Goal: Task Accomplishment & Management: Use online tool/utility

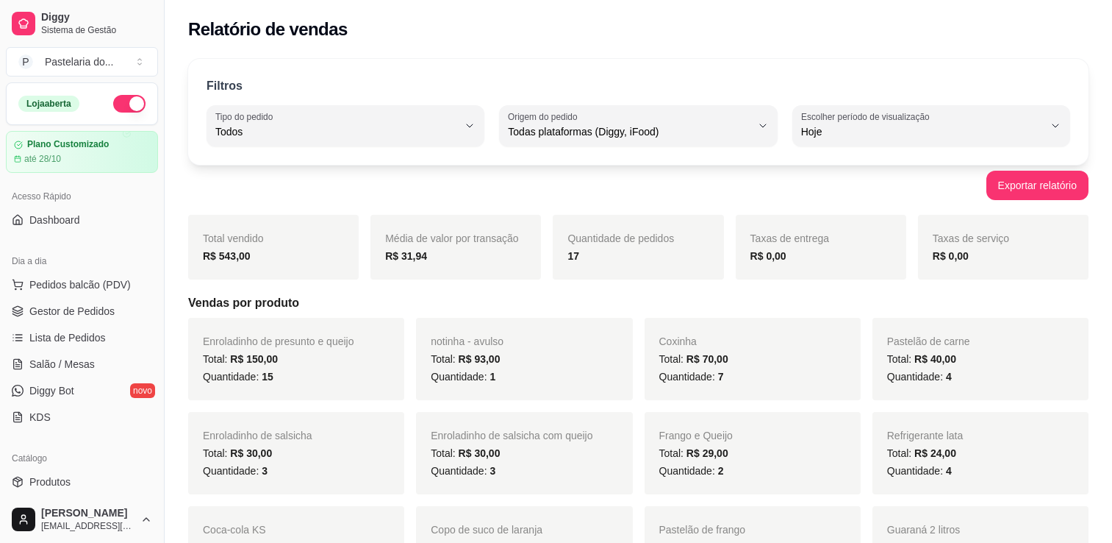
select select "ALL"
select select "0"
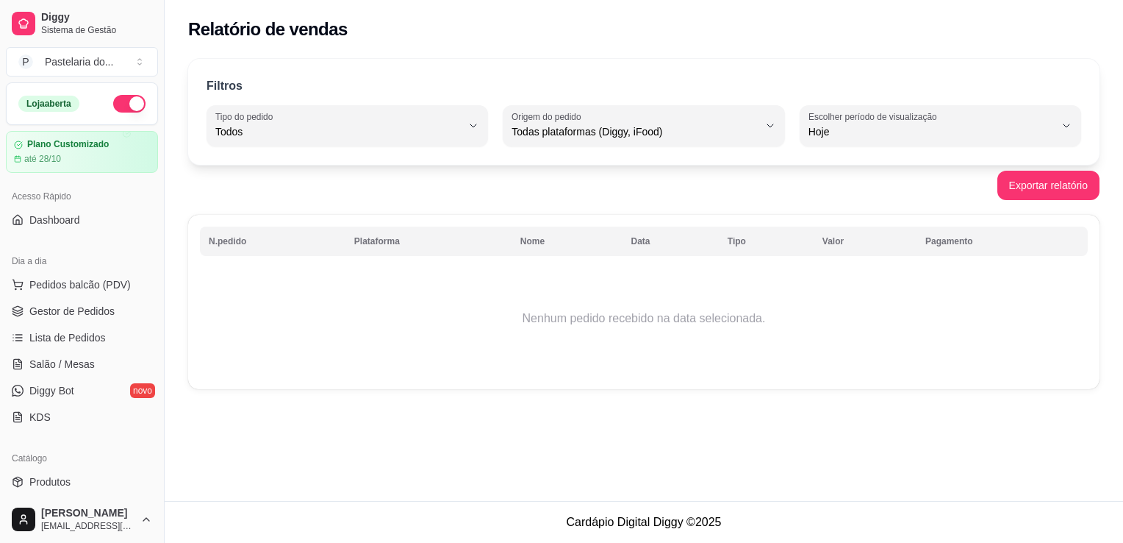
click at [121, 99] on button "button" at bounding box center [129, 104] width 32 height 18
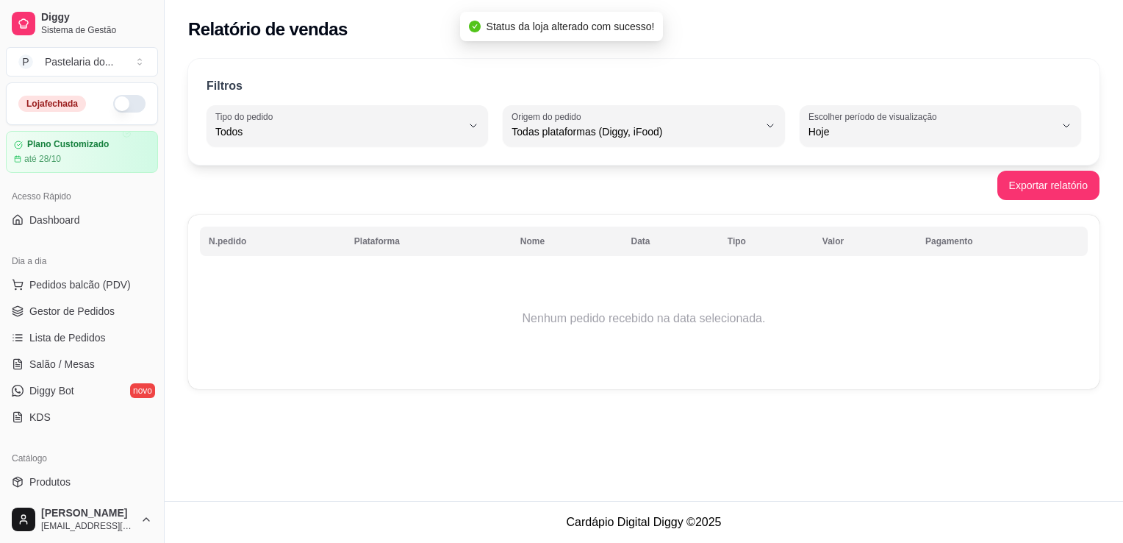
drag, startPoint x: 117, startPoint y: 104, endPoint x: 138, endPoint y: 93, distance: 24.4
click at [117, 104] on button "button" at bounding box center [129, 104] width 32 height 18
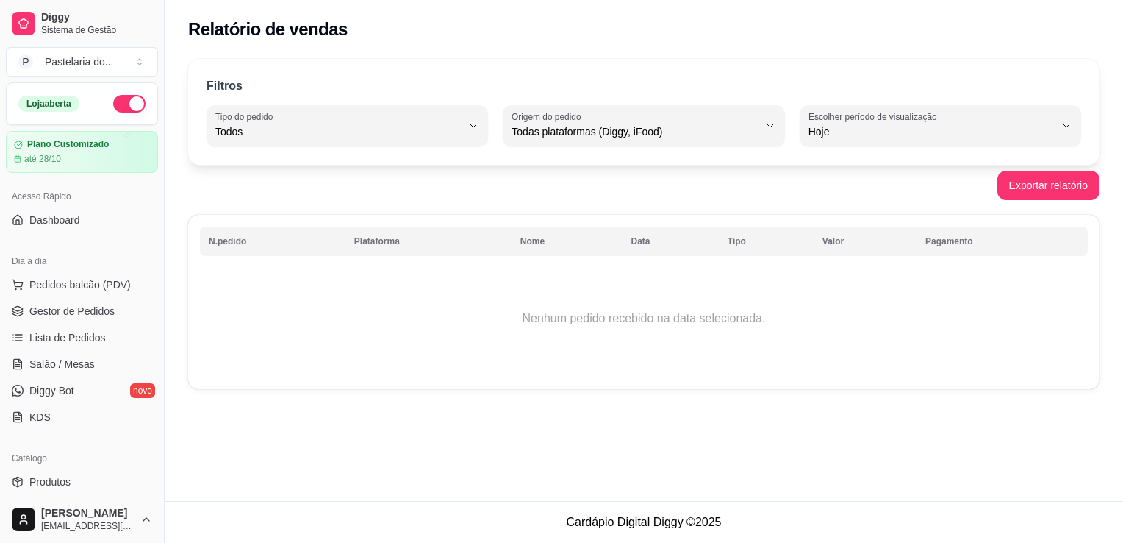
drag, startPoint x: 845, startPoint y: 11, endPoint x: 348, endPoint y: 60, distance: 498.6
click at [348, 60] on div "Filtros ALL Tipo do pedido Todos Entrega Retirada Mesa Consumo local Tipo do pe…" at bounding box center [644, 112] width 912 height 106
click at [598, 99] on div "Filtros ALL Tipo do pedido Todos Entrega Retirada Mesa Consumo local Tipo do pe…" at bounding box center [644, 112] width 912 height 106
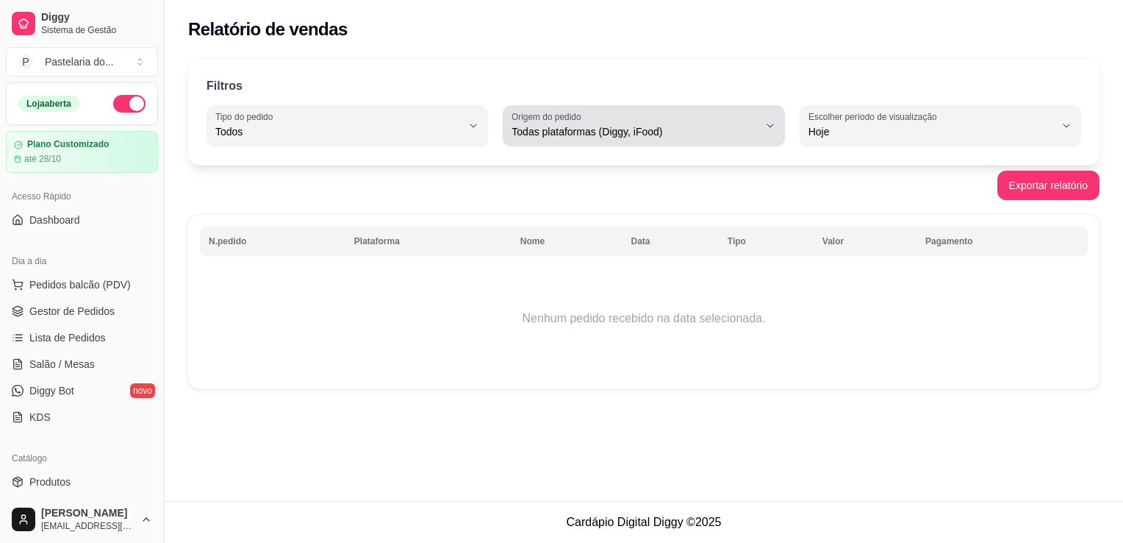
click at [602, 110] on button "Origem do pedido Todas plataformas (Diggy, iFood)" at bounding box center [644, 125] width 282 height 41
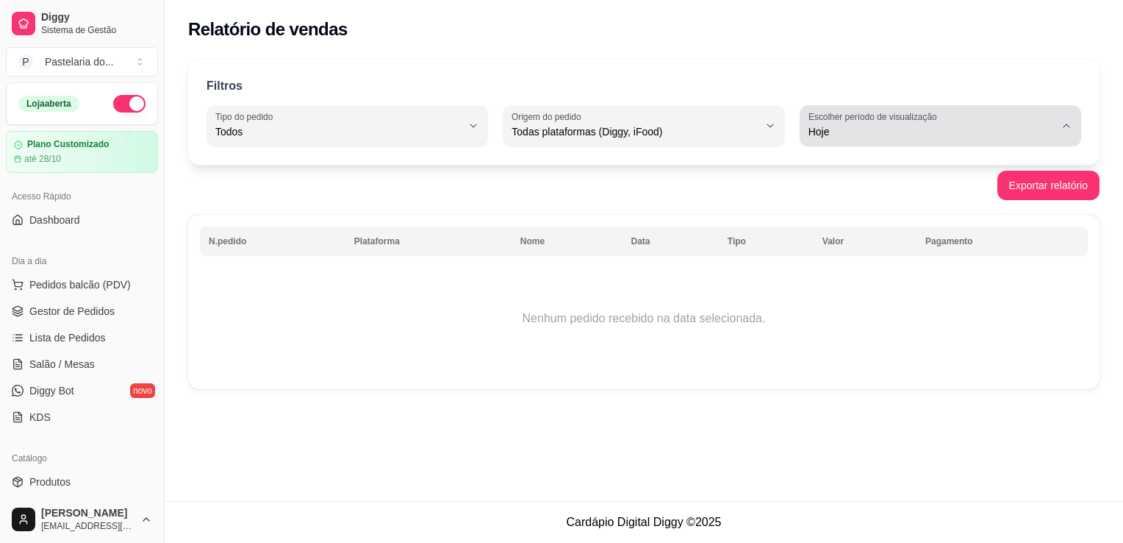
click at [825, 122] on div "Hoje" at bounding box center [932, 125] width 246 height 29
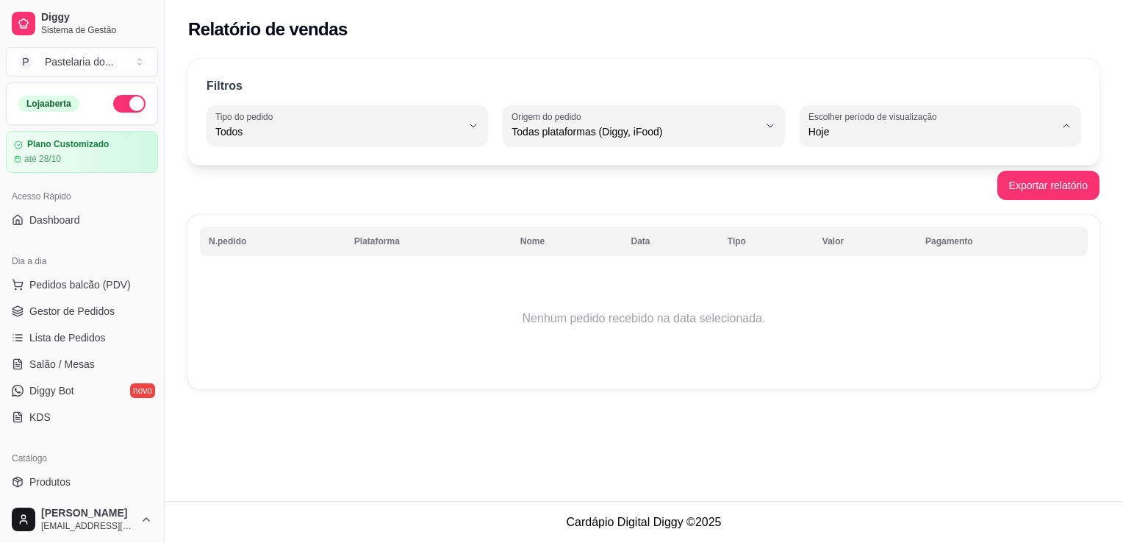
click at [326, 123] on div "Todos" at bounding box center [338, 125] width 246 height 29
click at [285, 243] on span "Mesa" at bounding box center [341, 238] width 234 height 14
type input "IN_STORE"
select select "IN_STORE"
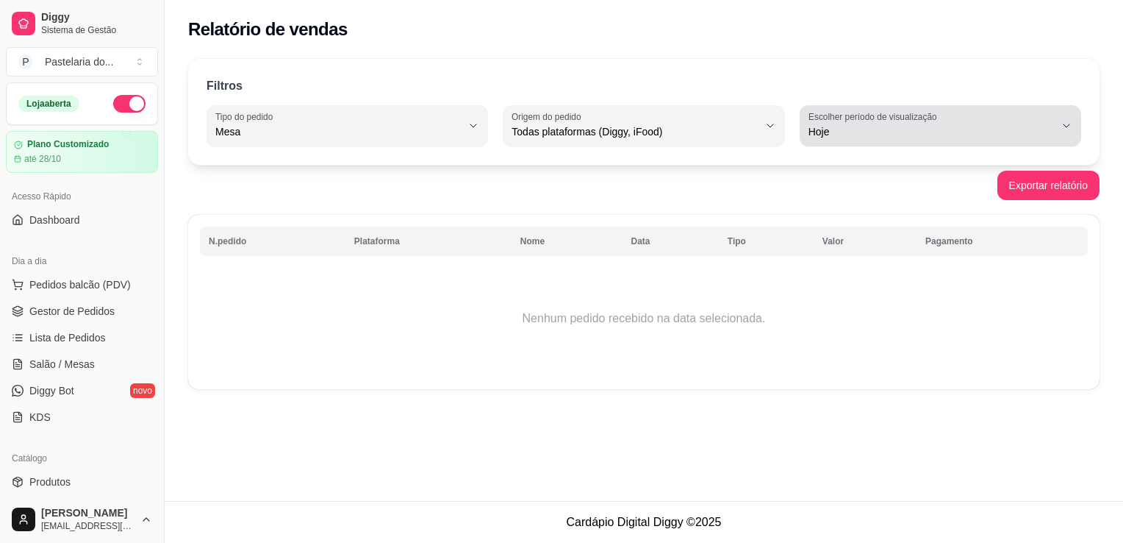
click at [885, 118] on label "Escolher período de visualização" at bounding box center [875, 116] width 133 height 12
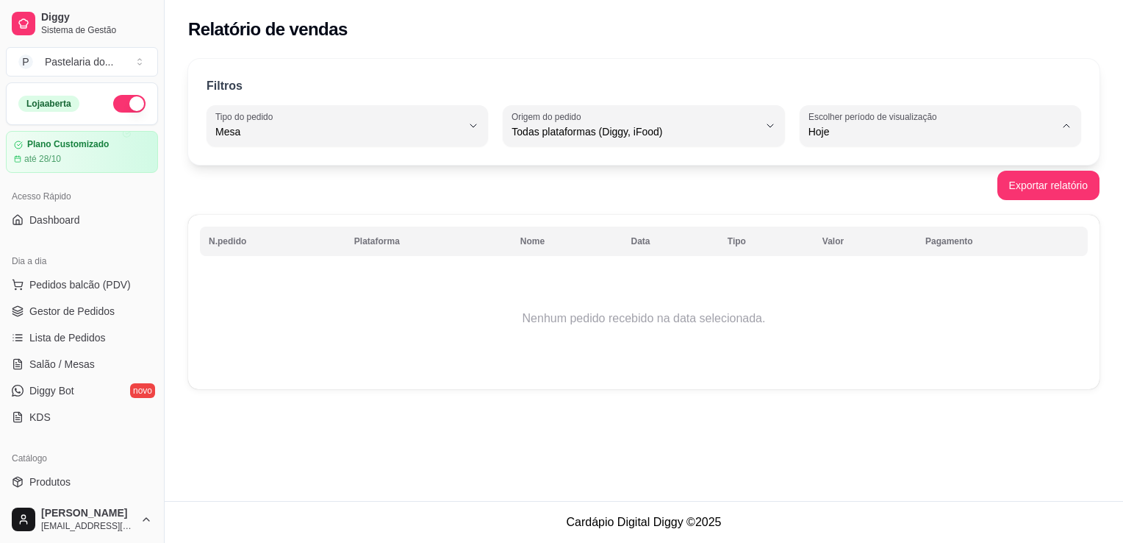
click at [847, 192] on span "Ontem" at bounding box center [934, 190] width 234 height 14
type input "1"
select select "1"
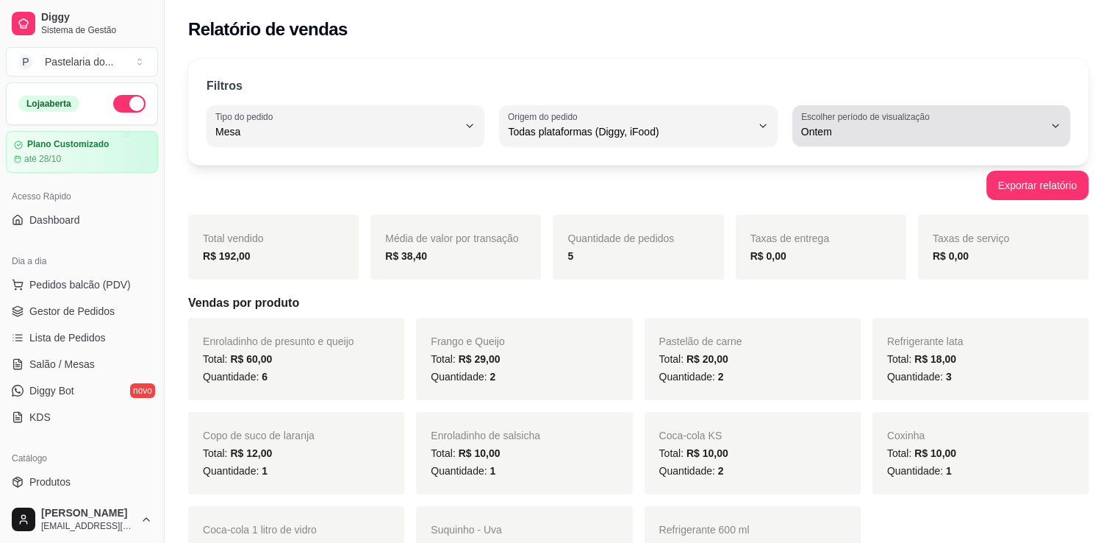
click at [1006, 111] on div "Ontem" at bounding box center [922, 125] width 243 height 29
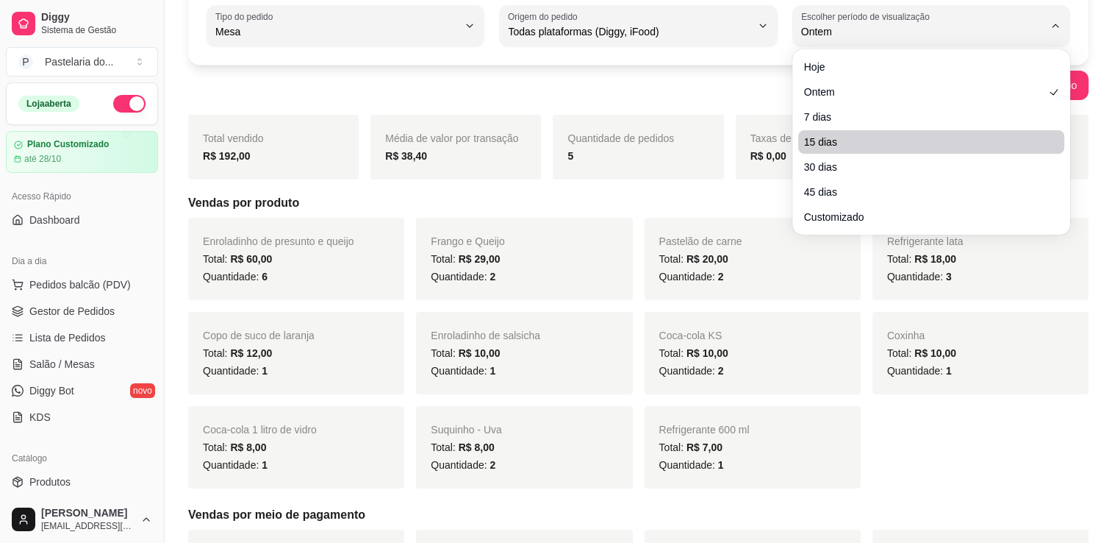
scroll to position [74, 0]
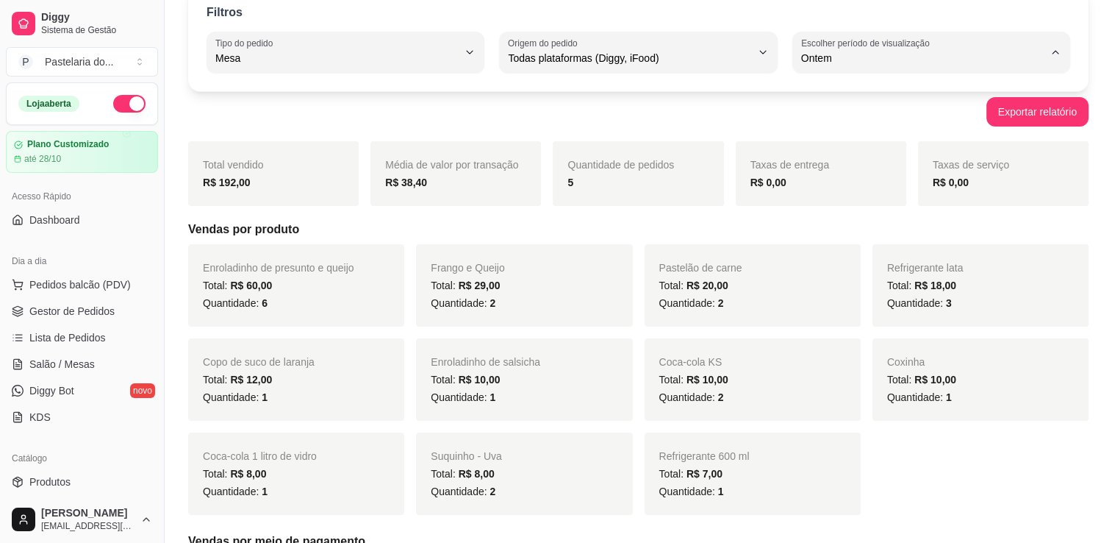
click at [870, 200] on li "30 dias" at bounding box center [932, 188] width 256 height 23
type input "30"
select select "30"
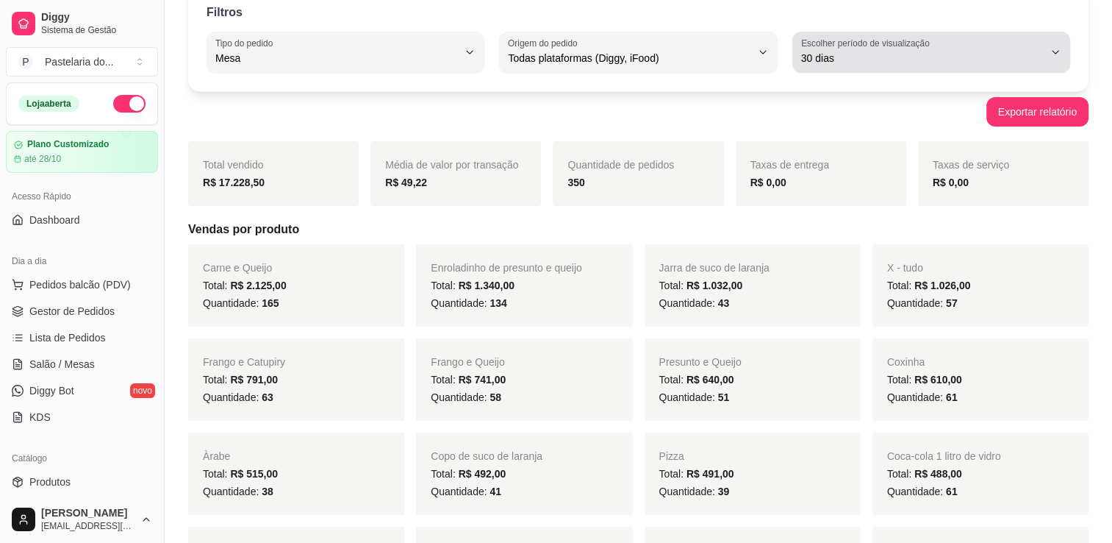
click at [944, 53] on span "30 dias" at bounding box center [922, 58] width 243 height 15
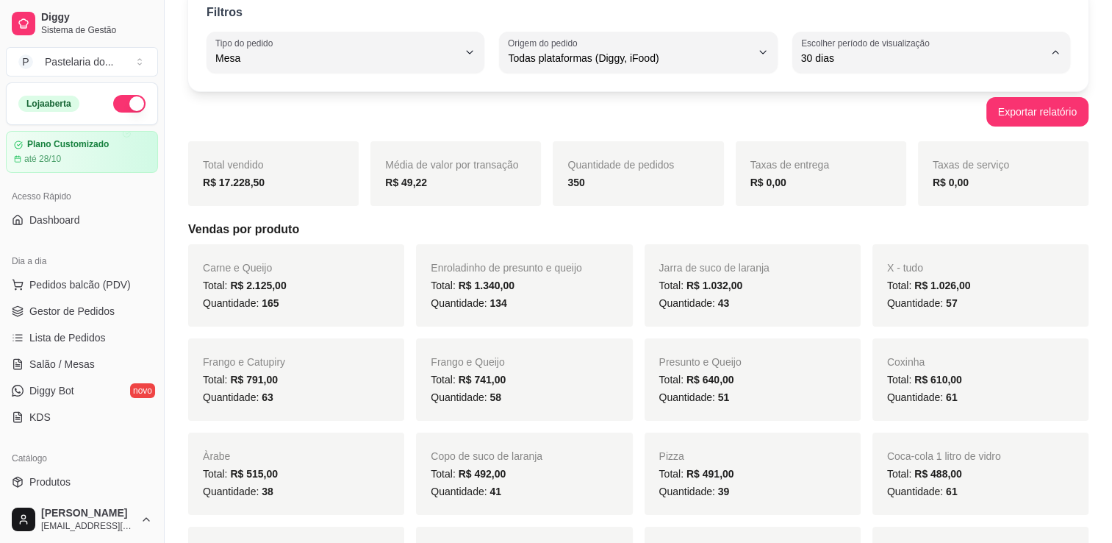
click at [910, 220] on span "45 dias" at bounding box center [924, 213] width 230 height 14
type input "45"
select select "45"
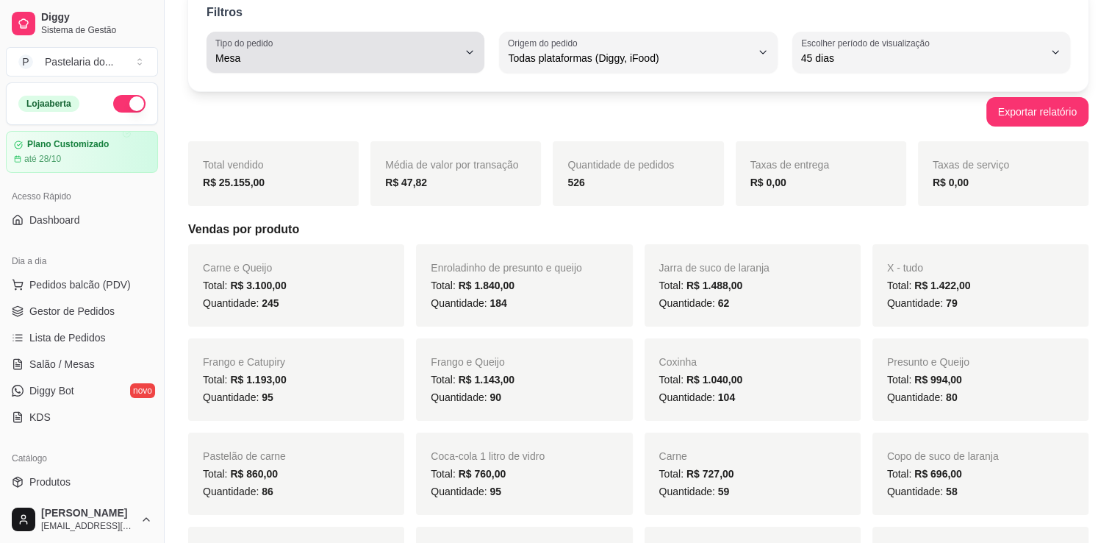
click at [471, 60] on button "Tipo do pedido Mesa" at bounding box center [346, 52] width 278 height 41
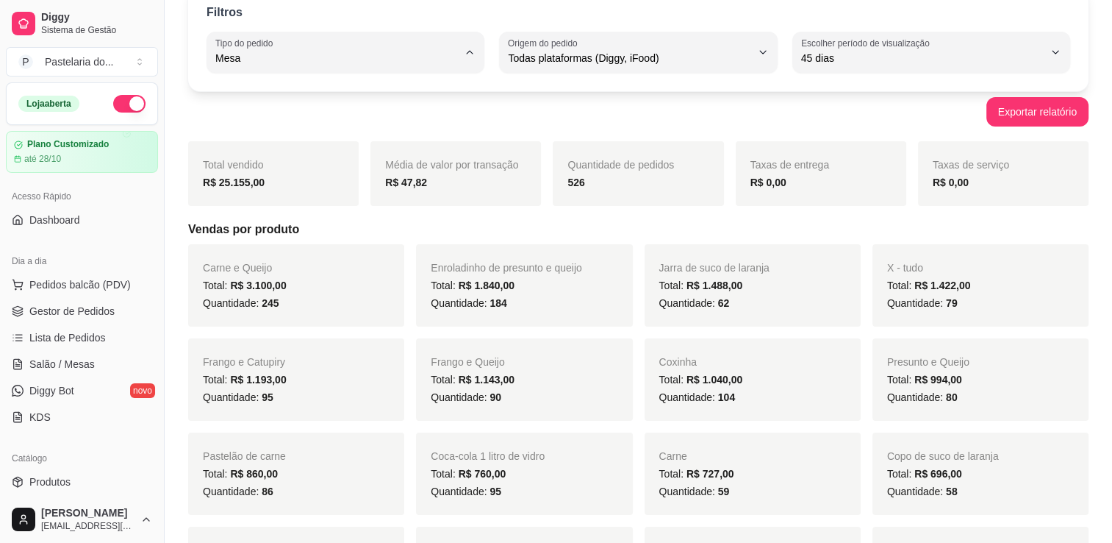
click at [341, 138] on span "Retirada" at bounding box center [339, 141] width 230 height 14
type input "PICKUP"
select select "PICKUP"
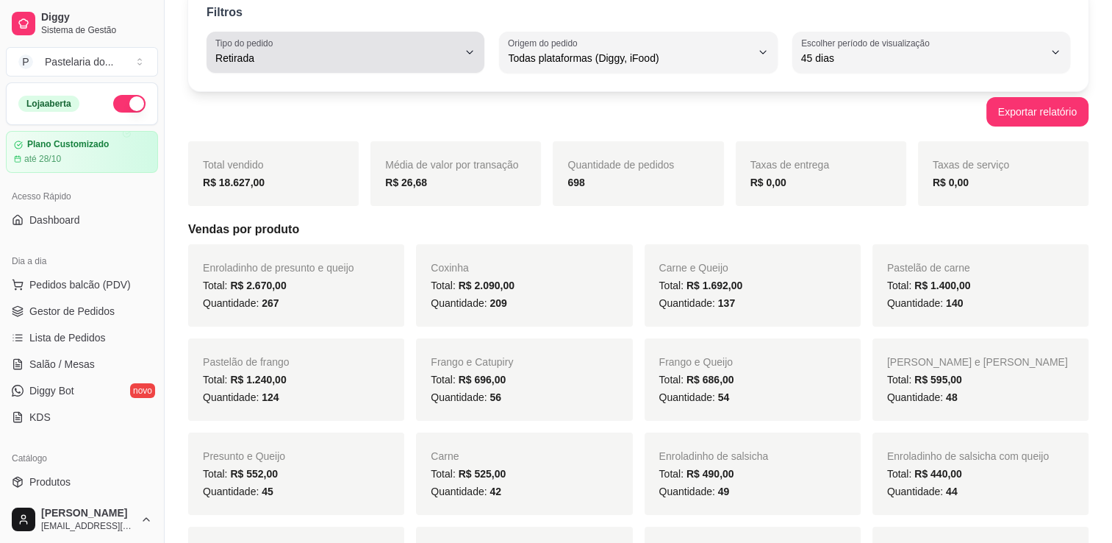
click at [407, 32] on button "Tipo do pedido Retirada" at bounding box center [346, 52] width 278 height 41
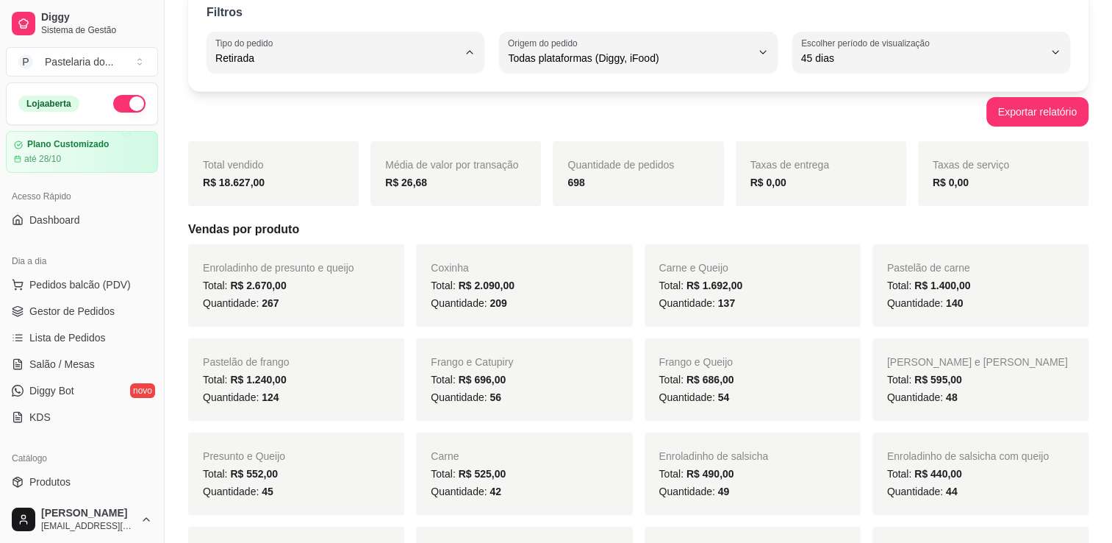
click at [357, 91] on span "Todos" at bounding box center [339, 92] width 230 height 14
type input "ALL"
select select "ALL"
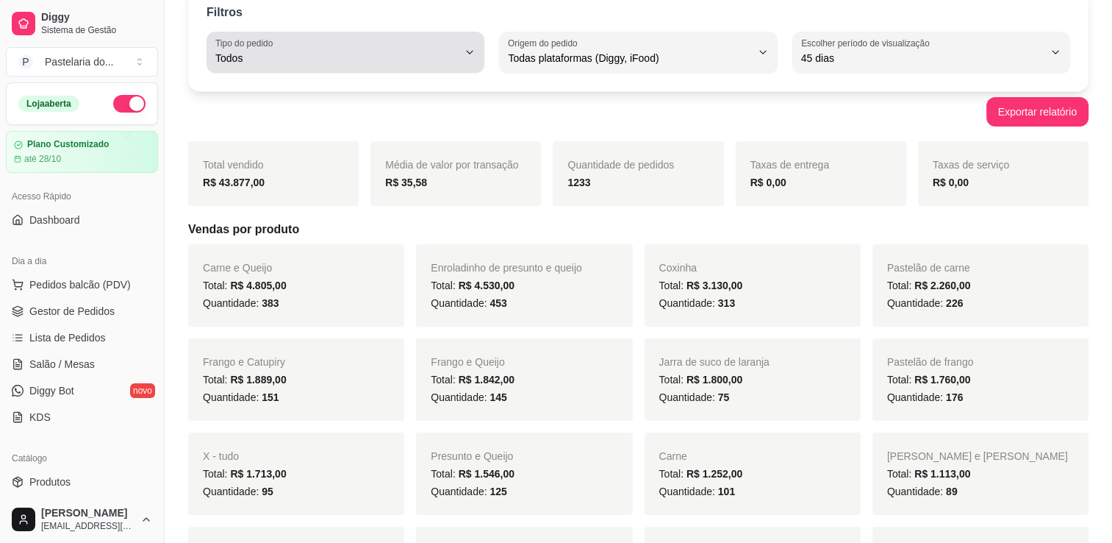
click at [324, 51] on span "Todos" at bounding box center [336, 58] width 243 height 15
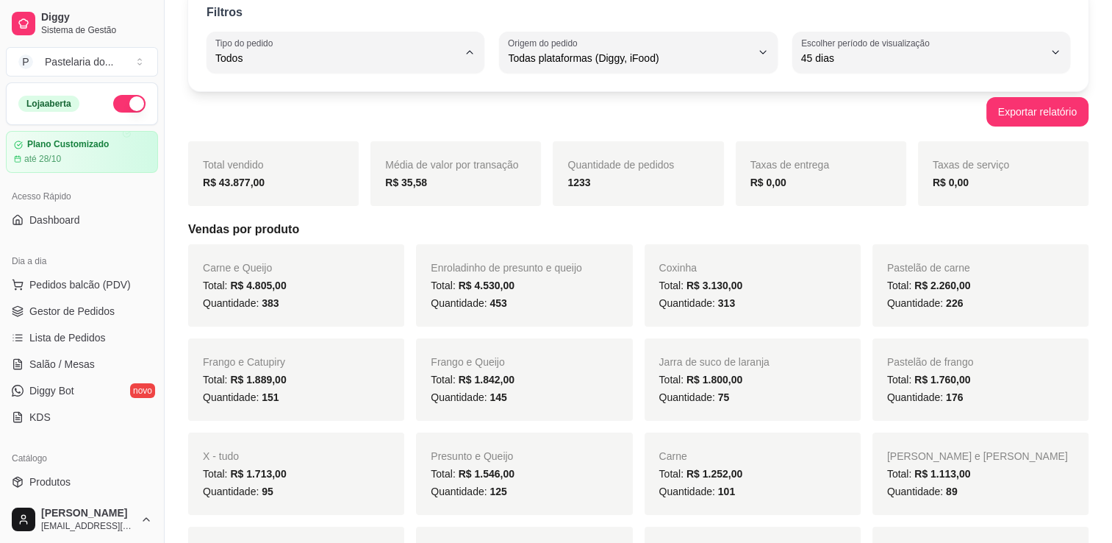
click at [318, 185] on span "Consumo local" at bounding box center [339, 189] width 230 height 14
type input "EAT_IN"
select select "EAT_IN"
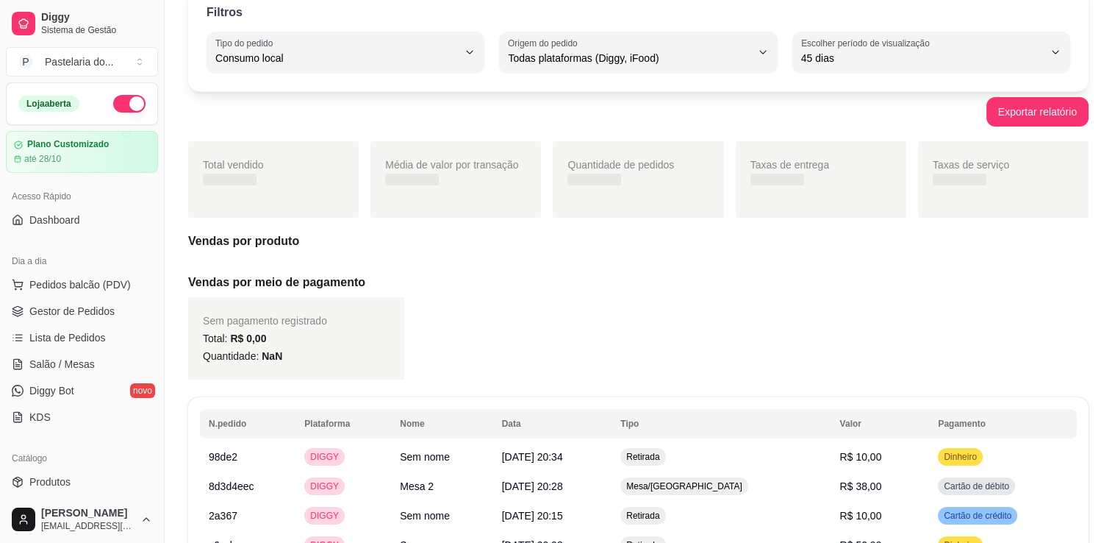
scroll to position [14, 0]
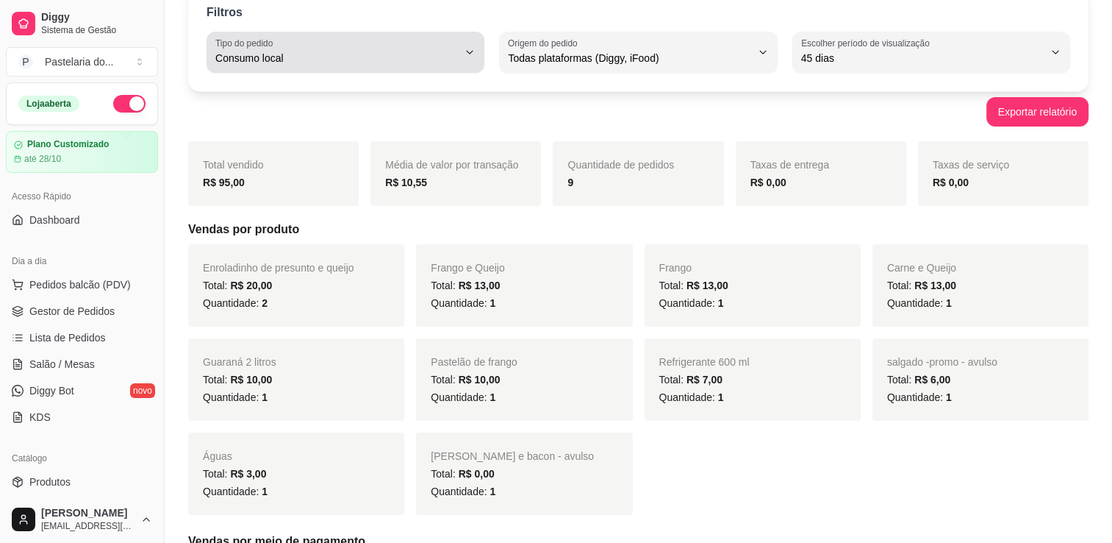
click at [298, 65] on div "Consumo local" at bounding box center [336, 51] width 243 height 29
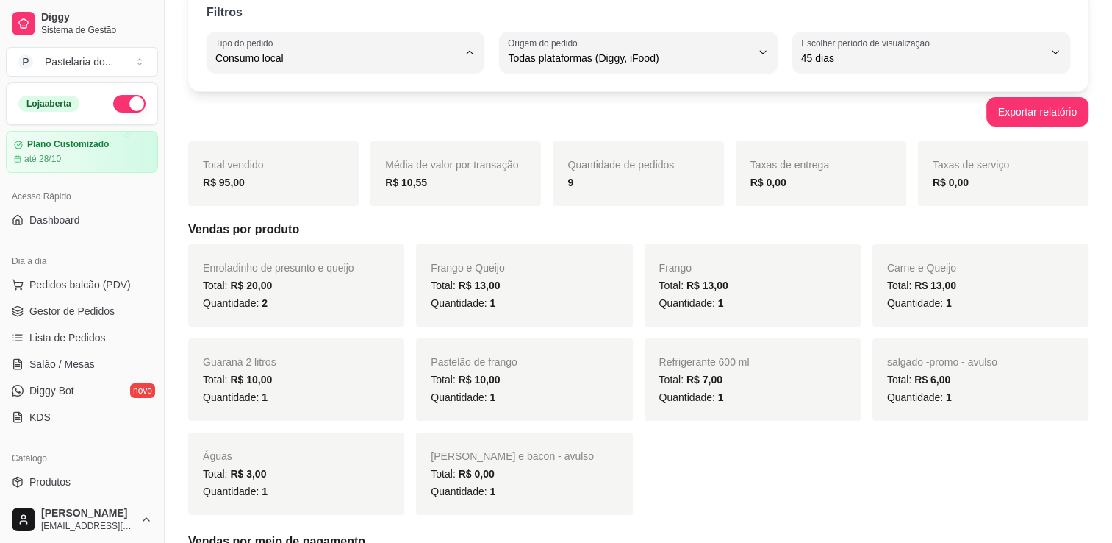
click at [304, 93] on span "Todos" at bounding box center [339, 92] width 230 height 14
type input "ALL"
select select "ALL"
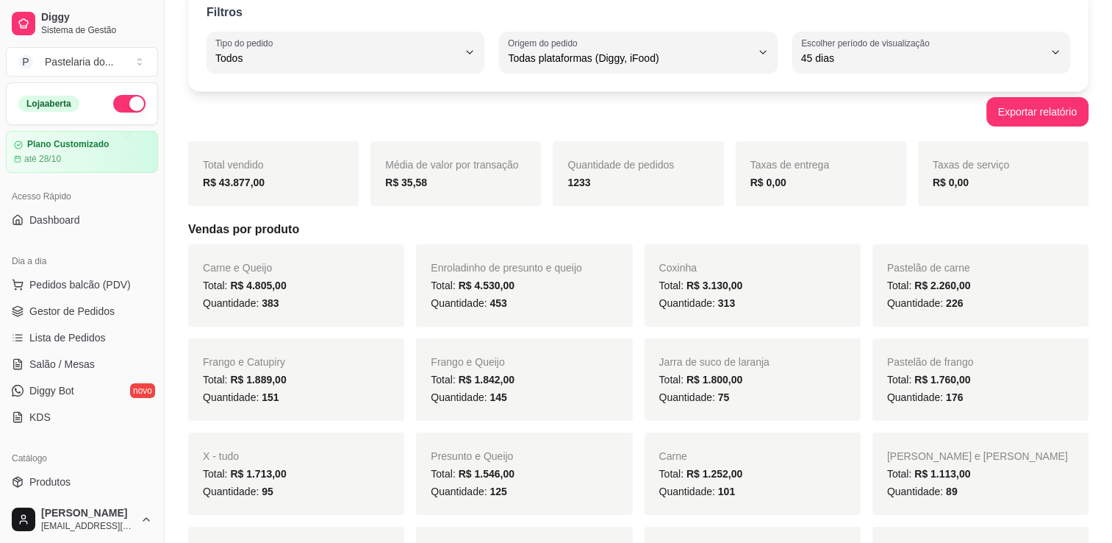
click at [893, 49] on label "Escolher período de visualização" at bounding box center [867, 43] width 133 height 12
click at [910, 87] on span "Hoje" at bounding box center [924, 92] width 230 height 14
type input "0"
select select "0"
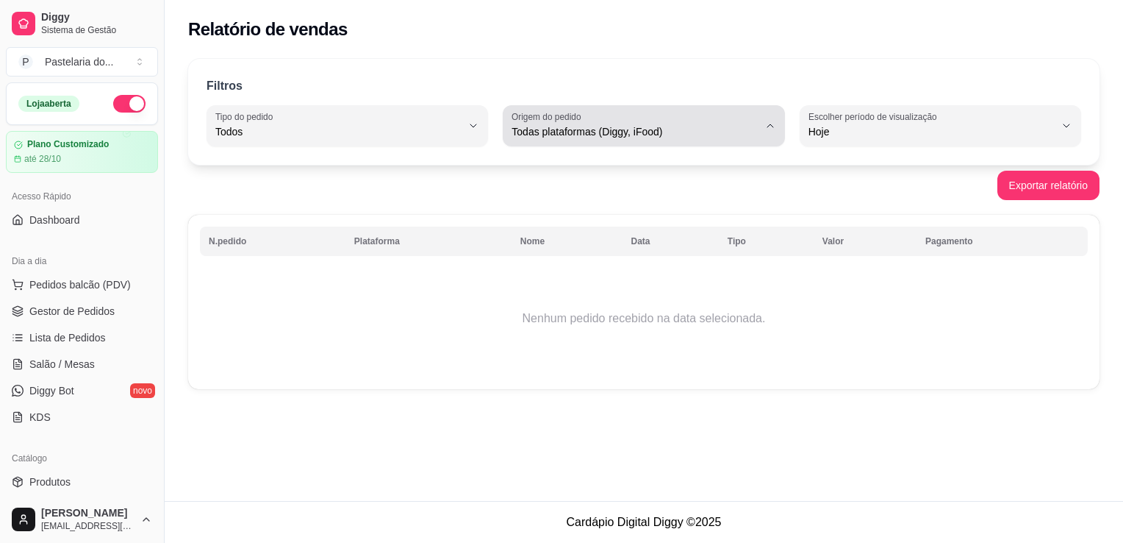
click at [690, 133] on span "Todas plataformas (Diggy, iFood)" at bounding box center [635, 131] width 246 height 15
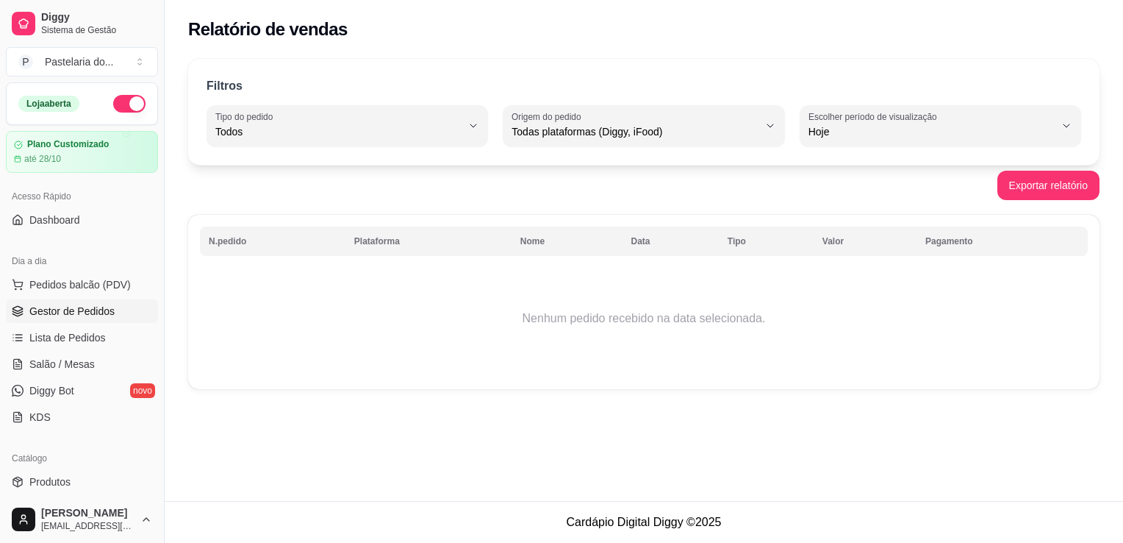
drag, startPoint x: 114, startPoint y: 315, endPoint x: 125, endPoint y: 315, distance: 11.0
click at [115, 315] on link "Gestor de Pedidos" at bounding box center [82, 311] width 152 height 24
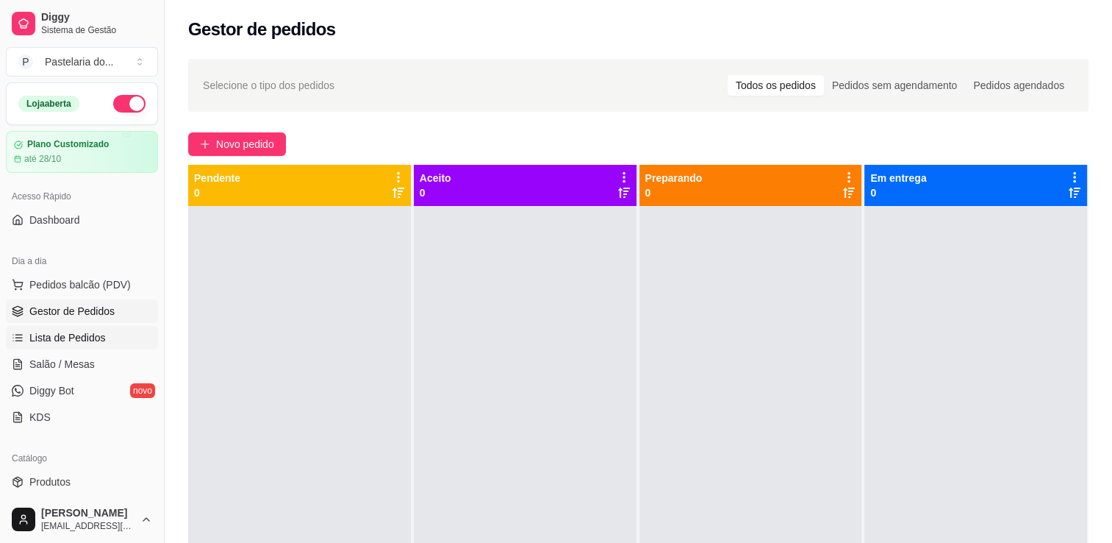
click at [51, 340] on span "Lista de Pedidos" at bounding box center [67, 337] width 76 height 15
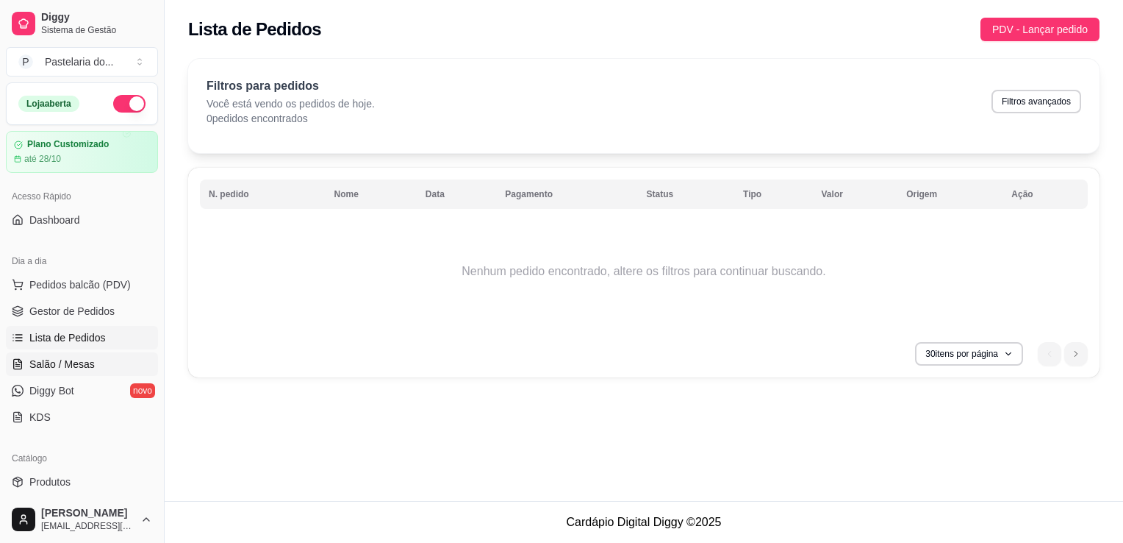
click at [71, 352] on link "Salão / Mesas" at bounding box center [82, 364] width 152 height 24
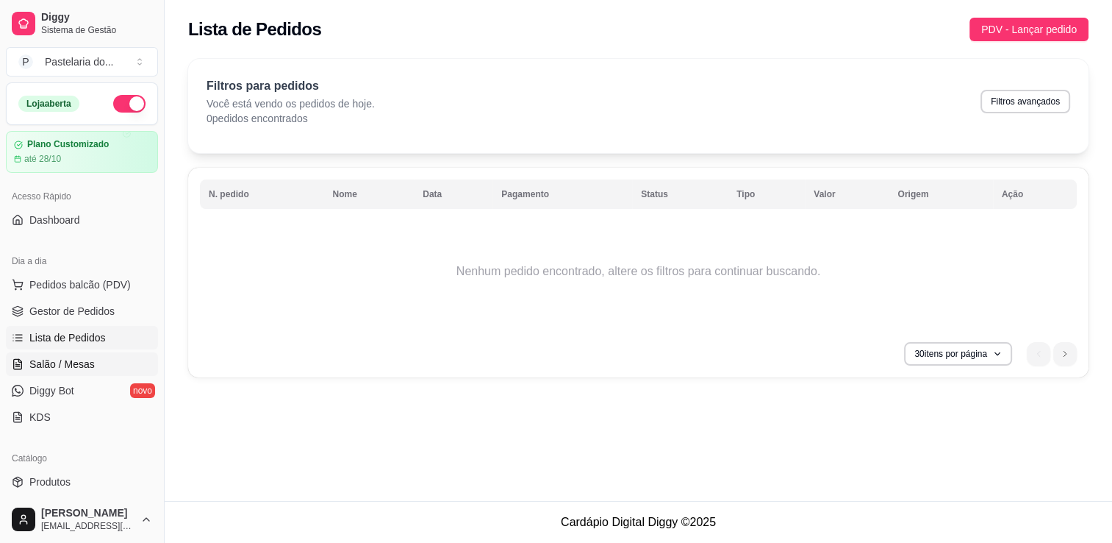
click at [72, 353] on link "Salão / Mesas" at bounding box center [82, 364] width 152 height 24
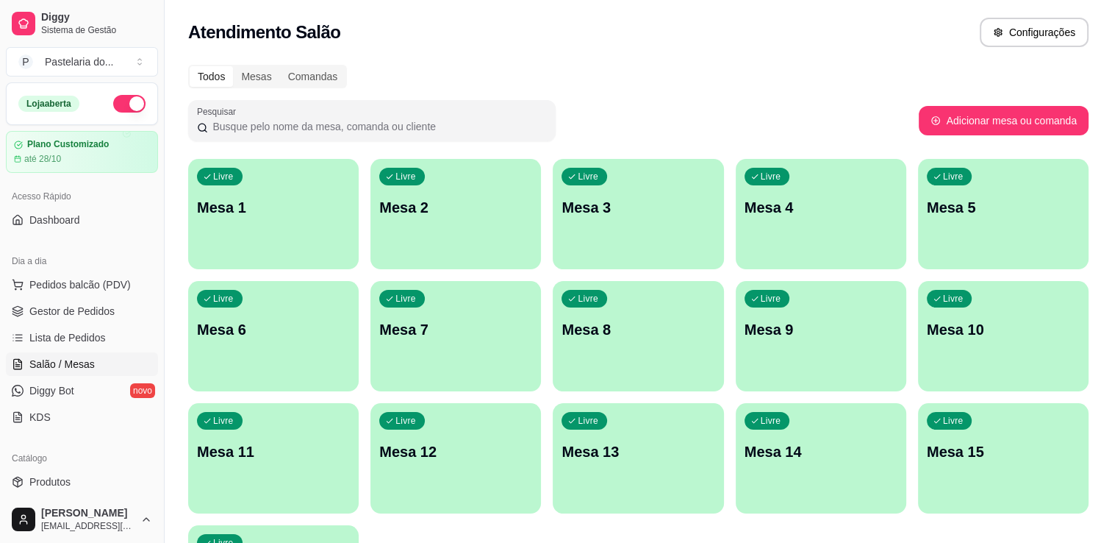
click at [421, 79] on div "Todos Mesas Comandas" at bounding box center [638, 77] width 901 height 24
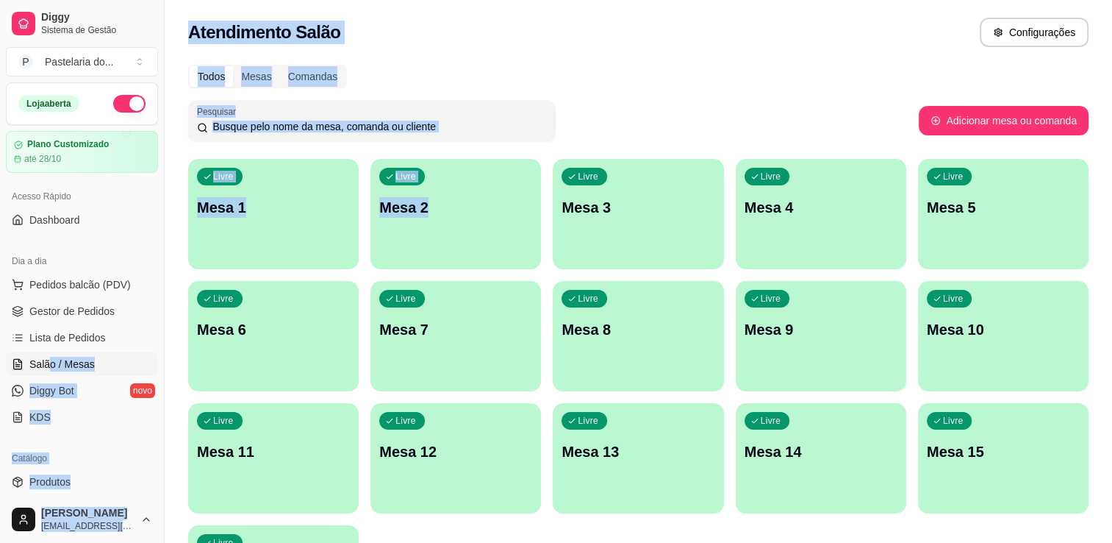
drag, startPoint x: 50, startPoint y: 350, endPoint x: 0, endPoint y: 306, distance: 66.7
click at [226, 252] on div "Diggy Sistema de Gestão P Pastelaria do ... Loja aberta Plano Customizado até 2…" at bounding box center [556, 347] width 1112 height 695
drag, startPoint x: 0, startPoint y: 354, endPoint x: 162, endPoint y: 342, distance: 162.2
click at [176, 342] on div "Diggy Sistema de Gestão P Pastelaria do ... Loja aberta Plano Customizado até 2…" at bounding box center [556, 347] width 1112 height 695
click at [98, 360] on link "Salão / Mesas" at bounding box center [82, 364] width 152 height 24
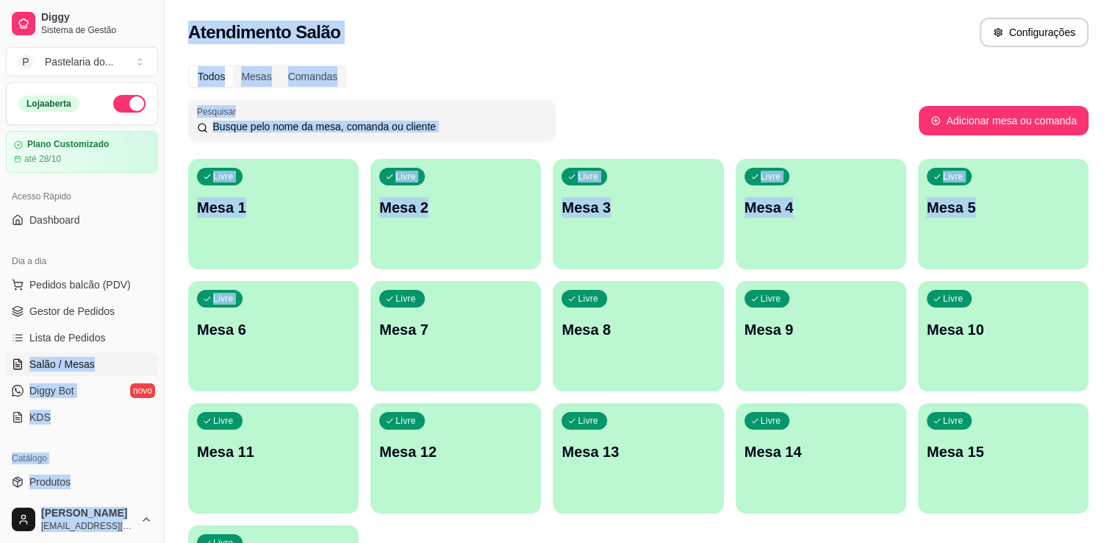
drag, startPoint x: 98, startPoint y: 360, endPoint x: 126, endPoint y: 357, distance: 28.8
click at [190, 362] on div "Diggy Sistema de Gestão P Pastelaria do ... Loja aberta Plano Customizado até 2…" at bounding box center [556, 347] width 1112 height 695
click at [181, 311] on div "Todos Mesas Comandas Pesquisar Adicionar mesa ou comanda Livre Mesa 1 Livre Mes…" at bounding box center [639, 354] width 948 height 597
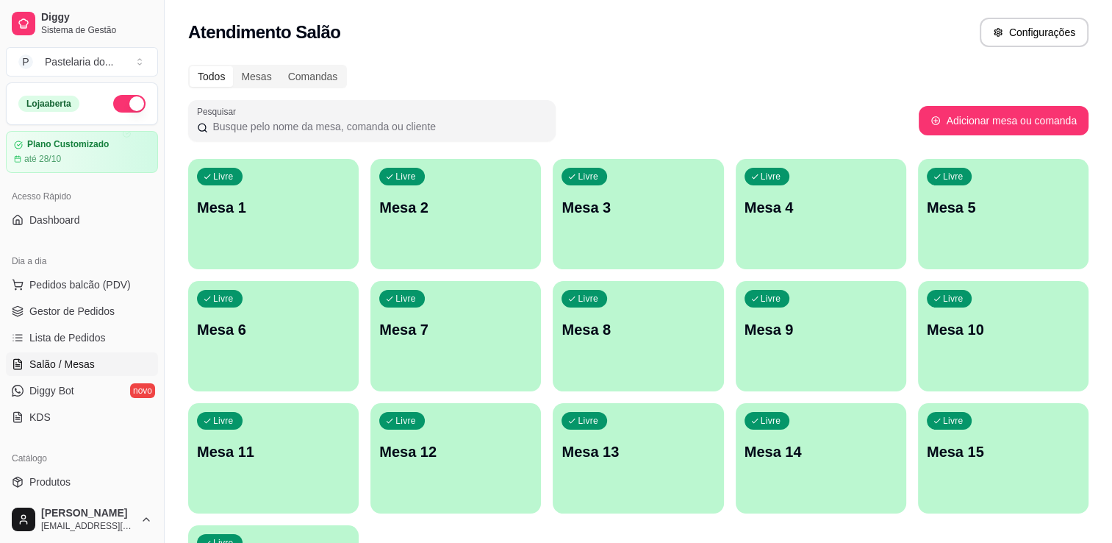
click at [308, 163] on div "Livre Mesa 1" at bounding box center [273, 205] width 171 height 93
click at [88, 287] on span "Pedidos balcão (PDV)" at bounding box center [79, 284] width 101 height 15
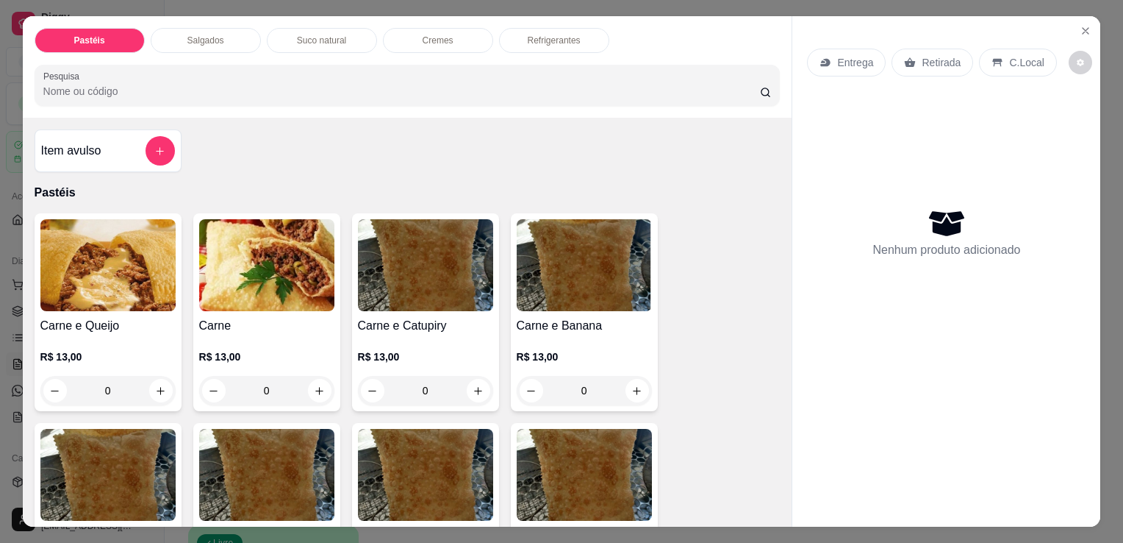
click at [146, 283] on img at bounding box center [107, 265] width 135 height 92
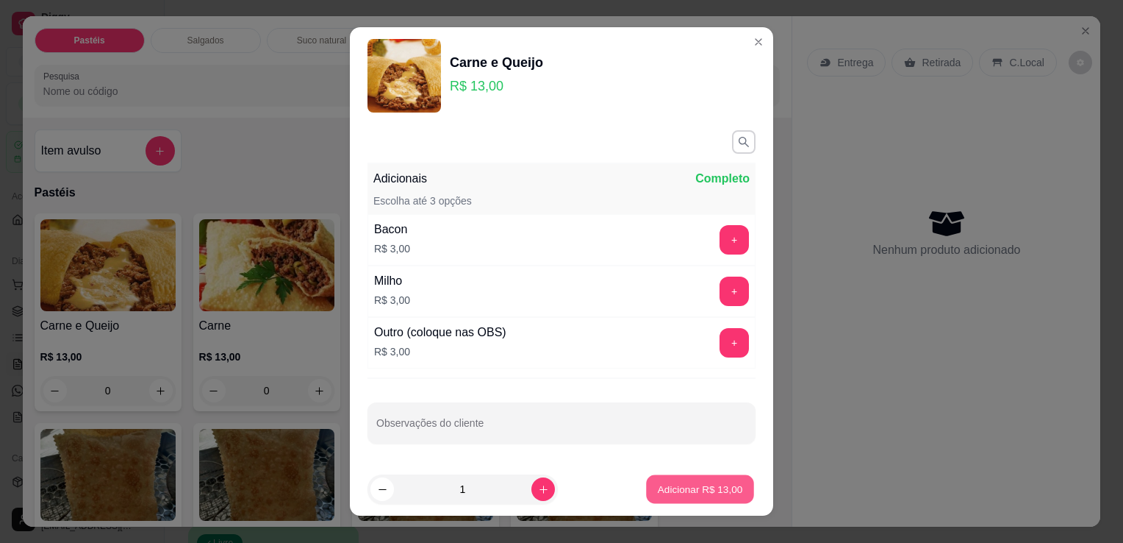
click at [686, 489] on p "Adicionar R$ 13,00" at bounding box center [700, 489] width 85 height 14
type input "1"
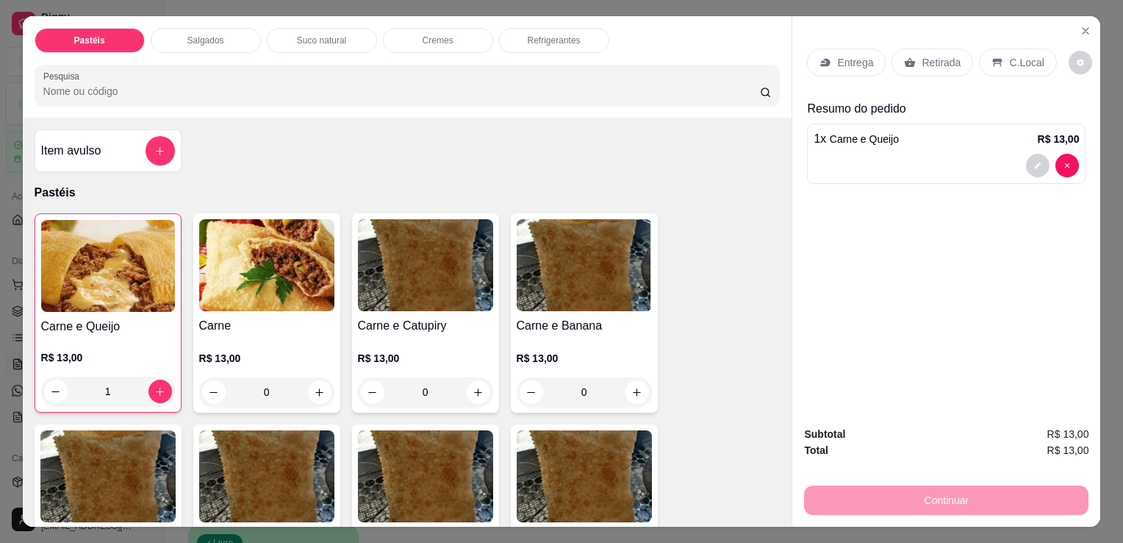
click at [942, 68] on div "Retirada" at bounding box center [933, 63] width 82 height 28
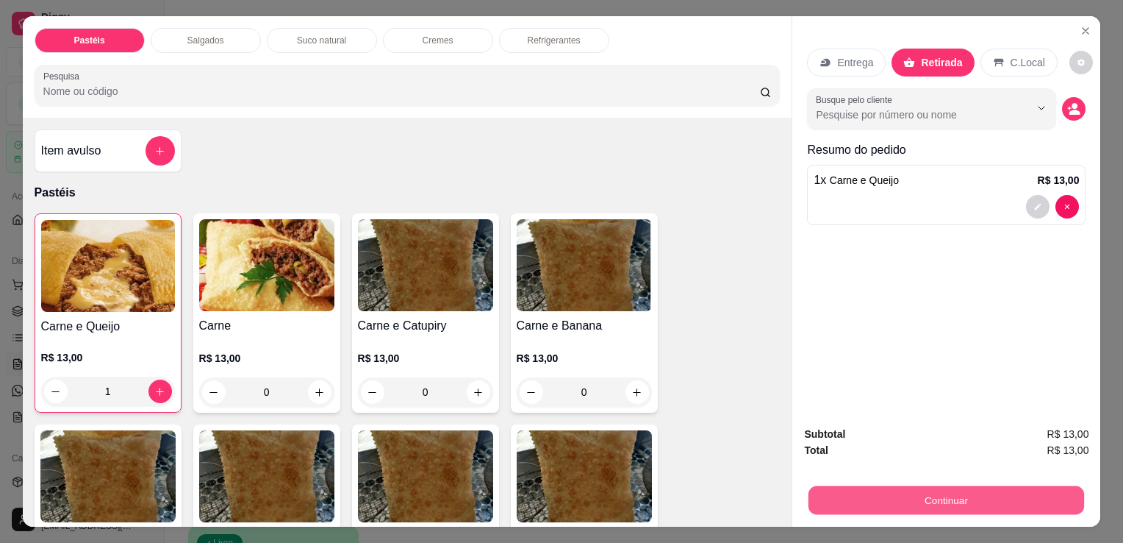
click at [905, 494] on button "Continuar" at bounding box center [947, 499] width 276 height 29
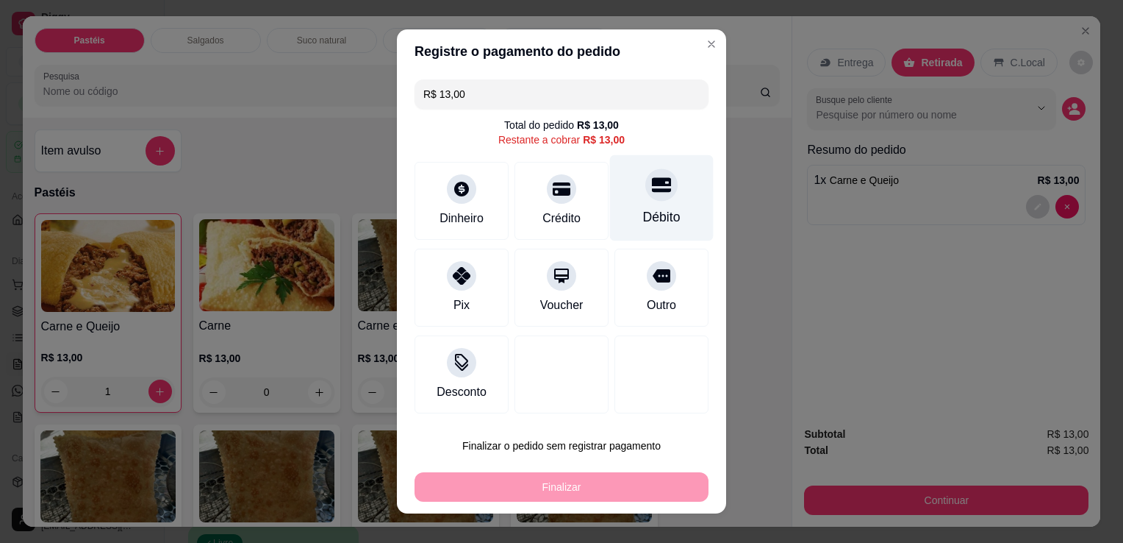
click at [643, 214] on div "Débito" at bounding box center [661, 216] width 37 height 19
type input "R$ 0,00"
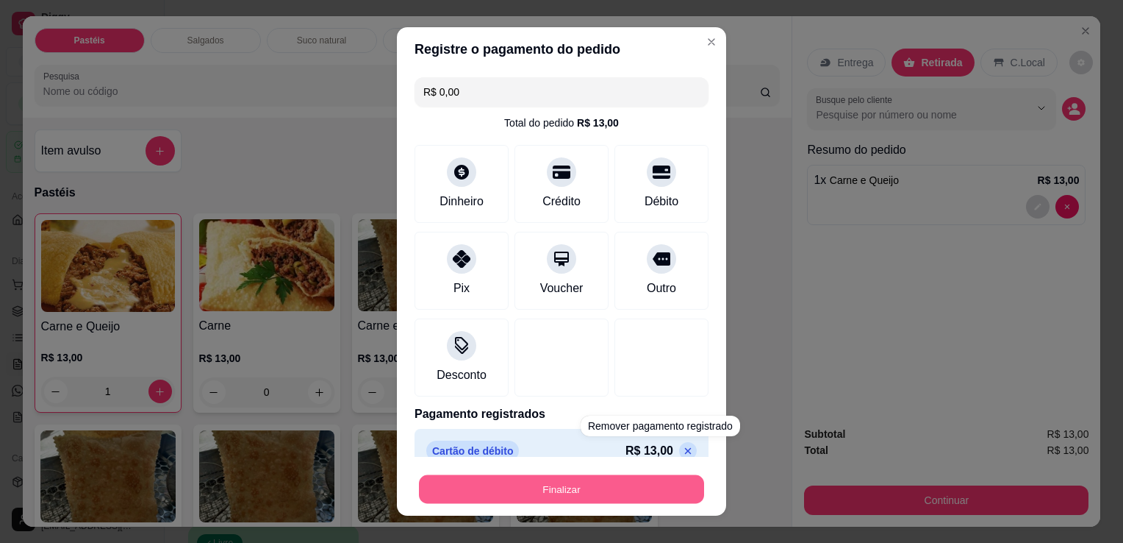
click at [647, 499] on button "Finalizar" at bounding box center [561, 489] width 285 height 29
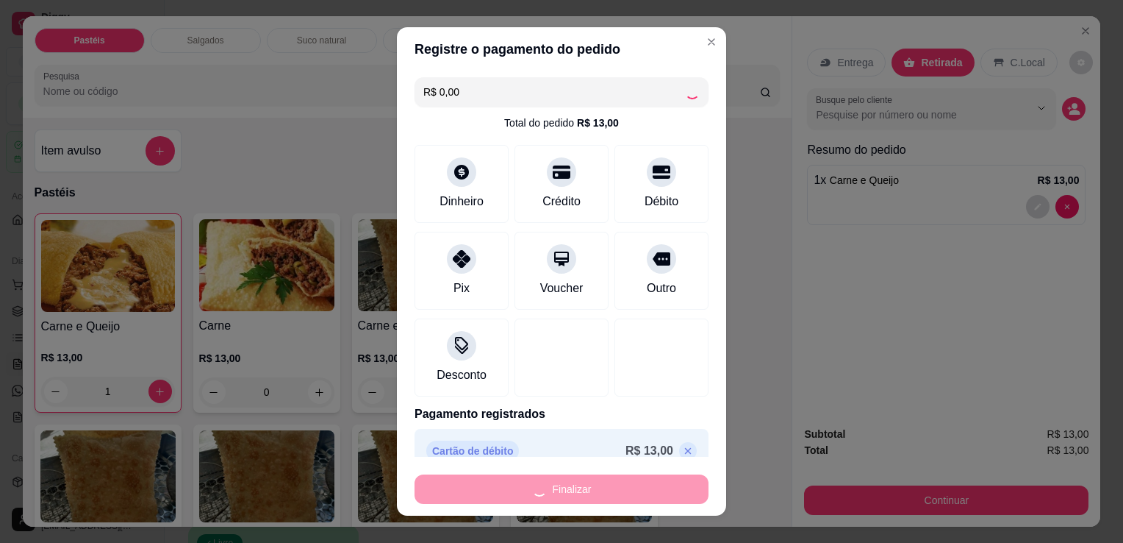
type input "0"
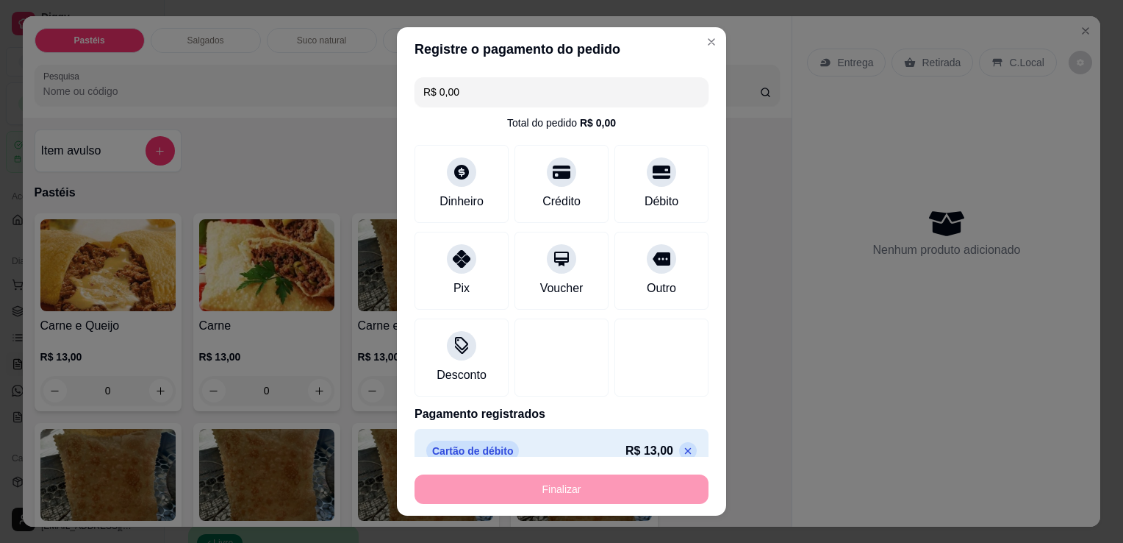
type input "-R$ 13,00"
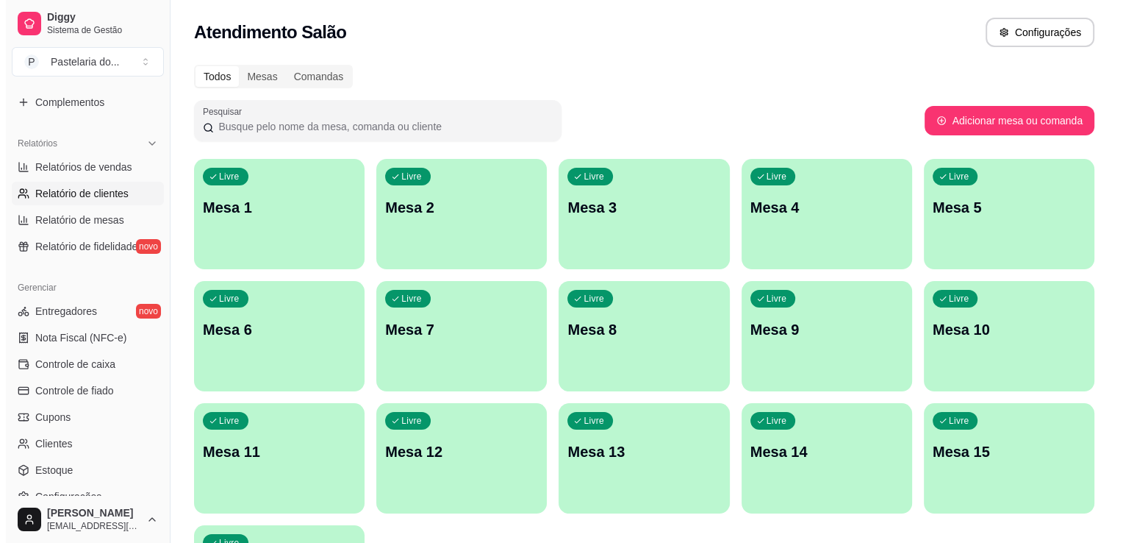
scroll to position [515, 0]
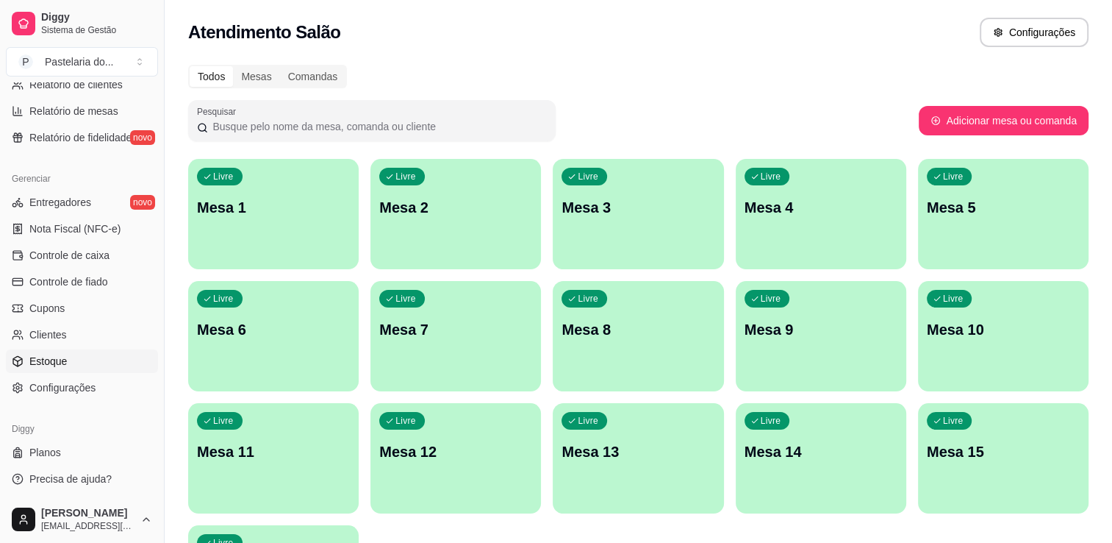
click at [71, 353] on link "Estoque" at bounding box center [82, 361] width 152 height 24
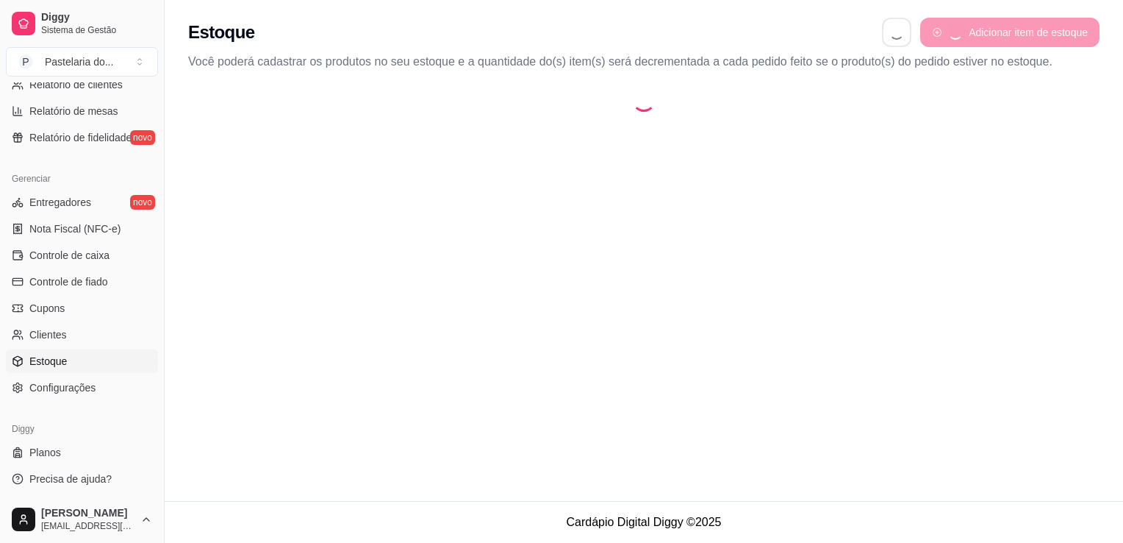
select select "QUANTITY_ORDER"
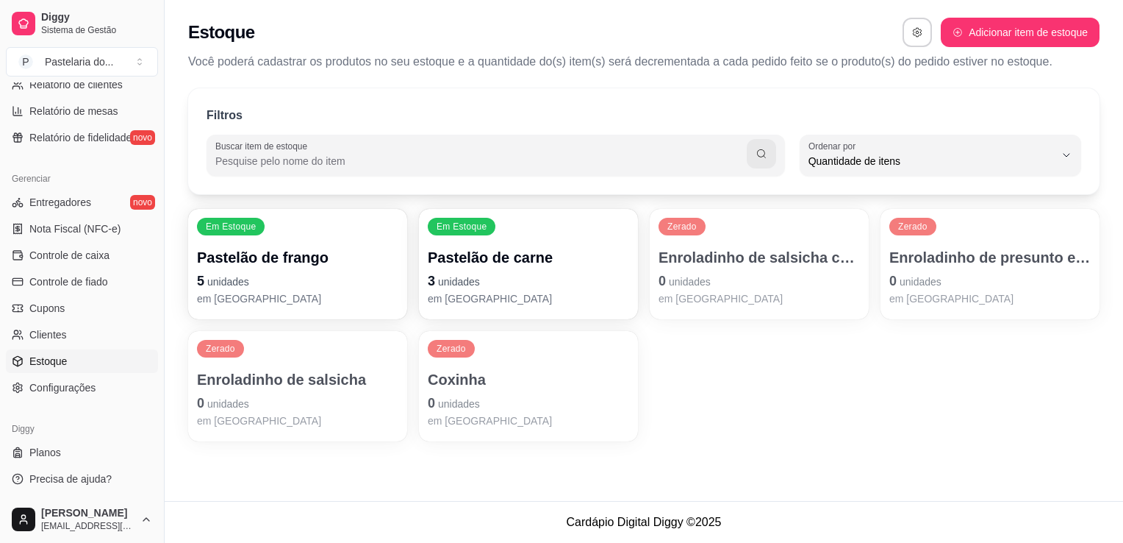
scroll to position [14, 0]
click at [983, 291] on p "em [GEOGRAPHIC_DATA]" at bounding box center [990, 298] width 201 height 15
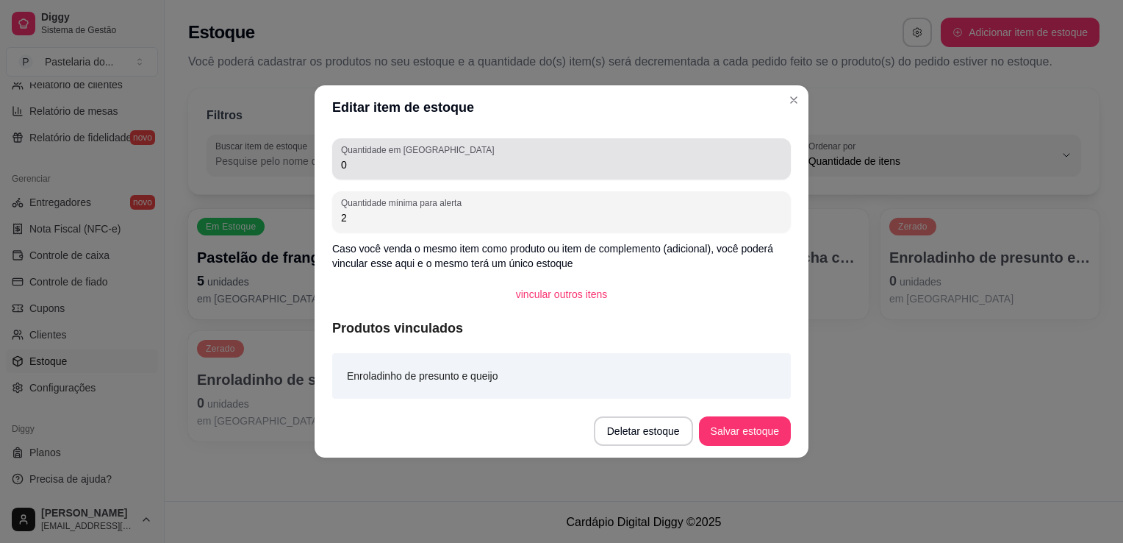
click at [429, 157] on input "0" at bounding box center [561, 164] width 441 height 15
click at [429, 162] on input "0" at bounding box center [561, 164] width 441 height 15
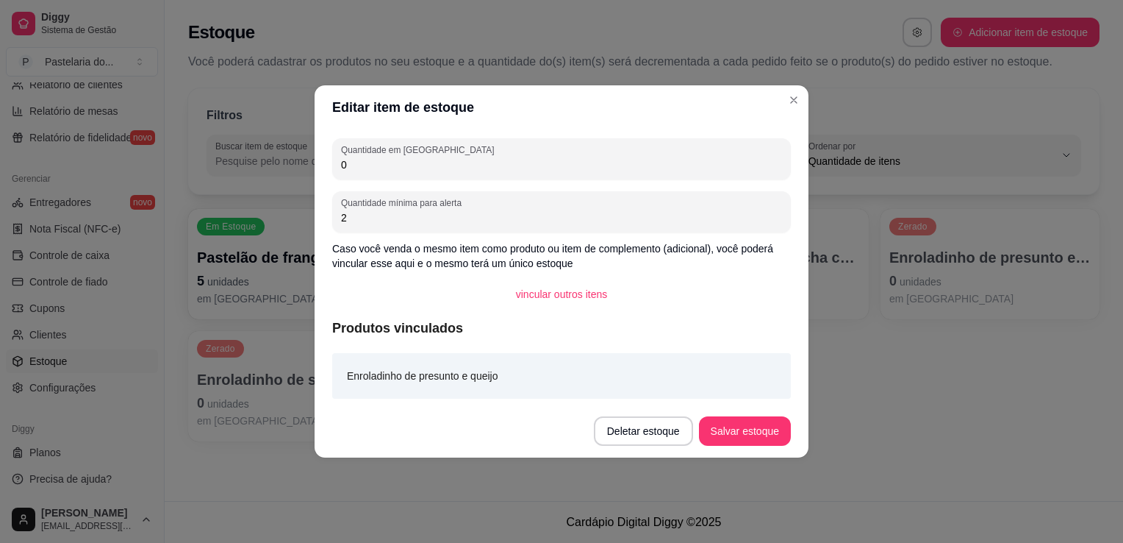
click at [428, 168] on input "0" at bounding box center [561, 164] width 441 height 15
type input "14"
click at [746, 446] on footer "Deletar estoque Salvar estoque" at bounding box center [562, 430] width 494 height 53
click at [743, 440] on button "Salvar estoque" at bounding box center [745, 430] width 92 height 29
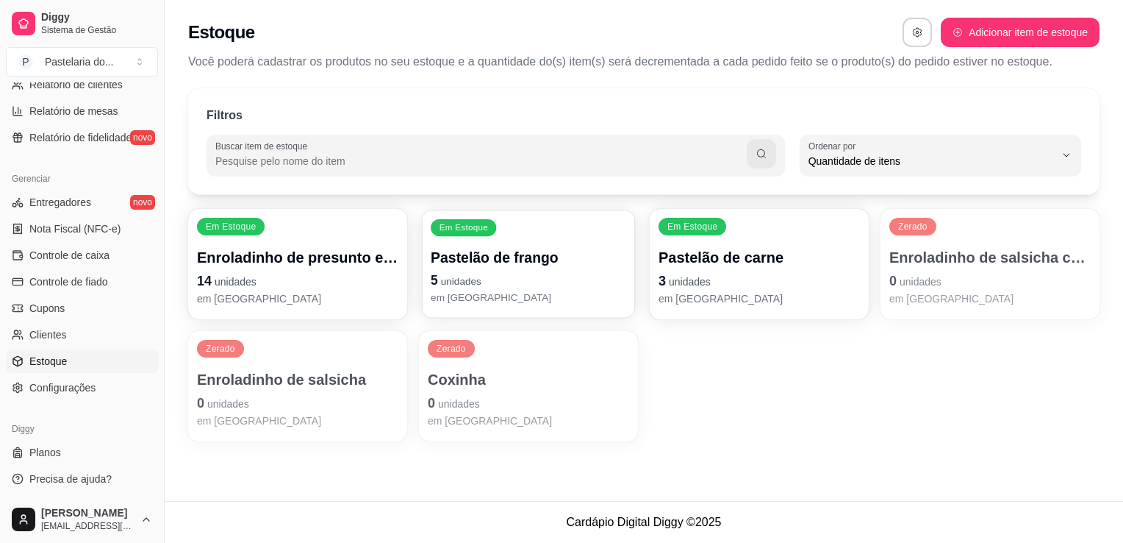
click at [518, 263] on p "Pastelão de frango" at bounding box center [529, 258] width 196 height 20
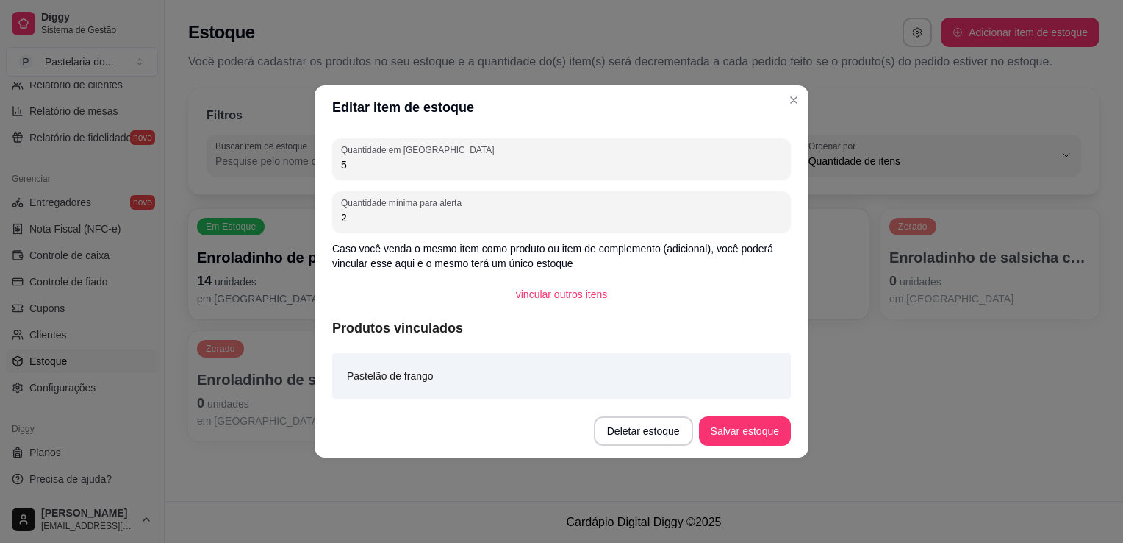
click at [351, 170] on input "5" at bounding box center [561, 164] width 441 height 15
type input "7"
click at [748, 431] on button "Salvar estoque" at bounding box center [745, 430] width 92 height 29
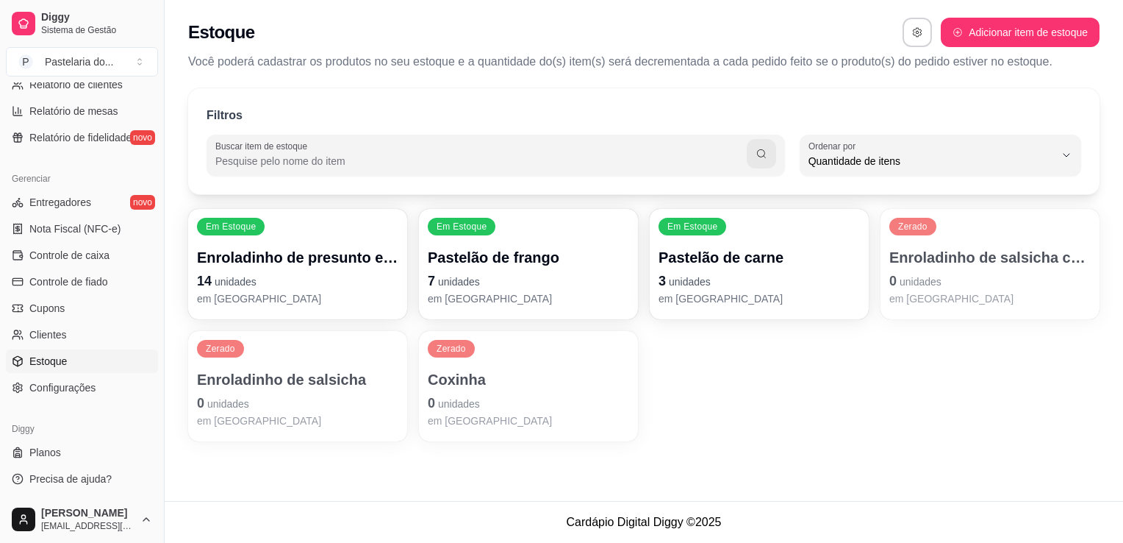
click at [734, 276] on p "3 unidades" at bounding box center [759, 281] width 201 height 21
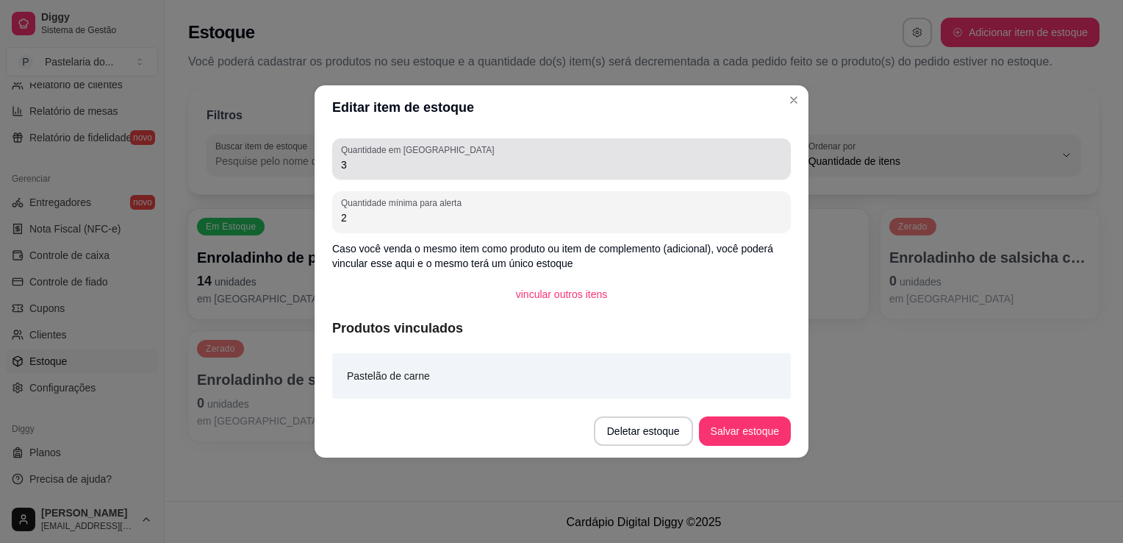
click at [382, 165] on input "3" at bounding box center [561, 164] width 441 height 15
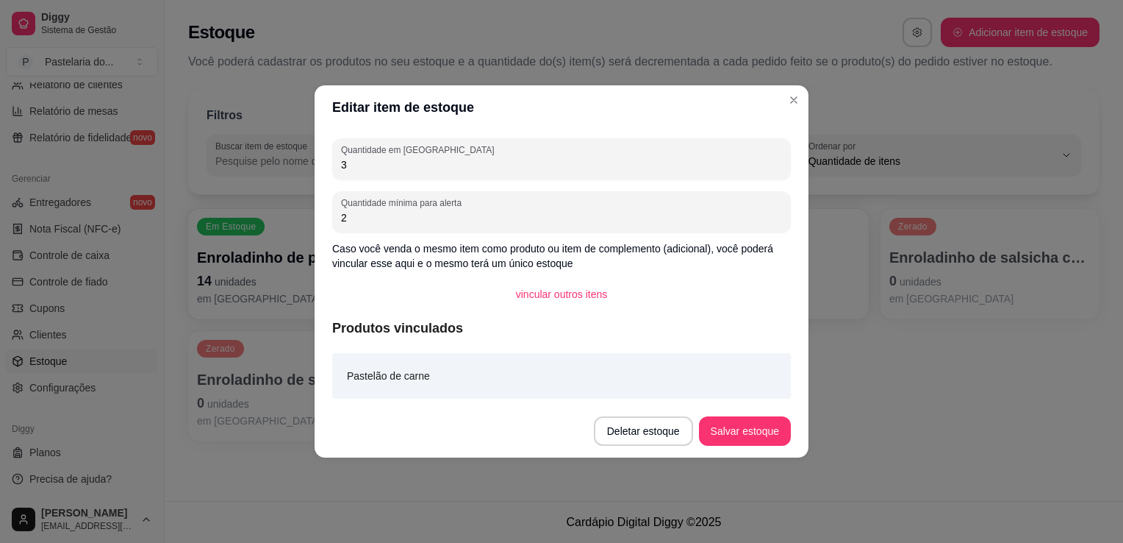
click at [382, 165] on input "3" at bounding box center [561, 164] width 441 height 15
type input "7"
click at [735, 432] on button "Salvar estoque" at bounding box center [745, 430] width 92 height 29
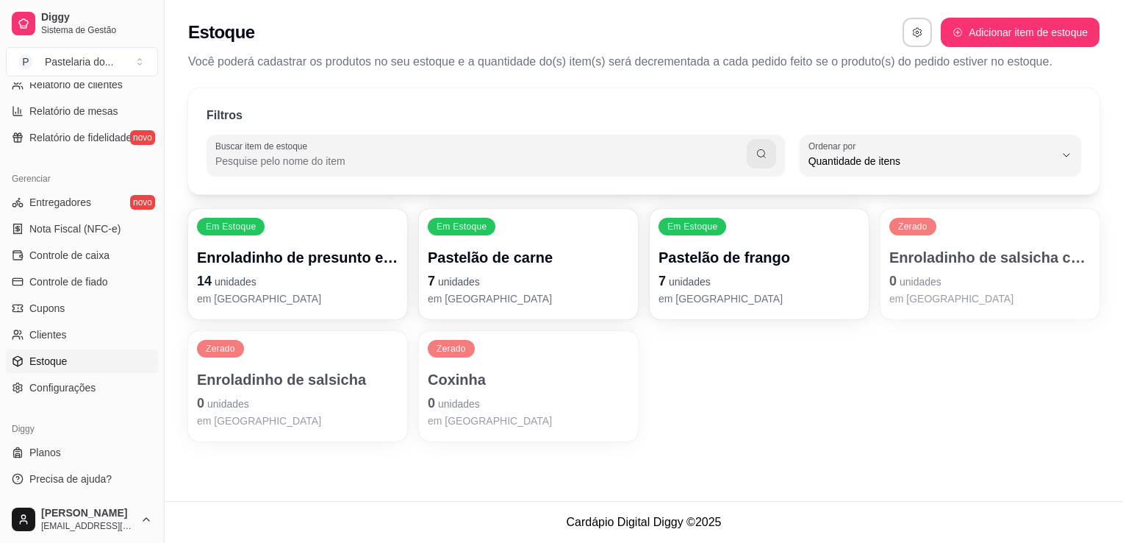
click at [935, 278] on span "unidades" at bounding box center [921, 282] width 42 height 12
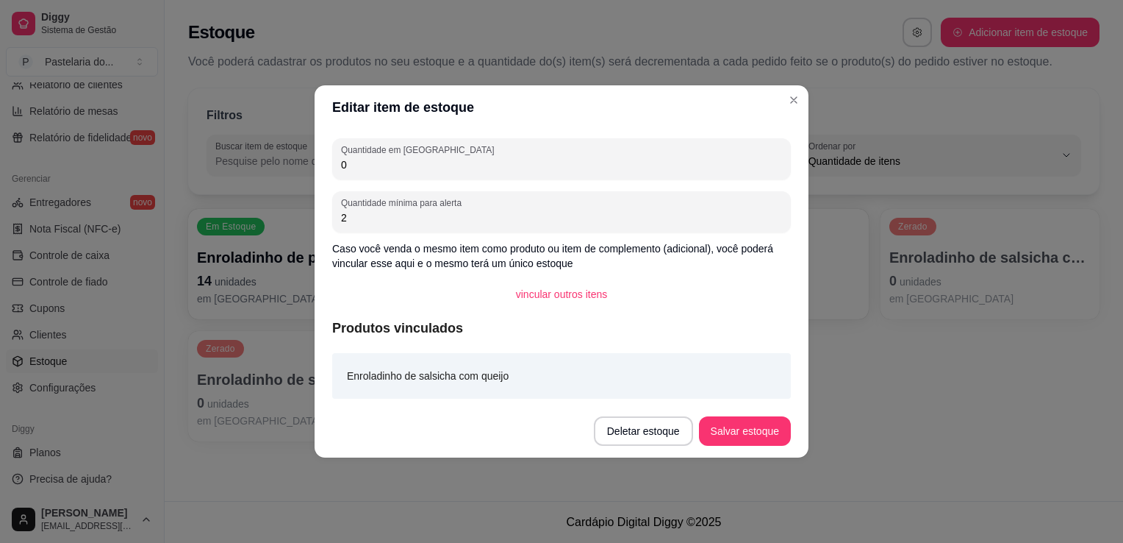
click at [362, 157] on div "0" at bounding box center [561, 158] width 441 height 29
click at [360, 160] on input "0" at bounding box center [561, 164] width 441 height 15
click at [359, 162] on input "0" at bounding box center [561, 164] width 441 height 15
click at [359, 163] on input "0" at bounding box center [561, 164] width 441 height 15
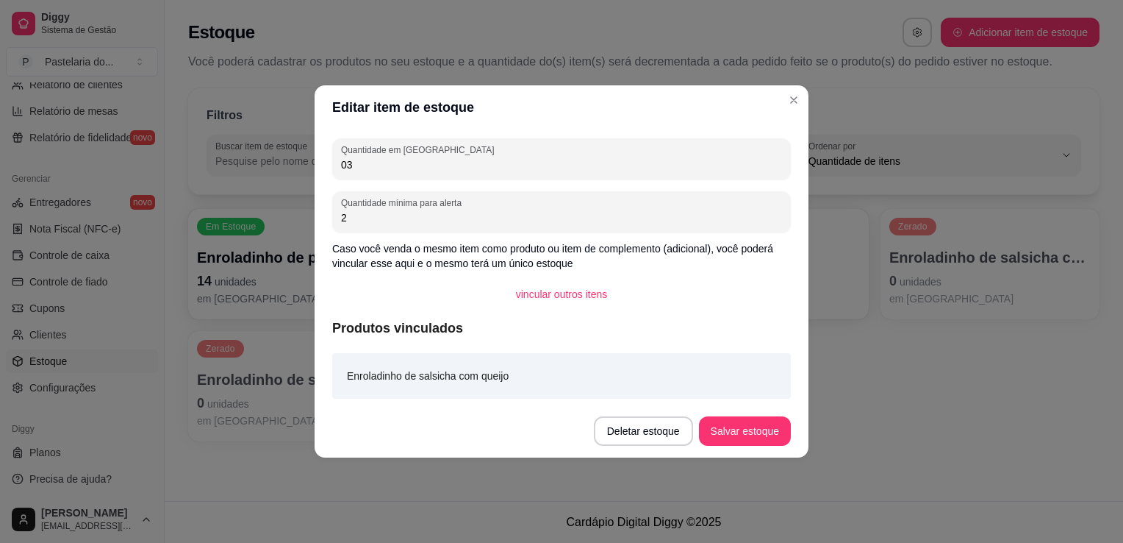
type input "0"
type input "2"
type input "3"
click at [741, 428] on button "Salvar estoque" at bounding box center [745, 431] width 90 height 29
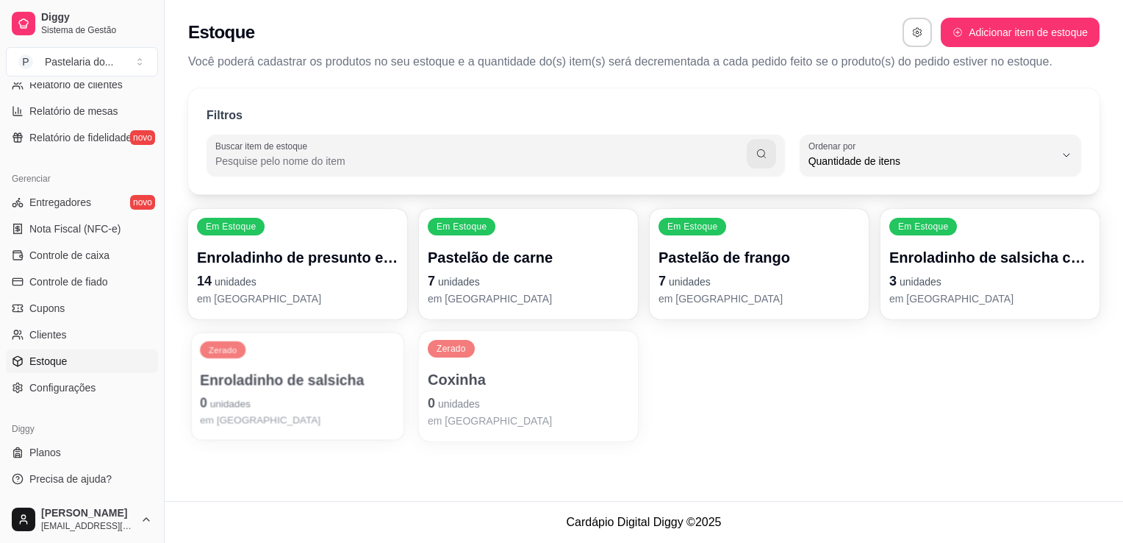
click at [226, 366] on div "Zerado Enroladinho de salsicha 0 unidades em [GEOGRAPHIC_DATA]" at bounding box center [297, 385] width 212 height 107
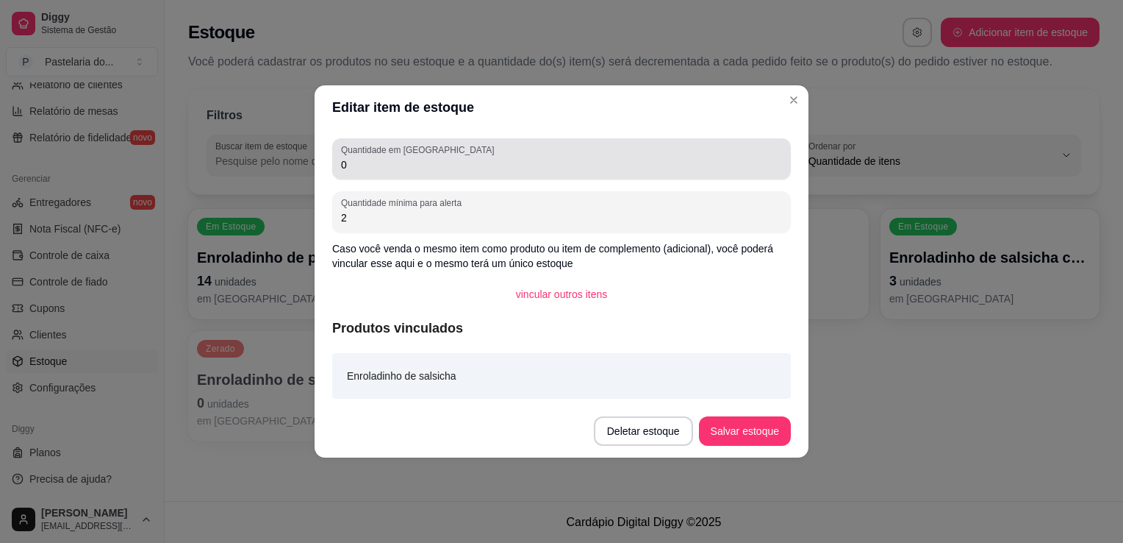
click at [429, 168] on input "0" at bounding box center [561, 164] width 441 height 15
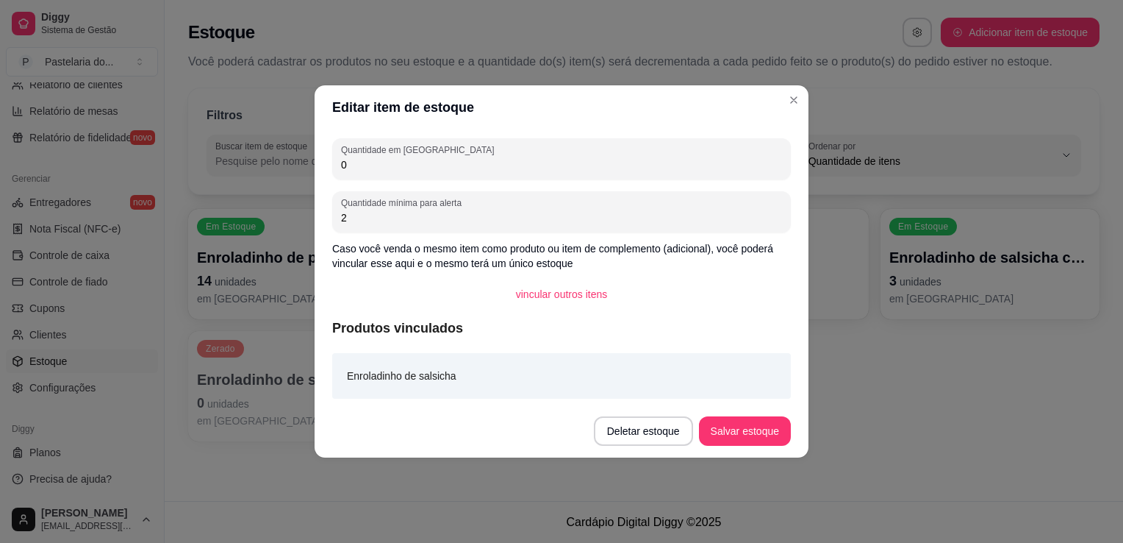
click at [429, 168] on input "0" at bounding box center [561, 164] width 441 height 15
type input "3"
click at [710, 432] on button "Salvar estoque" at bounding box center [745, 430] width 92 height 29
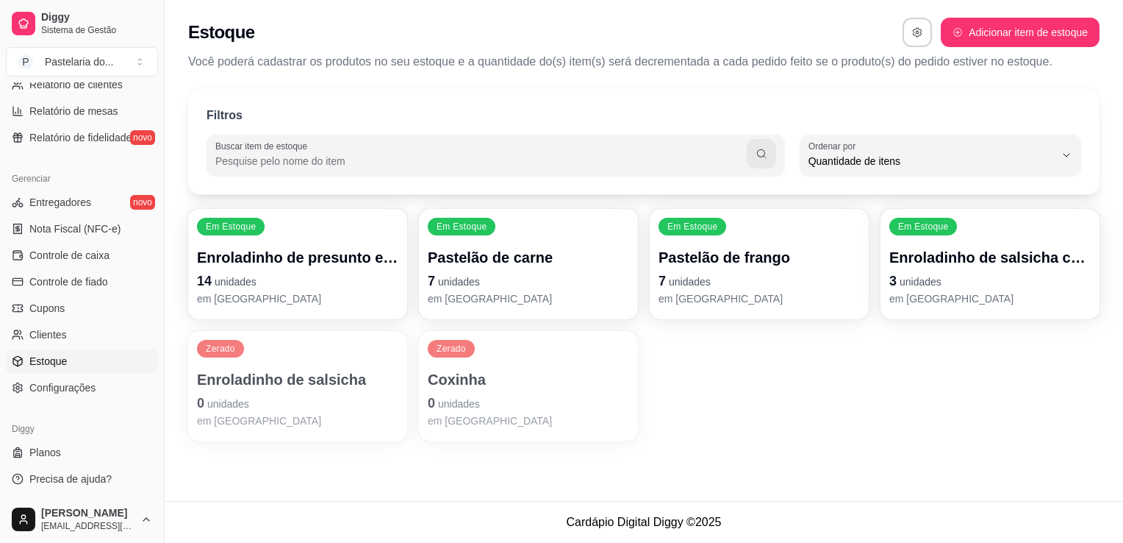
click at [468, 385] on p "Coxinha" at bounding box center [528, 379] width 201 height 21
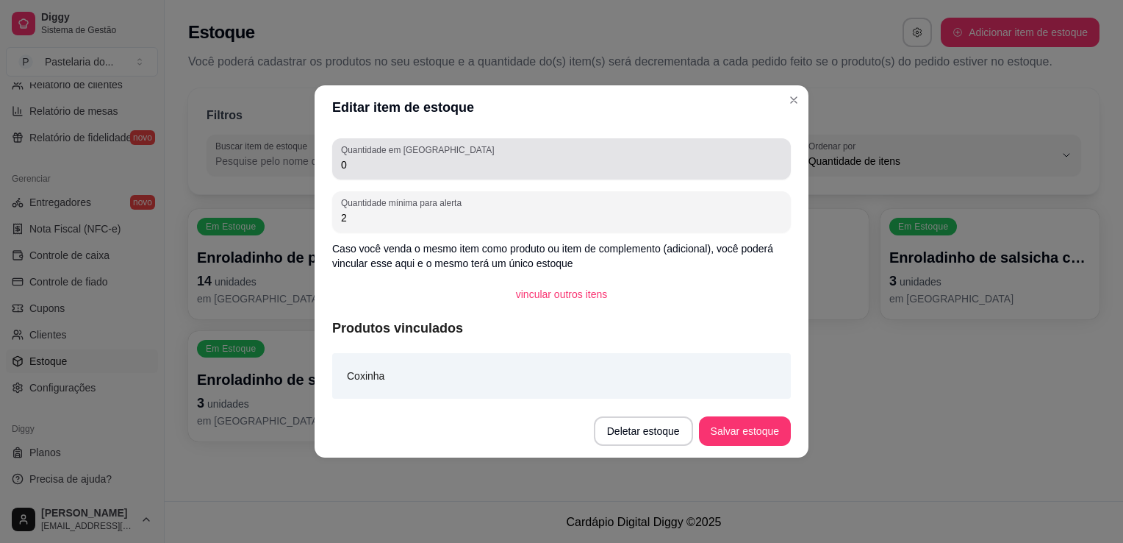
click at [412, 158] on input "0" at bounding box center [561, 164] width 441 height 15
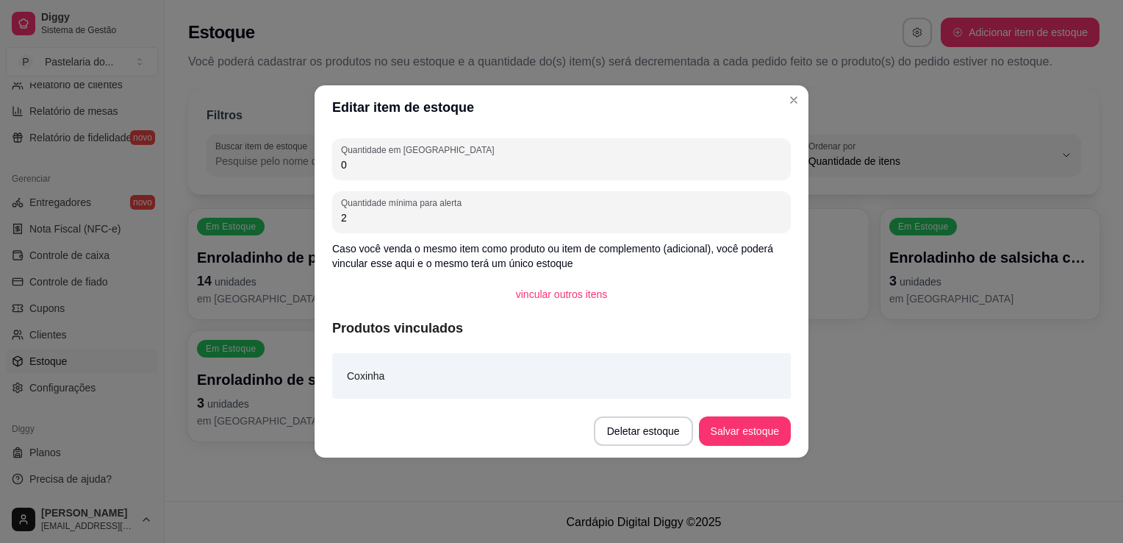
click at [406, 157] on input "0" at bounding box center [561, 164] width 441 height 15
type input "10"
click at [773, 426] on button "Salvar estoque" at bounding box center [745, 431] width 90 height 29
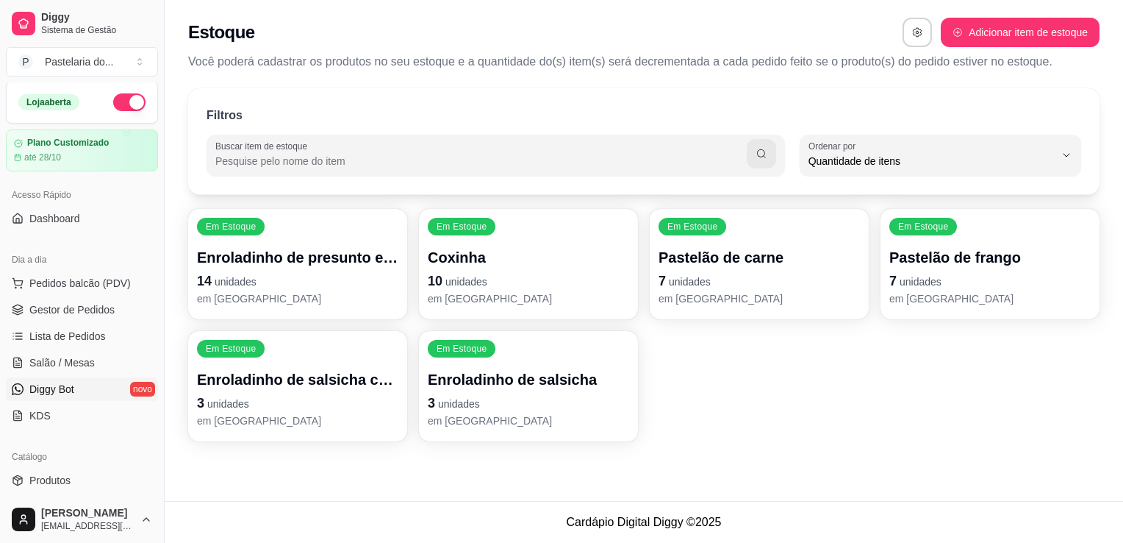
scroll to position [0, 0]
click at [49, 317] on span "Gestor de Pedidos" at bounding box center [71, 311] width 85 height 15
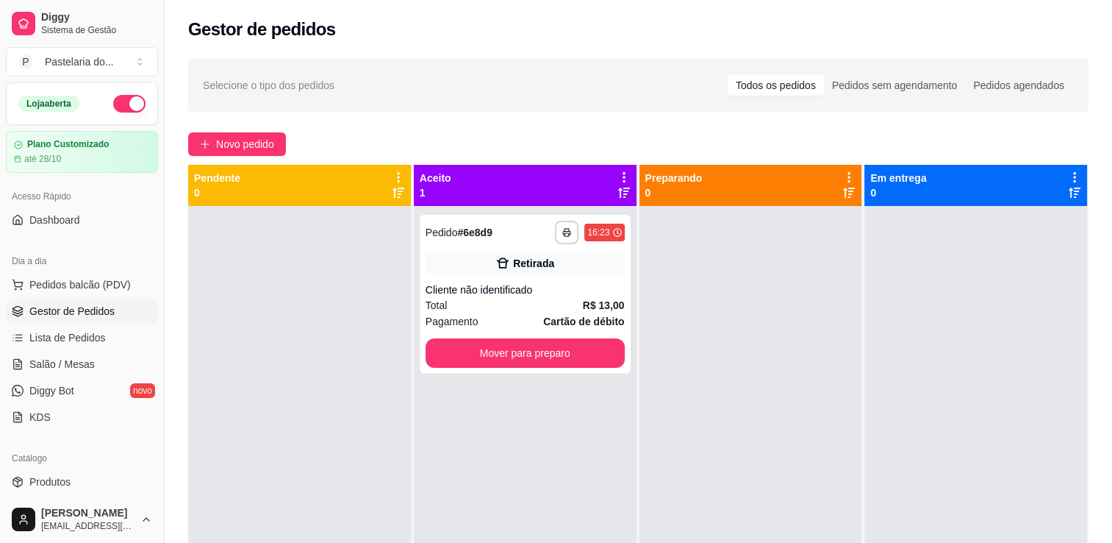
click at [112, 271] on div "Dia a dia" at bounding box center [82, 261] width 152 height 24
click at [109, 277] on span "Pedidos balcão (PDV)" at bounding box center [79, 284] width 101 height 15
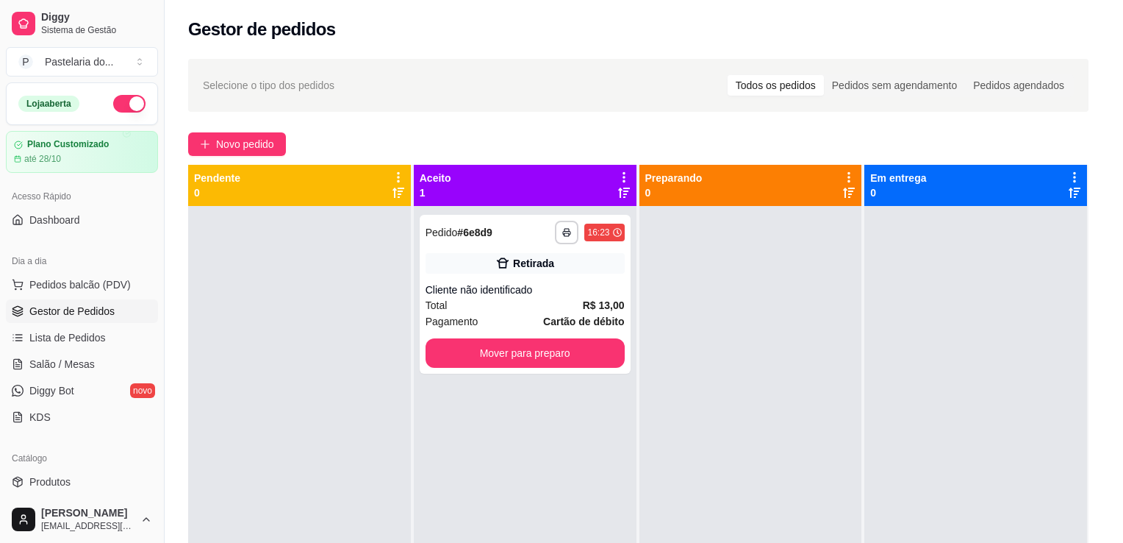
click at [218, 28] on div "Salgados" at bounding box center [206, 40] width 110 height 25
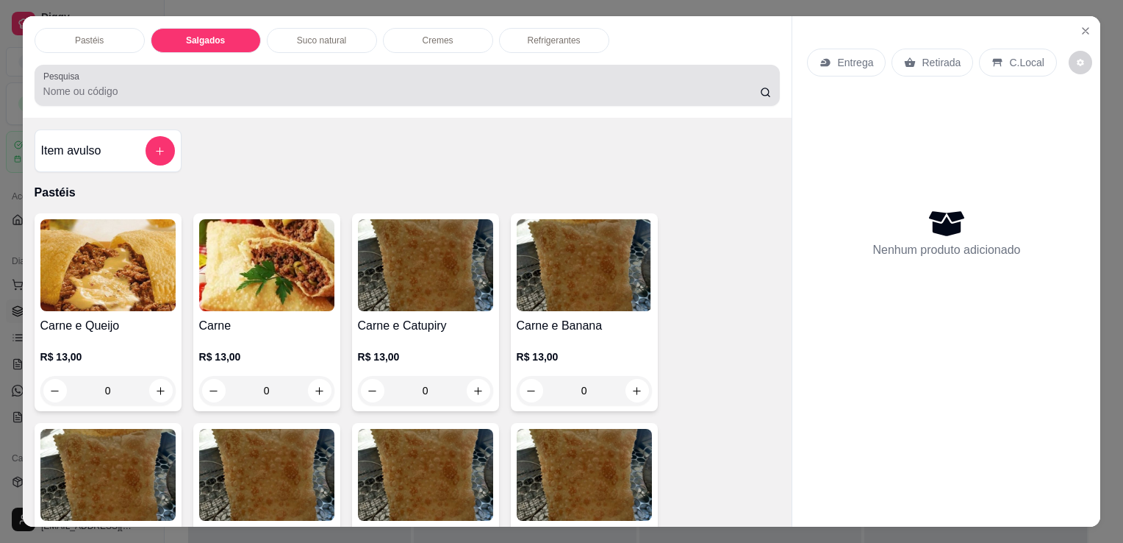
scroll to position [36, 0]
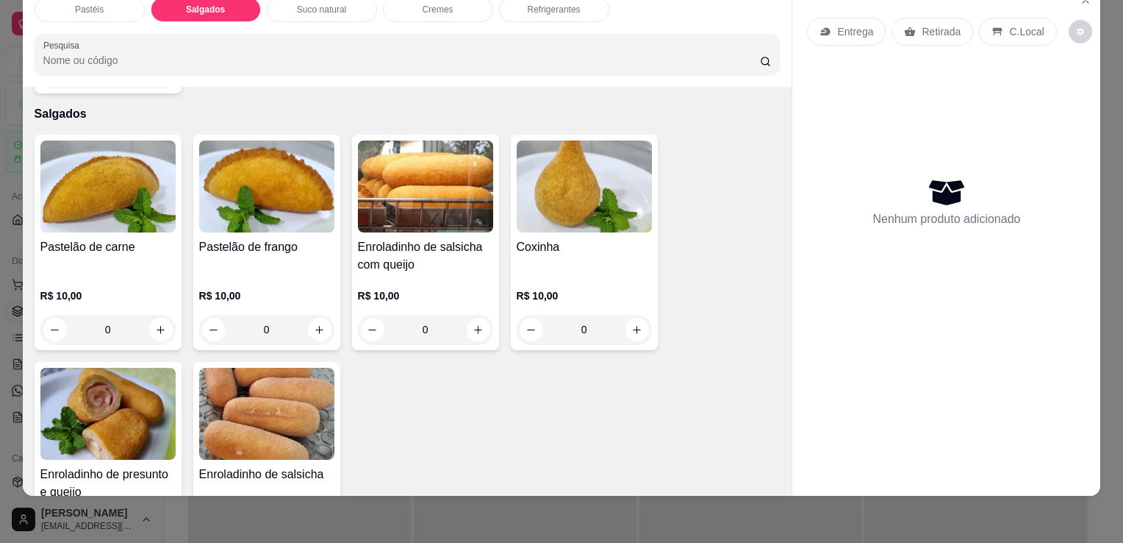
click at [110, 172] on img at bounding box center [107, 186] width 135 height 92
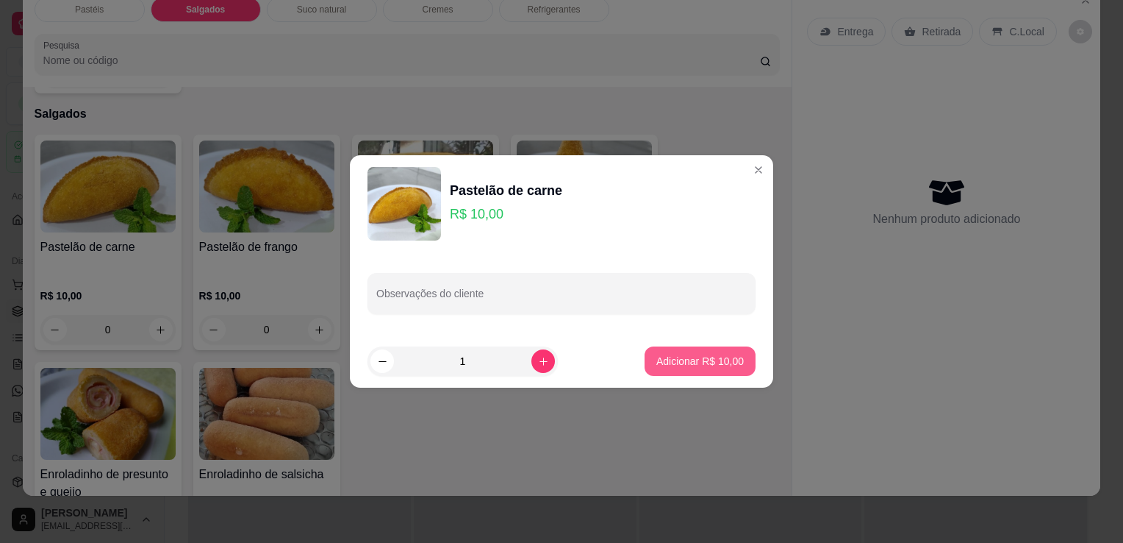
click at [657, 364] on p "Adicionar R$ 10,00" at bounding box center [700, 361] width 87 height 15
type input "1"
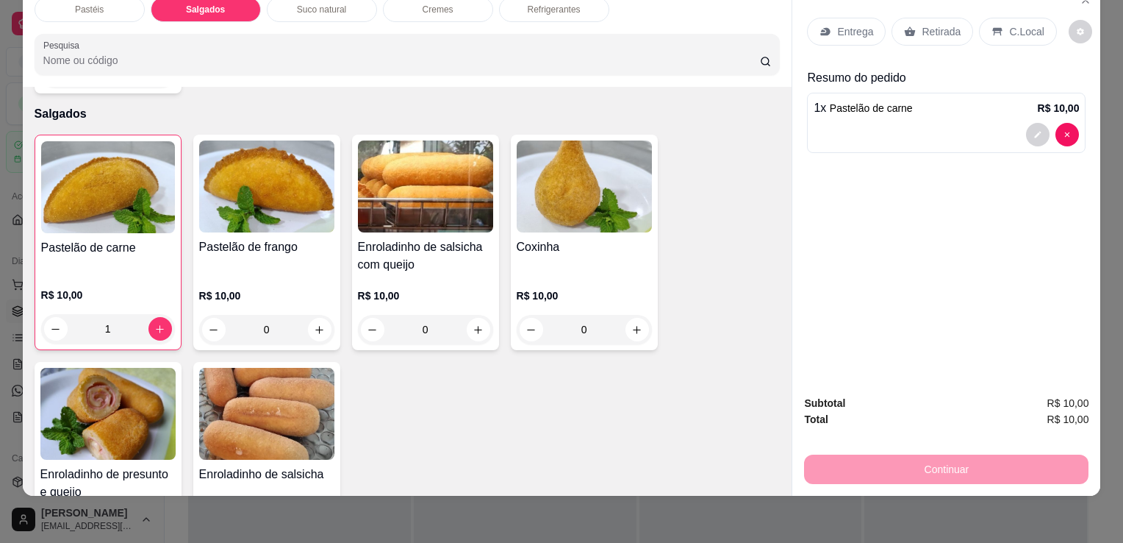
click at [582, 201] on img at bounding box center [584, 186] width 135 height 92
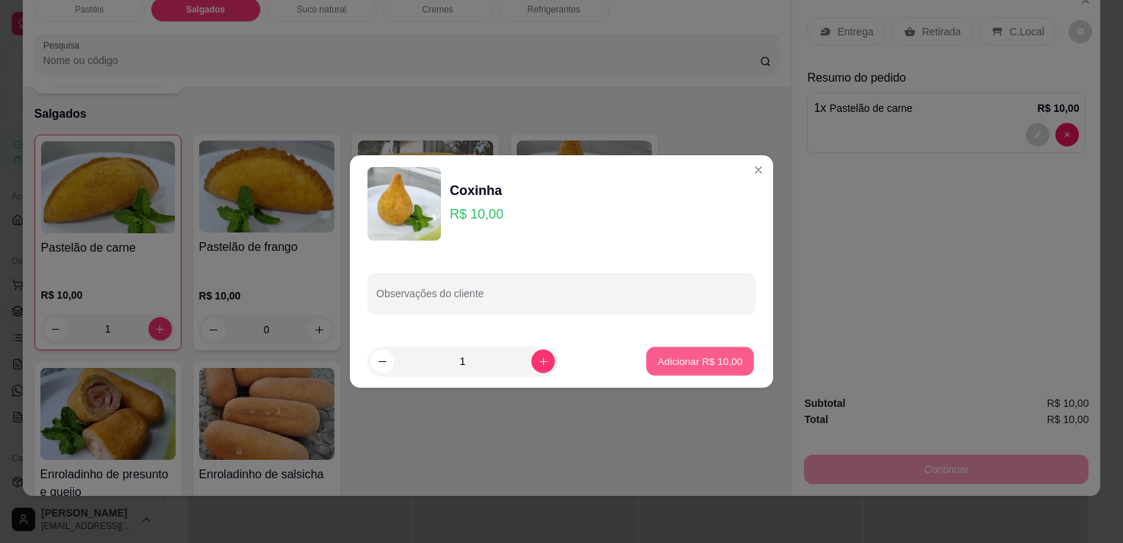
click at [715, 358] on p "Adicionar R$ 10,00" at bounding box center [700, 361] width 85 height 14
type input "1"
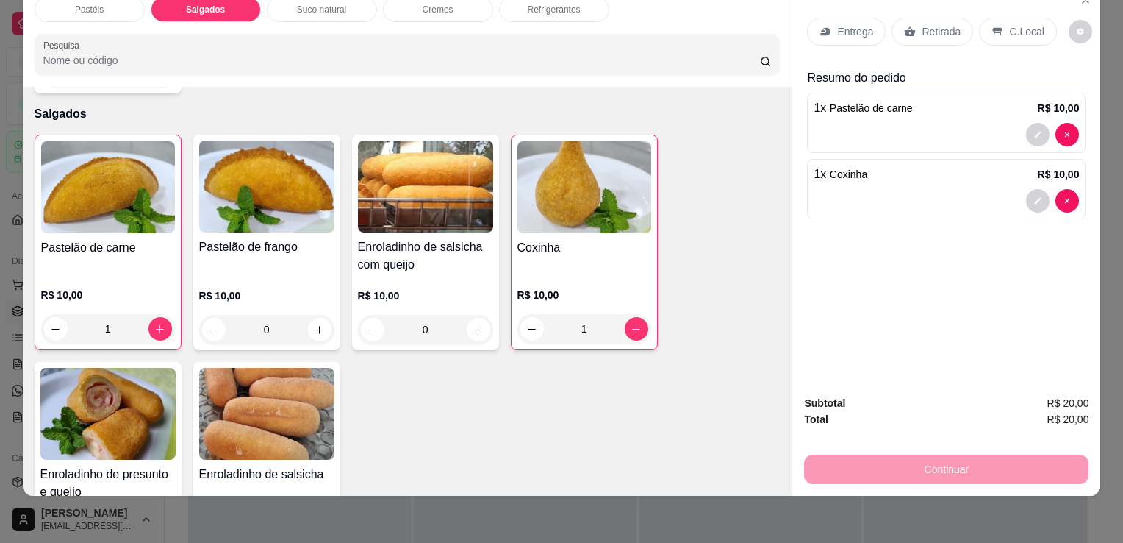
click at [103, 369] on img at bounding box center [107, 414] width 135 height 92
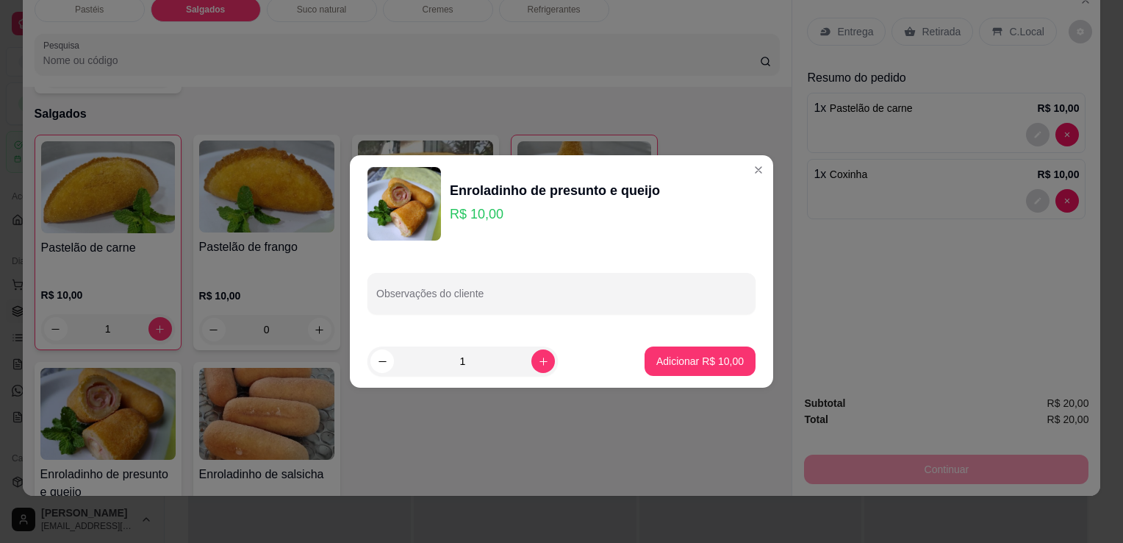
click at [658, 357] on p "Adicionar R$ 10,00" at bounding box center [700, 361] width 87 height 15
type input "1"
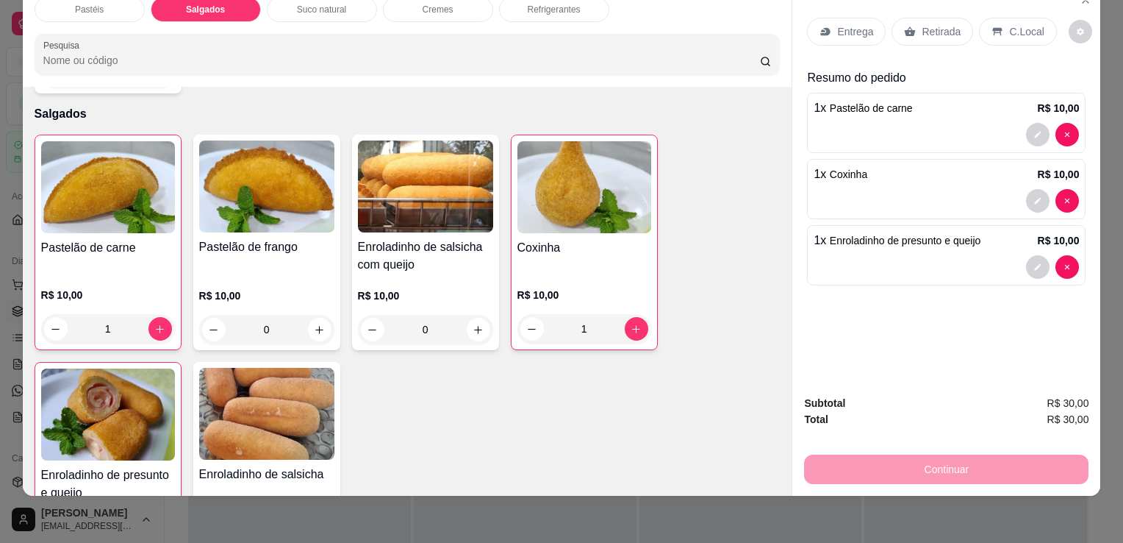
click at [923, 25] on p "Retirada" at bounding box center [941, 31] width 39 height 15
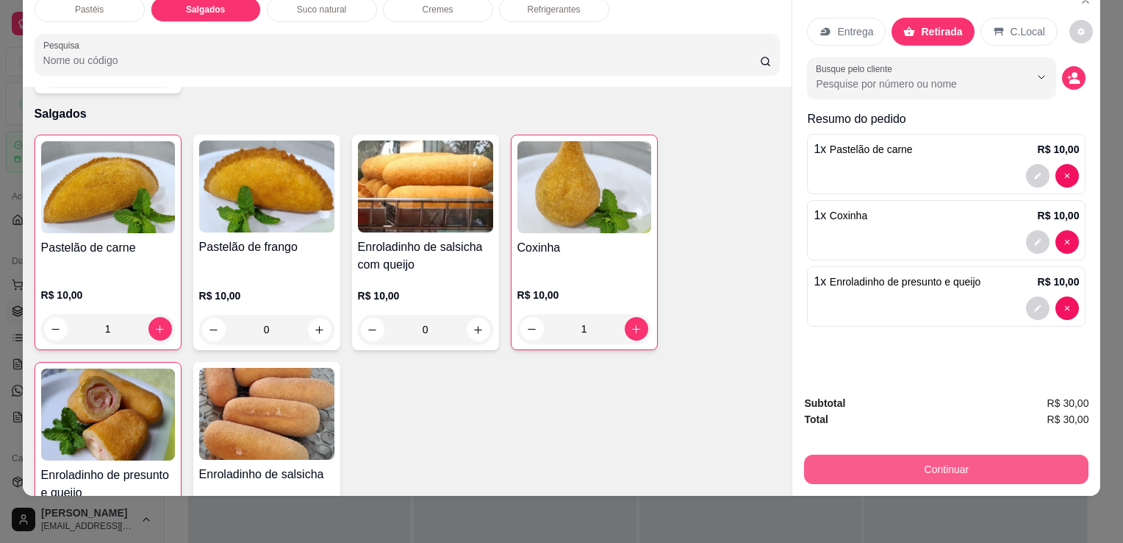
click at [887, 463] on button "Continuar" at bounding box center [946, 468] width 285 height 29
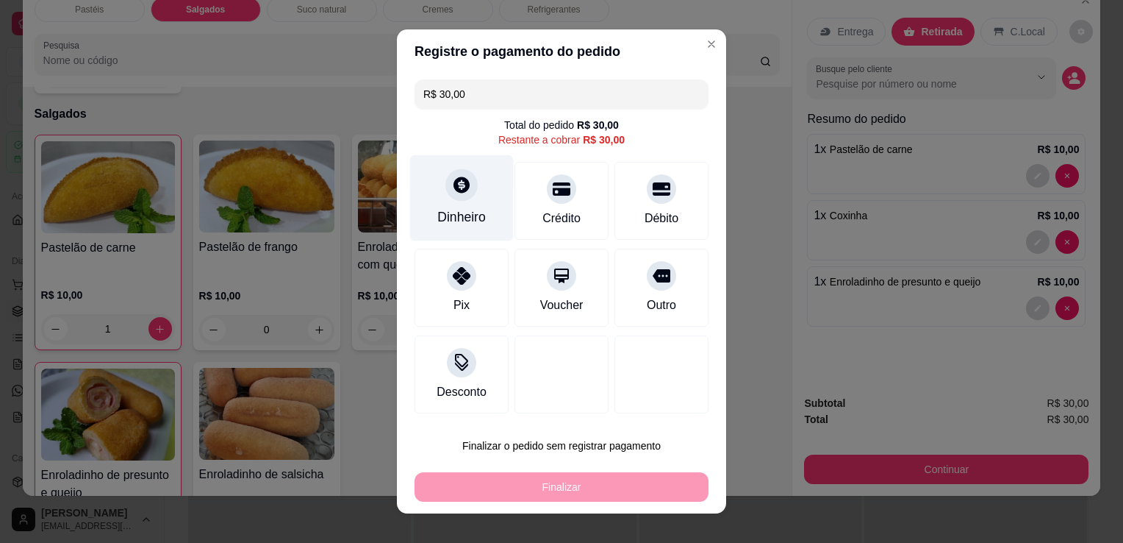
click at [464, 196] on div at bounding box center [462, 184] width 32 height 32
click at [506, 279] on div "Quantia recebida 0,00 Quantia à ser cobrada R$ 30,00" at bounding box center [561, 260] width 329 height 84
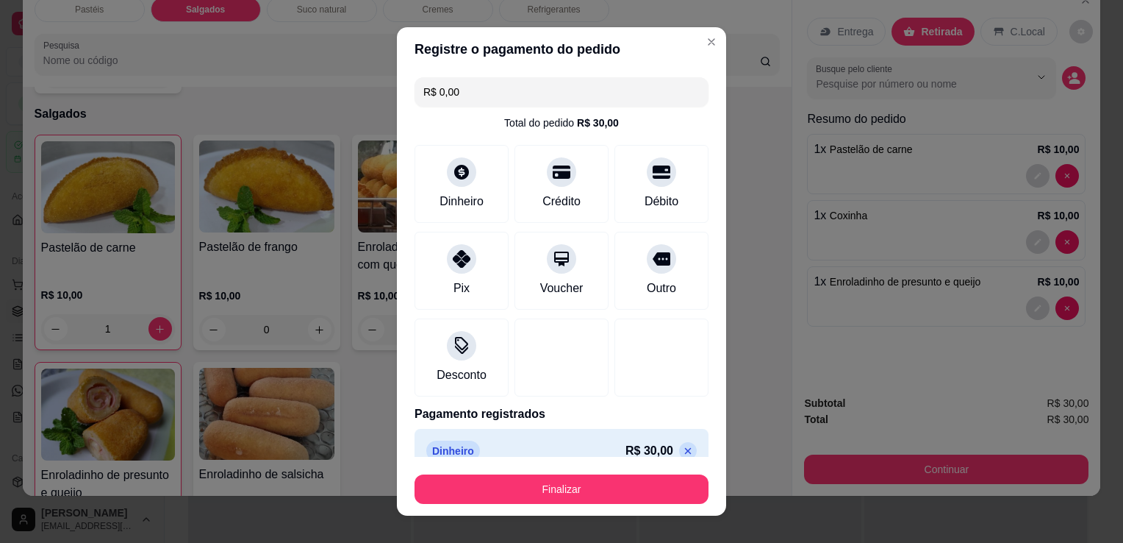
type input "R$ 0,00"
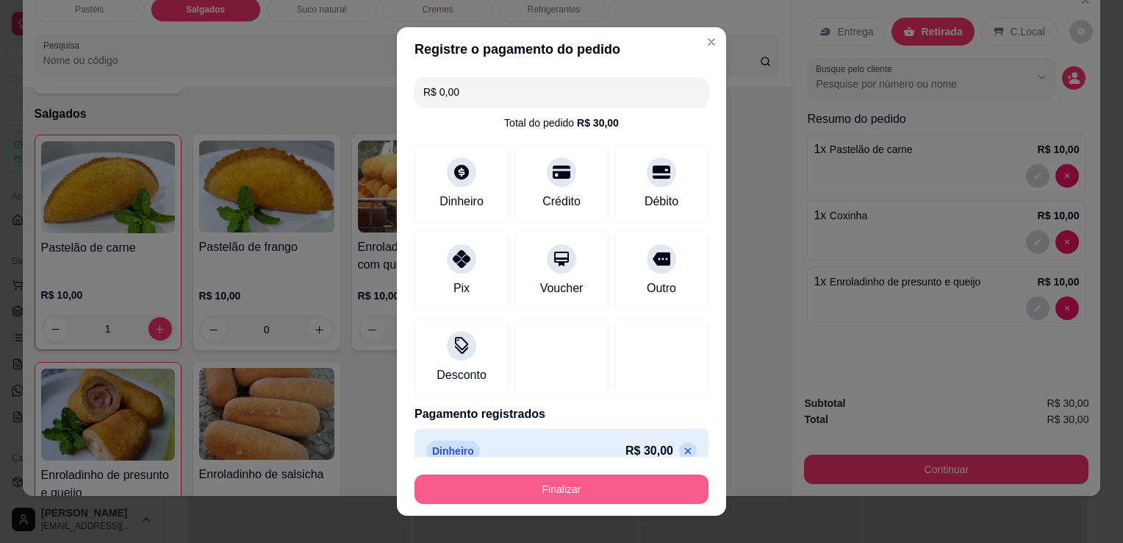
click at [596, 476] on button "Finalizar" at bounding box center [562, 488] width 294 height 29
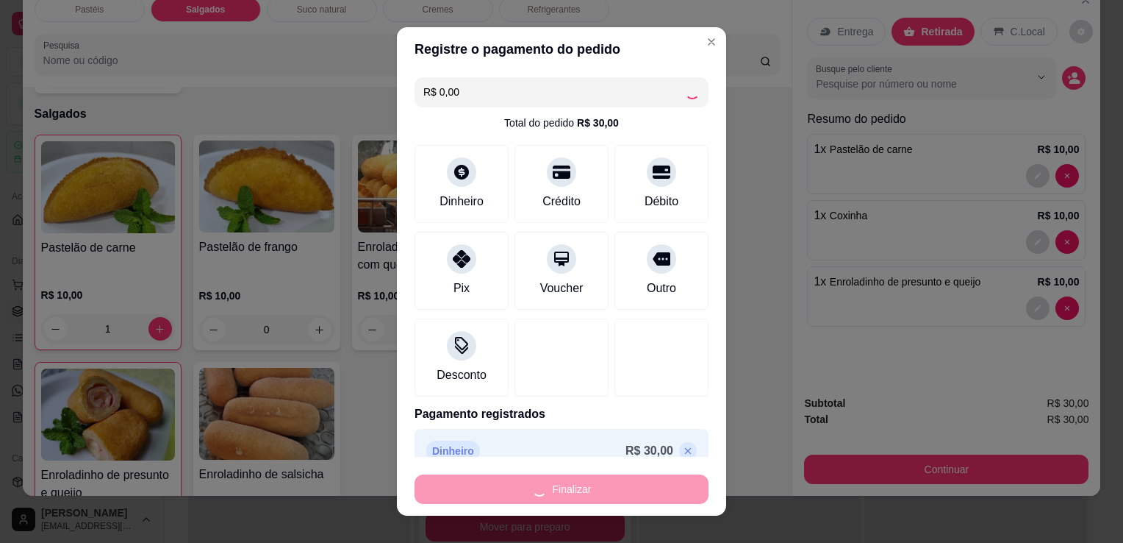
type input "0"
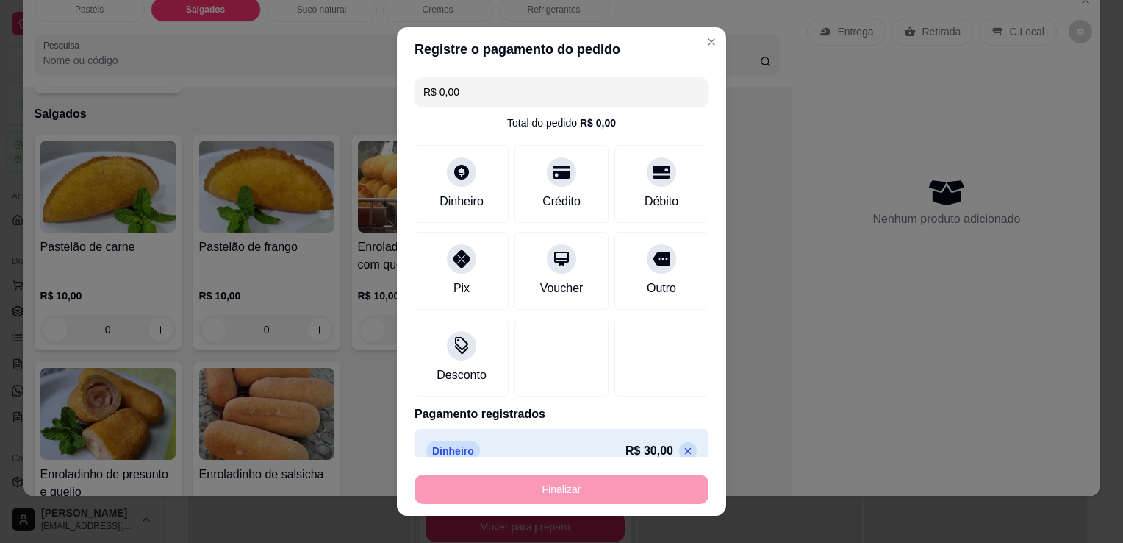
type input "-R$ 30,00"
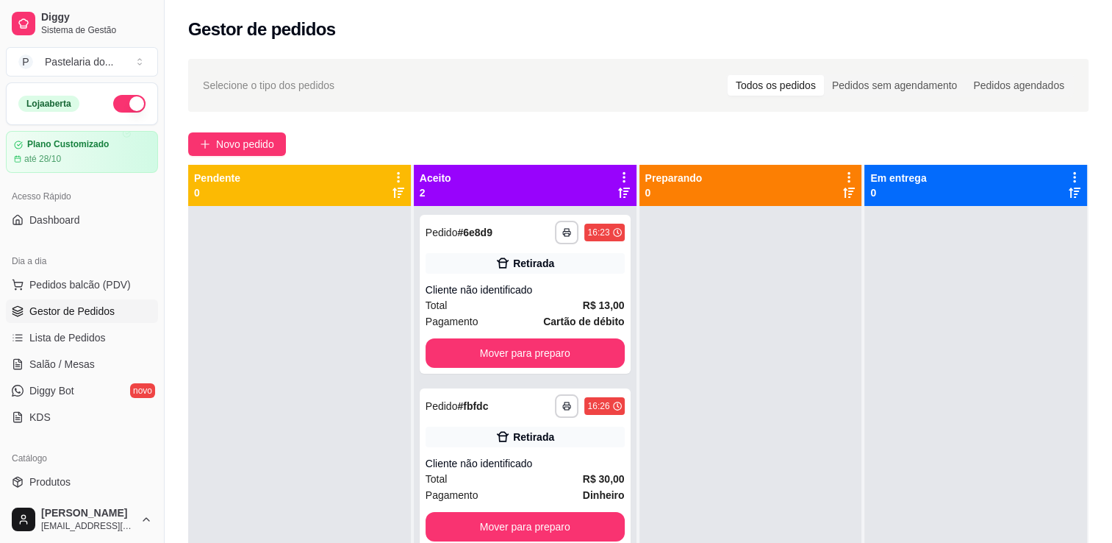
click at [843, 465] on div at bounding box center [751, 477] width 223 height 543
click at [512, 360] on button "Mover para preparo" at bounding box center [525, 352] width 199 height 29
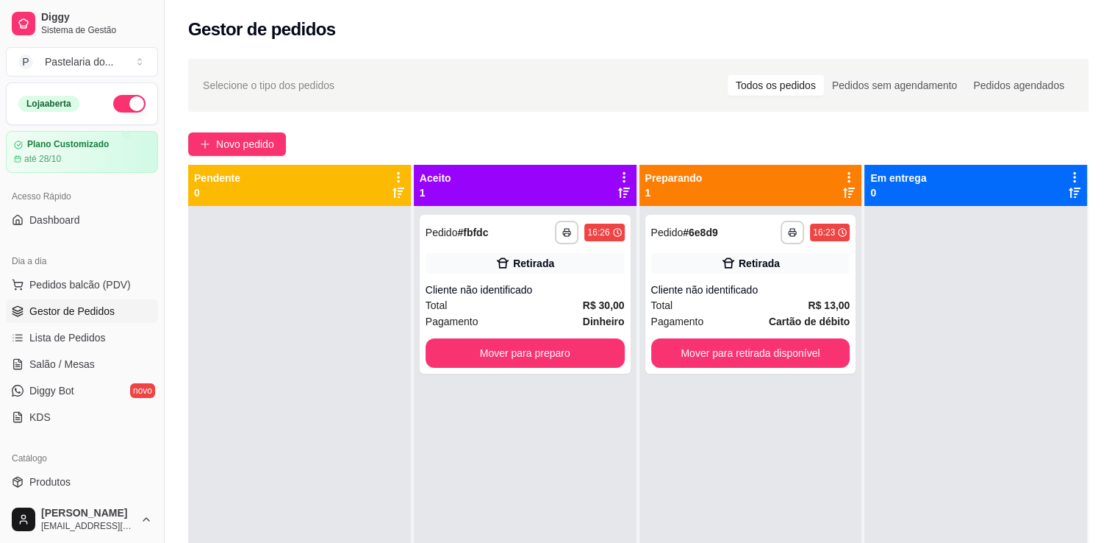
click at [526, 519] on div "**********" at bounding box center [525, 477] width 223 height 543
click at [515, 366] on button "Mover para preparo" at bounding box center [525, 352] width 199 height 29
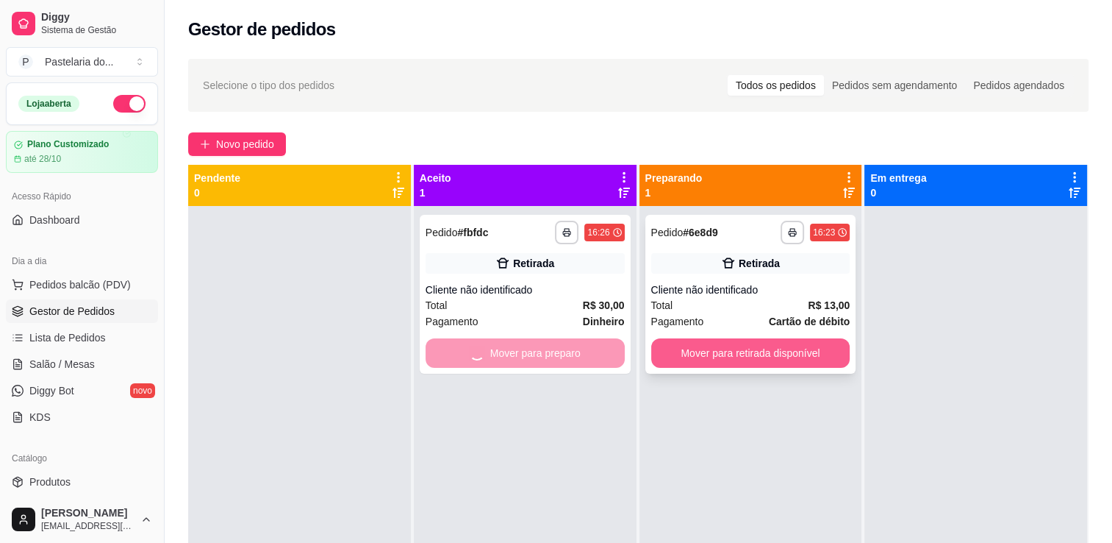
click at [707, 354] on button "Mover para retirada disponível" at bounding box center [750, 352] width 199 height 29
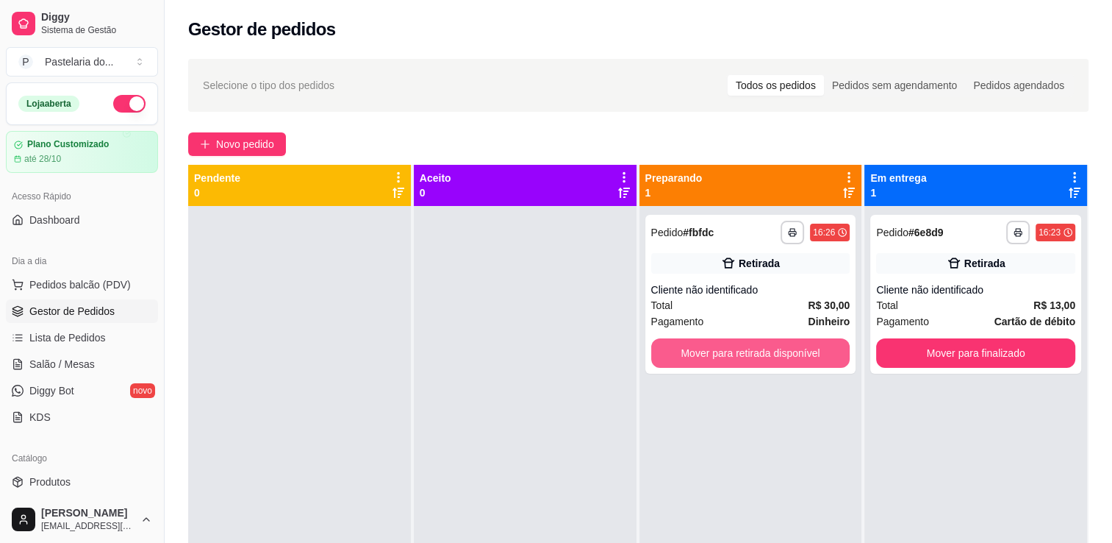
click at [726, 354] on button "Mover para retirada disponível" at bounding box center [750, 352] width 199 height 29
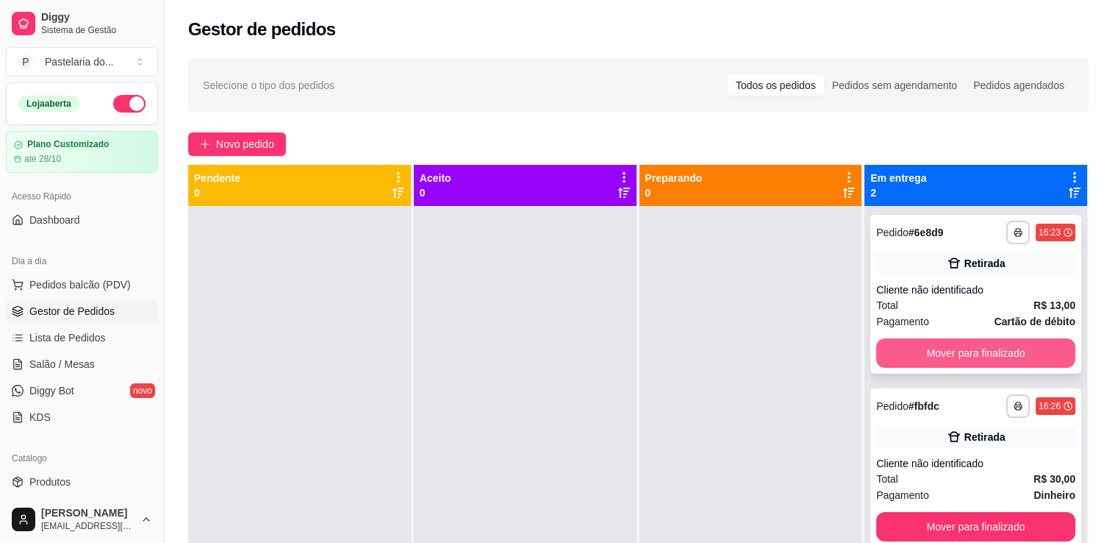
click at [922, 347] on button "Mover para finalizado" at bounding box center [975, 352] width 199 height 29
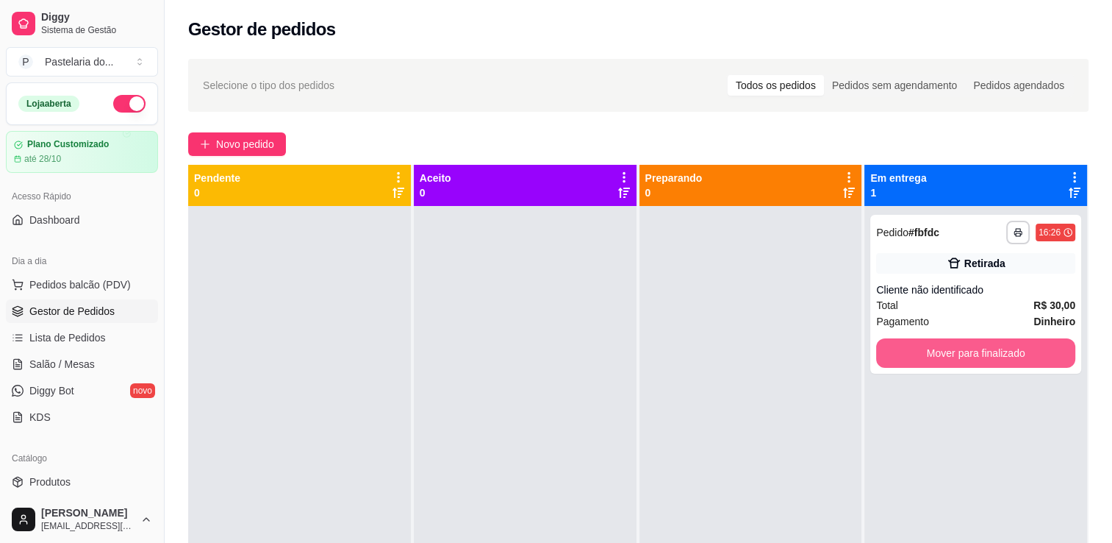
click at [922, 347] on button "Mover para finalizado" at bounding box center [975, 352] width 199 height 29
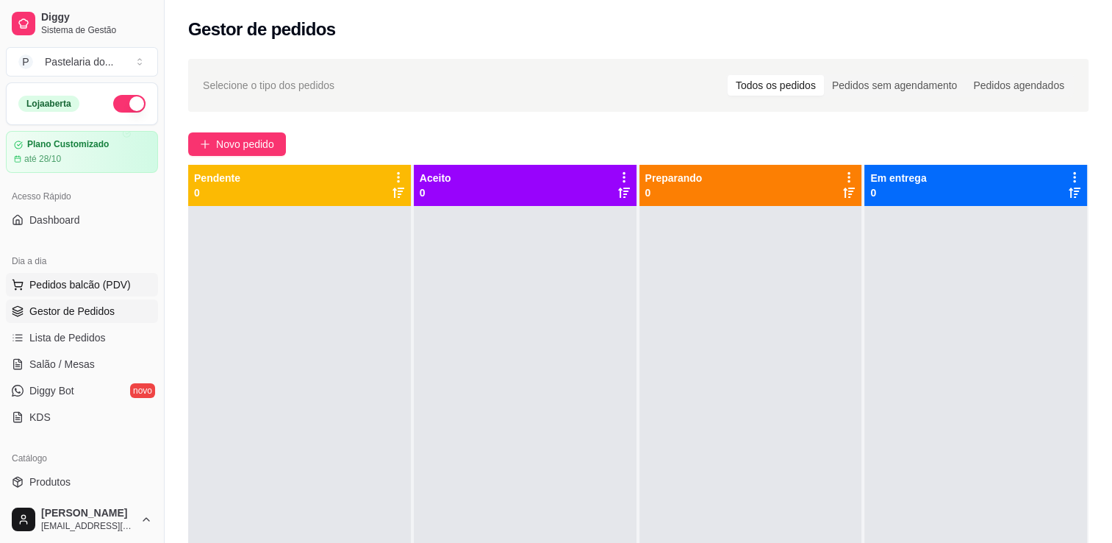
click at [87, 277] on span "Pedidos balcão (PDV)" at bounding box center [79, 284] width 101 height 15
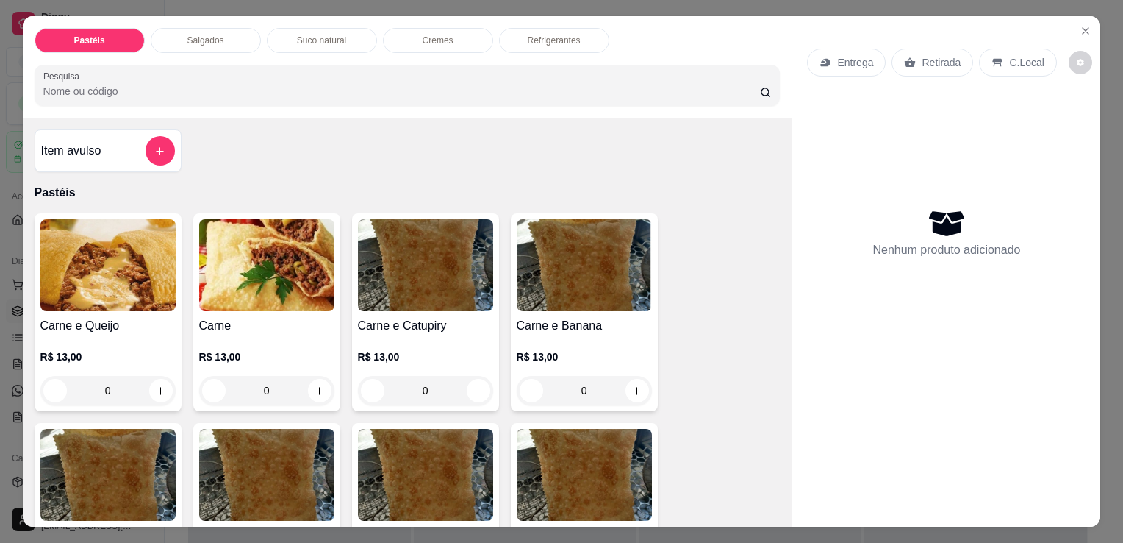
click at [531, 28] on div "Refrigerantes" at bounding box center [554, 40] width 110 height 25
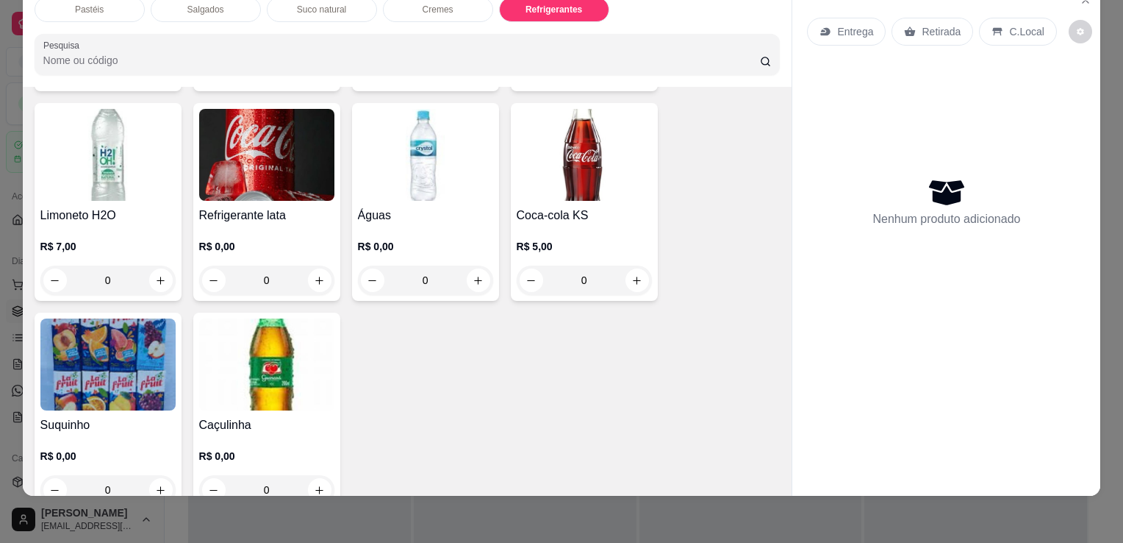
scroll to position [4058, 0]
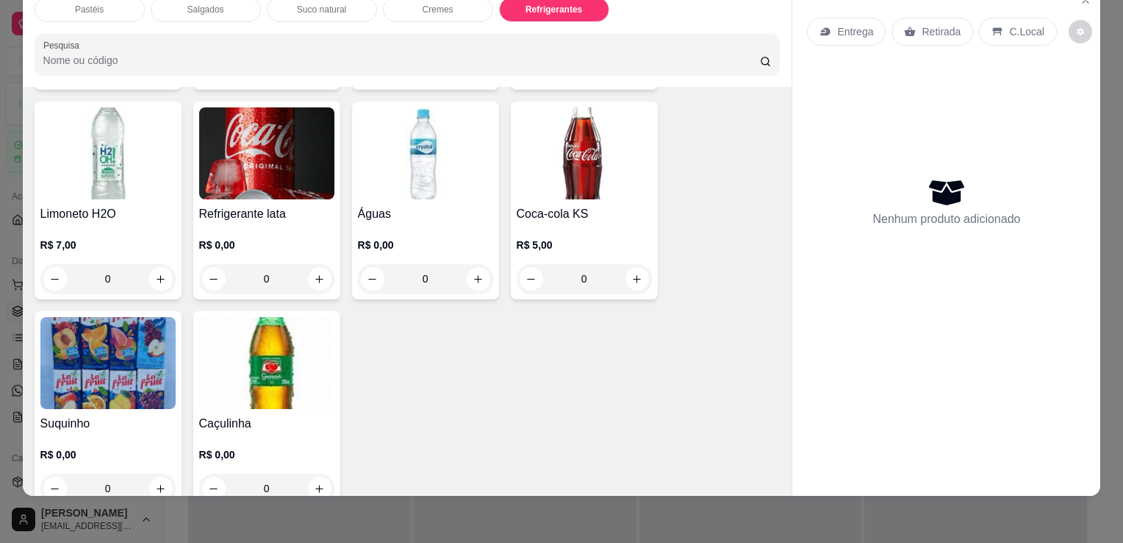
click at [277, 348] on img at bounding box center [266, 363] width 135 height 92
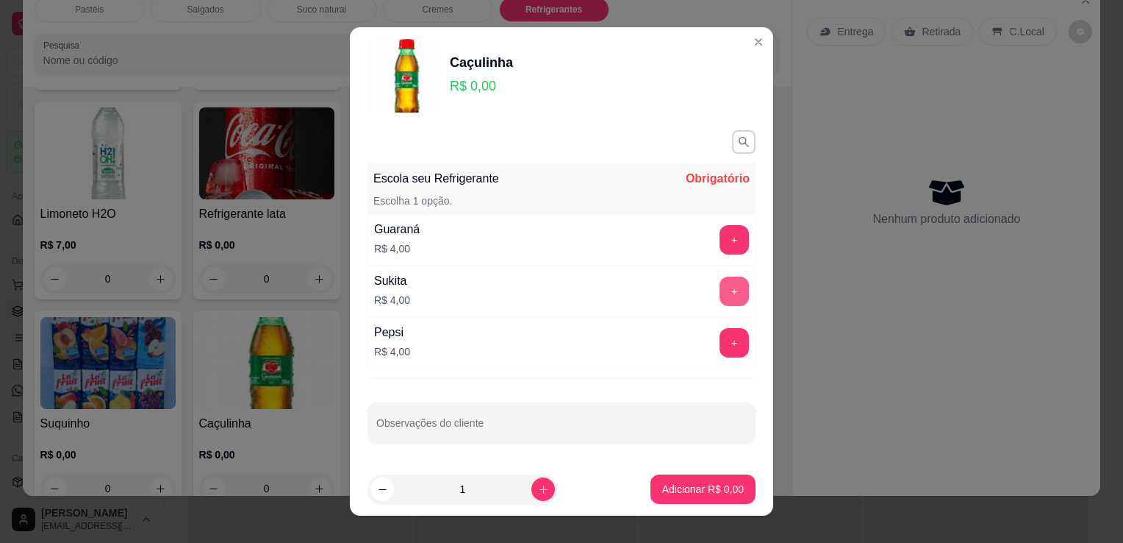
click at [720, 297] on button "+" at bounding box center [734, 290] width 29 height 29
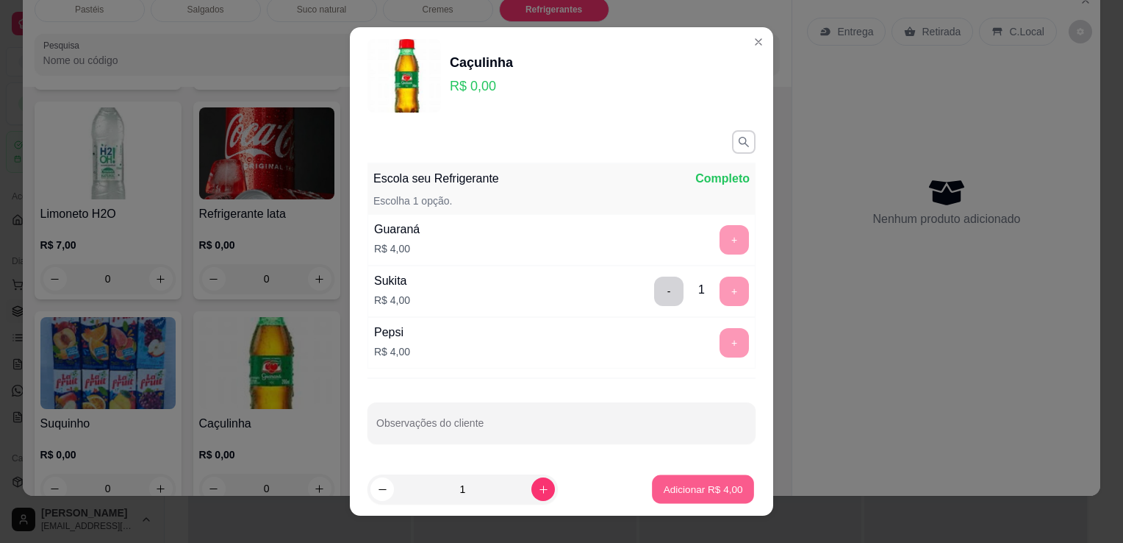
click at [689, 487] on p "Adicionar R$ 4,00" at bounding box center [702, 489] width 79 height 14
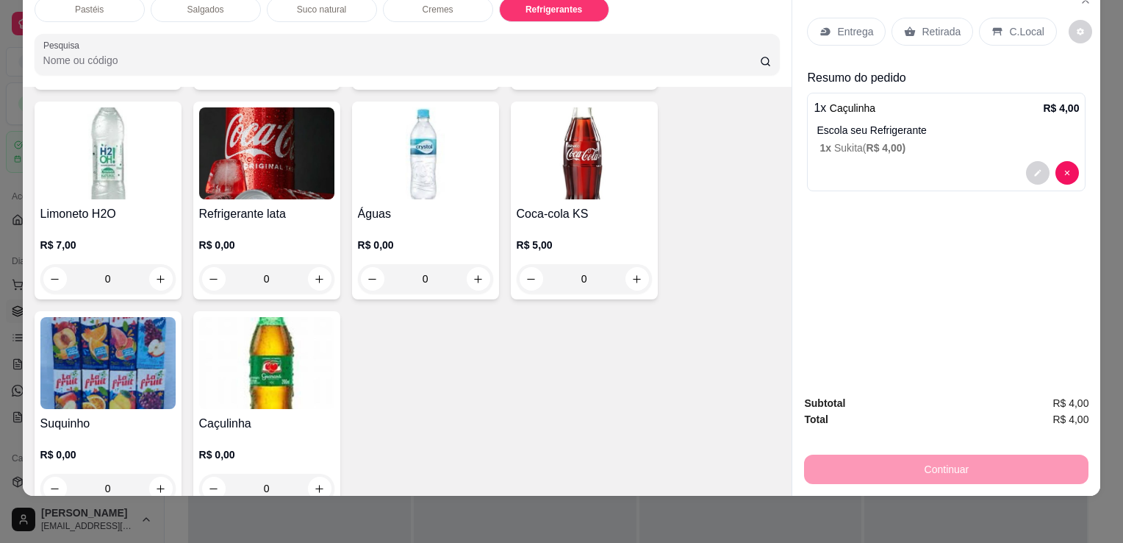
click at [930, 18] on div "Retirada" at bounding box center [933, 32] width 82 height 28
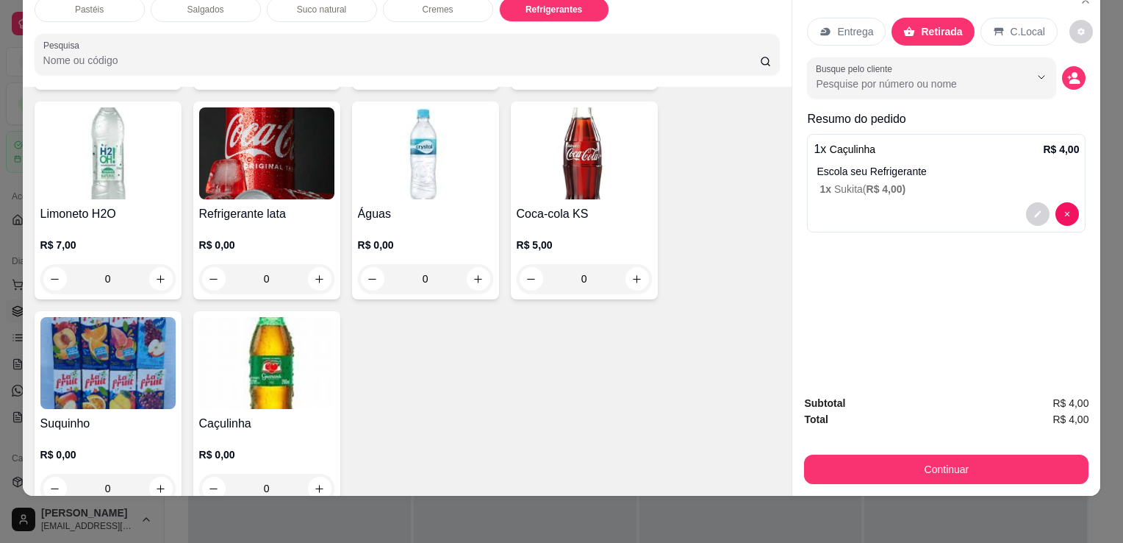
click at [928, 466] on button "Continuar" at bounding box center [946, 468] width 285 height 29
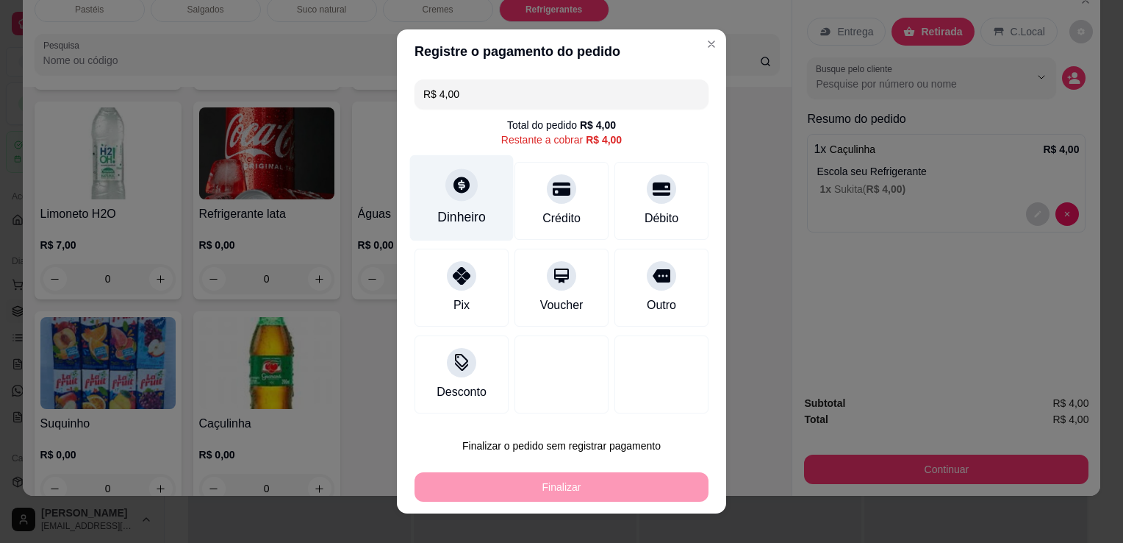
click at [465, 202] on div "Dinheiro" at bounding box center [462, 198] width 104 height 86
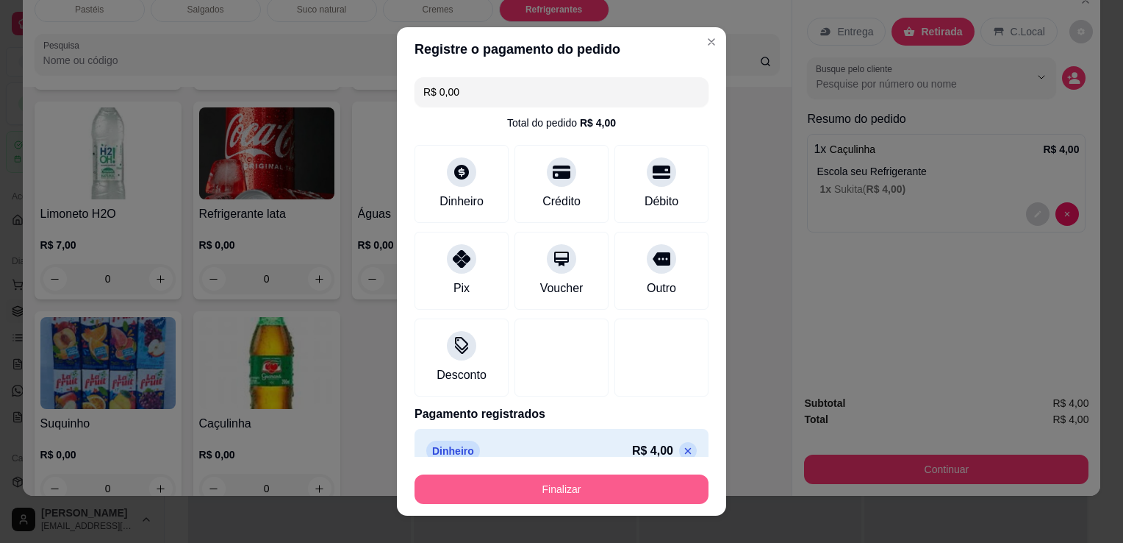
click at [560, 488] on button "Finalizar" at bounding box center [562, 488] width 294 height 29
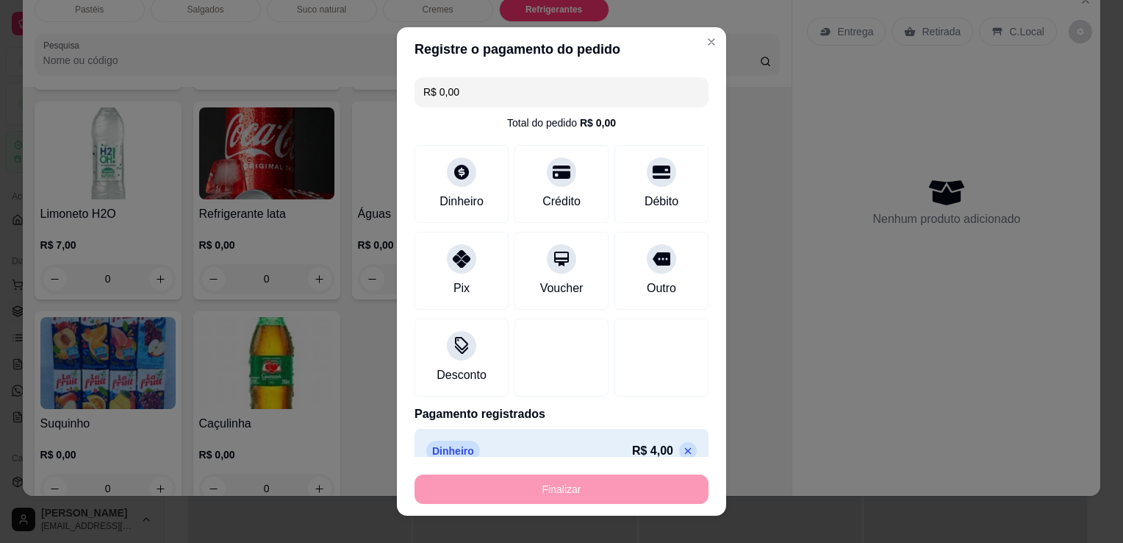
type input "-R$ 4,00"
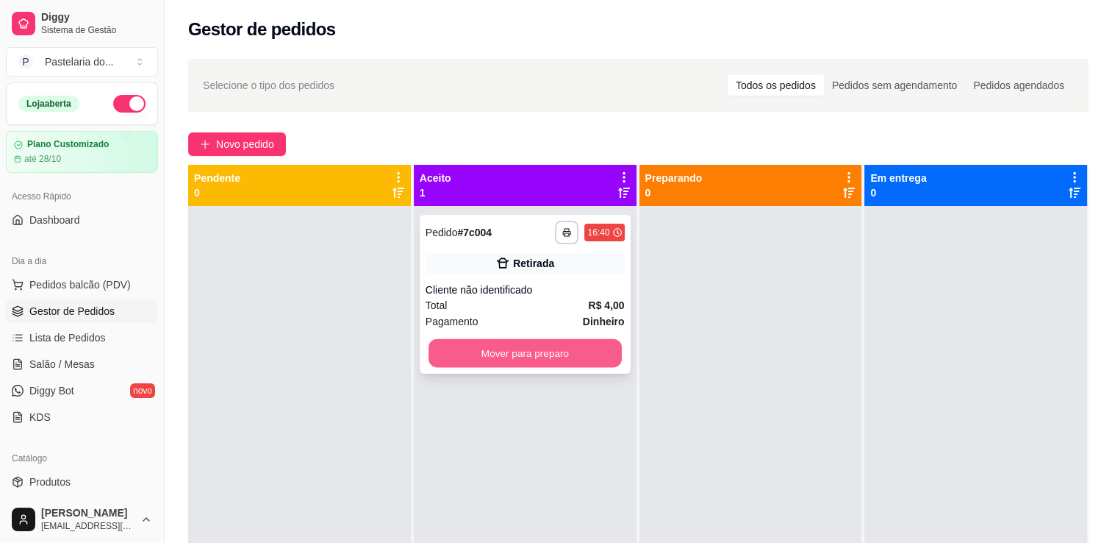
click at [556, 344] on button "Mover para preparo" at bounding box center [525, 353] width 193 height 29
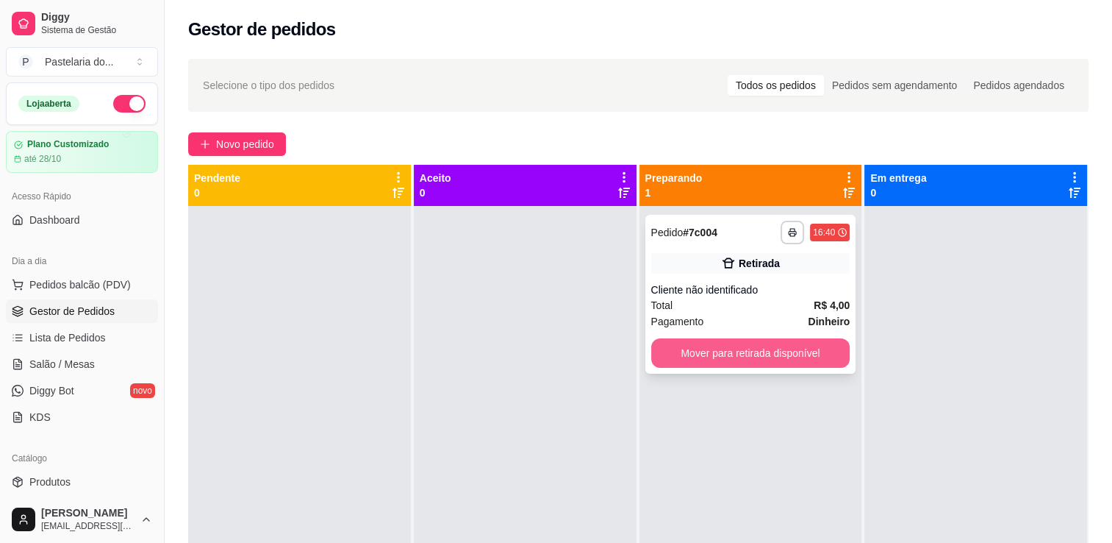
click at [696, 348] on button "Mover para retirada disponível" at bounding box center [750, 352] width 199 height 29
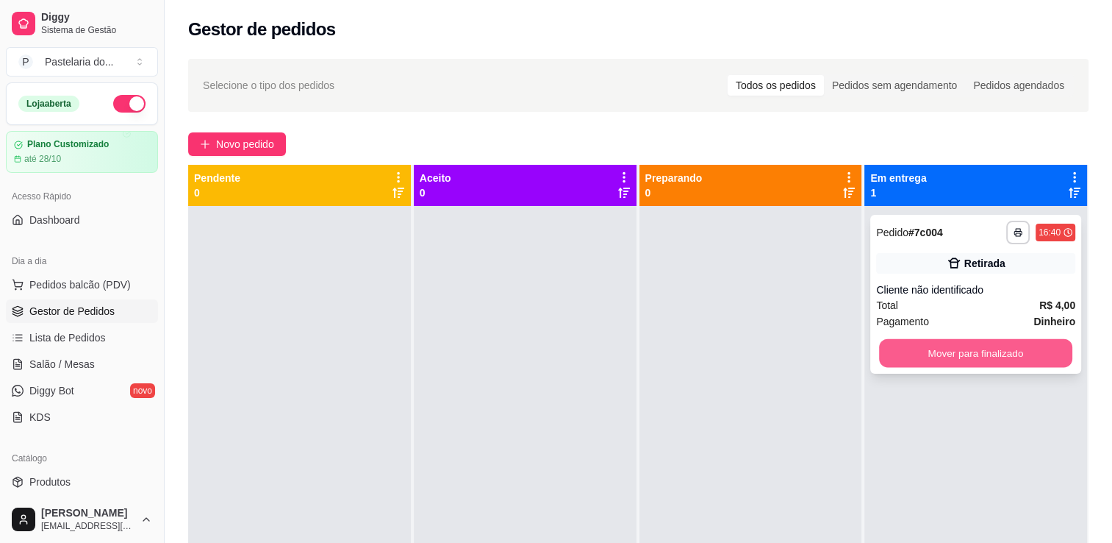
click at [897, 357] on button "Mover para finalizado" at bounding box center [975, 353] width 193 height 29
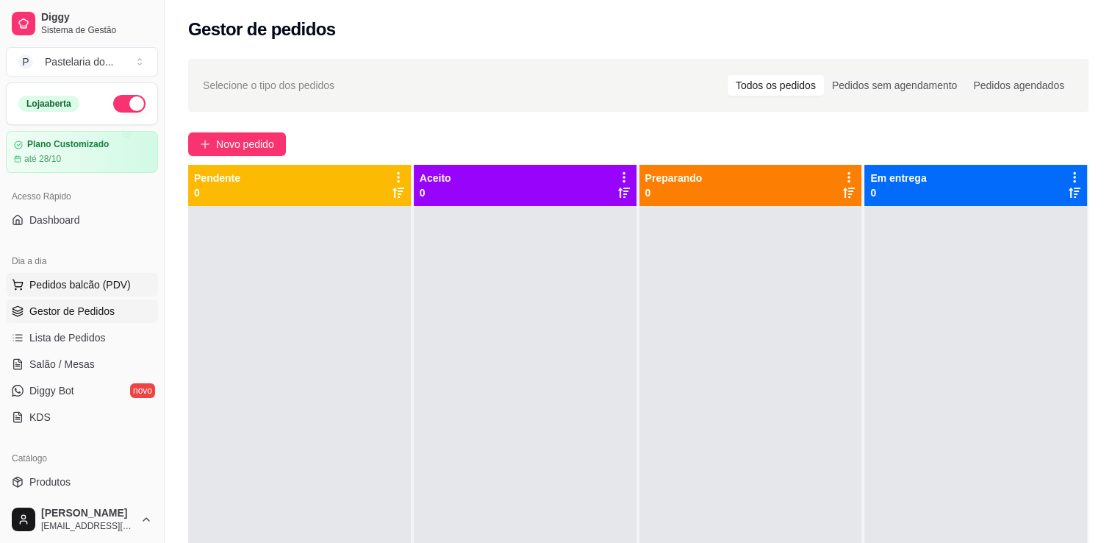
click at [118, 275] on button "Pedidos balcão (PDV)" at bounding box center [82, 285] width 152 height 24
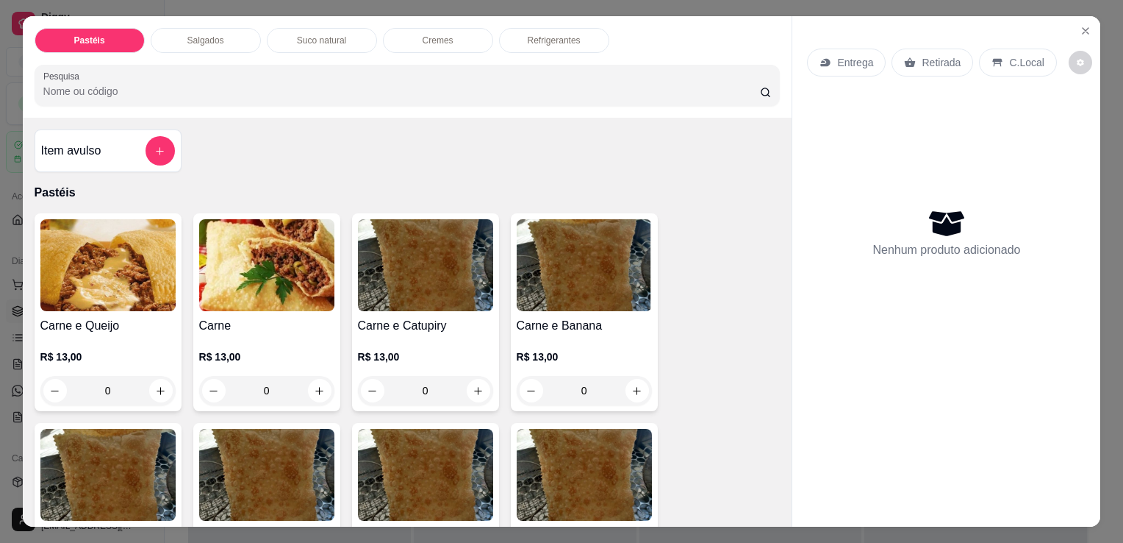
click at [175, 40] on div "Salgados" at bounding box center [206, 40] width 110 height 25
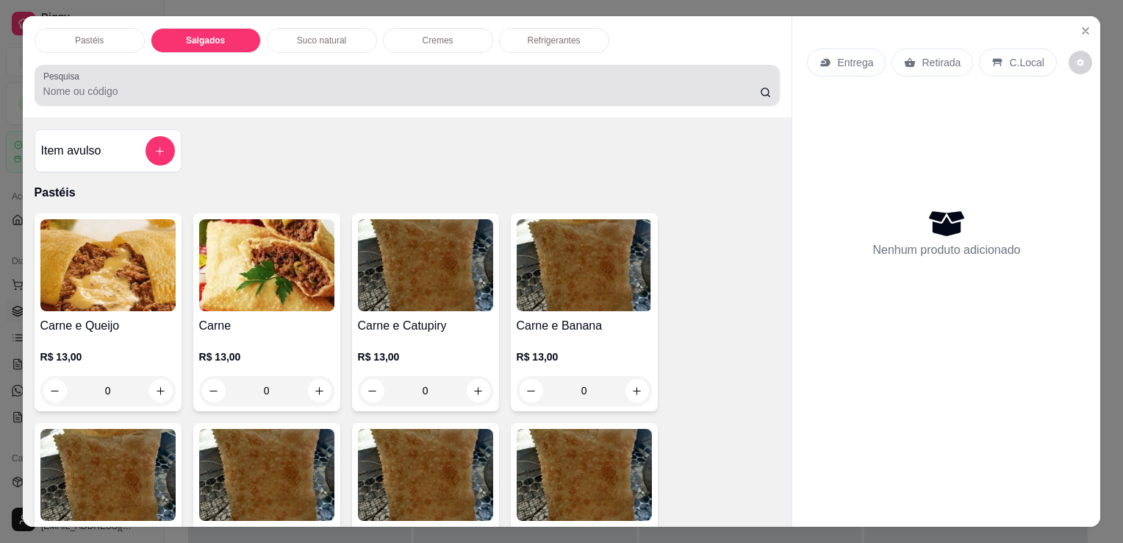
scroll to position [36, 0]
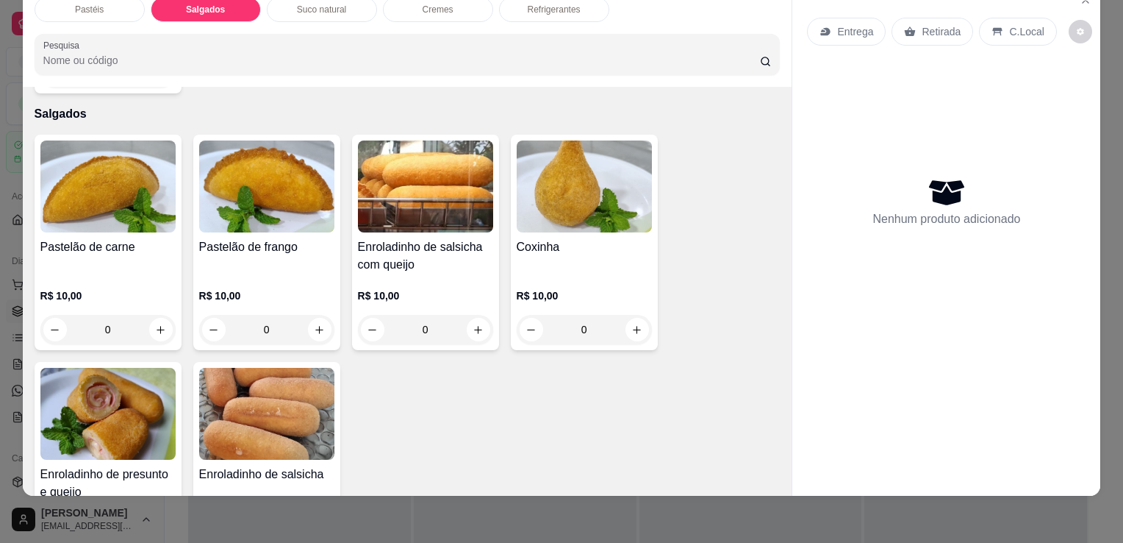
click at [146, 396] on img at bounding box center [107, 414] width 135 height 92
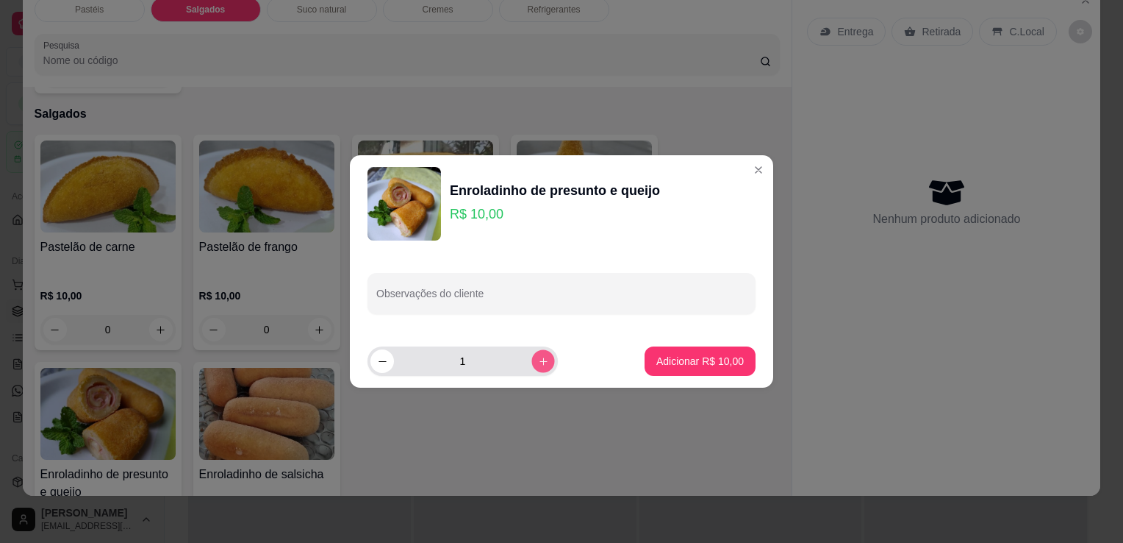
click at [538, 362] on icon "increase-product-quantity" at bounding box center [543, 361] width 11 height 11
click at [538, 358] on icon "increase-product-quantity" at bounding box center [543, 361] width 11 height 11
type input "4"
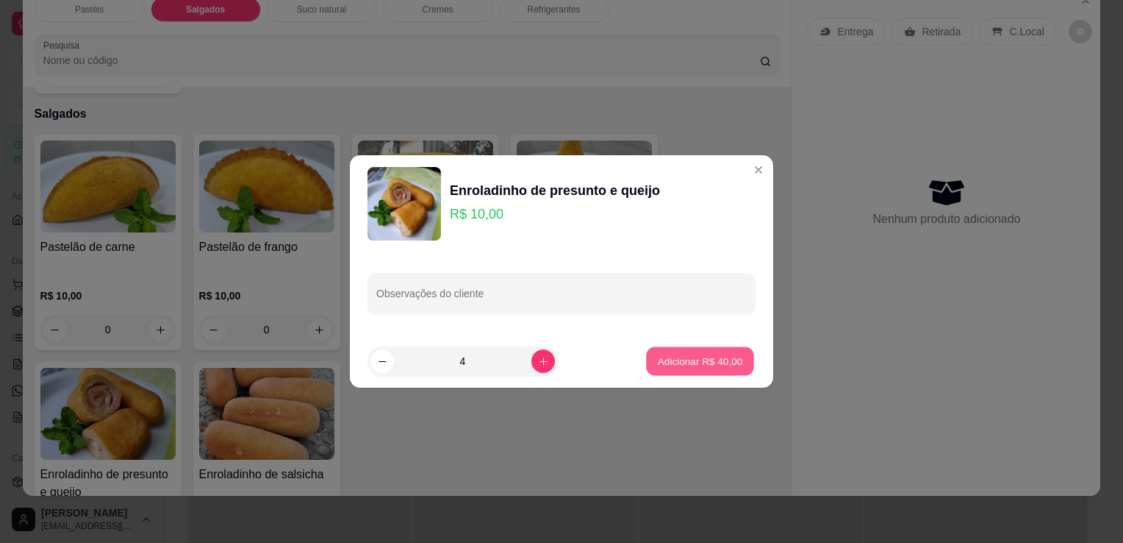
click at [673, 349] on button "Adicionar R$ 40,00" at bounding box center [700, 361] width 108 height 29
type input "4"
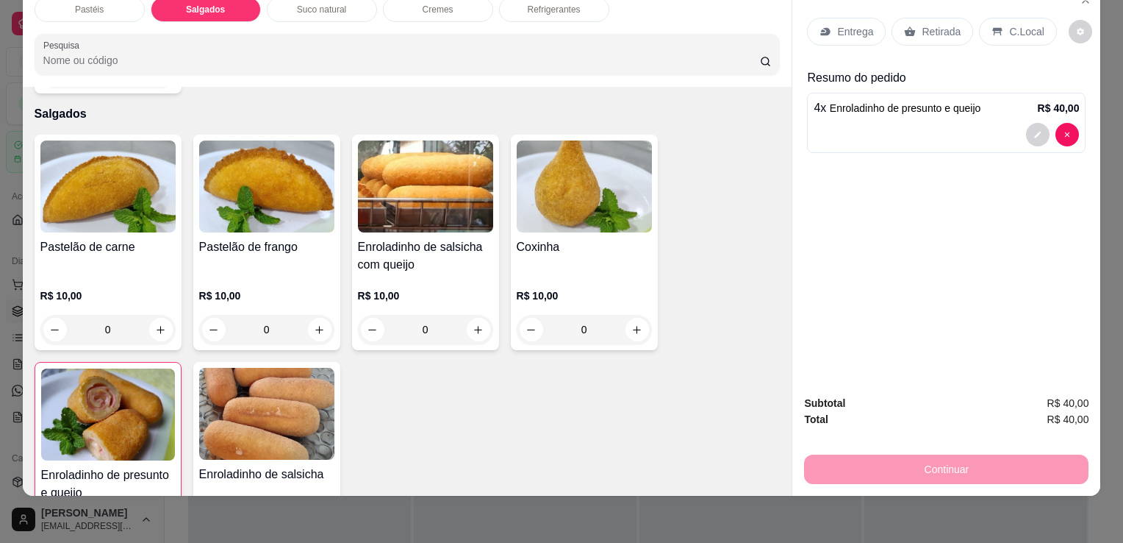
click at [558, 8] on div "Refrigerantes" at bounding box center [554, 9] width 110 height 25
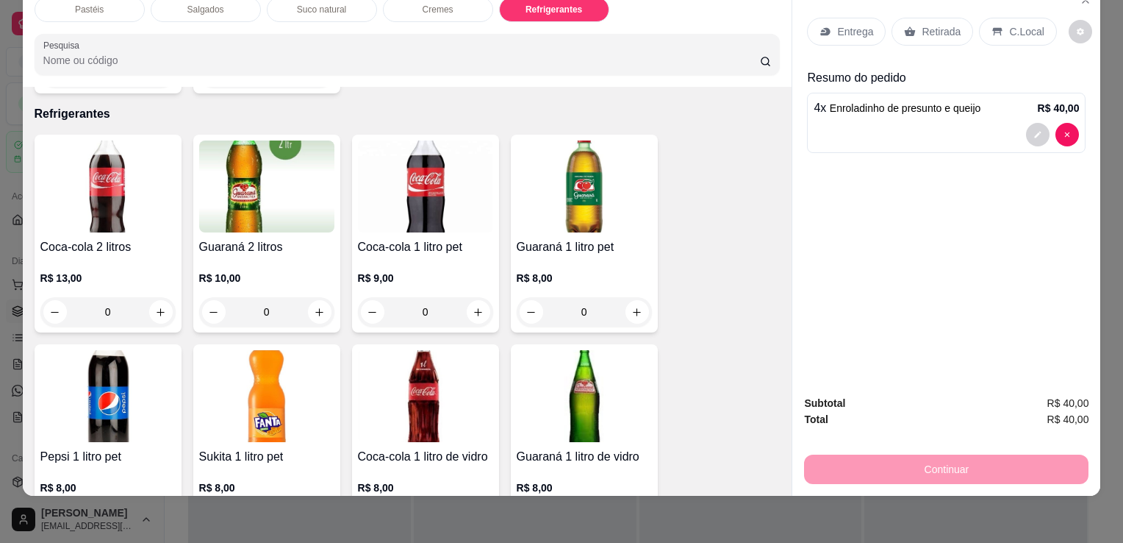
click at [293, 205] on div "Guaraná 2 litros R$ 10,00 0" at bounding box center [266, 234] width 147 height 198
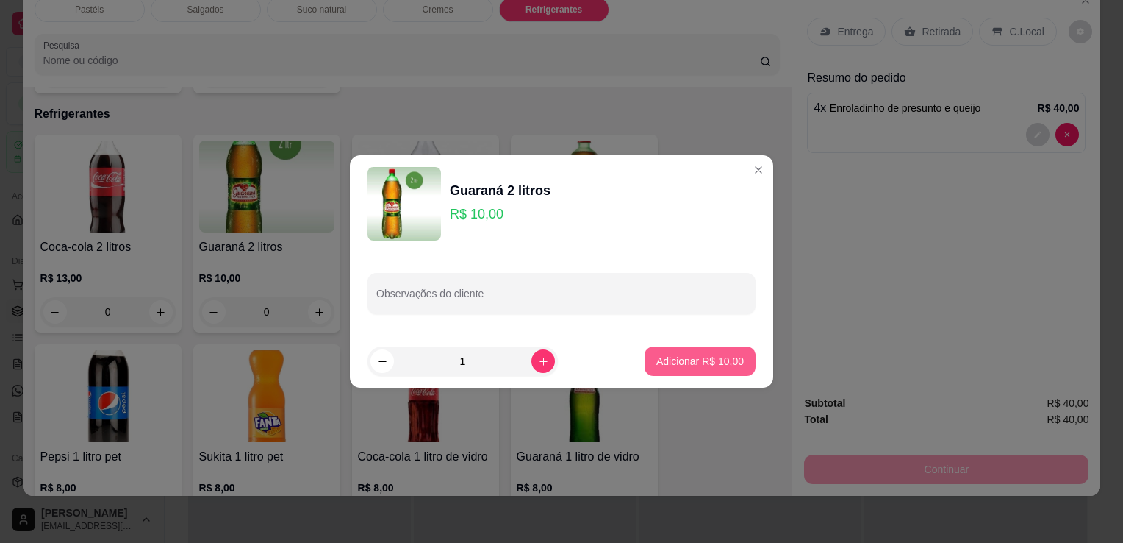
click at [707, 357] on p "Adicionar R$ 10,00" at bounding box center [700, 361] width 87 height 15
type input "1"
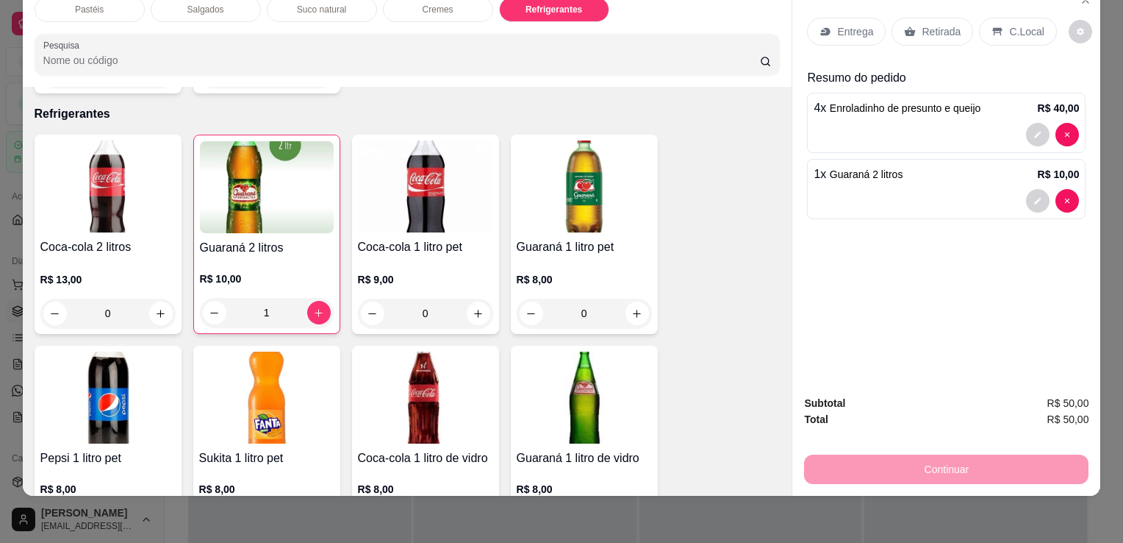
click at [935, 25] on p "Retirada" at bounding box center [941, 31] width 39 height 15
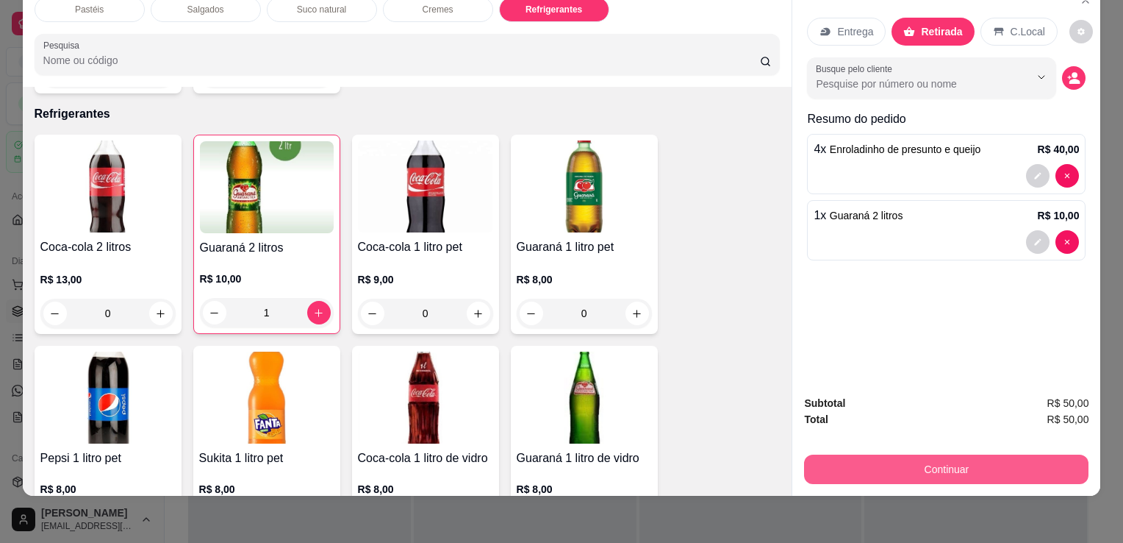
click at [871, 454] on button "Continuar" at bounding box center [946, 468] width 285 height 29
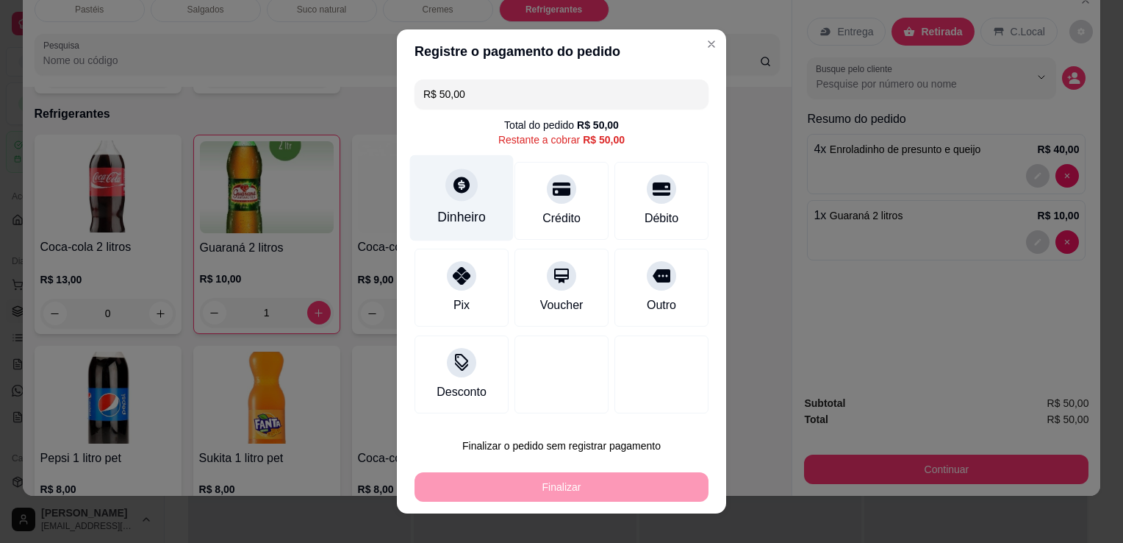
click at [458, 203] on div "Dinheiro" at bounding box center [462, 198] width 104 height 86
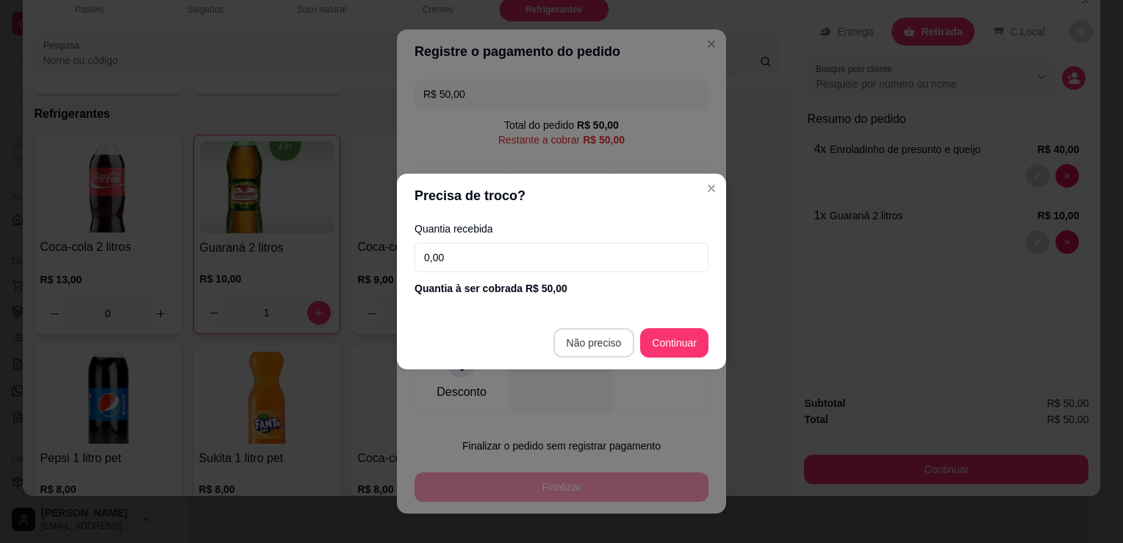
type input "R$ 0,00"
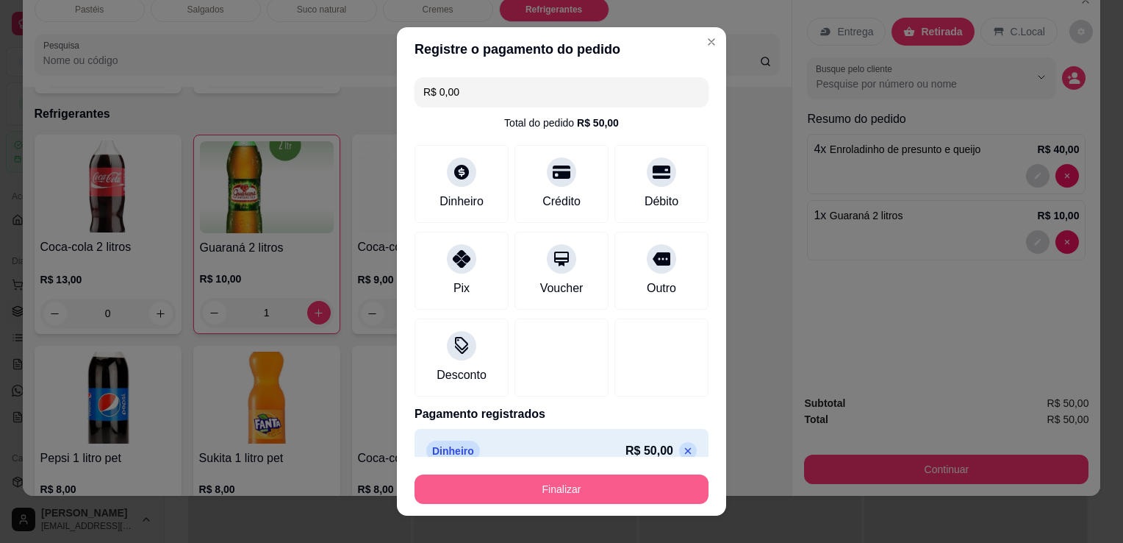
click at [523, 487] on button "Finalizar" at bounding box center [562, 488] width 294 height 29
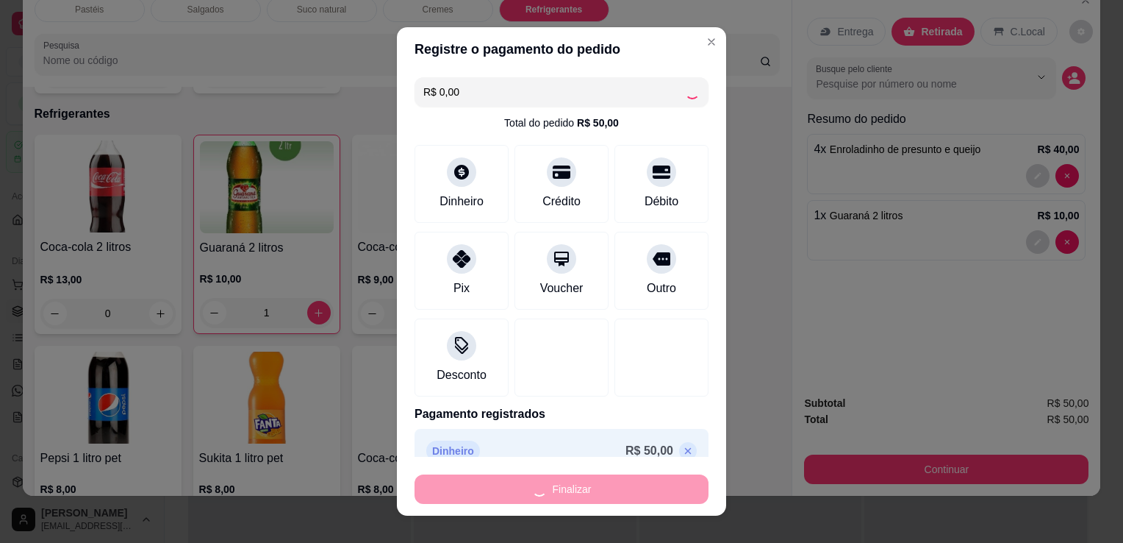
type input "0"
type input "-R$ 50,00"
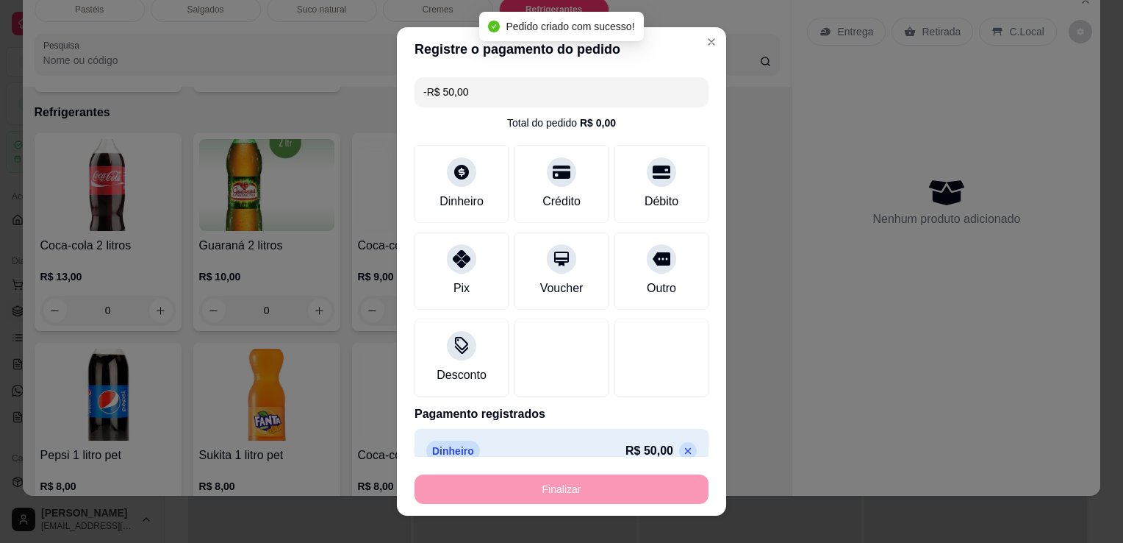
scroll to position [3397, 0]
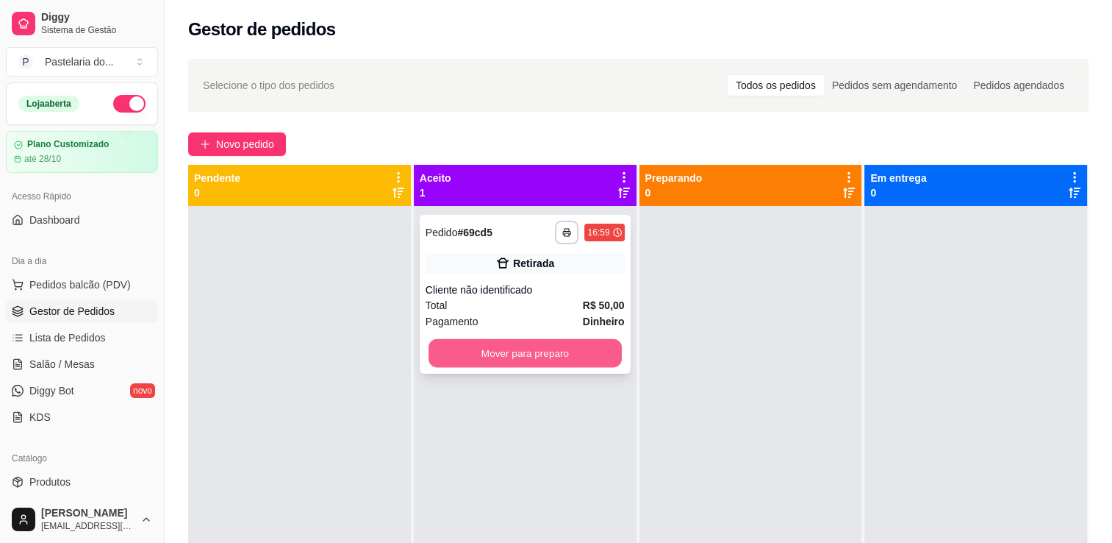
click at [539, 354] on button "Mover para preparo" at bounding box center [525, 353] width 193 height 29
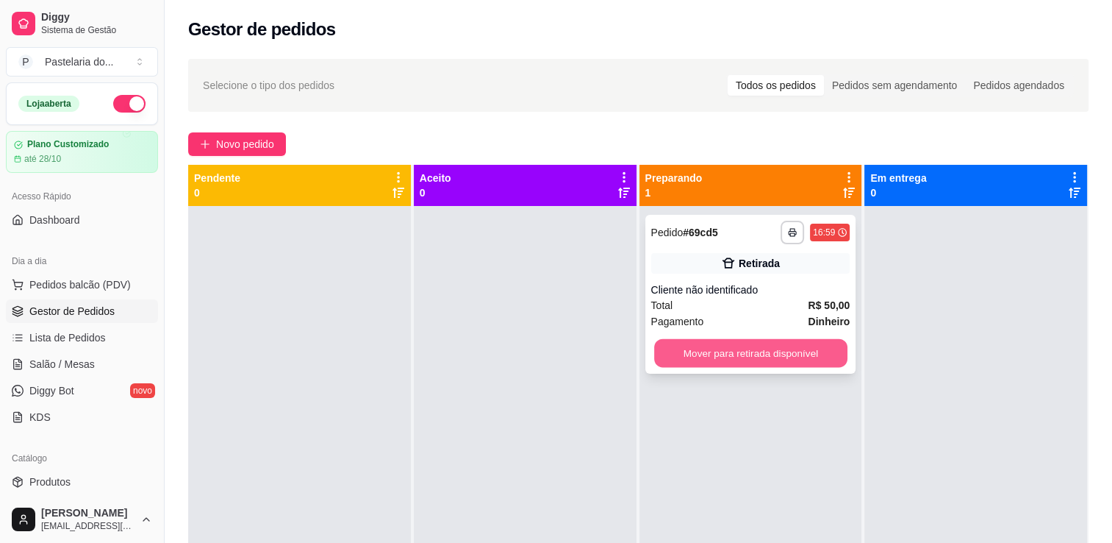
click at [757, 348] on button "Mover para retirada disponível" at bounding box center [750, 353] width 193 height 29
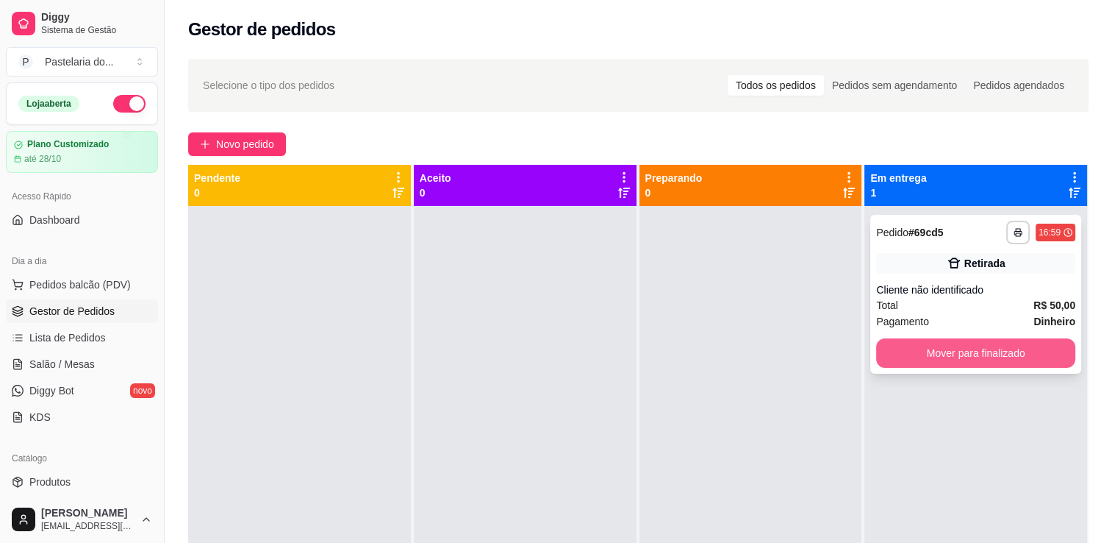
click at [904, 349] on button "Mover para finalizado" at bounding box center [975, 352] width 199 height 29
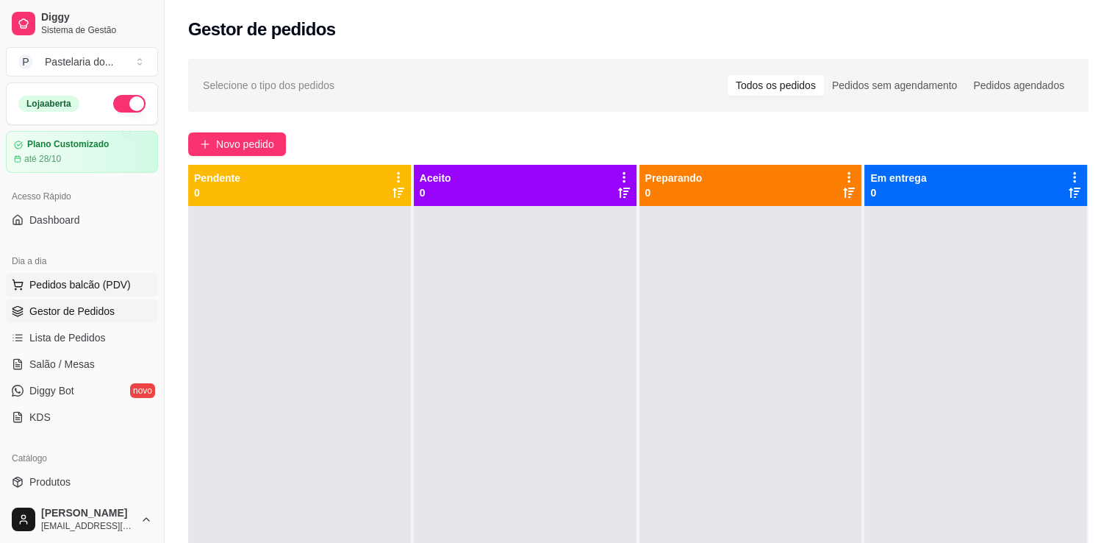
click at [115, 283] on span "Pedidos balcão (PDV)" at bounding box center [79, 284] width 101 height 15
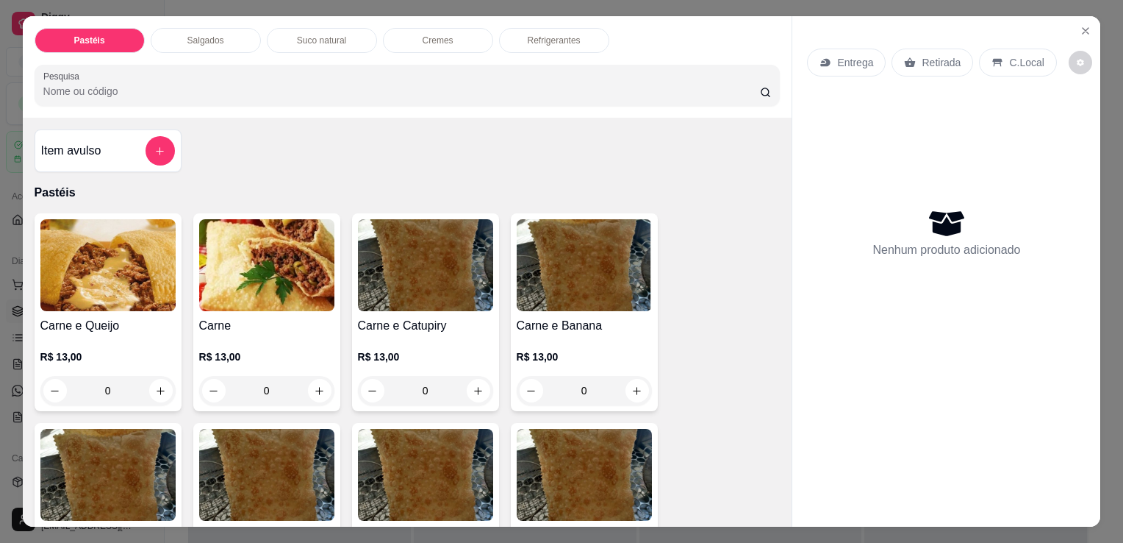
click at [214, 37] on p "Salgados" at bounding box center [205, 41] width 37 height 12
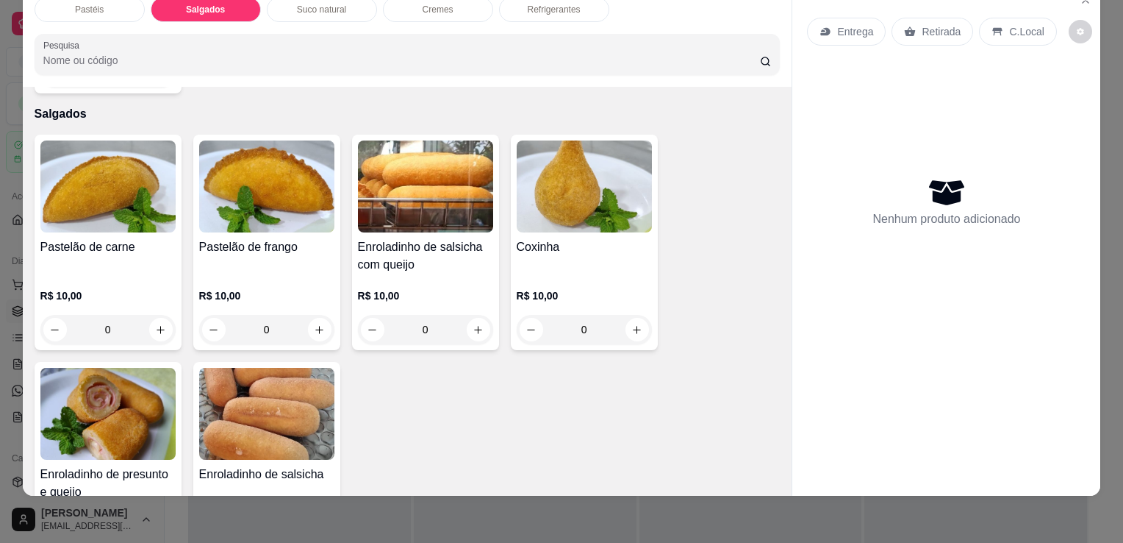
click at [129, 398] on img at bounding box center [107, 414] width 135 height 92
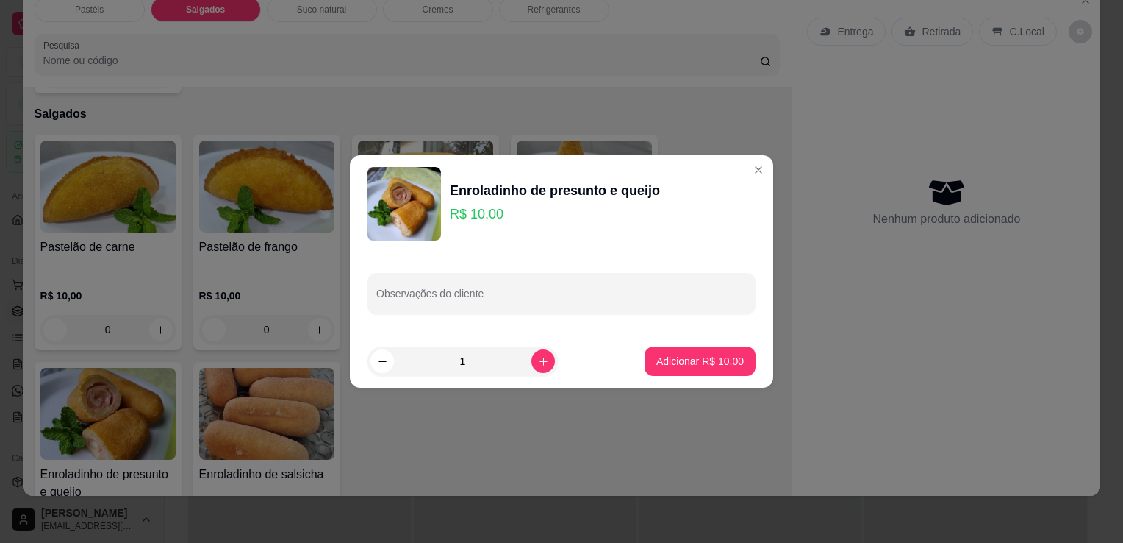
click at [673, 360] on p "Adicionar R$ 10,00" at bounding box center [700, 361] width 87 height 15
type input "1"
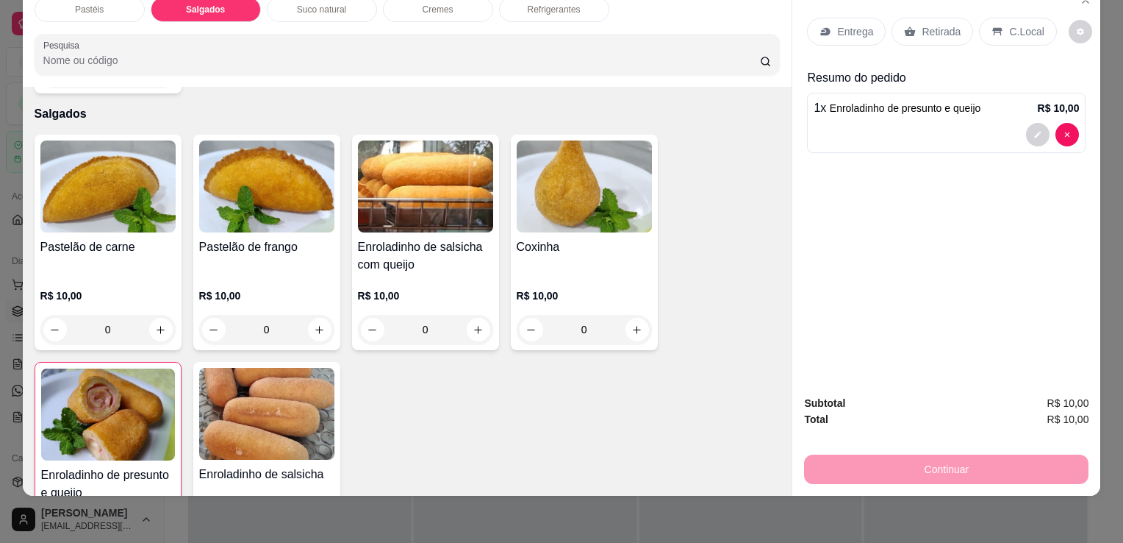
click at [557, 11] on div "Pastéis Salgados Suco natural Cremes Refrigerantes Pesquisa" at bounding box center [408, 35] width 770 height 101
click at [560, 4] on div "Refrigerantes" at bounding box center [554, 9] width 110 height 25
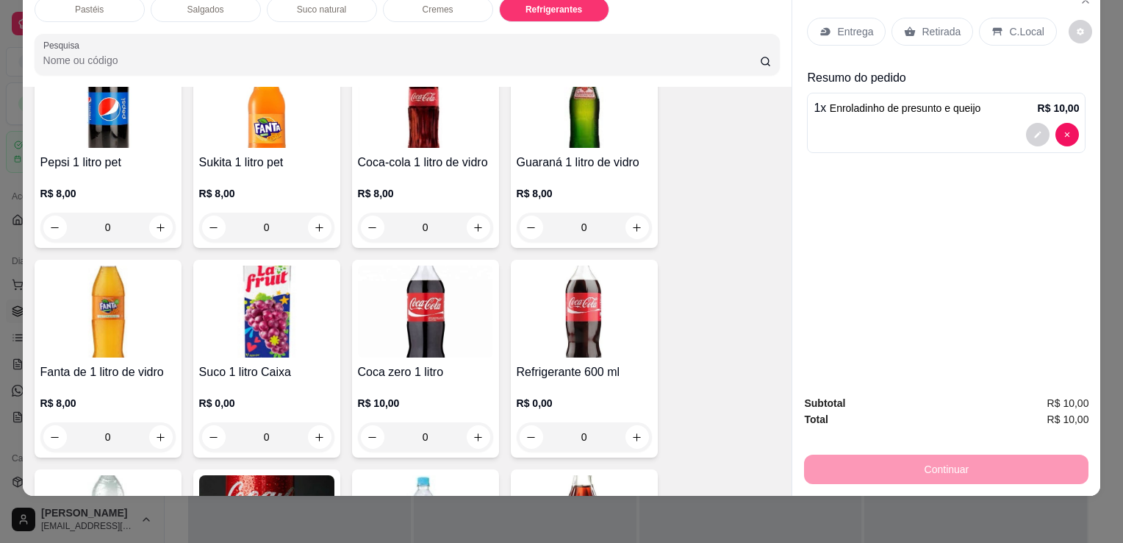
scroll to position [3986, 0]
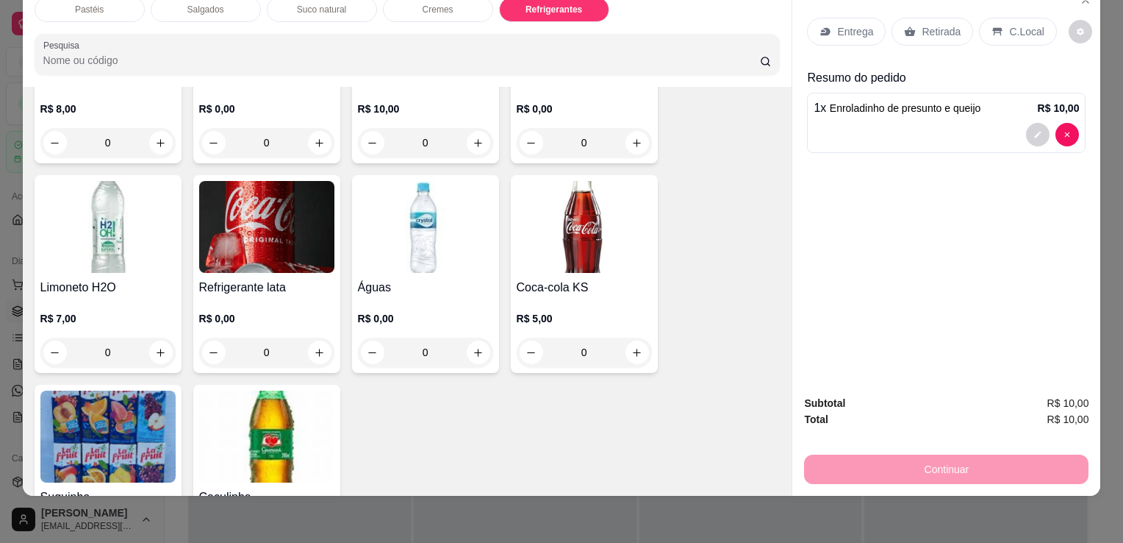
click at [280, 407] on img at bounding box center [266, 436] width 135 height 92
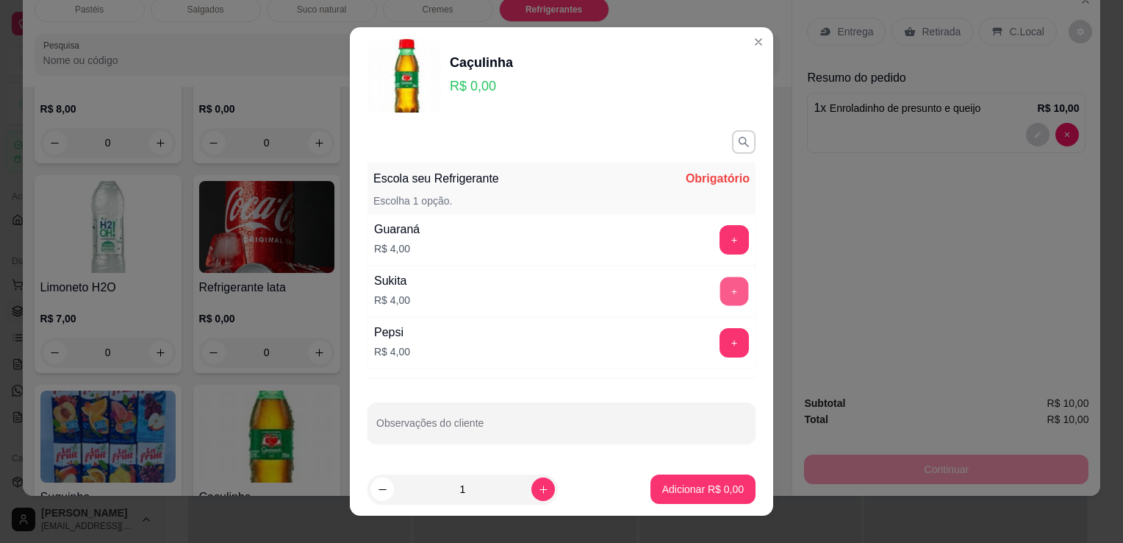
click at [721, 297] on button "+" at bounding box center [735, 291] width 29 height 29
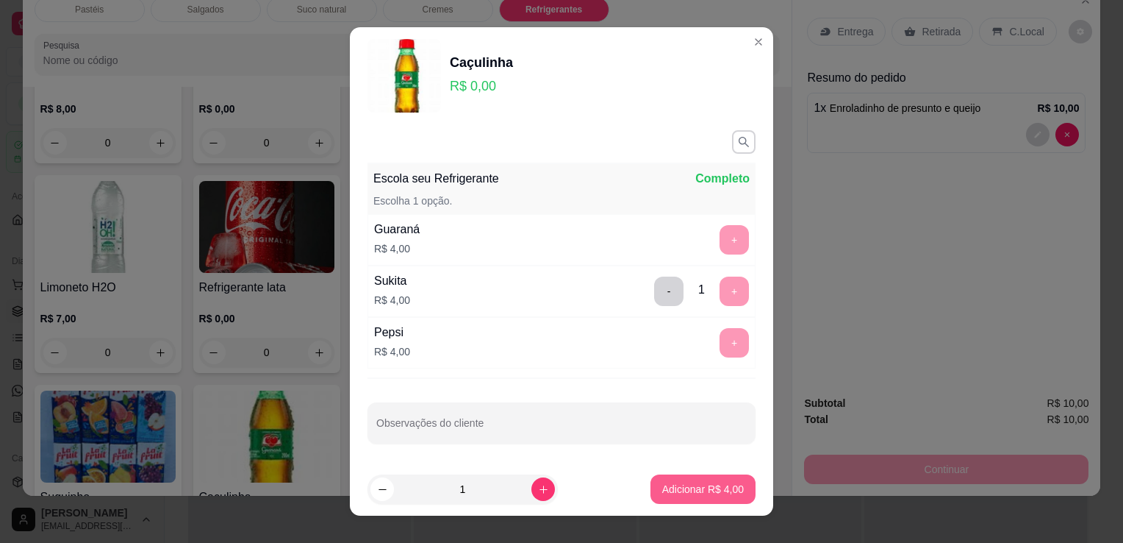
click at [662, 491] on p "Adicionar R$ 4,00" at bounding box center [703, 489] width 82 height 15
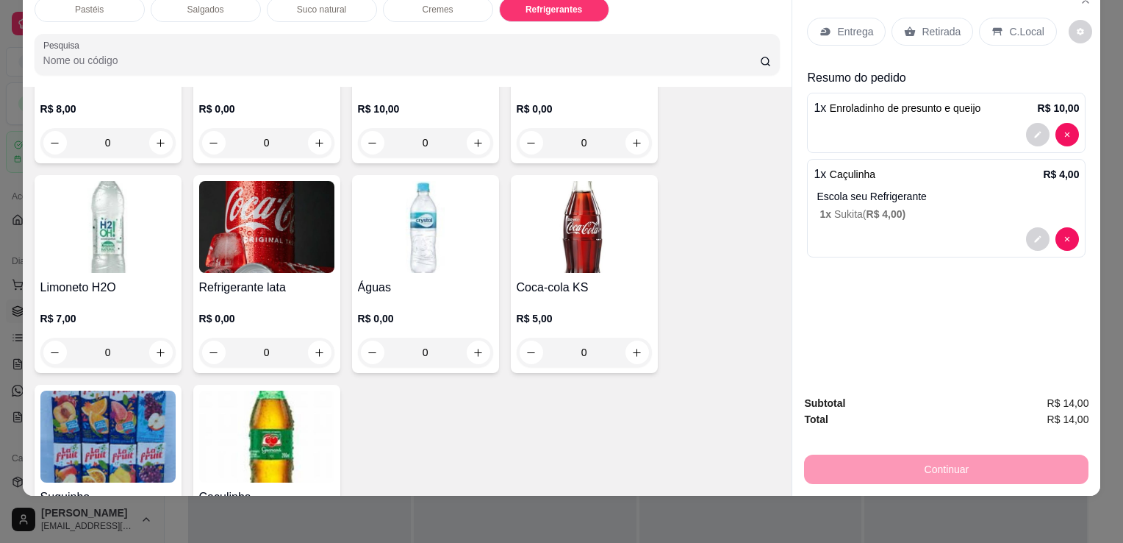
click at [937, 6] on div "Entrega Retirada C.Local" at bounding box center [946, 31] width 279 height 51
click at [941, 24] on p "Retirada" at bounding box center [941, 31] width 39 height 15
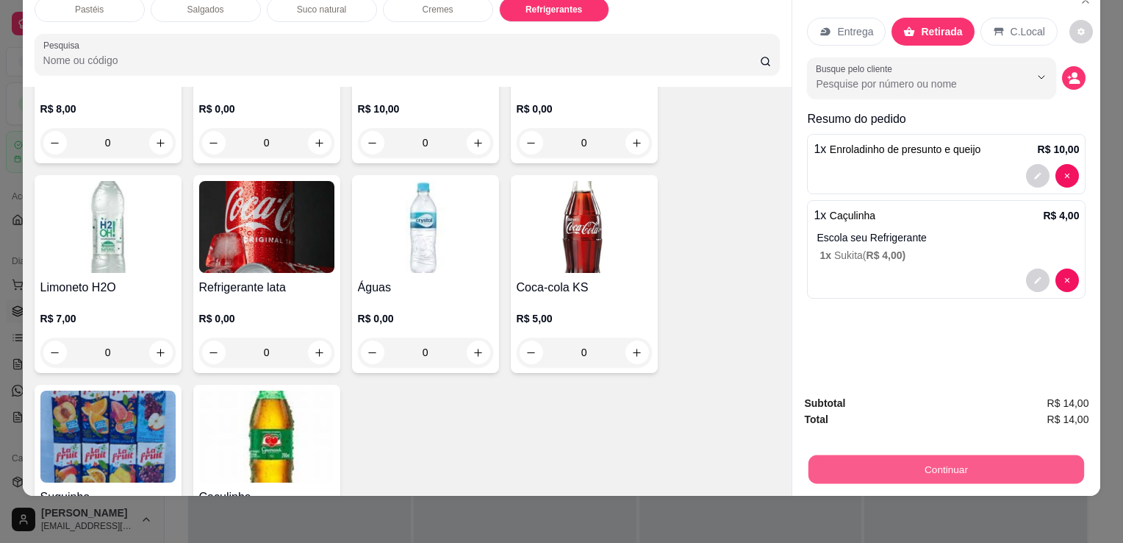
click at [888, 454] on button "Continuar" at bounding box center [947, 468] width 276 height 29
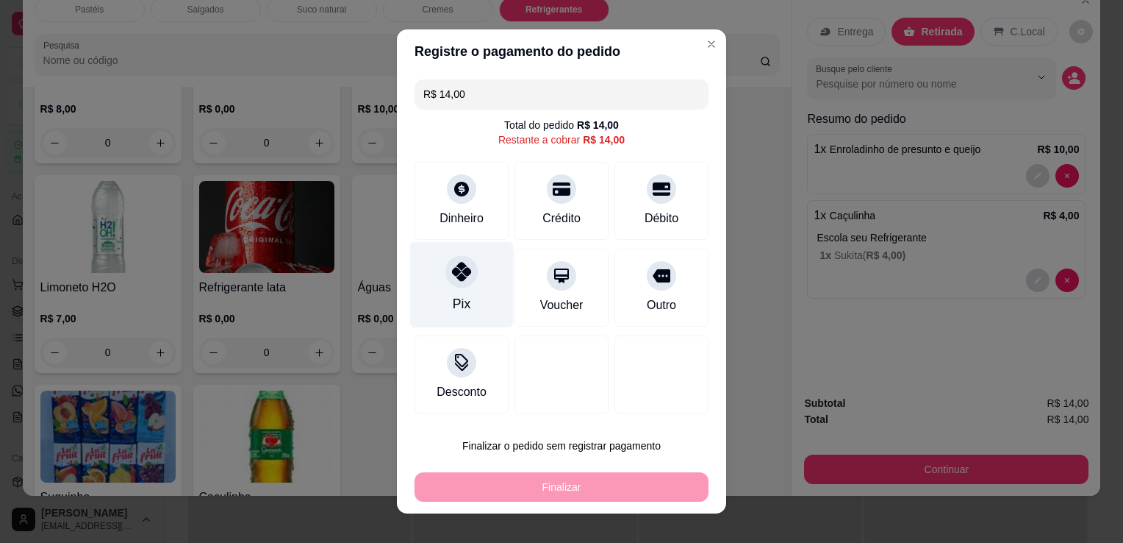
click at [462, 298] on div "Pix" at bounding box center [462, 285] width 104 height 86
type input "R$ 0,00"
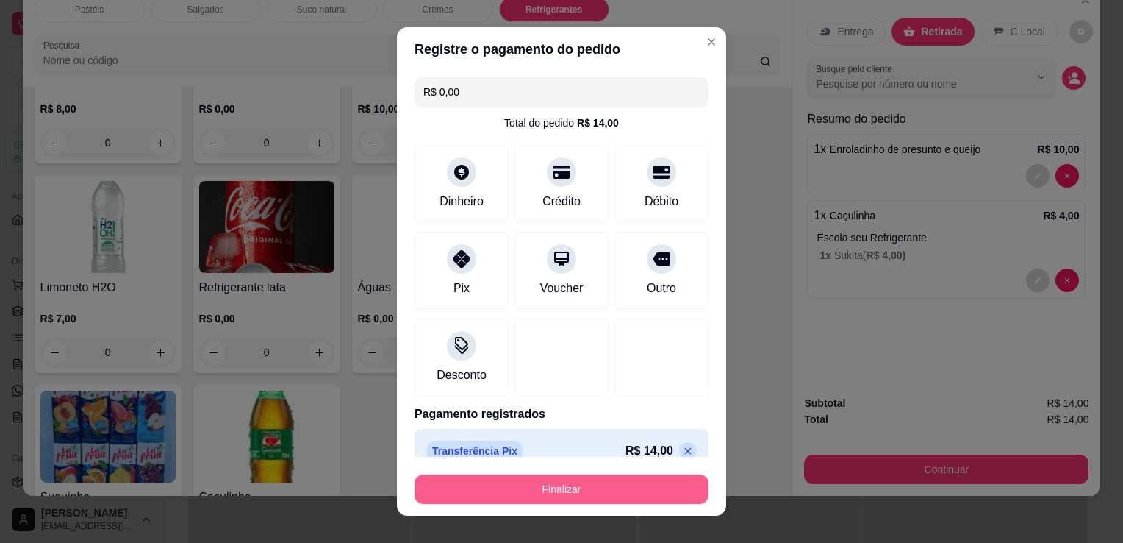
click at [562, 485] on button "Finalizar" at bounding box center [562, 488] width 294 height 29
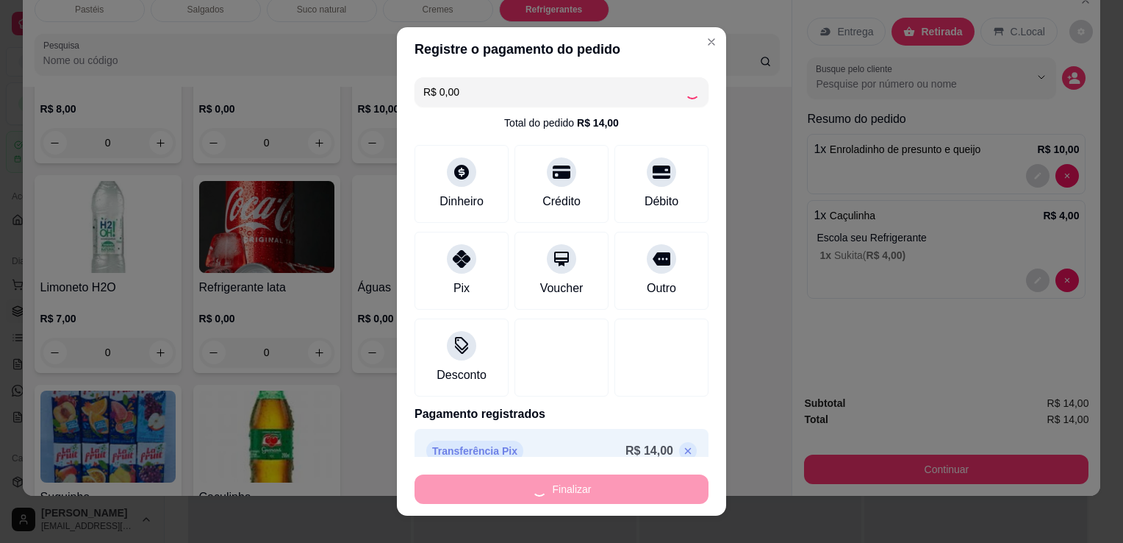
type input "0"
type input "-R$ 14,00"
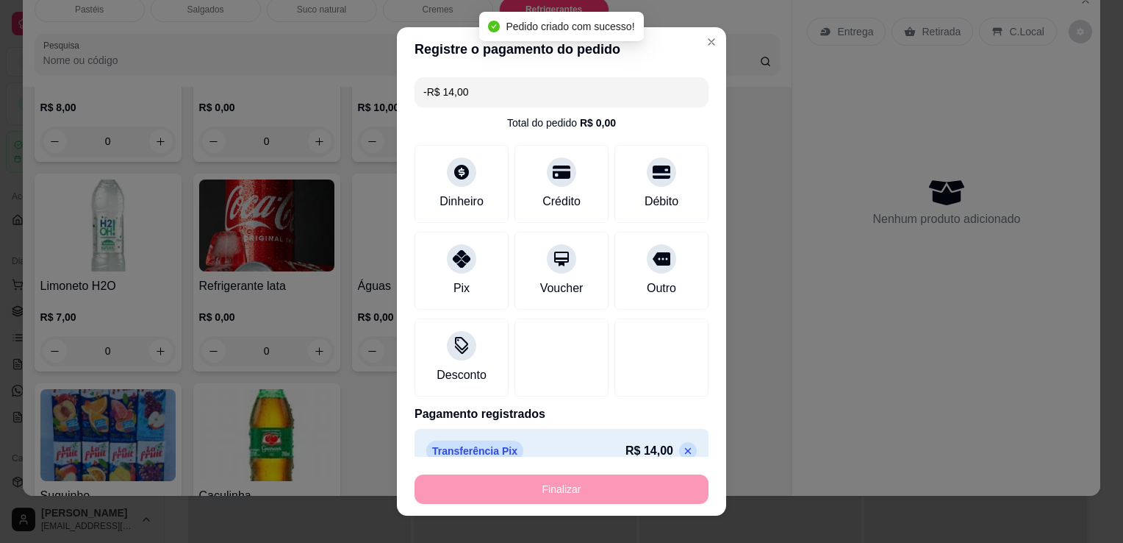
scroll to position [3985, 0]
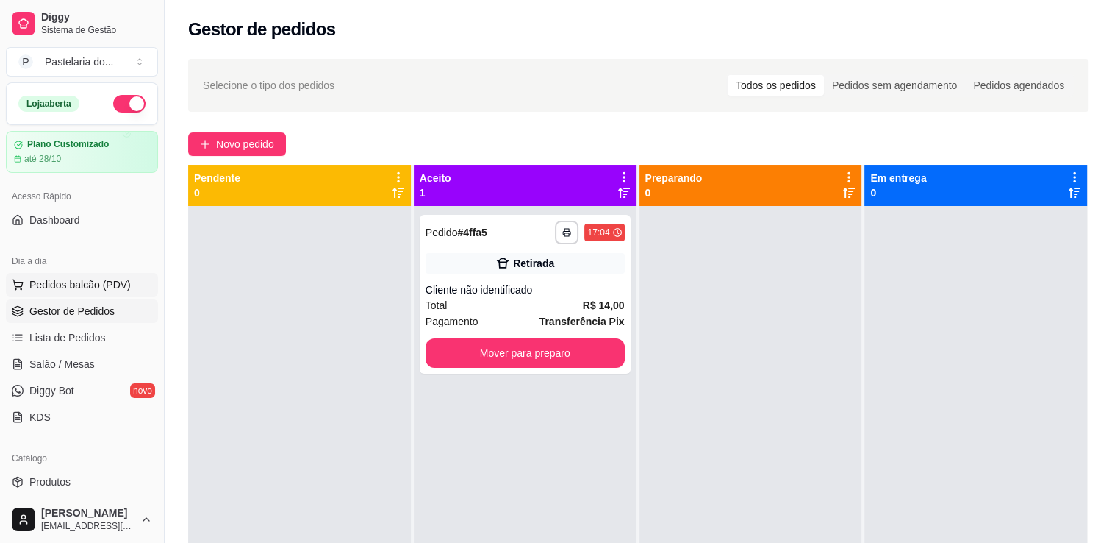
click at [57, 288] on span "Pedidos balcão (PDV)" at bounding box center [79, 284] width 101 height 15
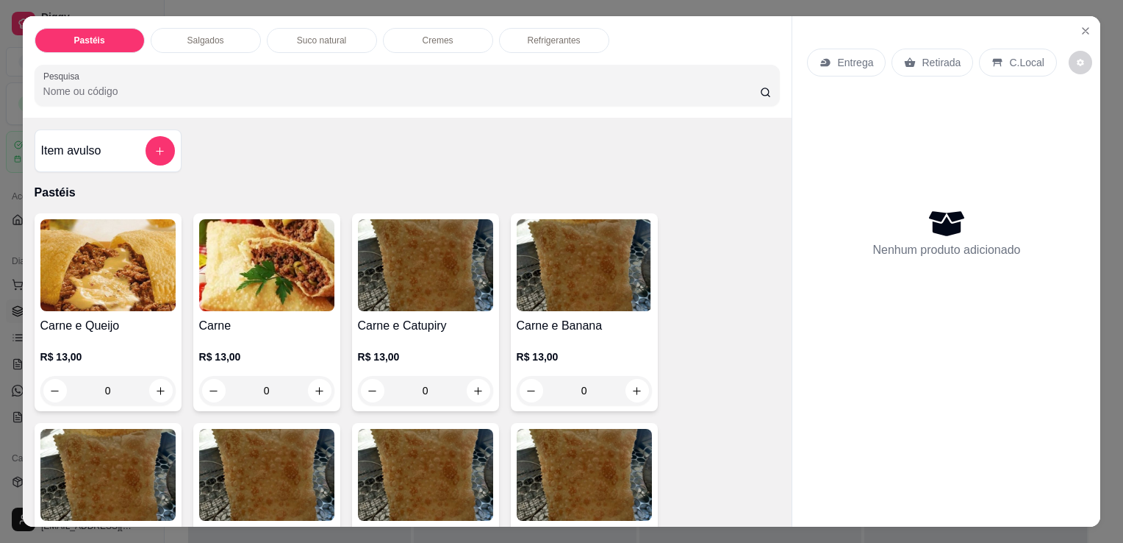
click at [193, 46] on div "Salgados" at bounding box center [206, 40] width 110 height 25
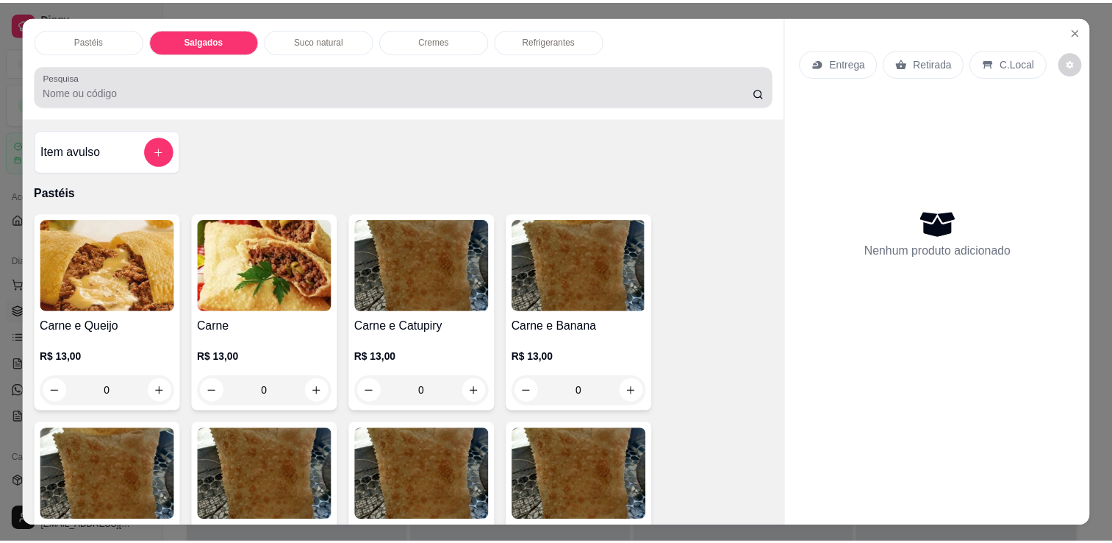
scroll to position [36, 0]
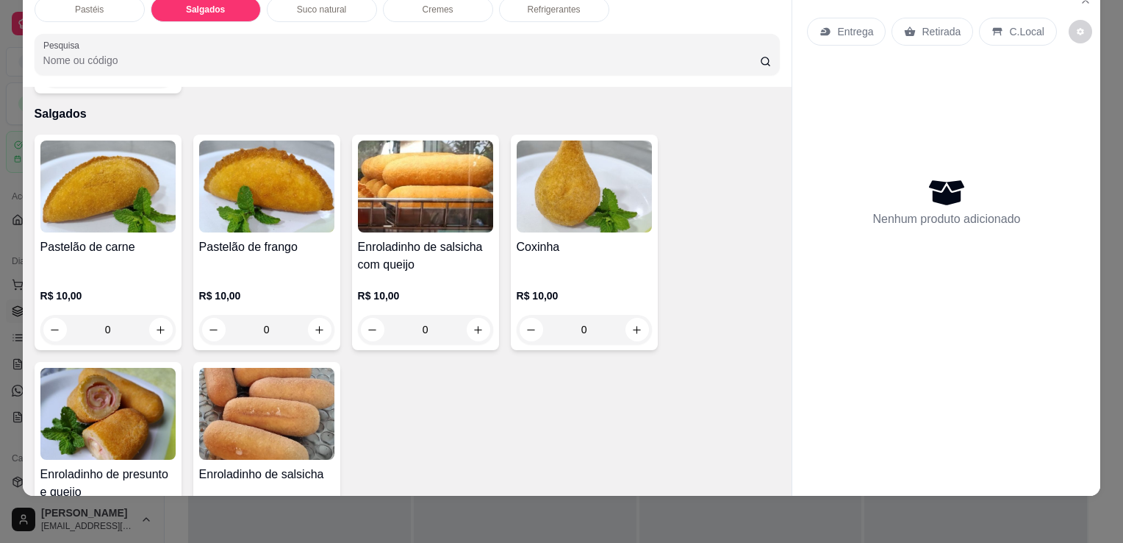
click at [132, 385] on img at bounding box center [107, 414] width 135 height 92
click at [580, 197] on img at bounding box center [584, 186] width 135 height 92
click at [140, 238] on h4 "Pastelão de carne" at bounding box center [107, 247] width 135 height 18
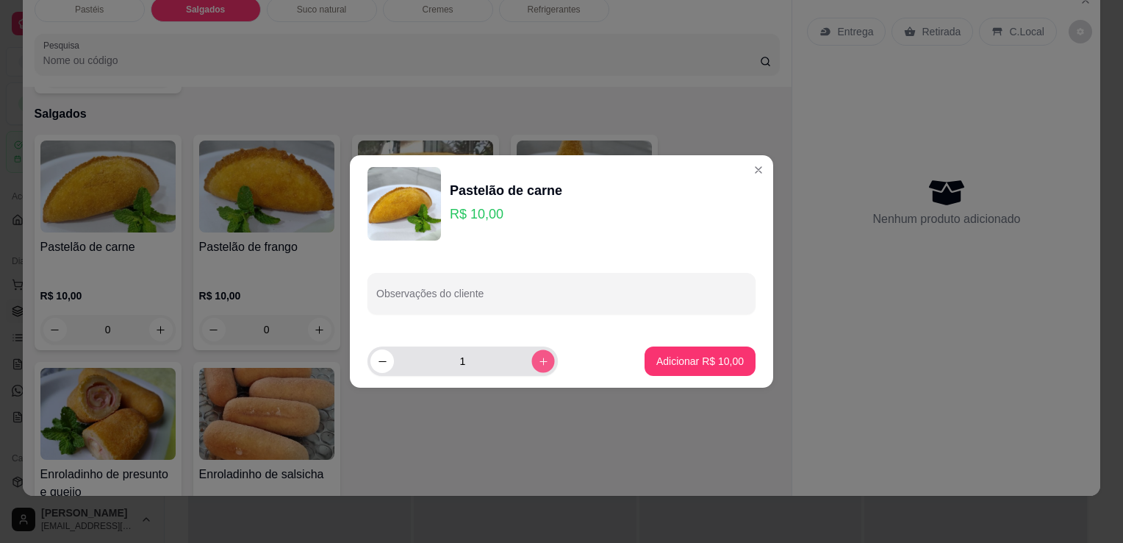
click at [540, 363] on button "increase-product-quantity" at bounding box center [543, 360] width 23 height 23
type input "2"
click at [653, 340] on footer "2 Adicionar R$ 20,00" at bounding box center [561, 361] width 423 height 53
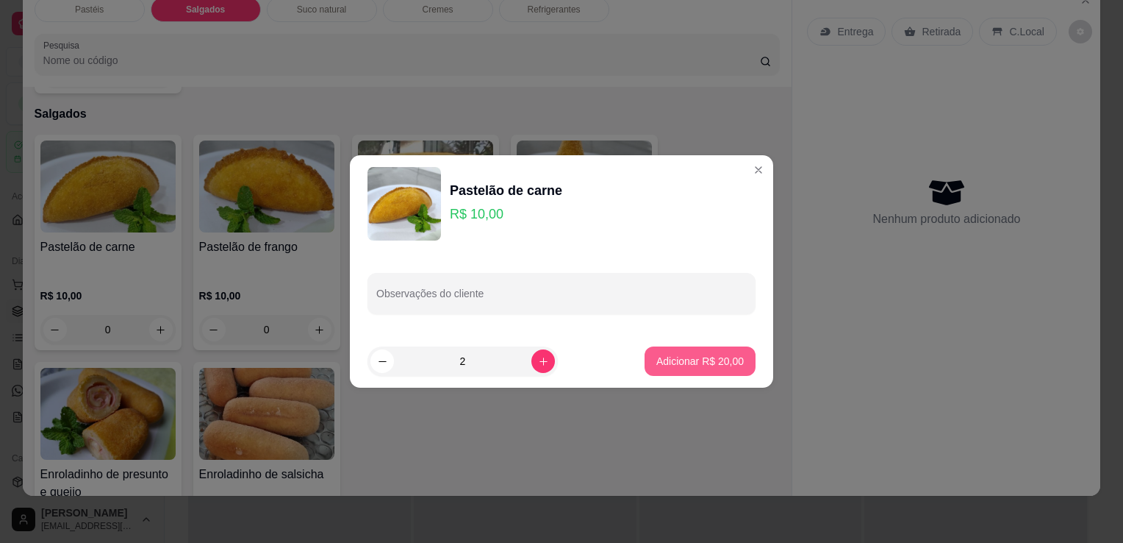
click at [669, 357] on p "Adicionar R$ 20,00" at bounding box center [700, 361] width 87 height 15
type input "2"
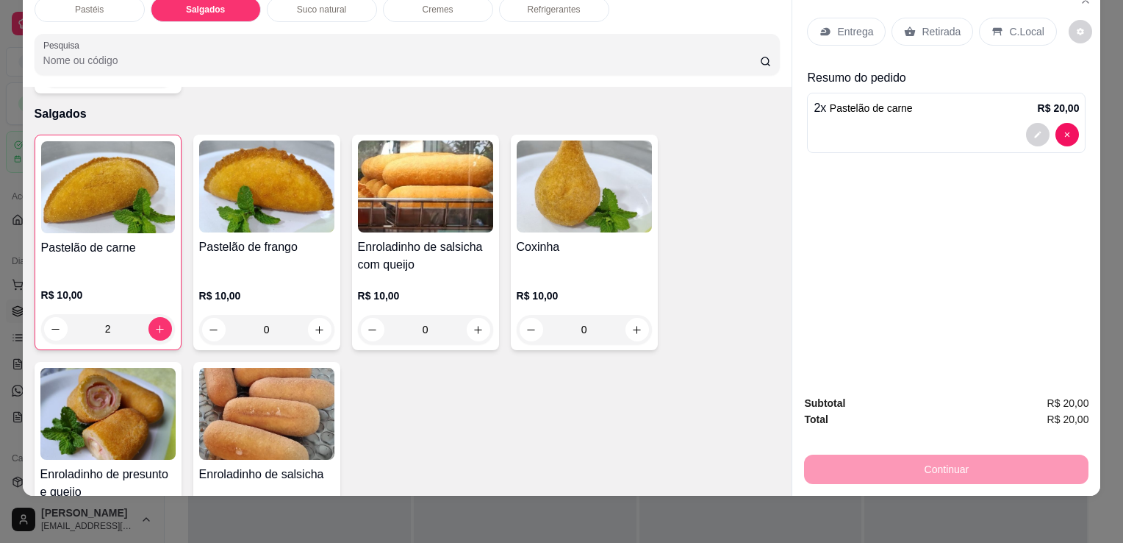
click at [263, 412] on img at bounding box center [266, 414] width 135 height 92
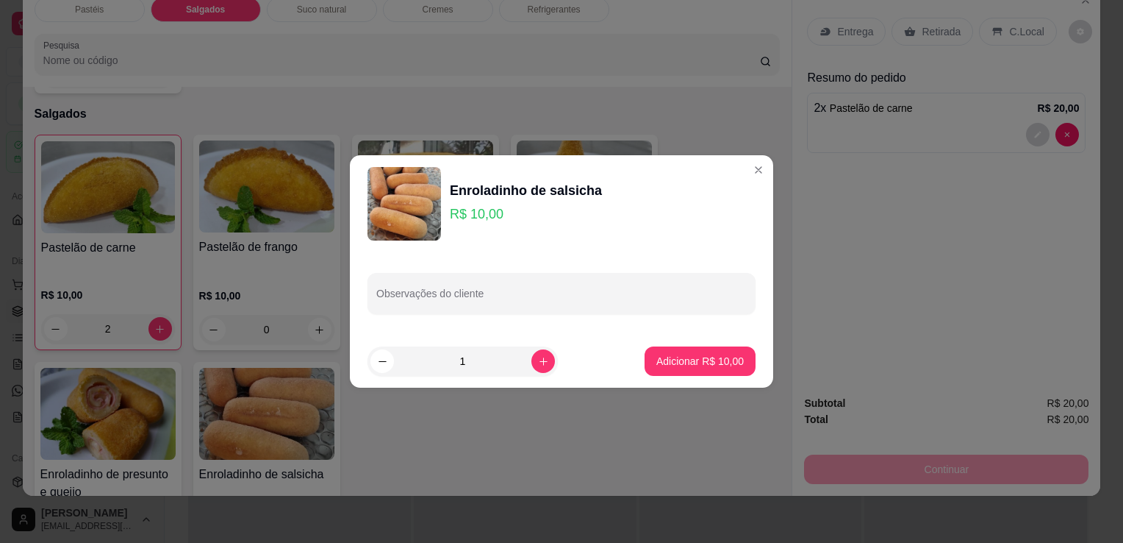
click at [538, 365] on icon "increase-product-quantity" at bounding box center [543, 361] width 11 height 11
type input "2"
click at [720, 354] on p "Adicionar R$ 20,00" at bounding box center [700, 361] width 87 height 15
type input "2"
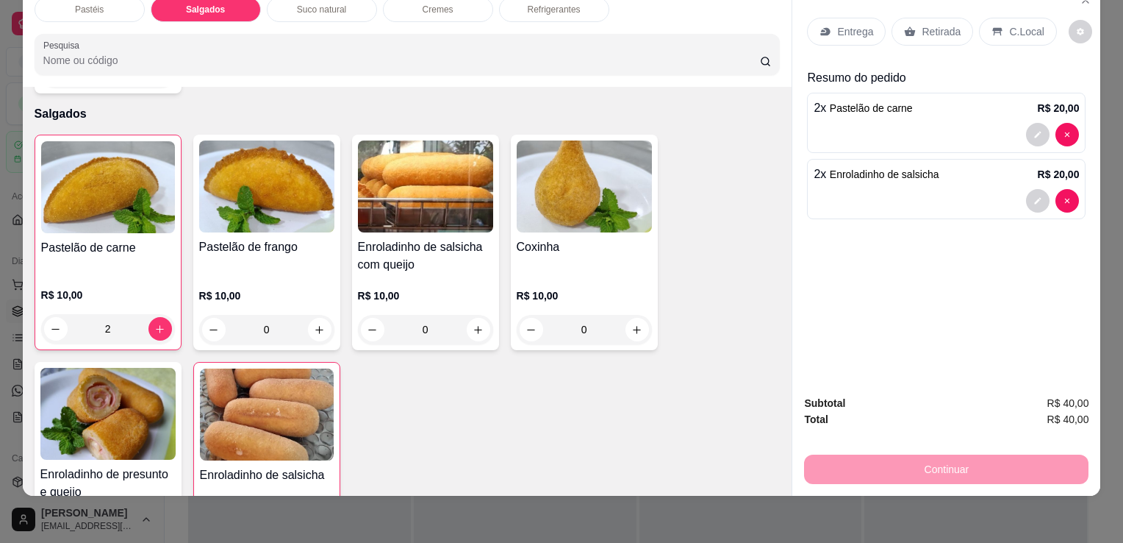
click at [909, 26] on icon at bounding box center [910, 32] width 12 height 12
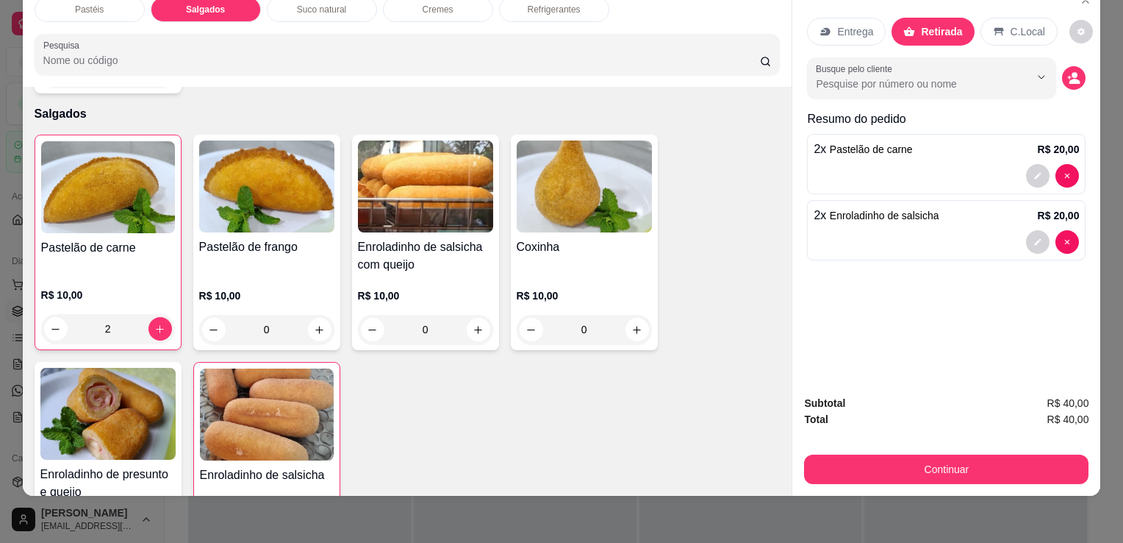
click at [994, 454] on button "Continuar" at bounding box center [946, 468] width 285 height 29
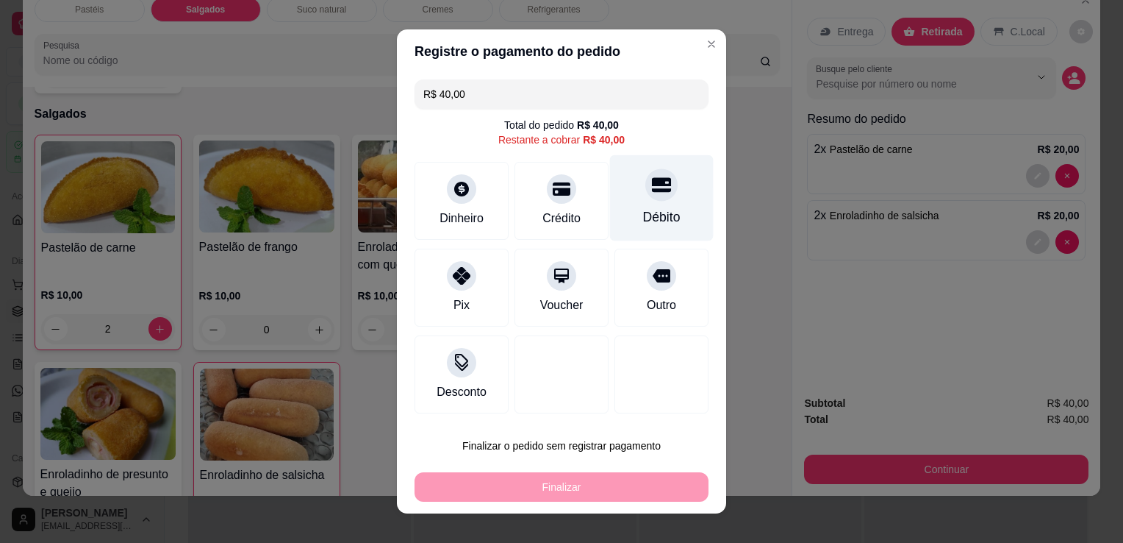
click at [658, 201] on div "Débito" at bounding box center [662, 198] width 104 height 86
type input "R$ 0,00"
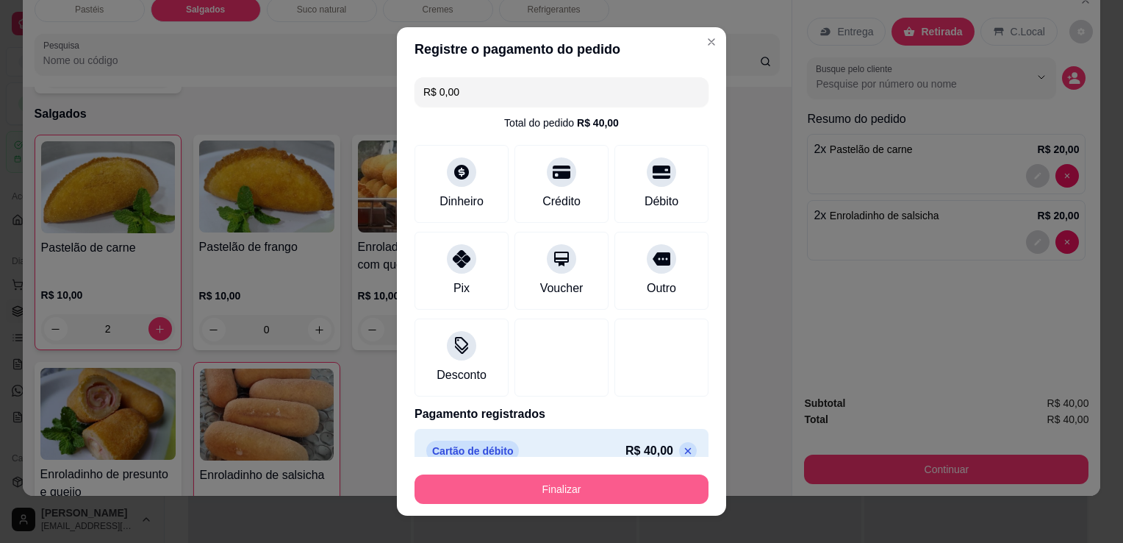
click at [643, 498] on button "Finalizar" at bounding box center [562, 488] width 294 height 29
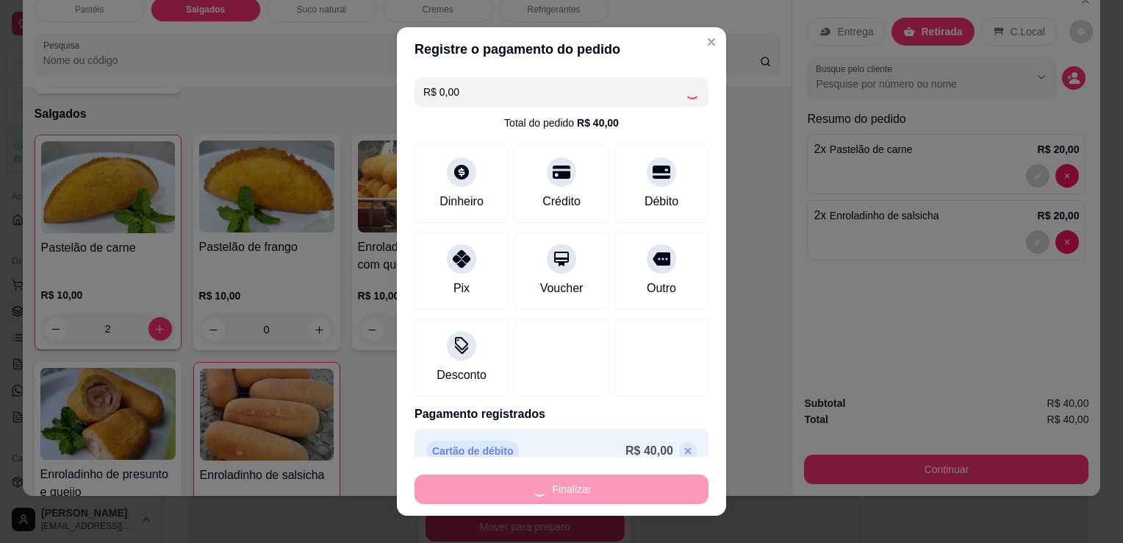
type input "0"
type input "-R$ 40,00"
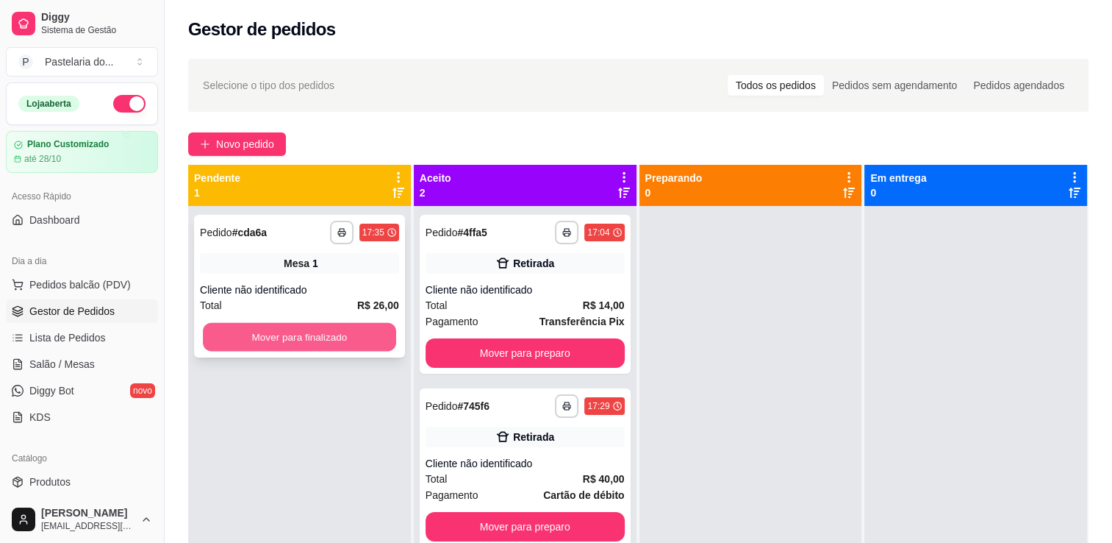
click at [364, 326] on button "Mover para finalizado" at bounding box center [299, 337] width 193 height 29
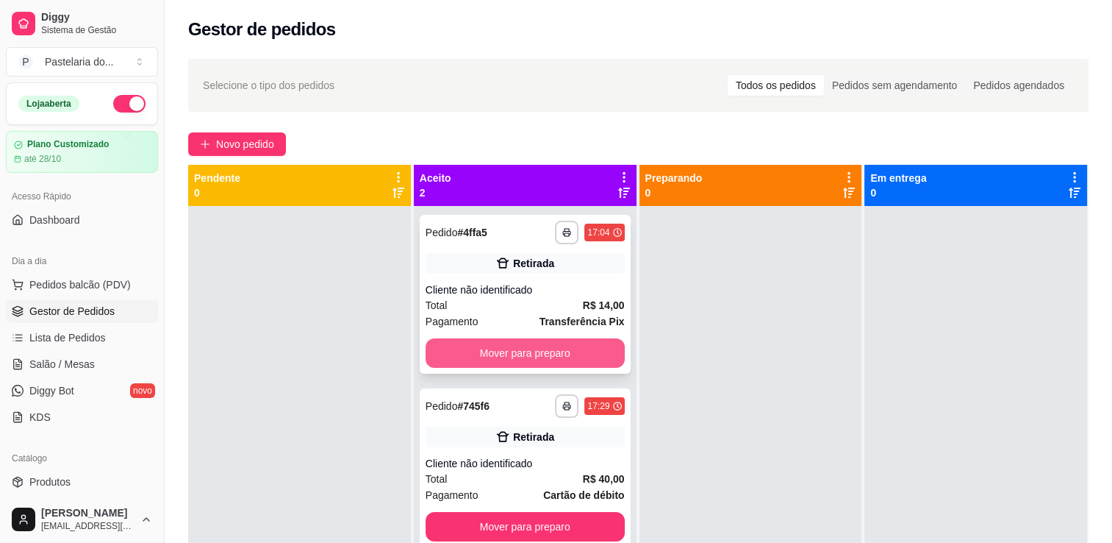
click at [525, 346] on button "Mover para preparo" at bounding box center [525, 352] width 199 height 29
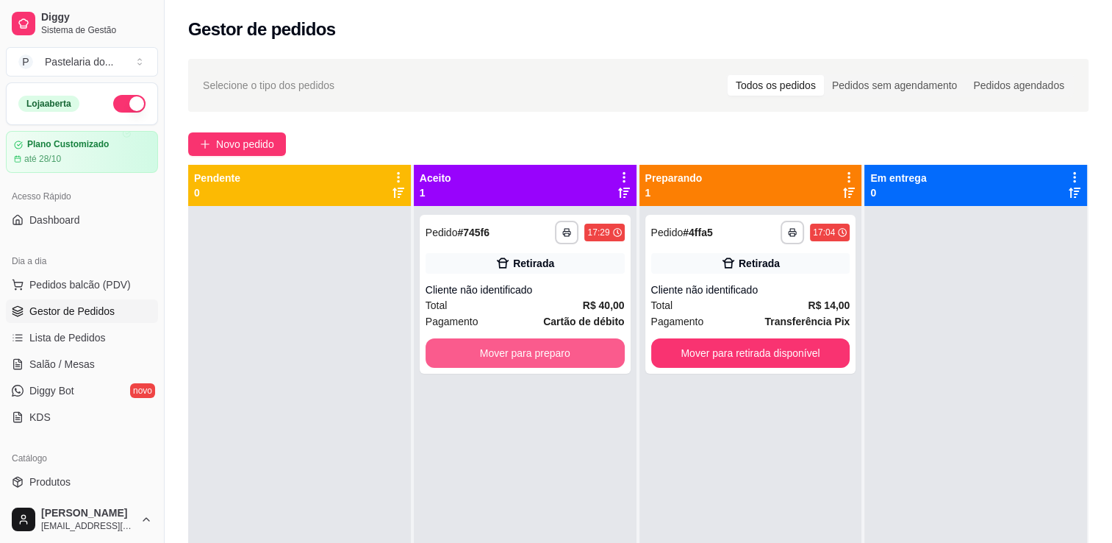
click at [525, 346] on button "Mover para preparo" at bounding box center [525, 352] width 199 height 29
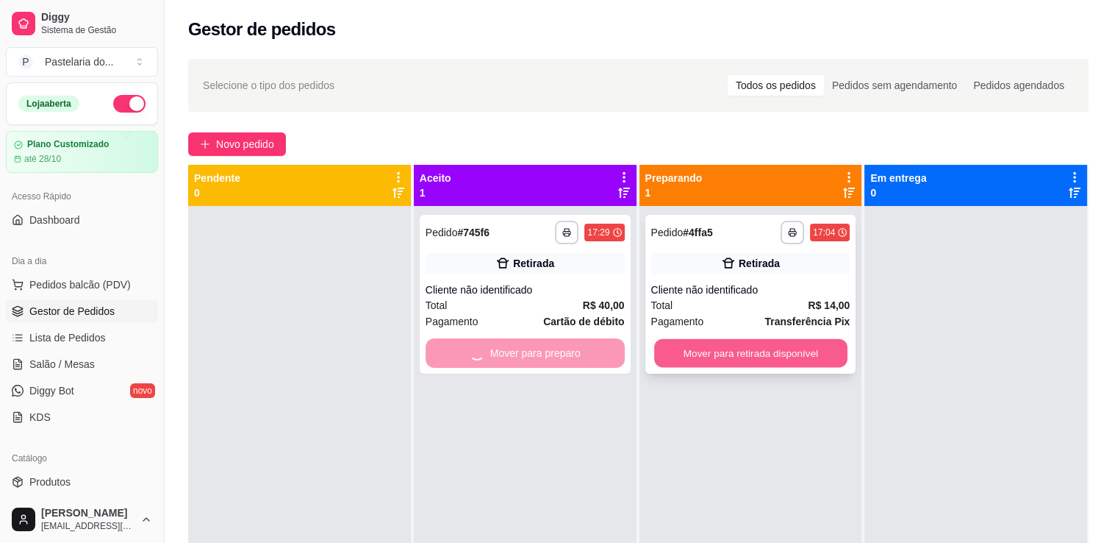
click at [712, 343] on button "Mover para retirada disponível" at bounding box center [750, 353] width 193 height 29
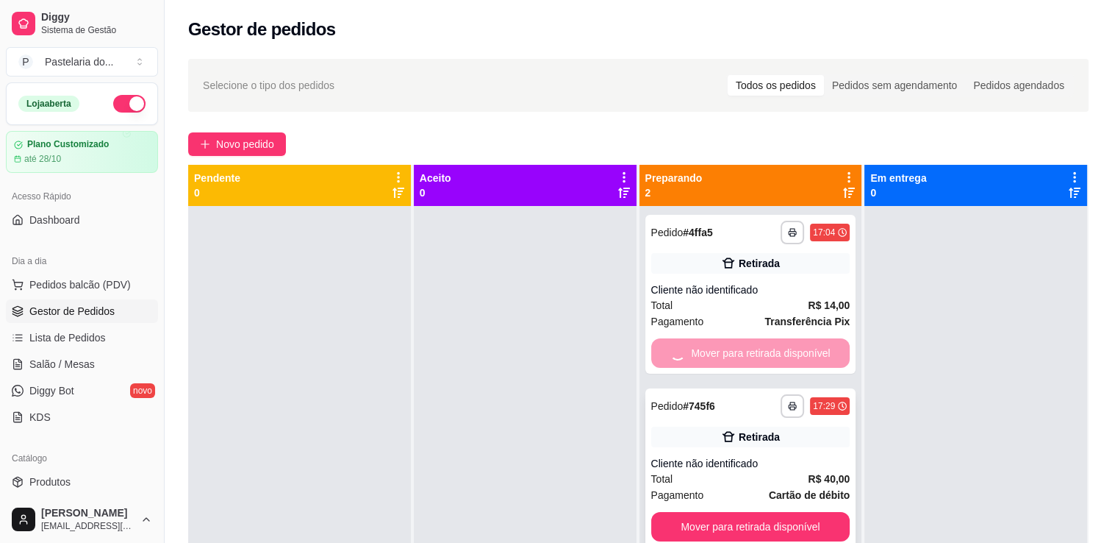
click at [774, 512] on button "Mover para retirada disponível" at bounding box center [750, 526] width 199 height 29
click at [774, 512] on div "Mover para retirada disponível" at bounding box center [750, 526] width 199 height 29
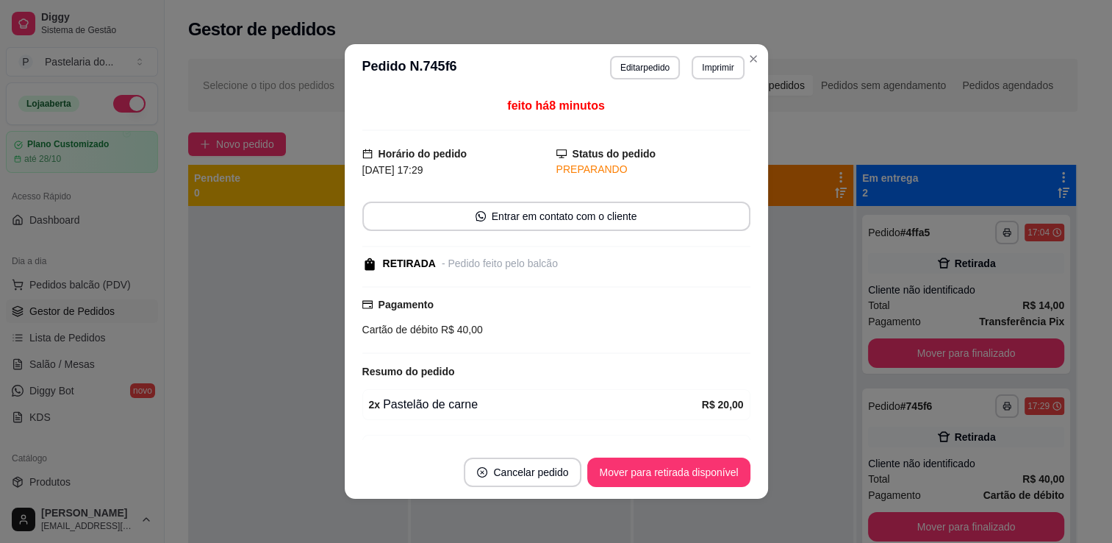
click at [954, 354] on button "Mover para finalizado" at bounding box center [966, 352] width 196 height 29
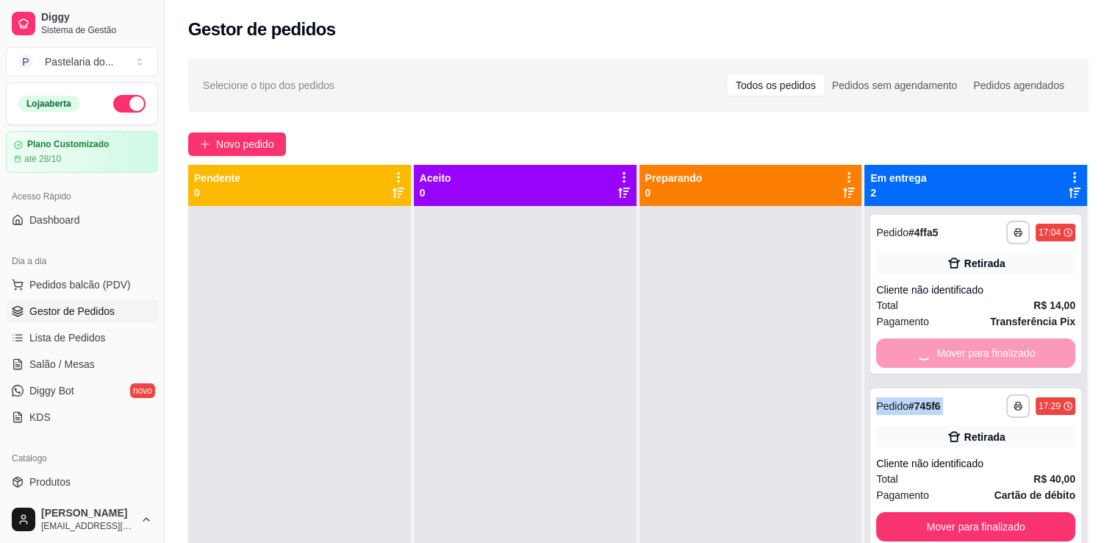
click at [954, 354] on div "Mover para finalizado" at bounding box center [975, 352] width 199 height 29
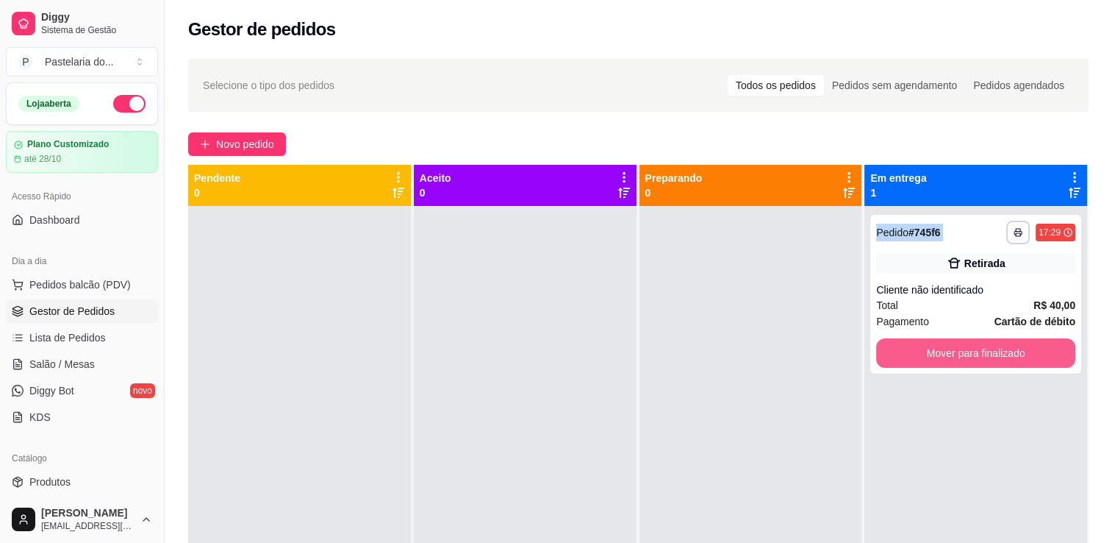
click at [954, 354] on button "Mover para finalizado" at bounding box center [975, 352] width 199 height 29
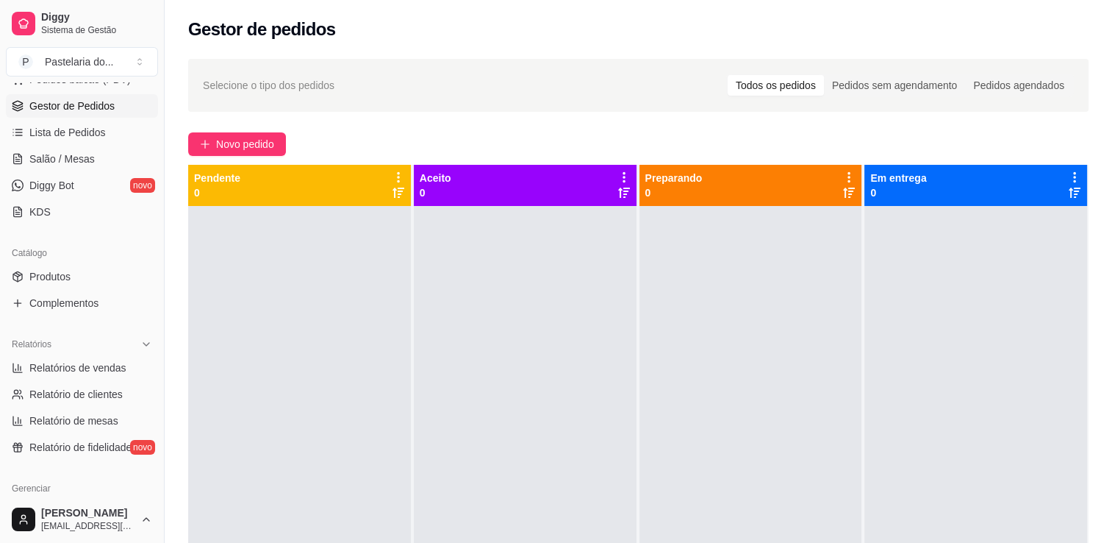
scroll to position [294, 0]
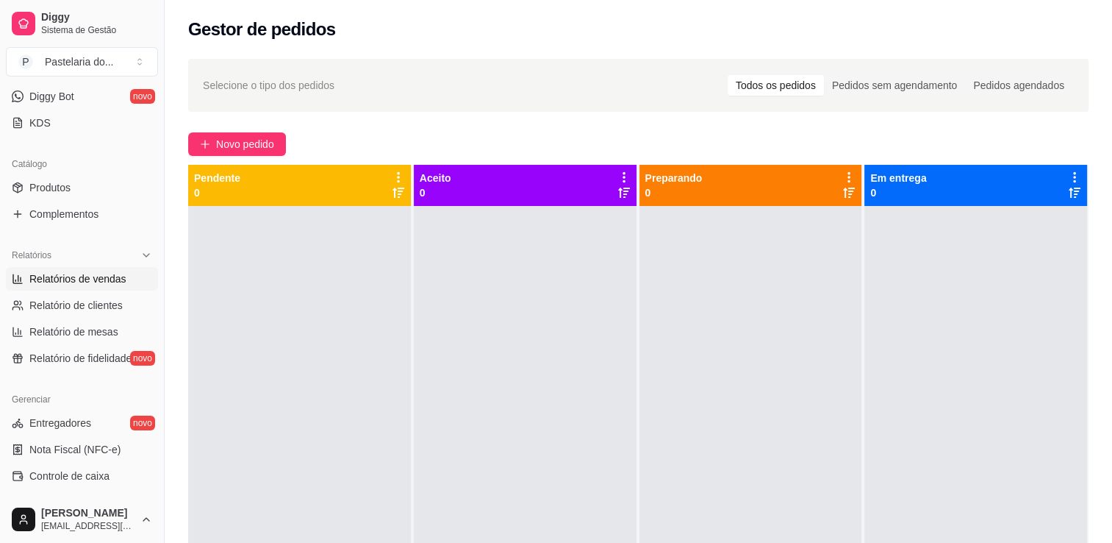
click at [76, 284] on span "Relatórios de vendas" at bounding box center [77, 278] width 97 height 15
select select "ALL"
select select "0"
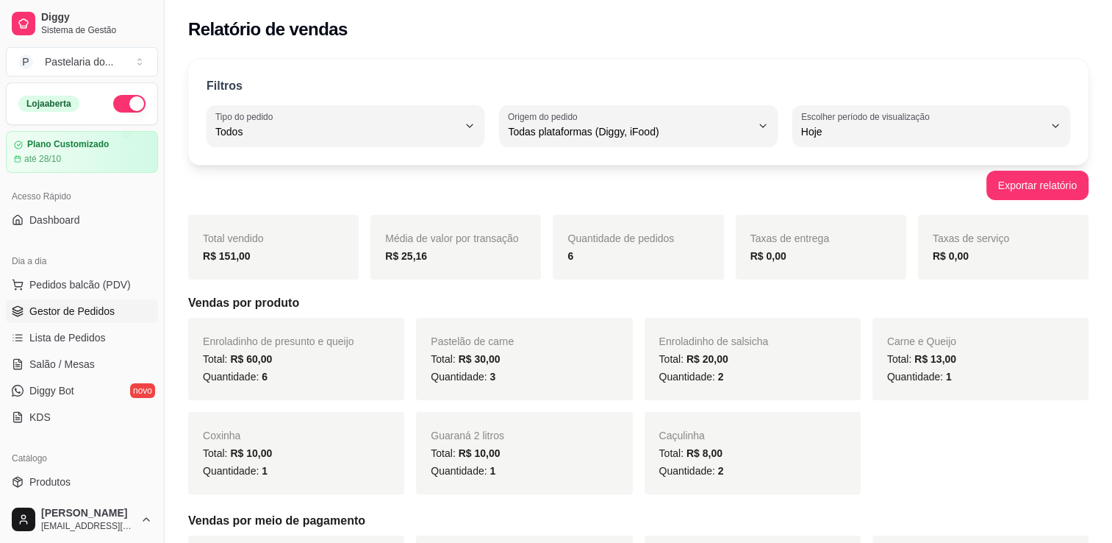
click at [78, 318] on link "Gestor de Pedidos" at bounding box center [82, 311] width 152 height 24
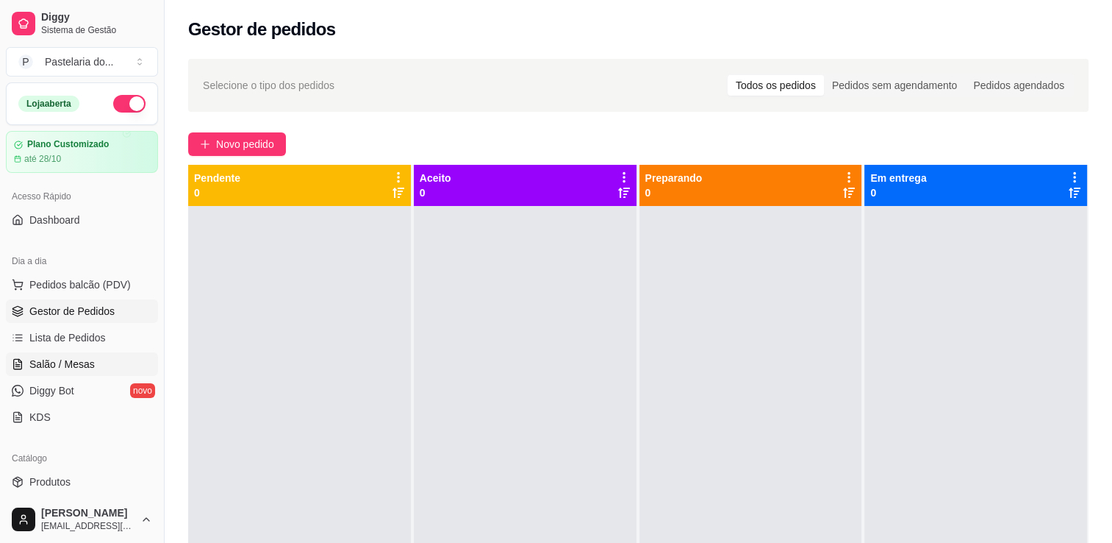
click at [82, 352] on link "Salão / Mesas" at bounding box center [82, 364] width 152 height 24
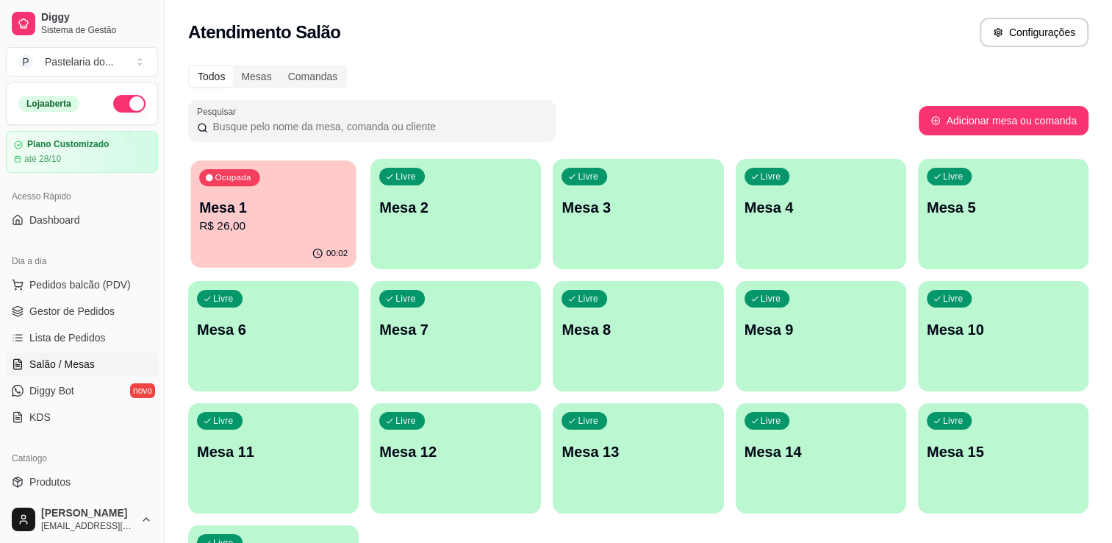
click at [253, 200] on p "Mesa 1" at bounding box center [273, 208] width 149 height 20
click at [235, 221] on p "R$ 26,00" at bounding box center [273, 227] width 153 height 18
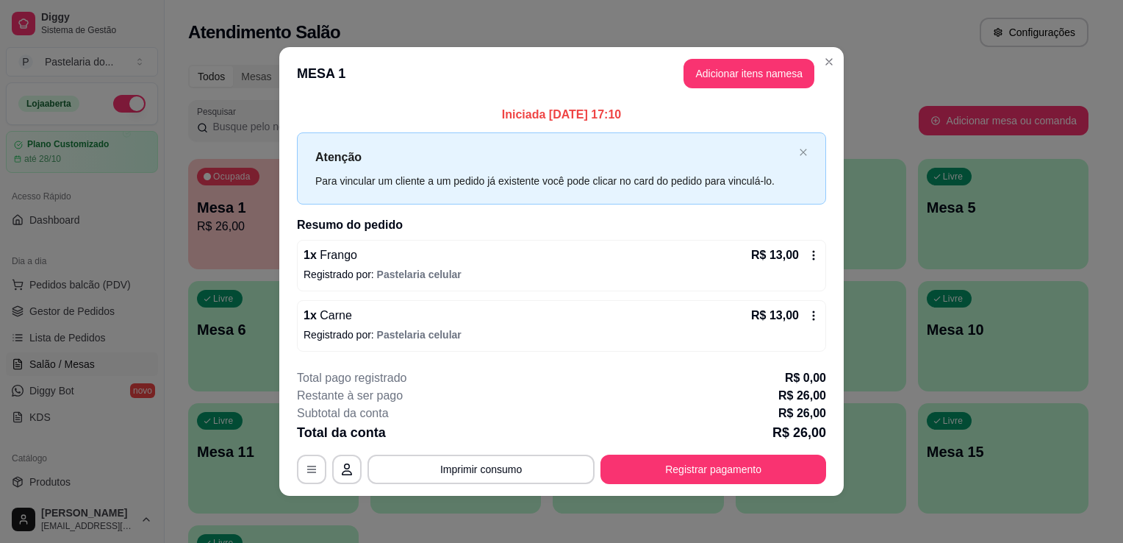
click at [718, 67] on button "Adicionar itens na mesa" at bounding box center [749, 73] width 131 height 29
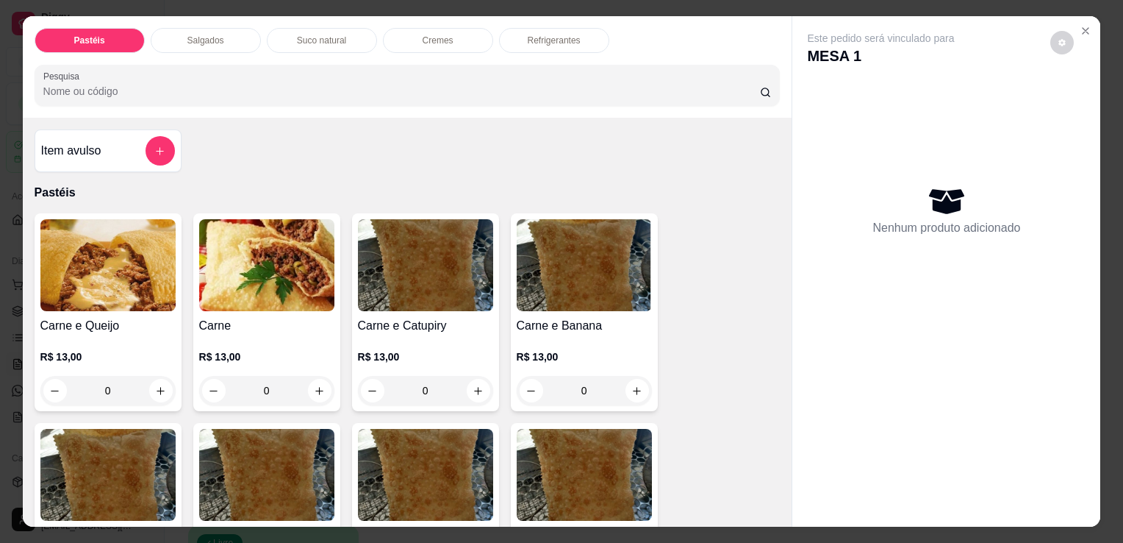
click at [546, 35] on p "Refrigerantes" at bounding box center [554, 41] width 53 height 12
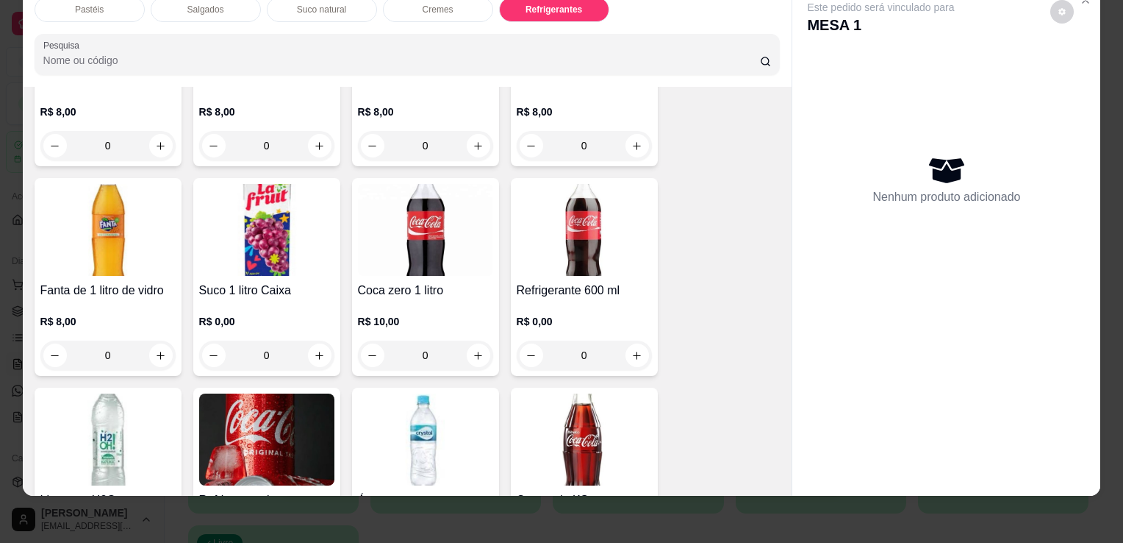
scroll to position [3838, 0]
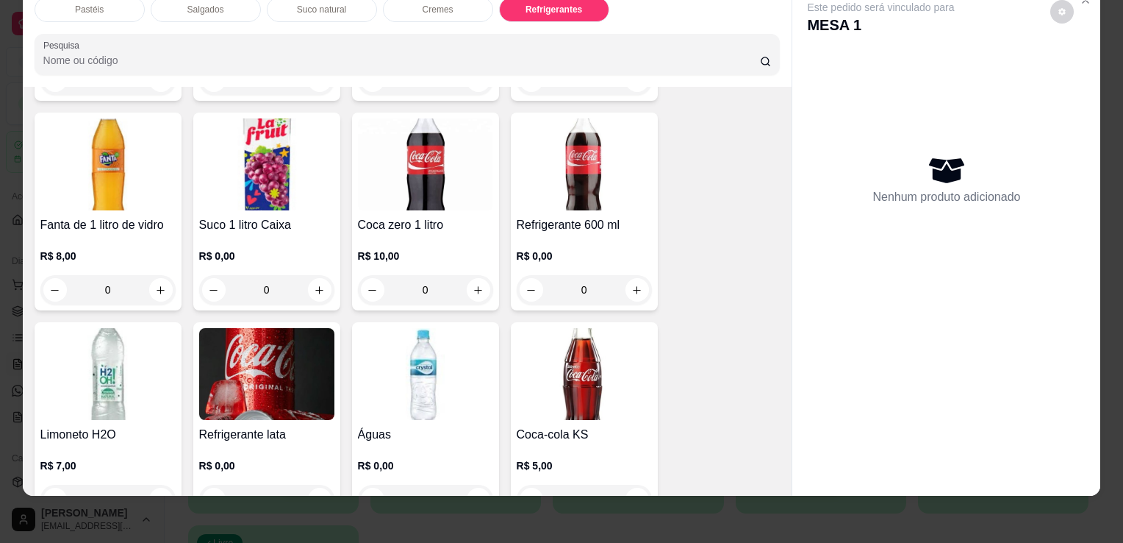
click at [568, 216] on h4 "Refrigerante 600 ml" at bounding box center [584, 225] width 135 height 18
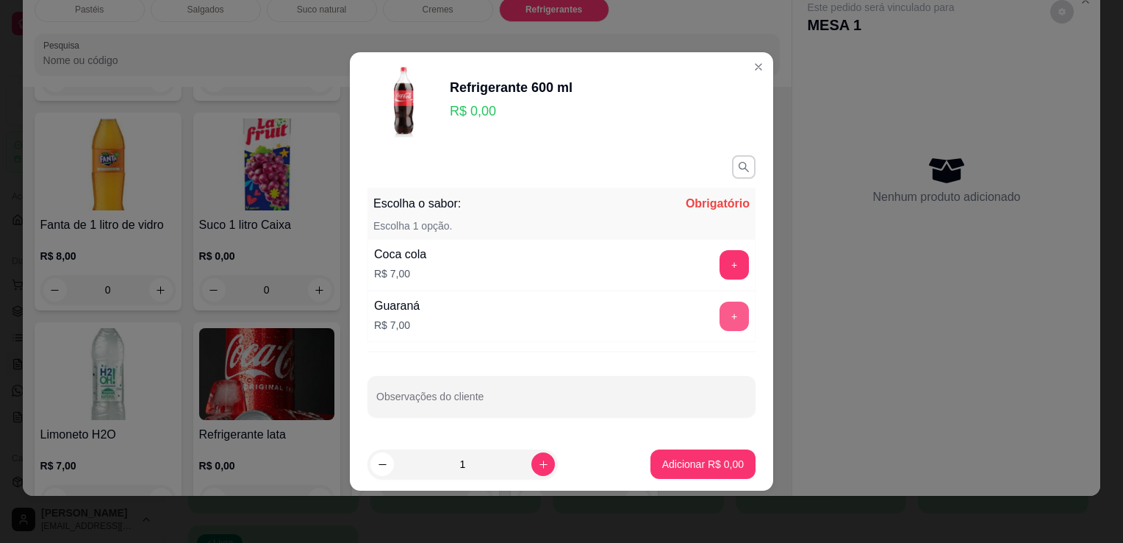
click at [720, 320] on button "+" at bounding box center [734, 315] width 29 height 29
drag, startPoint x: 718, startPoint y: 320, endPoint x: 723, endPoint y: 331, distance: 12.2
click at [719, 320] on div "+" at bounding box center [734, 315] width 41 height 29
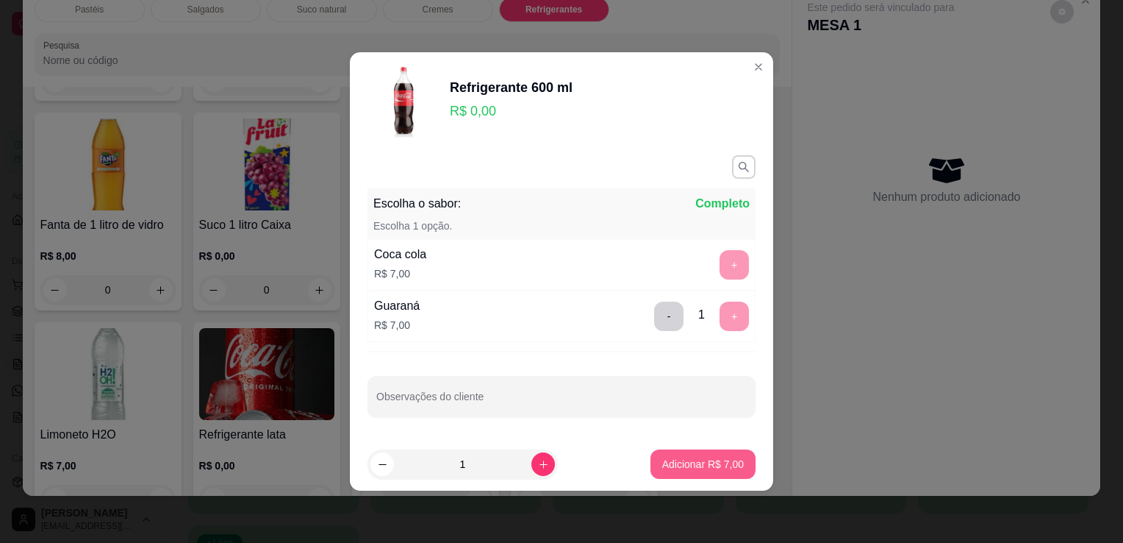
click at [687, 474] on button "Adicionar R$ 7,00" at bounding box center [703, 463] width 105 height 29
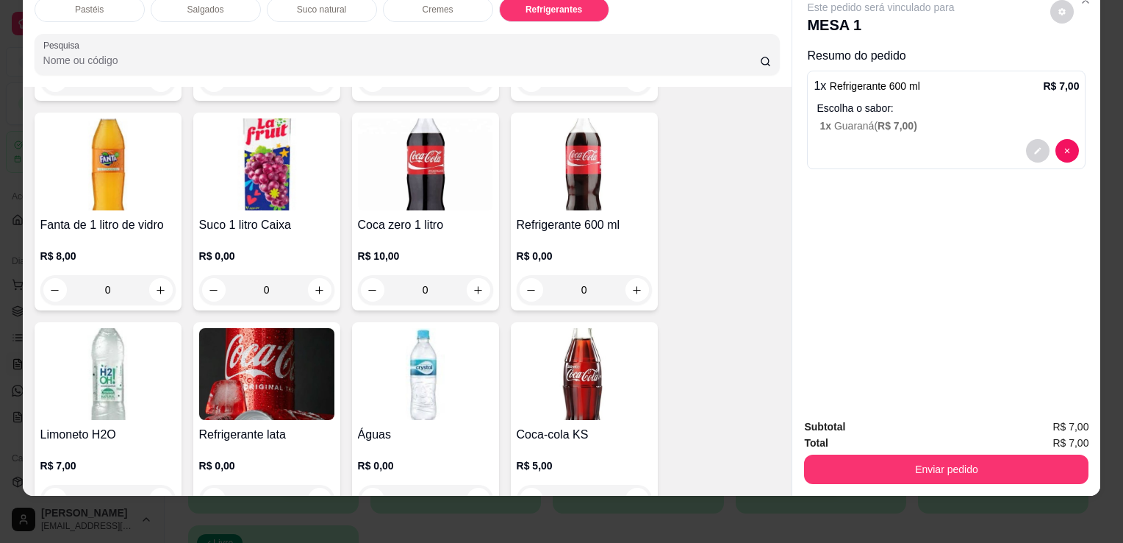
drag, startPoint x: 879, startPoint y: 482, endPoint x: 920, endPoint y: 466, distance: 44.9
click at [880, 480] on div "Subtotal R$ 7,00 Total R$ 7,00 Enviar pedido" at bounding box center [947, 451] width 308 height 89
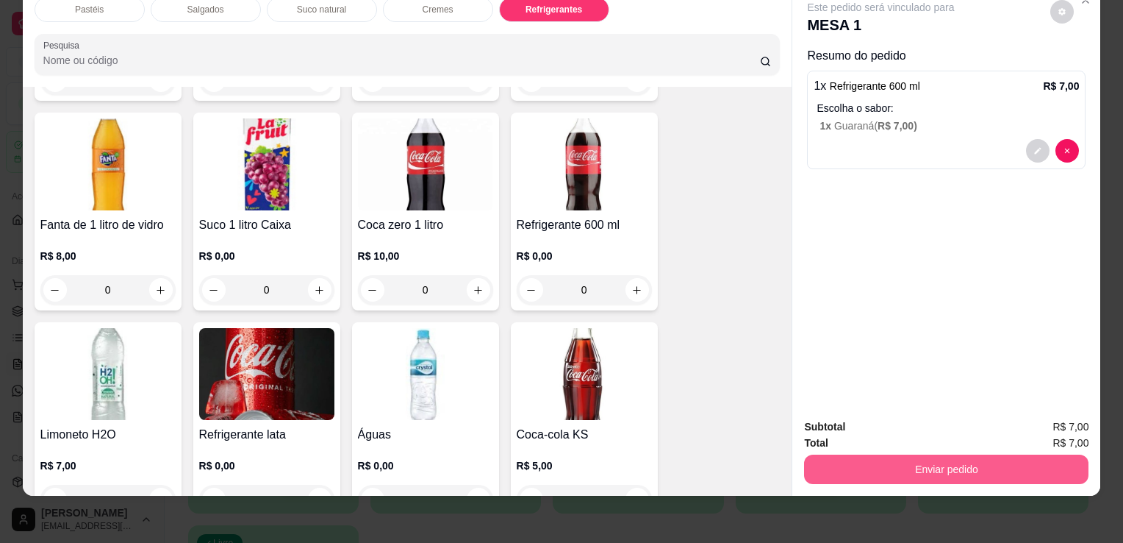
click at [937, 463] on button "Enviar pedido" at bounding box center [946, 468] width 285 height 29
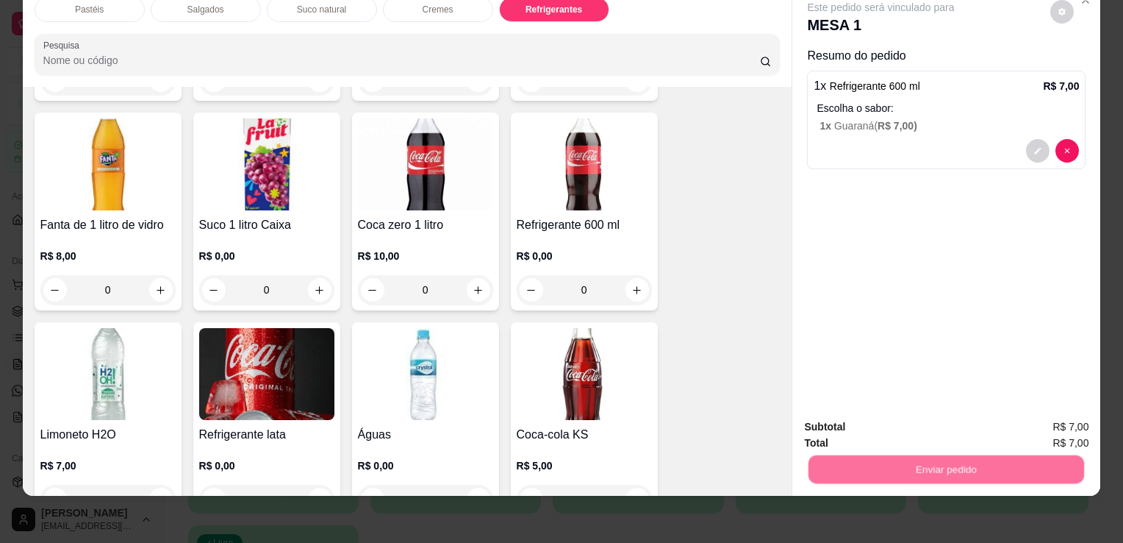
click at [1062, 425] on button "Enviar pedido" at bounding box center [1050, 422] width 83 height 28
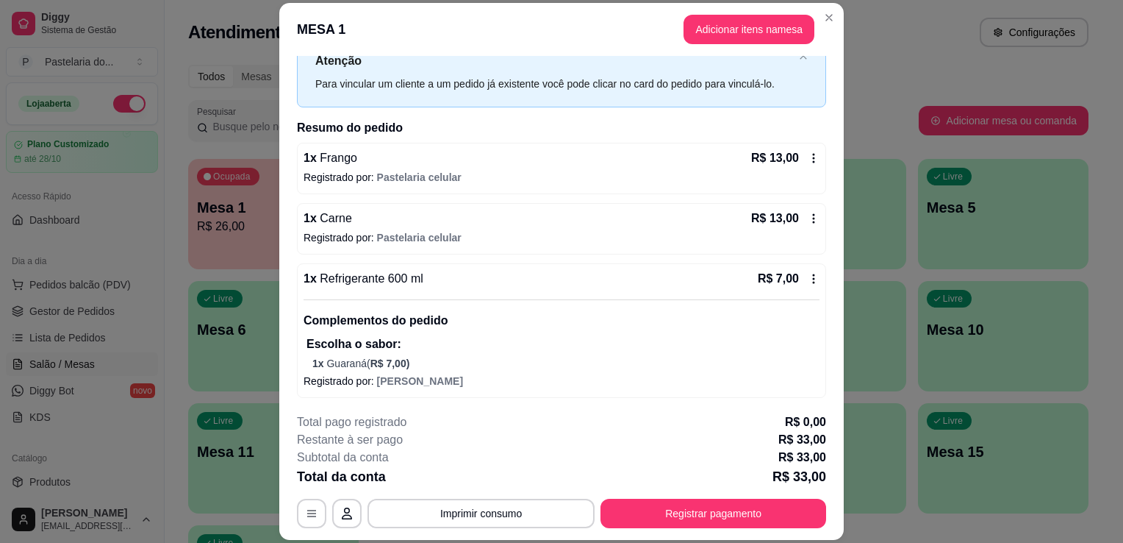
scroll to position [0, 0]
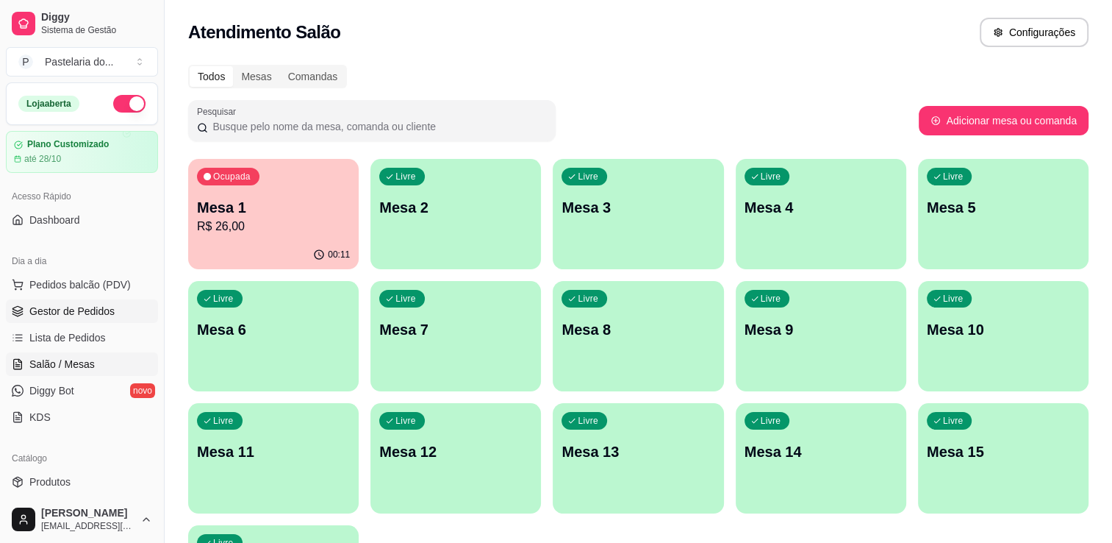
click at [108, 307] on span "Gestor de Pedidos" at bounding box center [71, 311] width 85 height 15
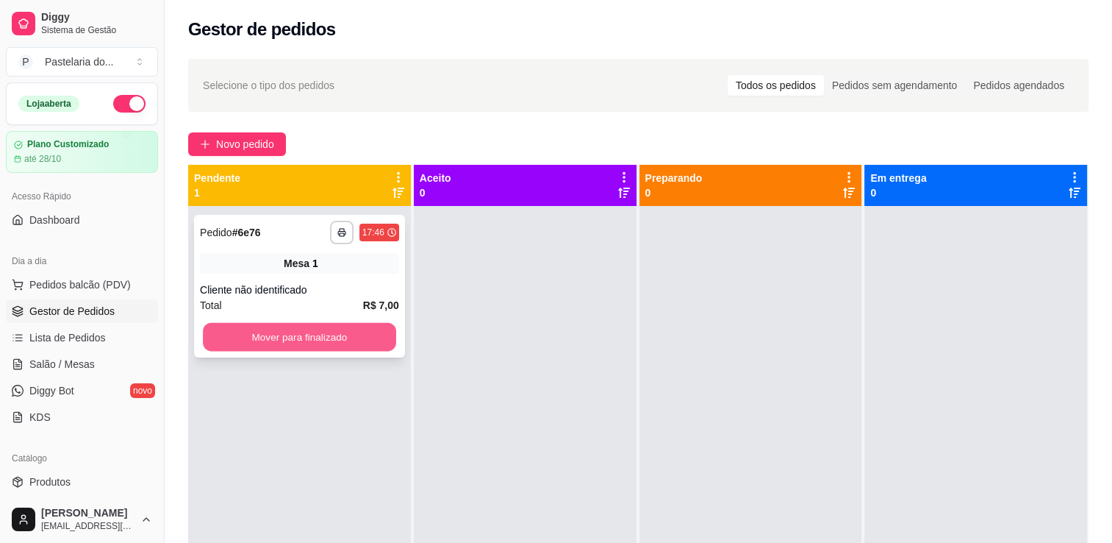
click at [370, 334] on button "Mover para finalizado" at bounding box center [299, 337] width 193 height 29
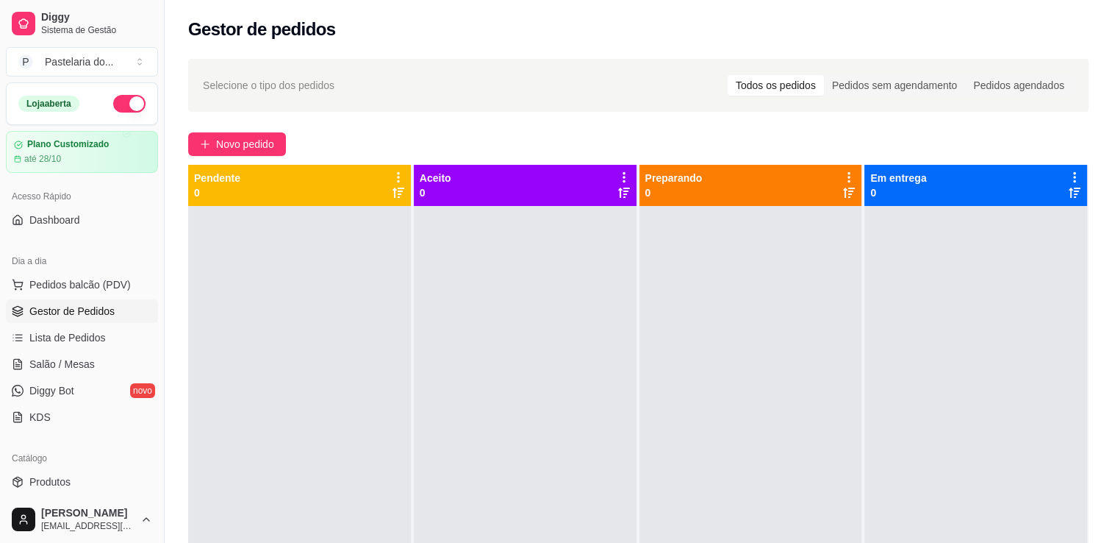
drag, startPoint x: -3, startPoint y: 399, endPoint x: 412, endPoint y: 245, distance: 442.5
click at [414, 245] on div at bounding box center [525, 477] width 223 height 543
click at [97, 366] on link "Salão / Mesas" at bounding box center [82, 364] width 152 height 24
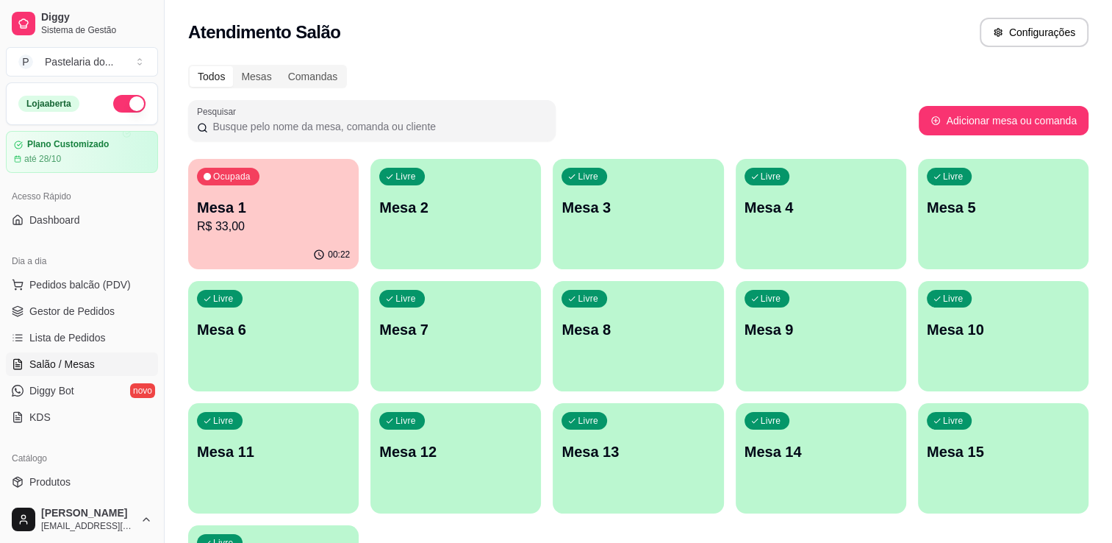
click at [271, 214] on p "Mesa 1" at bounding box center [273, 207] width 153 height 21
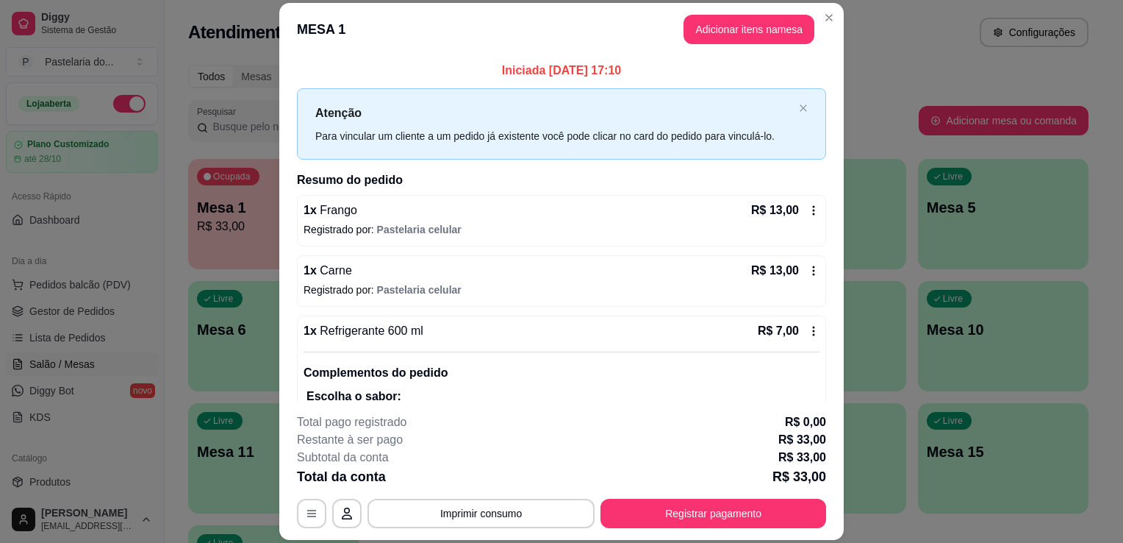
click at [675, 536] on footer "**********" at bounding box center [561, 470] width 565 height 138
click at [673, 515] on button "Registrar pagamento" at bounding box center [714, 512] width 226 height 29
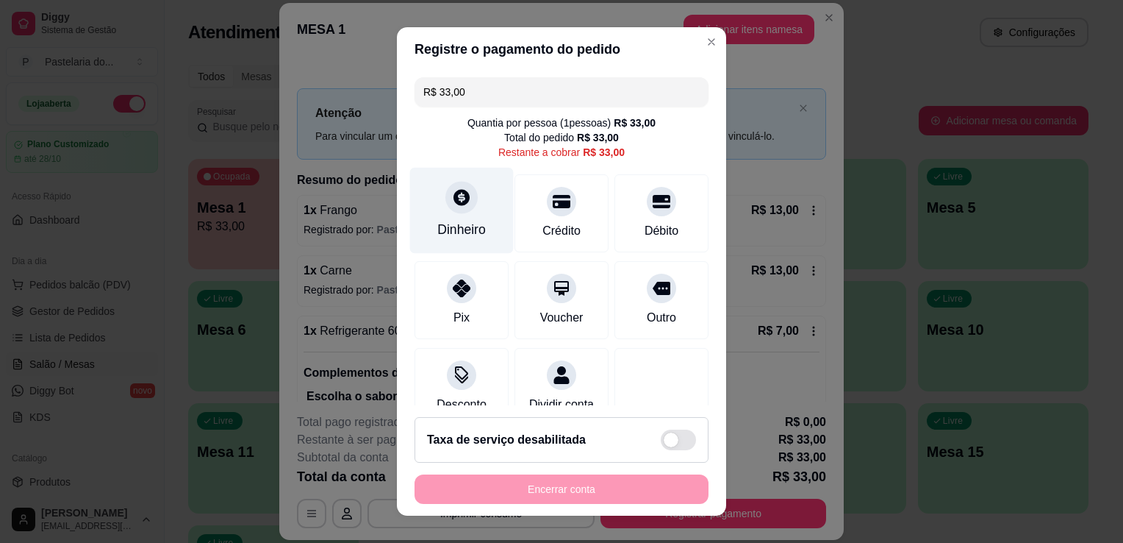
click at [488, 233] on div "Dinheiro" at bounding box center [462, 211] width 104 height 86
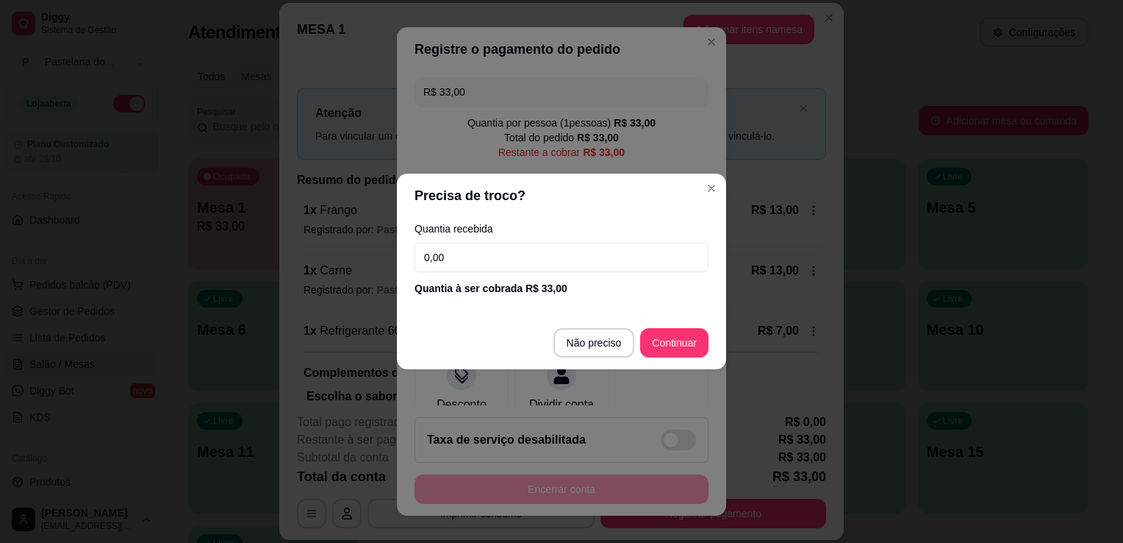
click at [462, 252] on input "0,00" at bounding box center [562, 257] width 294 height 29
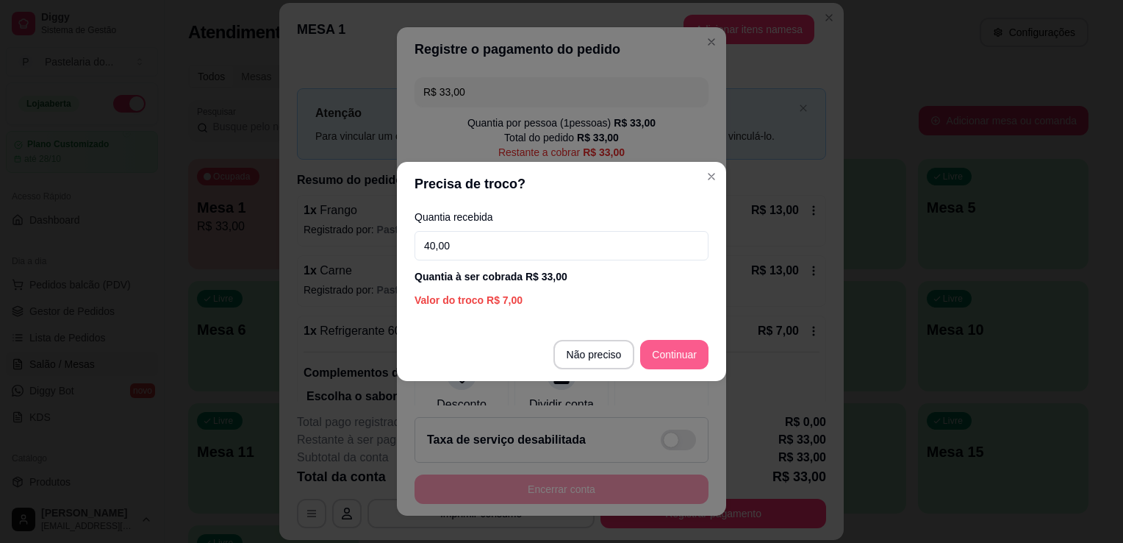
type input "40,00"
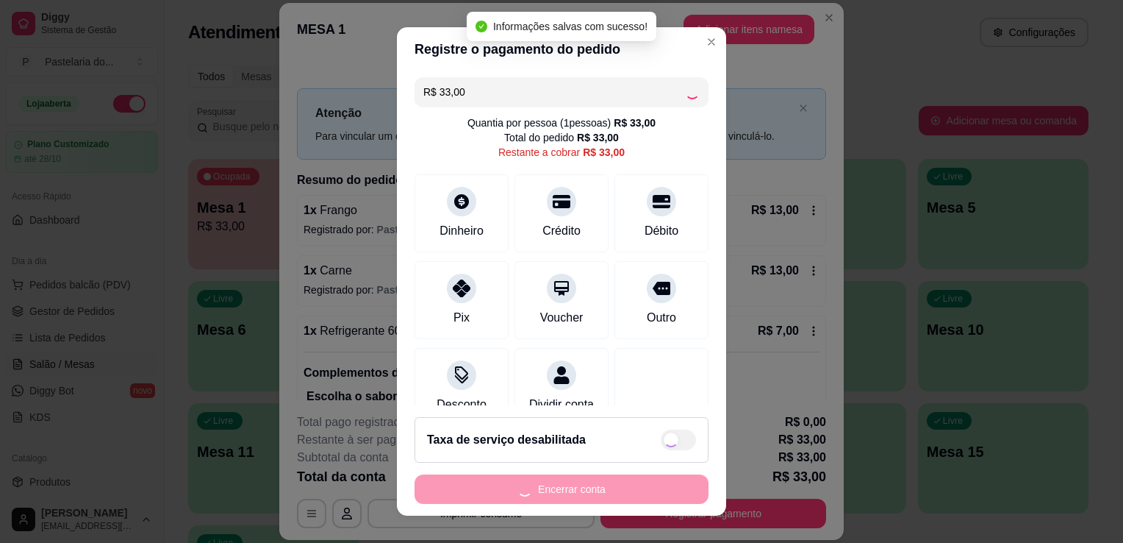
type input "R$ 0,00"
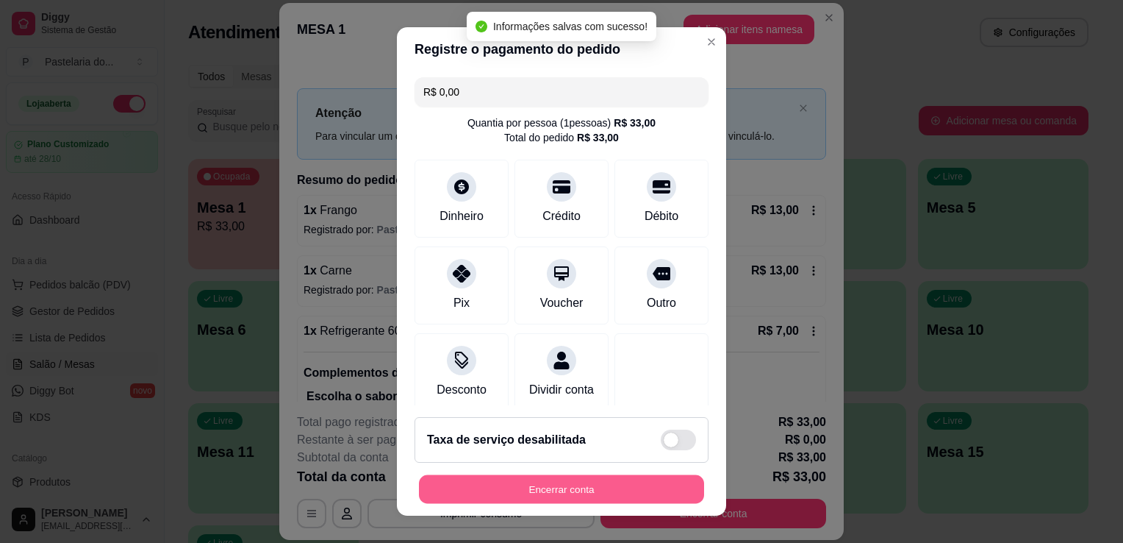
click at [527, 493] on button "Encerrar conta" at bounding box center [561, 489] width 285 height 29
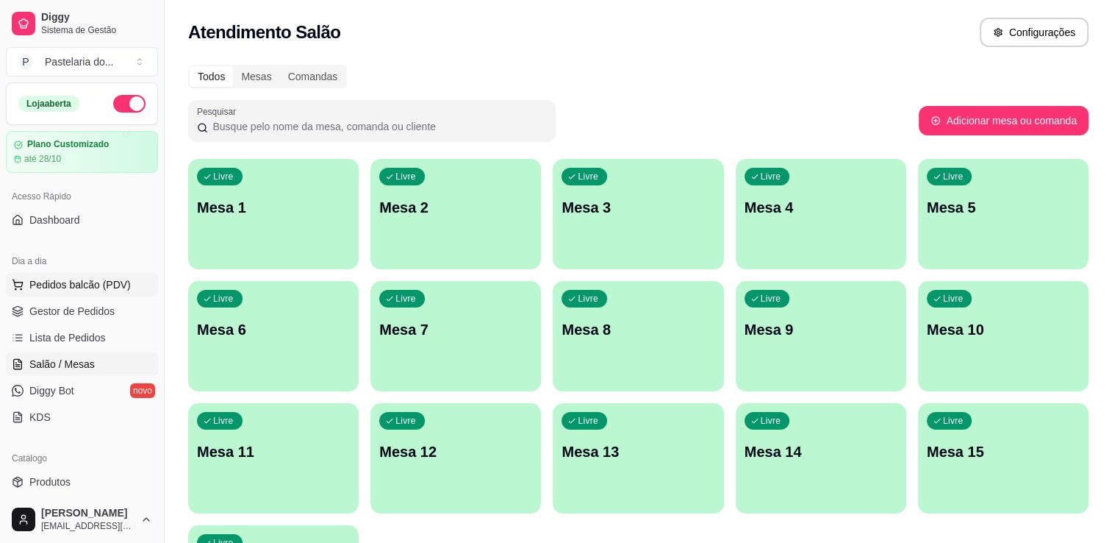
click at [53, 284] on span "Pedidos balcão (PDV)" at bounding box center [79, 284] width 101 height 15
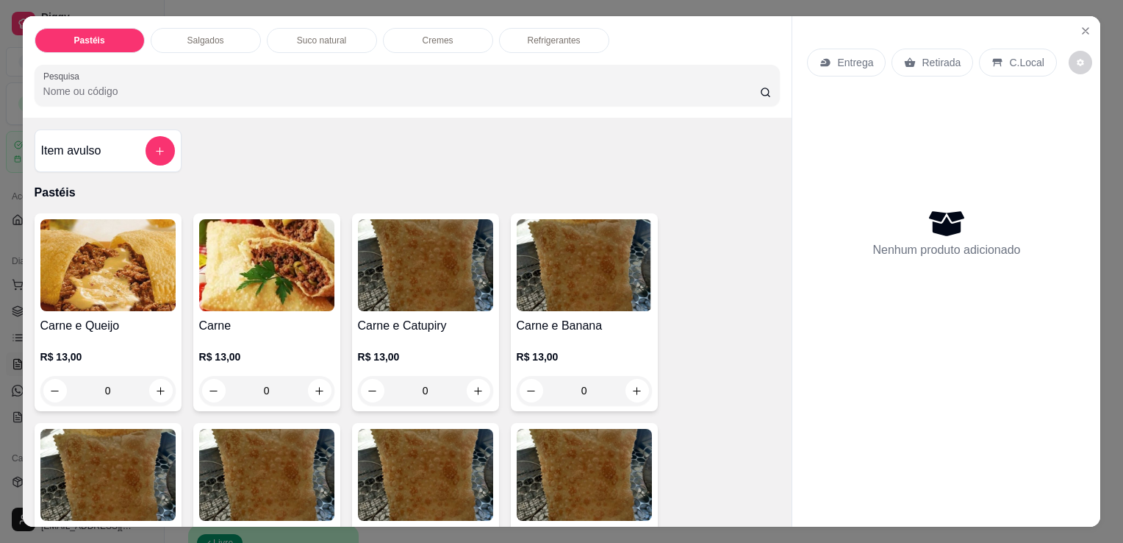
click at [168, 34] on div "Salgados" at bounding box center [206, 40] width 110 height 25
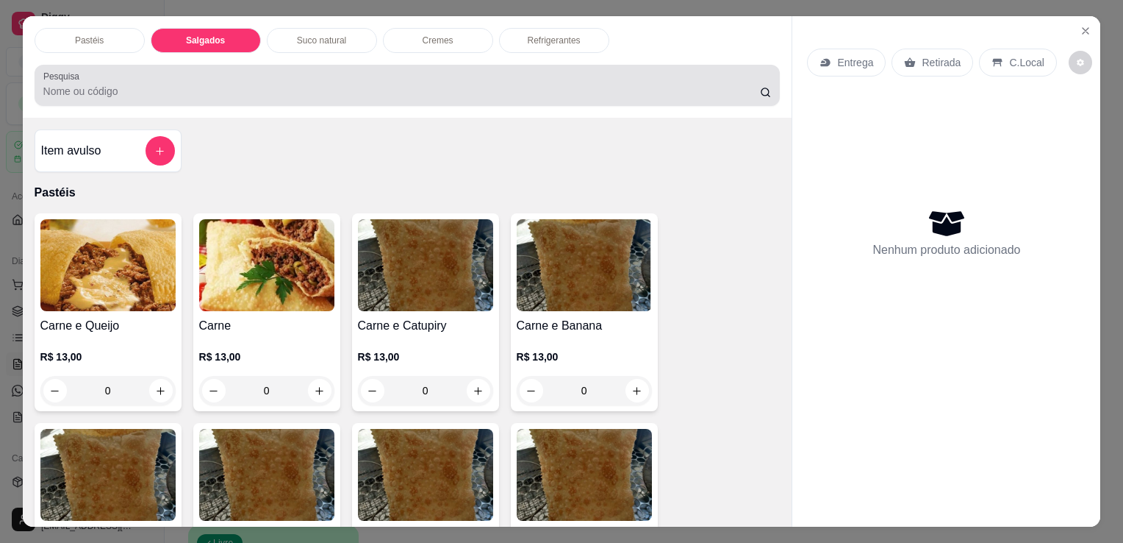
scroll to position [36, 0]
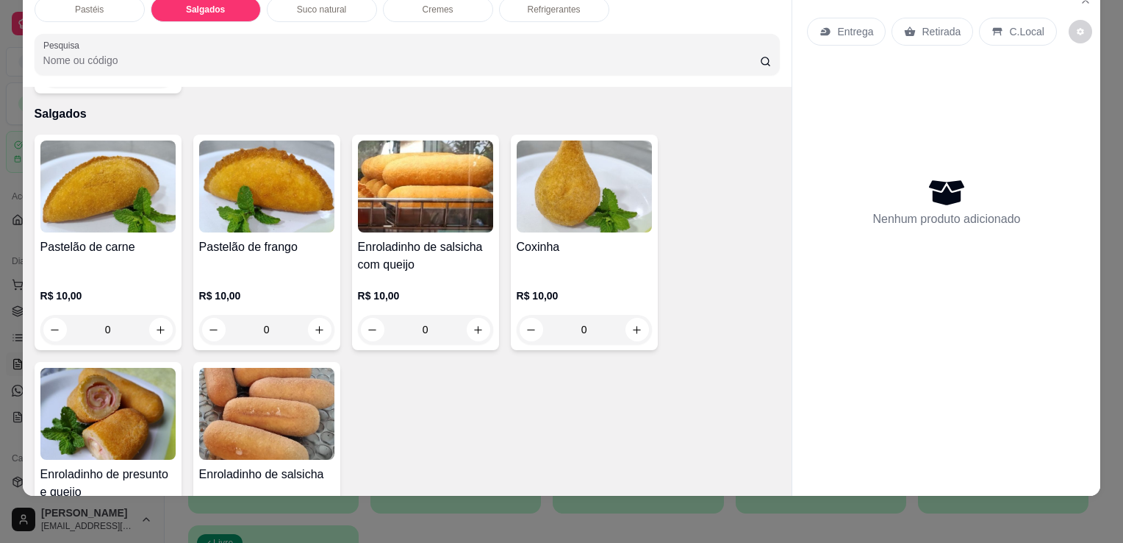
click at [109, 6] on div "Pastéis" at bounding box center [90, 9] width 110 height 25
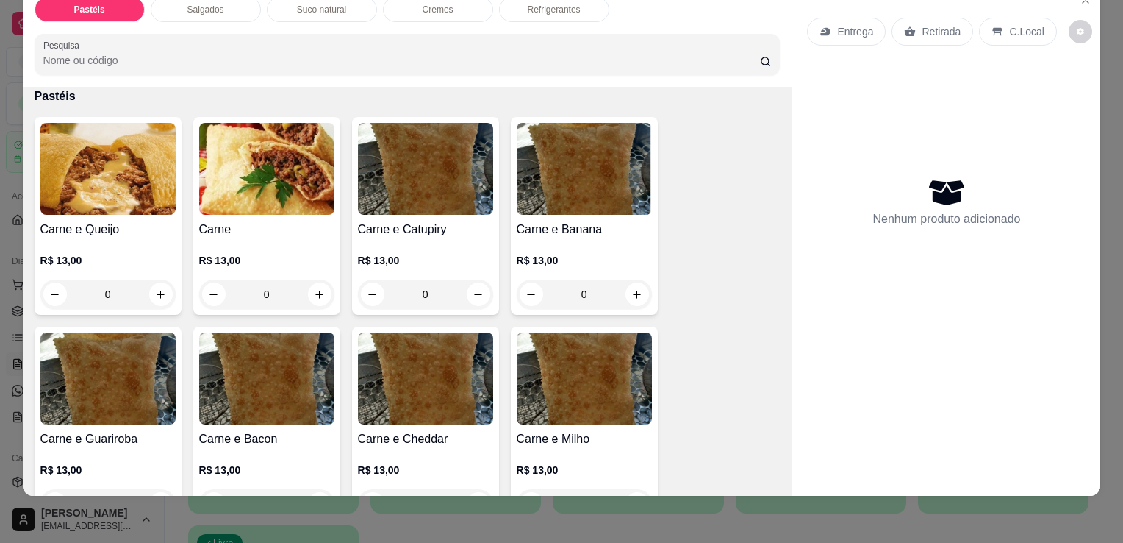
click at [121, 221] on h4 "Carne e Queijo" at bounding box center [107, 230] width 135 height 18
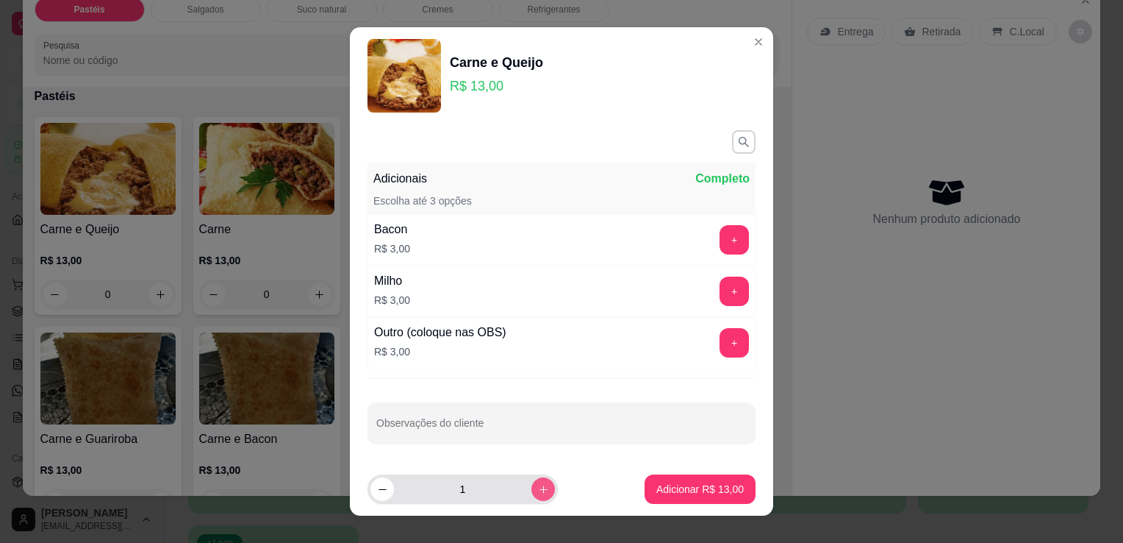
click at [532, 485] on button "increase-product-quantity" at bounding box center [544, 489] width 24 height 24
type input "3"
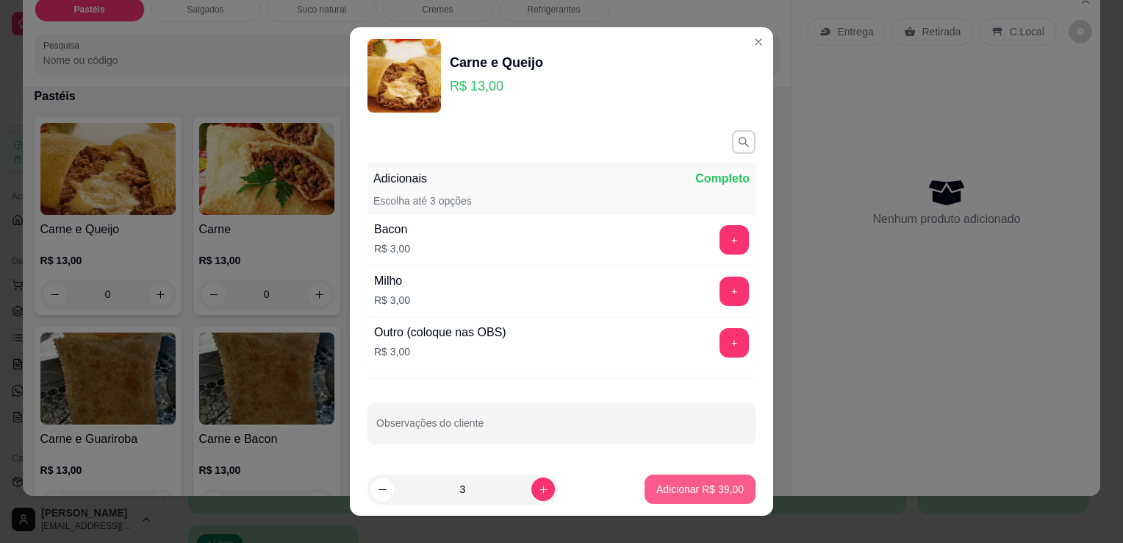
click at [645, 490] on button "Adicionar R$ 39,00" at bounding box center [700, 488] width 111 height 29
type input "3"
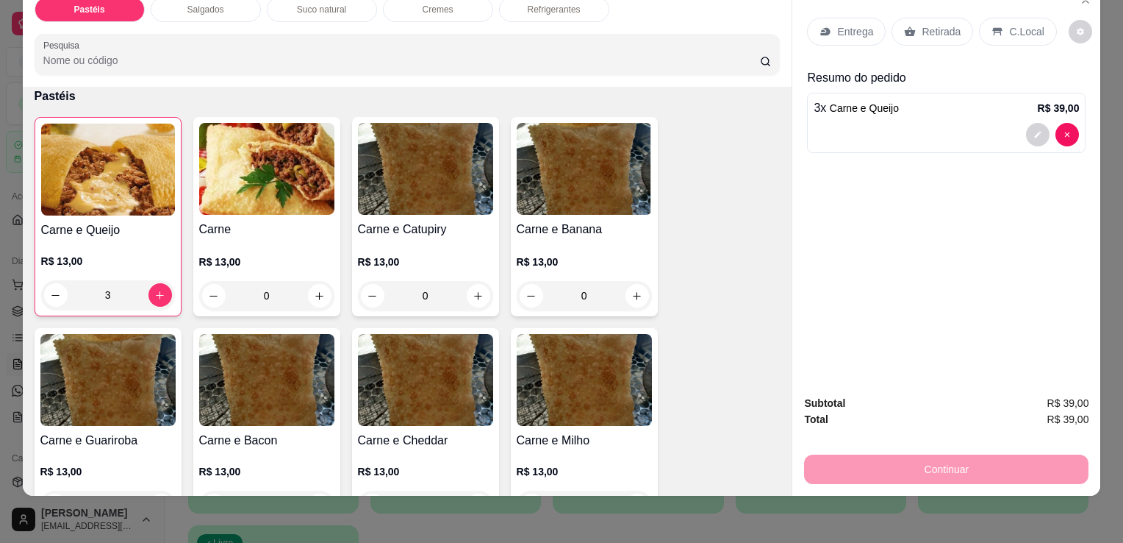
click at [929, 27] on p "Retirada" at bounding box center [941, 31] width 39 height 15
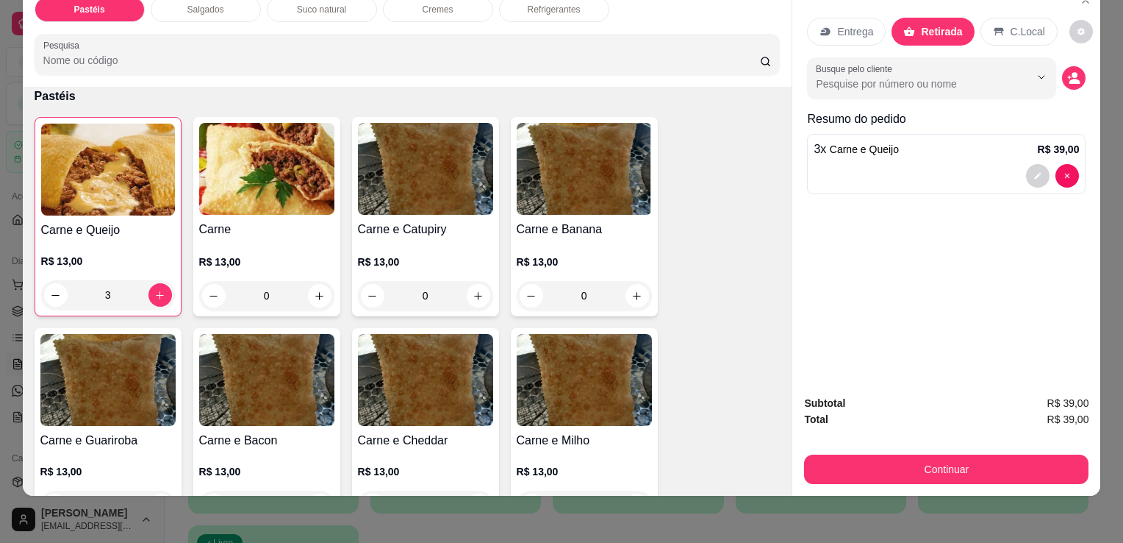
click at [967, 457] on button "Continuar" at bounding box center [946, 468] width 285 height 29
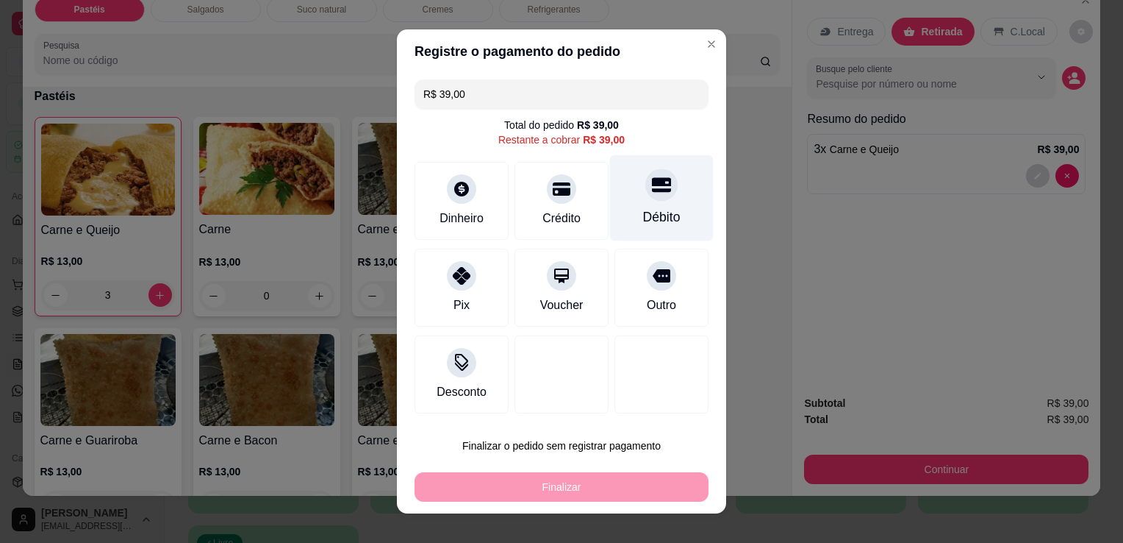
click at [646, 196] on div at bounding box center [662, 184] width 32 height 32
type input "R$ 0,00"
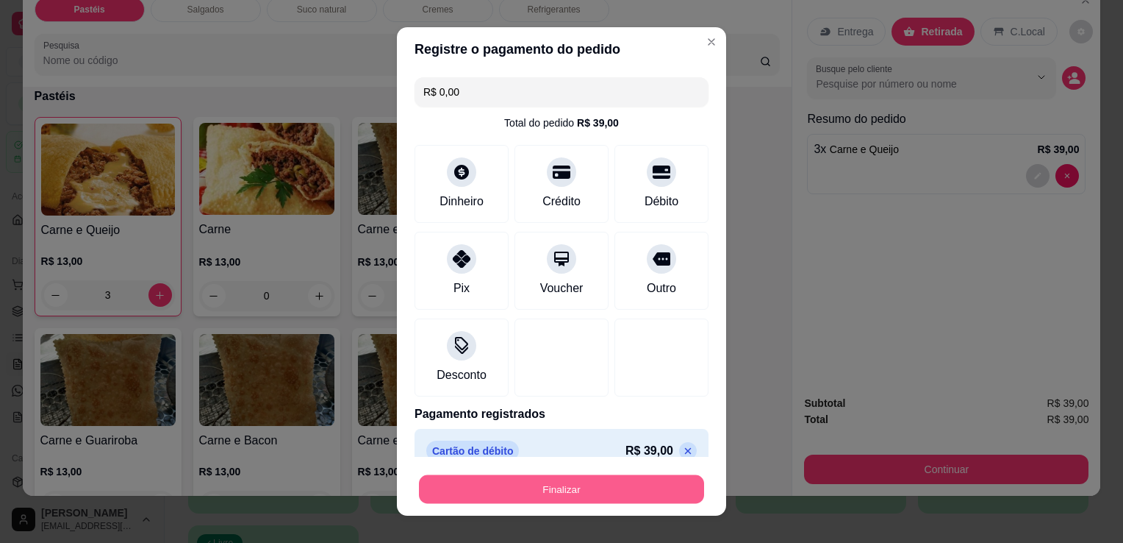
click at [518, 495] on button "Finalizar" at bounding box center [561, 489] width 285 height 29
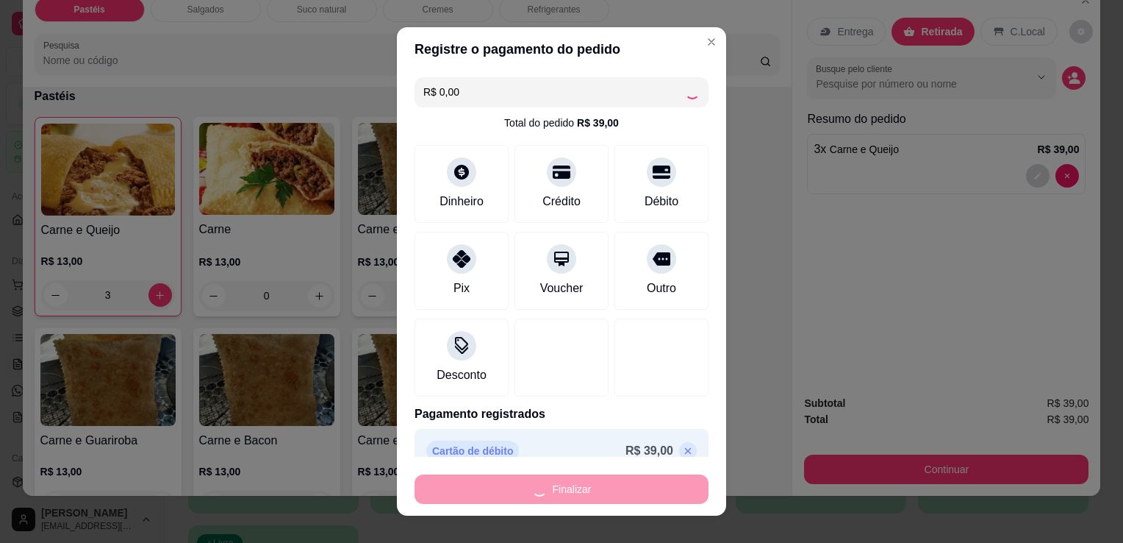
type input "0"
type input "-R$ 39,00"
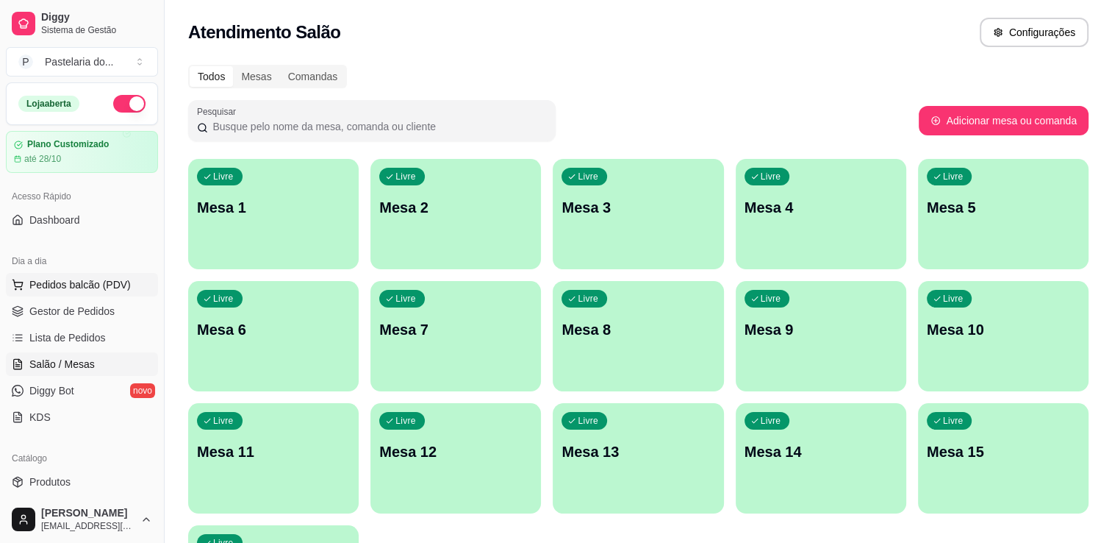
click at [70, 282] on span "Pedidos balcão (PDV)" at bounding box center [79, 284] width 101 height 15
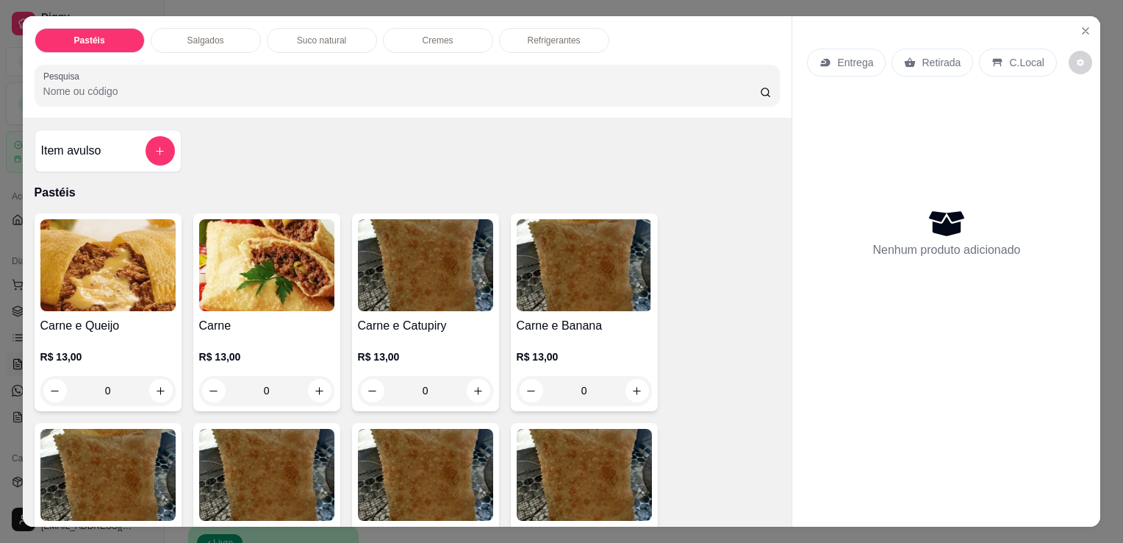
click at [209, 35] on p "Salgados" at bounding box center [205, 41] width 37 height 12
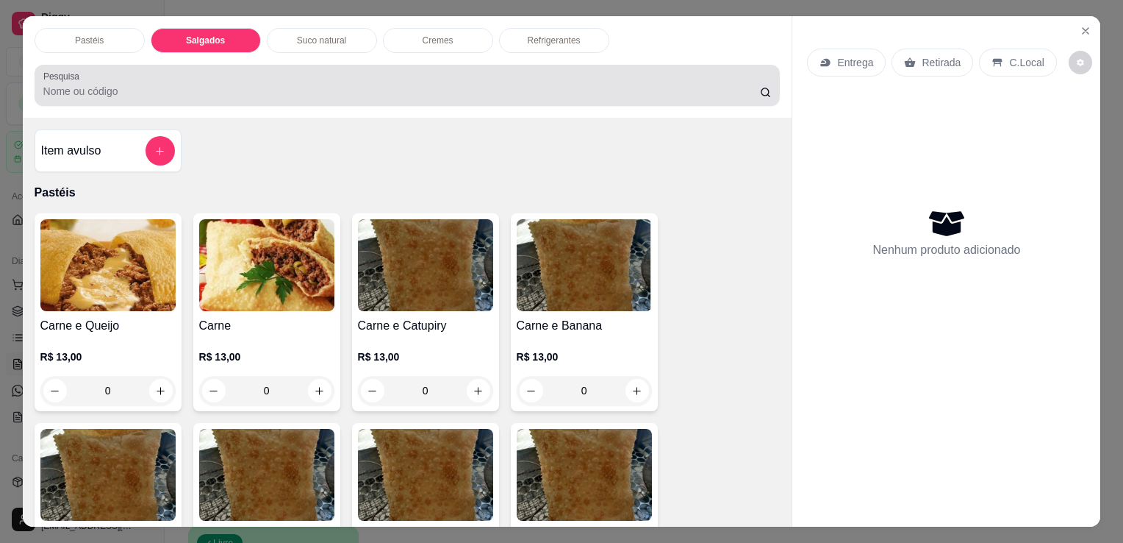
scroll to position [36, 0]
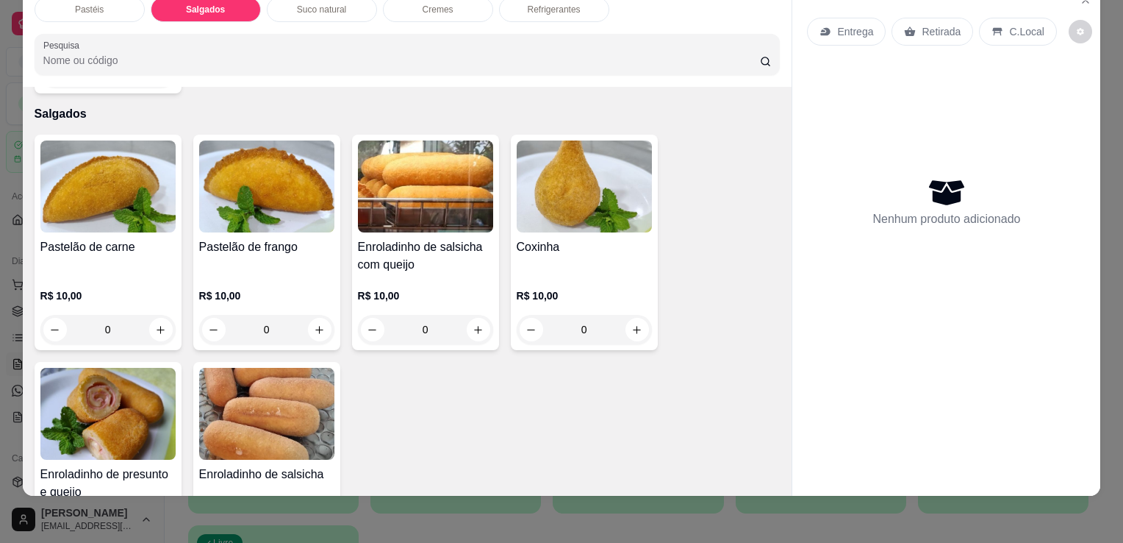
click at [567, 190] on img at bounding box center [584, 186] width 135 height 92
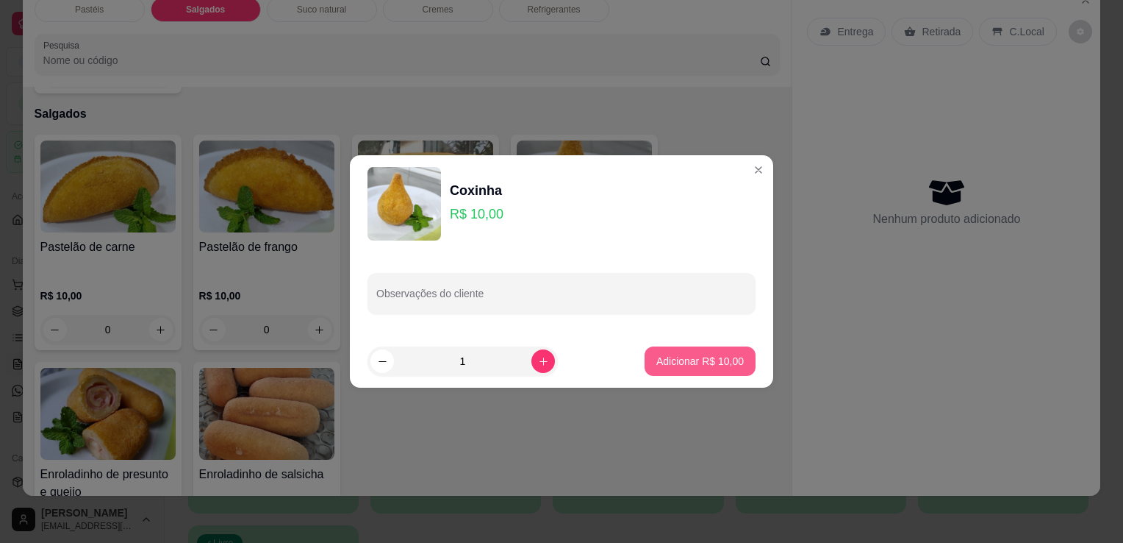
click at [685, 364] on p "Adicionar R$ 10,00" at bounding box center [700, 361] width 87 height 15
type input "1"
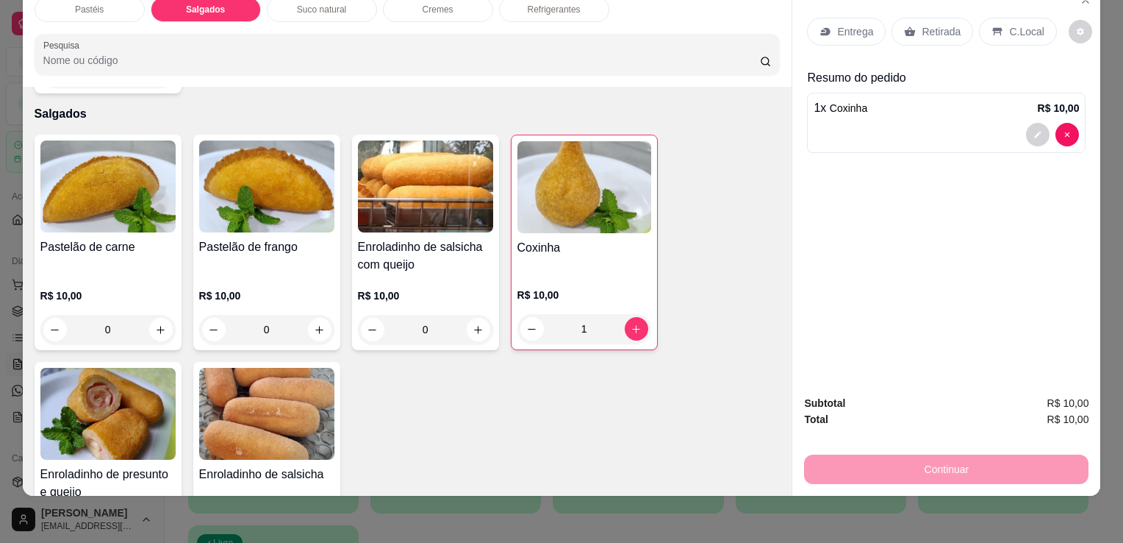
click at [913, 21] on div "Retirada" at bounding box center [933, 32] width 82 height 28
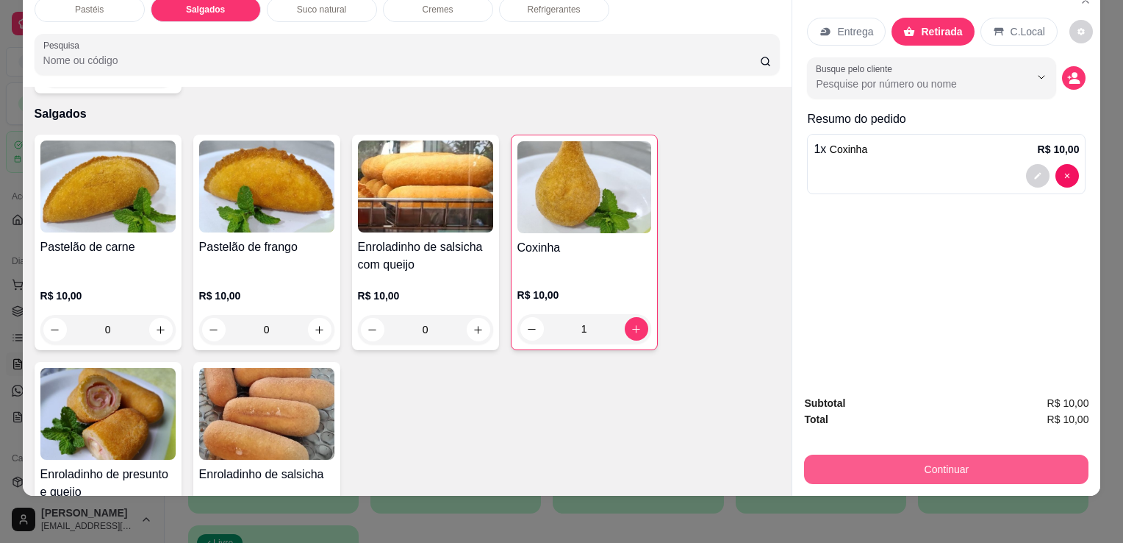
click at [885, 454] on button "Continuar" at bounding box center [946, 468] width 285 height 29
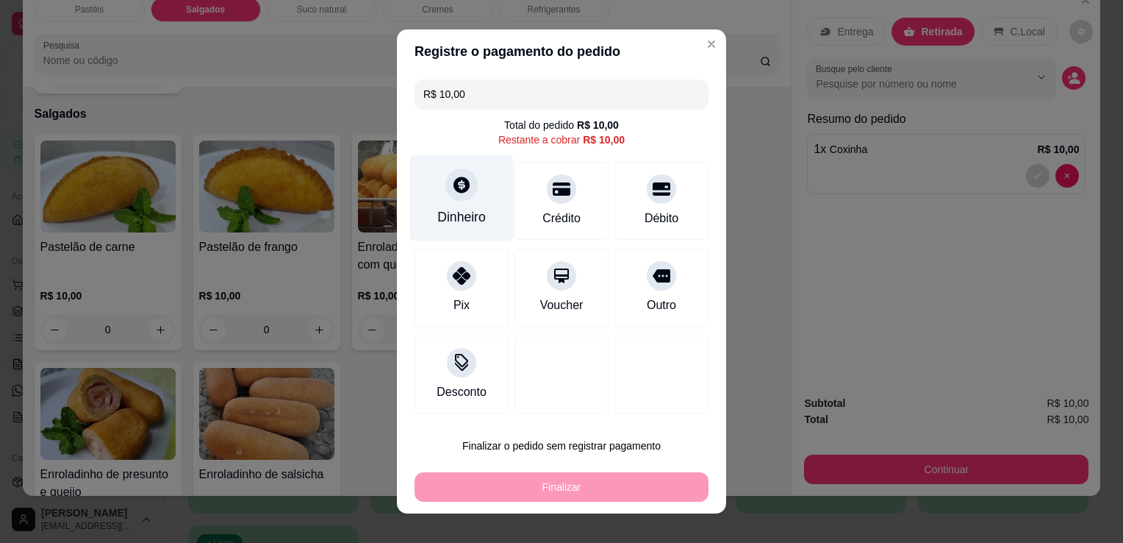
click at [448, 219] on div "Dinheiro" at bounding box center [461, 216] width 49 height 19
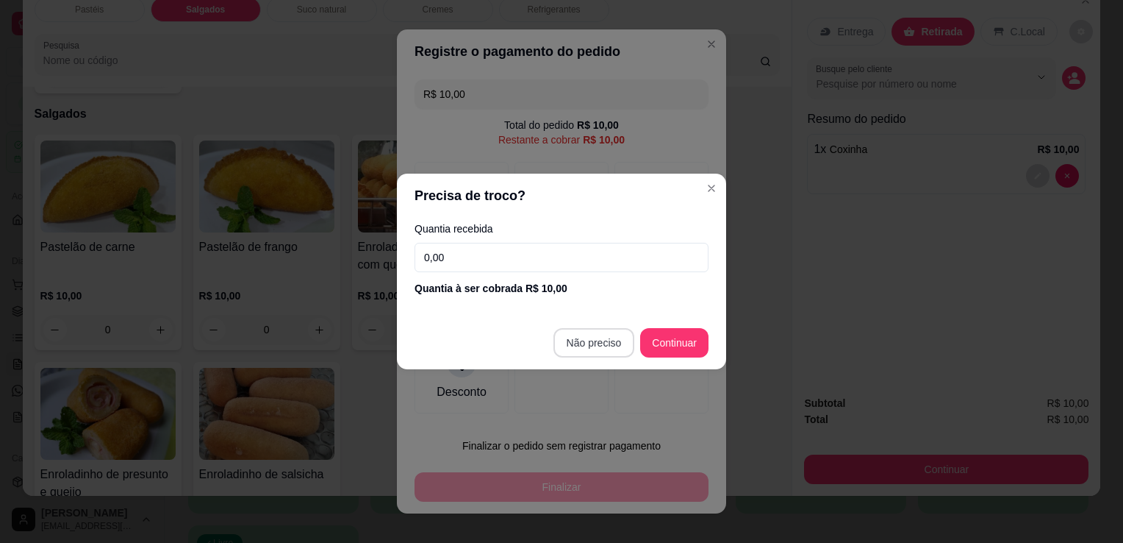
type input "R$ 0,00"
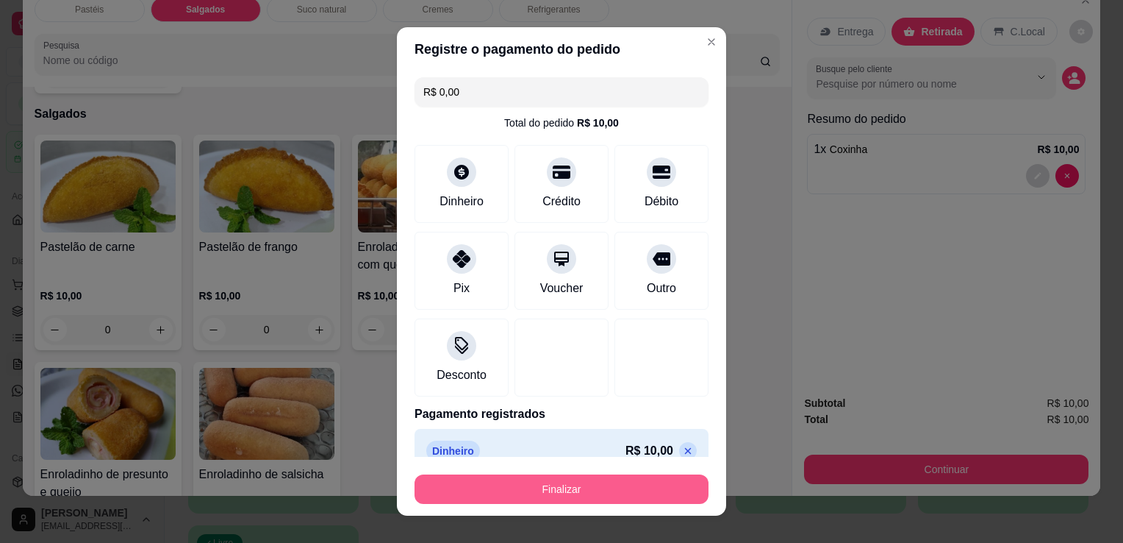
click at [568, 485] on button "Finalizar" at bounding box center [562, 488] width 294 height 29
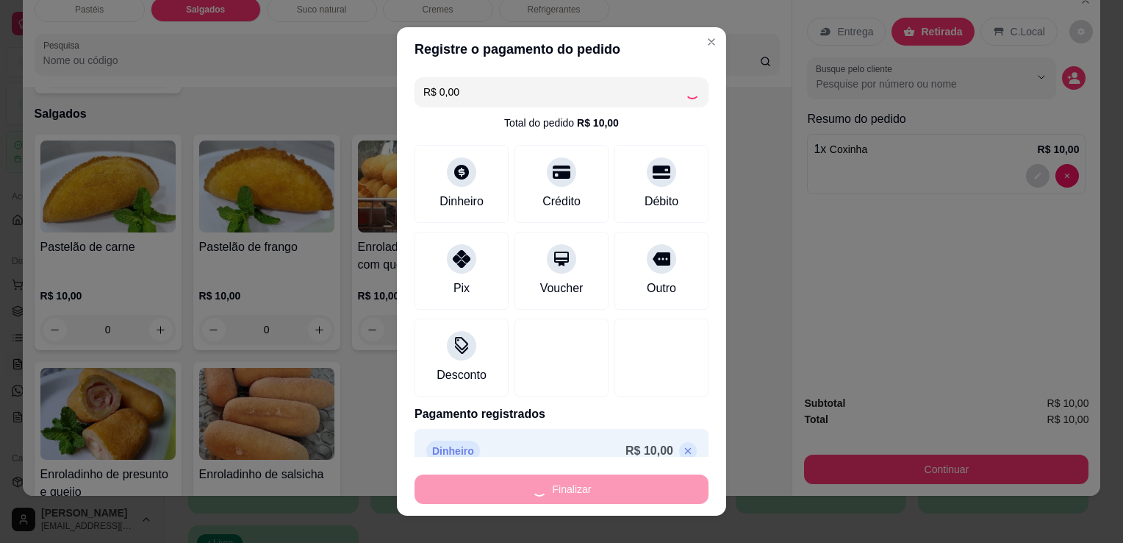
type input "0"
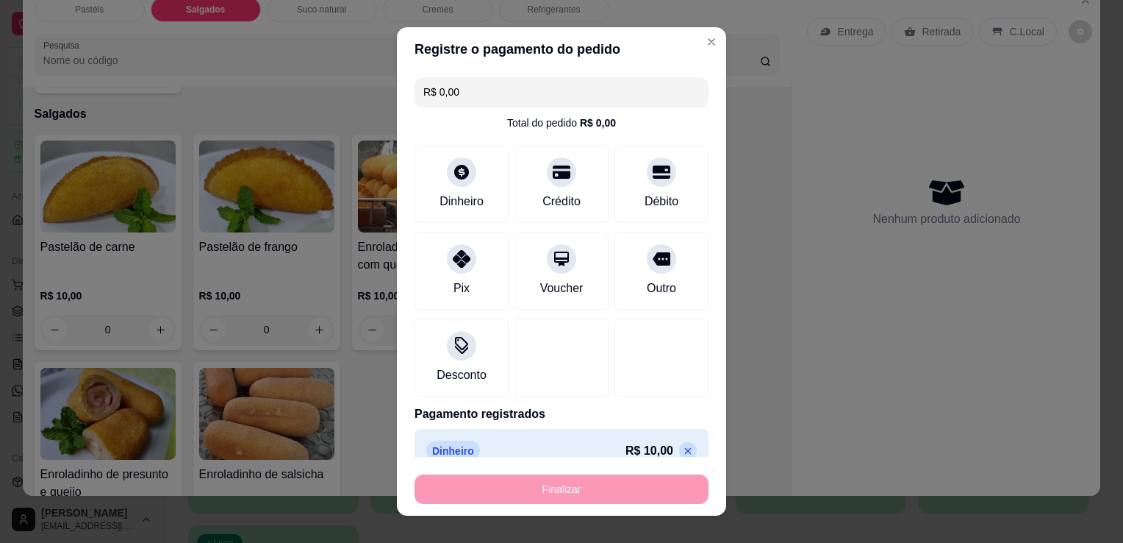
type input "-R$ 10,00"
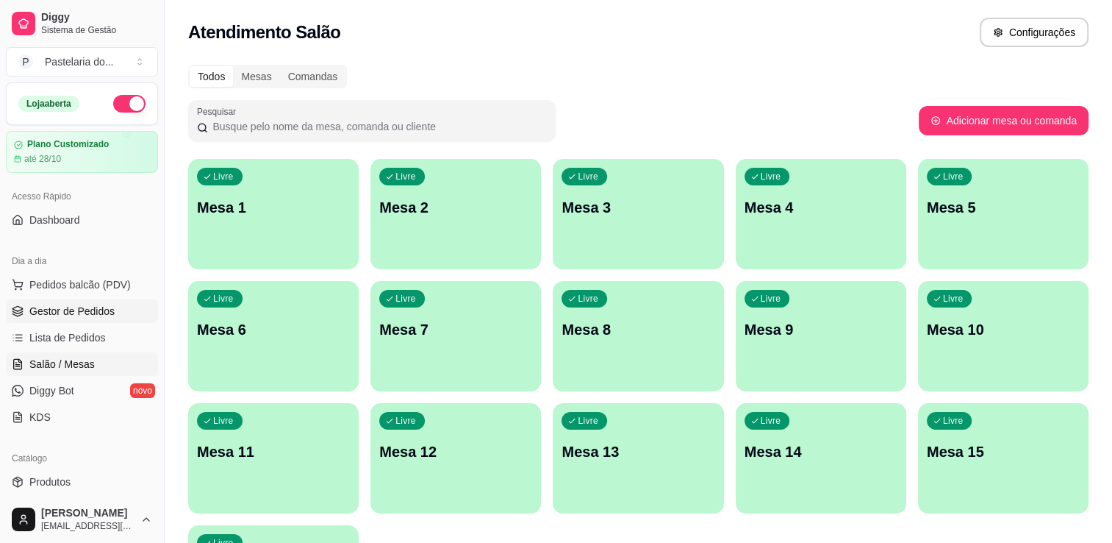
click at [32, 318] on link "Gestor de Pedidos" at bounding box center [82, 311] width 152 height 24
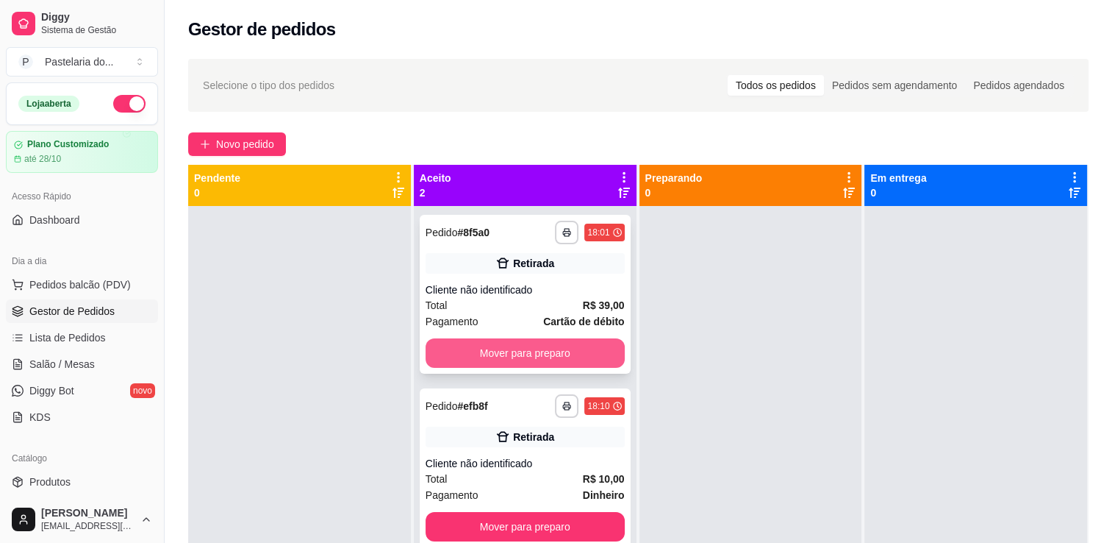
click at [490, 357] on button "Mover para preparo" at bounding box center [525, 352] width 199 height 29
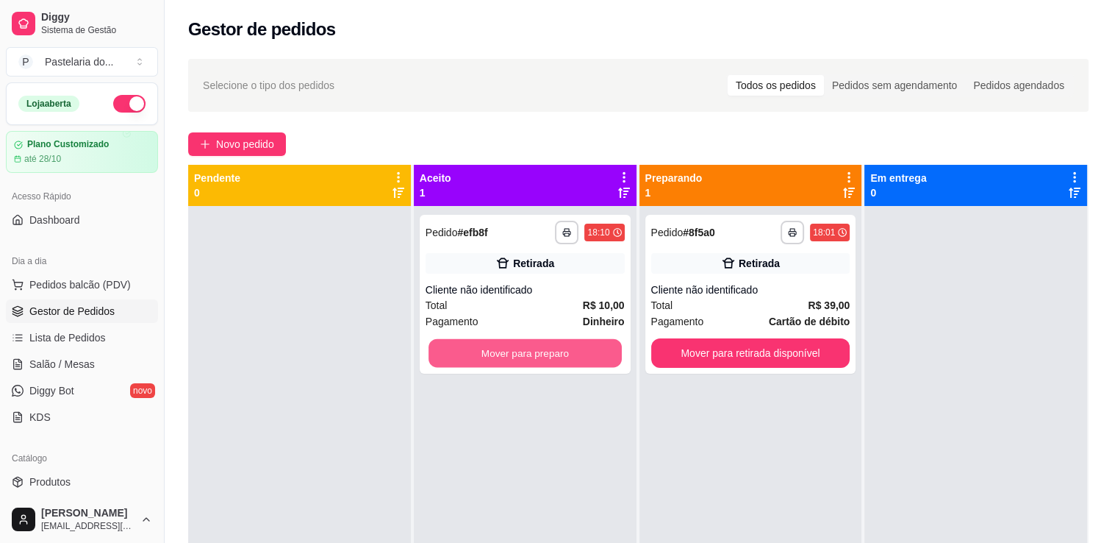
click at [490, 357] on button "Mover para preparo" at bounding box center [525, 353] width 193 height 29
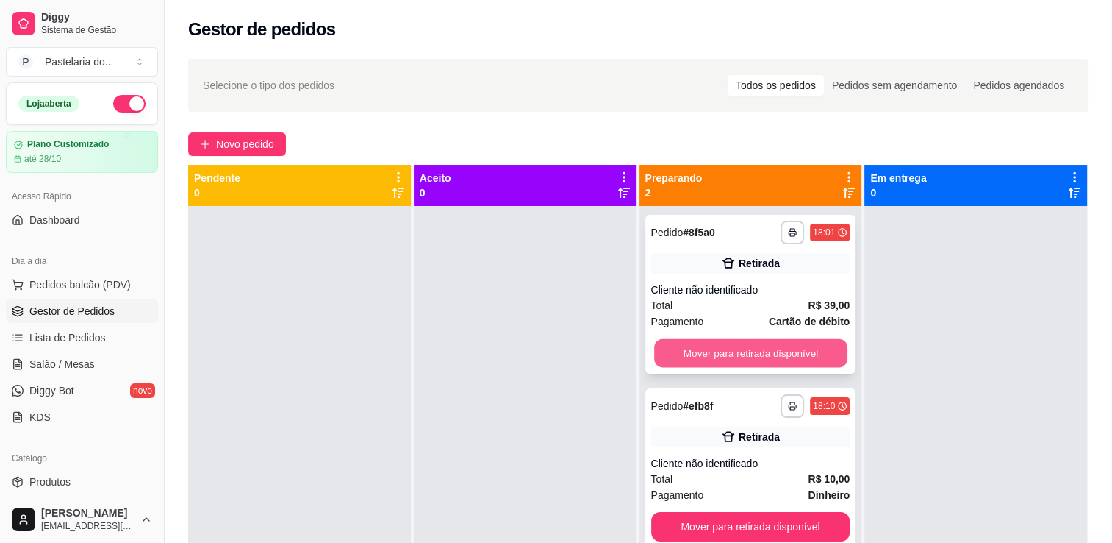
click at [746, 367] on button "Mover para retirada disponível" at bounding box center [750, 353] width 193 height 29
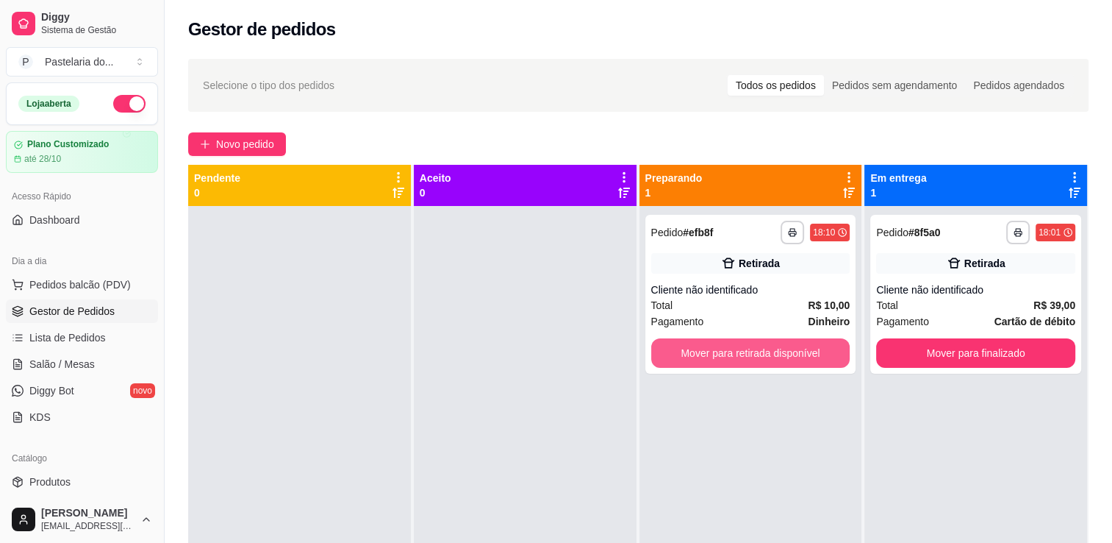
click at [746, 367] on button "Mover para retirada disponível" at bounding box center [750, 352] width 199 height 29
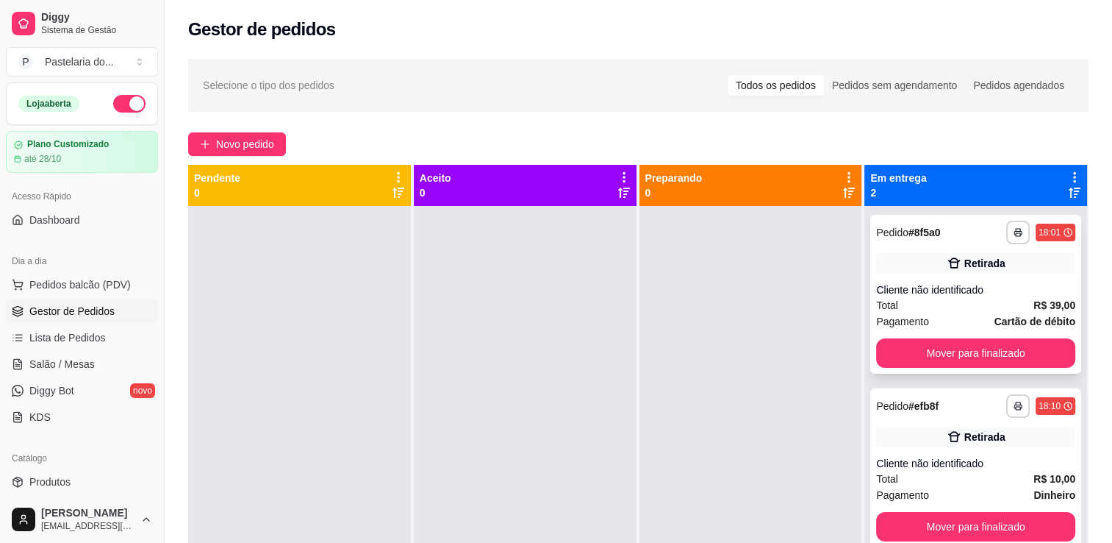
click at [889, 360] on button "Mover para finalizado" at bounding box center [975, 352] width 199 height 29
click at [889, 360] on div "Mover para finalizado" at bounding box center [975, 352] width 199 height 29
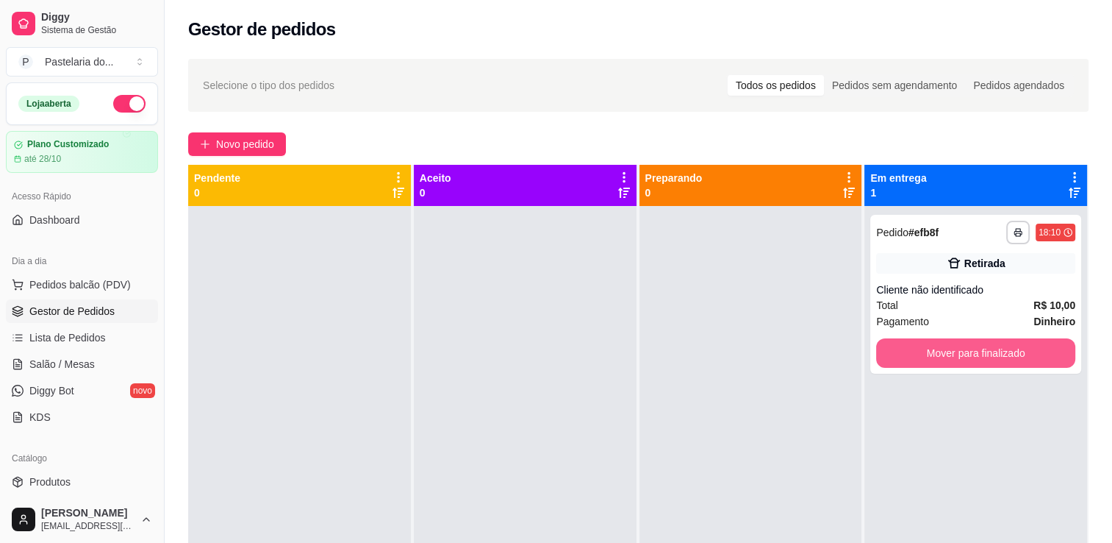
click at [892, 358] on button "Mover para finalizado" at bounding box center [975, 352] width 199 height 29
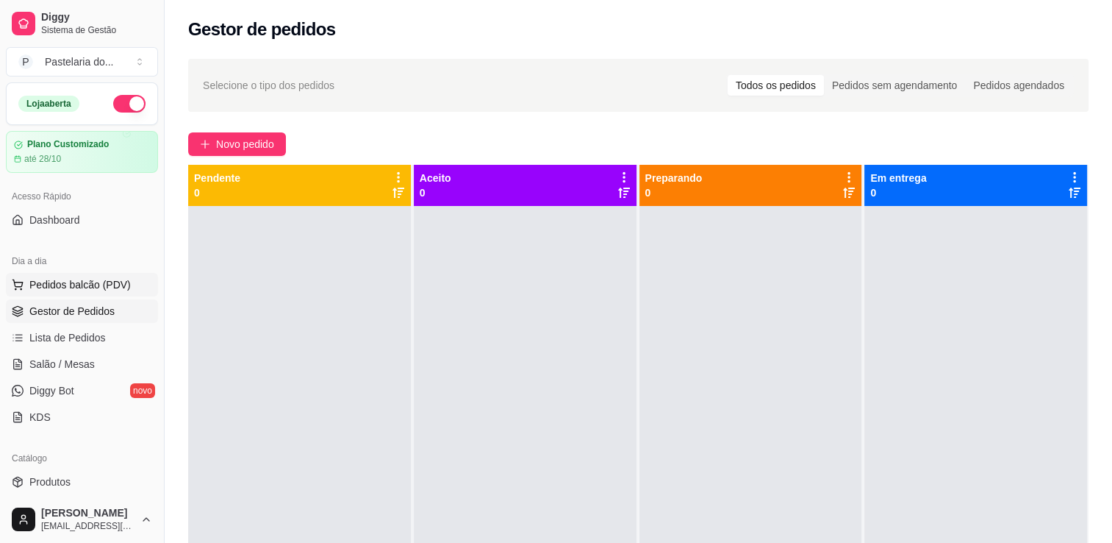
click at [87, 277] on span "Pedidos balcão (PDV)" at bounding box center [79, 284] width 101 height 15
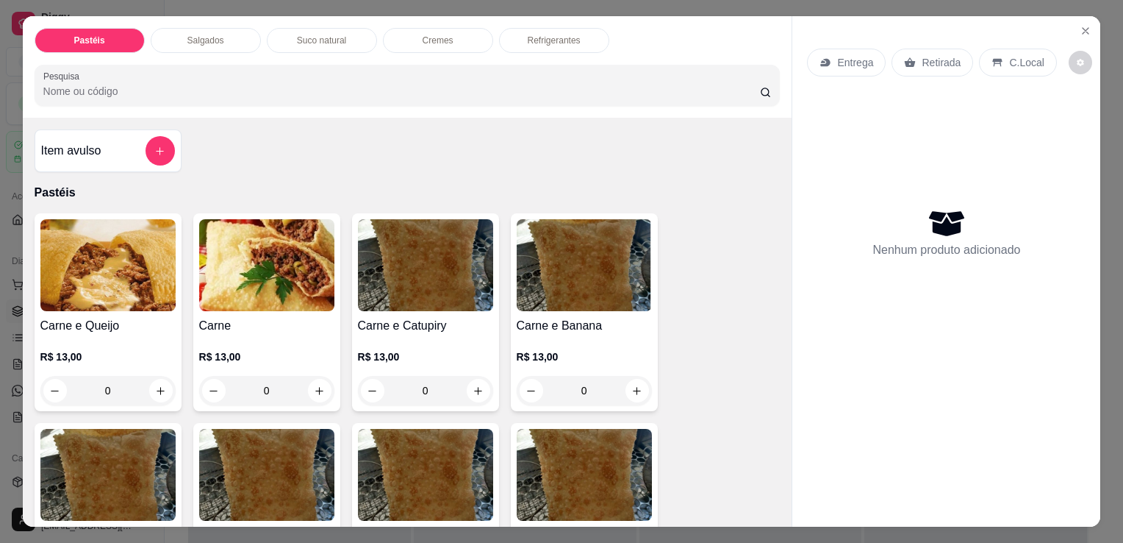
click at [232, 40] on div "Salgados" at bounding box center [206, 40] width 110 height 25
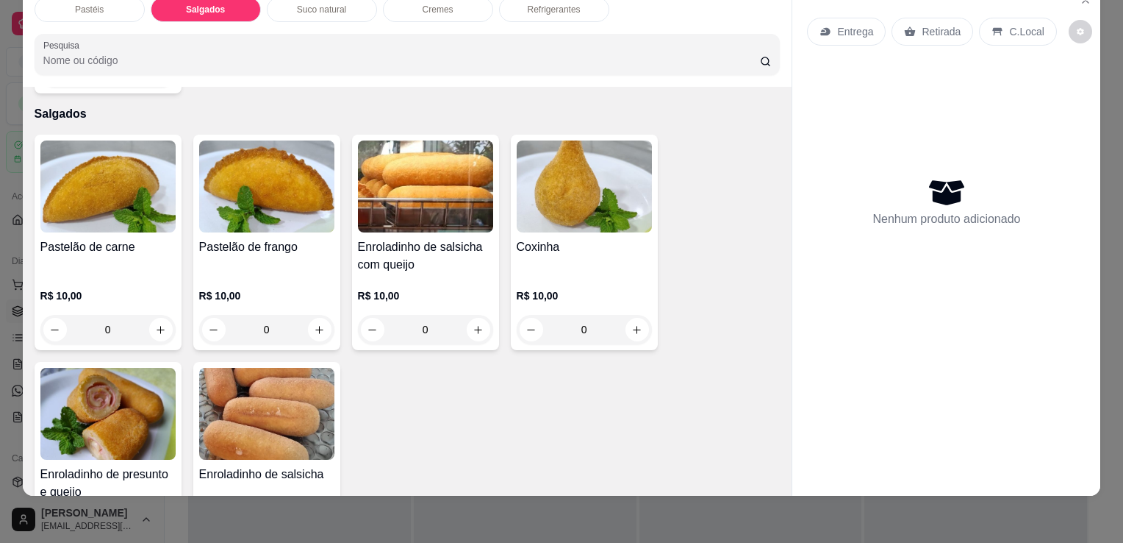
click at [395, 180] on img at bounding box center [425, 186] width 135 height 92
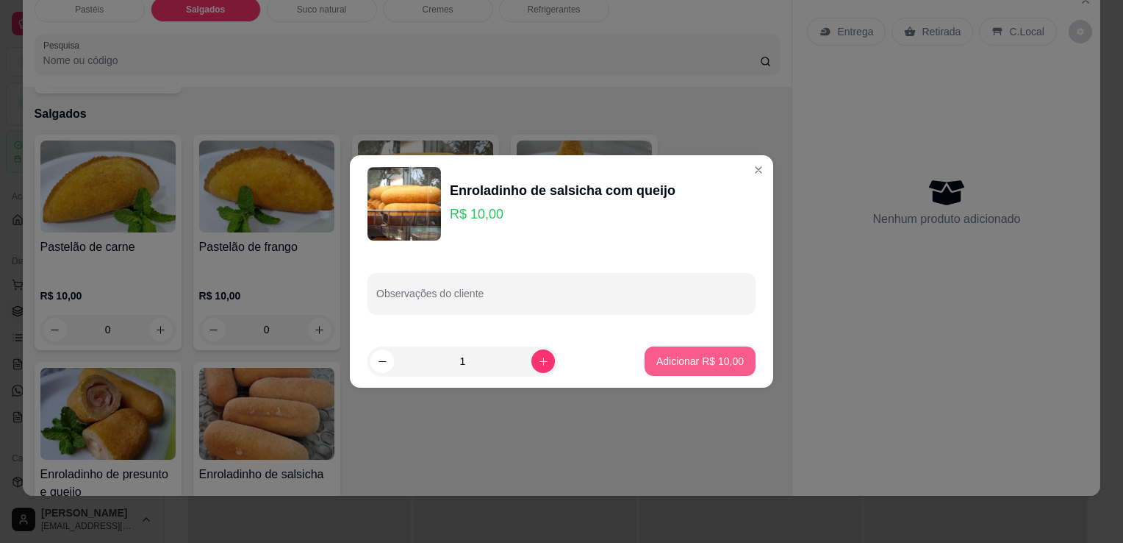
click at [691, 355] on p "Adicionar R$ 10,00" at bounding box center [700, 361] width 87 height 15
type input "1"
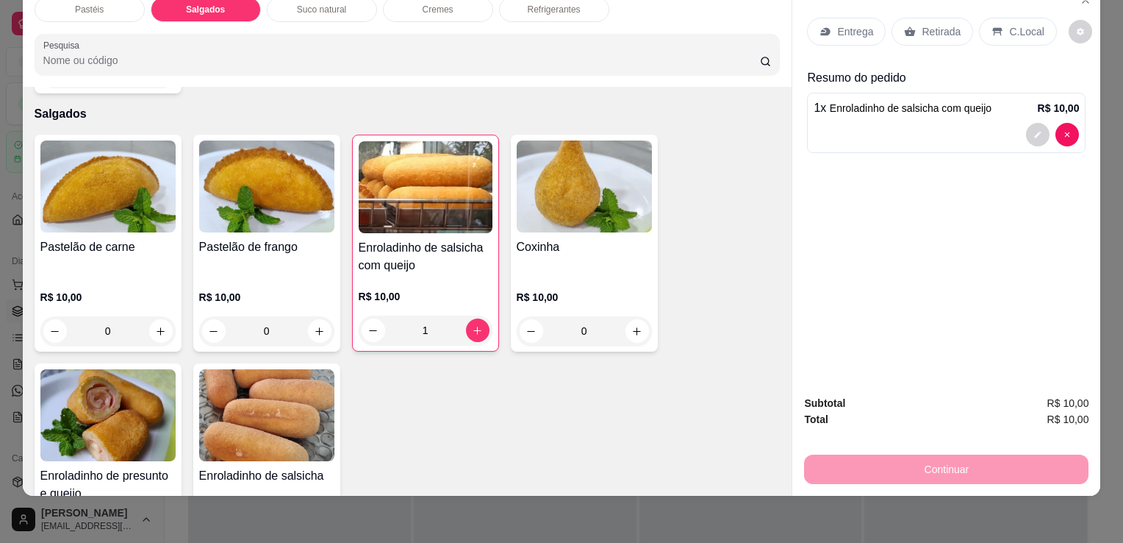
click at [950, 24] on p "Retirada" at bounding box center [941, 31] width 39 height 15
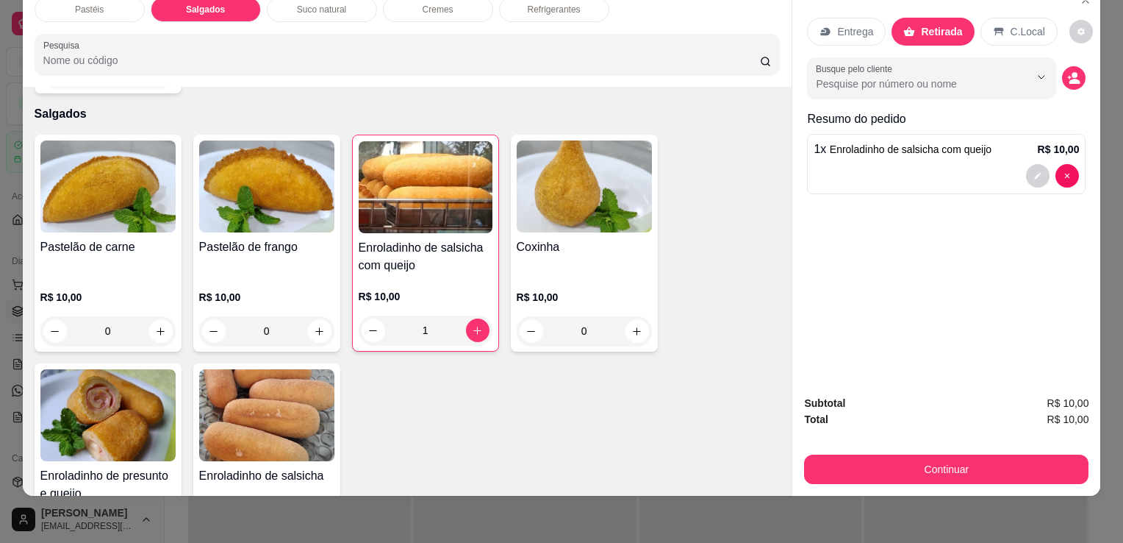
click at [904, 463] on button "Continuar" at bounding box center [946, 468] width 285 height 29
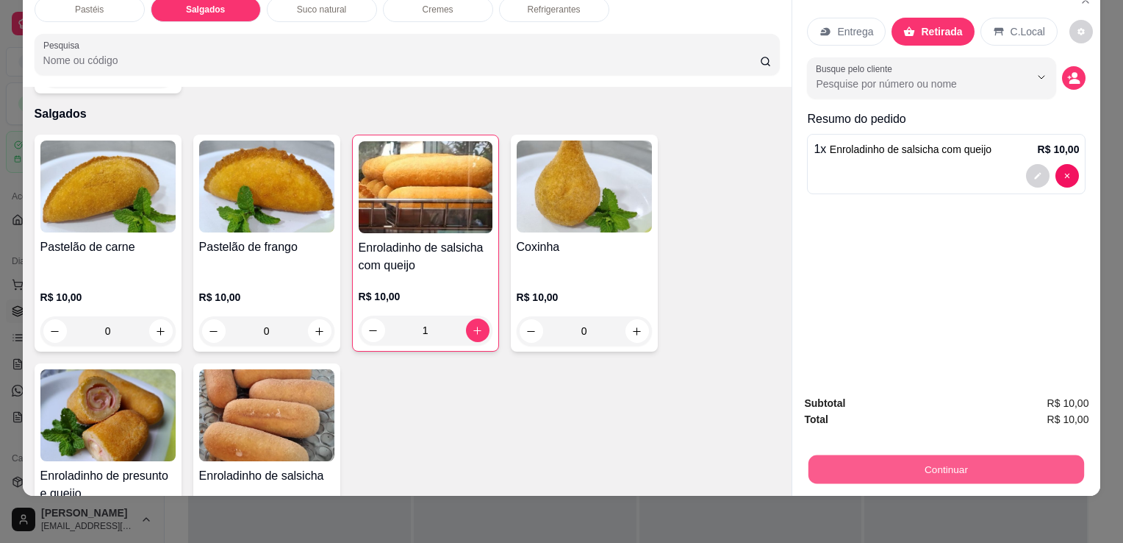
click at [819, 454] on button "Continuar" at bounding box center [947, 468] width 276 height 29
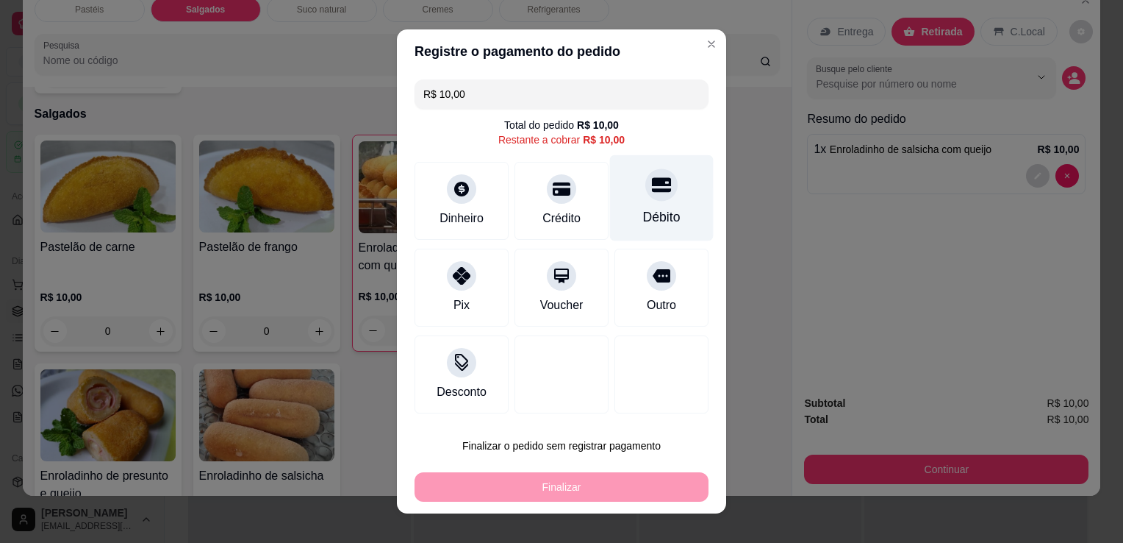
click at [661, 204] on div "Débito" at bounding box center [662, 198] width 104 height 86
type input "R$ 0,00"
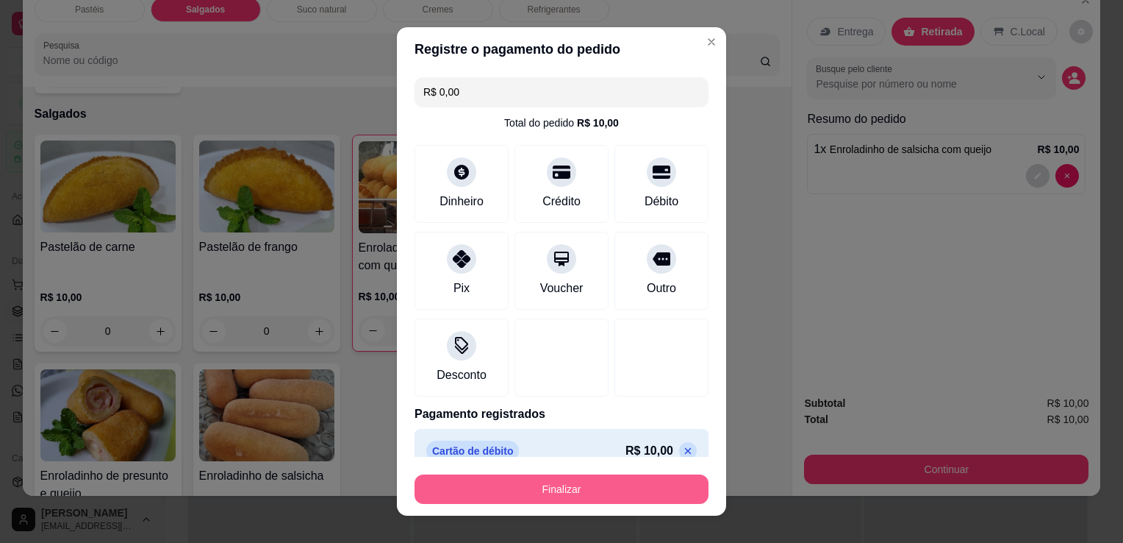
click at [560, 485] on button "Finalizar" at bounding box center [562, 488] width 294 height 29
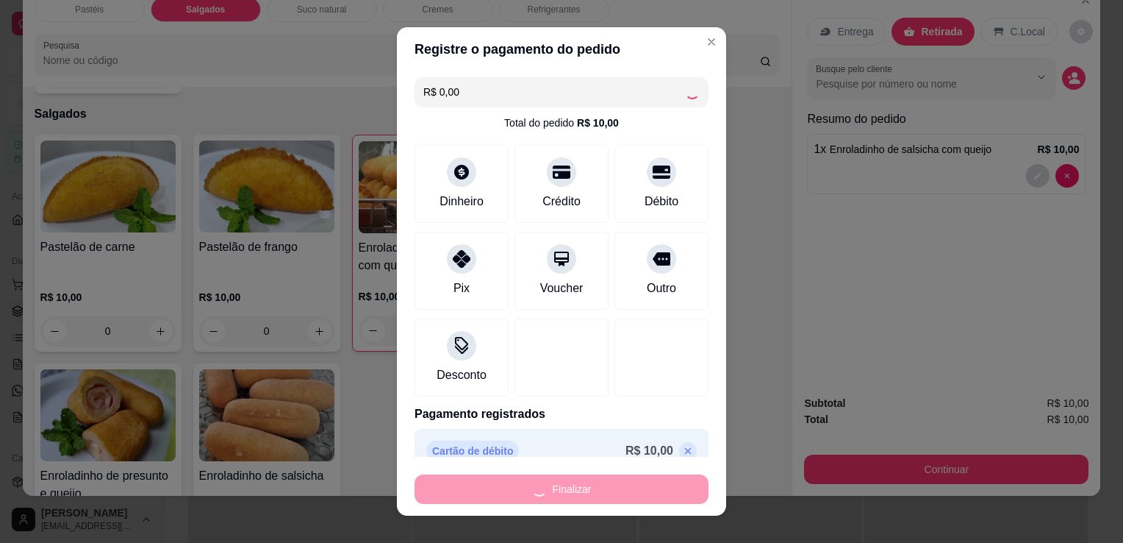
type input "0"
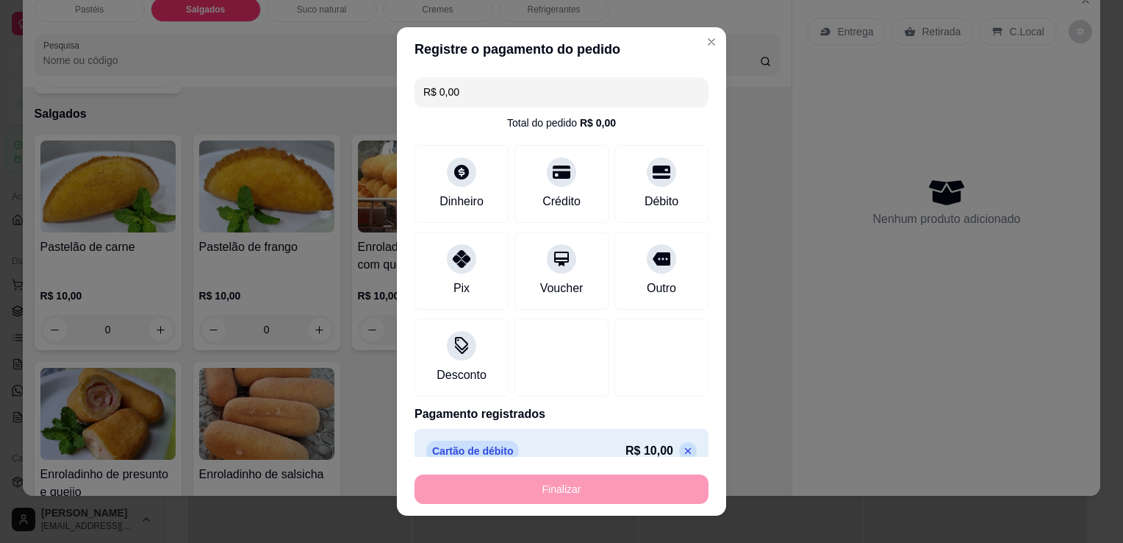
type input "-R$ 10,00"
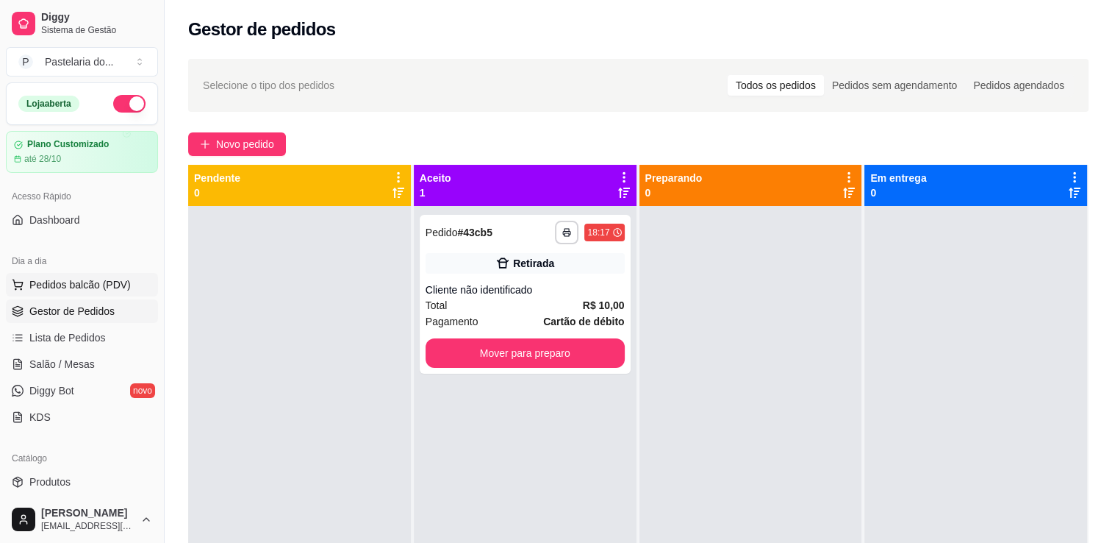
click at [79, 281] on span "Pedidos balcão (PDV)" at bounding box center [79, 284] width 101 height 15
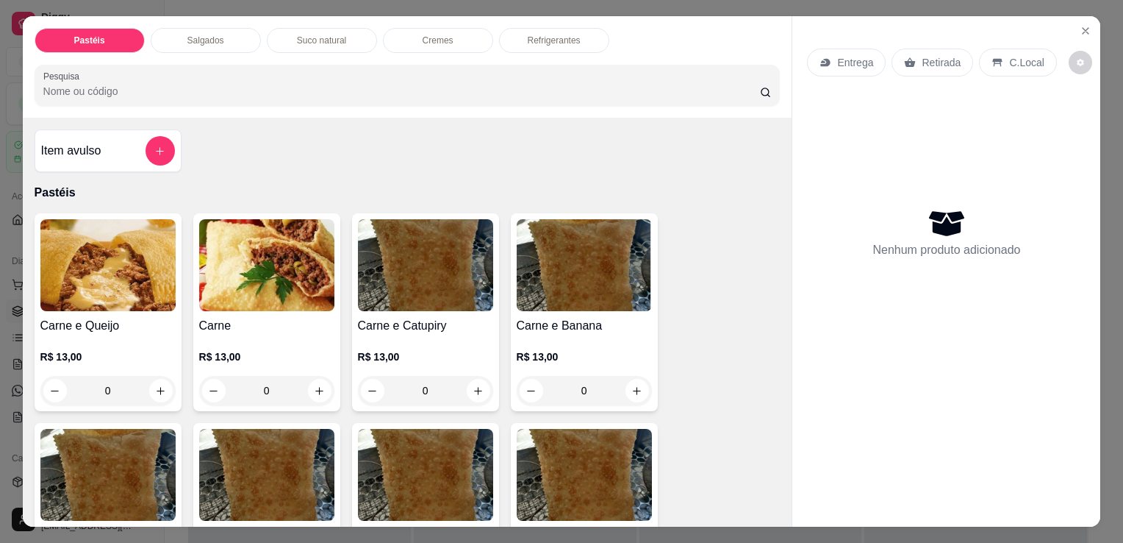
click at [188, 46] on div "Salgados" at bounding box center [206, 40] width 110 height 25
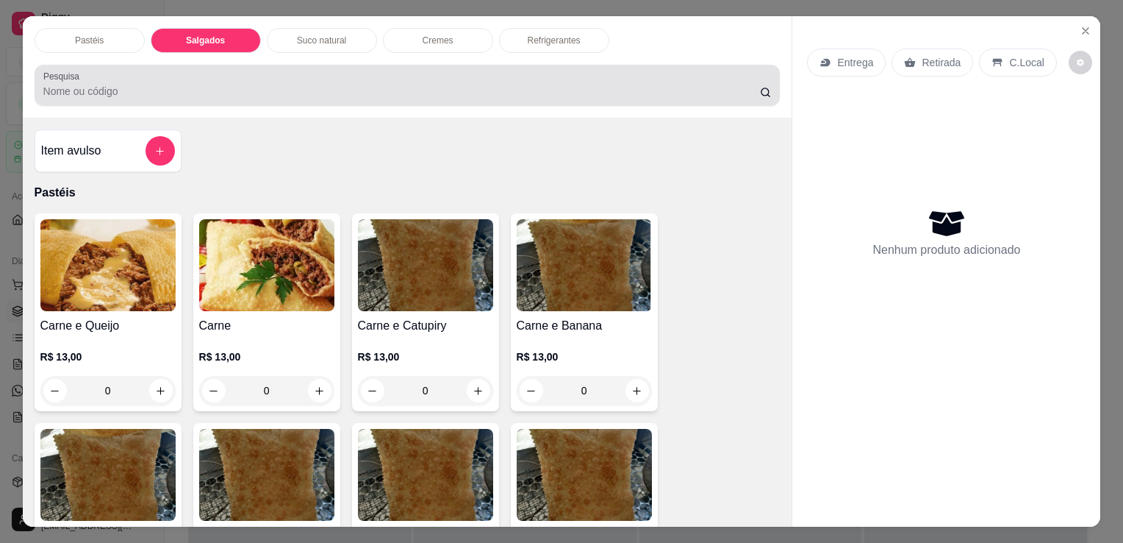
scroll to position [36, 0]
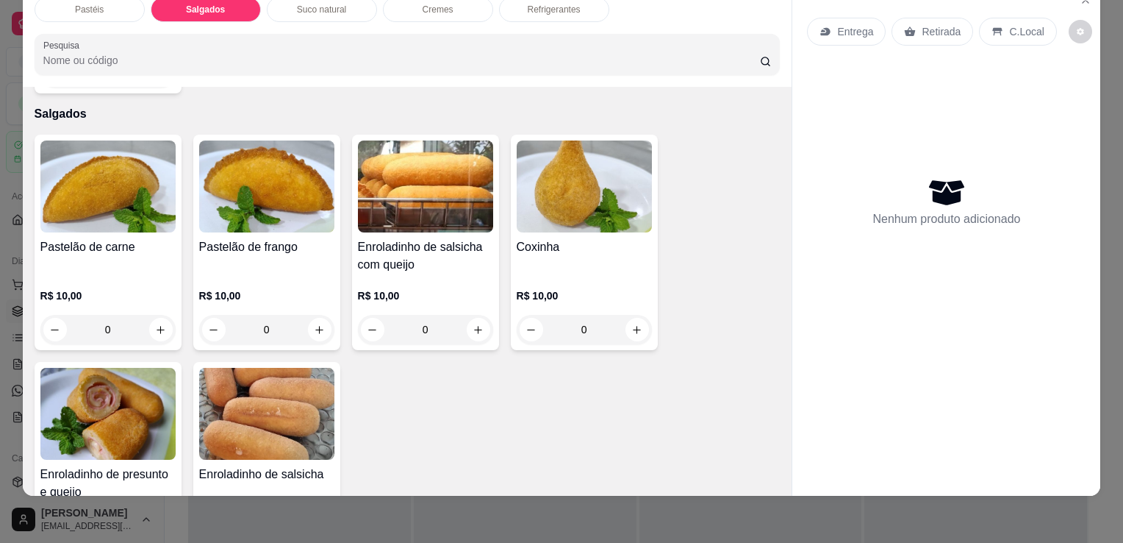
click at [118, 4] on div "Pastéis" at bounding box center [90, 9] width 110 height 25
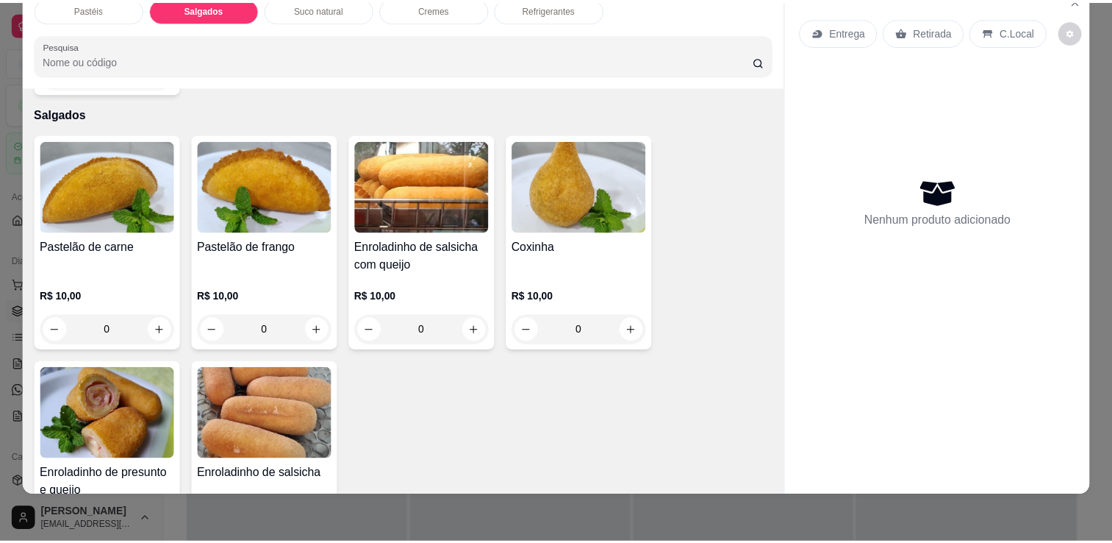
scroll to position [65, 0]
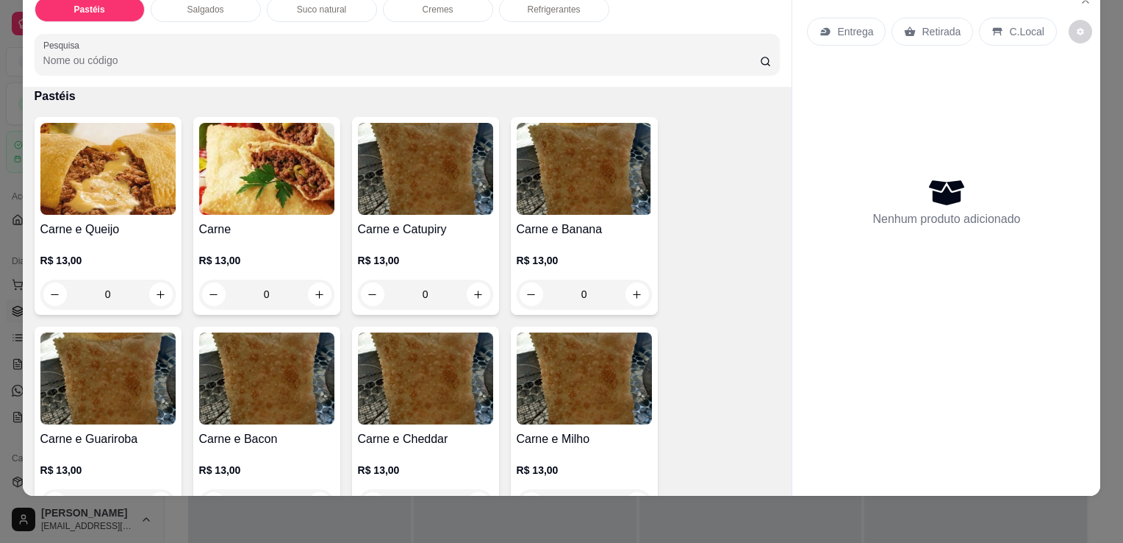
click at [111, 180] on img at bounding box center [107, 169] width 135 height 92
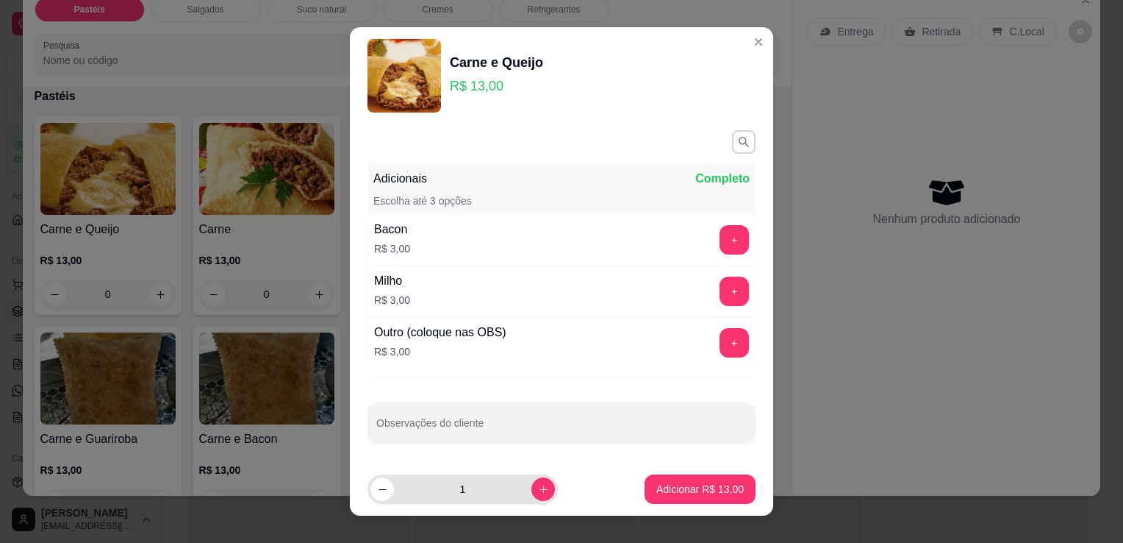
click at [532, 493] on button "increase-product-quantity" at bounding box center [544, 489] width 24 height 24
type input "2"
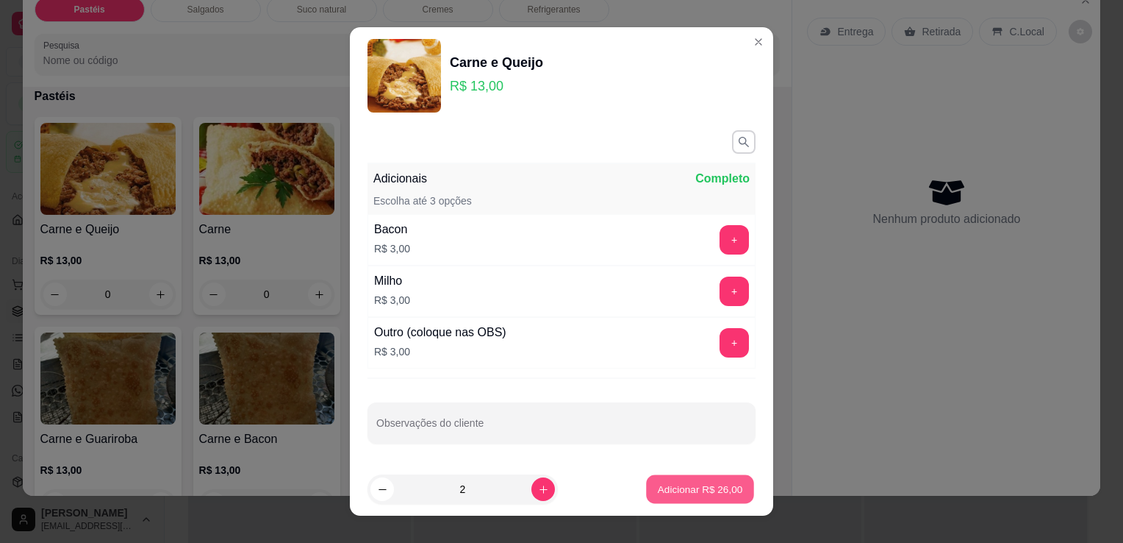
click at [723, 483] on p "Adicionar R$ 26,00" at bounding box center [700, 489] width 85 height 14
type input "2"
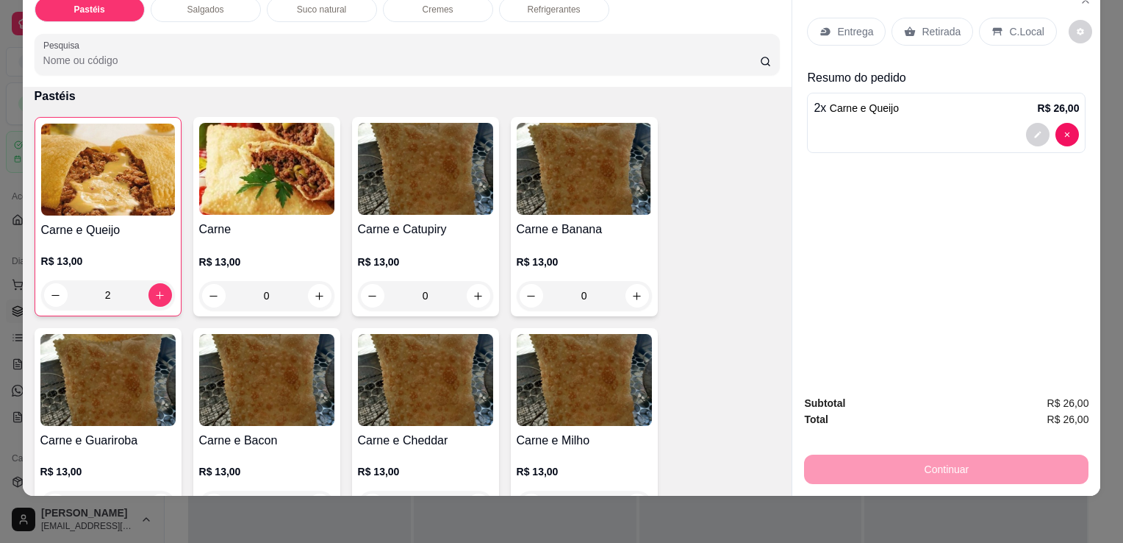
click at [909, 24] on div "Retirada" at bounding box center [933, 32] width 82 height 28
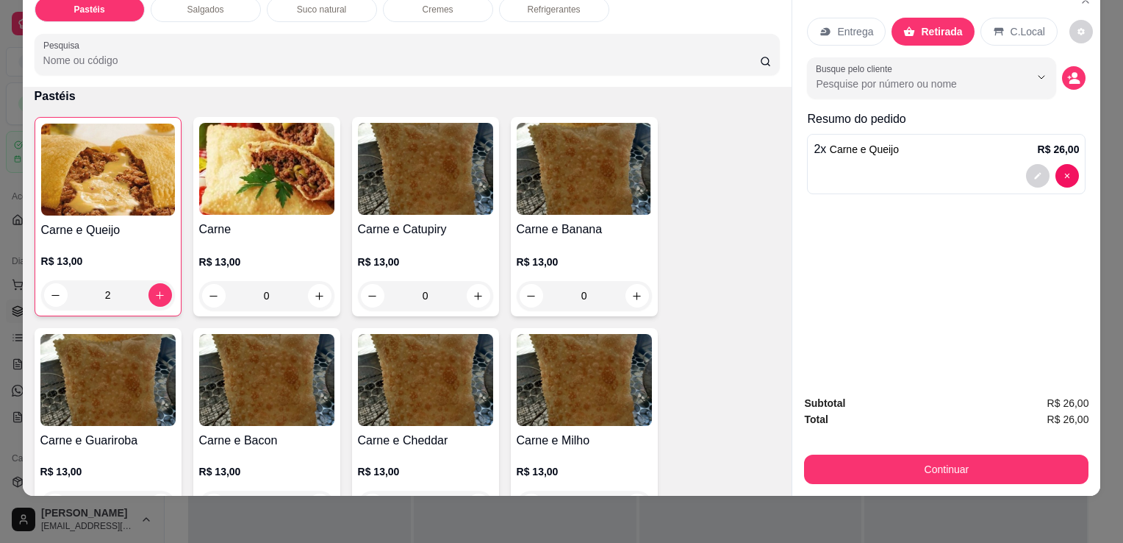
drag, startPoint x: 866, startPoint y: 438, endPoint x: 841, endPoint y: 448, distance: 27.0
click at [865, 437] on div "Subtotal R$ 26,00 Total R$ 26,00 Continuar" at bounding box center [946, 439] width 285 height 89
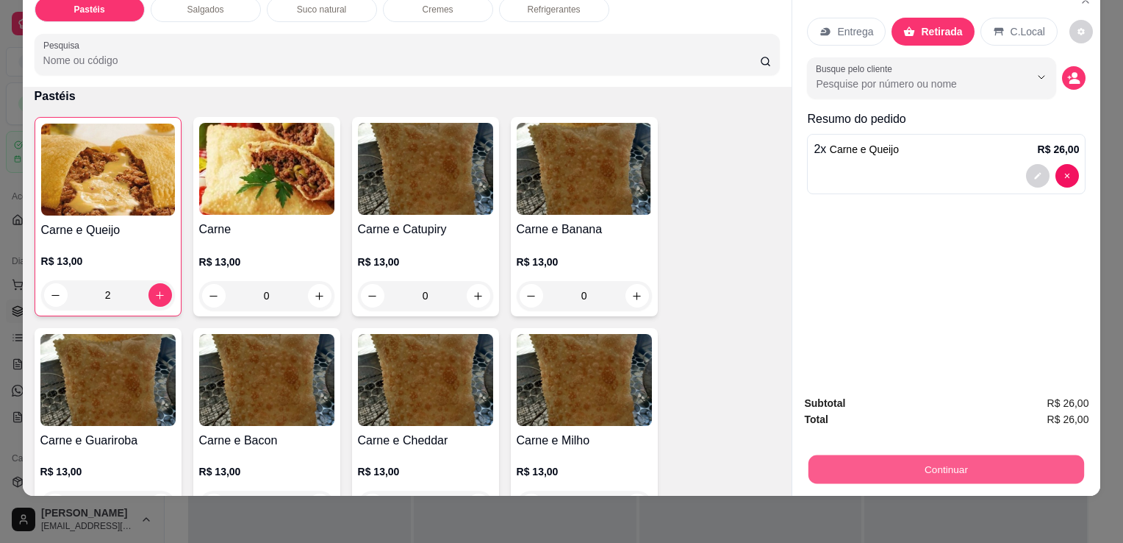
click at [841, 454] on button "Continuar" at bounding box center [947, 468] width 276 height 29
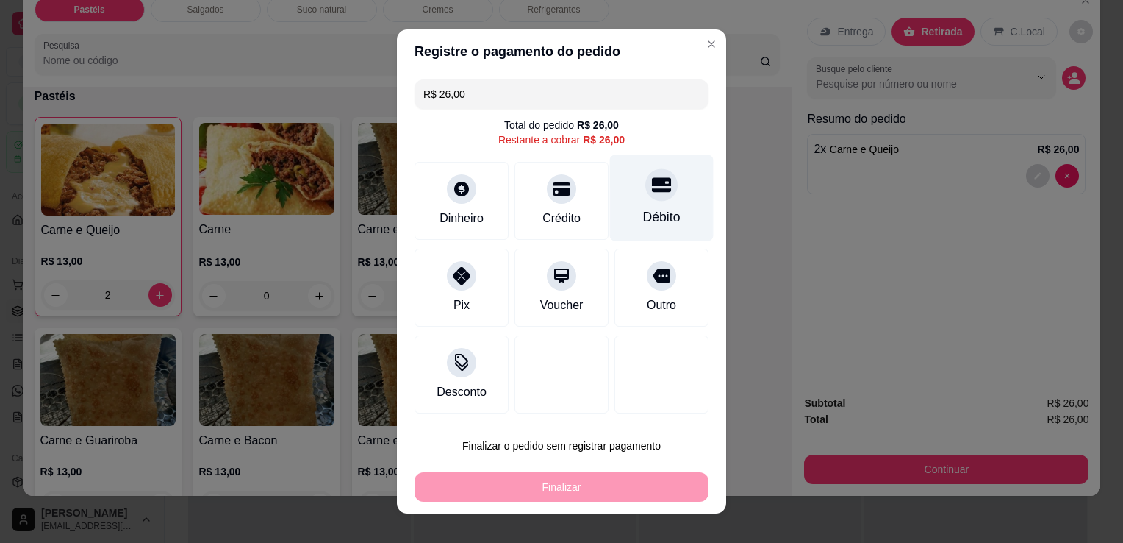
click at [653, 199] on div at bounding box center [662, 184] width 32 height 32
type input "R$ 0,00"
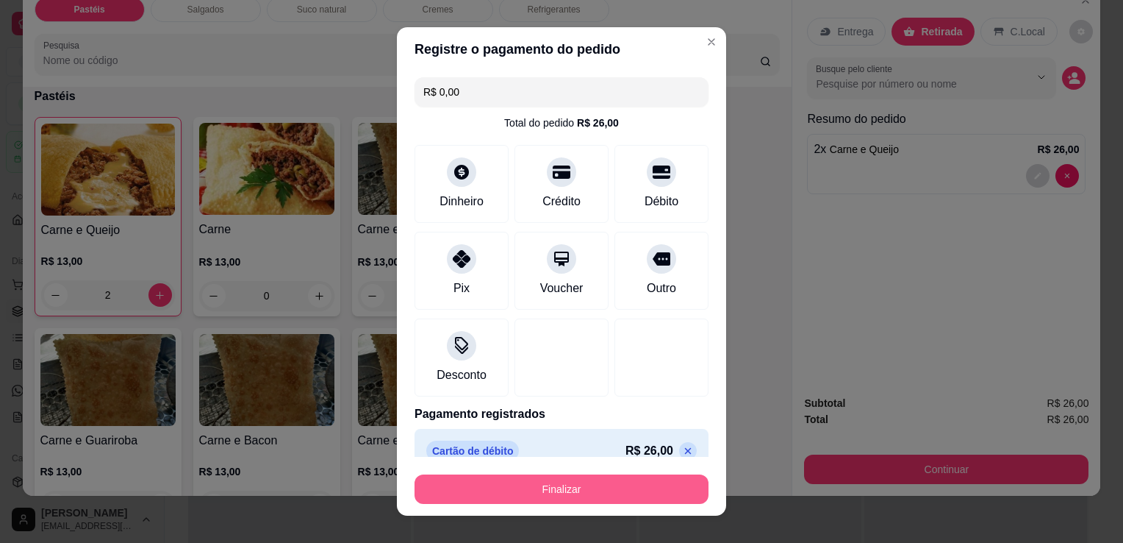
click at [541, 487] on button "Finalizar" at bounding box center [562, 488] width 294 height 29
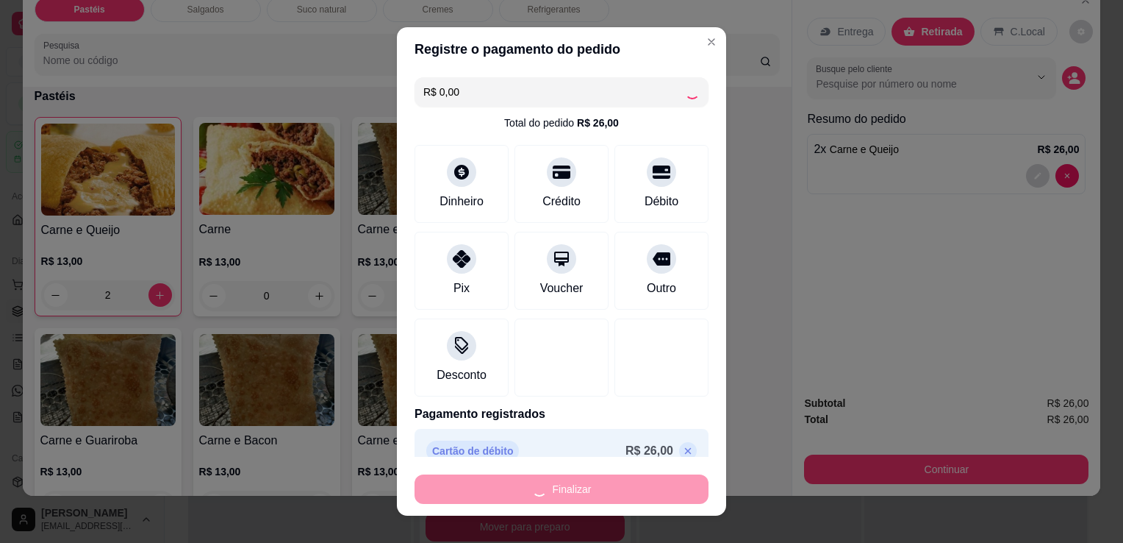
type input "0"
type input "-R$ 26,00"
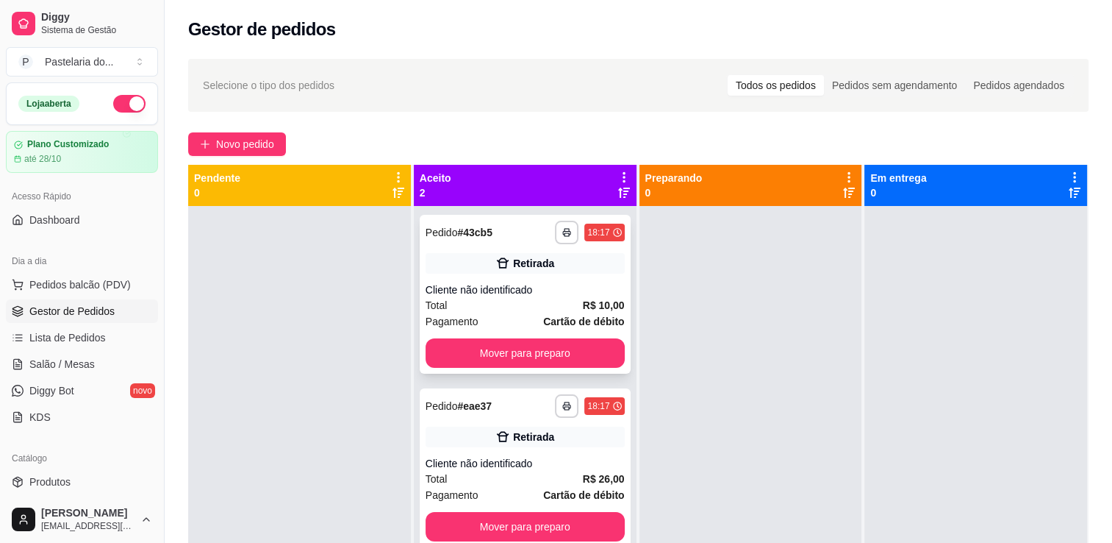
click at [551, 369] on div "**********" at bounding box center [525, 294] width 211 height 159
click at [571, 348] on button "Mover para preparo" at bounding box center [525, 352] width 199 height 29
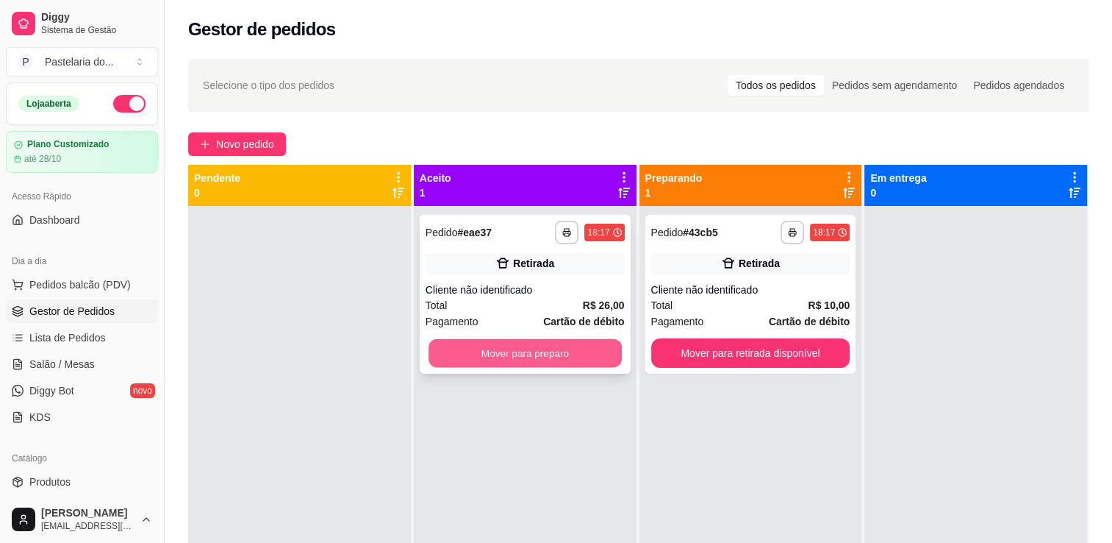
click at [585, 351] on button "Mover para preparo" at bounding box center [525, 353] width 193 height 29
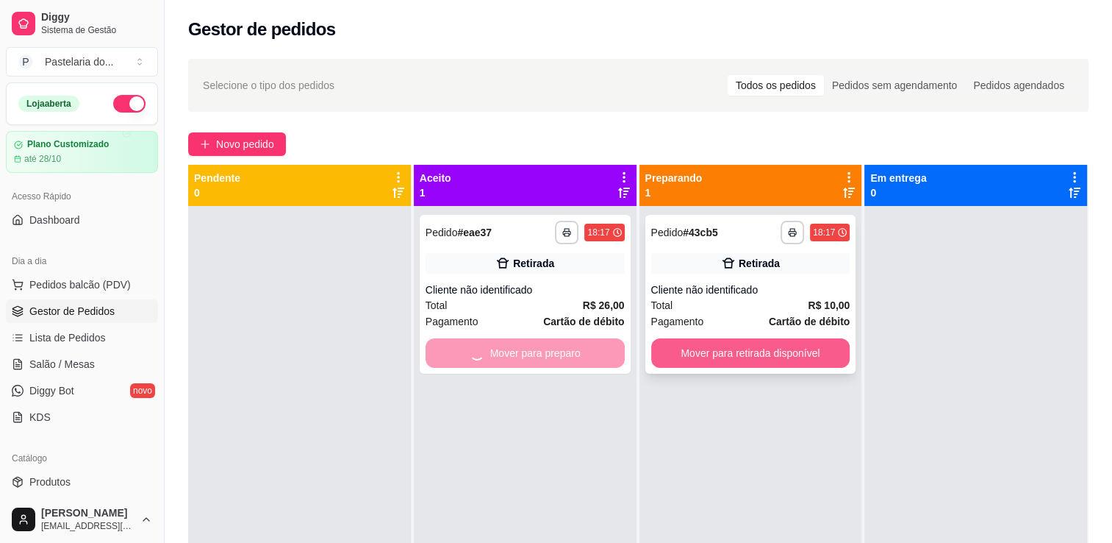
click at [726, 357] on button "Mover para retirada disponível" at bounding box center [750, 352] width 199 height 29
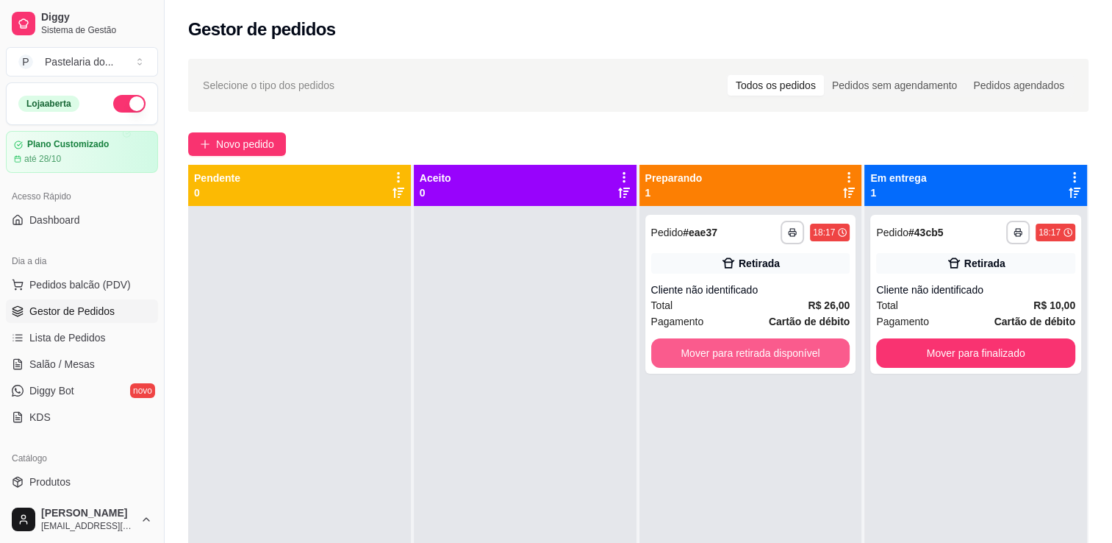
click at [728, 357] on button "Mover para retirada disponível" at bounding box center [750, 352] width 199 height 29
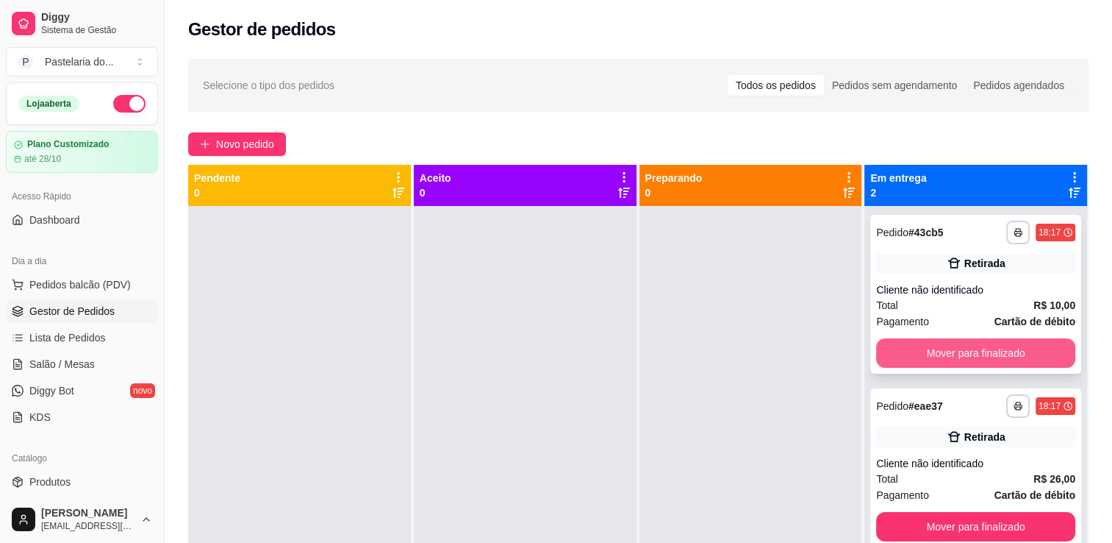
click at [921, 343] on button "Mover para finalizado" at bounding box center [975, 352] width 199 height 29
click at [922, 343] on div "Mover para finalizado" at bounding box center [975, 352] width 199 height 29
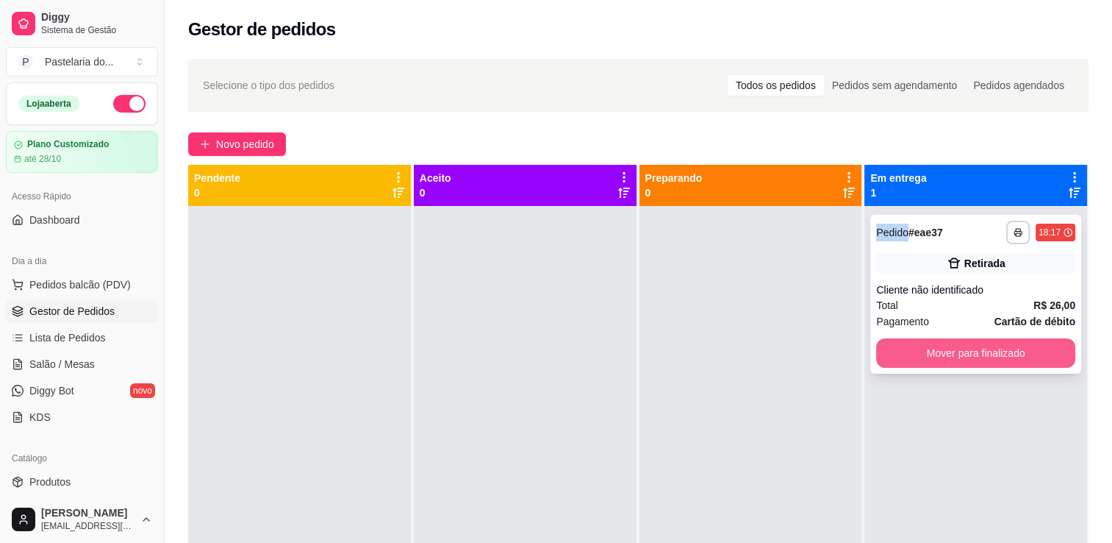
click at [931, 361] on button "Mover para finalizado" at bounding box center [975, 352] width 199 height 29
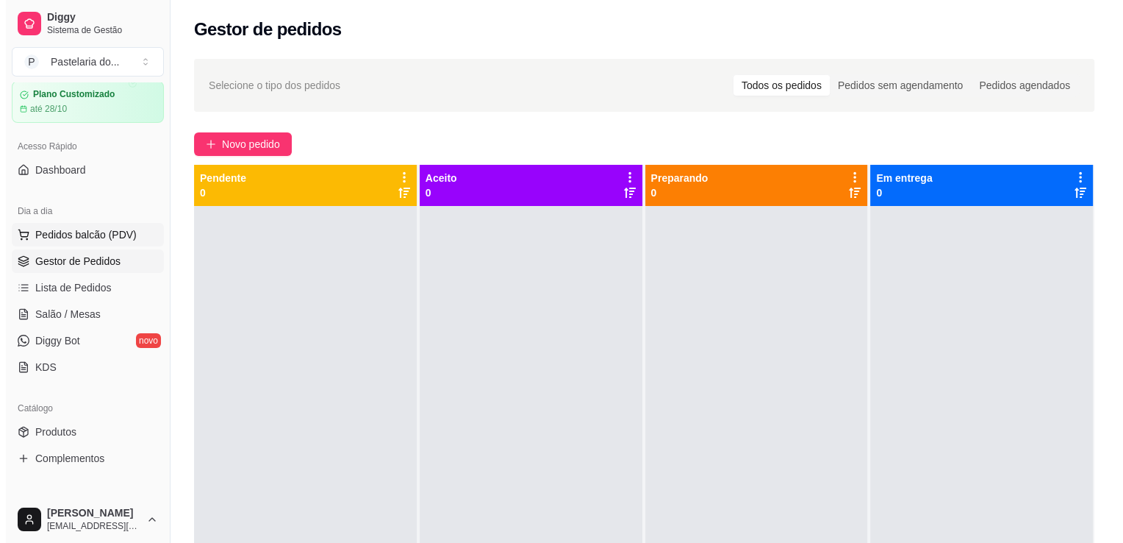
scroll to position [74, 0]
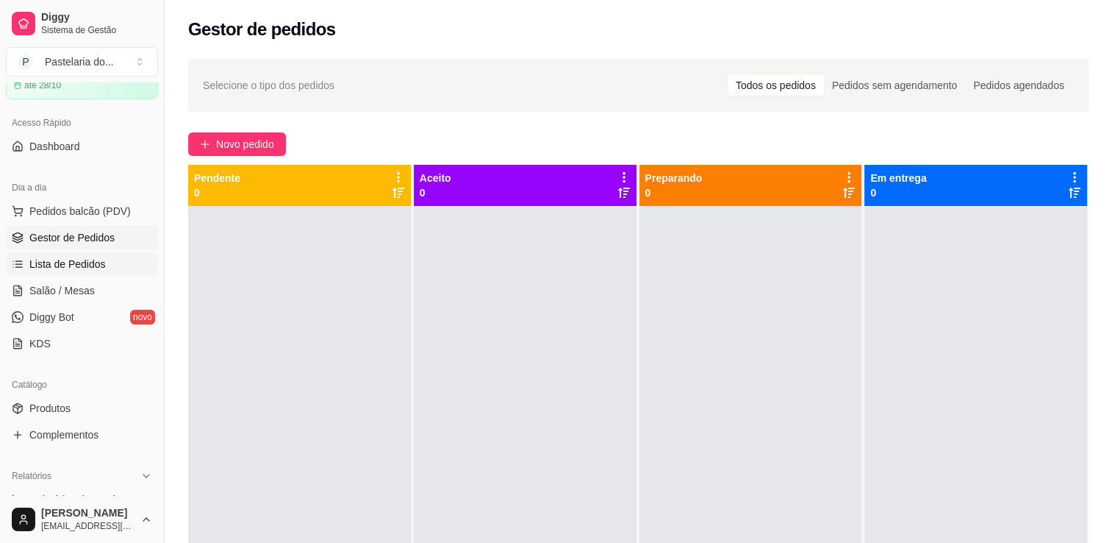
click at [64, 259] on span "Lista de Pedidos" at bounding box center [67, 264] width 76 height 15
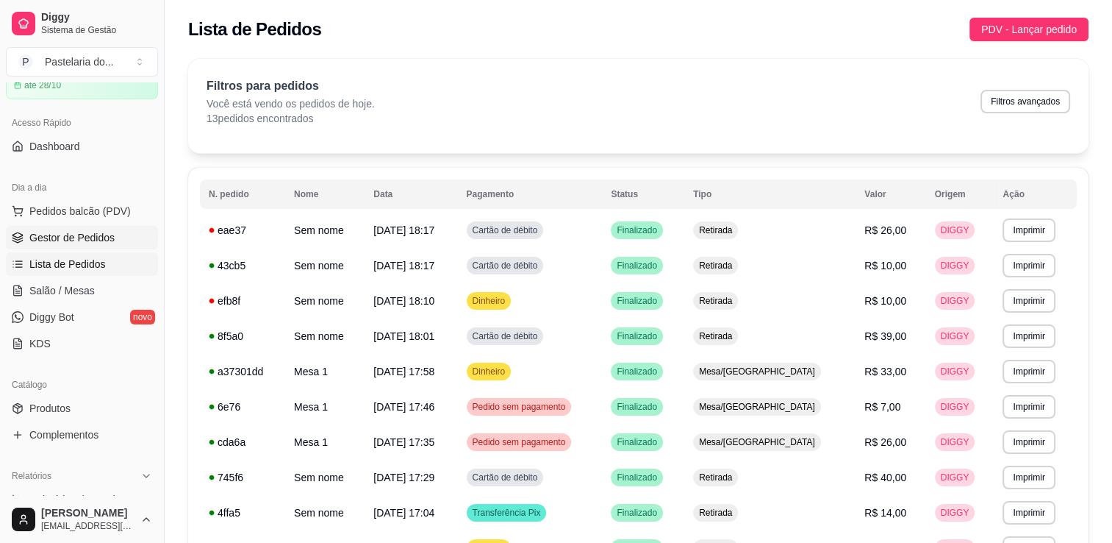
click at [65, 230] on span "Gestor de Pedidos" at bounding box center [71, 237] width 85 height 15
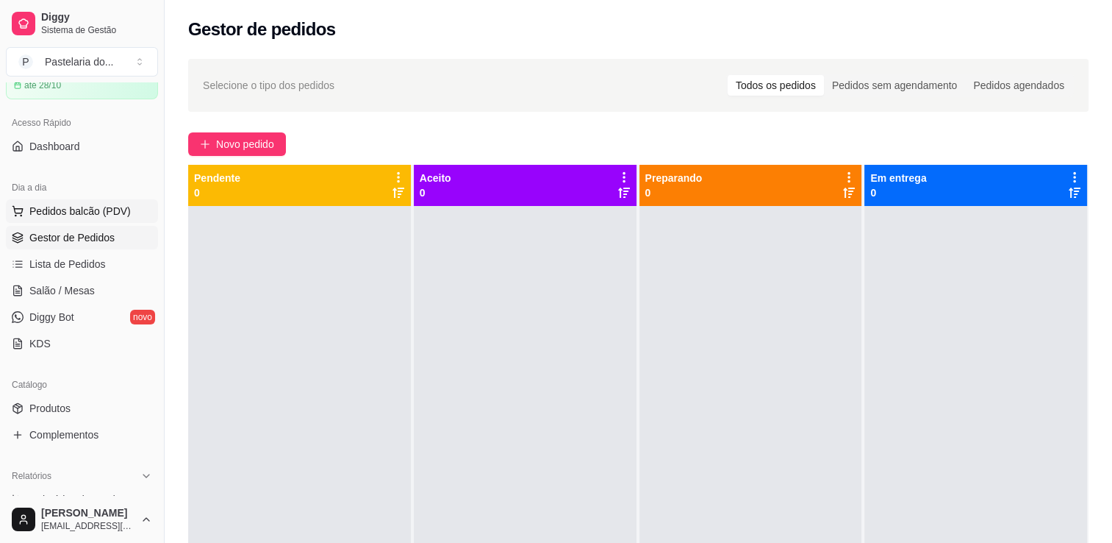
click at [55, 212] on span "Pedidos balcão (PDV)" at bounding box center [79, 211] width 101 height 15
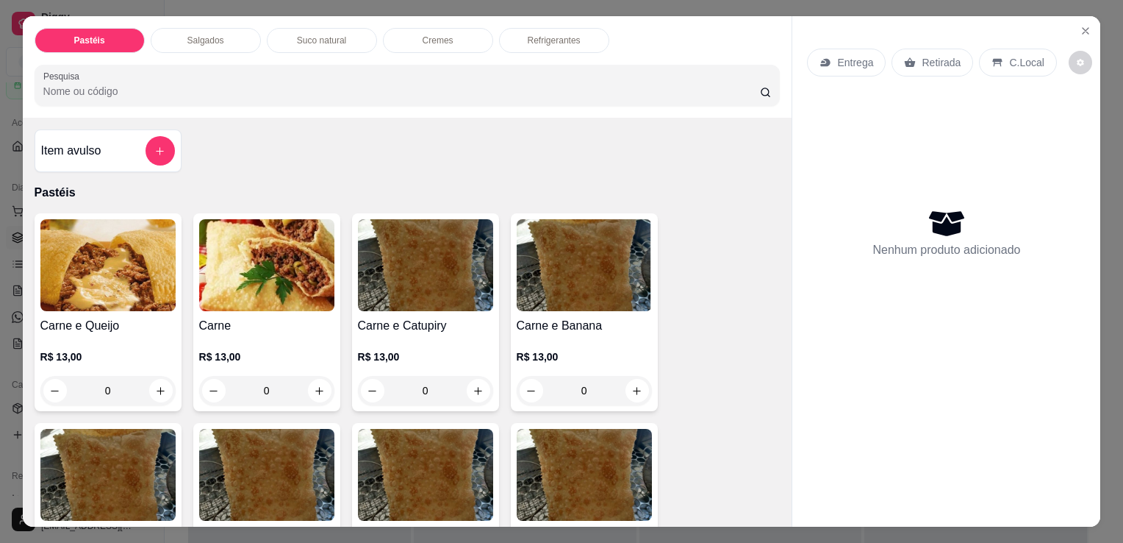
click at [548, 35] on p "Refrigerantes" at bounding box center [554, 41] width 53 height 12
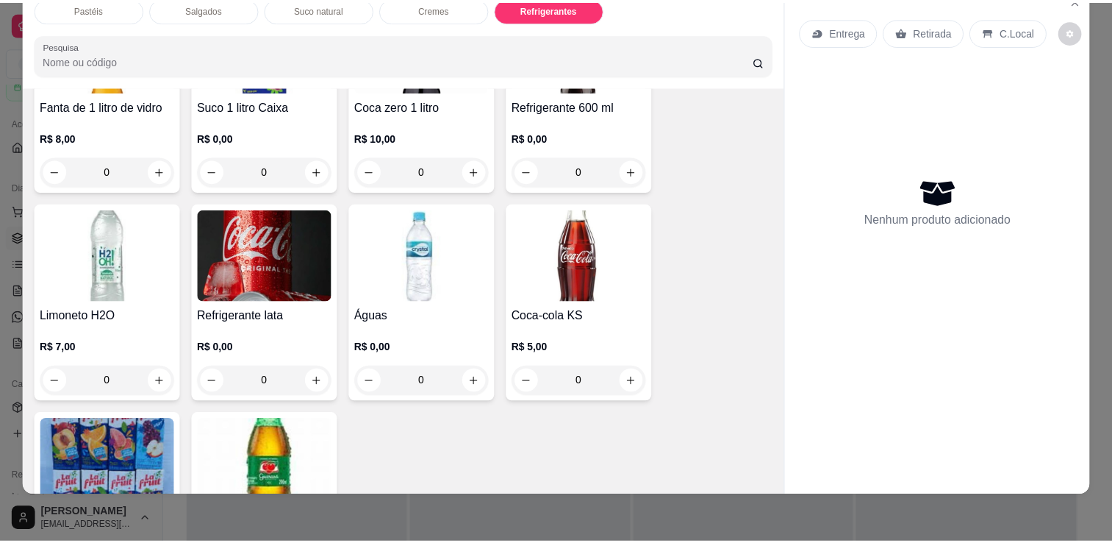
scroll to position [4064, 0]
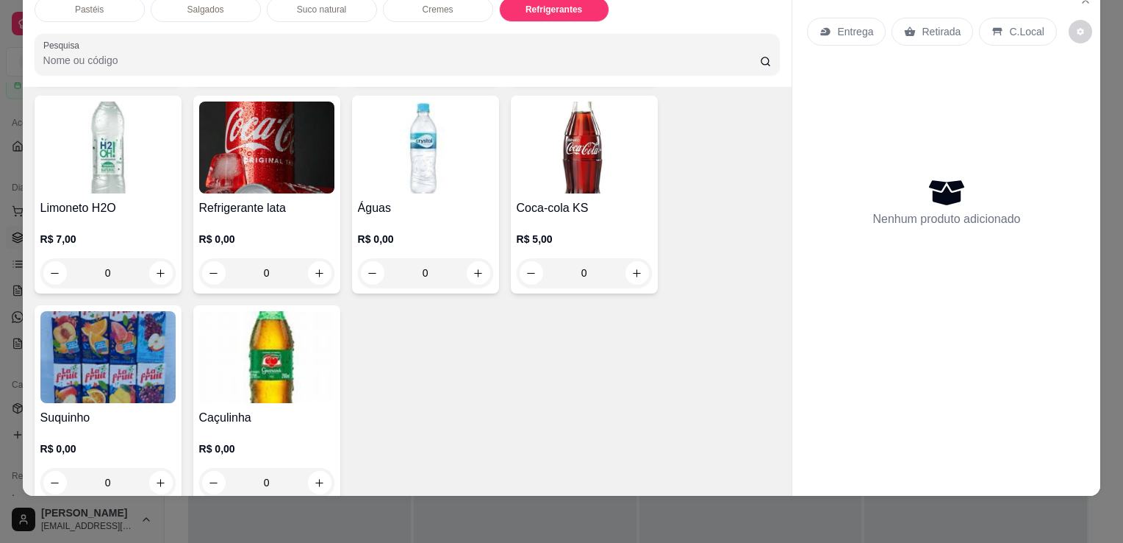
click at [614, 133] on img at bounding box center [584, 147] width 135 height 92
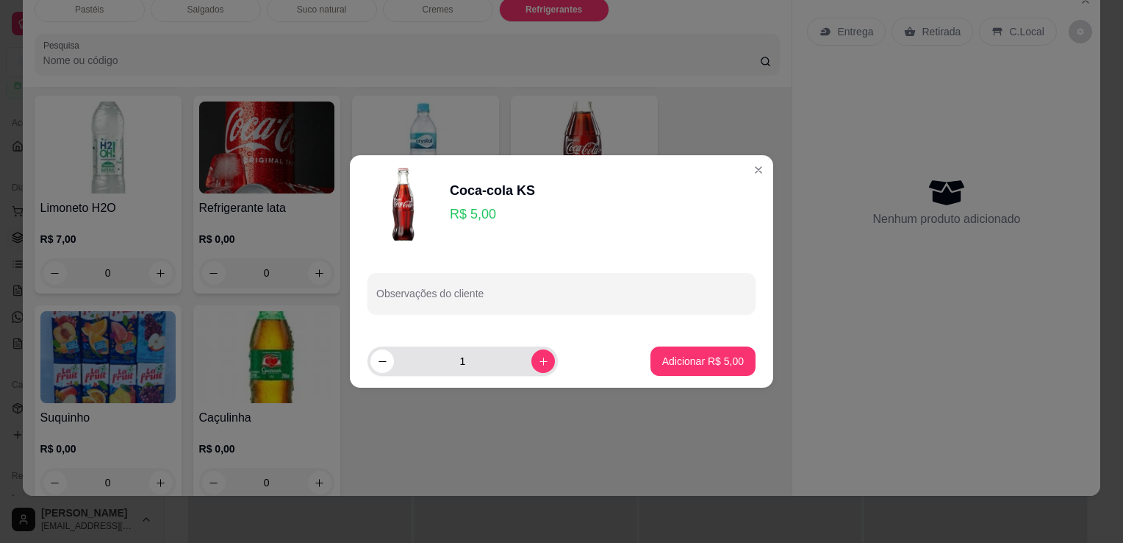
drag, startPoint x: 519, startPoint y: 365, endPoint x: 531, endPoint y: 363, distance: 11.9
click at [523, 364] on div "1" at bounding box center [463, 360] width 185 height 29
click at [538, 364] on icon "increase-product-quantity" at bounding box center [543, 361] width 11 height 11
click at [382, 361] on icon "decrease-product-quantity" at bounding box center [383, 361] width 8 height 1
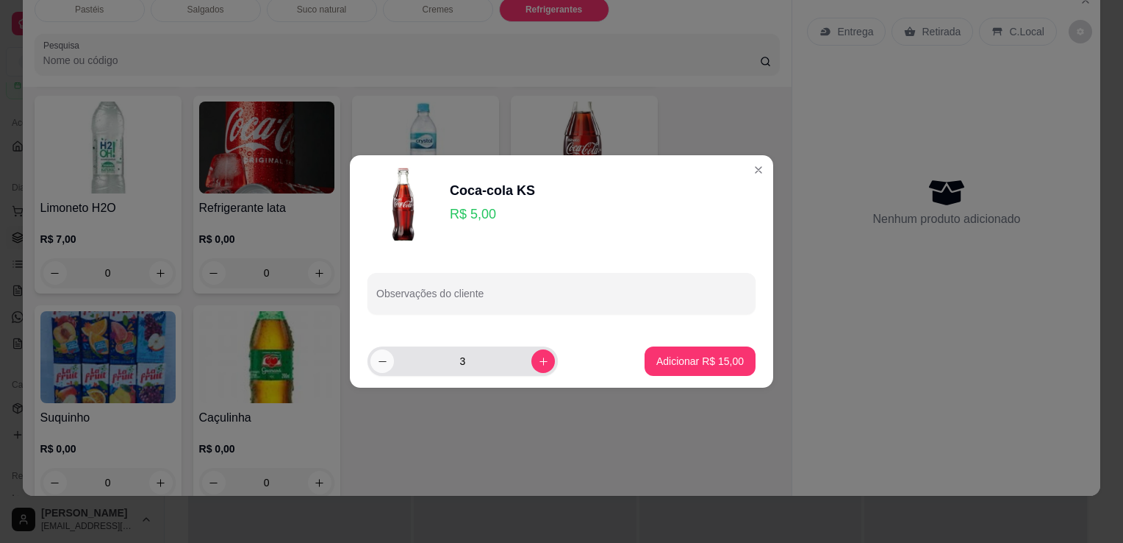
type input "2"
click at [673, 368] on p "Adicionar R$ 10,00" at bounding box center [700, 361] width 87 height 15
type input "2"
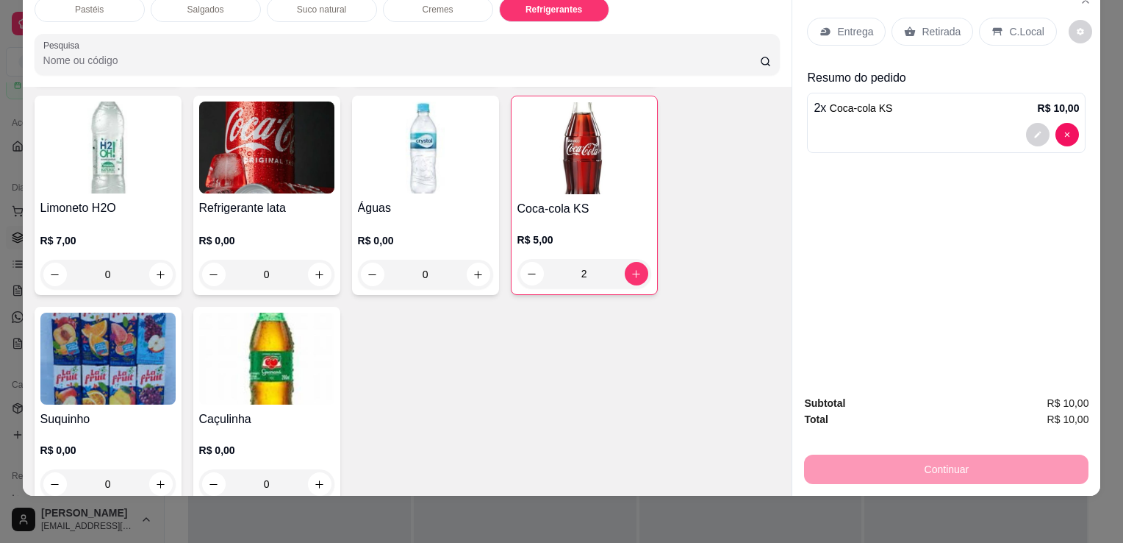
click at [946, 18] on div "Retirada" at bounding box center [933, 32] width 82 height 28
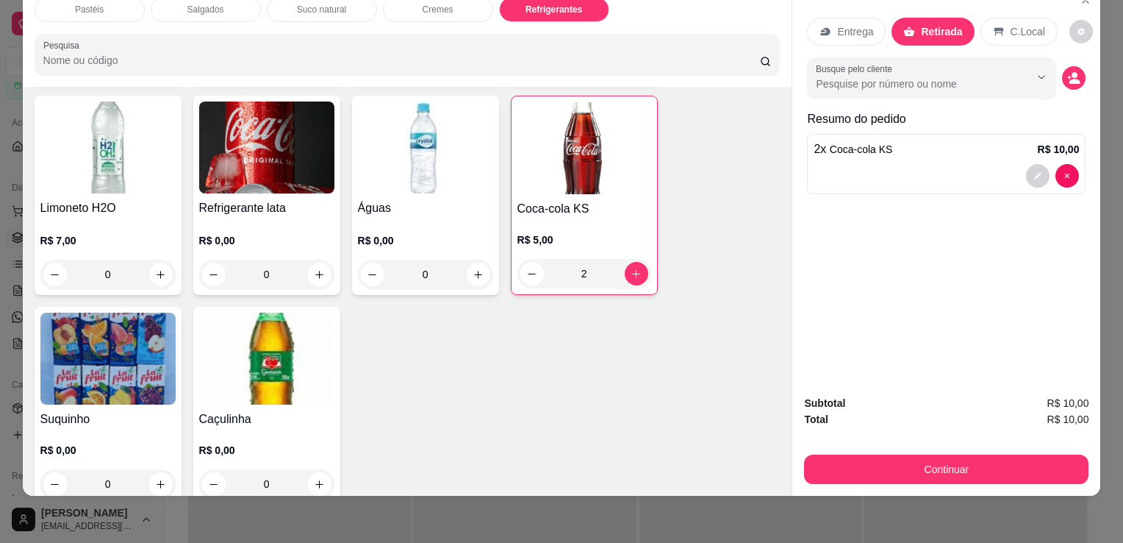
drag, startPoint x: 939, startPoint y: 235, endPoint x: 887, endPoint y: 384, distance: 157.2
click at [887, 384] on div "Entrega Retirada C.Local Busque pelo cliente Resumo do pedido 2 x Coca-cola KS …" at bounding box center [946, 240] width 309 height 510
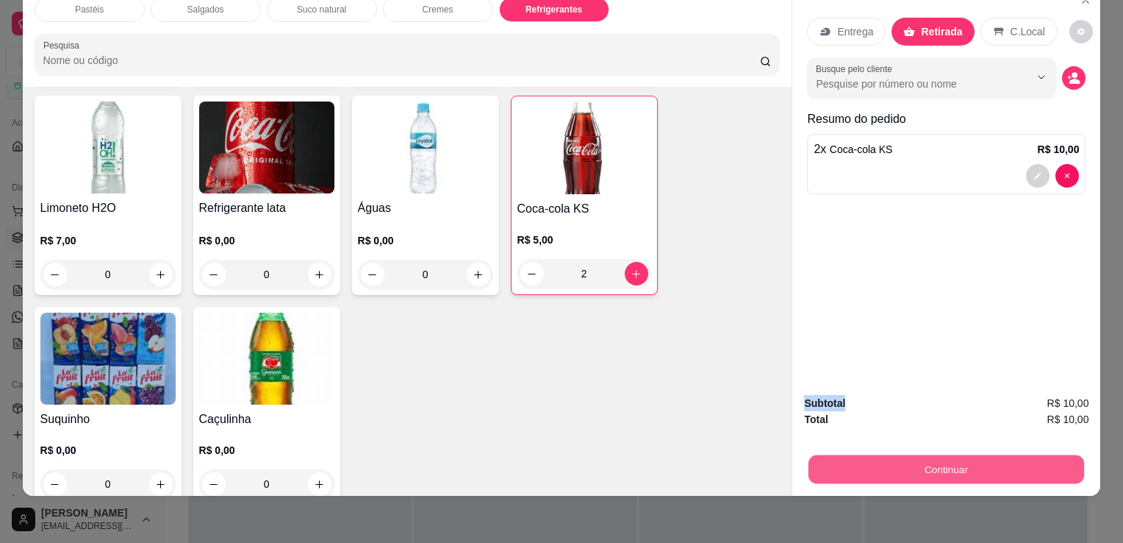
click at [912, 463] on button "Continuar" at bounding box center [947, 468] width 276 height 29
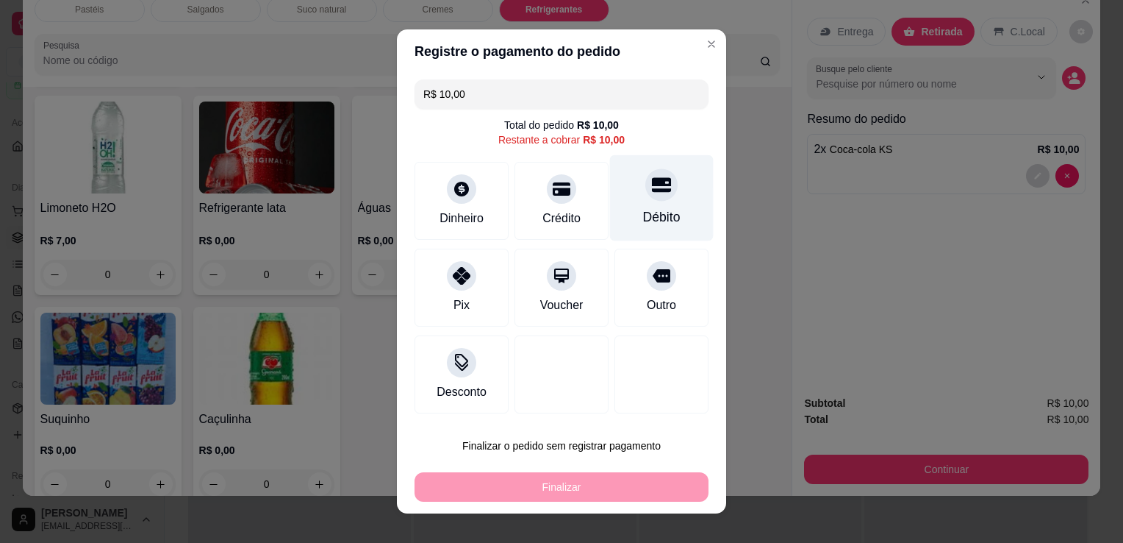
click at [652, 191] on icon at bounding box center [661, 185] width 19 height 15
type input "R$ 0,00"
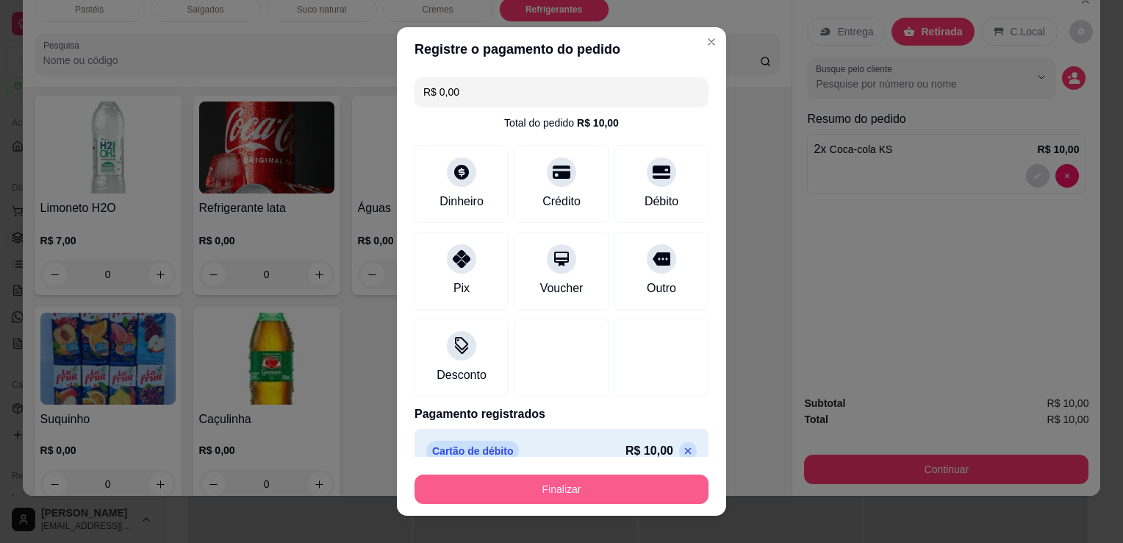
click at [550, 485] on button "Finalizar" at bounding box center [562, 488] width 294 height 29
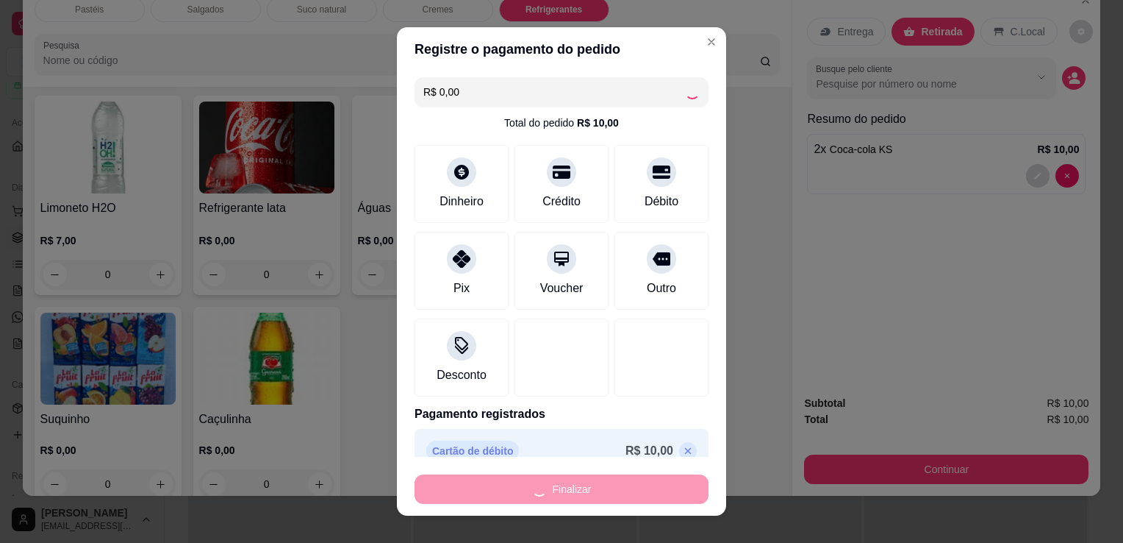
type input "0"
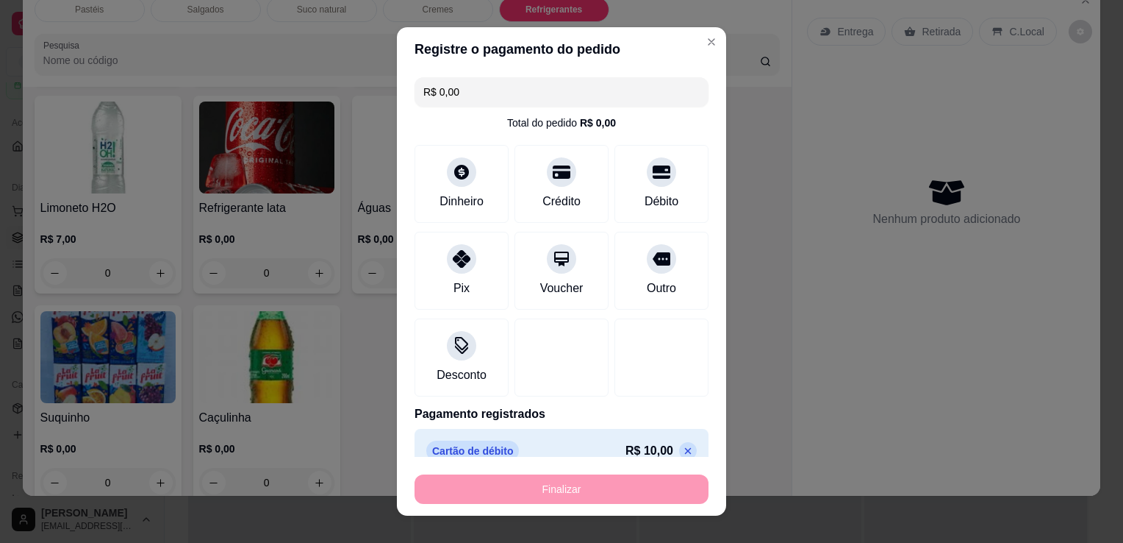
type input "-R$ 10,00"
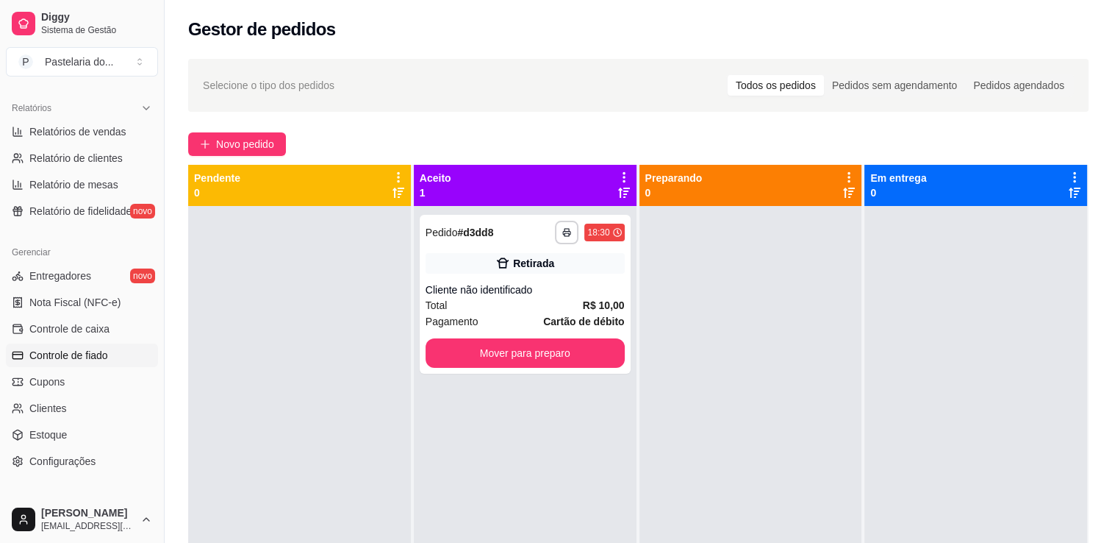
scroll to position [515, 0]
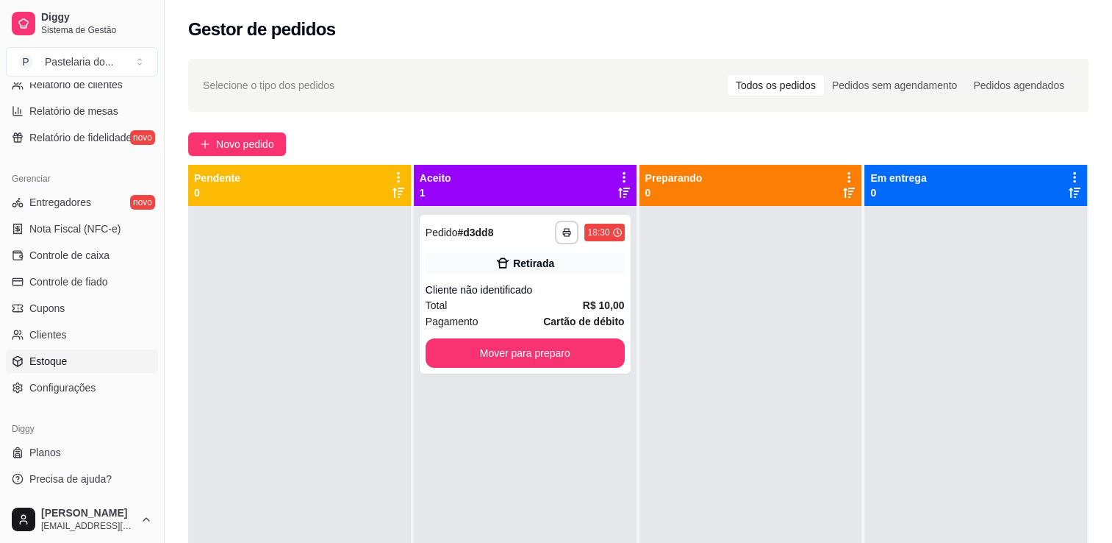
click at [71, 362] on link "Estoque" at bounding box center [82, 361] width 152 height 24
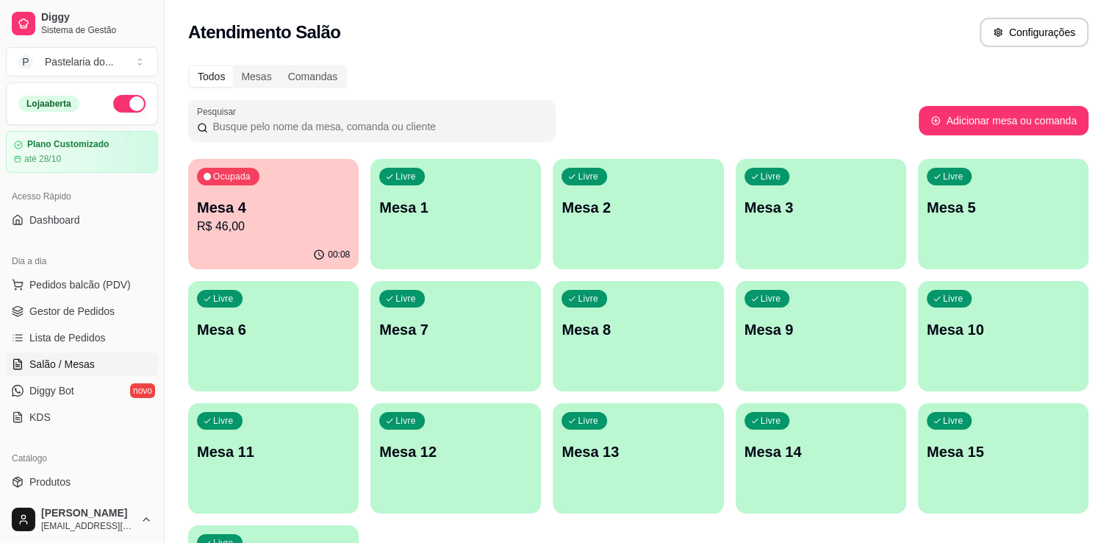
click at [538, 249] on div "Livre Mesa 1" at bounding box center [456, 205] width 171 height 93
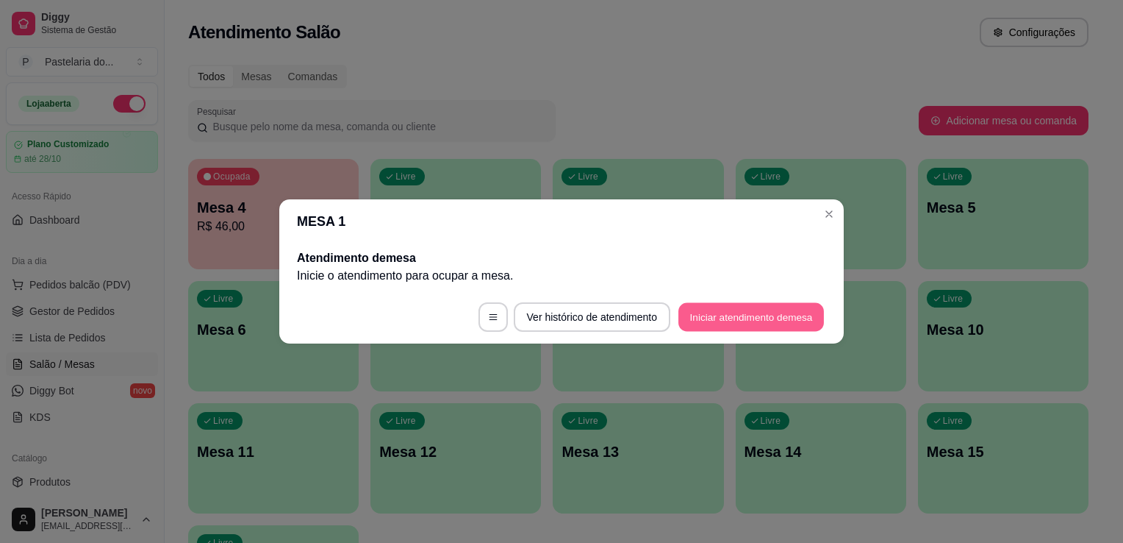
click at [720, 321] on button "Iniciar atendimento de mesa" at bounding box center [752, 317] width 146 height 29
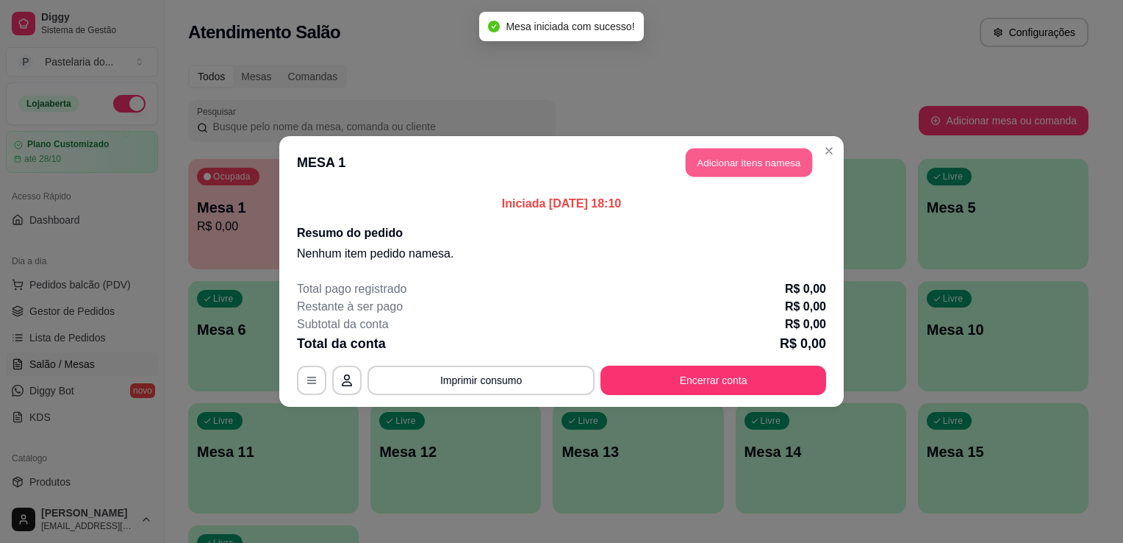
click at [745, 168] on button "Adicionar itens na mesa" at bounding box center [749, 163] width 126 height 29
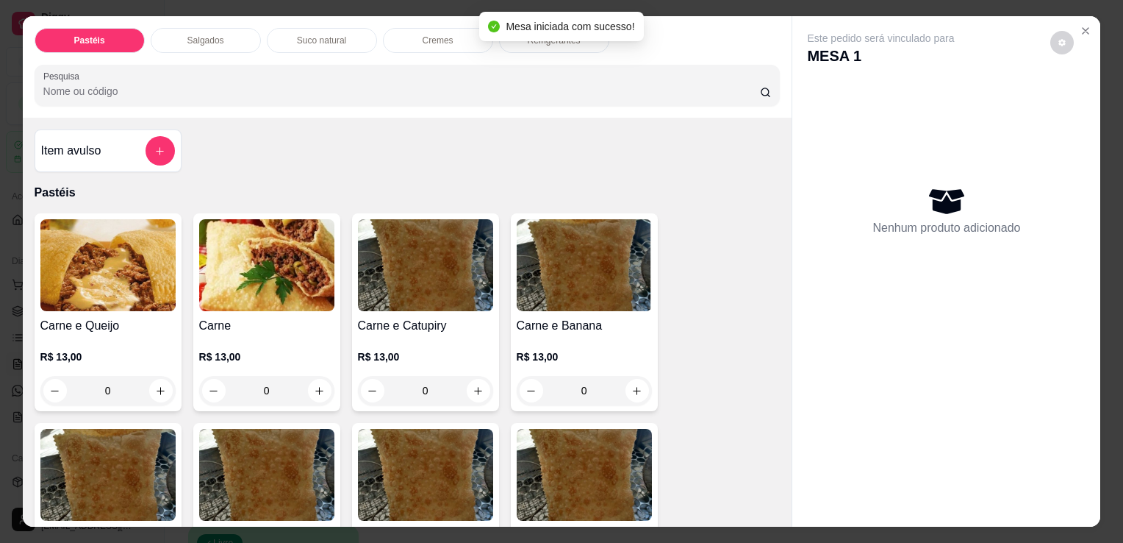
click at [83, 256] on img at bounding box center [107, 265] width 135 height 92
click at [245, 260] on img at bounding box center [266, 265] width 135 height 92
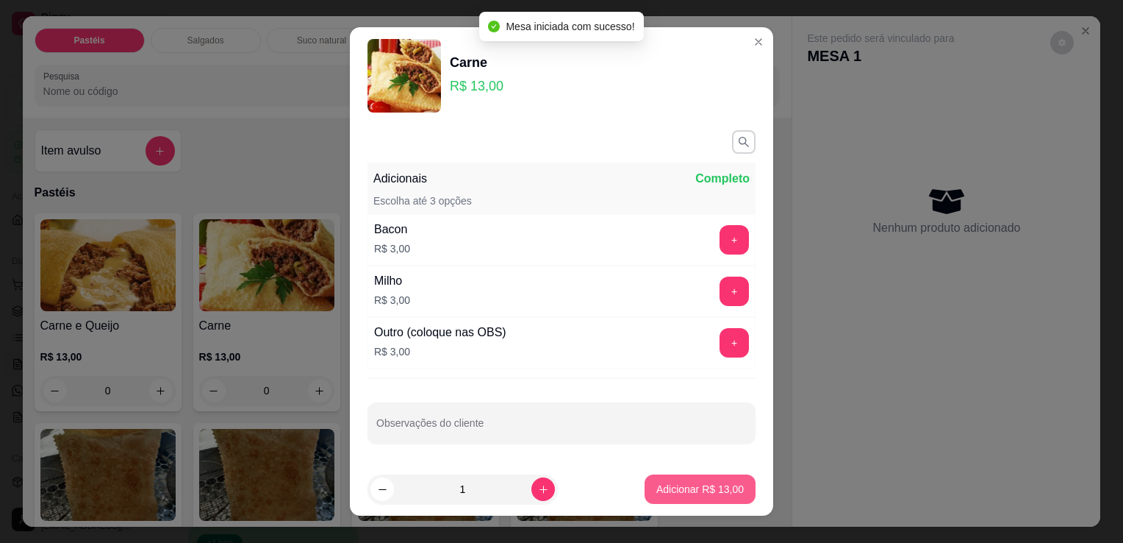
click at [715, 485] on p "Adicionar R$ 13,00" at bounding box center [700, 489] width 87 height 15
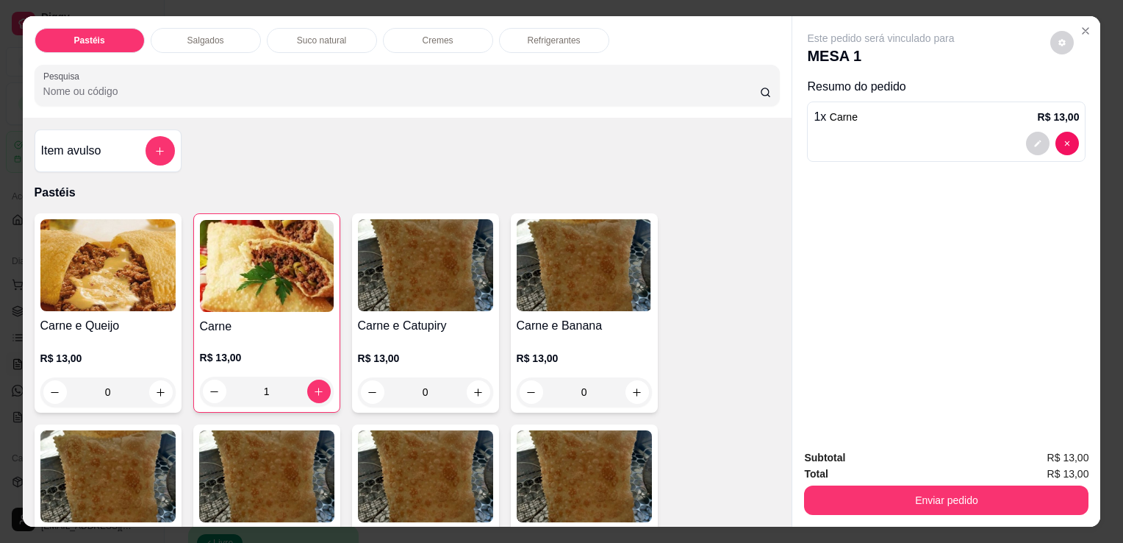
type input "1"
click at [251, 43] on div "Salgados" at bounding box center [206, 40] width 110 height 25
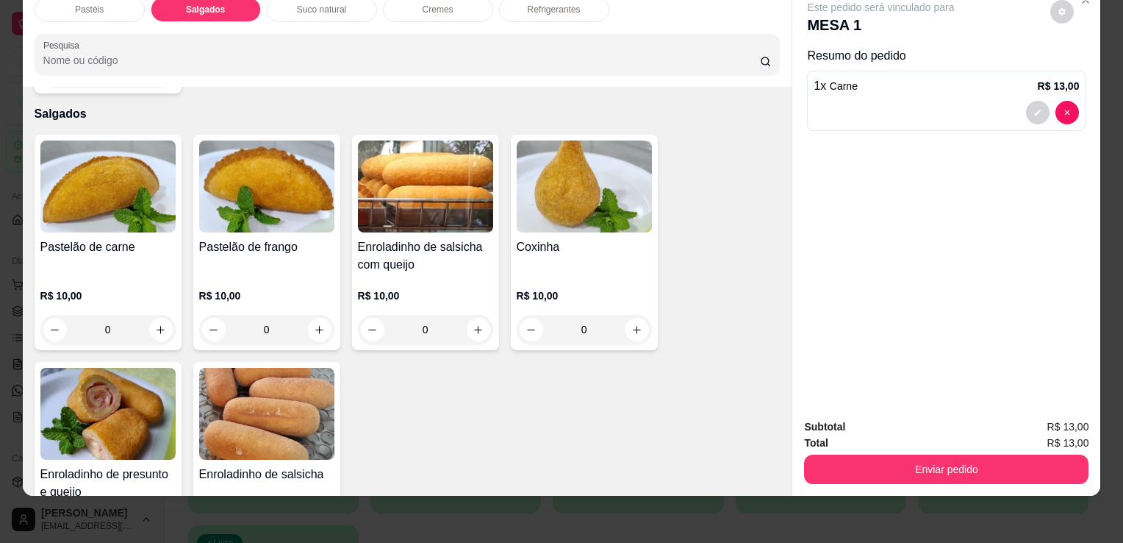
click at [151, 401] on img at bounding box center [107, 414] width 135 height 92
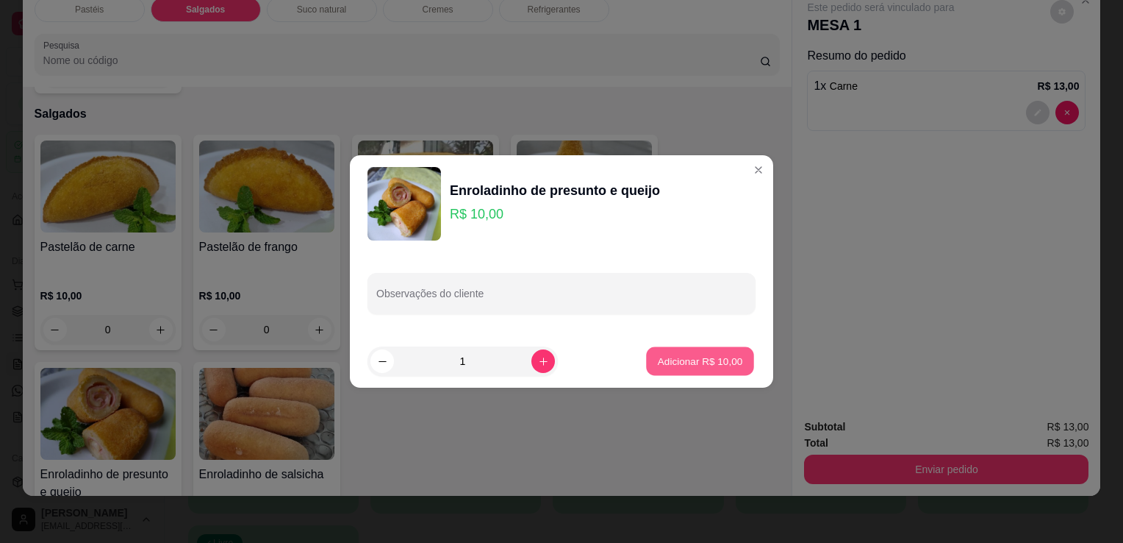
click at [681, 357] on p "Adicionar R$ 10,00" at bounding box center [700, 361] width 85 height 14
type input "1"
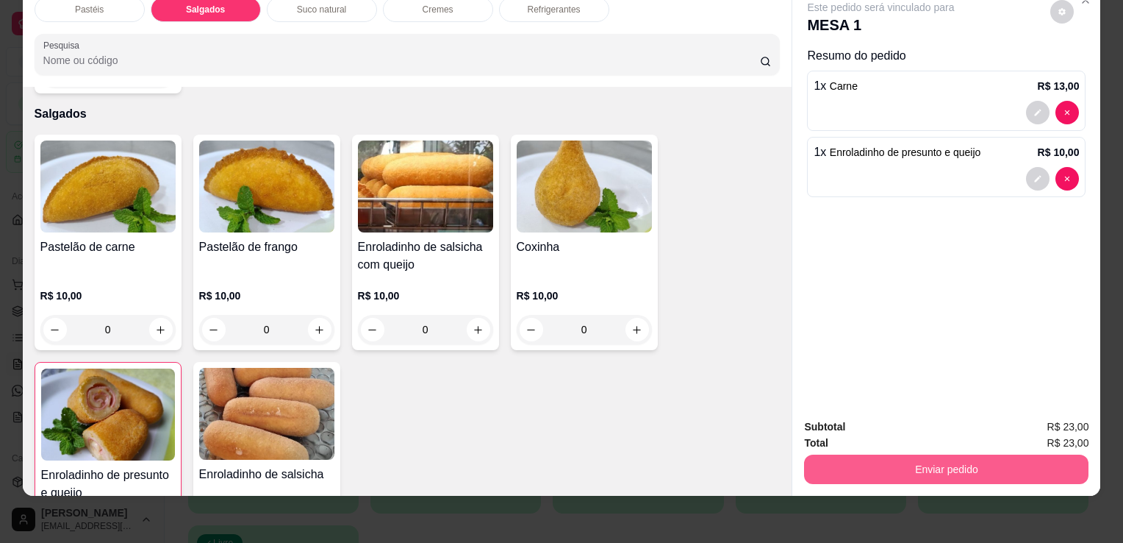
click at [956, 455] on button "Enviar pedido" at bounding box center [946, 468] width 285 height 29
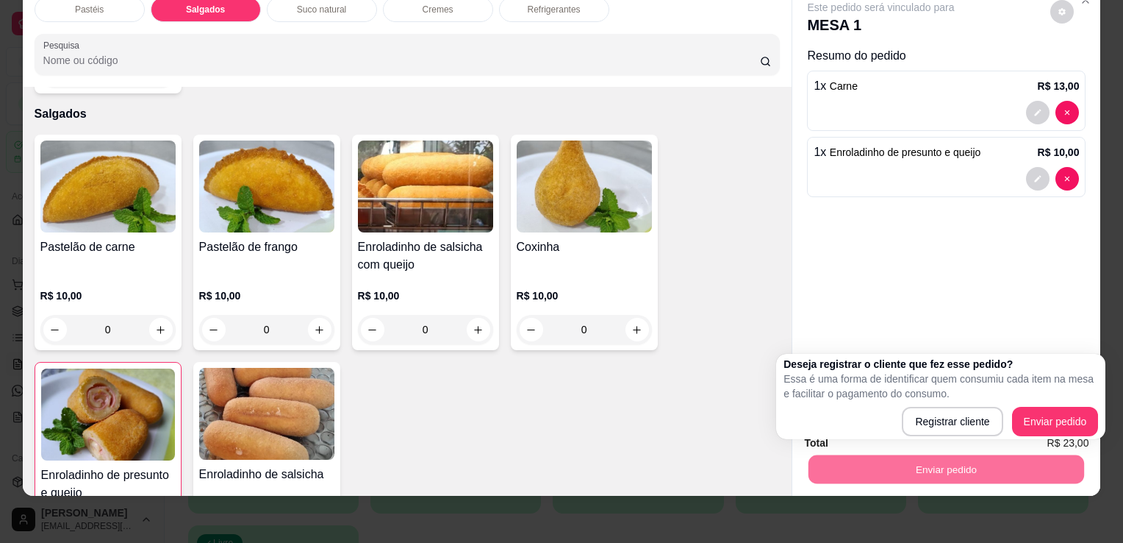
click at [1073, 310] on div "Este pedido será vinculado para MESA 1 Resumo do pedido 1 x Carne R$ 13,00 1 x …" at bounding box center [947, 195] width 308 height 421
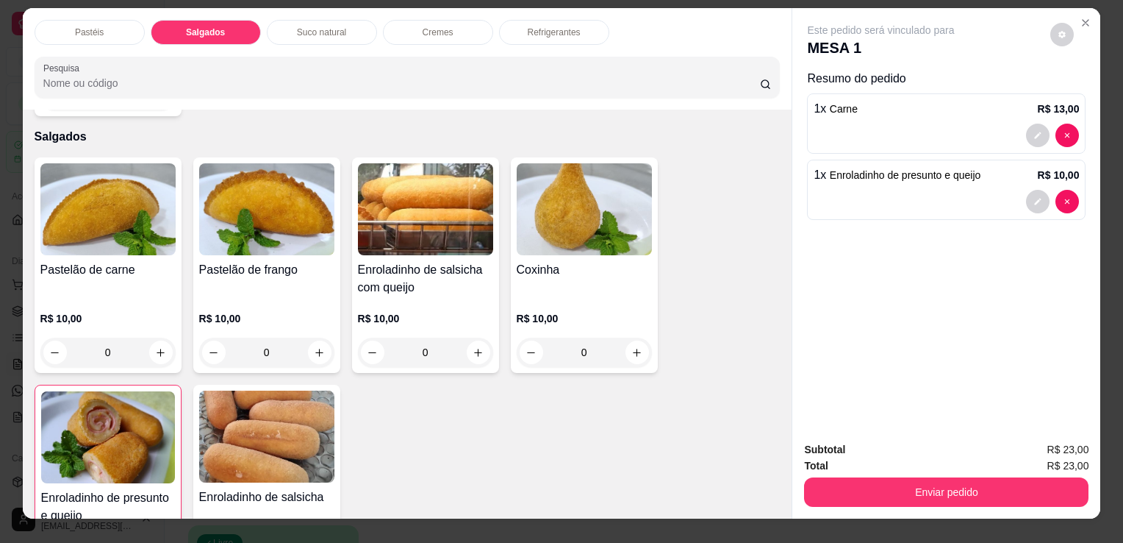
scroll to position [0, 0]
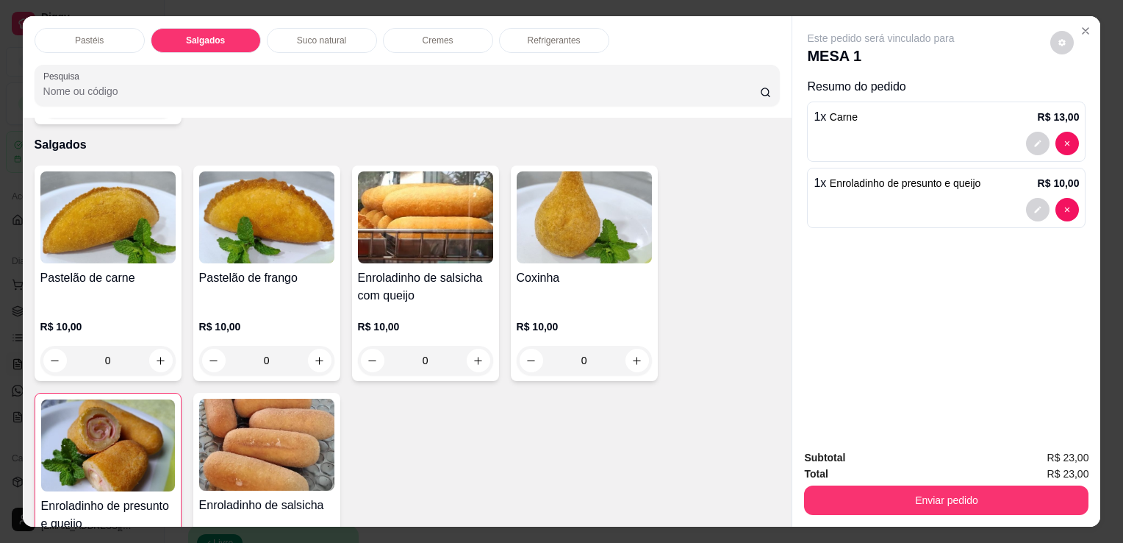
click at [565, 28] on div "Refrigerantes" at bounding box center [554, 40] width 110 height 25
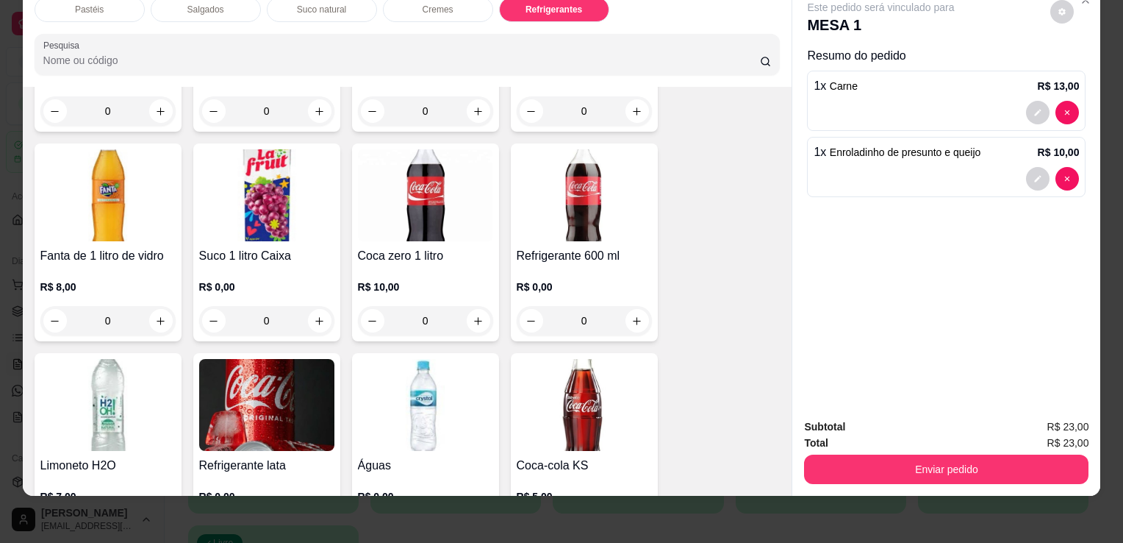
scroll to position [3841, 0]
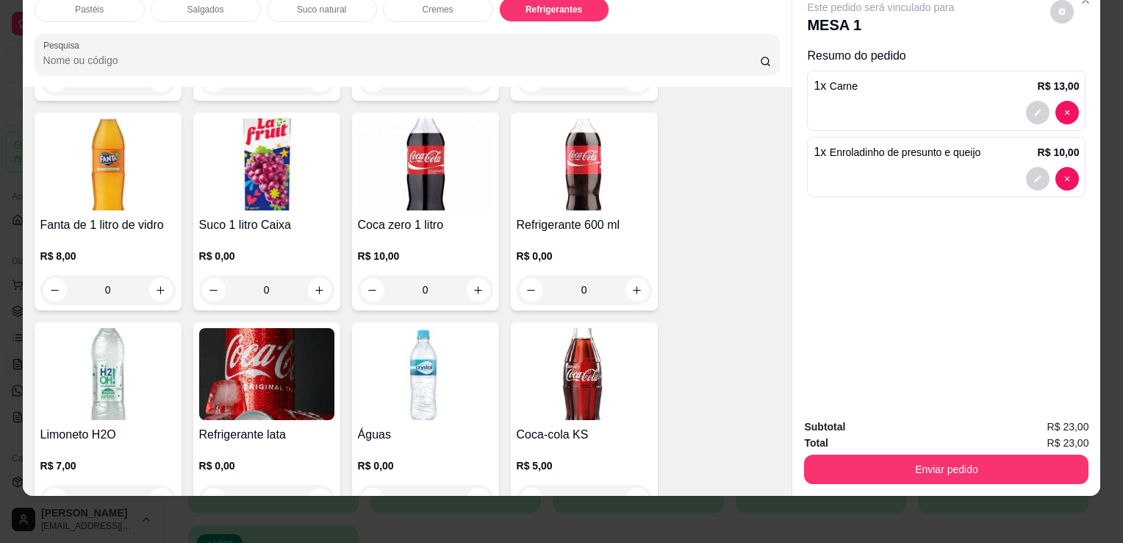
click at [553, 183] on div "Refrigerante 600 ml R$ 0,00 0" at bounding box center [584, 211] width 147 height 198
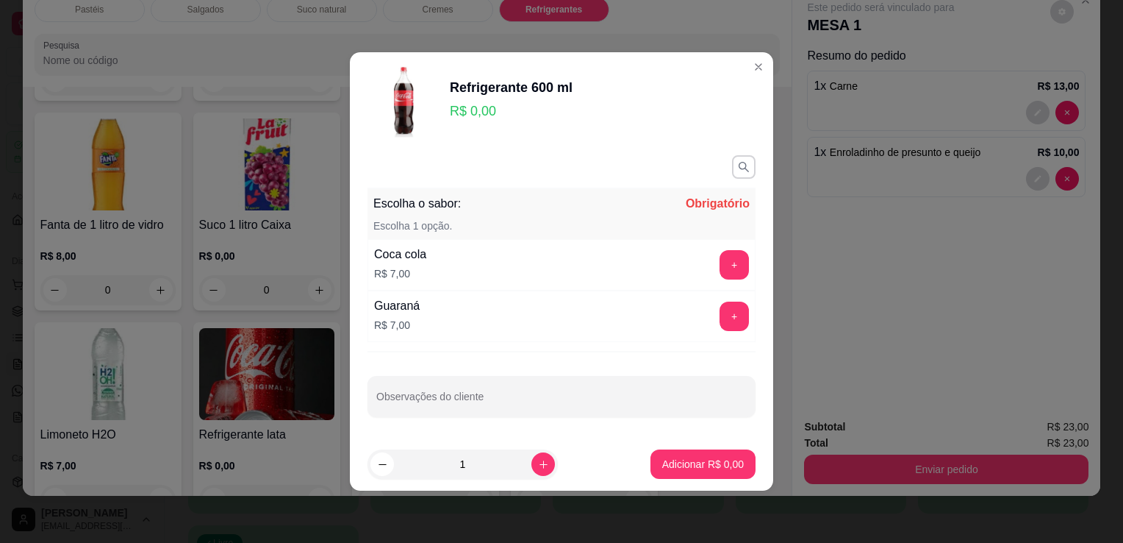
click at [721, 249] on div "Coca cola R$ 7,00 +" at bounding box center [562, 264] width 388 height 51
click at [720, 260] on button "+" at bounding box center [734, 264] width 29 height 29
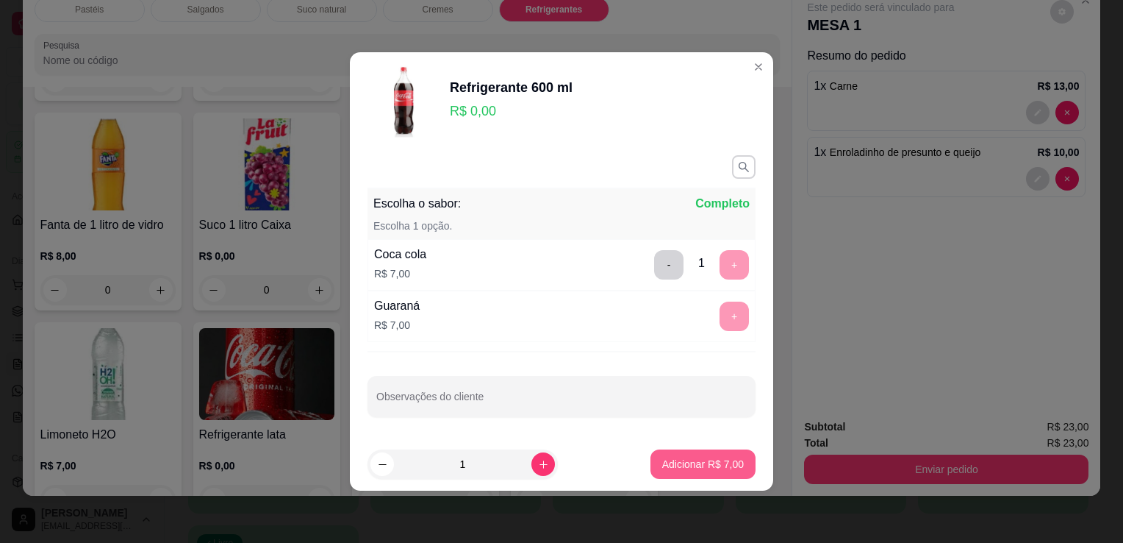
click at [682, 451] on button "Adicionar R$ 7,00" at bounding box center [703, 463] width 105 height 29
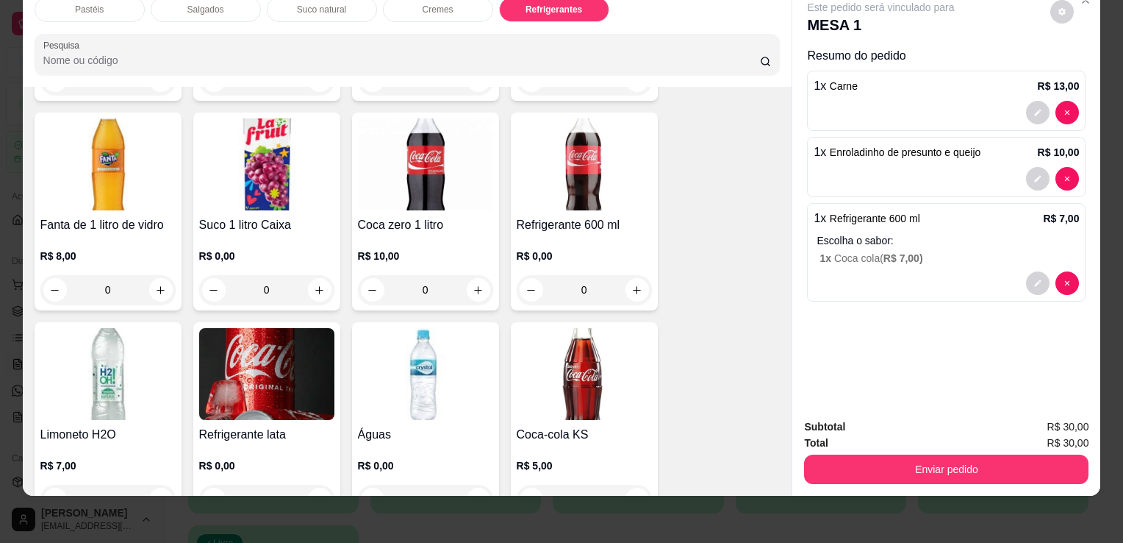
drag, startPoint x: 886, startPoint y: 440, endPoint x: 968, endPoint y: 433, distance: 81.9
click at [888, 451] on div "Enviar pedido" at bounding box center [946, 467] width 285 height 33
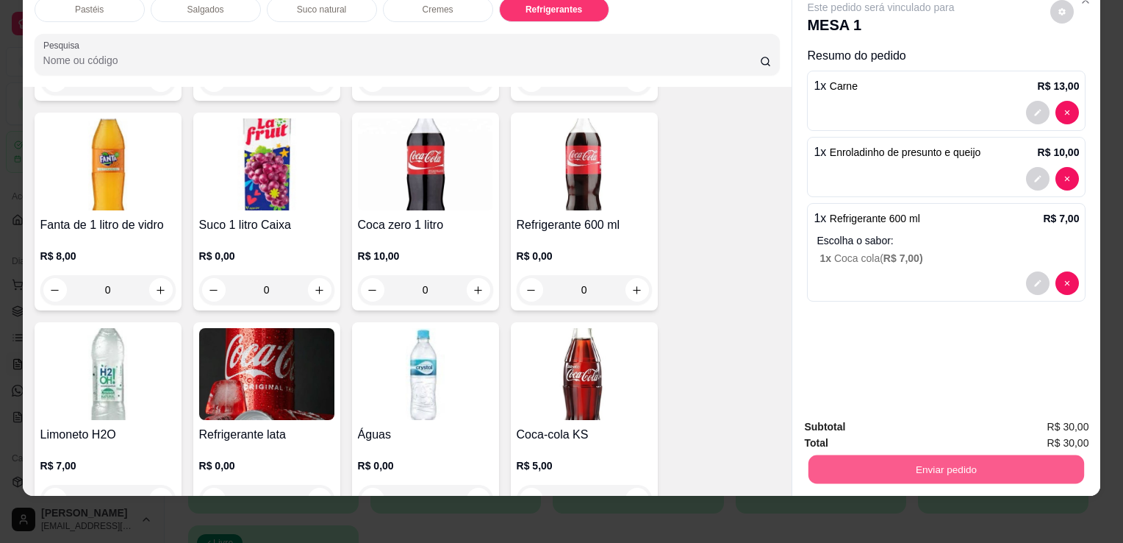
click at [998, 454] on button "Enviar pedido" at bounding box center [947, 468] width 276 height 29
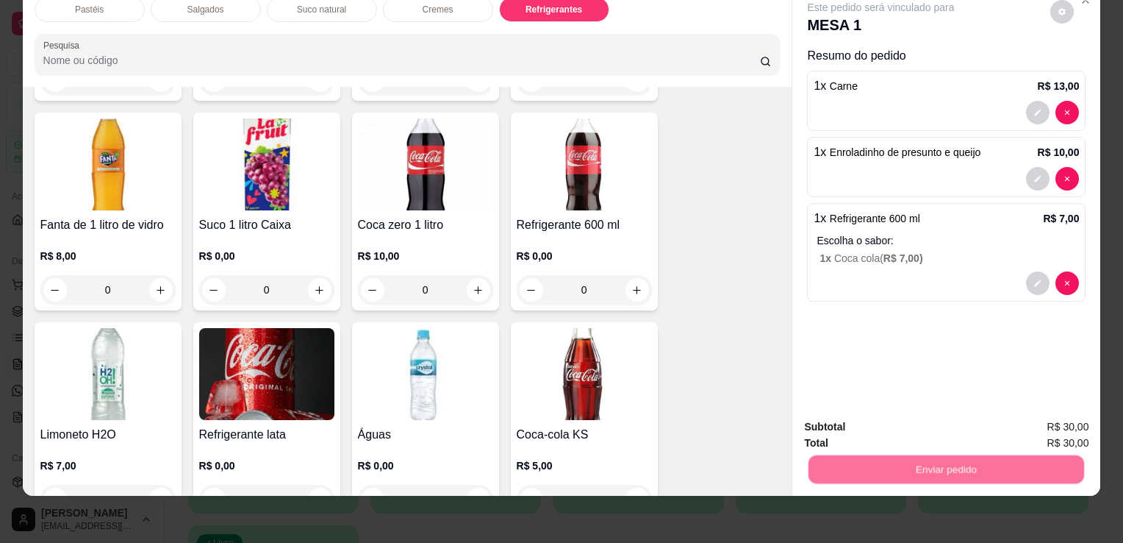
click at [1032, 421] on button "Enviar pedido" at bounding box center [1050, 422] width 83 height 28
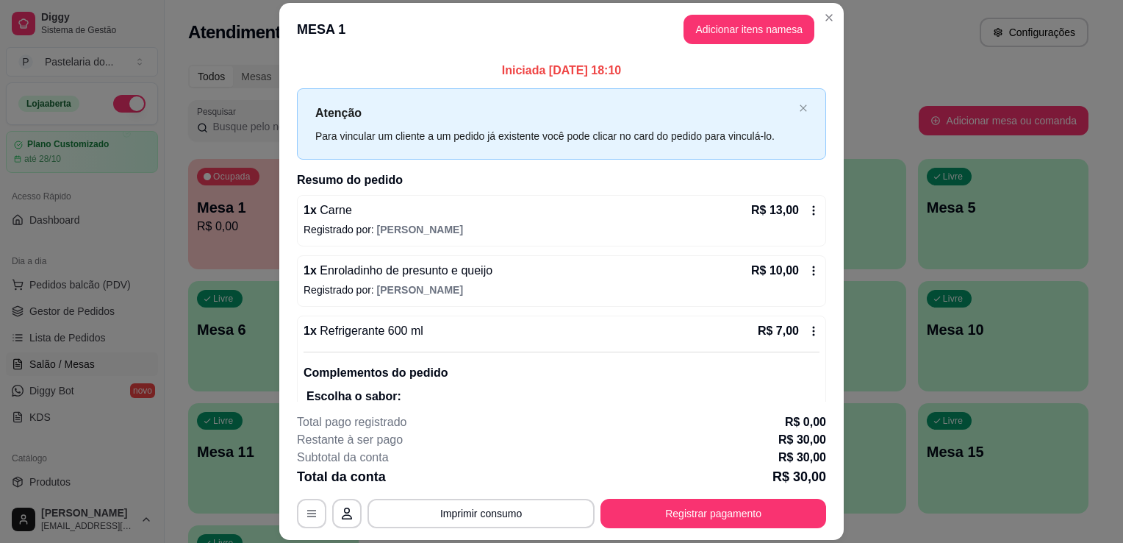
click at [442, 274] on span "Enroladinho de presunto e queijo" at bounding box center [405, 270] width 176 height 12
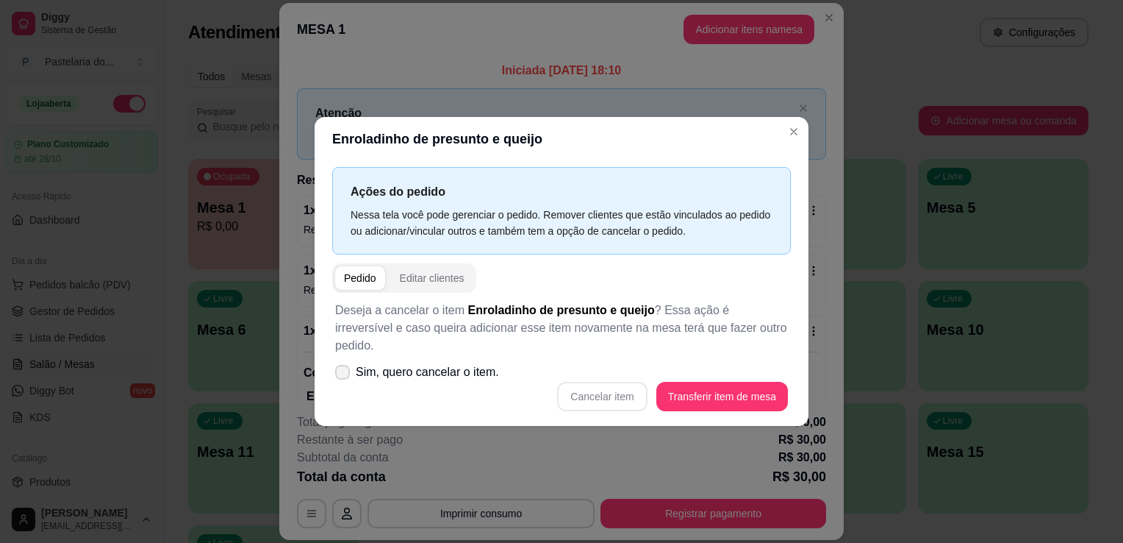
click at [403, 366] on span "Sim, quero cancelar o item." at bounding box center [427, 372] width 143 height 18
click at [344, 375] on input "Sim, quero cancelar o item." at bounding box center [340, 380] width 10 height 10
checkbox input "true"
click at [623, 391] on button "Cancelar item" at bounding box center [602, 396] width 90 height 29
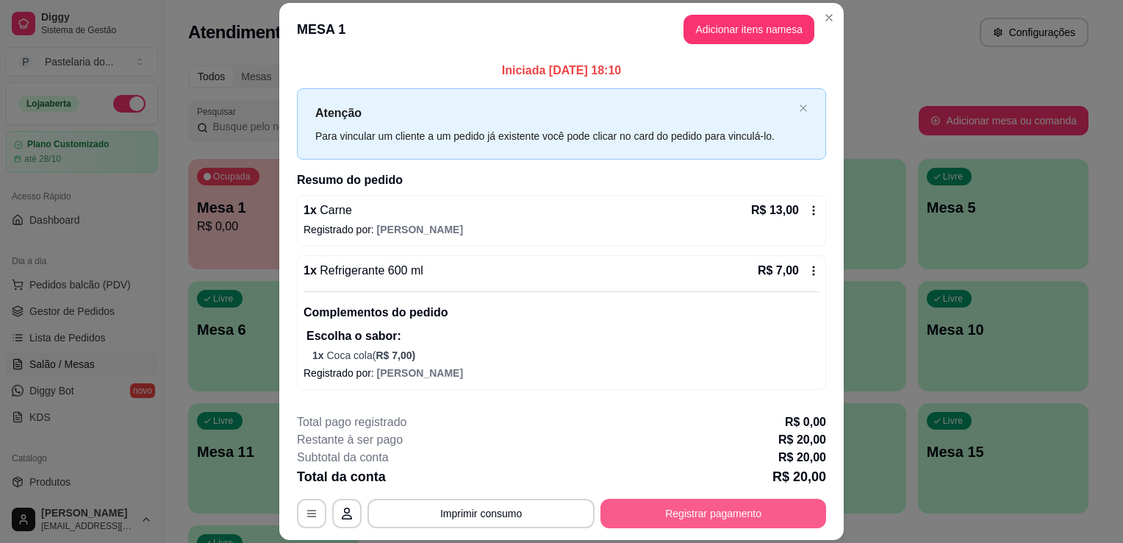
click at [674, 501] on button "Registrar pagamento" at bounding box center [714, 512] width 226 height 29
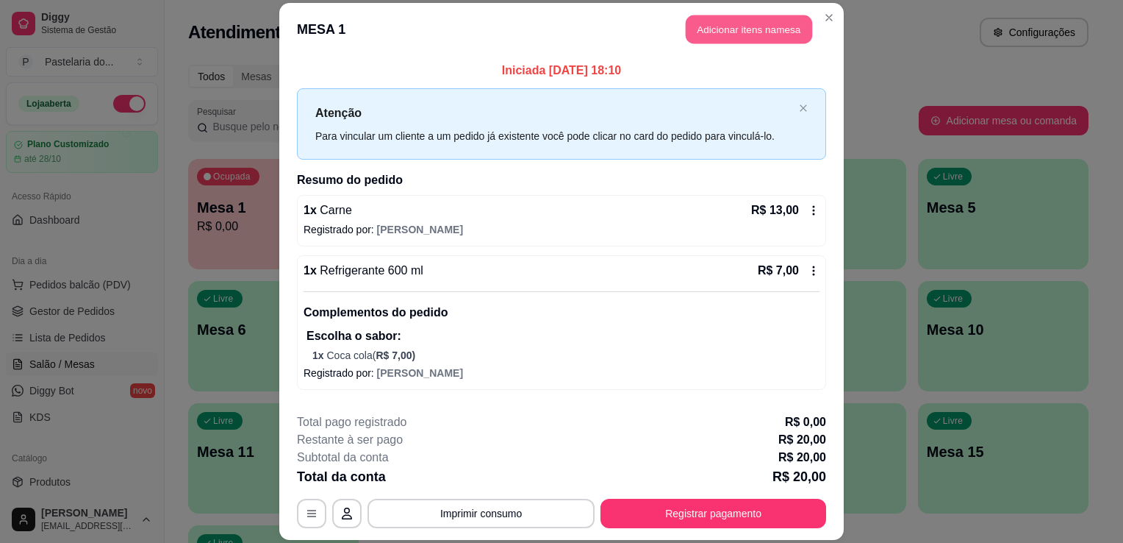
click at [698, 23] on button "Adicionar itens na mesa" at bounding box center [749, 29] width 126 height 29
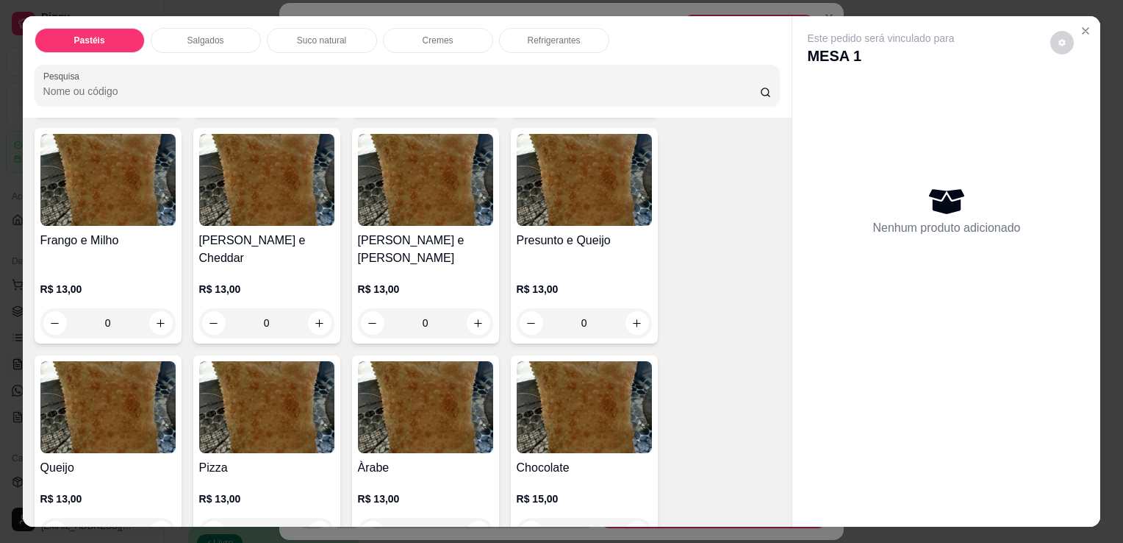
scroll to position [735, 0]
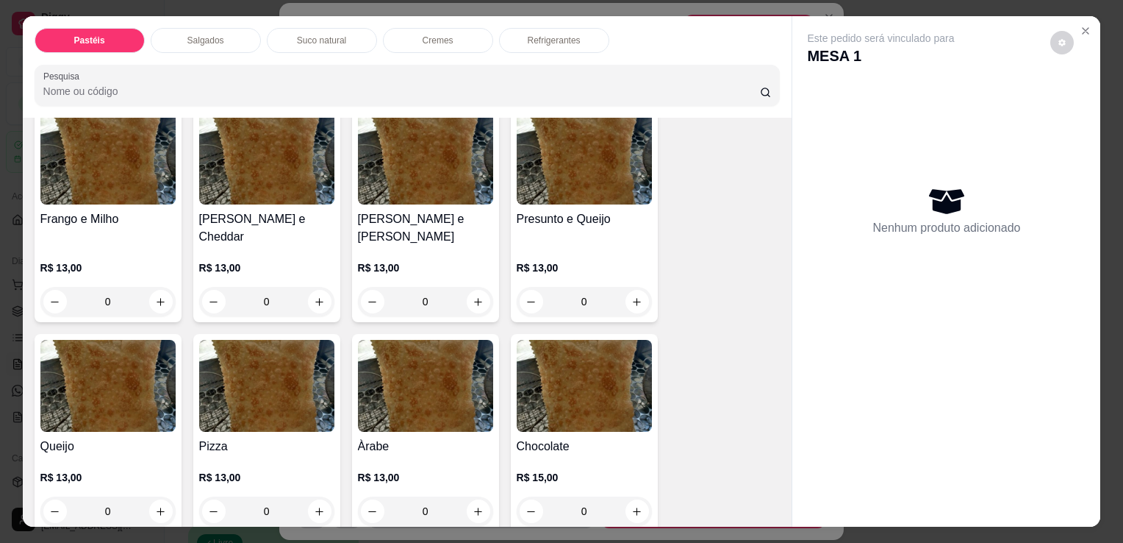
click at [565, 287] on div "0" at bounding box center [584, 301] width 135 height 29
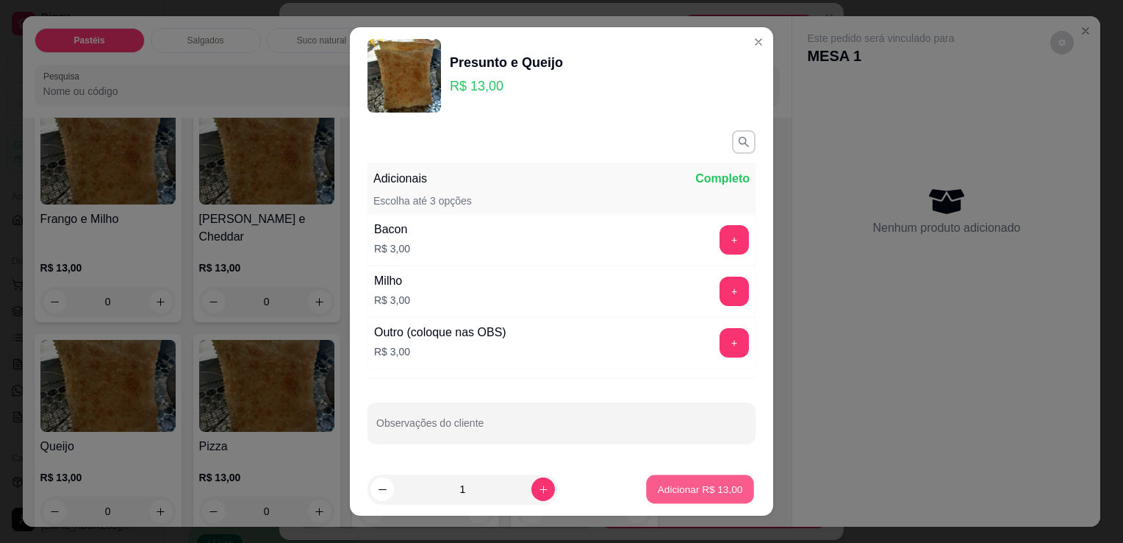
click at [690, 485] on p "Adicionar R$ 13,00" at bounding box center [700, 489] width 85 height 14
type input "1"
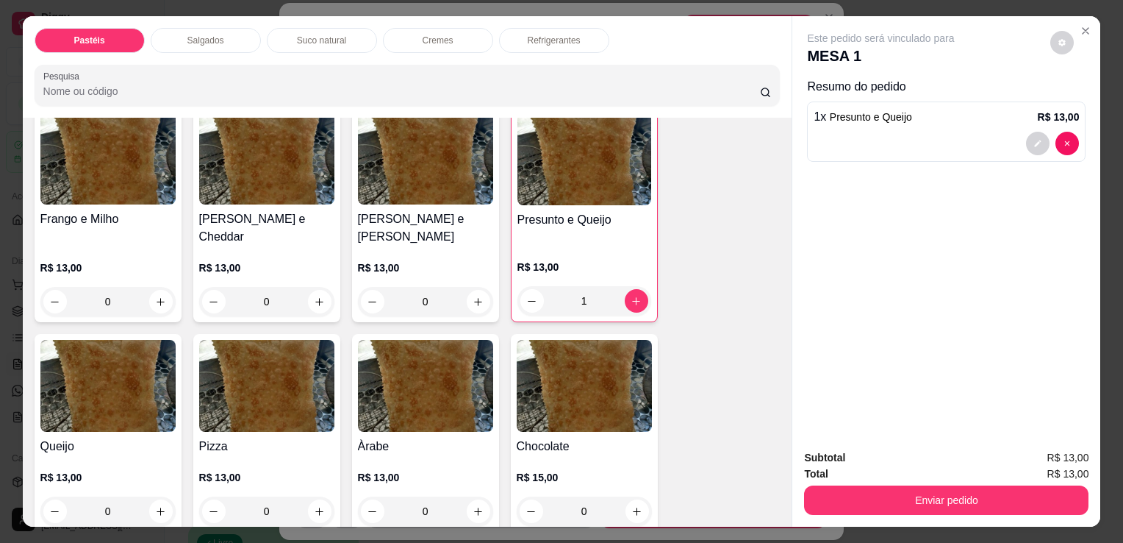
click at [987, 471] on div "Total R$ 13,00" at bounding box center [946, 473] width 285 height 16
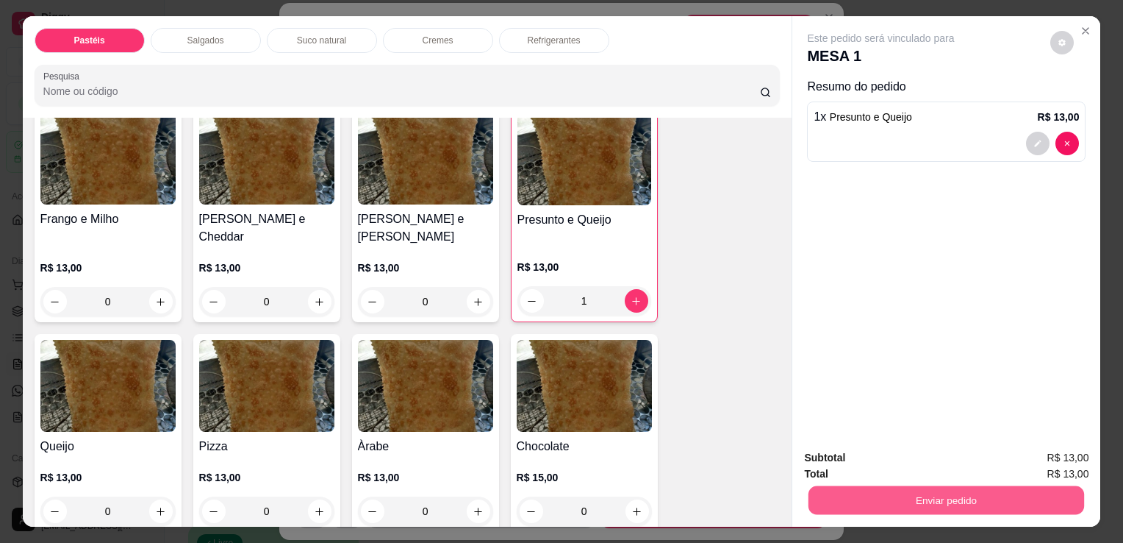
click at [992, 485] on button "Enviar pedido" at bounding box center [947, 499] width 276 height 29
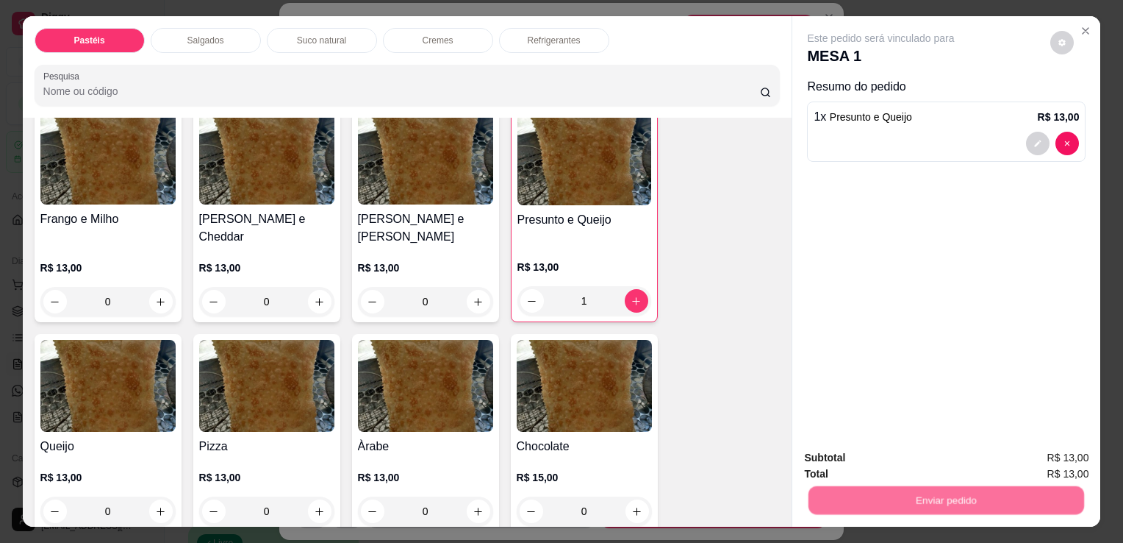
click at [1032, 448] on button "Enviar pedido" at bounding box center [1050, 458] width 83 height 28
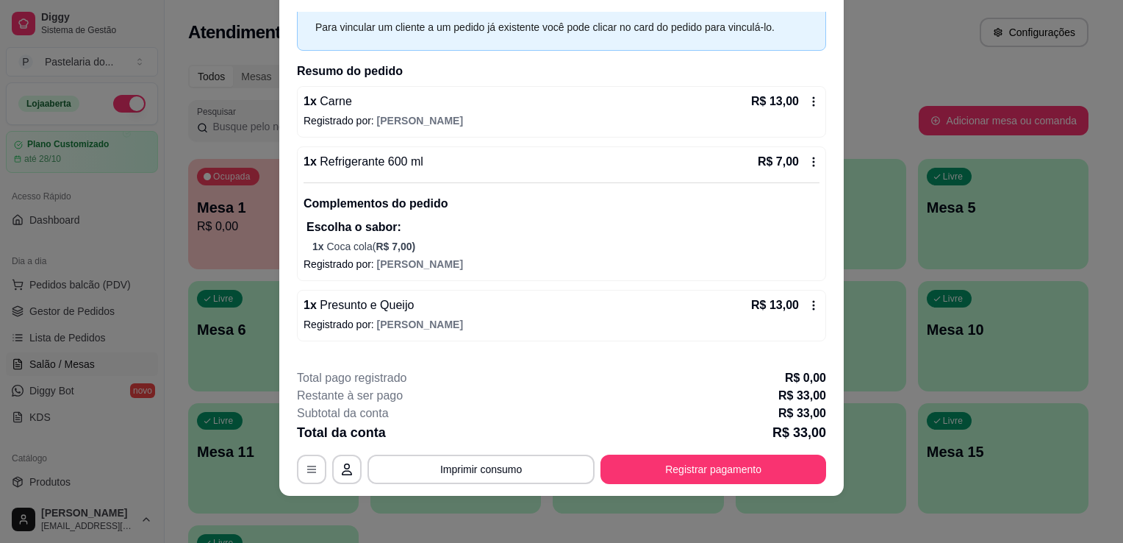
scroll to position [0, 0]
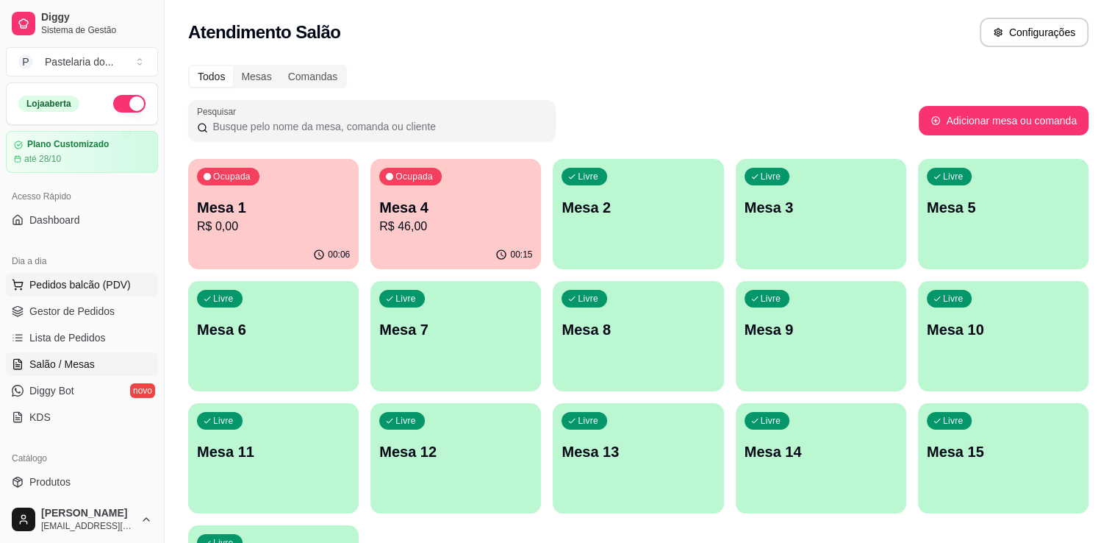
drag, startPoint x: 65, startPoint y: 297, endPoint x: 54, endPoint y: 291, distance: 13.2
click at [65, 296] on ul "Pedidos balcão (PDV) Gestor de Pedidos Lista de Pedidos Salão / Mesas Diggy Bot…" at bounding box center [82, 351] width 152 height 156
click at [49, 289] on span "Pedidos balcão (PDV)" at bounding box center [79, 284] width 101 height 15
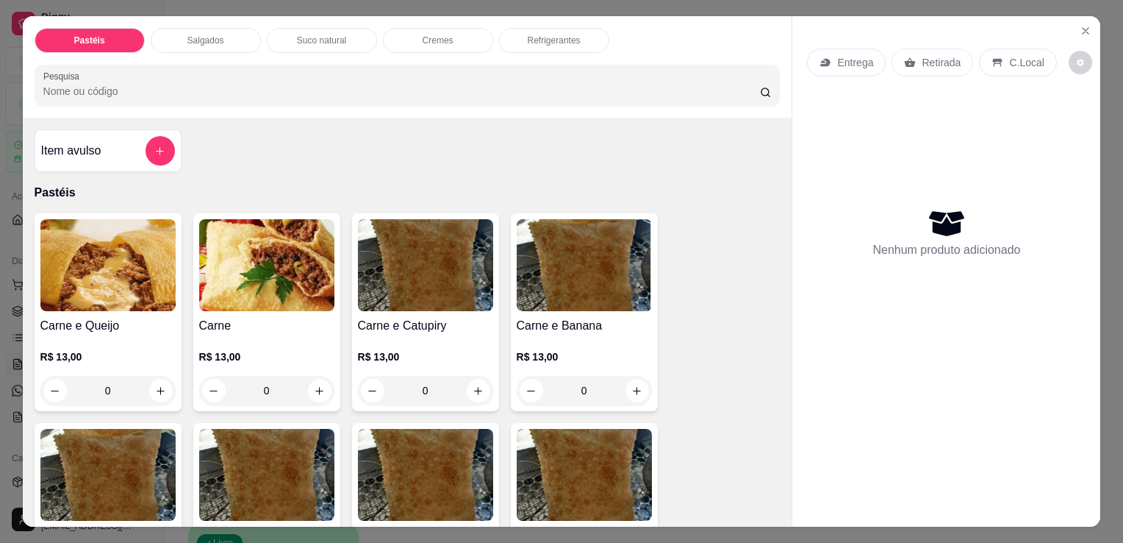
click at [197, 49] on div "Pastéis Salgados Suco natural Cremes Refrigerantes Pesquisa" at bounding box center [408, 66] width 770 height 101
click at [197, 39] on p "Salgados" at bounding box center [205, 41] width 37 height 12
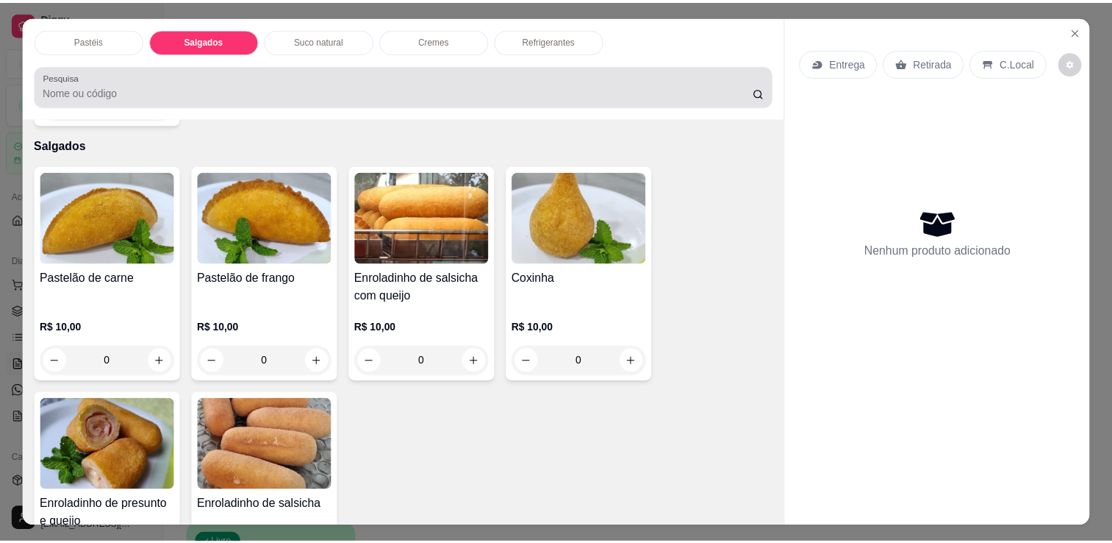
scroll to position [36, 0]
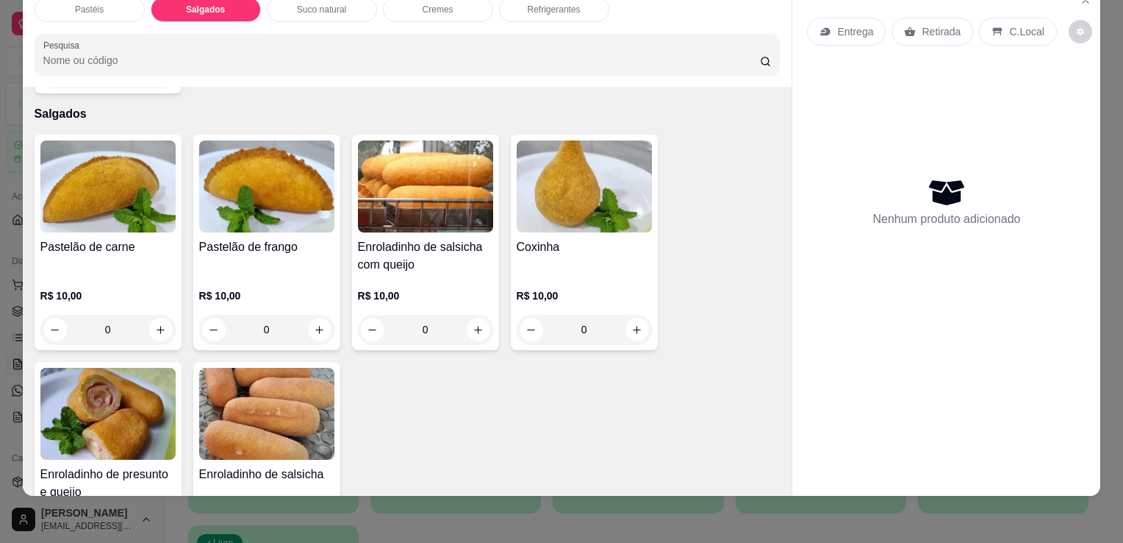
click at [126, 239] on div "Pastelão de carne" at bounding box center [107, 255] width 135 height 35
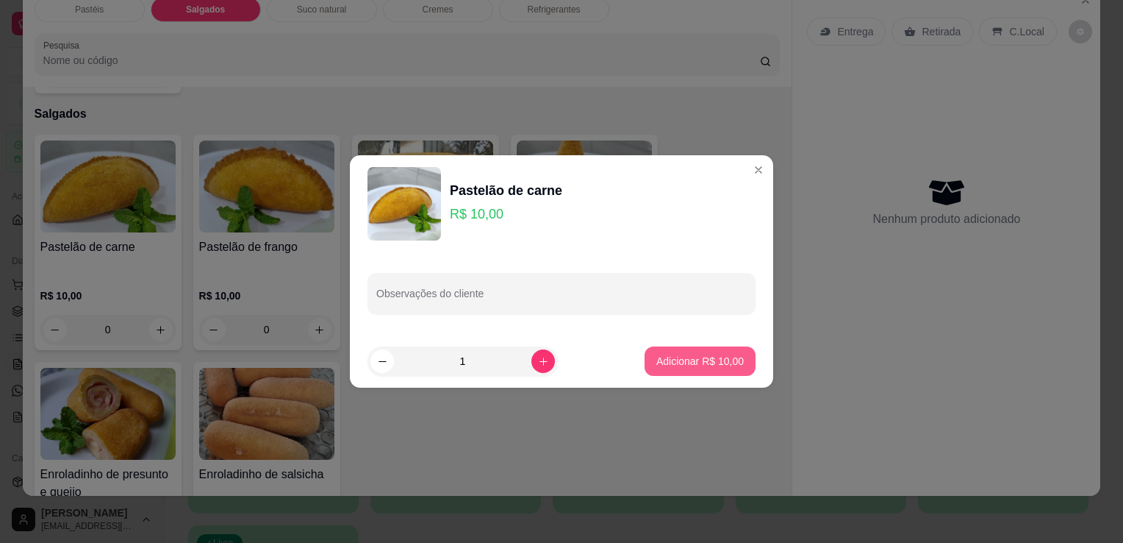
click at [676, 354] on p "Adicionar R$ 10,00" at bounding box center [700, 361] width 87 height 15
type input "1"
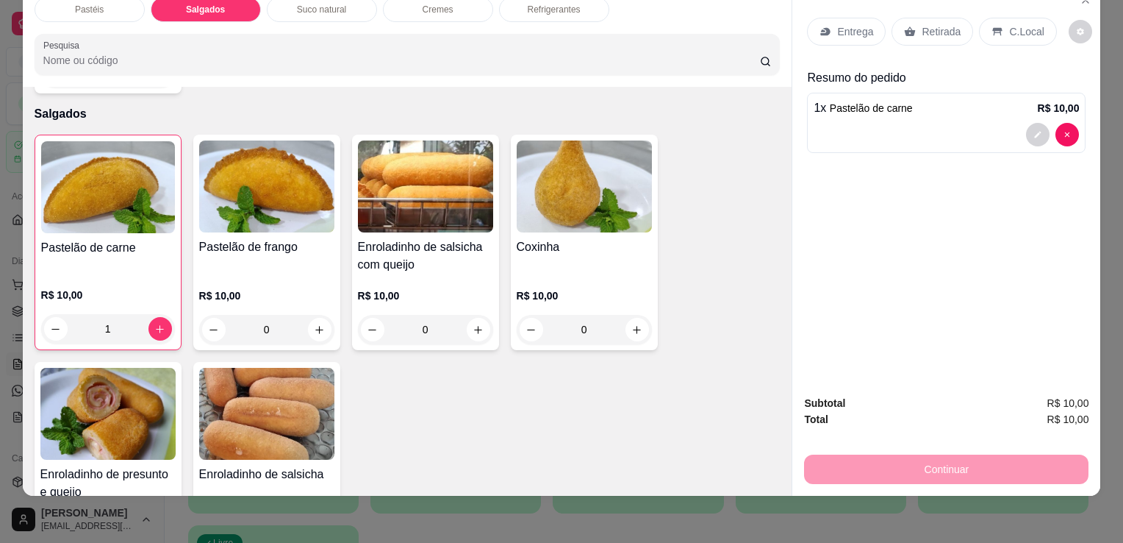
click at [546, 185] on img at bounding box center [584, 186] width 135 height 92
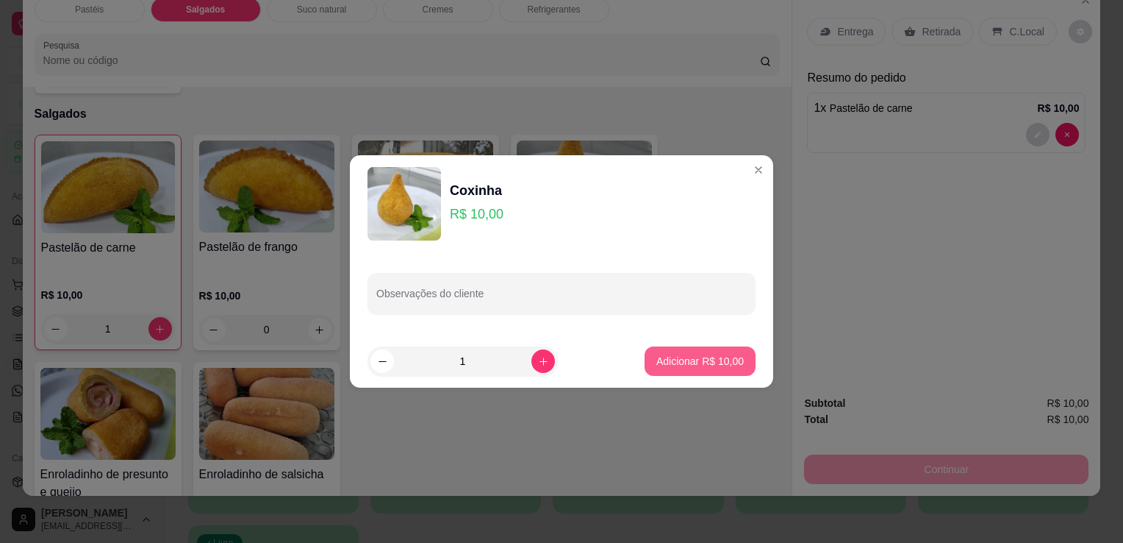
click at [699, 351] on button "Adicionar R$ 10,00" at bounding box center [700, 360] width 111 height 29
type input "1"
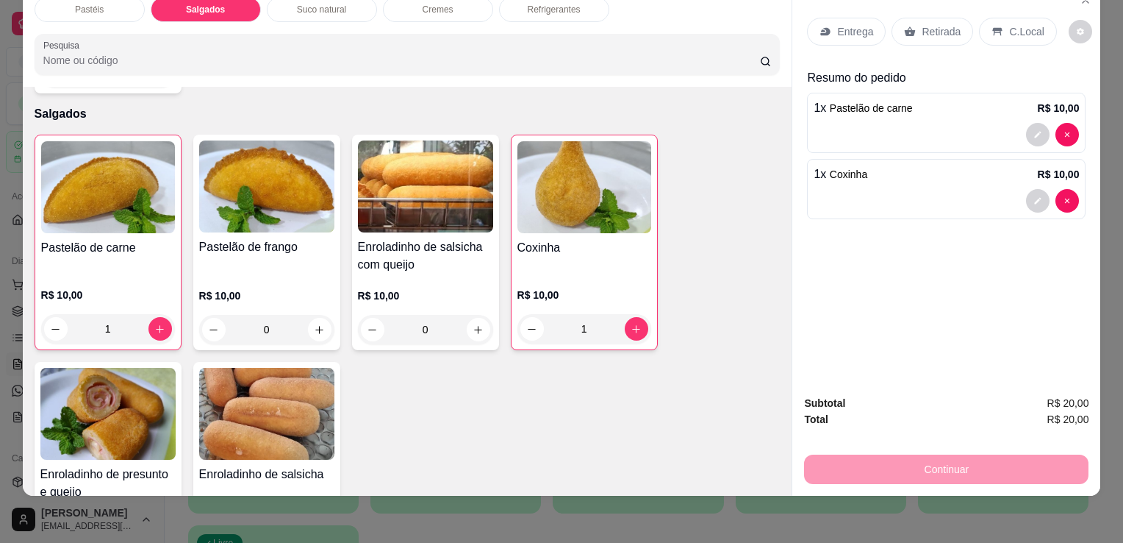
click at [112, 398] on img at bounding box center [107, 414] width 135 height 92
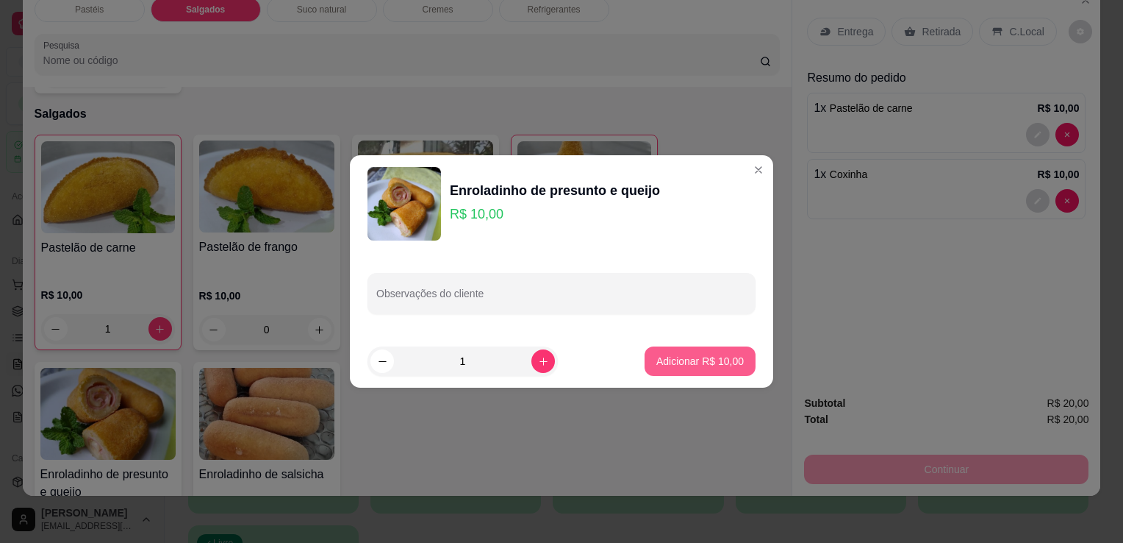
click at [694, 357] on p "Adicionar R$ 10,00" at bounding box center [700, 361] width 87 height 15
type input "1"
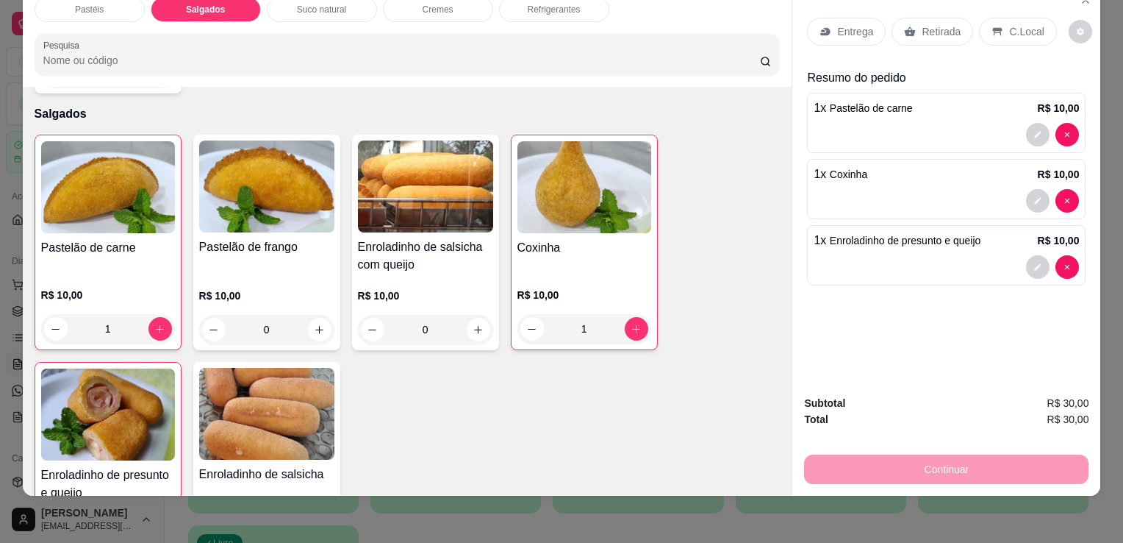
click at [932, 24] on p "Retirada" at bounding box center [941, 31] width 39 height 15
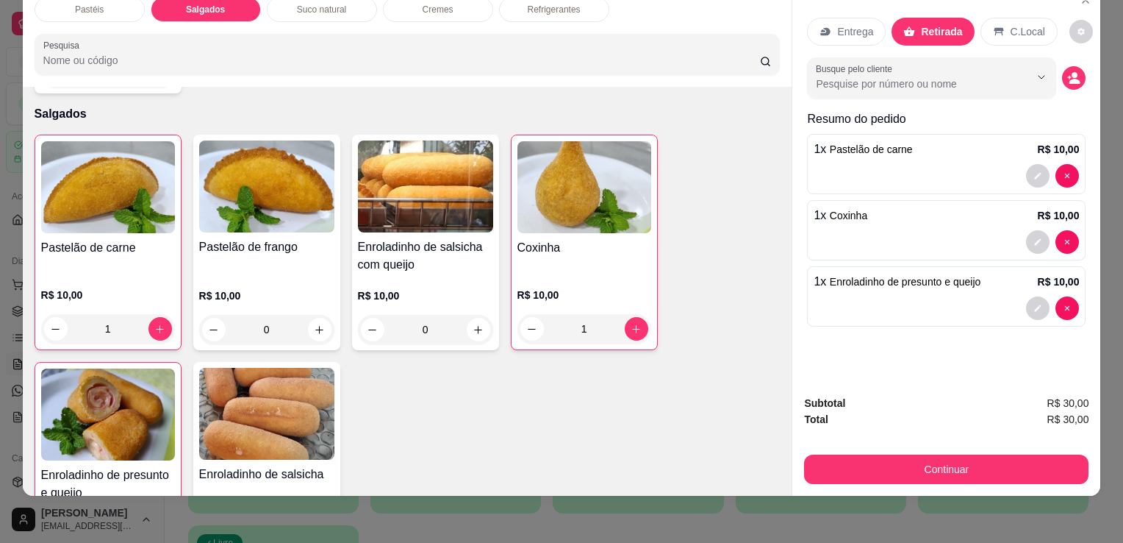
click at [965, 475] on div "Subtotal R$ 30,00 Total R$ 30,00 Continuar" at bounding box center [947, 439] width 308 height 112
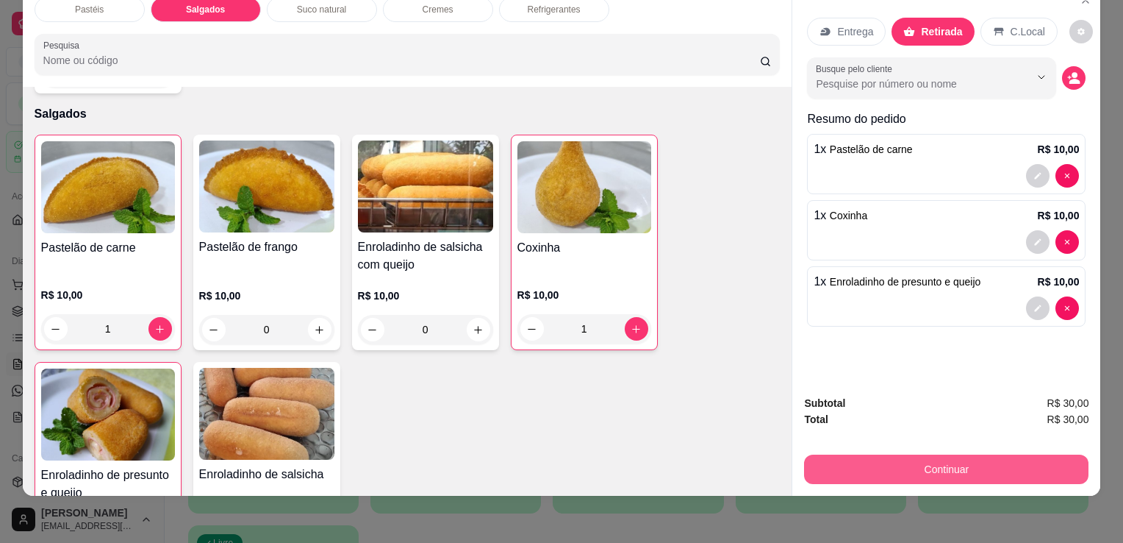
click at [952, 455] on button "Continuar" at bounding box center [946, 468] width 285 height 29
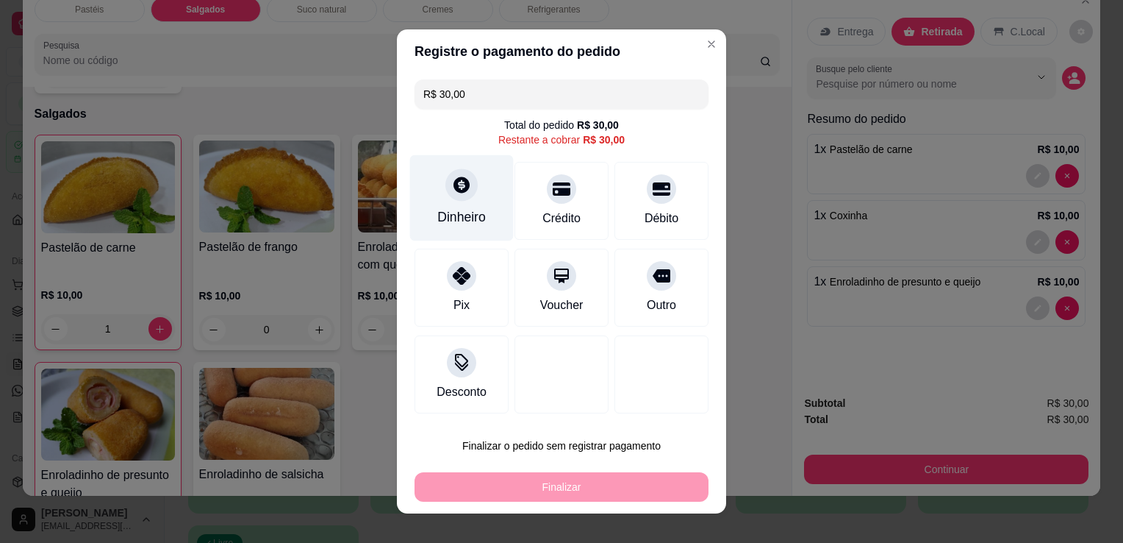
click at [459, 190] on icon at bounding box center [462, 184] width 16 height 16
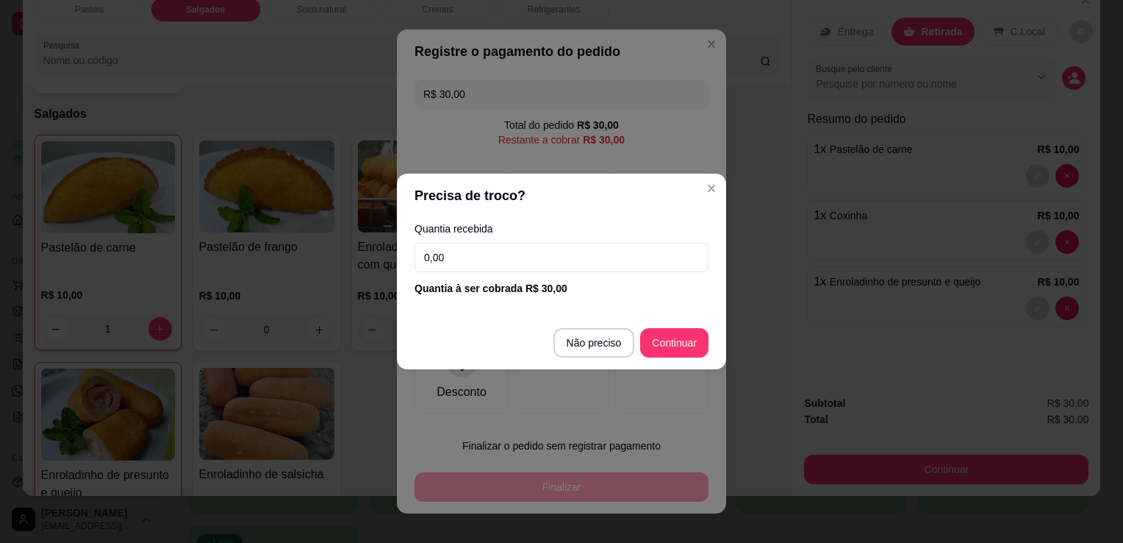
click at [465, 251] on input "0,00" at bounding box center [562, 257] width 294 height 29
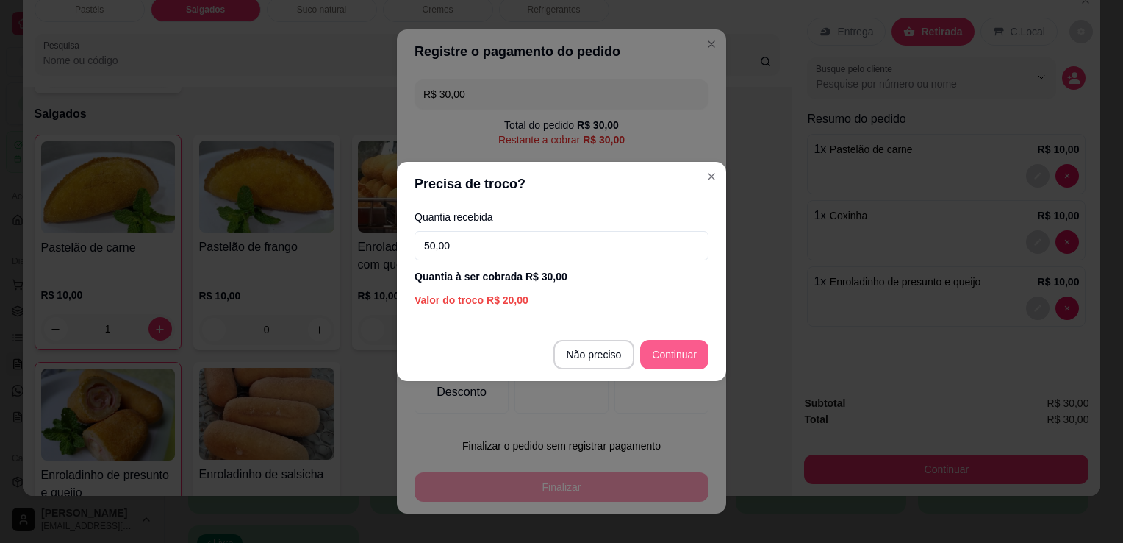
type input "50,00"
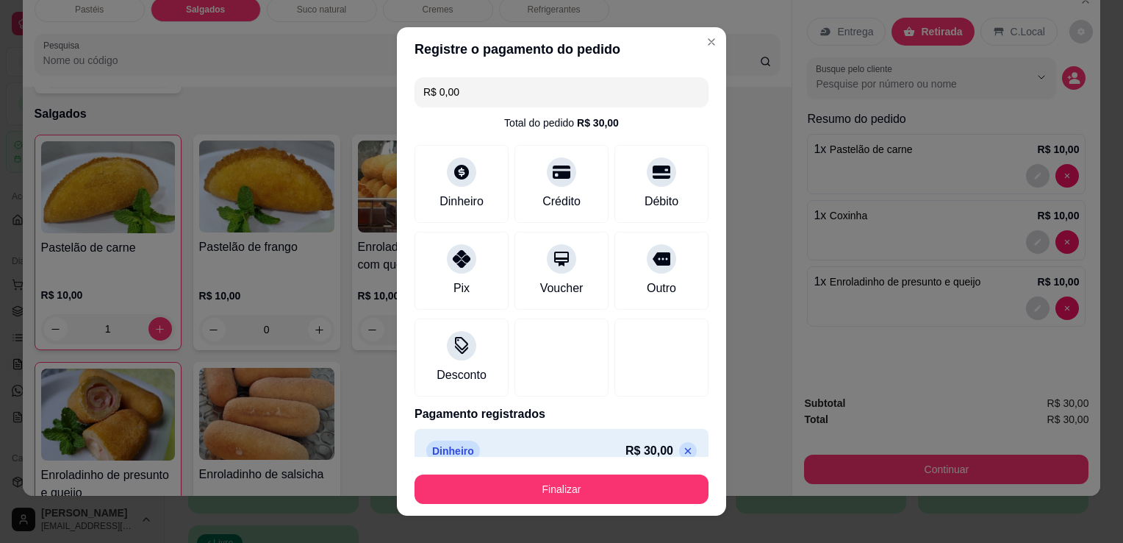
type input "R$ 0,00"
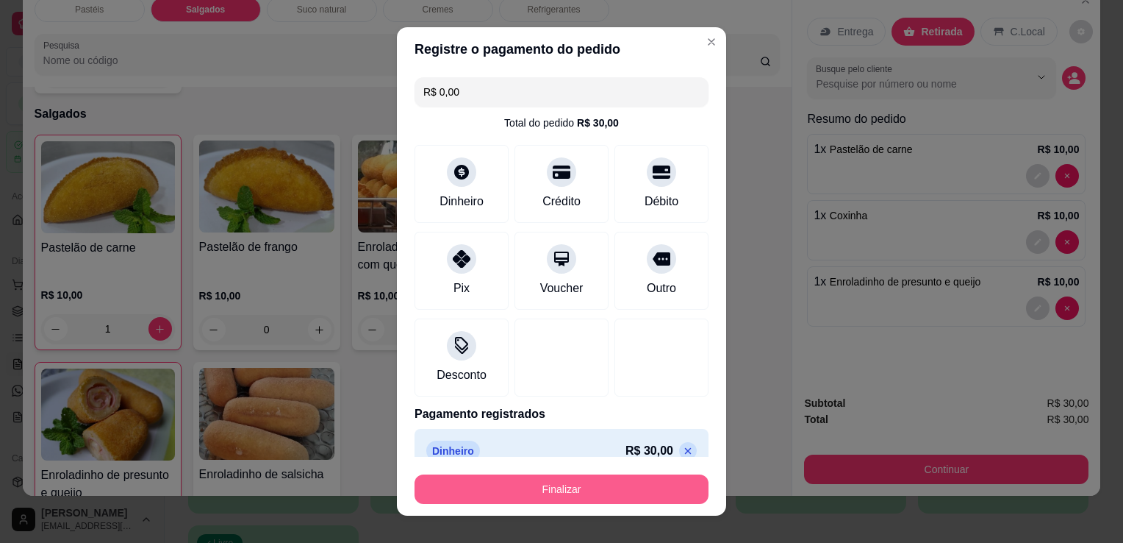
click at [585, 496] on button "Finalizar" at bounding box center [562, 488] width 294 height 29
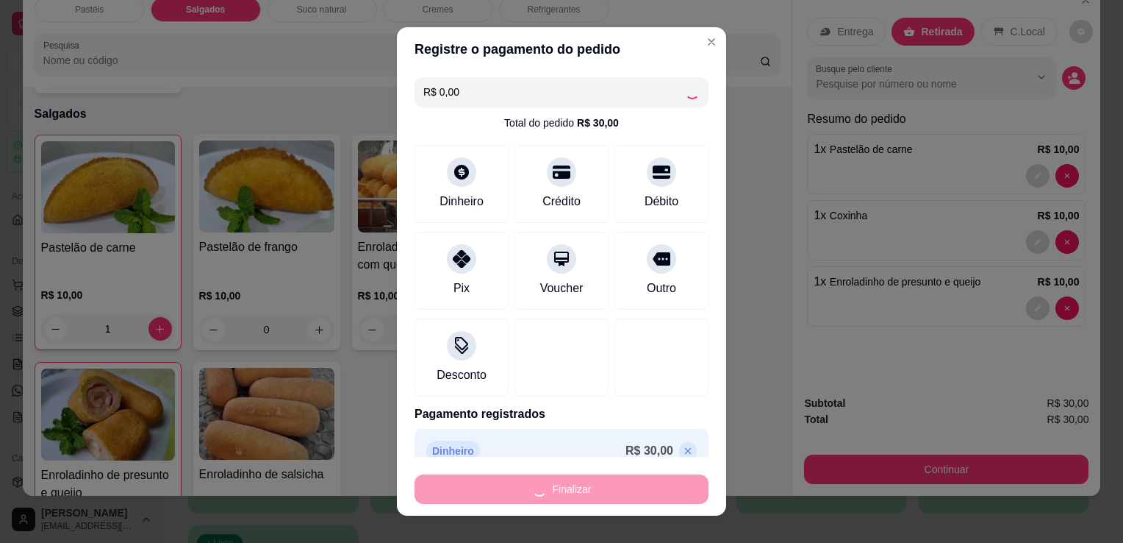
type input "0"
type input "-R$ 30,00"
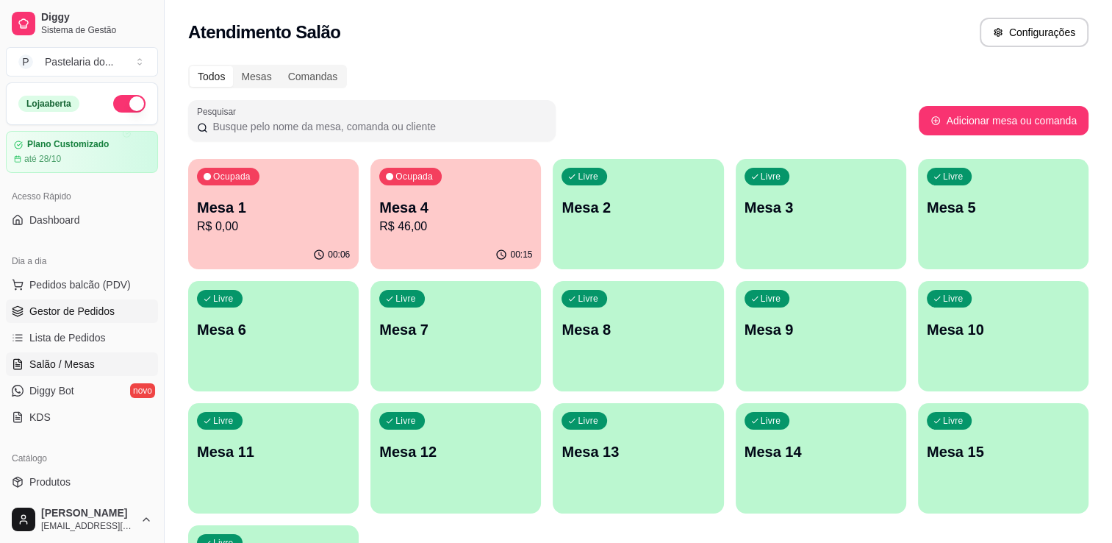
click at [68, 309] on span "Gestor de Pedidos" at bounding box center [71, 311] width 85 height 15
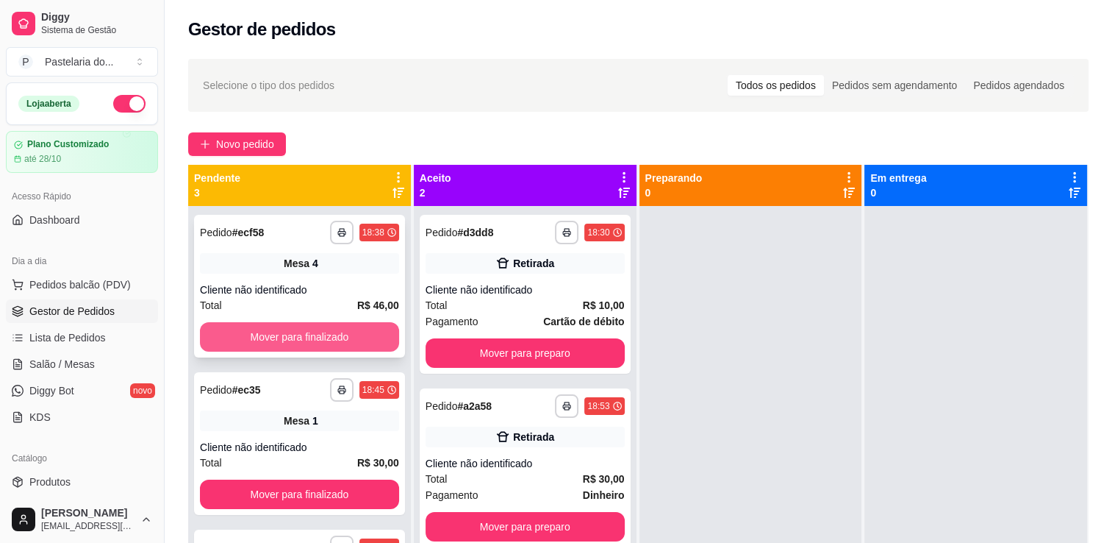
click at [323, 332] on button "Mover para finalizado" at bounding box center [299, 336] width 199 height 29
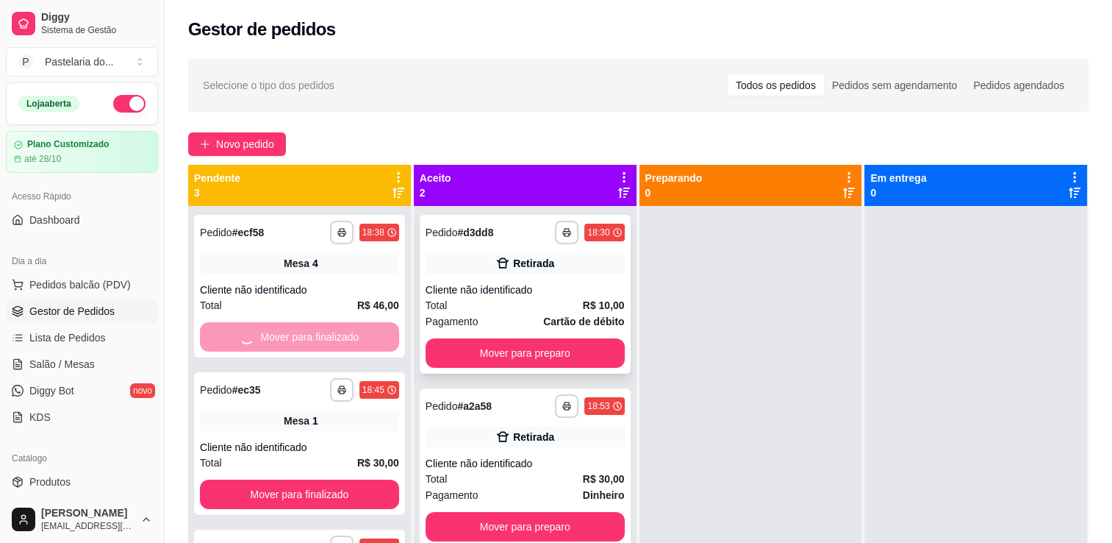
click at [465, 366] on button "Mover para preparo" at bounding box center [525, 352] width 199 height 29
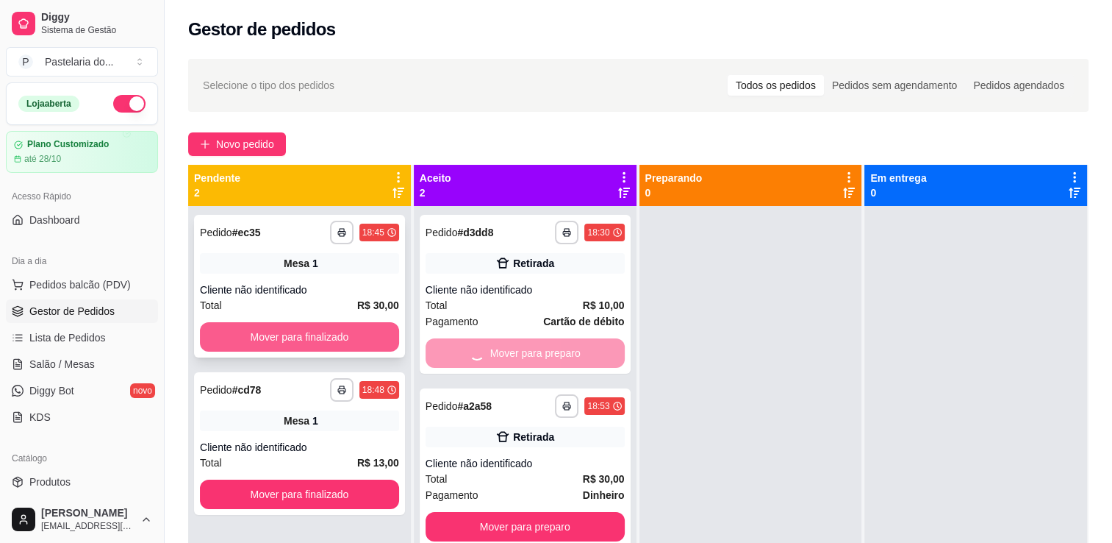
click at [361, 332] on button "Mover para finalizado" at bounding box center [299, 336] width 199 height 29
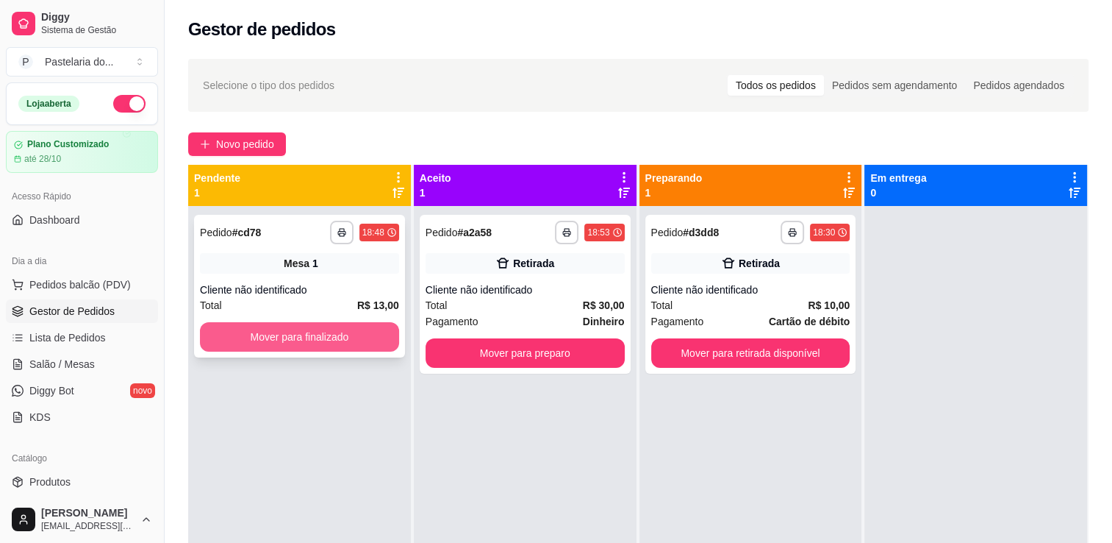
click at [362, 335] on button "Mover para finalizado" at bounding box center [299, 336] width 199 height 29
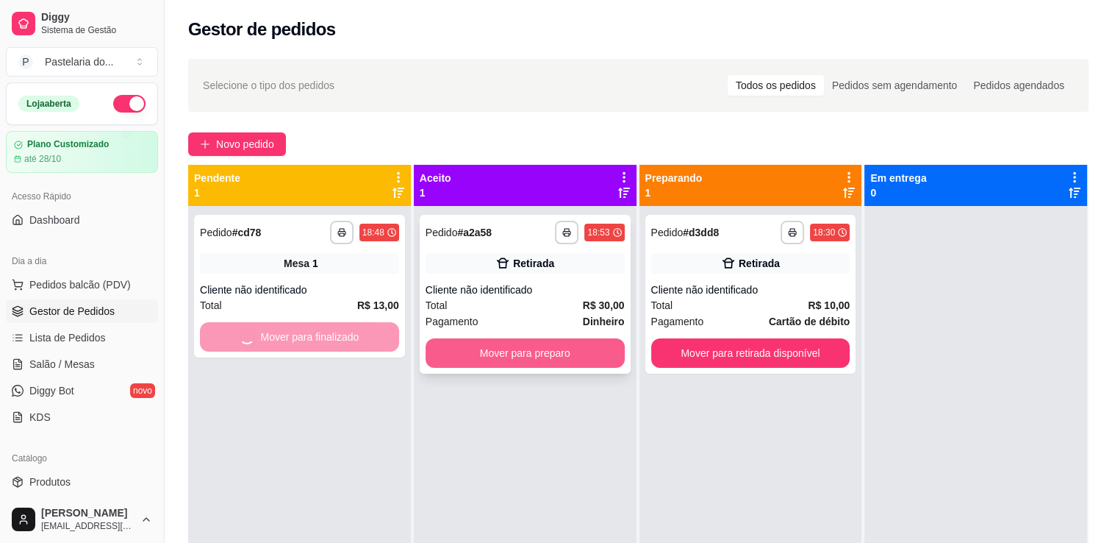
click at [518, 347] on button "Mover para preparo" at bounding box center [525, 352] width 199 height 29
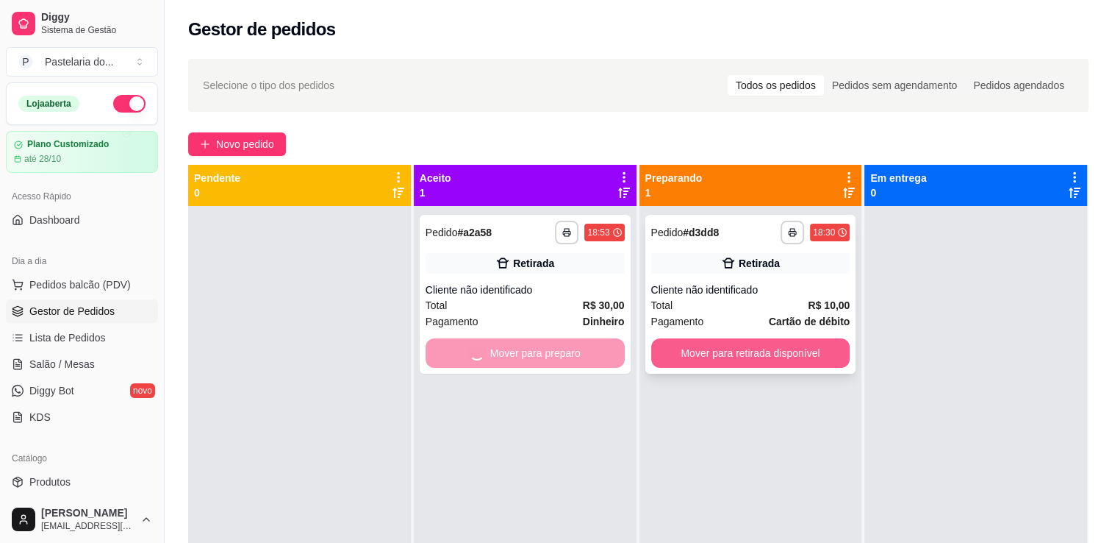
click at [679, 357] on button "Mover para retirada disponível" at bounding box center [750, 352] width 199 height 29
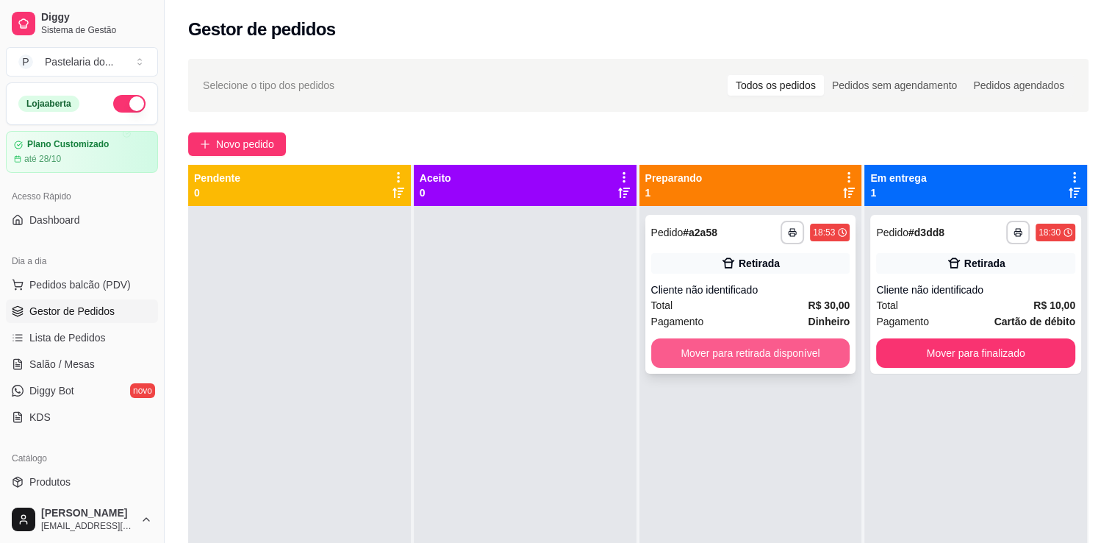
click at [722, 352] on button "Mover para retirada disponível" at bounding box center [750, 352] width 199 height 29
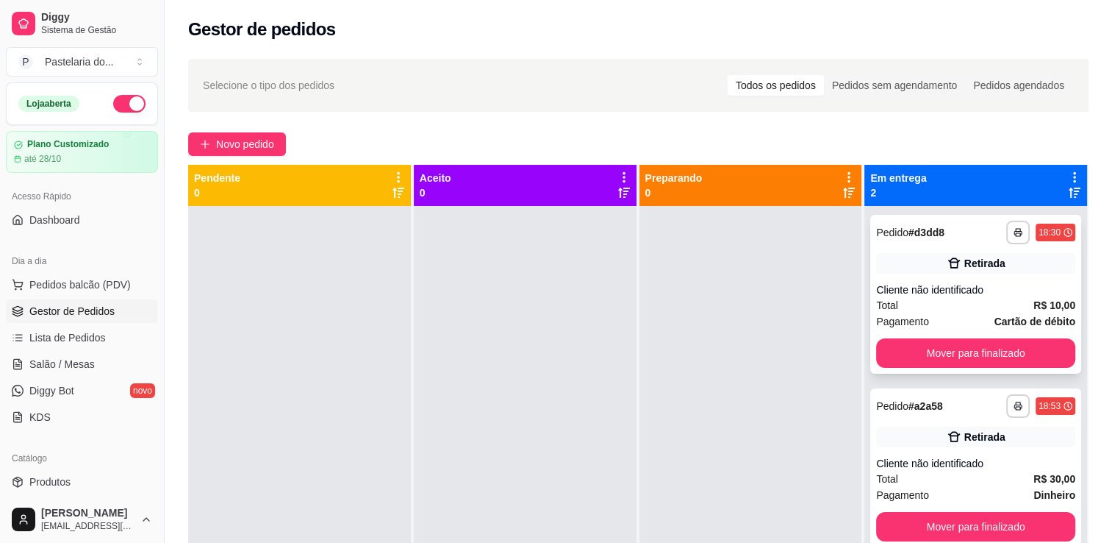
click at [972, 357] on button "Mover para finalizado" at bounding box center [975, 352] width 199 height 29
click at [972, 357] on div "Mover para finalizado" at bounding box center [975, 352] width 199 height 29
click at [971, 357] on div "Mover para finalizado" at bounding box center [975, 352] width 199 height 29
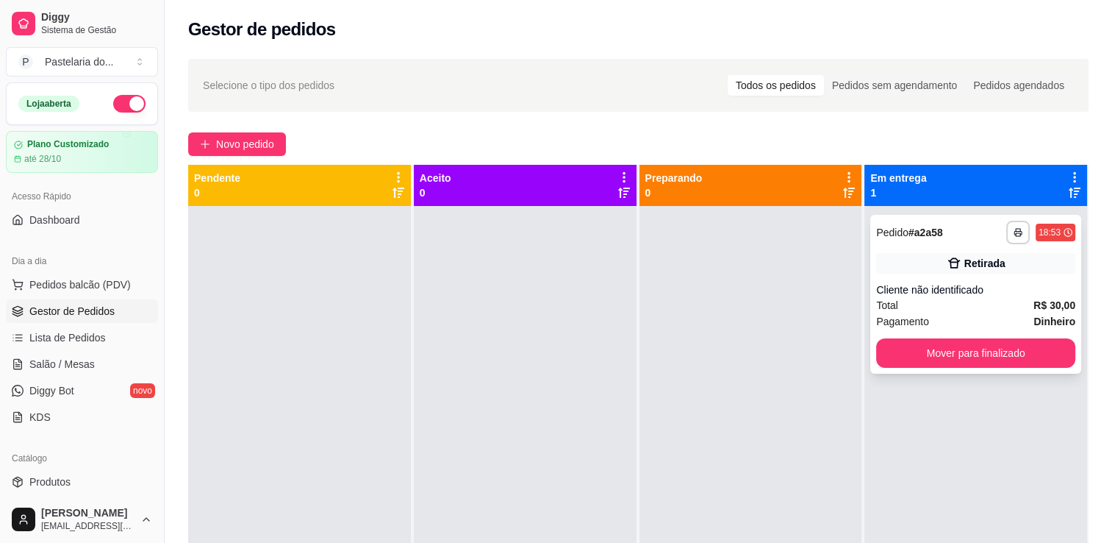
click at [973, 337] on div "**********" at bounding box center [975, 294] width 211 height 159
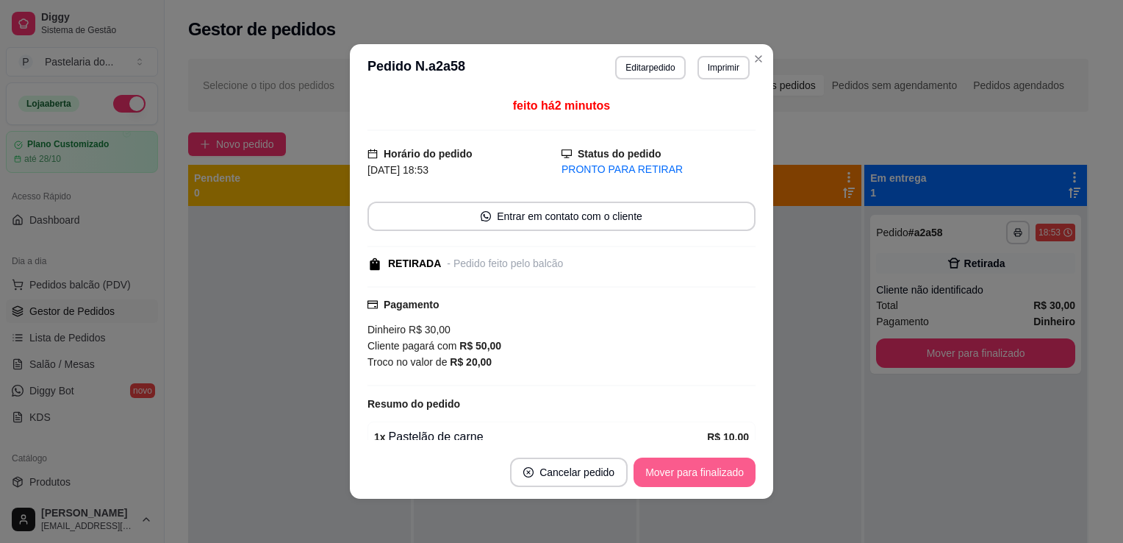
click at [679, 481] on button "Mover para finalizado" at bounding box center [695, 471] width 122 height 29
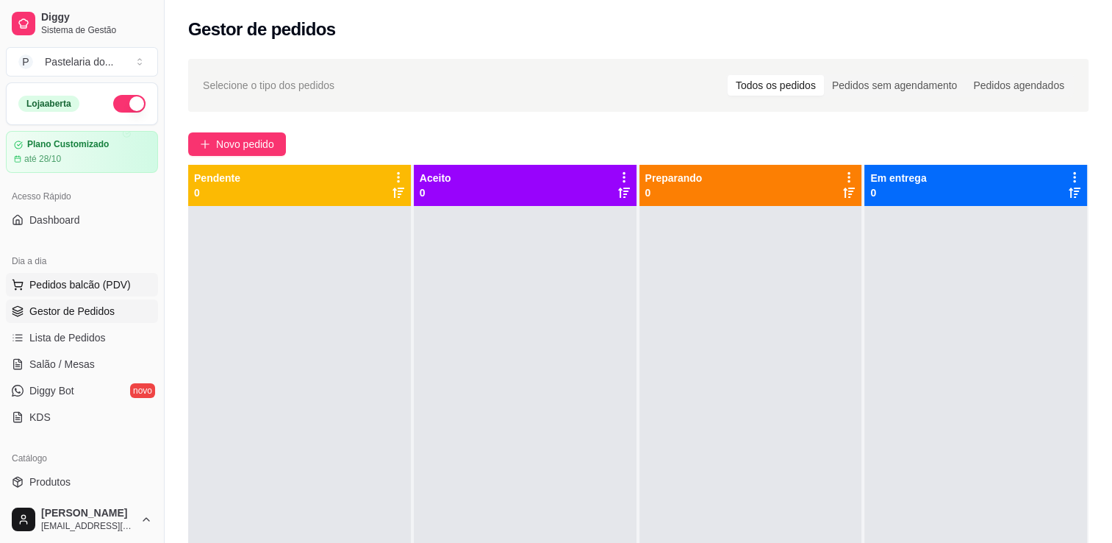
click at [100, 291] on button "Pedidos balcão (PDV)" at bounding box center [82, 285] width 152 height 24
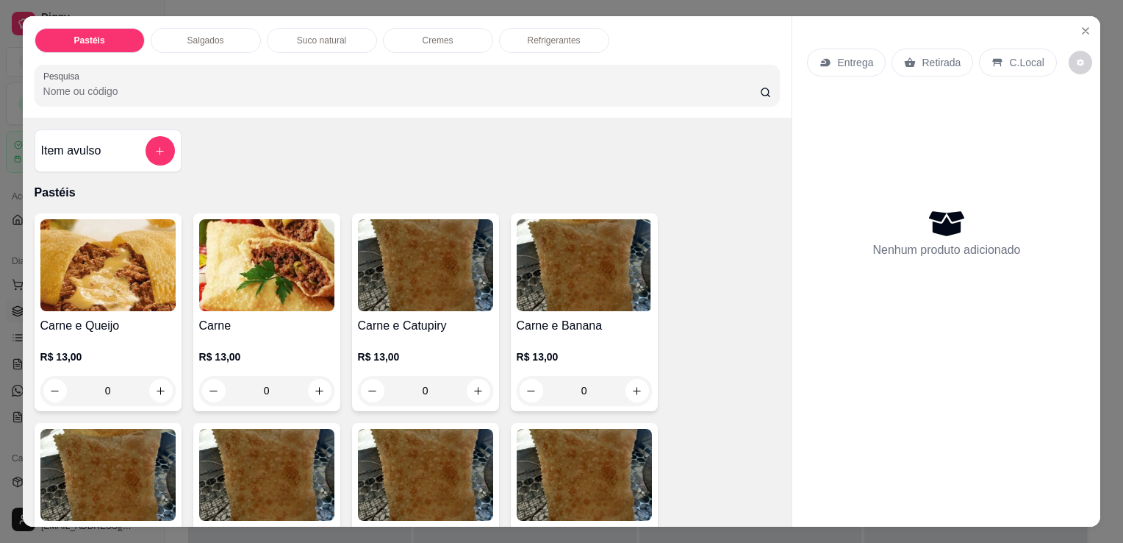
click at [40, 336] on div "R$ 13,00 0" at bounding box center [107, 370] width 135 height 71
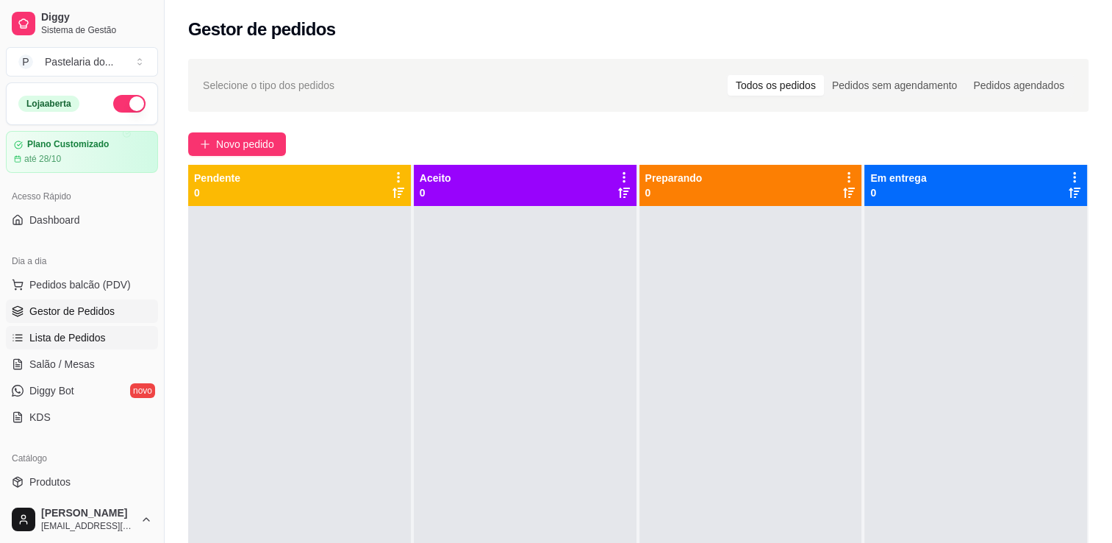
click at [74, 337] on span "Lista de Pedidos" at bounding box center [67, 337] width 76 height 15
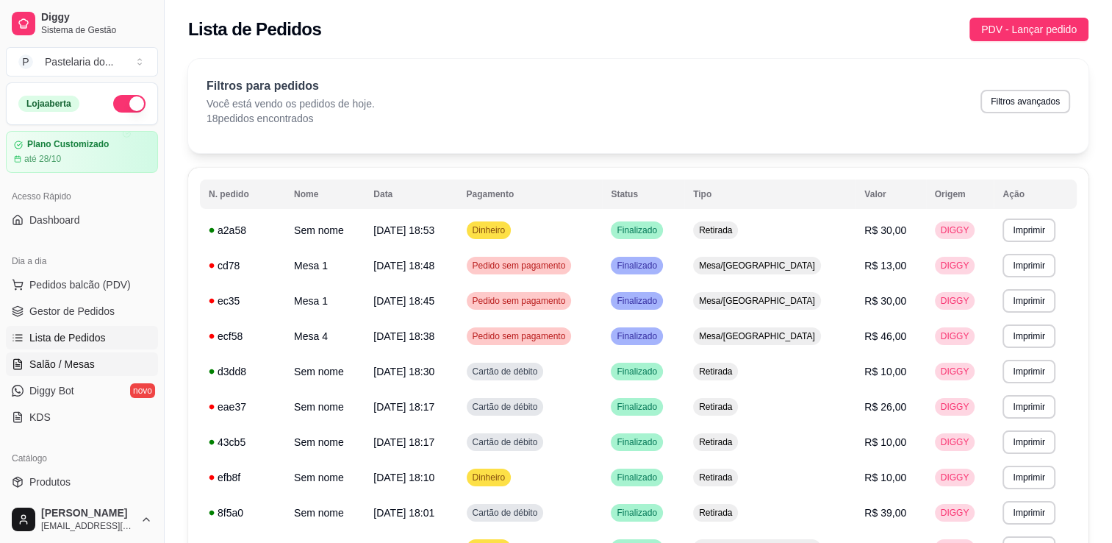
click at [97, 362] on link "Salão / Mesas" at bounding box center [82, 364] width 152 height 24
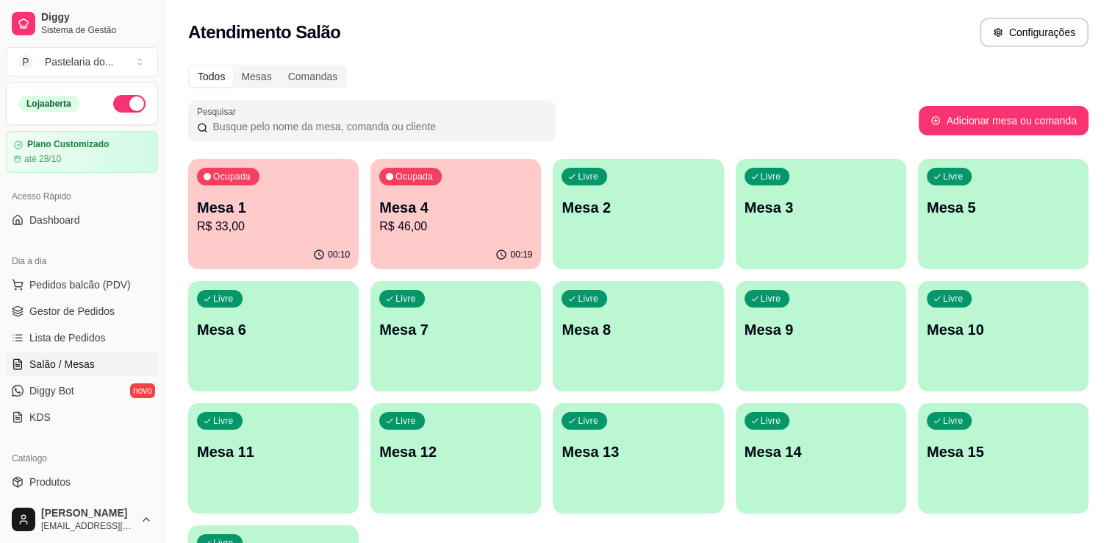
click at [269, 272] on div "Ocupada Mesa 1 R$ 33,00 00:10 Ocupada Mesa 4 R$ 46,00 00:19 Livre Mesa 2 Livre …" at bounding box center [638, 397] width 901 height 476
click at [271, 240] on div "Ocupada Mesa 1 R$ 33,00" at bounding box center [273, 200] width 171 height 82
click at [415, 200] on p "Mesa 4" at bounding box center [455, 207] width 153 height 21
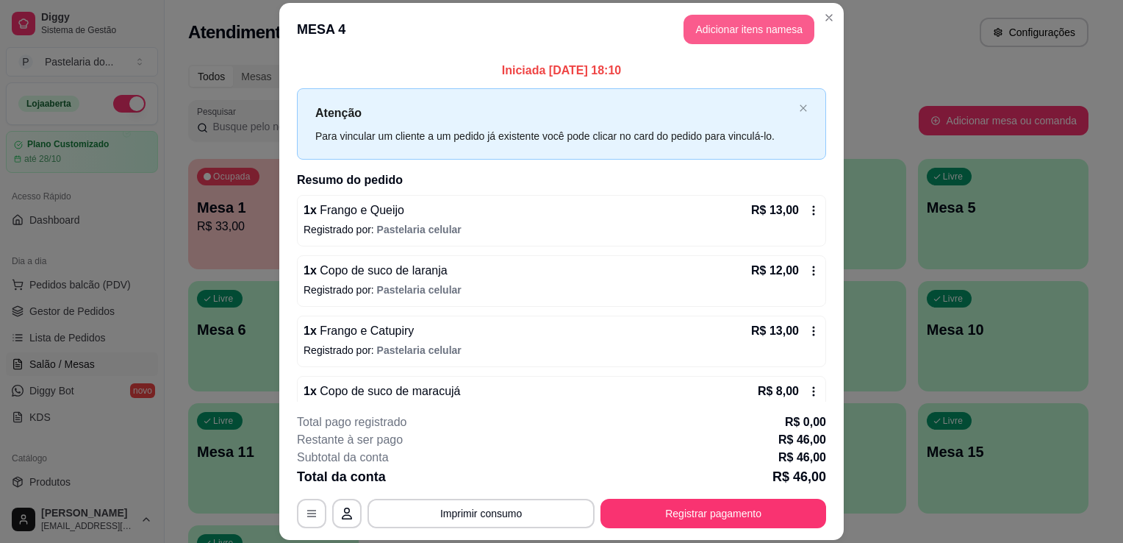
click at [709, 40] on button "Adicionar itens na mesa" at bounding box center [749, 29] width 131 height 29
click at [124, 263] on img at bounding box center [107, 265] width 135 height 92
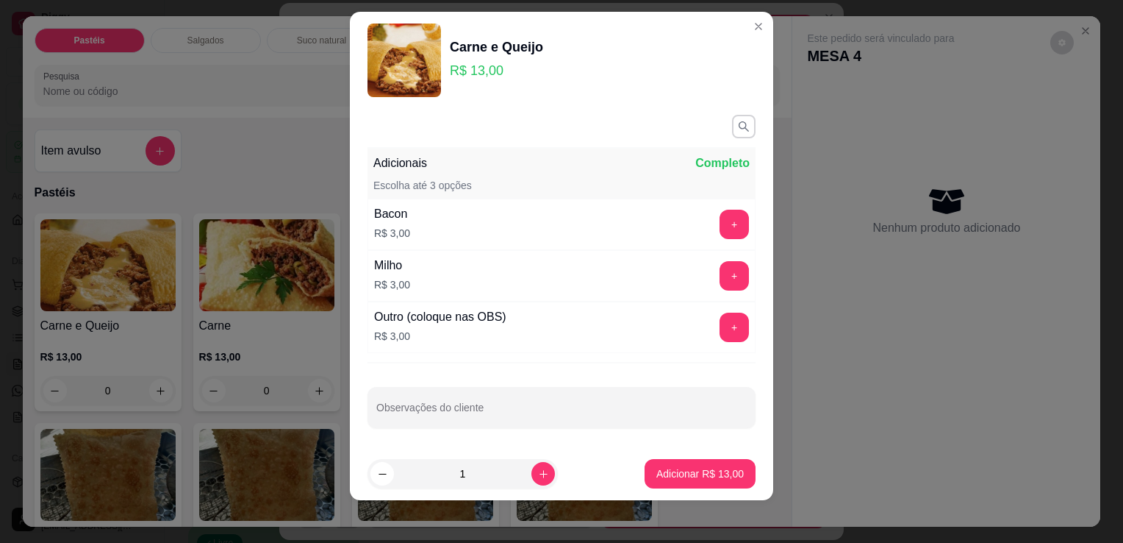
scroll to position [20, 0]
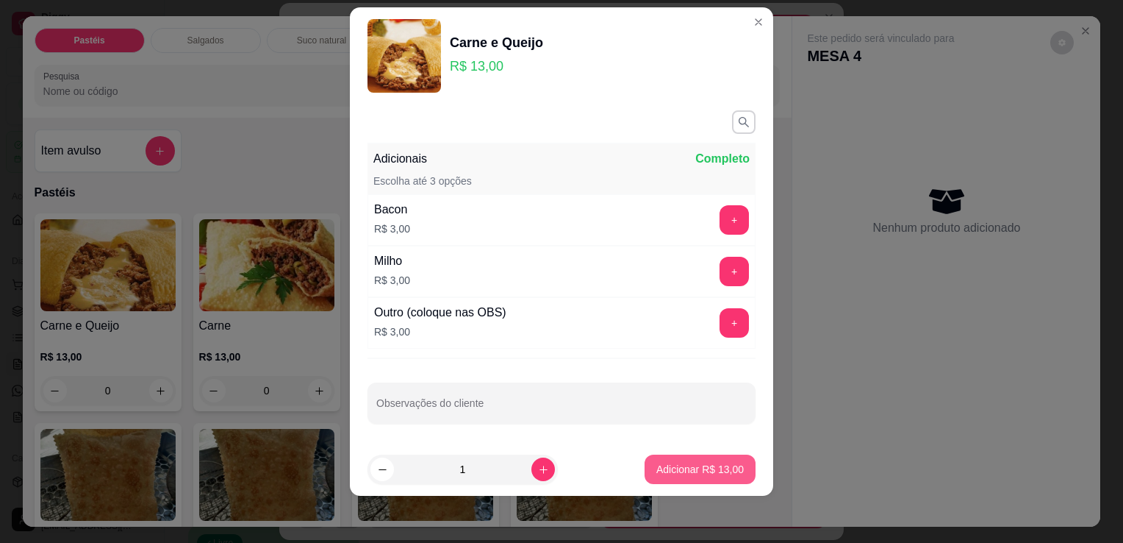
click at [645, 475] on div "Adicionar R$ 13,00" at bounding box center [700, 468] width 111 height 29
click at [670, 473] on p "Adicionar R$ 13,00" at bounding box center [700, 469] width 87 height 15
type input "1"
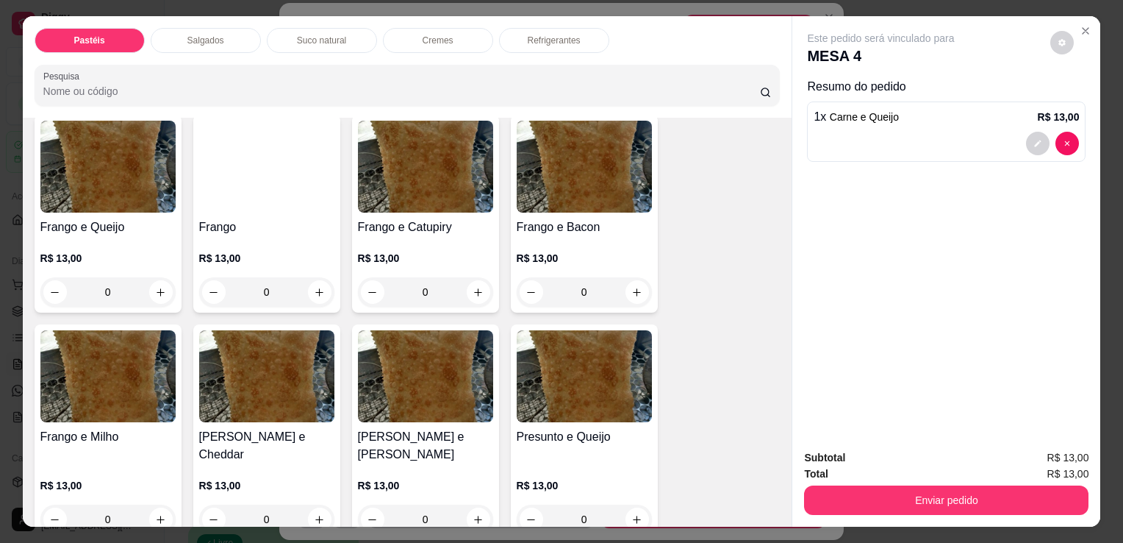
scroll to position [588, 0]
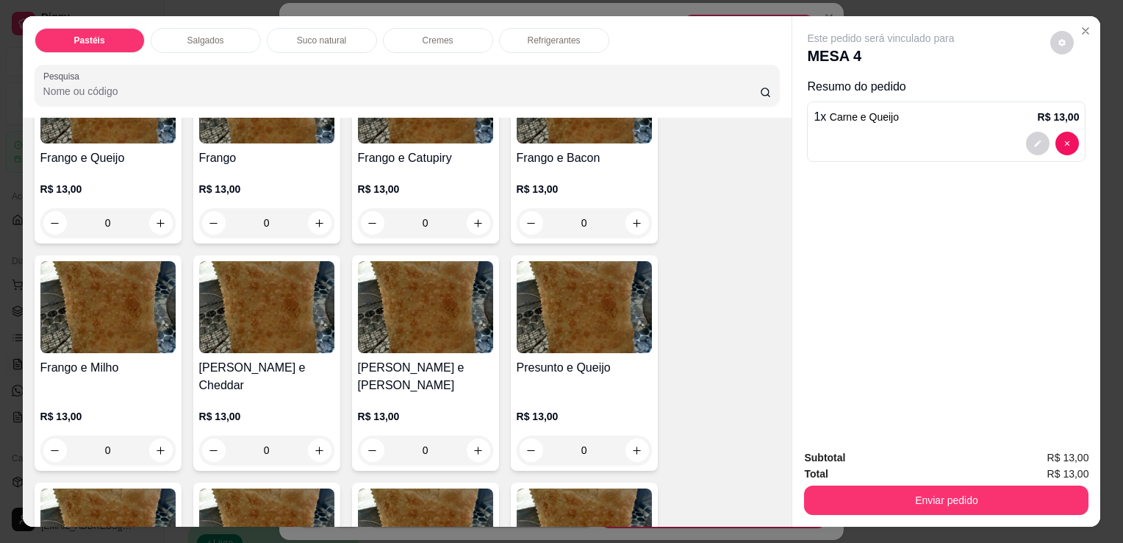
click at [584, 409] on p "R$ 13,00" at bounding box center [584, 416] width 135 height 15
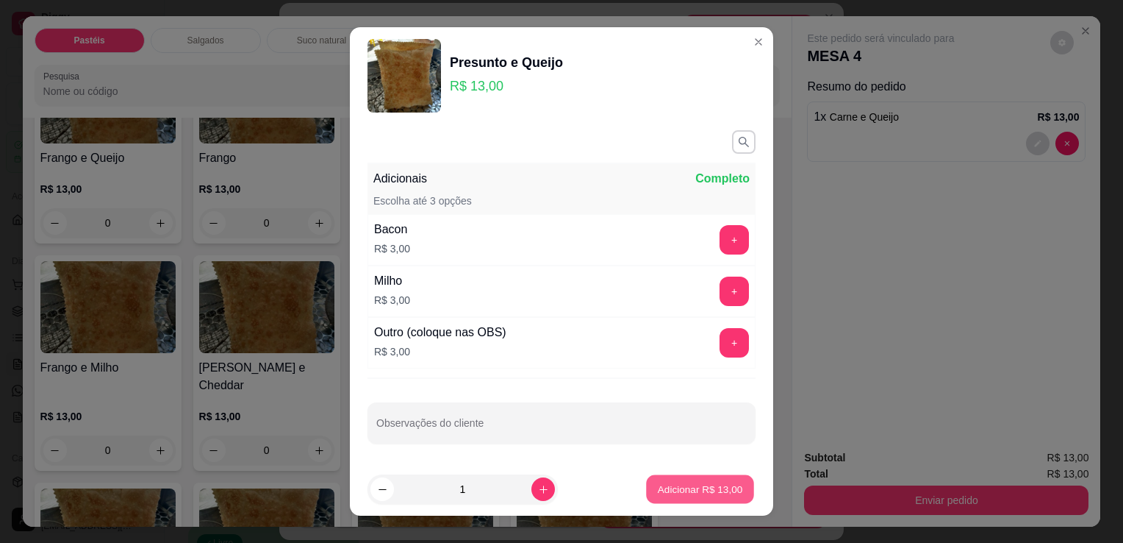
click at [682, 488] on p "Adicionar R$ 13,00" at bounding box center [700, 489] width 85 height 14
type input "1"
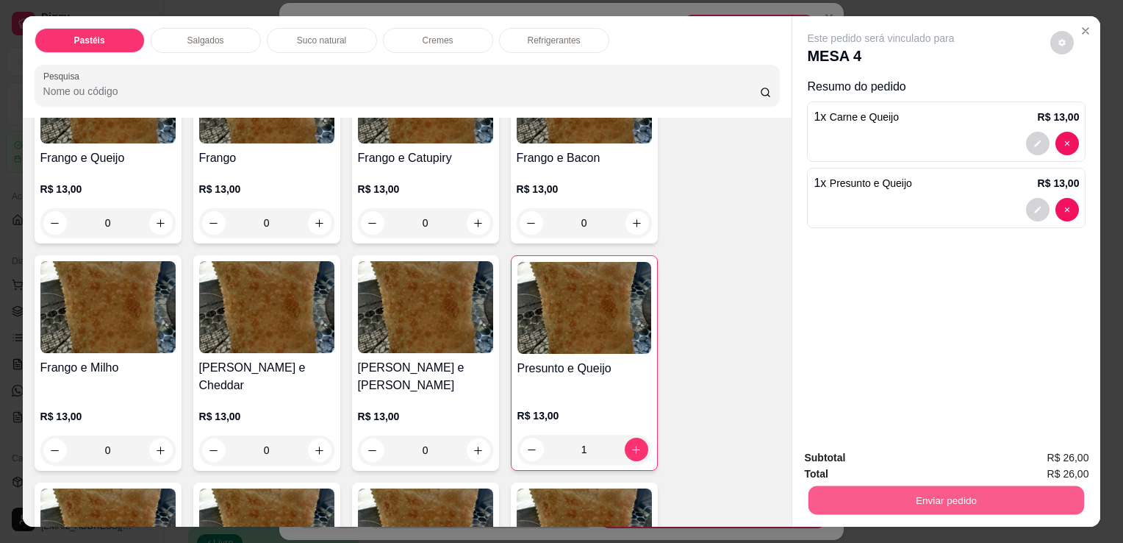
click at [894, 493] on button "Enviar pedido" at bounding box center [947, 499] width 276 height 29
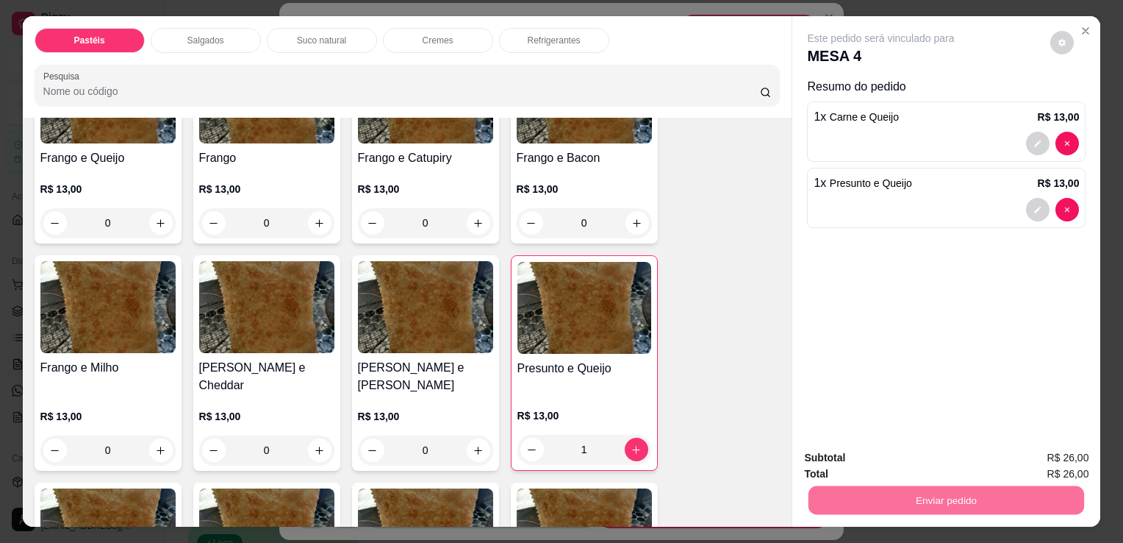
click at [1049, 452] on button "Enviar pedido" at bounding box center [1050, 458] width 81 height 27
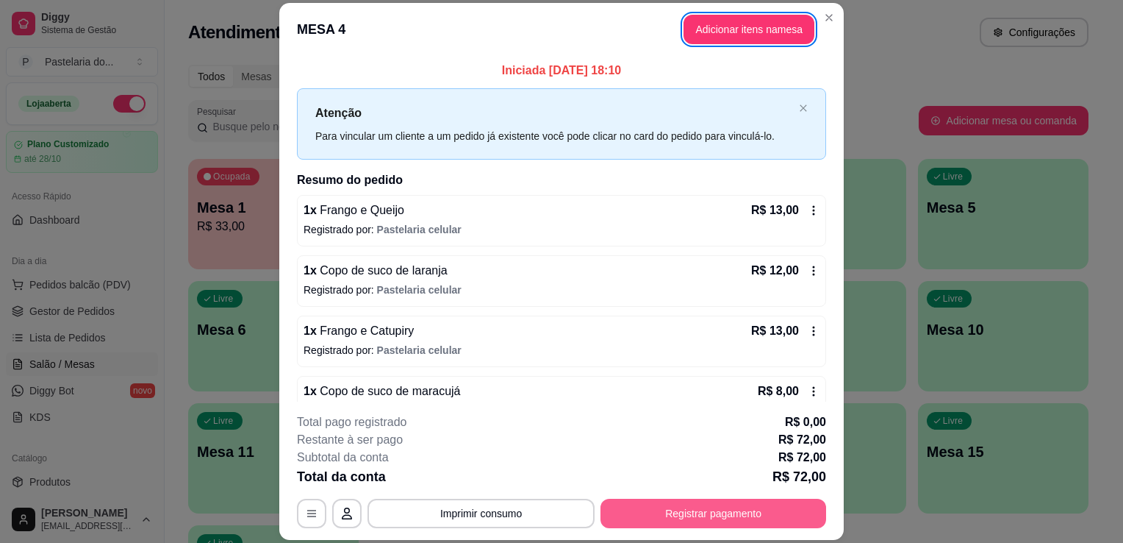
click at [737, 507] on button "Registrar pagamento" at bounding box center [714, 512] width 226 height 29
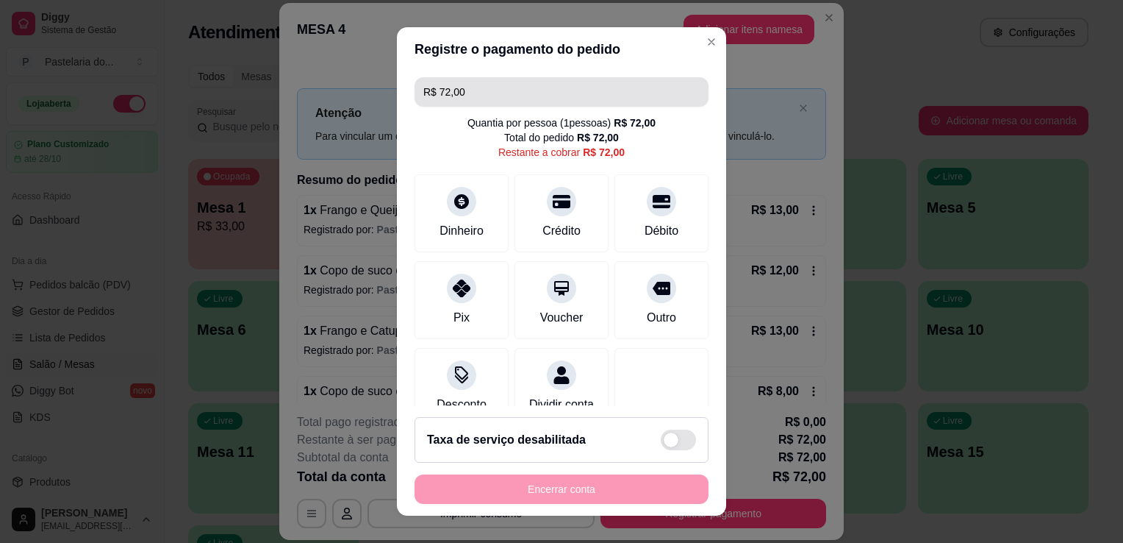
click at [487, 99] on input "R$ 72,00" at bounding box center [561, 91] width 276 height 29
click at [498, 97] on input "R$ 72,00" at bounding box center [561, 91] width 276 height 29
click at [498, 96] on input "R$ 72,00" at bounding box center [561, 91] width 276 height 29
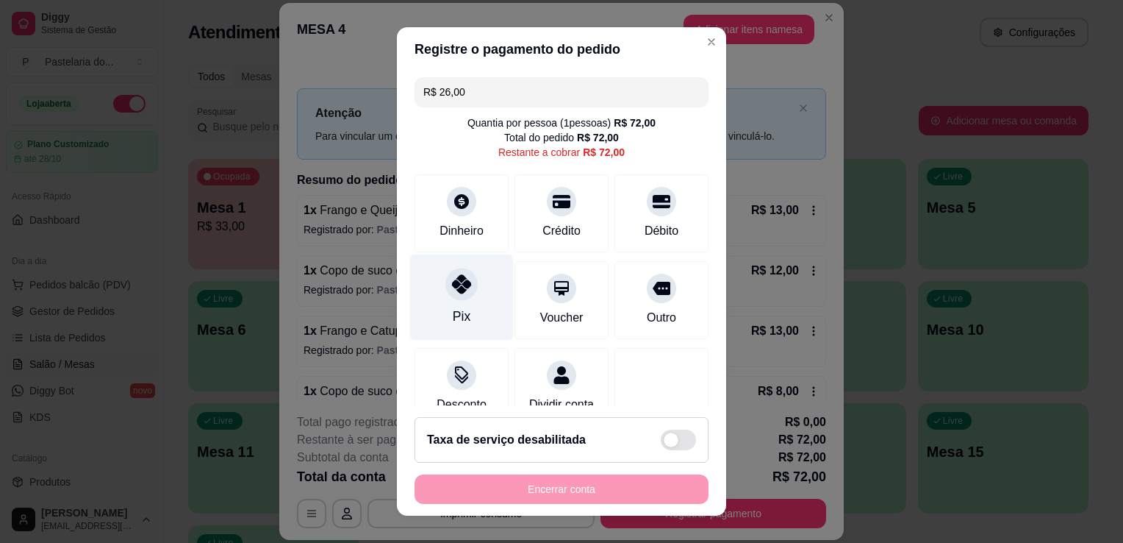
click at [452, 292] on icon at bounding box center [461, 283] width 19 height 19
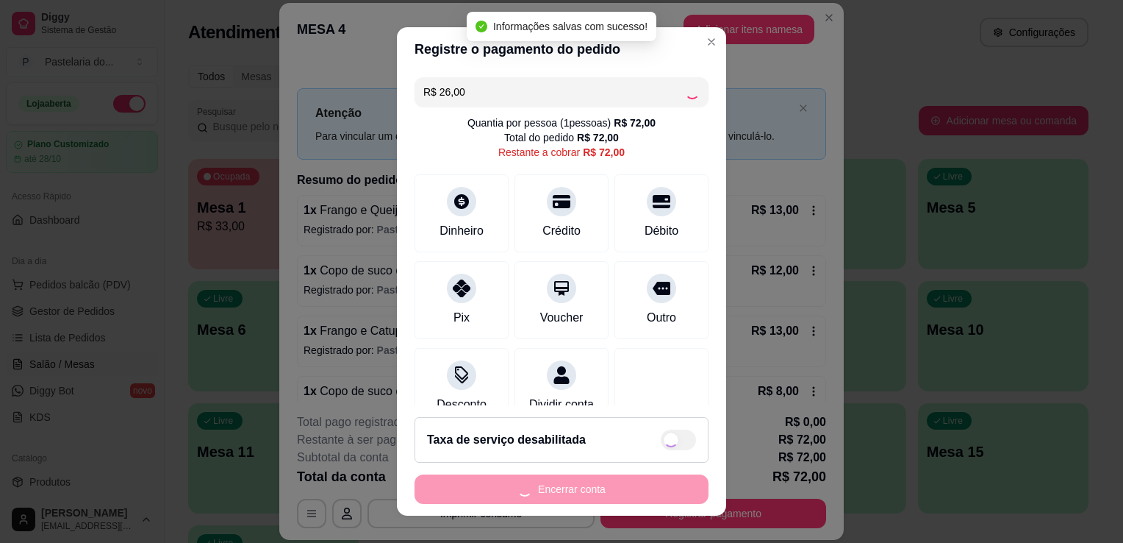
type input "R$ 46,00"
click at [562, 257] on div "R$ 46,00 Quantia por pessoa ( 1 pessoas) R$ 72,00 Total do pedido R$ 72,00 Rest…" at bounding box center [561, 238] width 329 height 334
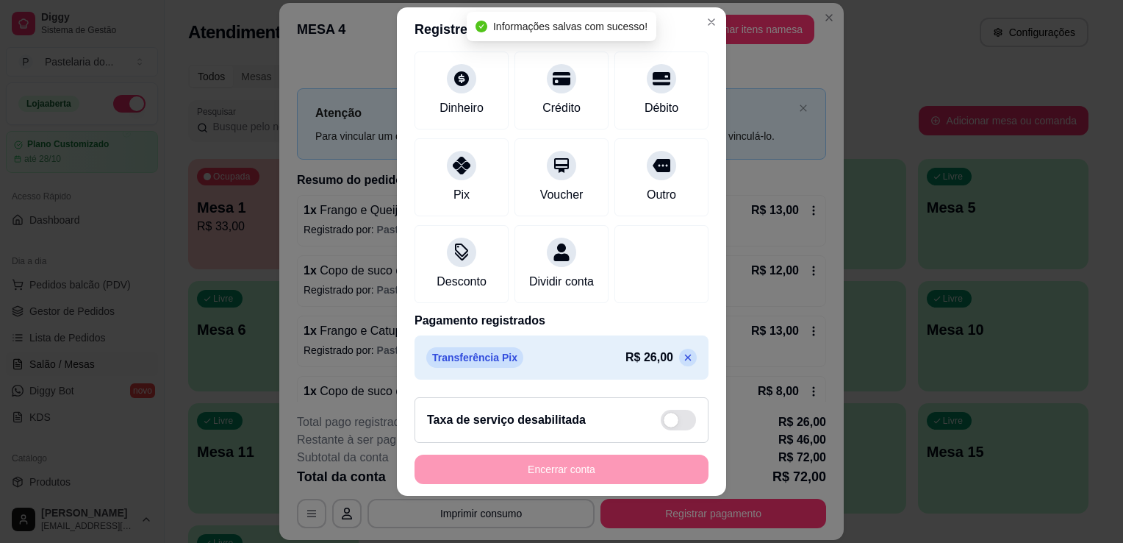
scroll to position [0, 0]
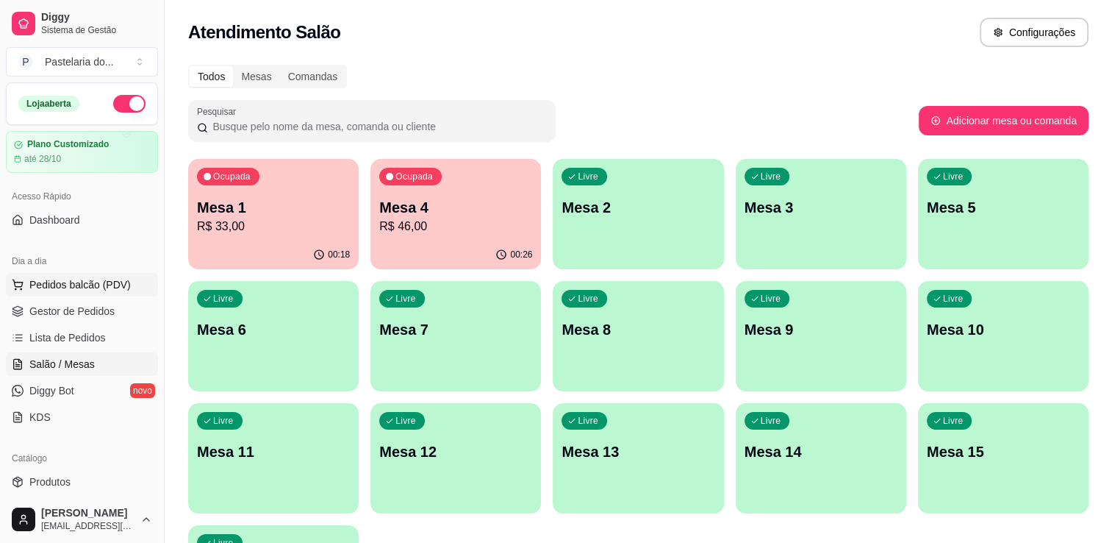
click at [24, 287] on button "Pedidos balcão (PDV)" at bounding box center [82, 285] width 152 height 24
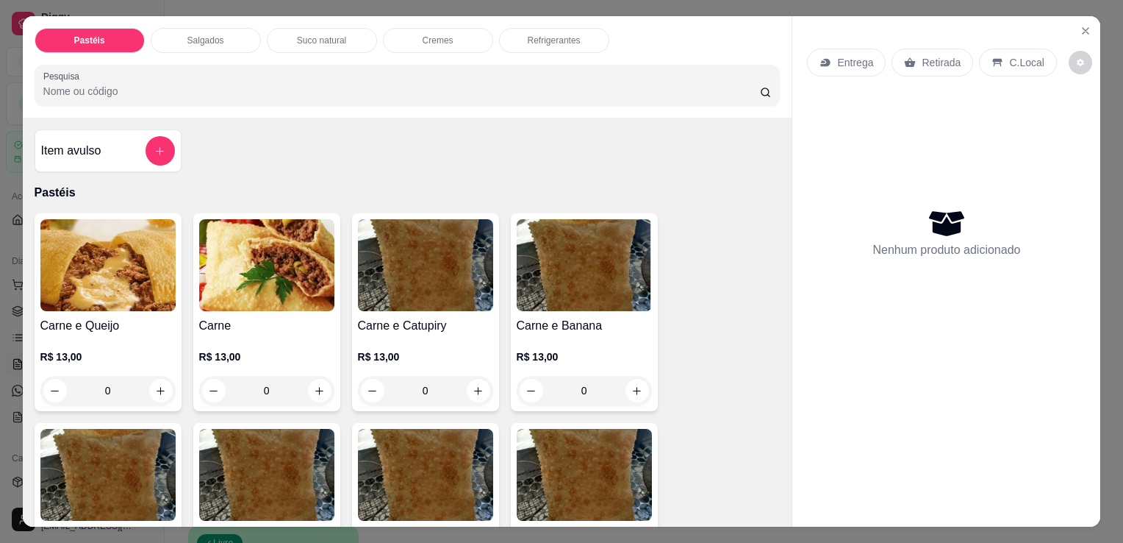
click at [541, 35] on p "Refrigerantes" at bounding box center [554, 41] width 53 height 12
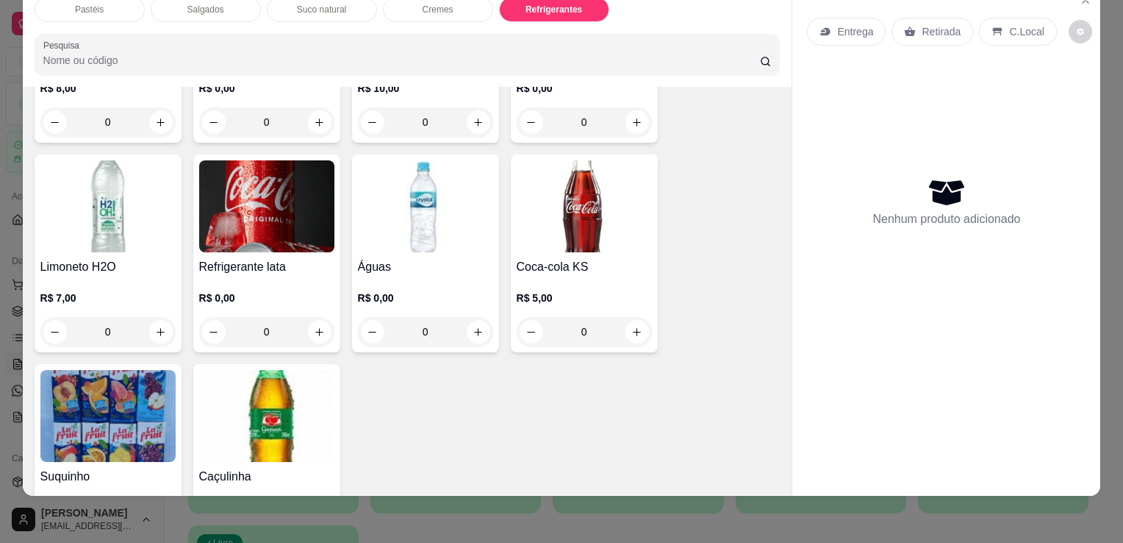
scroll to position [3764, 0]
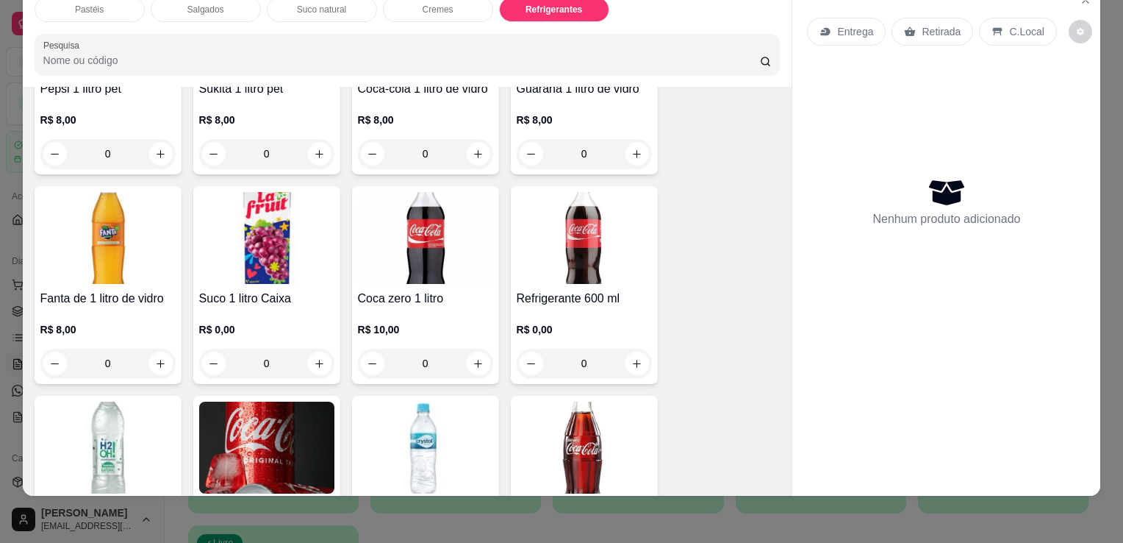
click at [259, 250] on img at bounding box center [266, 238] width 135 height 92
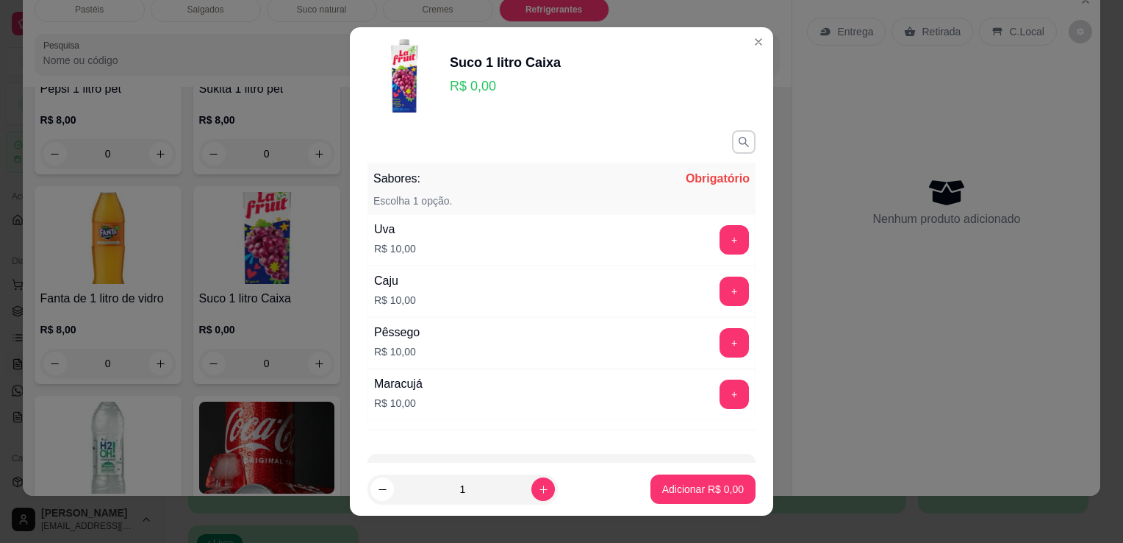
click at [460, 248] on div "Uva R$ 10,00 +" at bounding box center [562, 239] width 388 height 51
click at [720, 251] on button "+" at bounding box center [734, 239] width 29 height 29
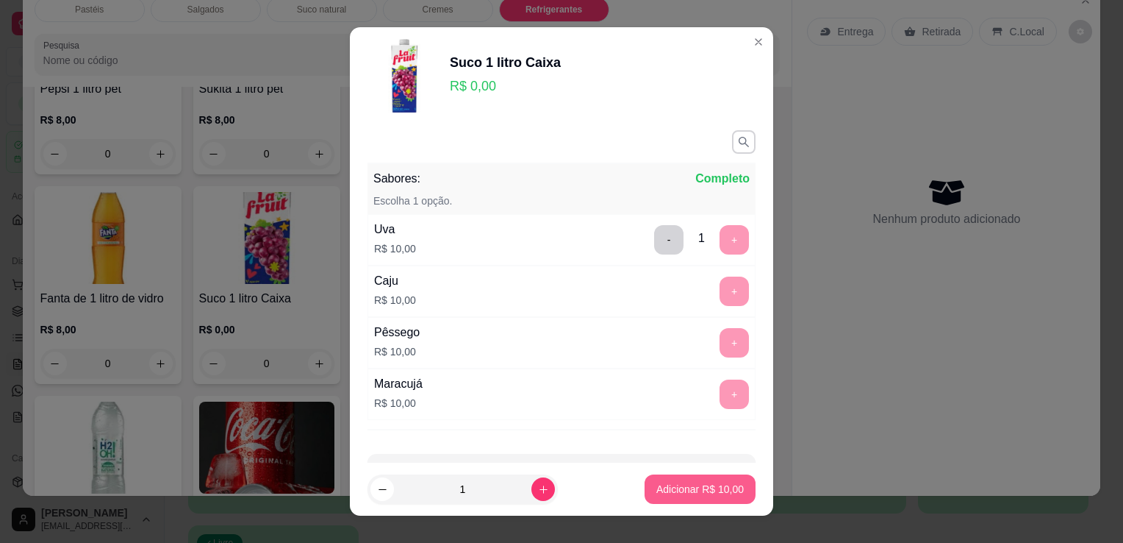
click at [686, 500] on button "Adicionar R$ 10,00" at bounding box center [700, 488] width 111 height 29
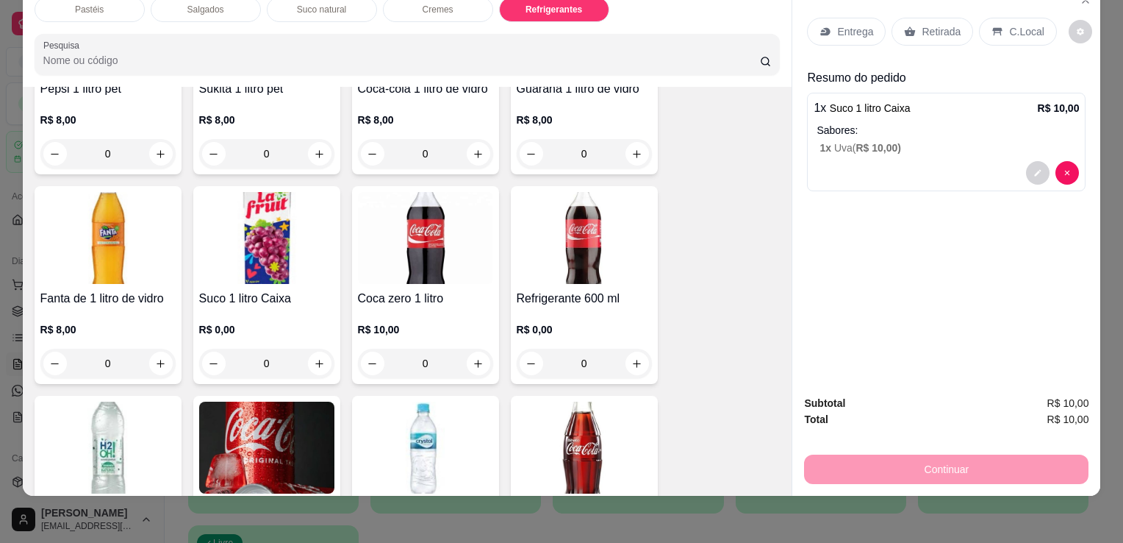
click at [953, 22] on div "Retirada" at bounding box center [933, 32] width 82 height 28
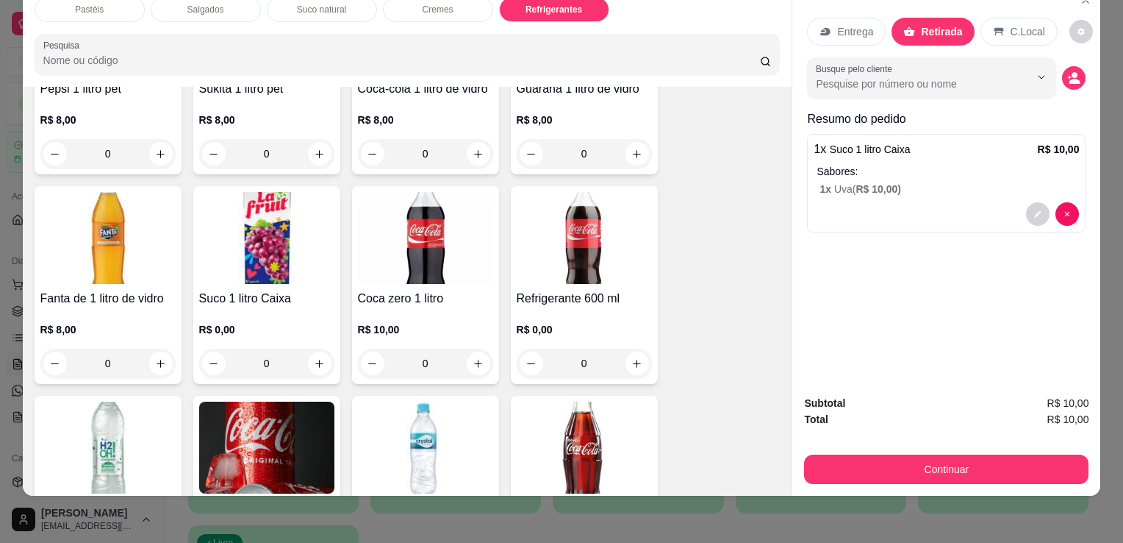
drag, startPoint x: 903, startPoint y: 473, endPoint x: 903, endPoint y: 458, distance: 14.7
click at [904, 470] on div "Subtotal R$ 10,00 Total R$ 10,00 Continuar" at bounding box center [947, 439] width 308 height 112
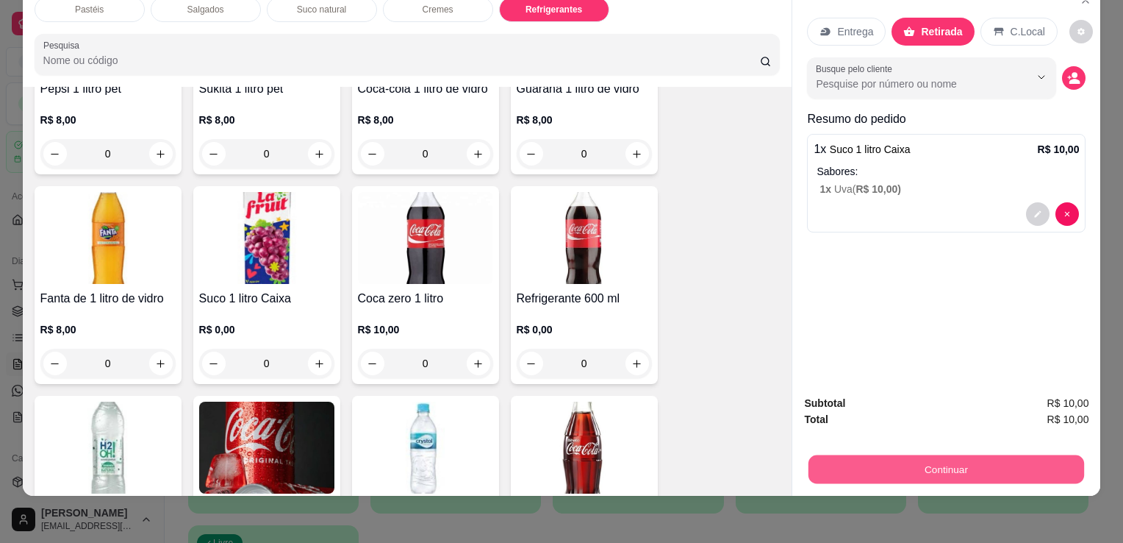
click at [846, 454] on button "Continuar" at bounding box center [947, 468] width 276 height 29
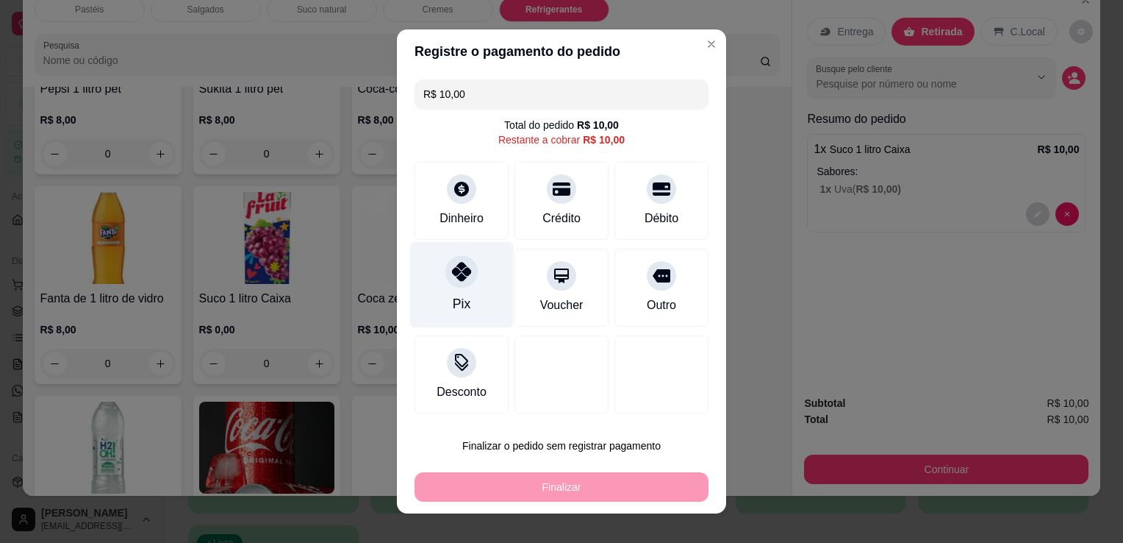
click at [429, 275] on div "Pix" at bounding box center [462, 285] width 104 height 86
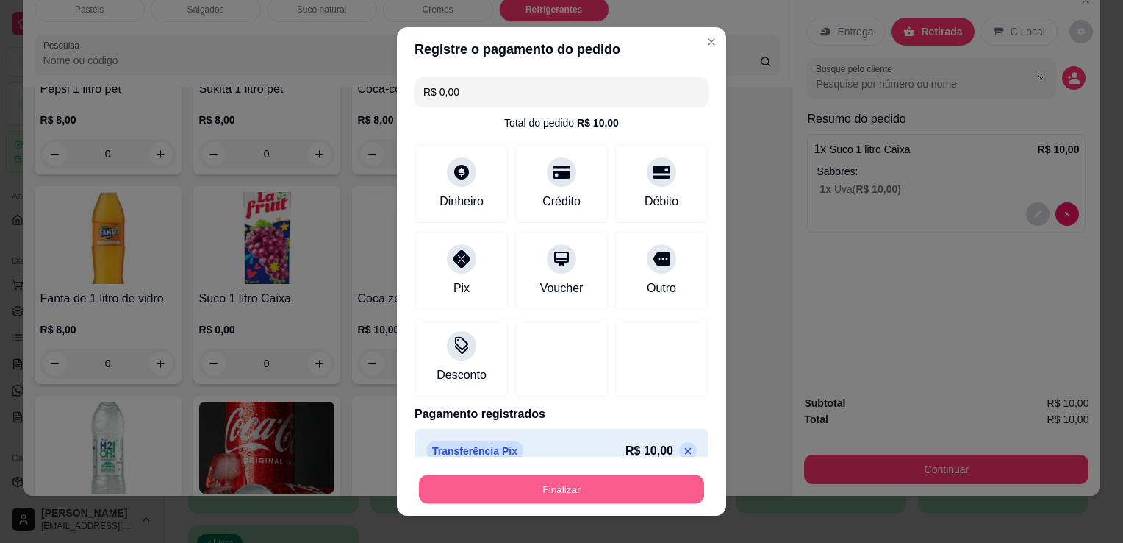
click at [571, 478] on button "Finalizar" at bounding box center [561, 489] width 285 height 29
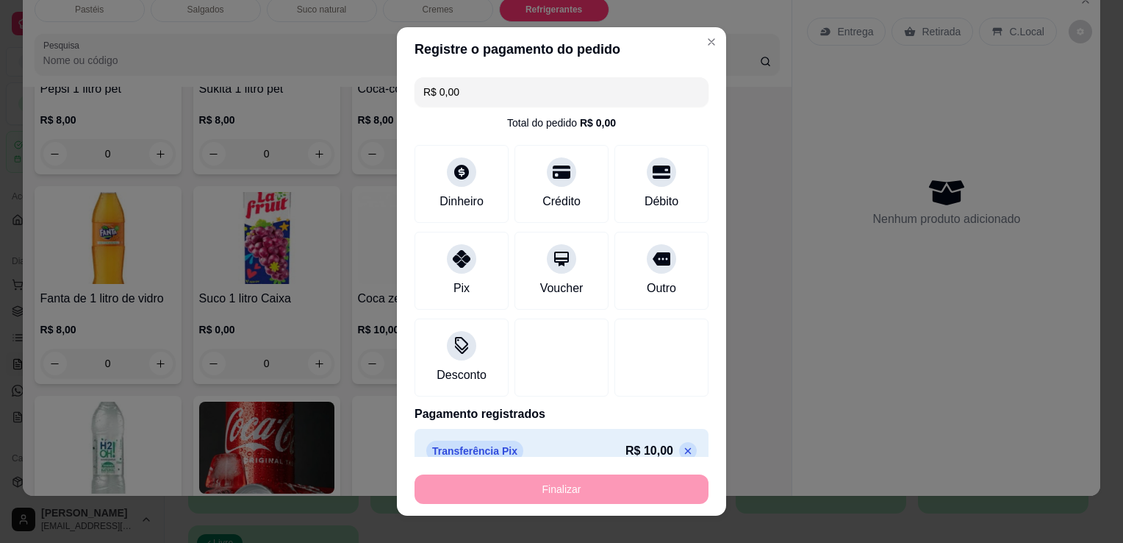
type input "-R$ 10,00"
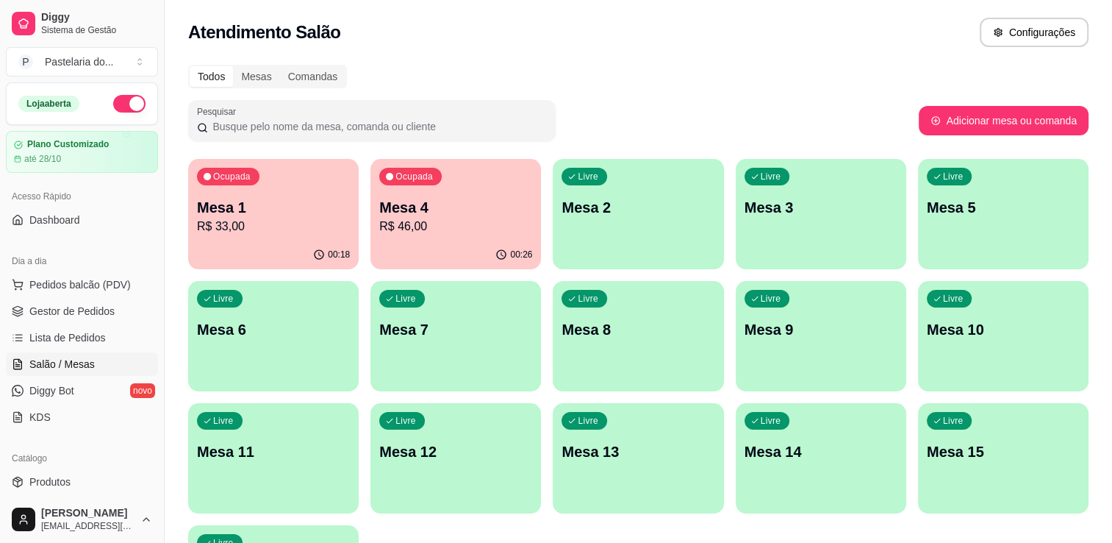
click at [498, 207] on p "Mesa 4" at bounding box center [455, 207] width 153 height 21
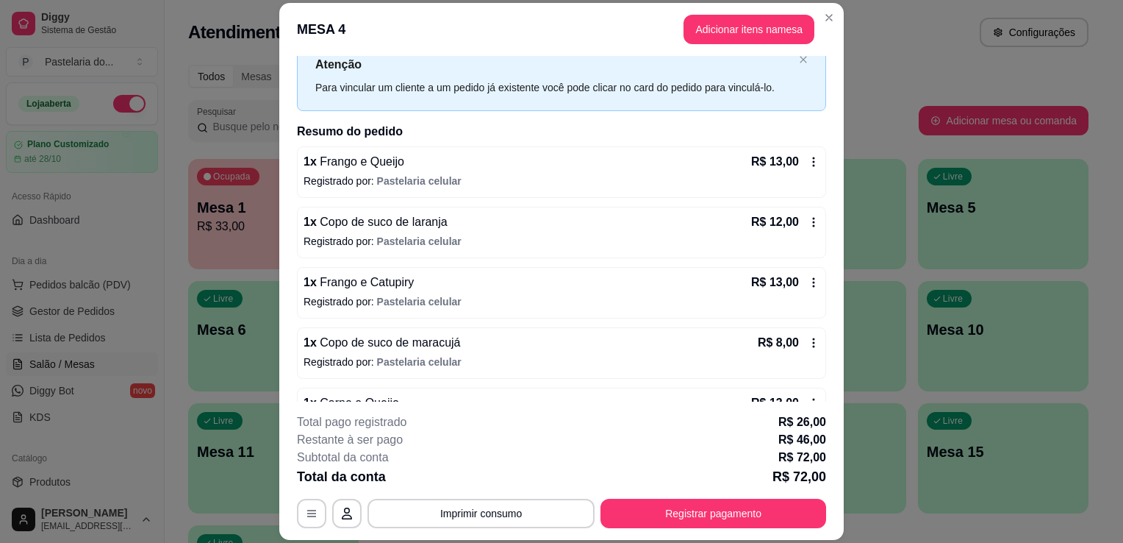
scroll to position [74, 0]
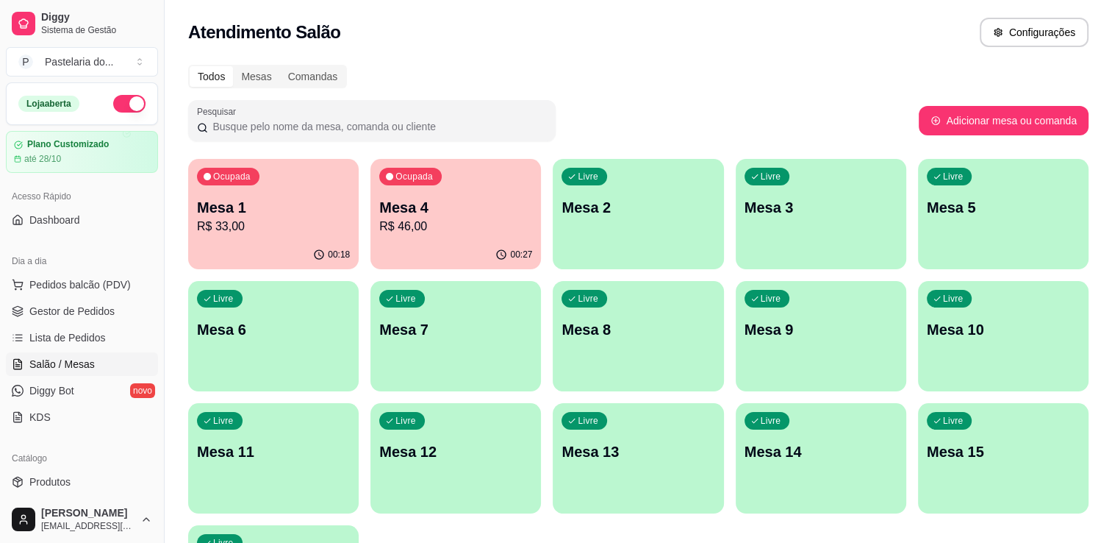
click at [240, 235] on div "Ocupada Mesa 1 R$ 33,00" at bounding box center [273, 200] width 171 height 82
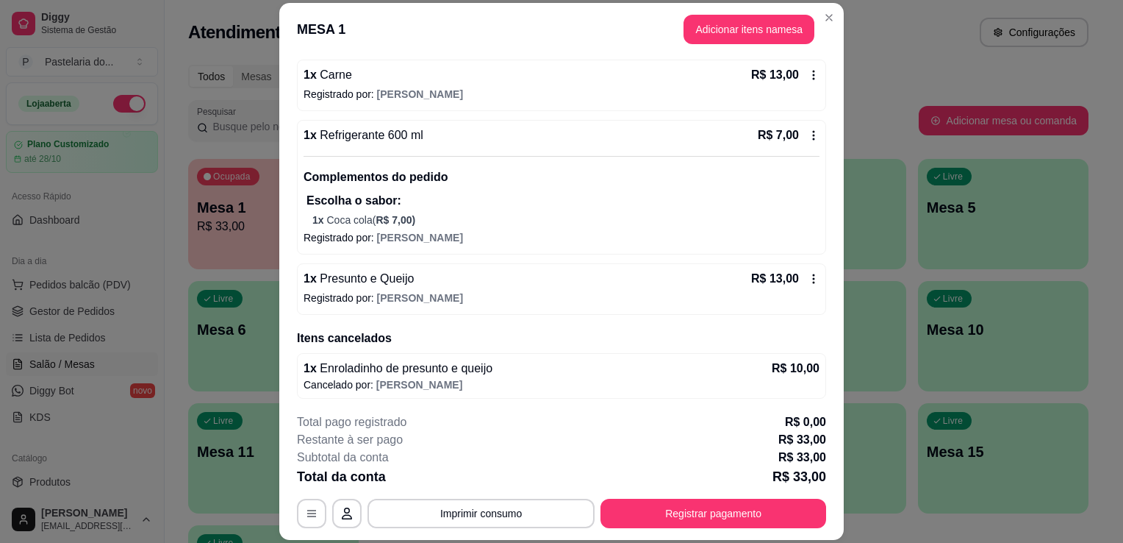
scroll to position [0, 0]
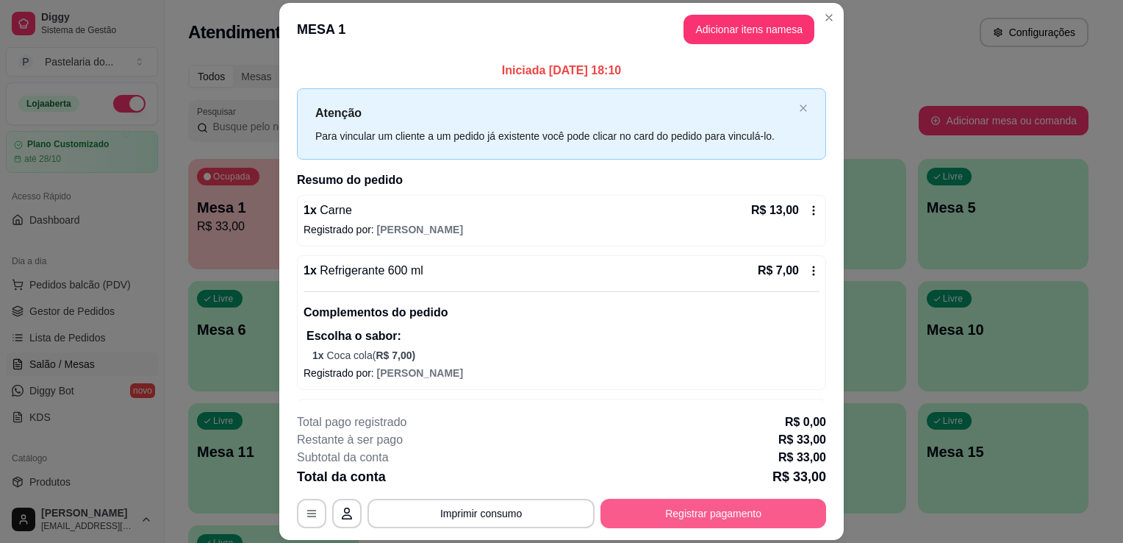
click at [676, 510] on button "Registrar pagamento" at bounding box center [714, 512] width 226 height 29
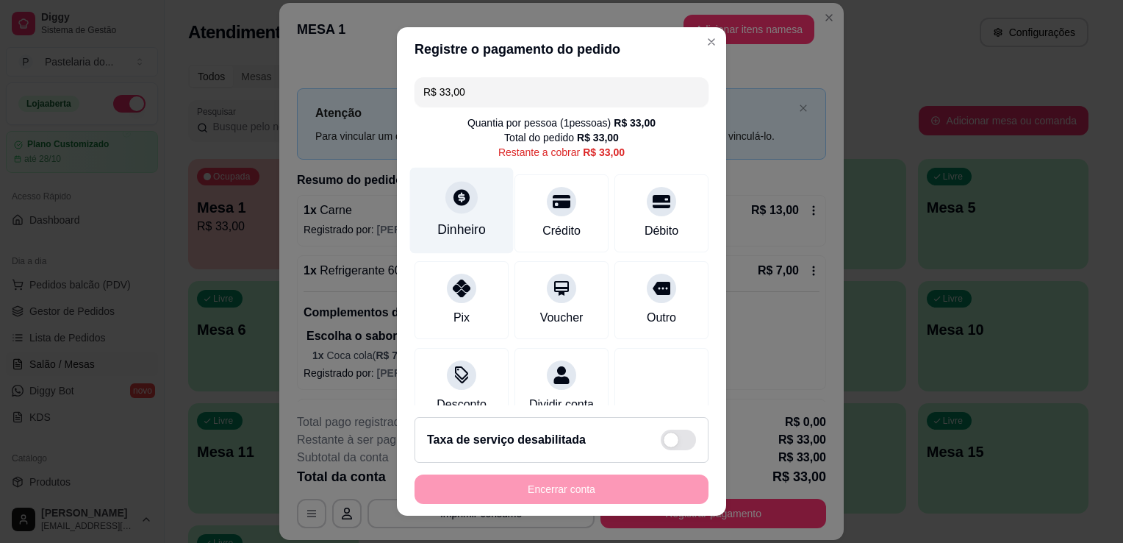
click at [465, 201] on div at bounding box center [462, 197] width 32 height 32
click at [475, 246] on input "0,00" at bounding box center [562, 257] width 294 height 29
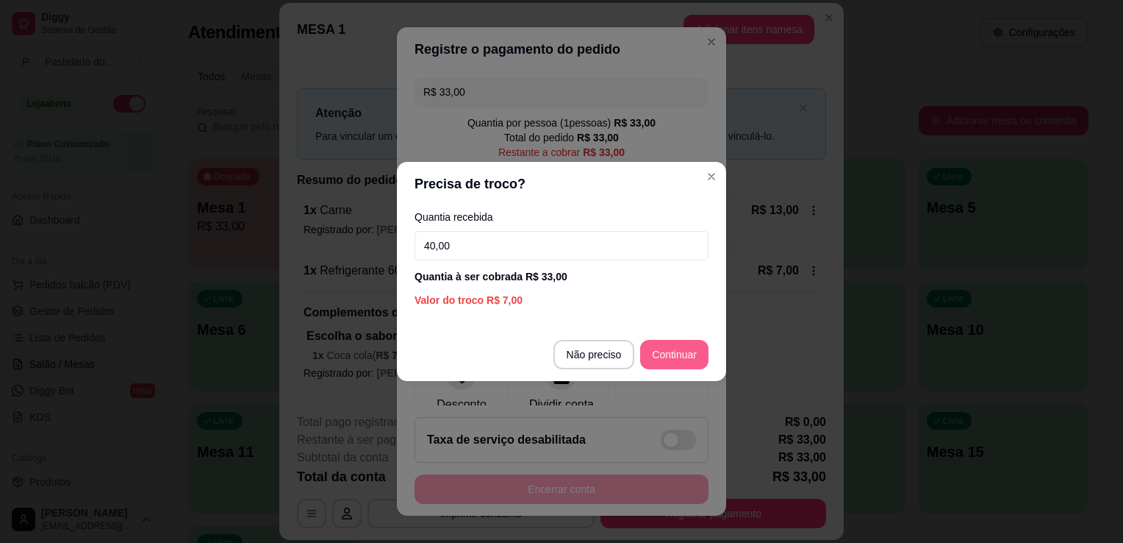
type input "40,00"
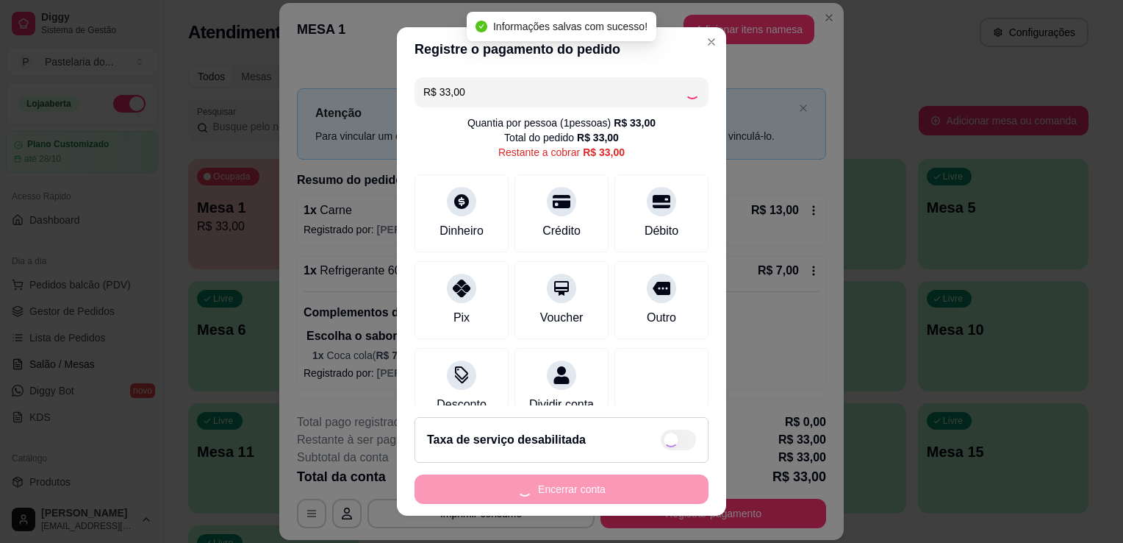
type input "R$ 0,00"
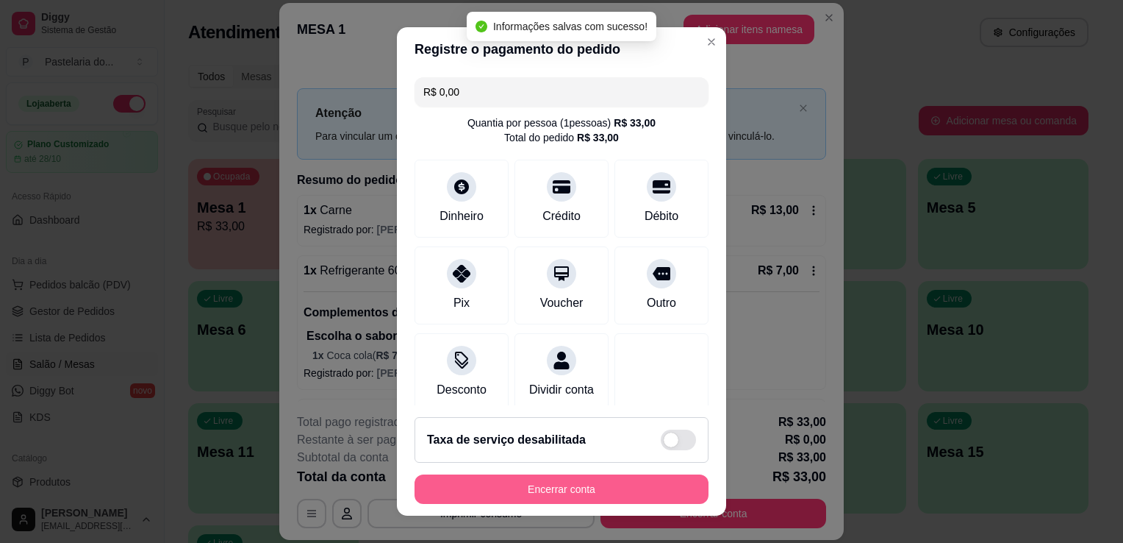
click at [605, 493] on button "Encerrar conta" at bounding box center [562, 488] width 294 height 29
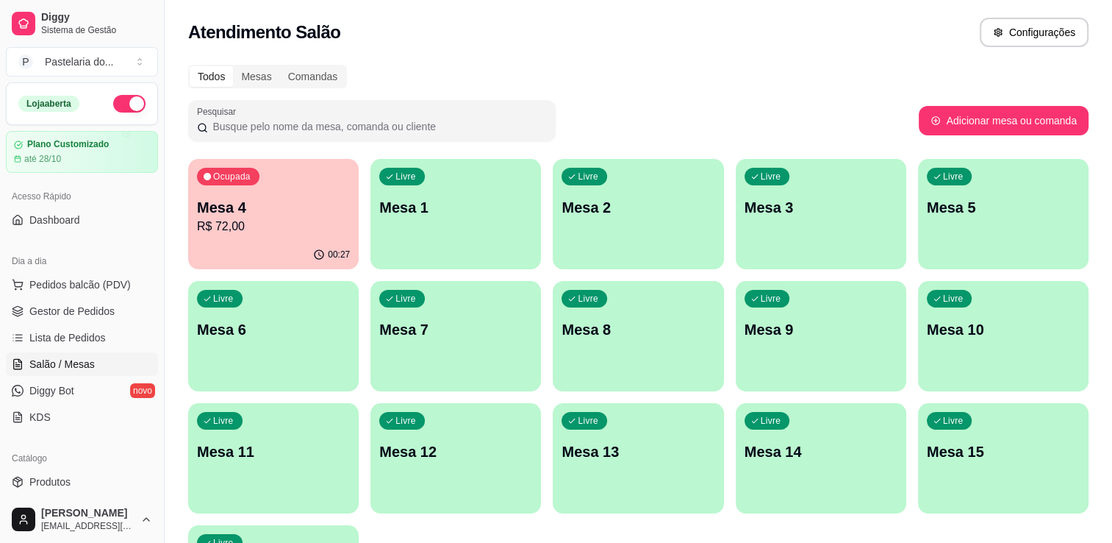
click at [227, 227] on p "R$ 72,00" at bounding box center [273, 227] width 153 height 18
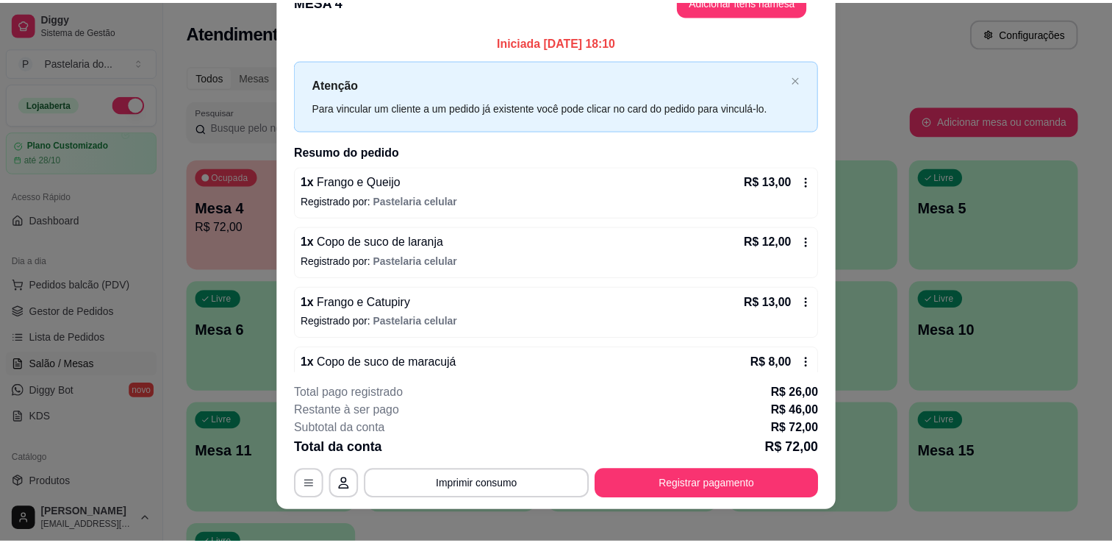
scroll to position [44, 0]
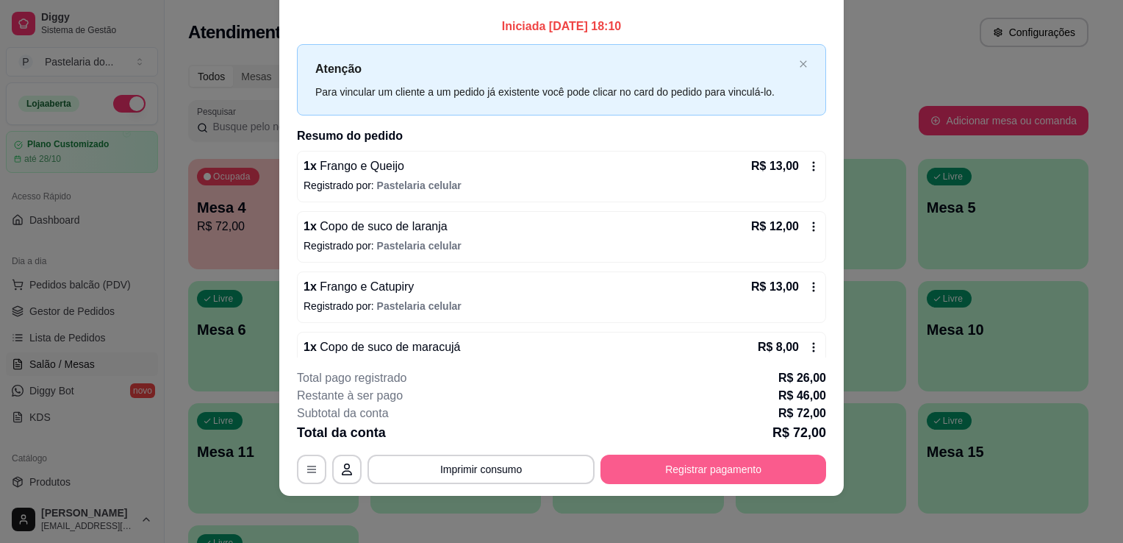
click at [701, 465] on button "Registrar pagamento" at bounding box center [714, 468] width 226 height 29
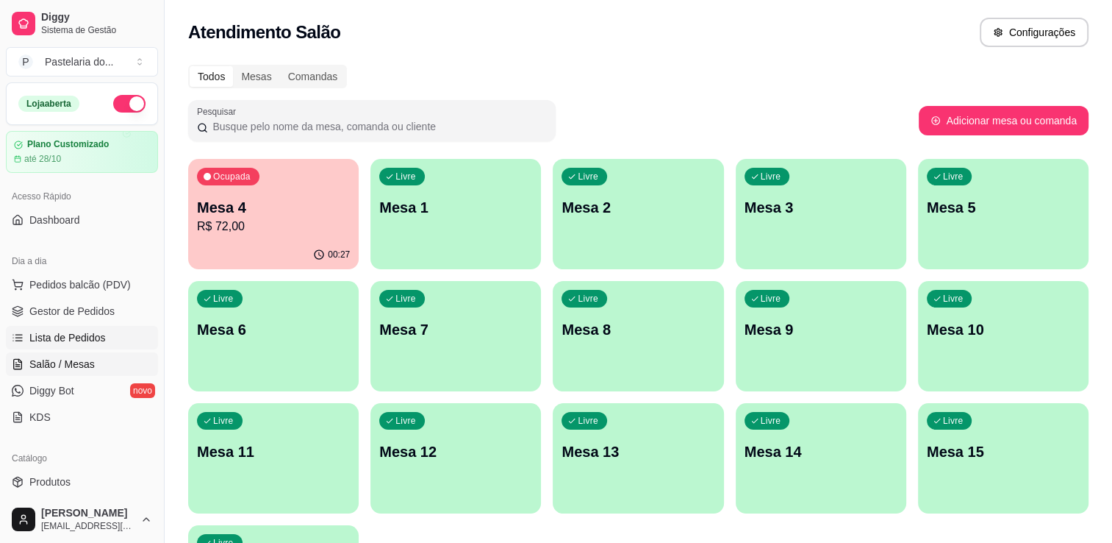
click at [116, 331] on link "Lista de Pedidos" at bounding box center [82, 338] width 152 height 24
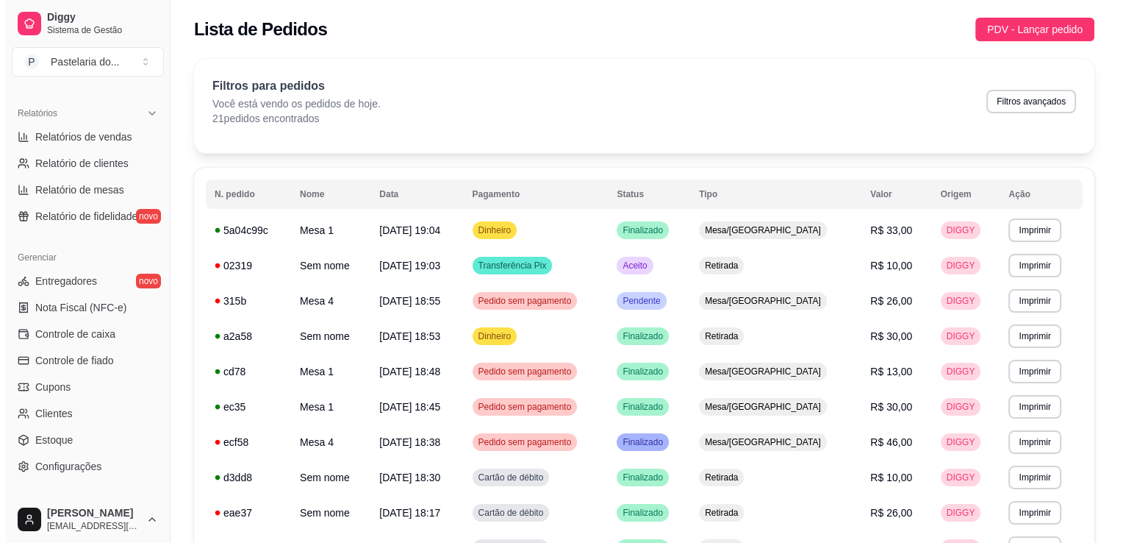
scroll to position [515, 0]
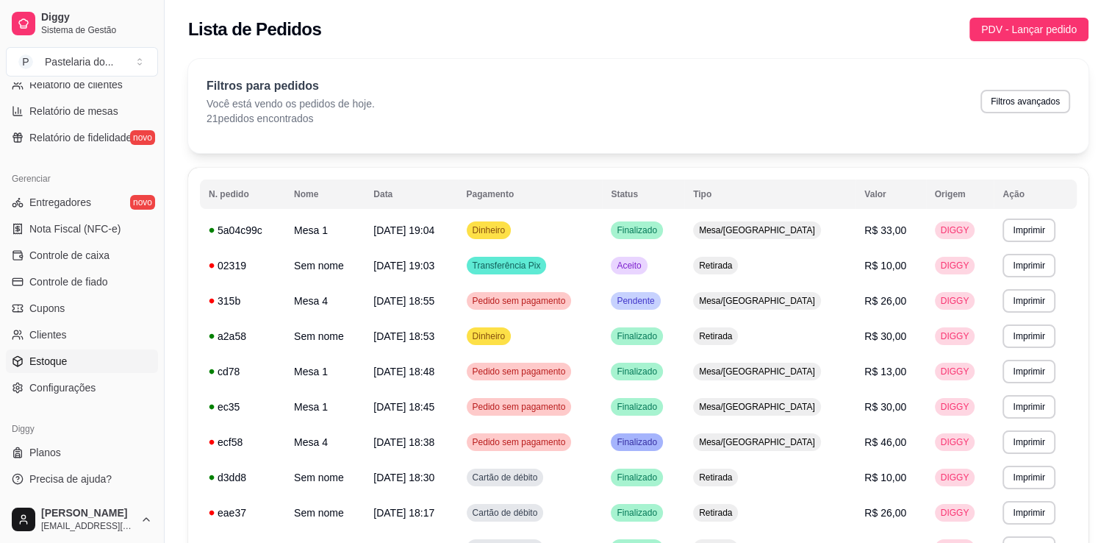
click at [60, 355] on span "Estoque" at bounding box center [47, 361] width 37 height 15
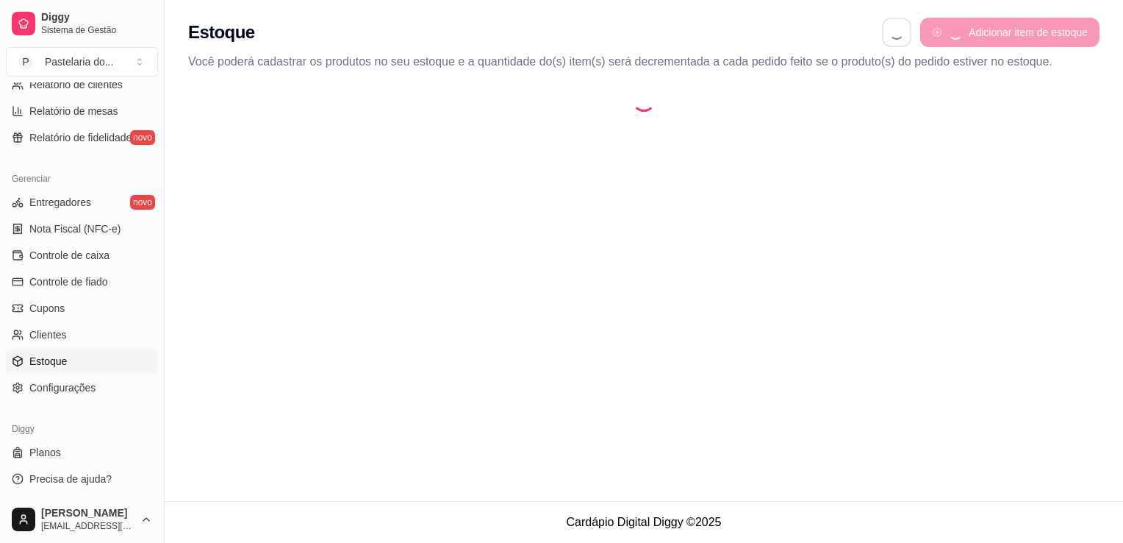
select select "QUANTITY_ORDER"
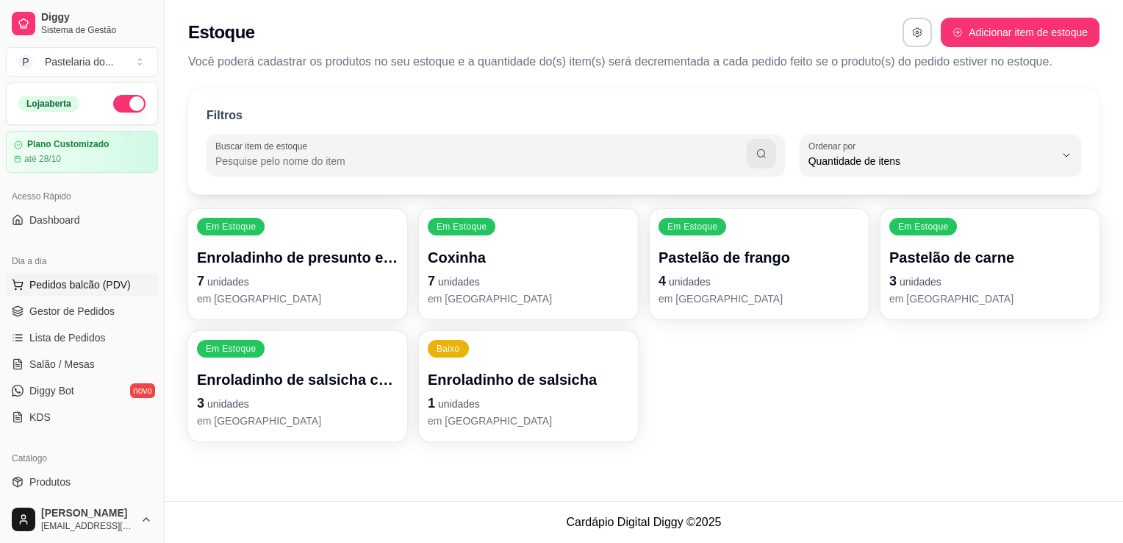
click at [59, 279] on span "Pedidos balcão (PDV)" at bounding box center [79, 284] width 101 height 15
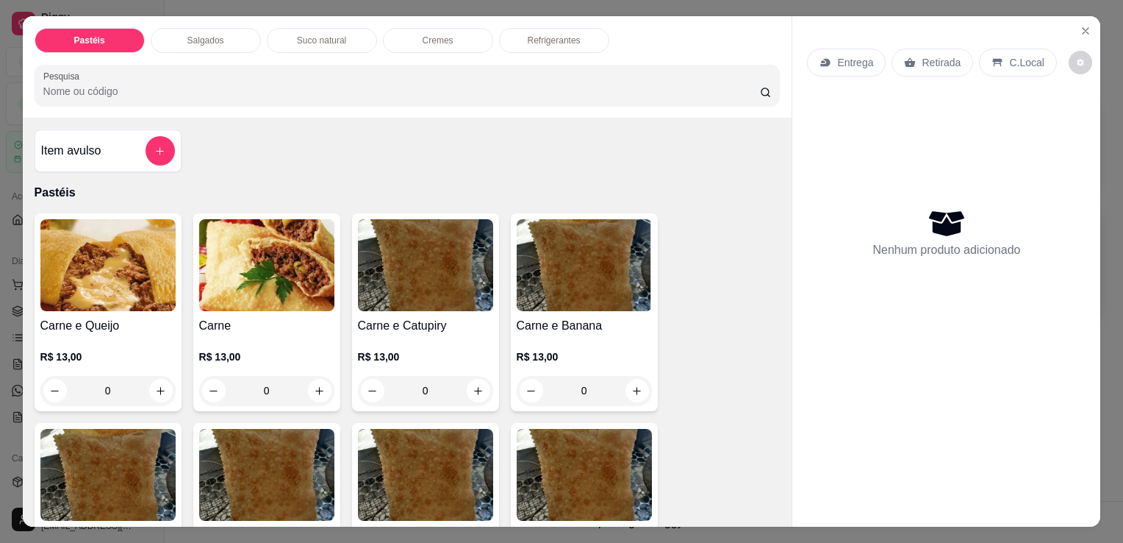
click at [187, 37] on p "Salgados" at bounding box center [205, 41] width 37 height 12
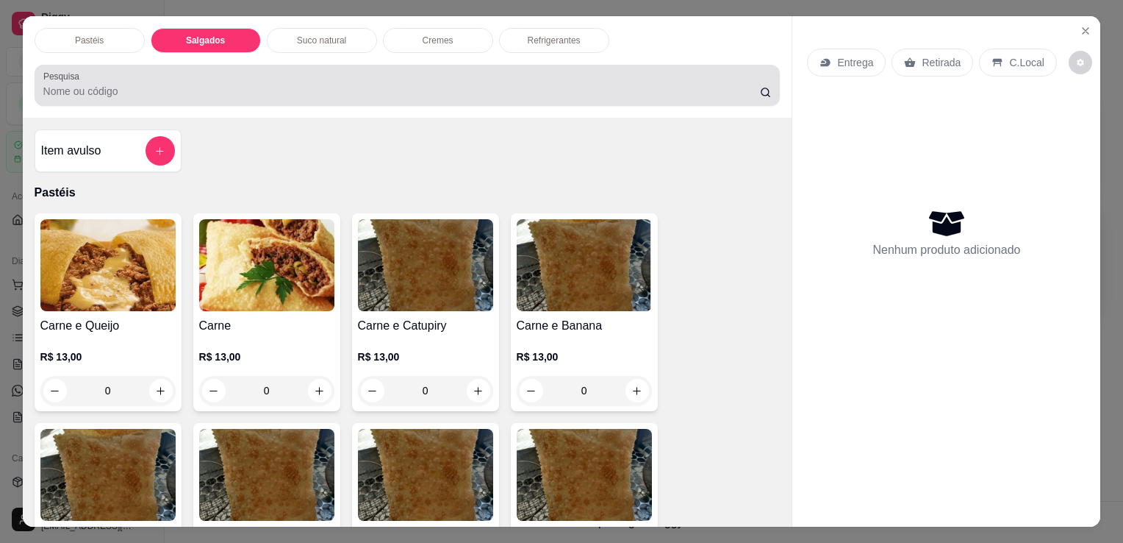
scroll to position [36, 0]
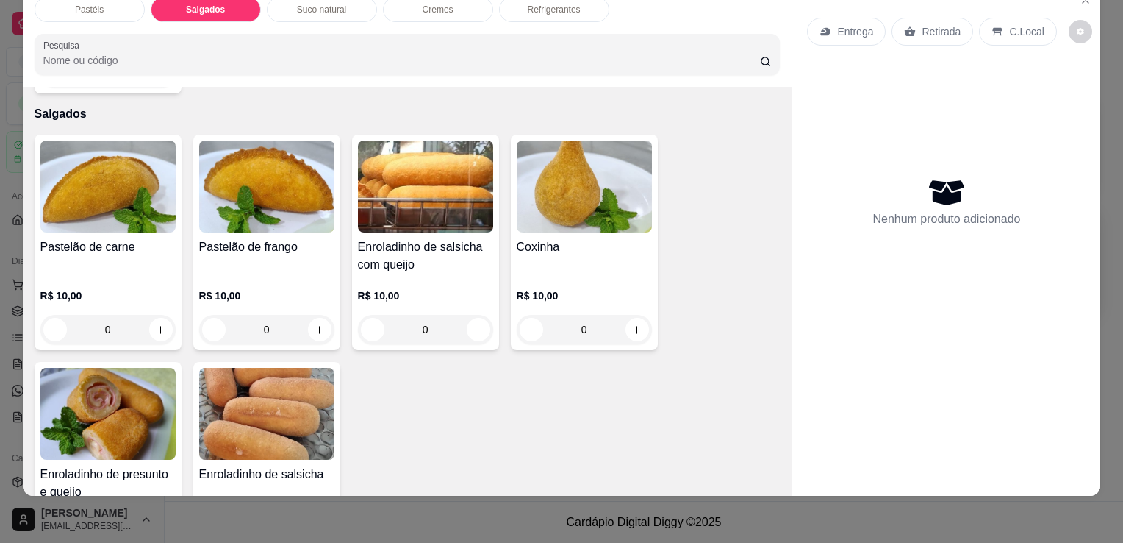
click at [568, 207] on div "Coxinha R$ 10,00 0" at bounding box center [584, 242] width 147 height 215
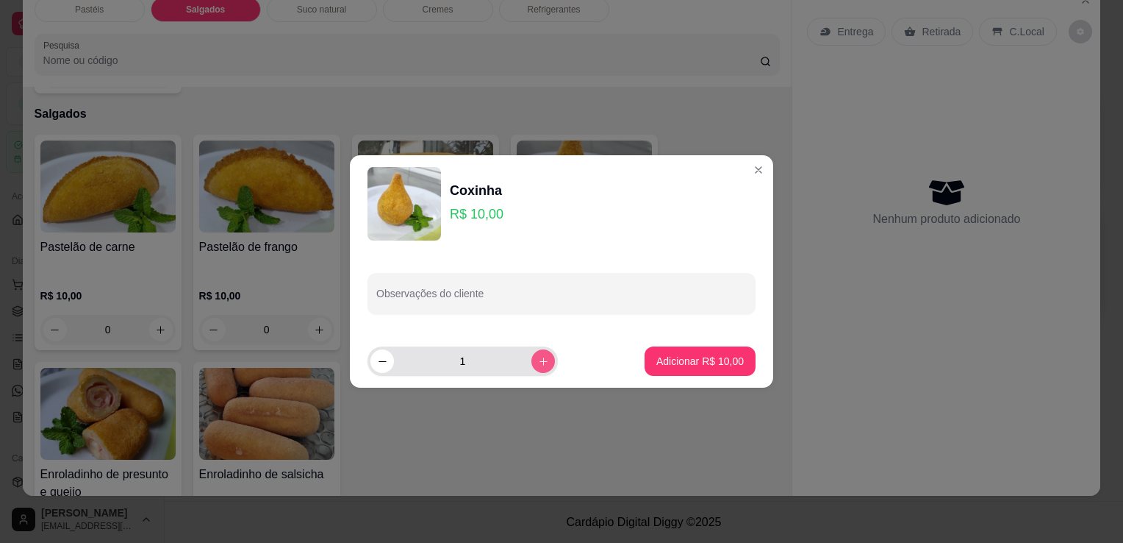
click at [538, 365] on icon "increase-product-quantity" at bounding box center [543, 361] width 11 height 11
type input "2"
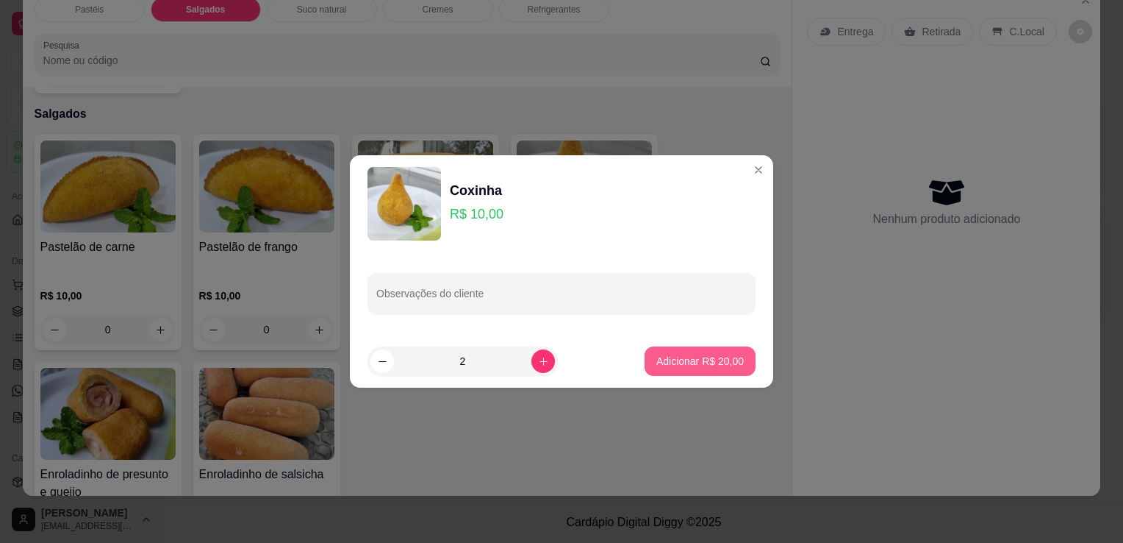
click at [676, 374] on button "Adicionar R$ 20,00" at bounding box center [700, 360] width 111 height 29
type input "2"
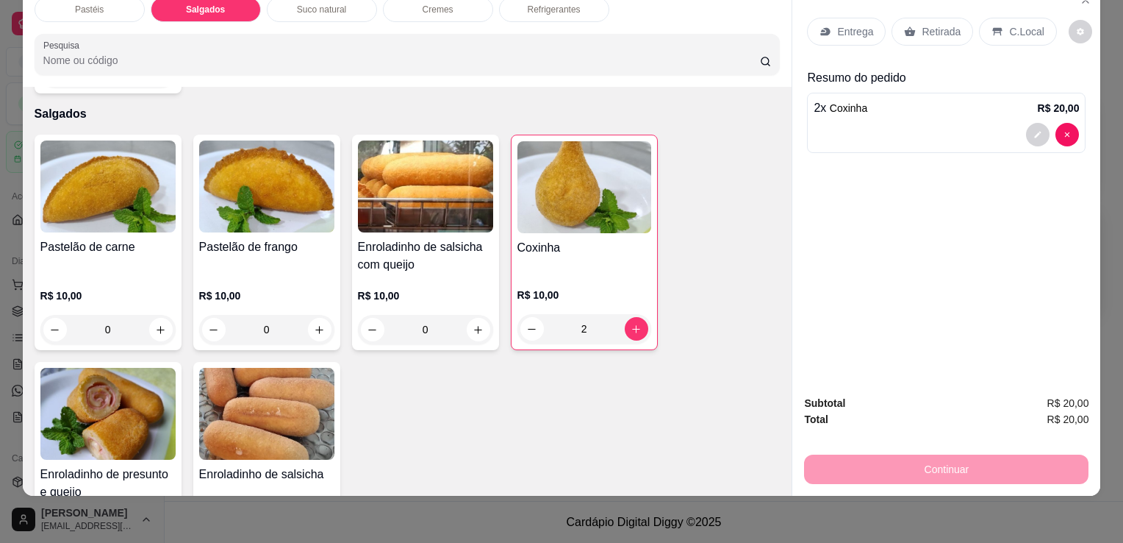
click at [930, 24] on p "Retirada" at bounding box center [941, 31] width 39 height 15
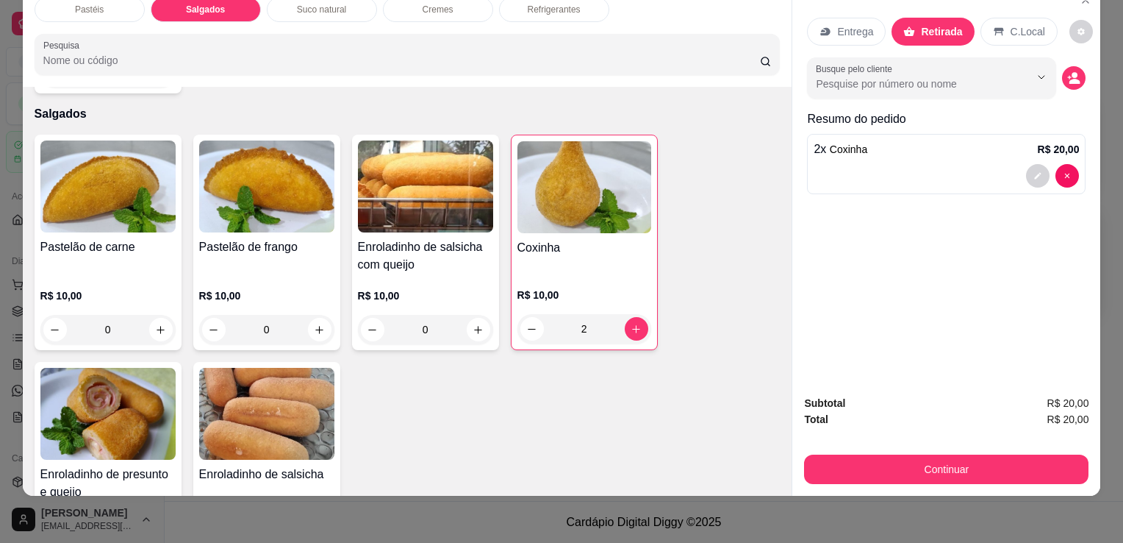
click at [863, 455] on button "Continuar" at bounding box center [946, 468] width 285 height 29
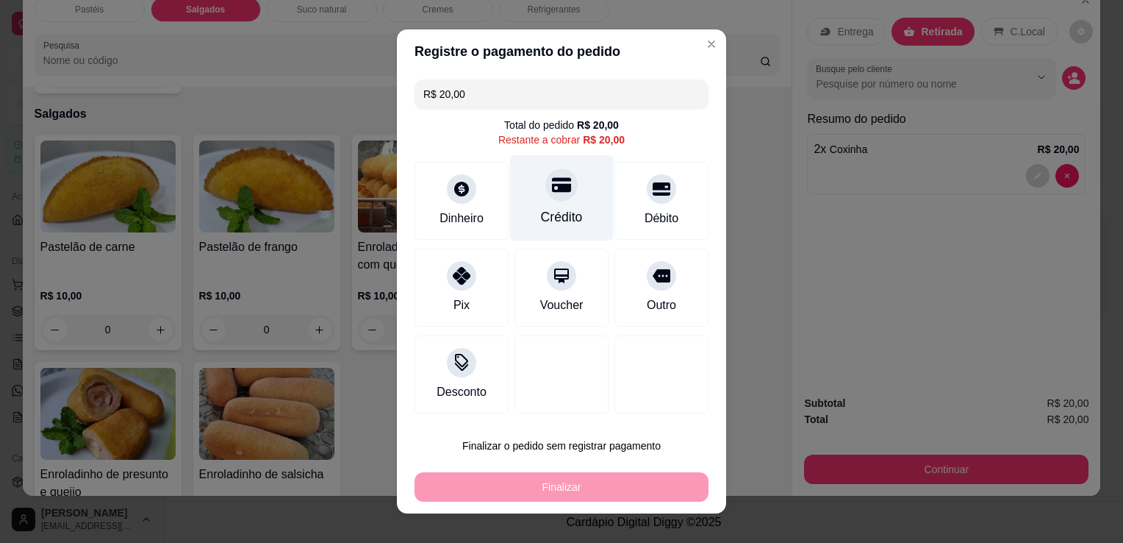
click at [549, 197] on div at bounding box center [562, 184] width 32 height 32
type input "R$ 0,00"
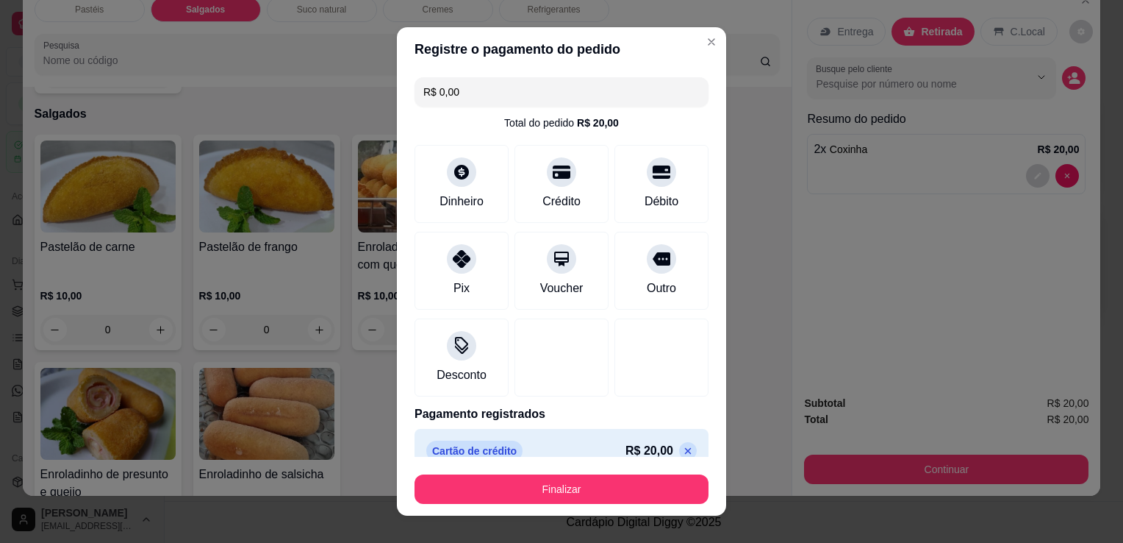
click at [535, 493] on button "Finalizar" at bounding box center [562, 488] width 294 height 29
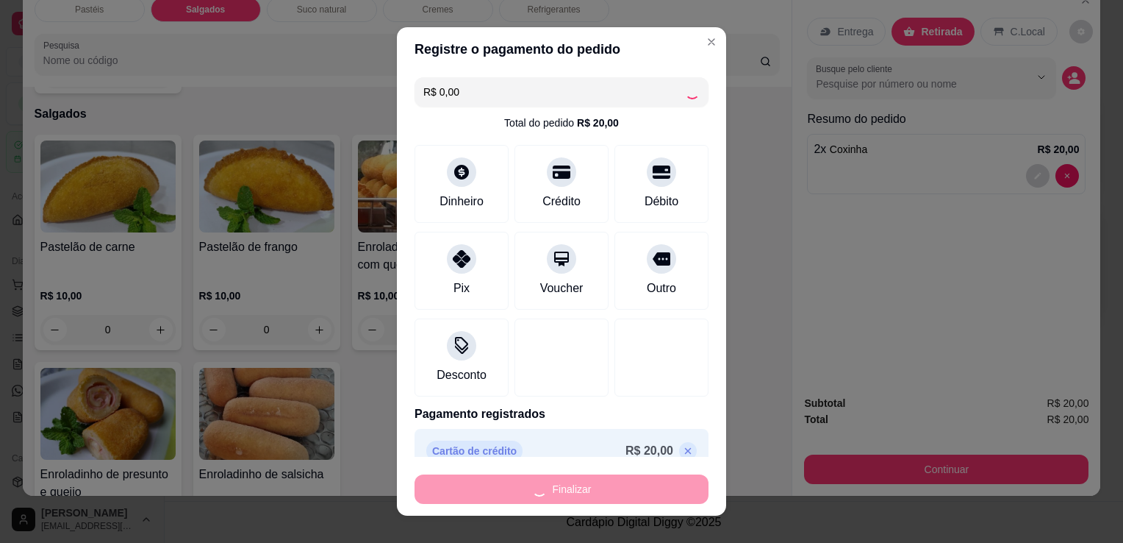
type input "0"
type input "-R$ 20,00"
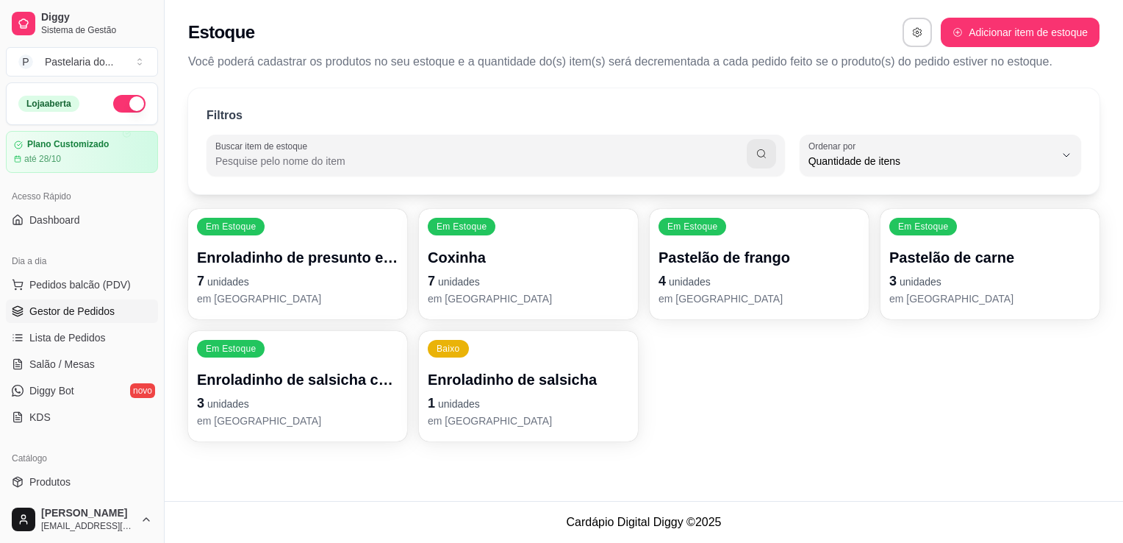
click at [85, 317] on span "Gestor de Pedidos" at bounding box center [71, 311] width 85 height 15
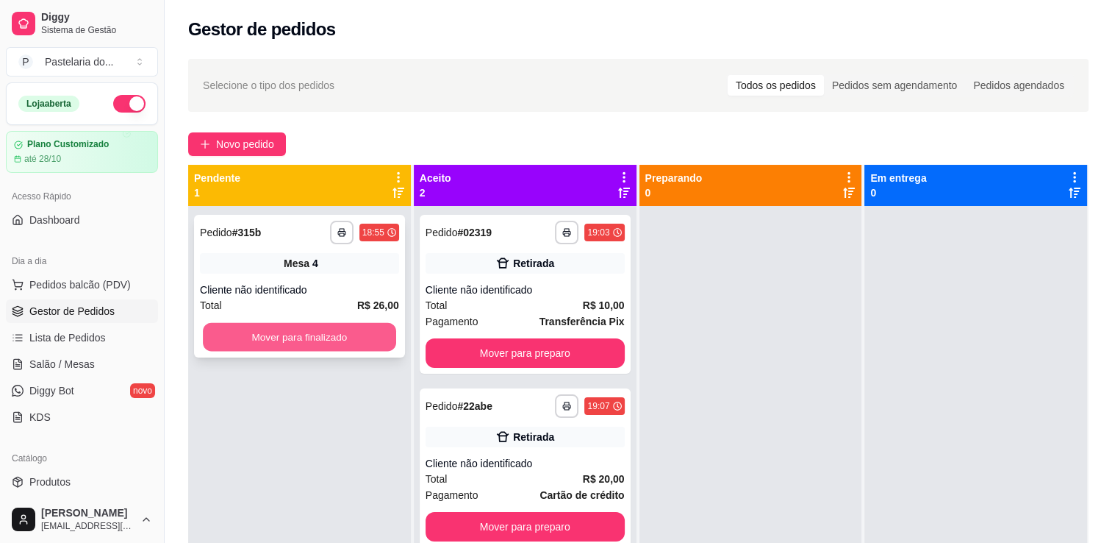
click at [346, 328] on button "Mover para finalizado" at bounding box center [299, 337] width 193 height 29
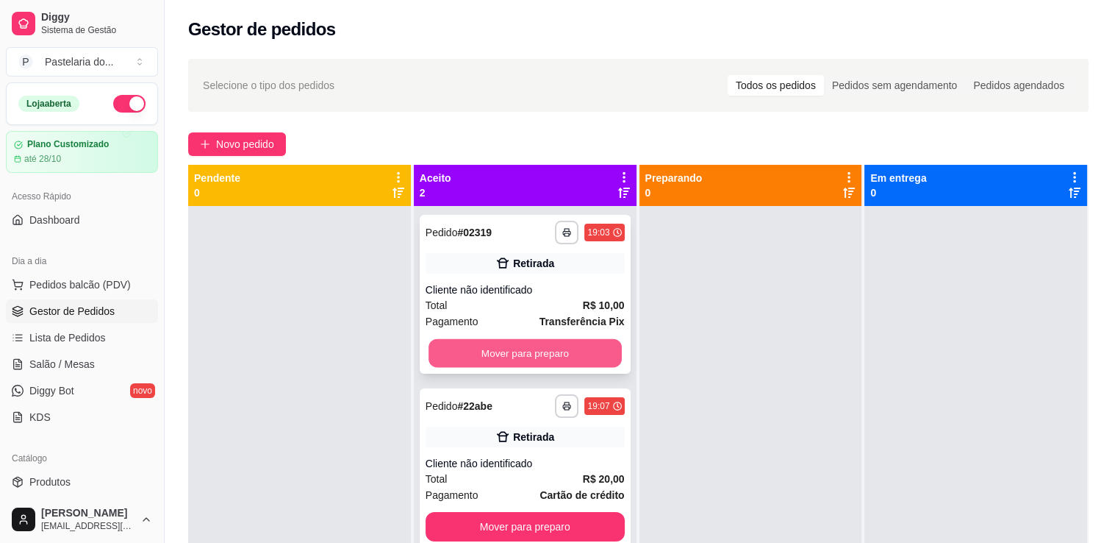
click at [518, 346] on button "Mover para preparo" at bounding box center [525, 353] width 193 height 29
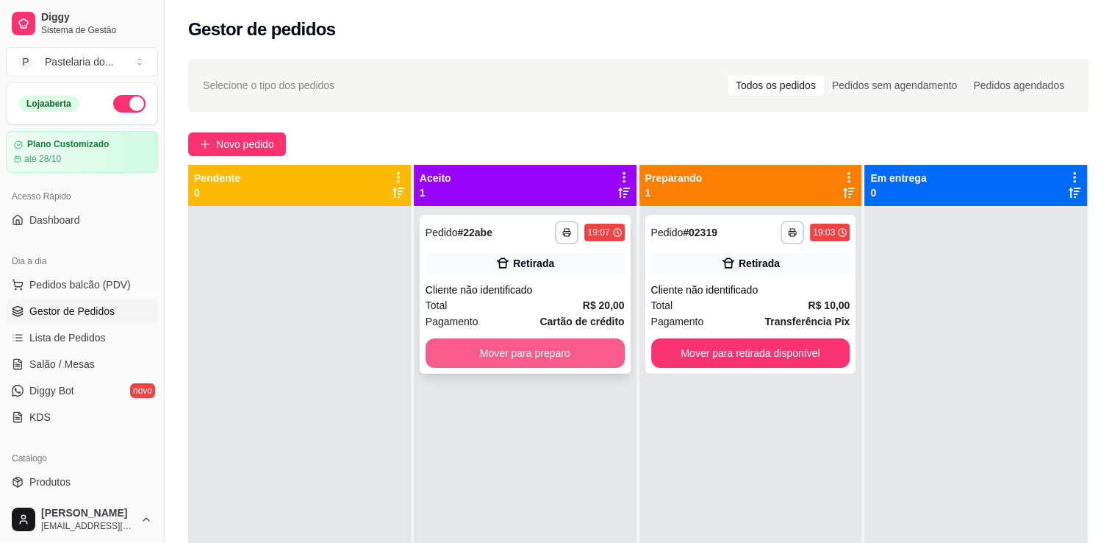
click at [524, 346] on button "Mover para preparo" at bounding box center [525, 352] width 199 height 29
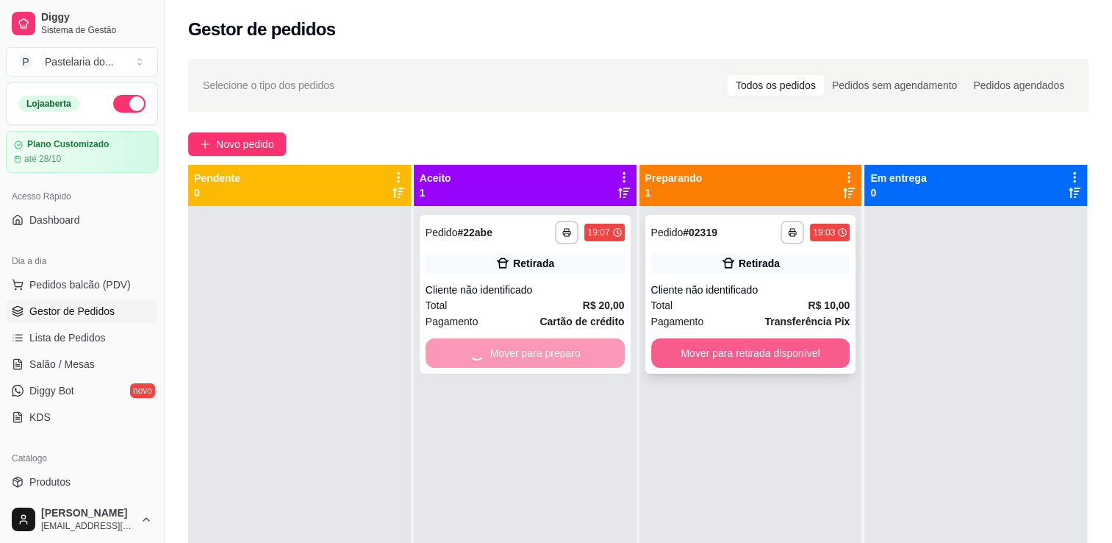
click at [702, 345] on button "Mover para retirada disponível" at bounding box center [750, 352] width 199 height 29
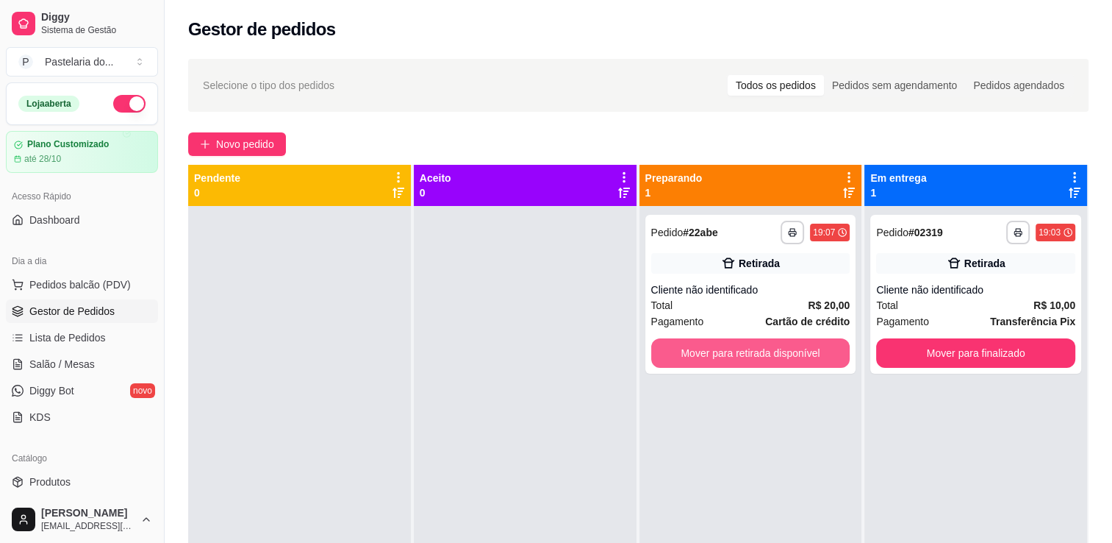
click at [703, 345] on button "Mover para retirada disponível" at bounding box center [750, 352] width 199 height 29
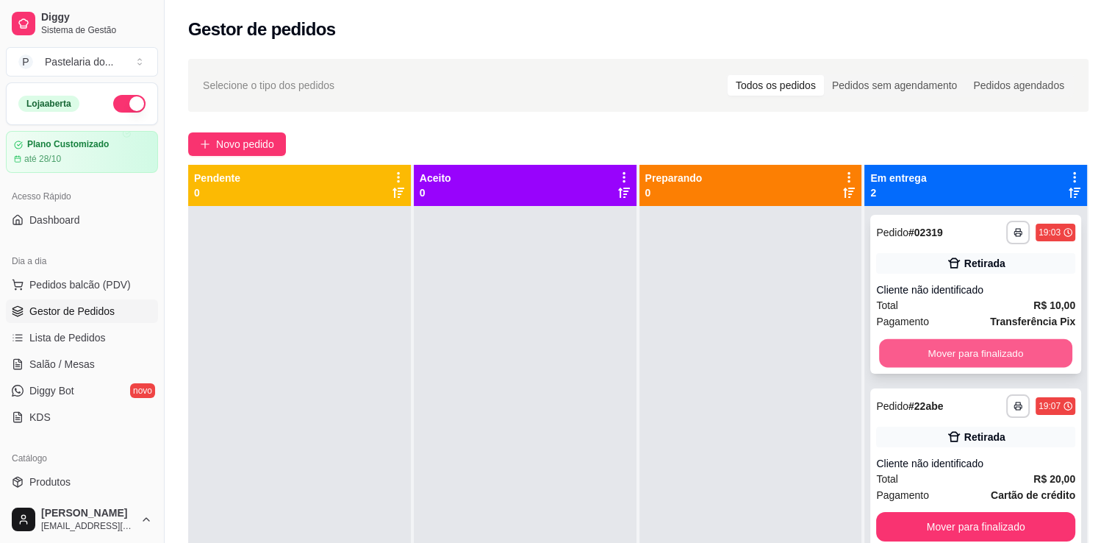
click at [929, 340] on button "Mover para finalizado" at bounding box center [975, 353] width 193 height 29
click at [931, 512] on button "Mover para finalizado" at bounding box center [975, 526] width 199 height 29
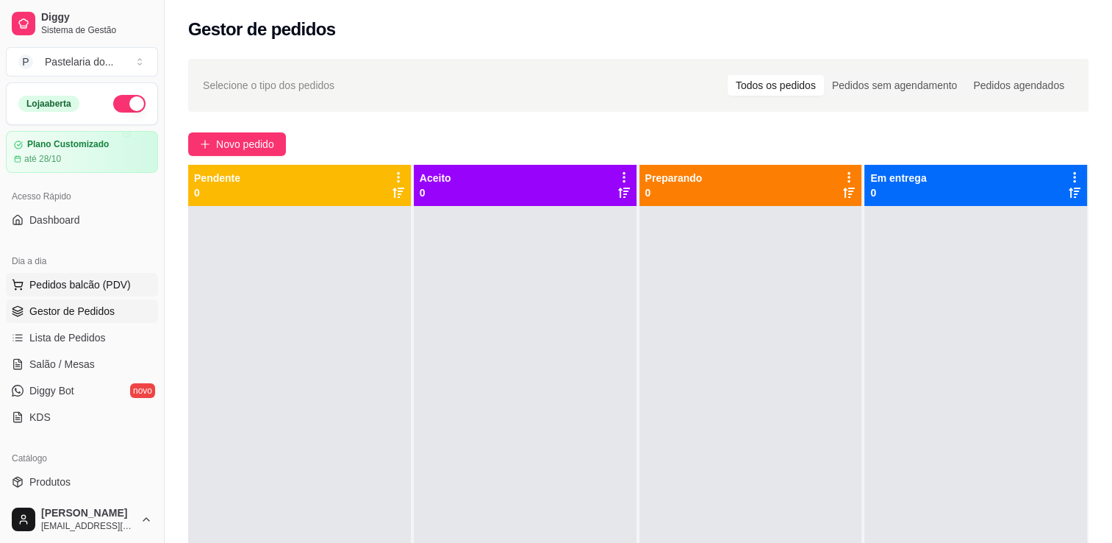
drag, startPoint x: 931, startPoint y: 348, endPoint x: 121, endPoint y: 281, distance: 813.0
click at [121, 281] on span "Pedidos balcão (PDV)" at bounding box center [79, 284] width 101 height 15
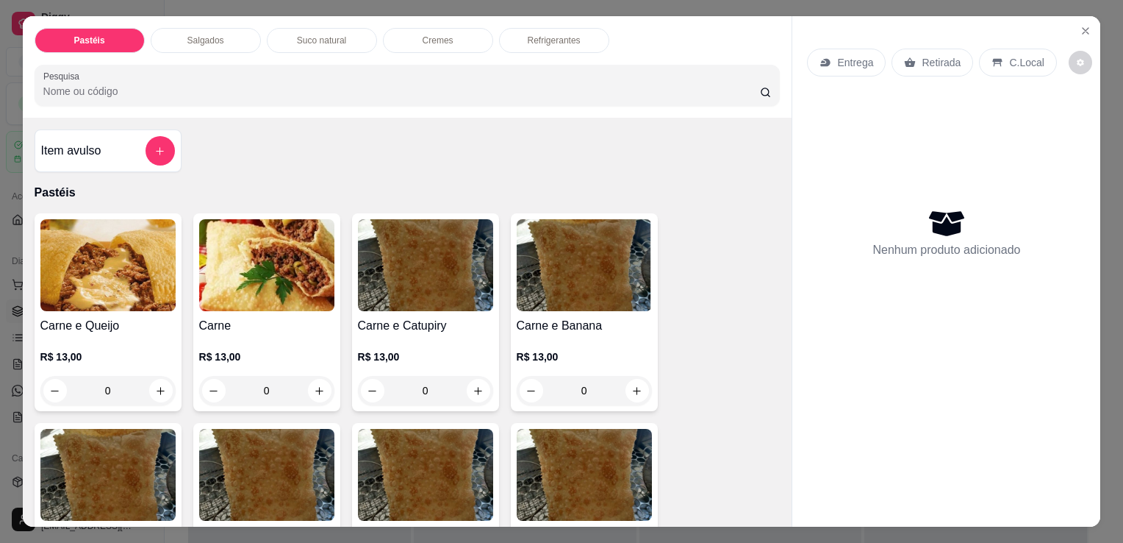
click at [229, 40] on div "Salgados" at bounding box center [206, 40] width 110 height 25
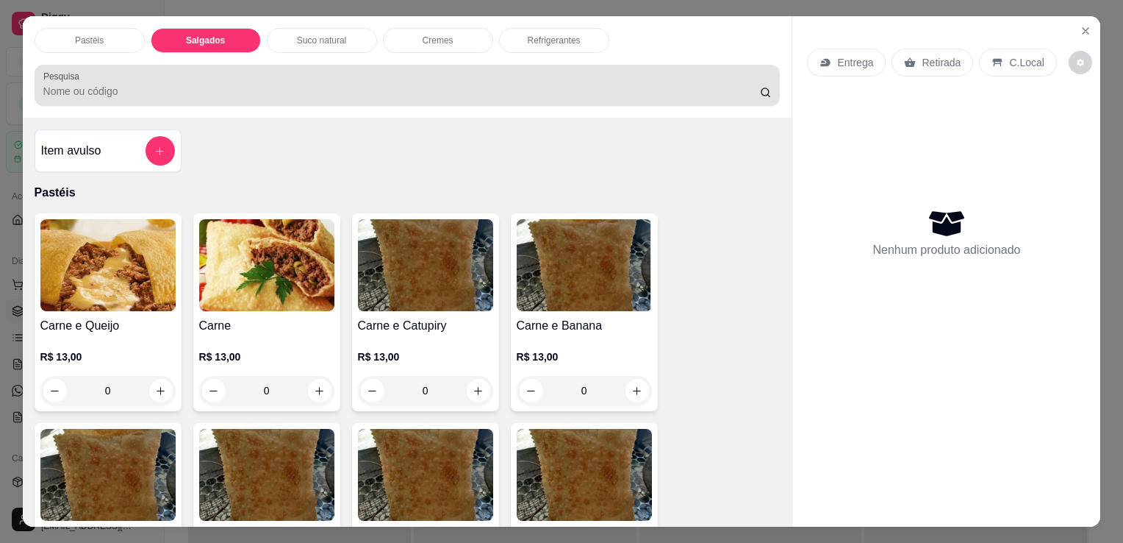
scroll to position [36, 0]
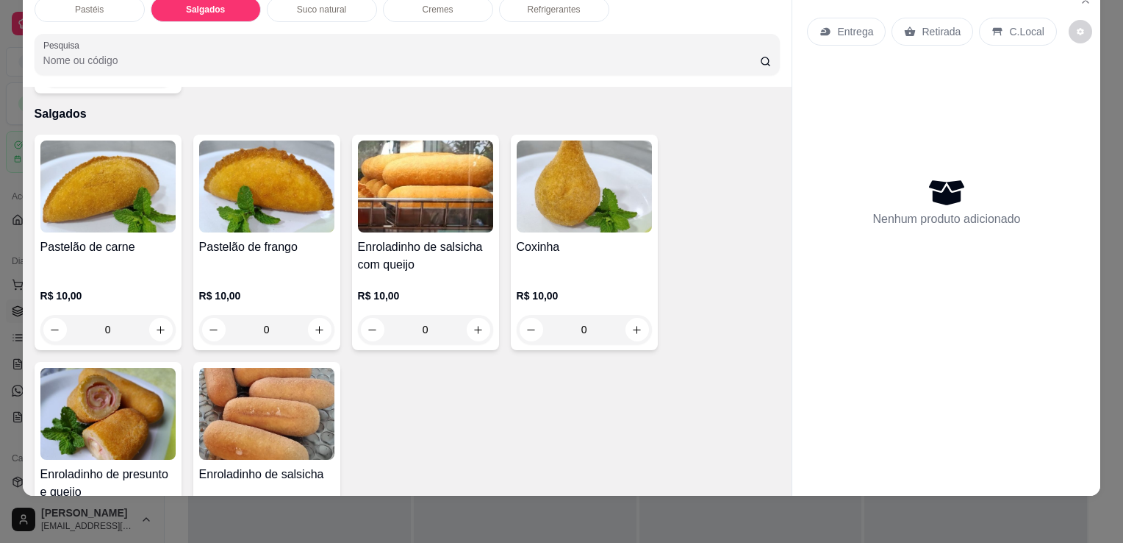
click at [90, 407] on img at bounding box center [107, 414] width 135 height 92
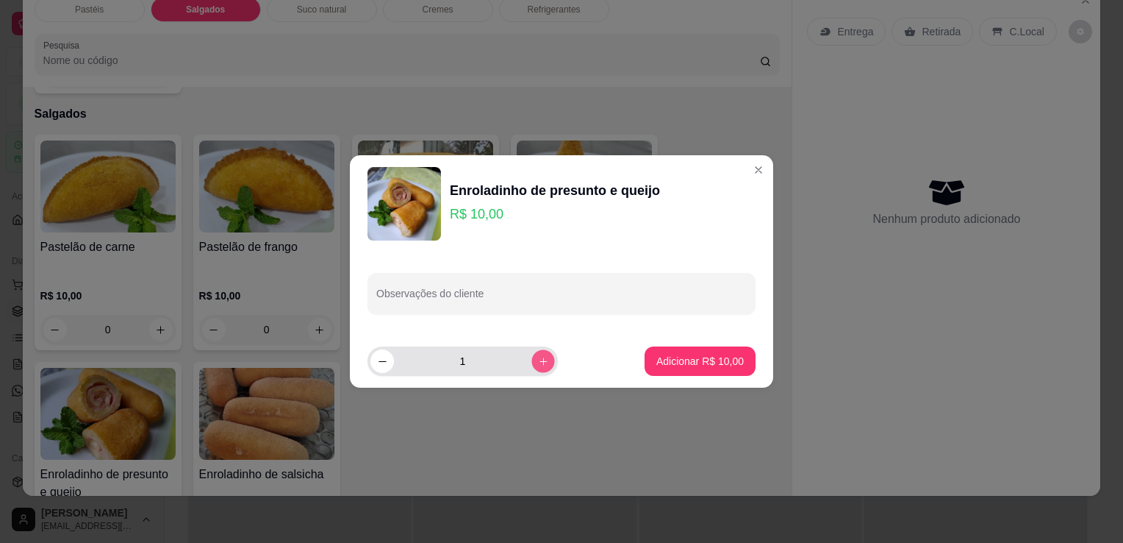
click at [539, 357] on button "increase-product-quantity" at bounding box center [543, 360] width 23 height 23
type input "2"
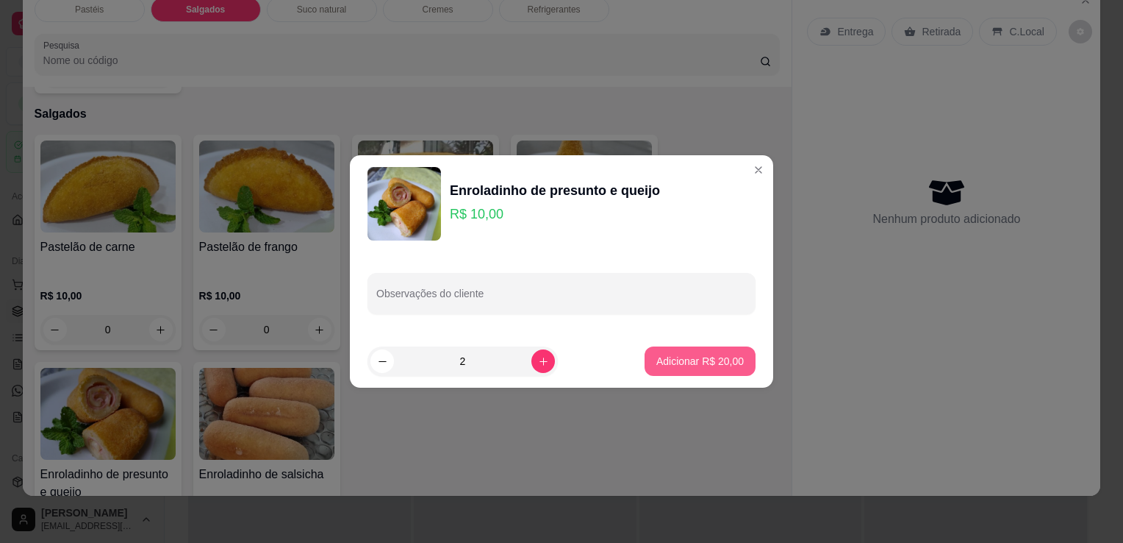
click at [712, 360] on p "Adicionar R$ 20,00" at bounding box center [700, 361] width 87 height 15
type input "2"
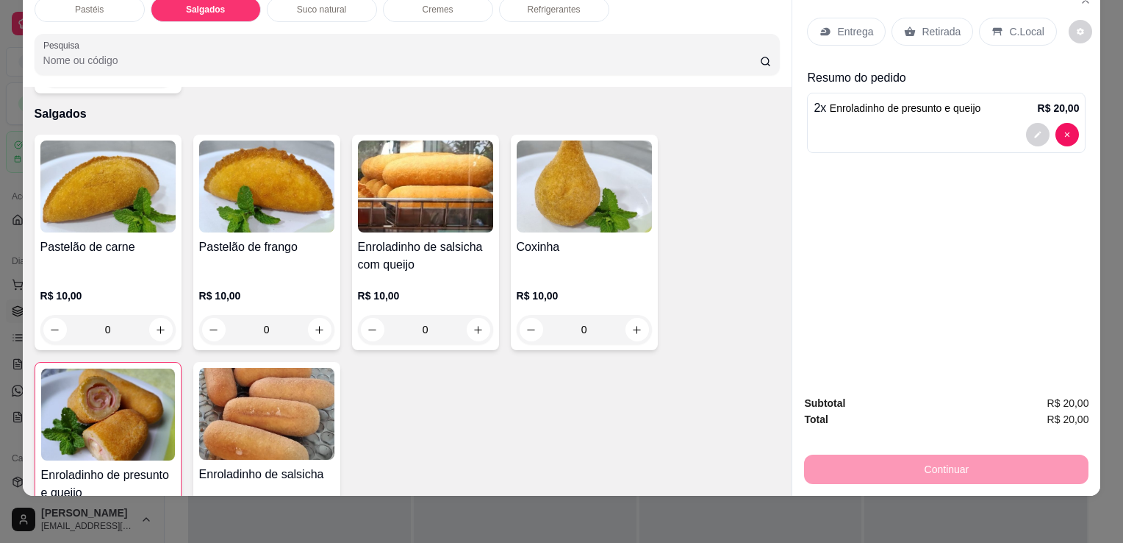
click at [244, 241] on div "Pastelão de frango" at bounding box center [266, 255] width 135 height 35
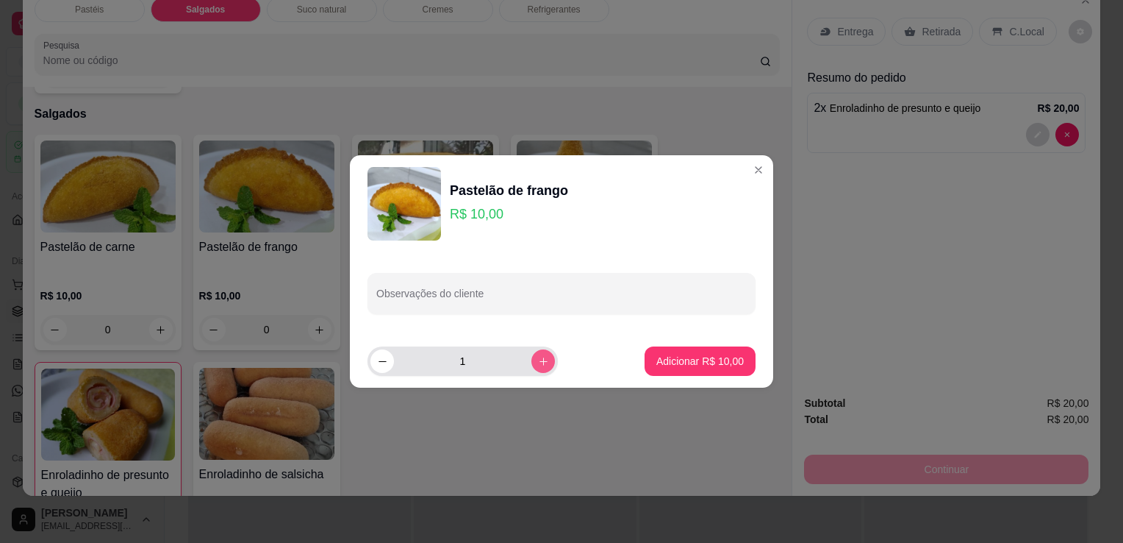
click at [538, 360] on icon "increase-product-quantity" at bounding box center [543, 361] width 11 height 11
type input "2"
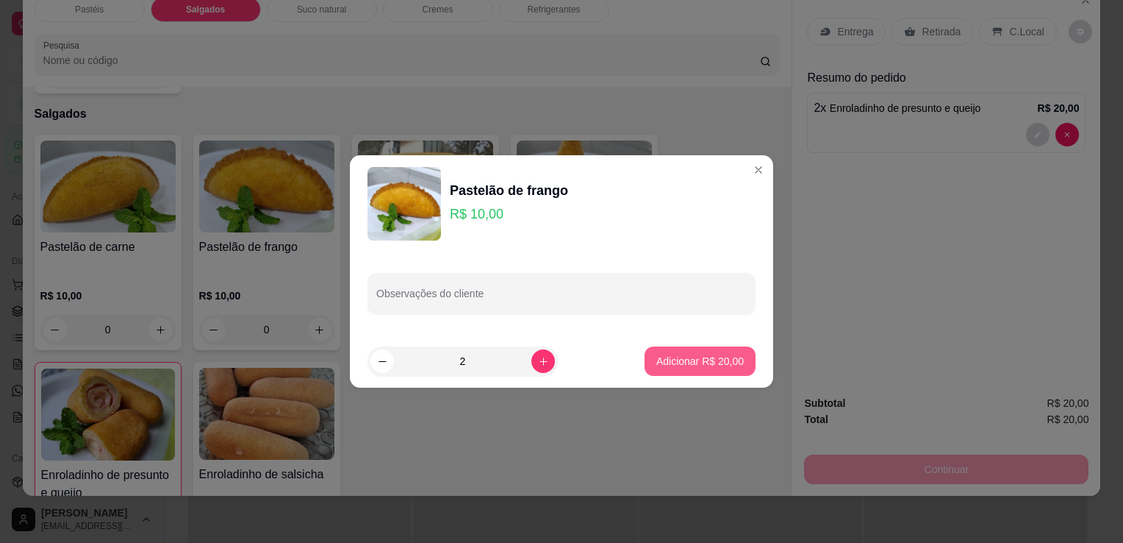
click at [676, 359] on p "Adicionar R$ 20,00" at bounding box center [700, 361] width 87 height 15
type input "2"
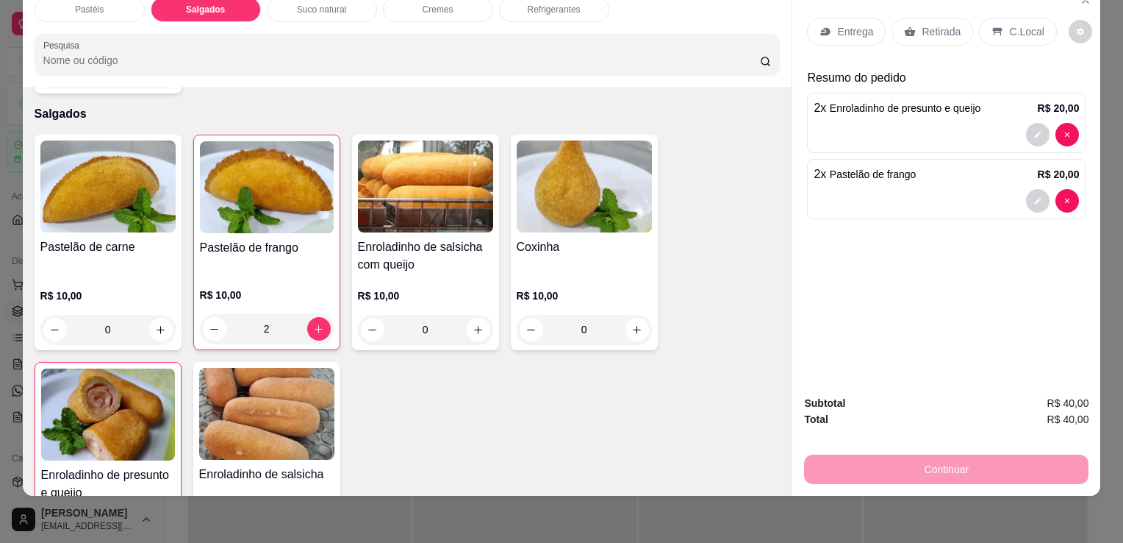
click at [554, 4] on p "Refrigerantes" at bounding box center [554, 10] width 53 height 12
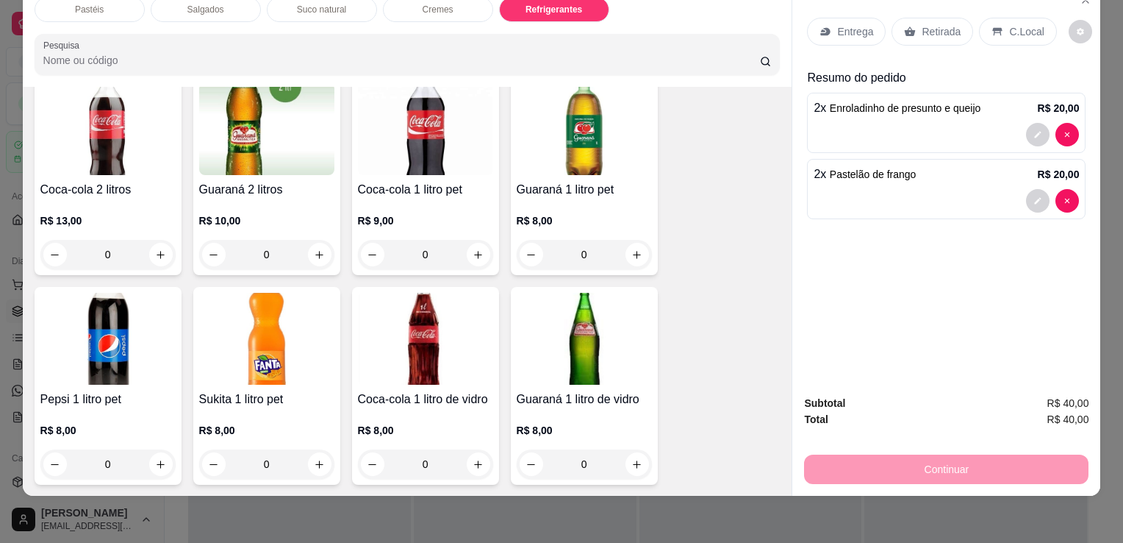
scroll to position [3398, 0]
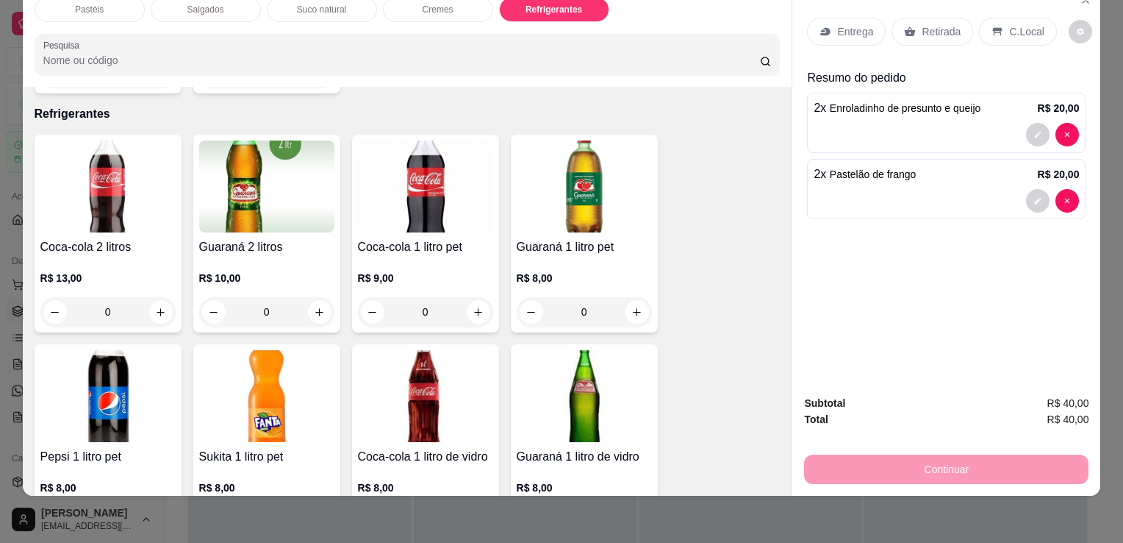
click at [440, 181] on img at bounding box center [425, 186] width 135 height 92
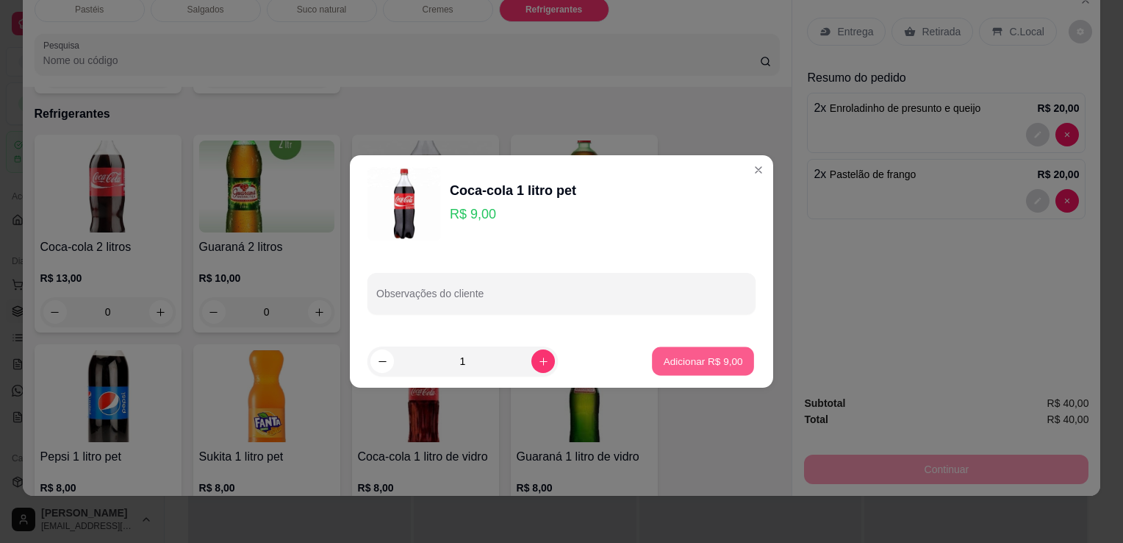
click at [712, 363] on p "Adicionar R$ 9,00" at bounding box center [702, 361] width 79 height 14
type input "1"
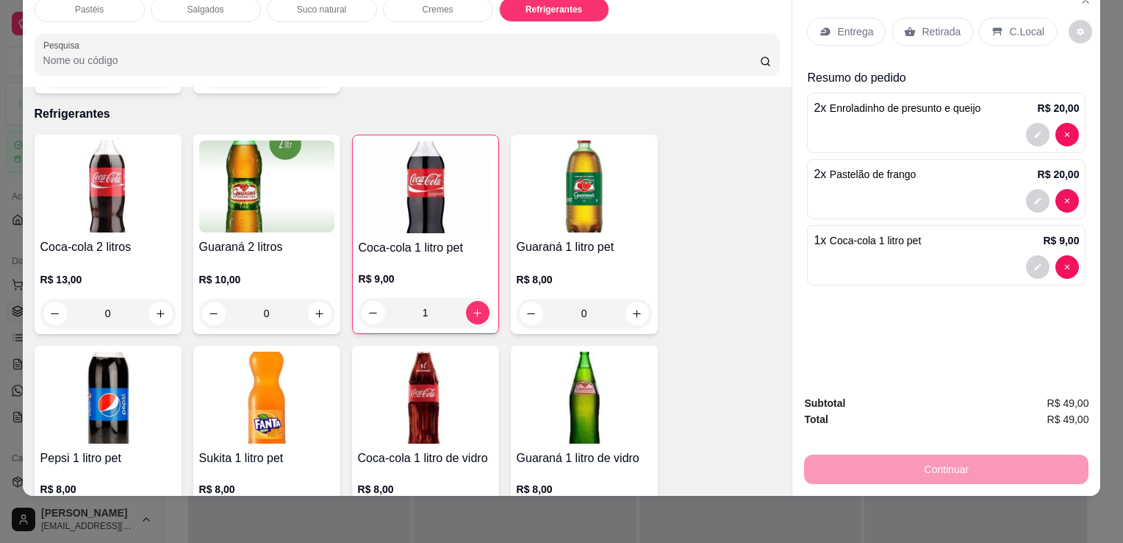
click at [944, 32] on div "Retirada" at bounding box center [933, 32] width 82 height 28
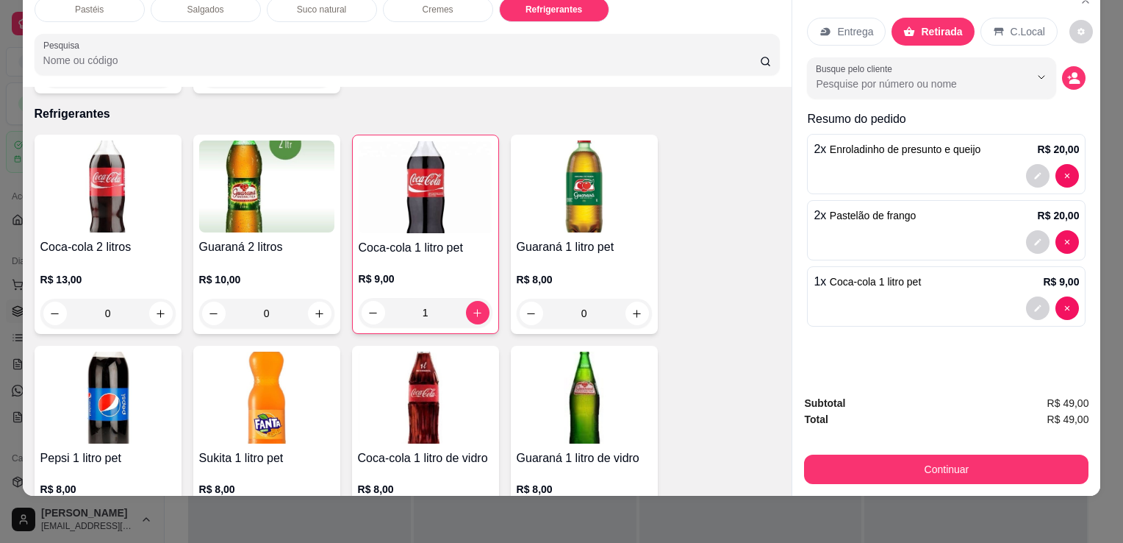
click at [956, 454] on button "Continuar" at bounding box center [946, 468] width 285 height 29
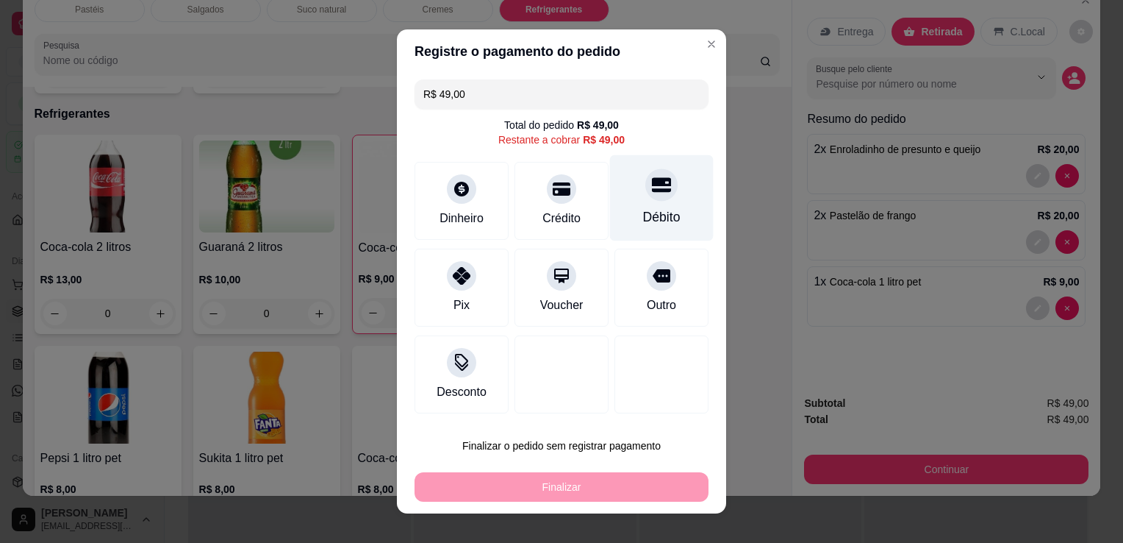
click at [660, 209] on div "Débito" at bounding box center [661, 216] width 37 height 19
type input "R$ 0,00"
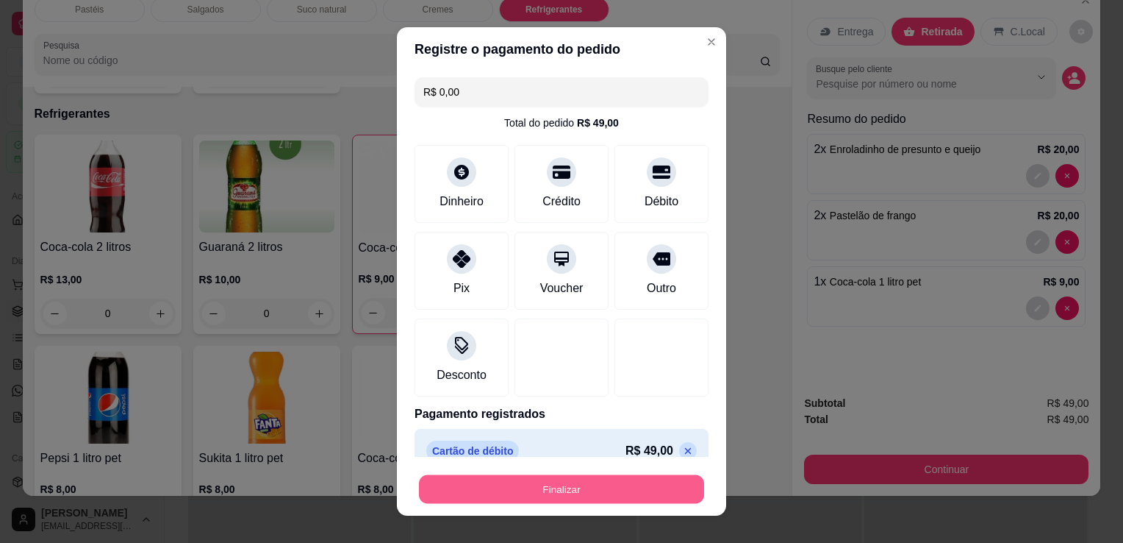
click at [545, 485] on button "Finalizar" at bounding box center [561, 489] width 285 height 29
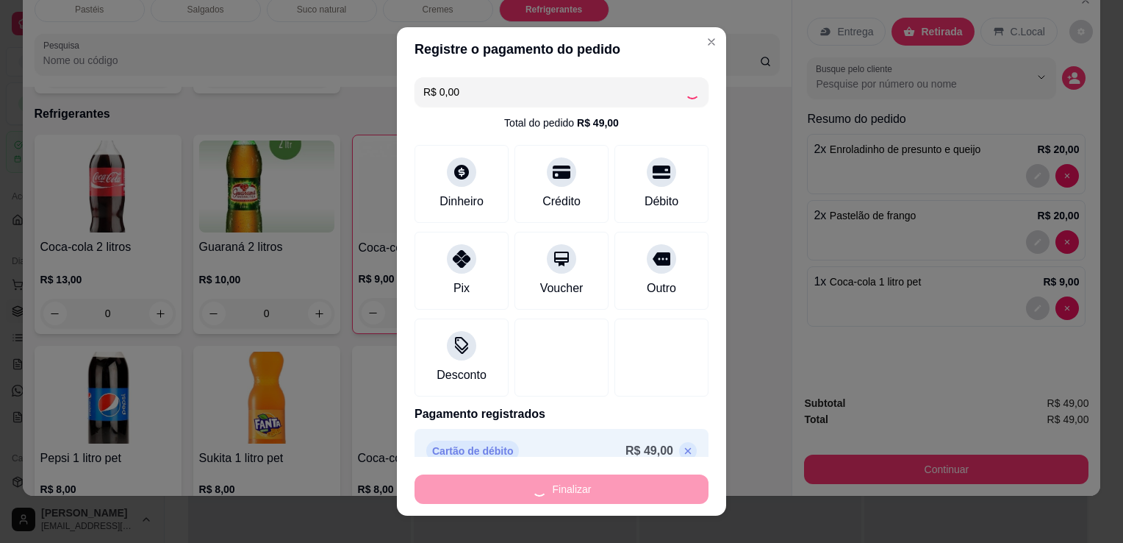
type input "0"
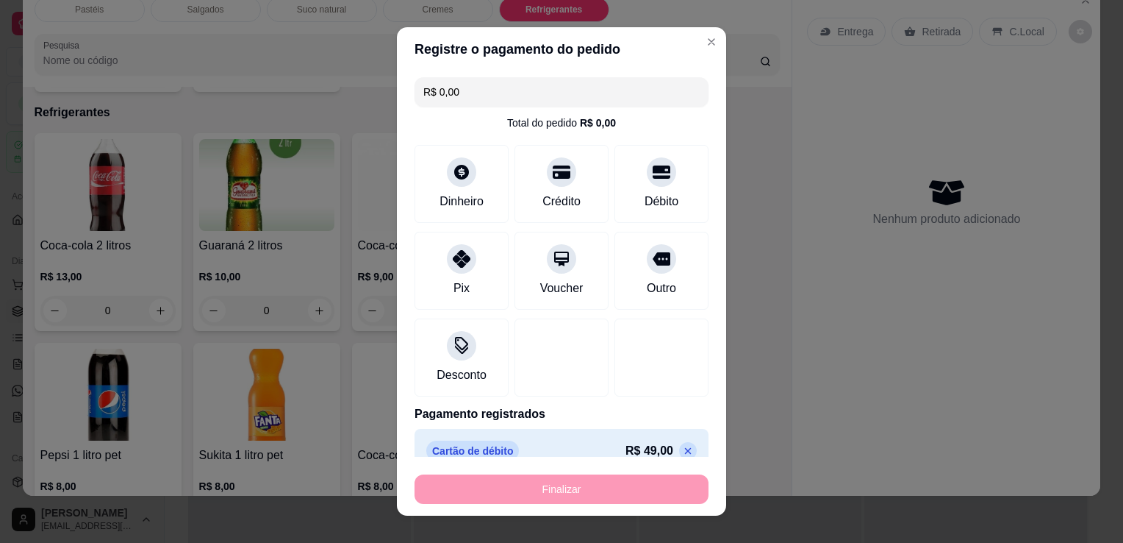
type input "-R$ 49,00"
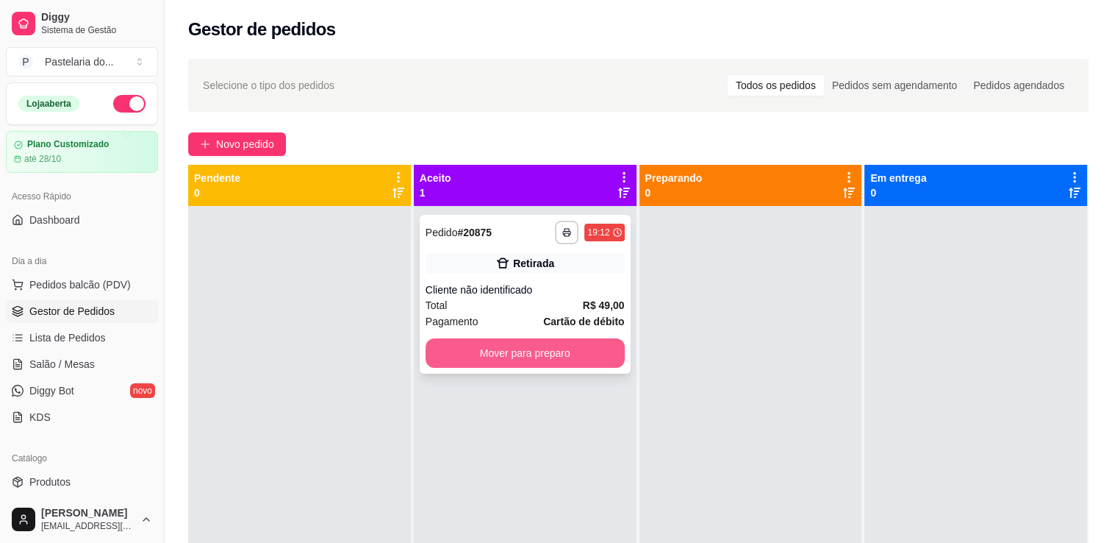
click at [584, 348] on button "Mover para preparo" at bounding box center [525, 352] width 199 height 29
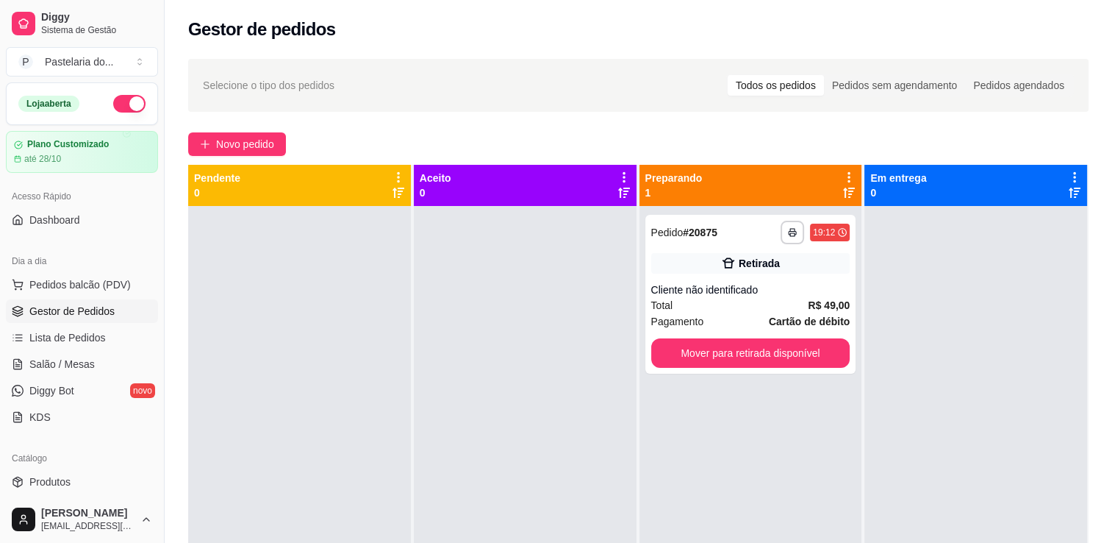
click at [733, 369] on div "**********" at bounding box center [751, 294] width 211 height 159
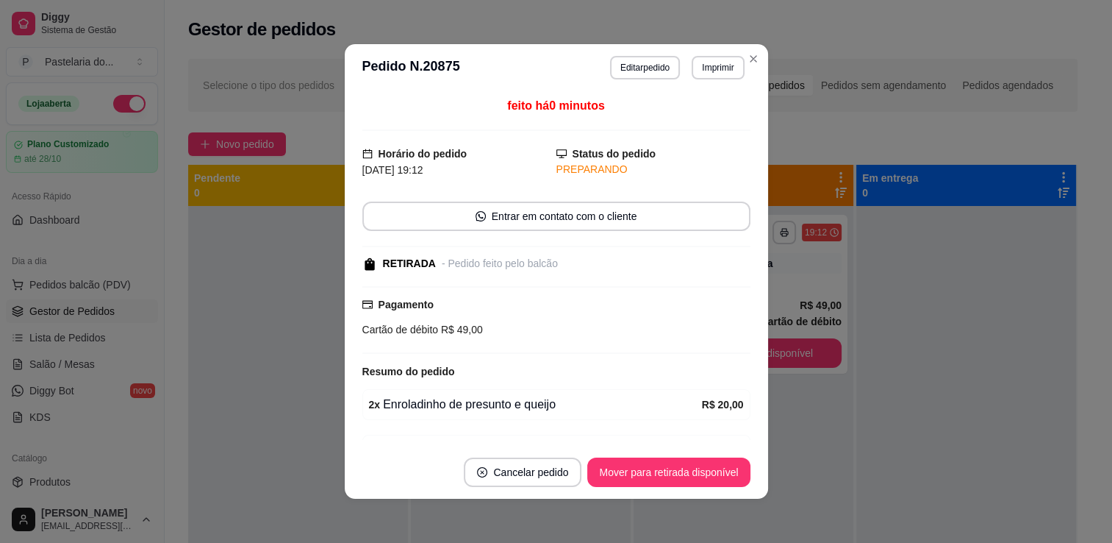
click at [811, 365] on button "Mover para retirada disponível" at bounding box center [744, 352] width 196 height 29
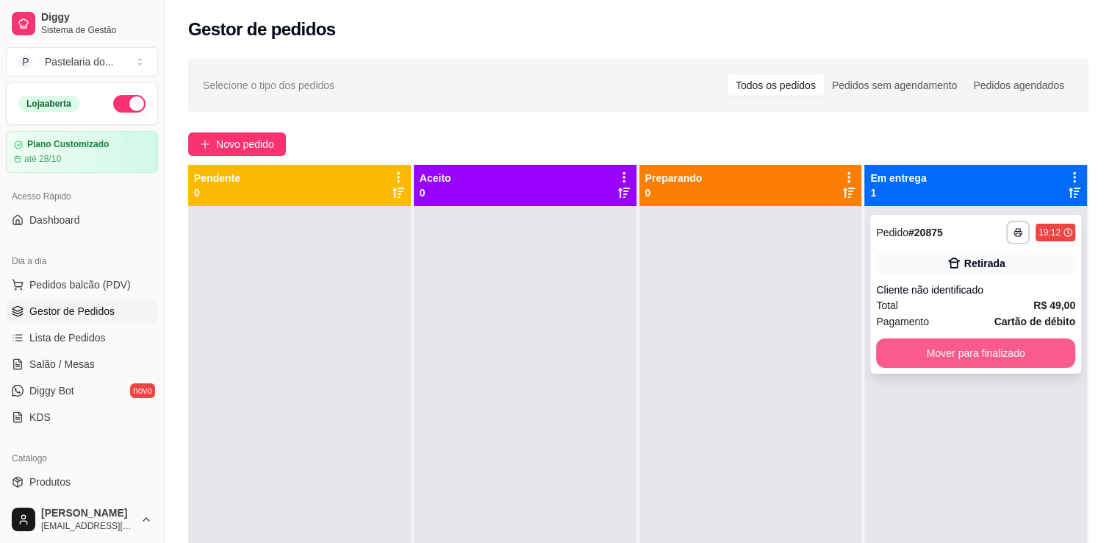
click at [914, 364] on button "Mover para finalizado" at bounding box center [975, 352] width 199 height 29
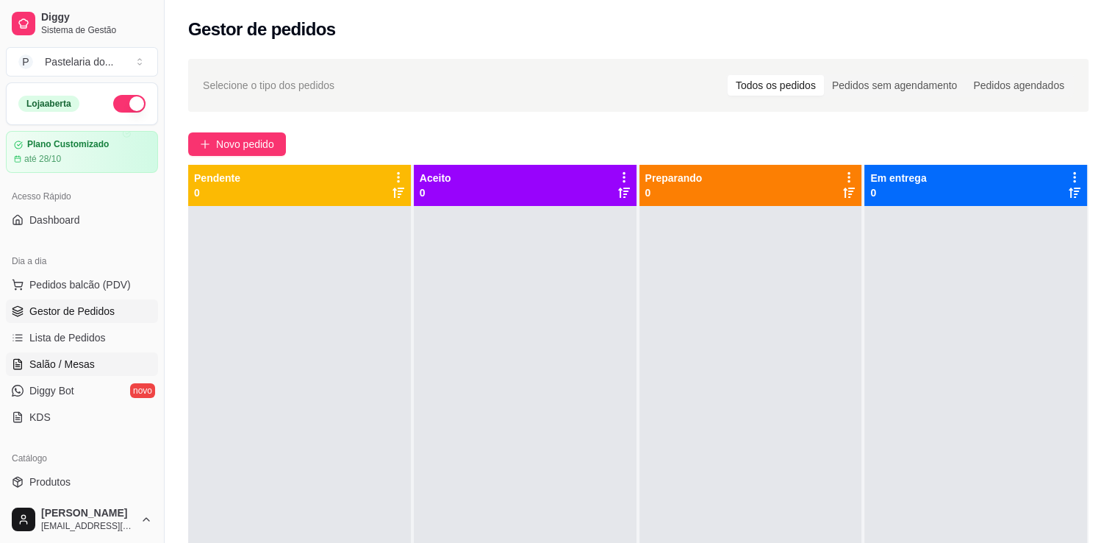
click at [56, 366] on span "Salão / Mesas" at bounding box center [61, 364] width 65 height 15
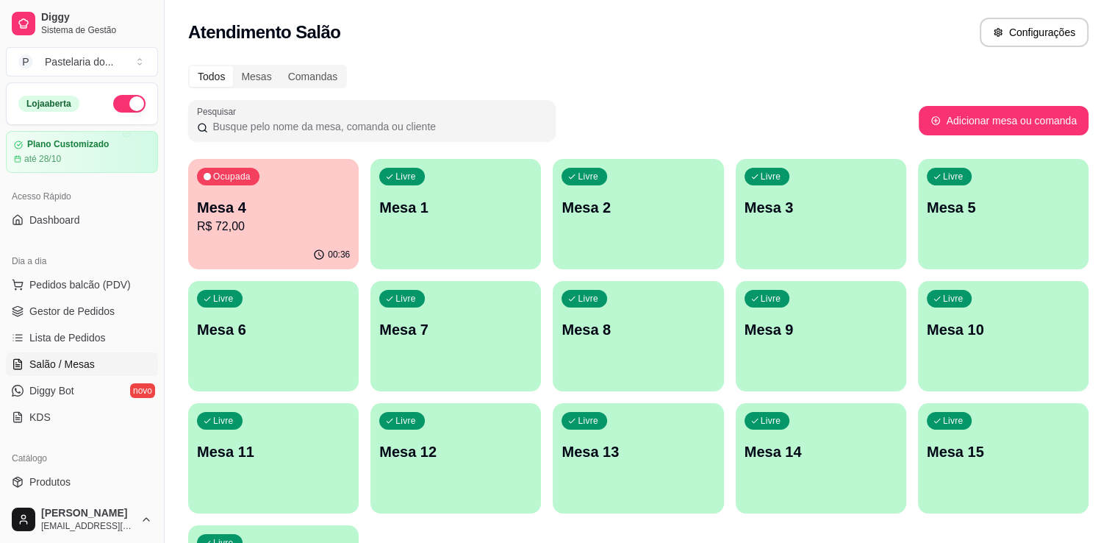
click at [248, 246] on div "00:36" at bounding box center [273, 254] width 171 height 29
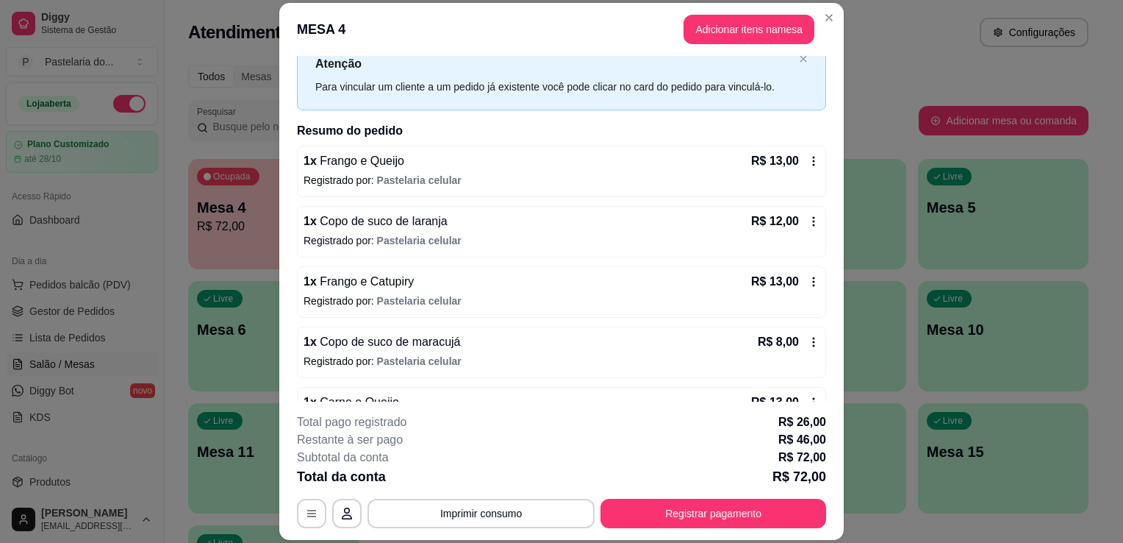
scroll to position [74, 0]
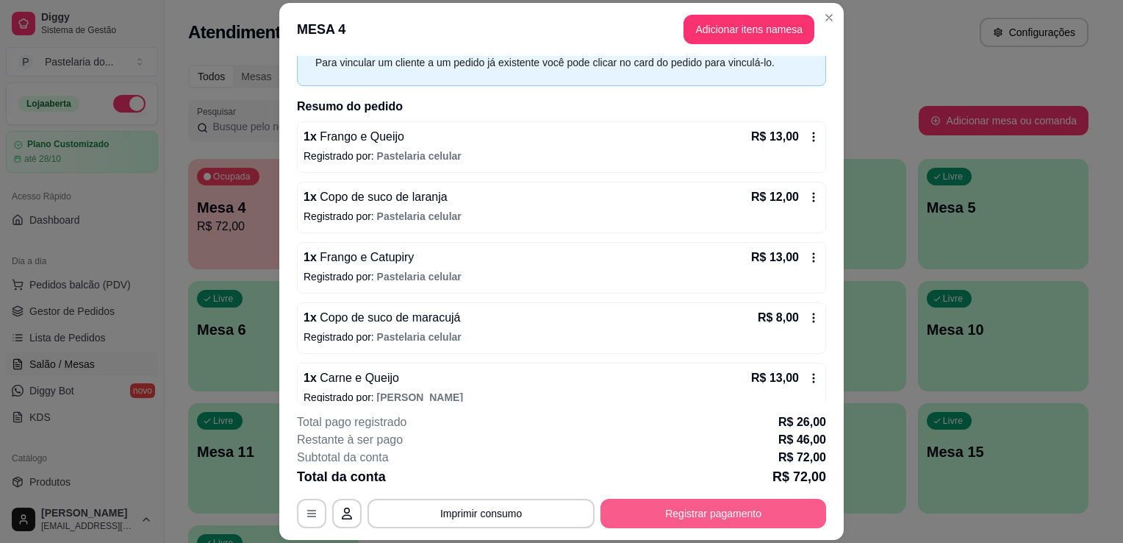
click at [644, 510] on button "Registrar pagamento" at bounding box center [714, 512] width 226 height 29
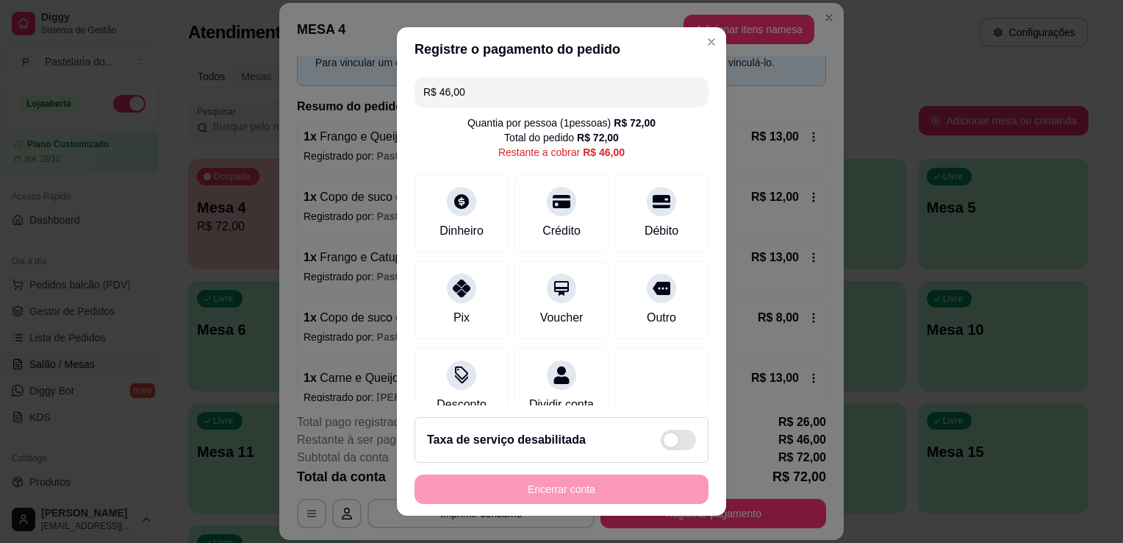
click at [459, 78] on input "R$ 46,00" at bounding box center [561, 91] width 276 height 29
click at [460, 81] on input "R$ 46,00" at bounding box center [561, 91] width 276 height 29
click at [453, 94] on input "R$ 46,00" at bounding box center [561, 91] width 276 height 29
click at [567, 207] on div "Crédito" at bounding box center [562, 211] width 104 height 86
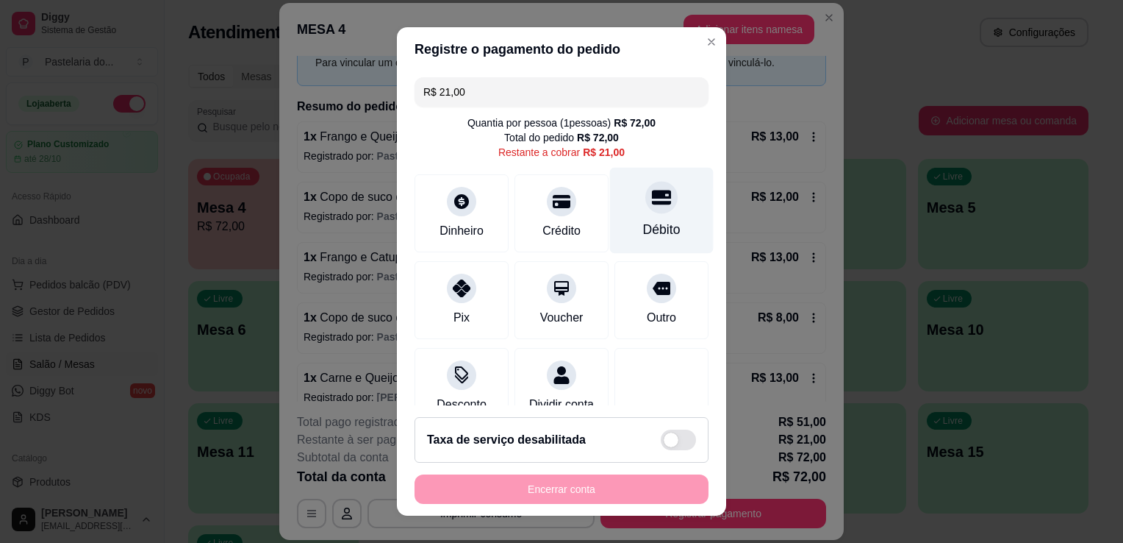
click at [629, 215] on div "Débito" at bounding box center [662, 211] width 104 height 86
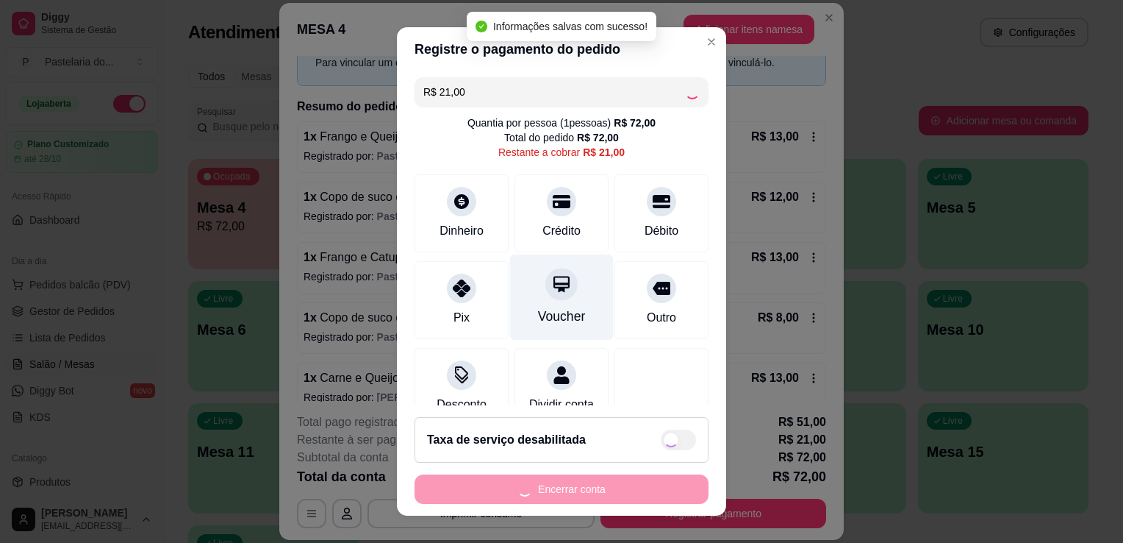
type input "R$ 0,00"
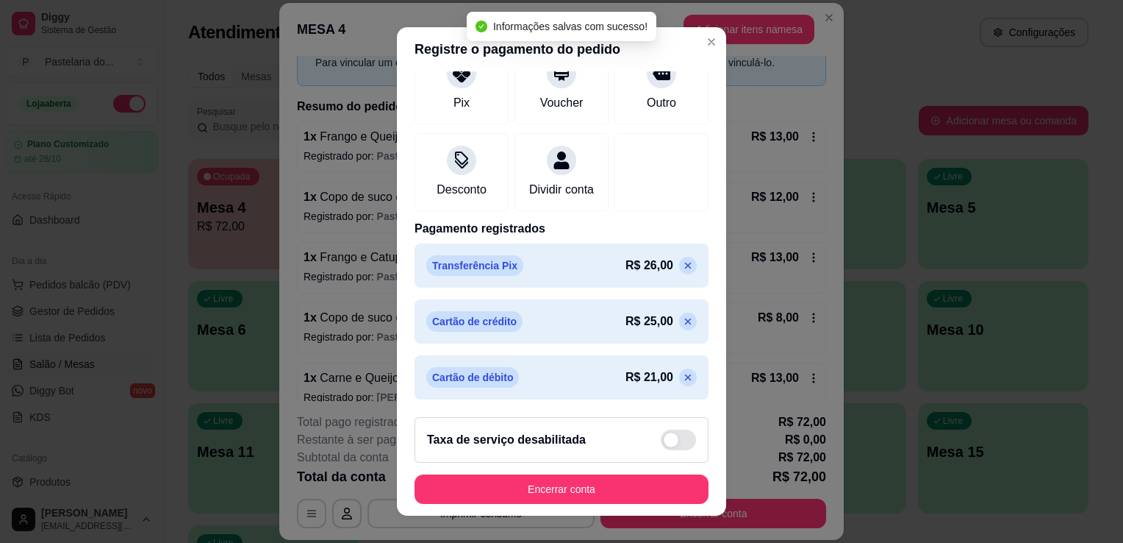
scroll to position [20, 0]
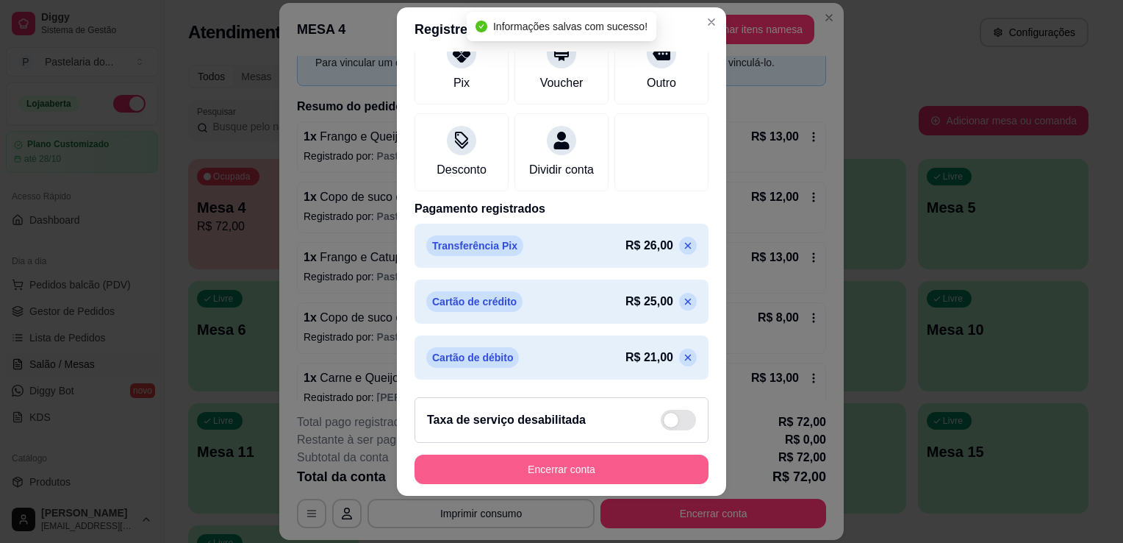
click at [507, 456] on button "Encerrar conta" at bounding box center [562, 468] width 294 height 29
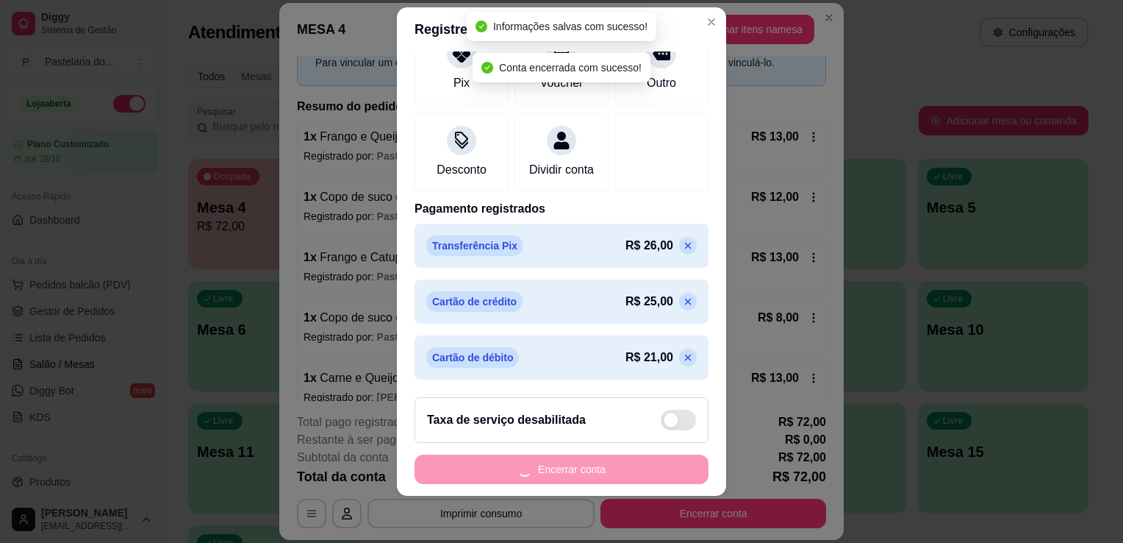
scroll to position [0, 0]
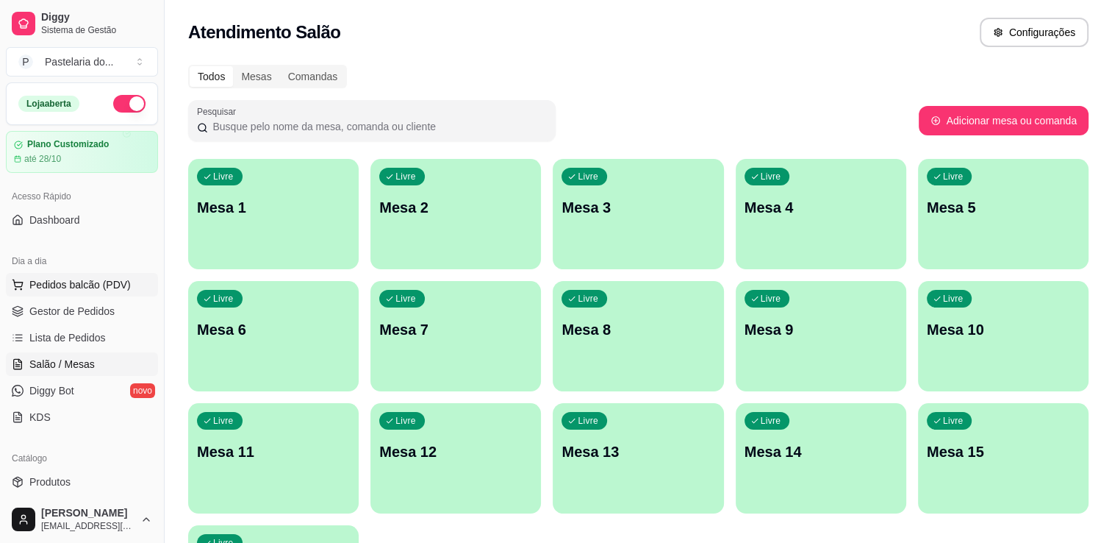
click at [110, 282] on span "Pedidos balcão (PDV)" at bounding box center [79, 284] width 101 height 15
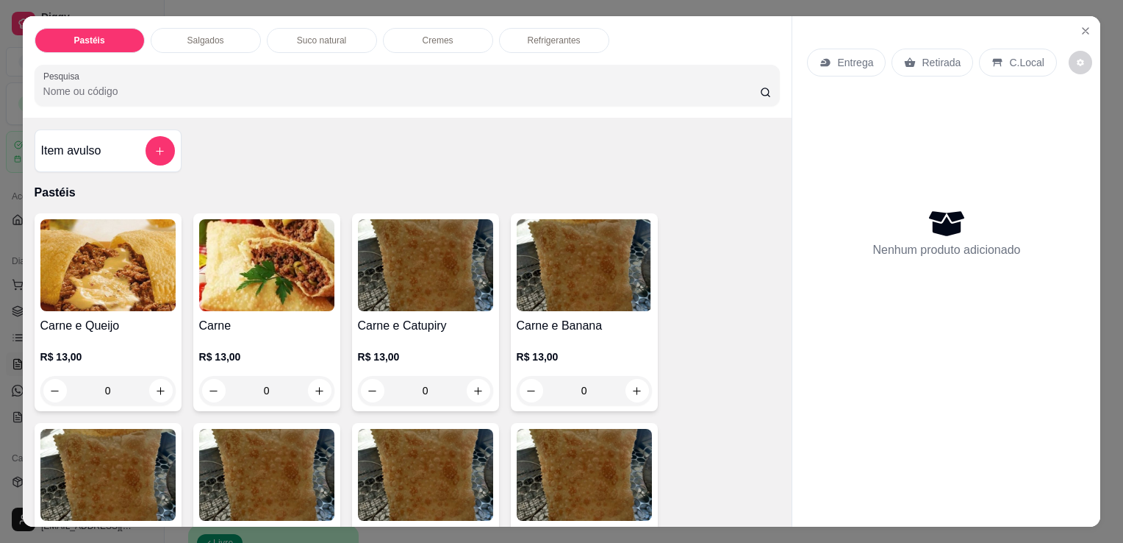
click at [126, 317] on h4 "Carne e Queijo" at bounding box center [107, 326] width 135 height 18
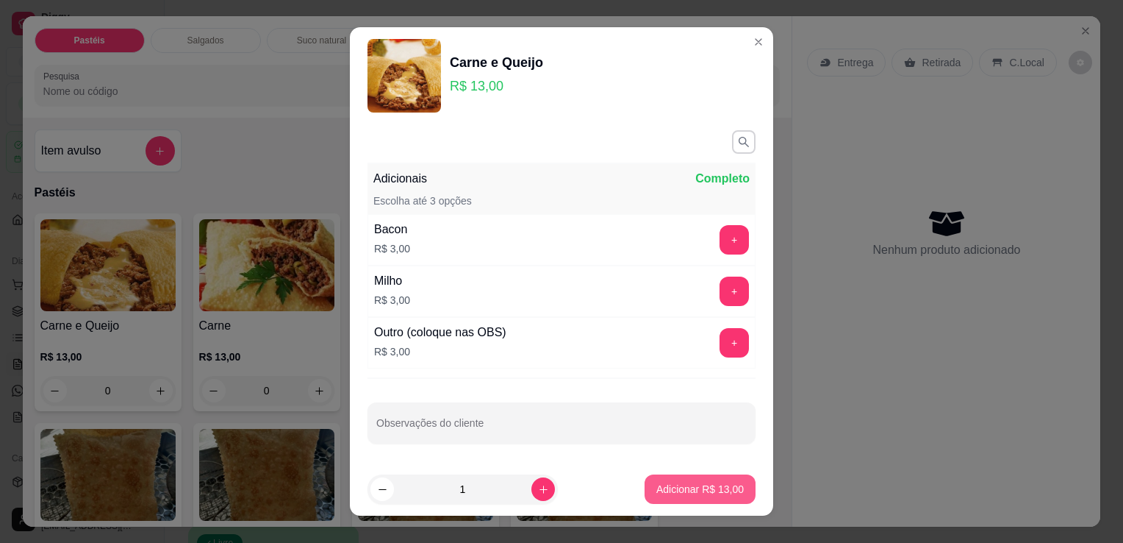
click at [674, 501] on button "Adicionar R$ 13,00" at bounding box center [700, 488] width 111 height 29
type input "1"
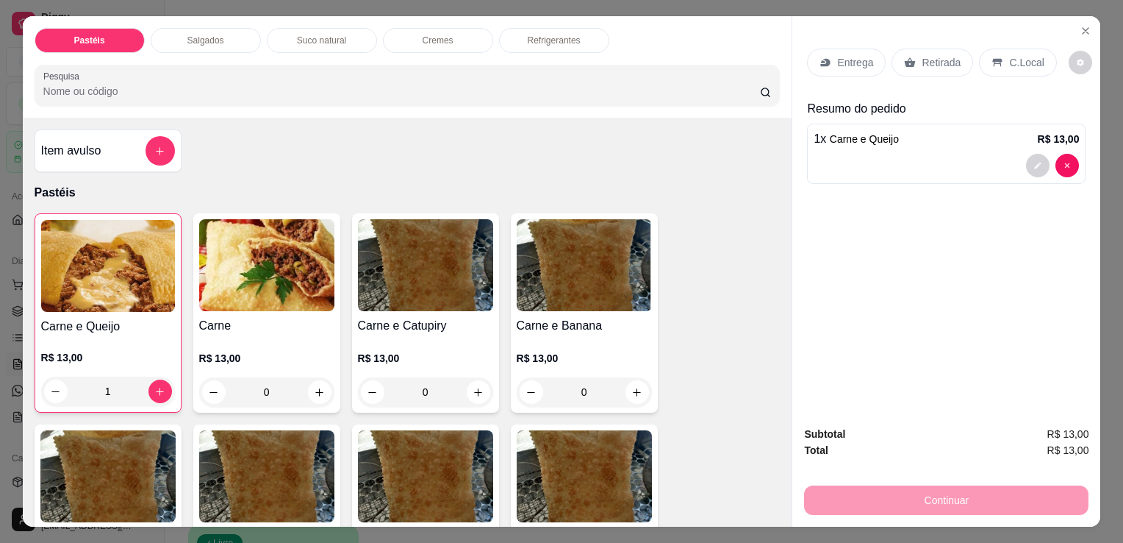
click at [76, 323] on h4 "Carne e Queijo" at bounding box center [108, 327] width 134 height 18
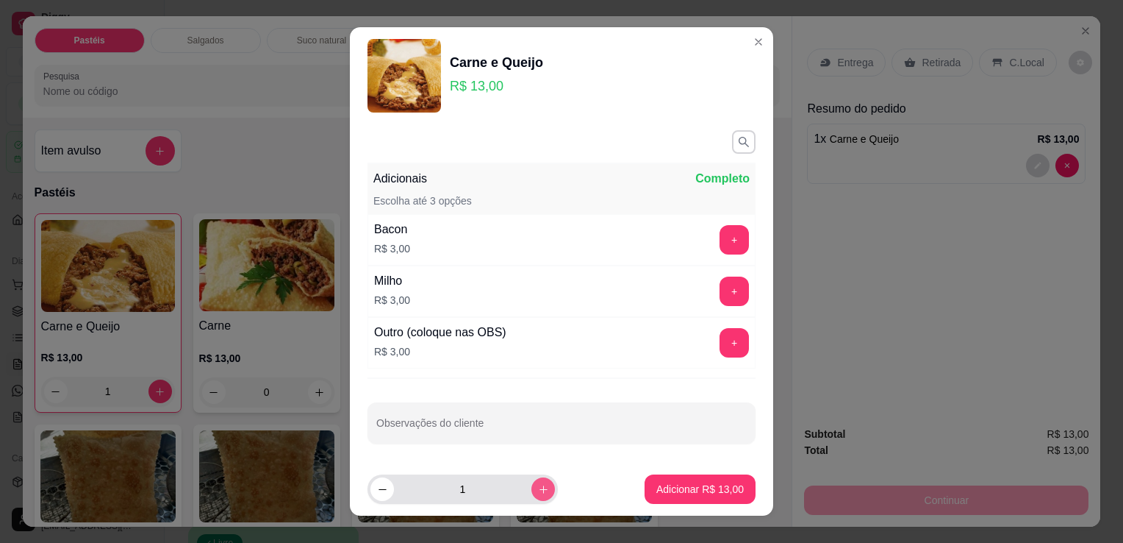
click at [538, 493] on icon "increase-product-quantity" at bounding box center [543, 489] width 11 height 11
type input "2"
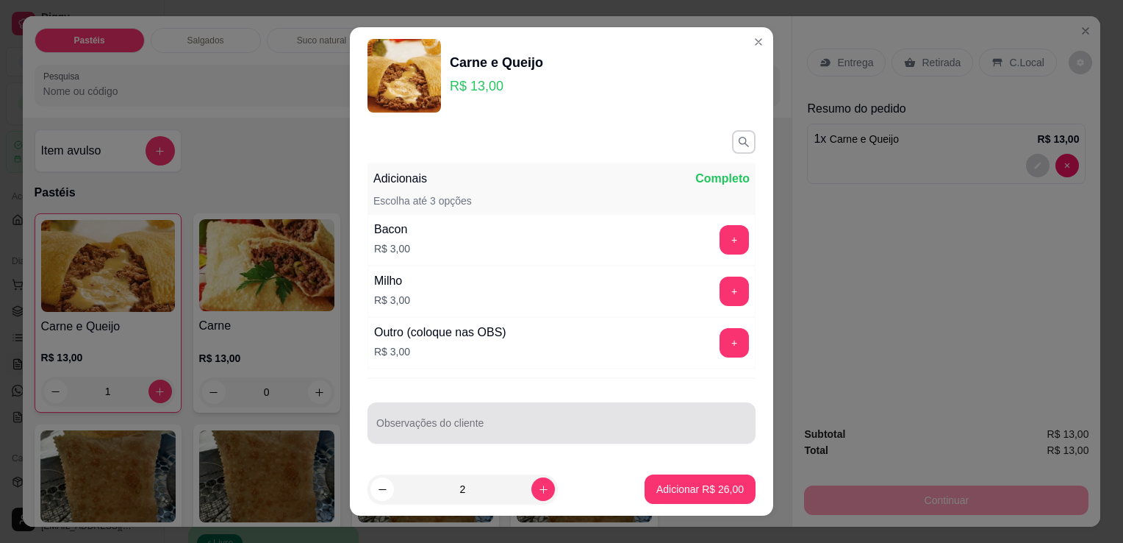
click at [532, 403] on div "Observações do cliente" at bounding box center [562, 422] width 388 height 41
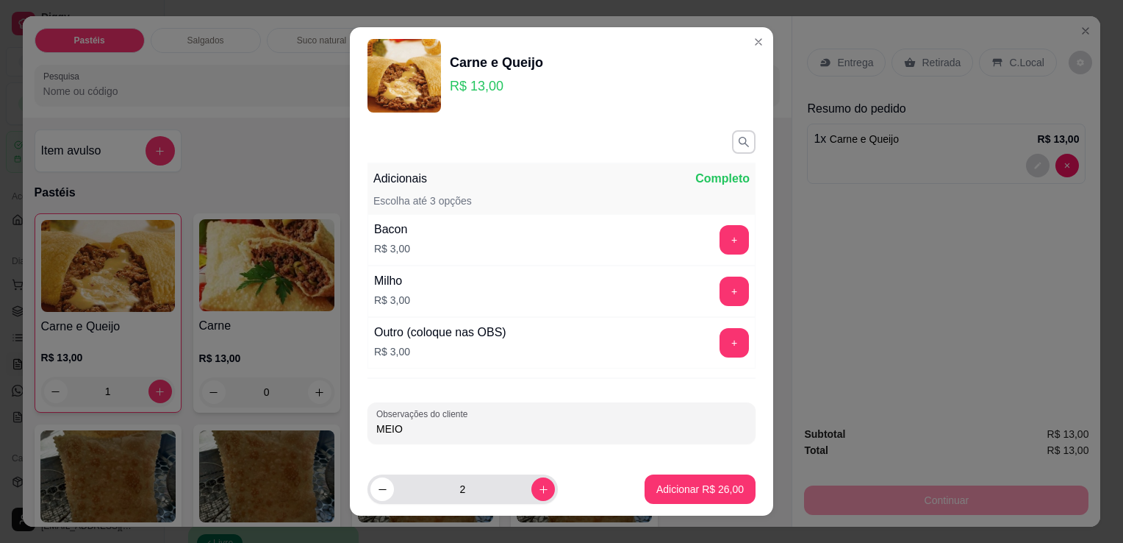
type input "MEIO"
click at [373, 496] on button "decrease-product-quantity" at bounding box center [383, 489] width 24 height 24
type input "1"
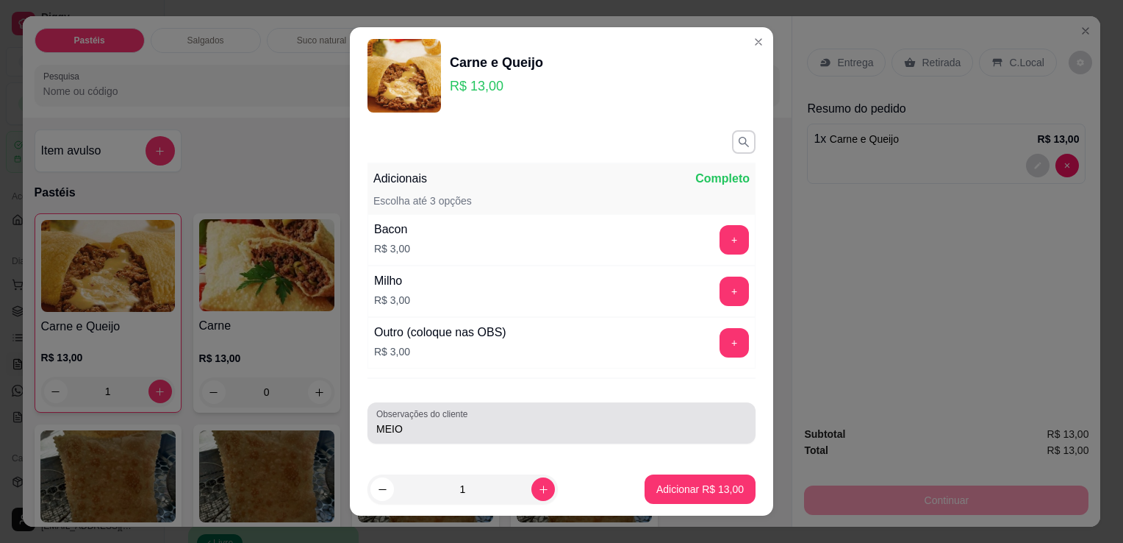
click at [514, 417] on div "MEIO" at bounding box center [561, 422] width 371 height 29
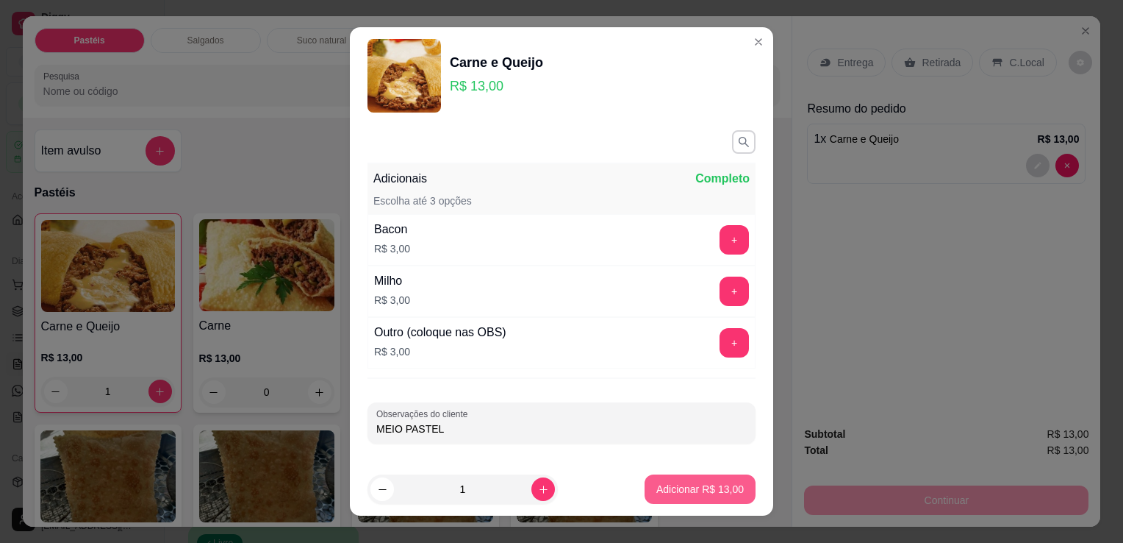
type input "MEIO PASTEL"
click at [686, 476] on button "Adicionar R$ 13,00" at bounding box center [700, 488] width 111 height 29
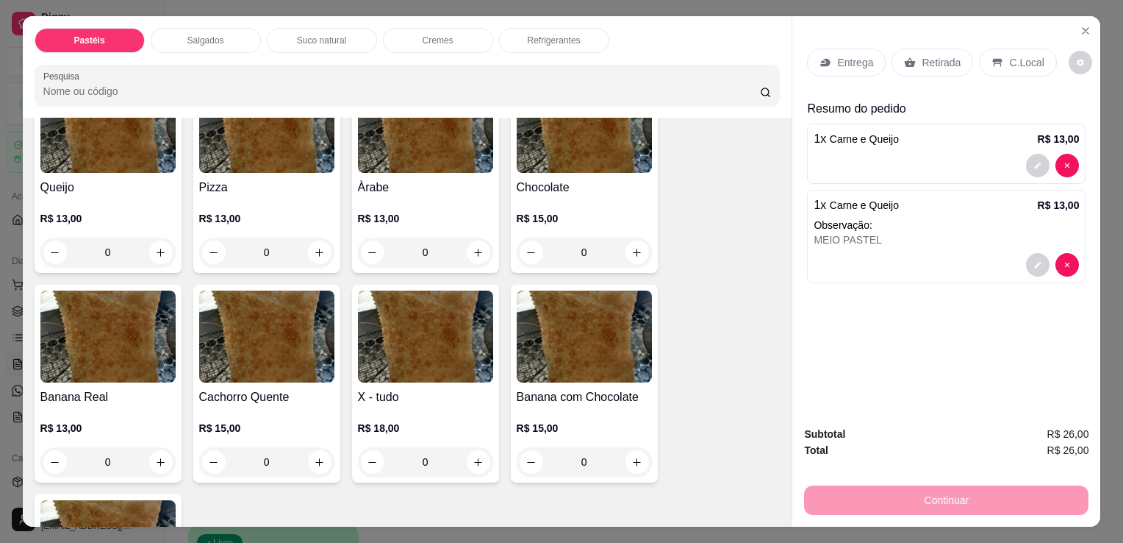
scroll to position [1029, 0]
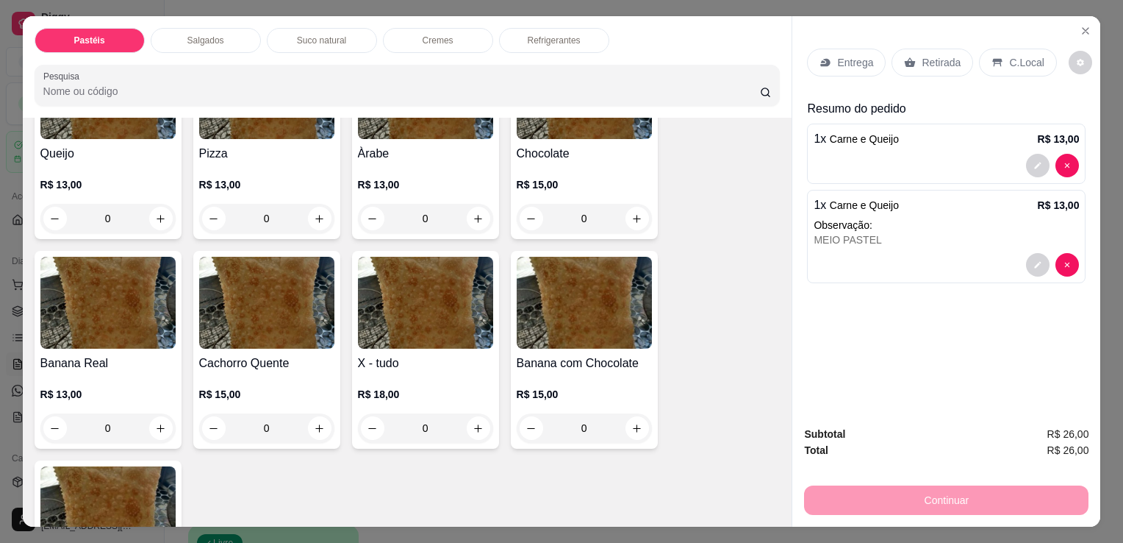
click at [126, 310] on img at bounding box center [107, 303] width 135 height 92
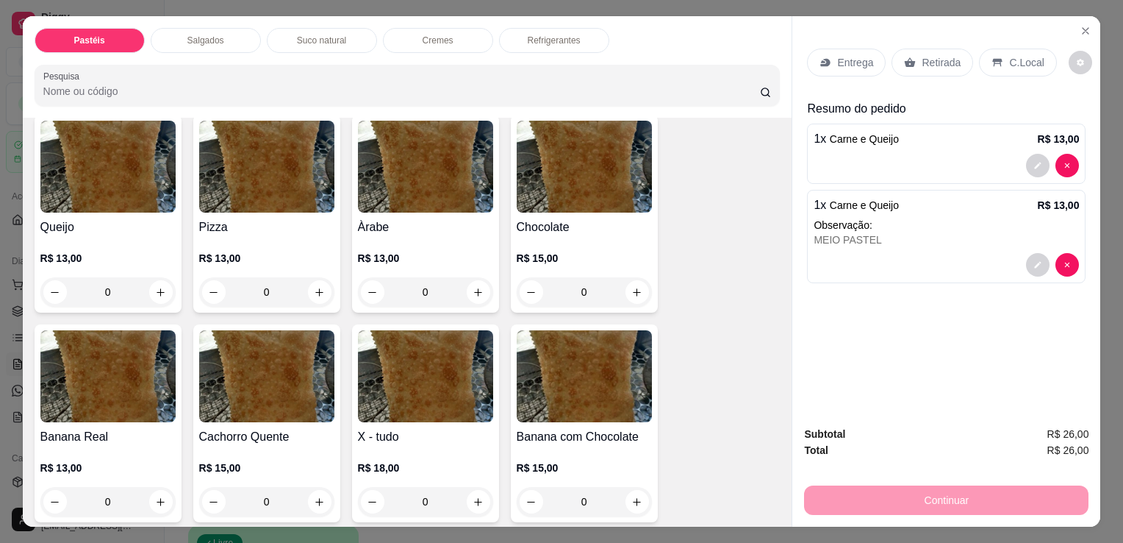
scroll to position [1176, 0]
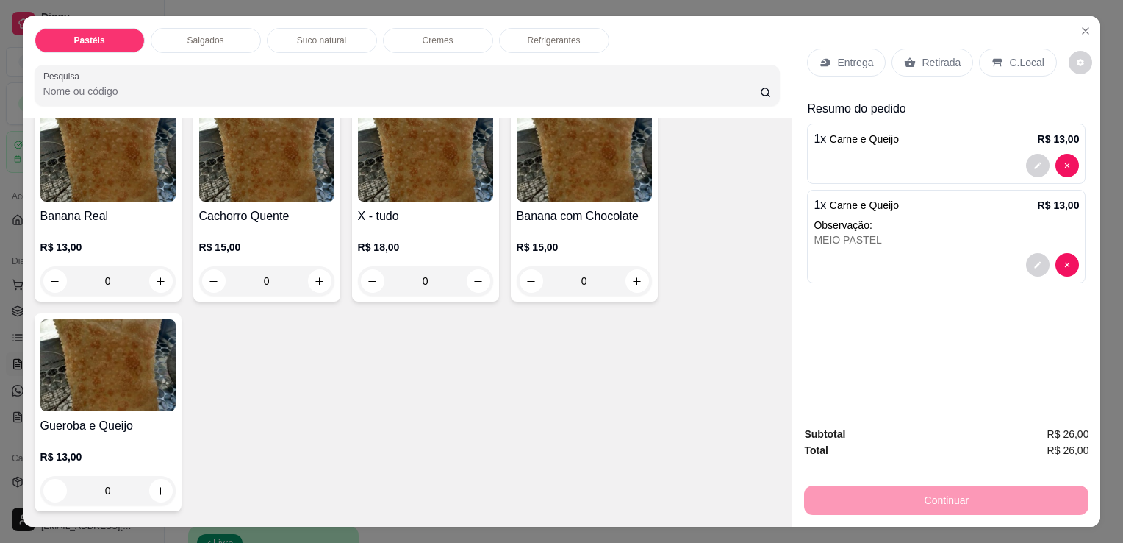
click at [130, 140] on img at bounding box center [107, 156] width 135 height 92
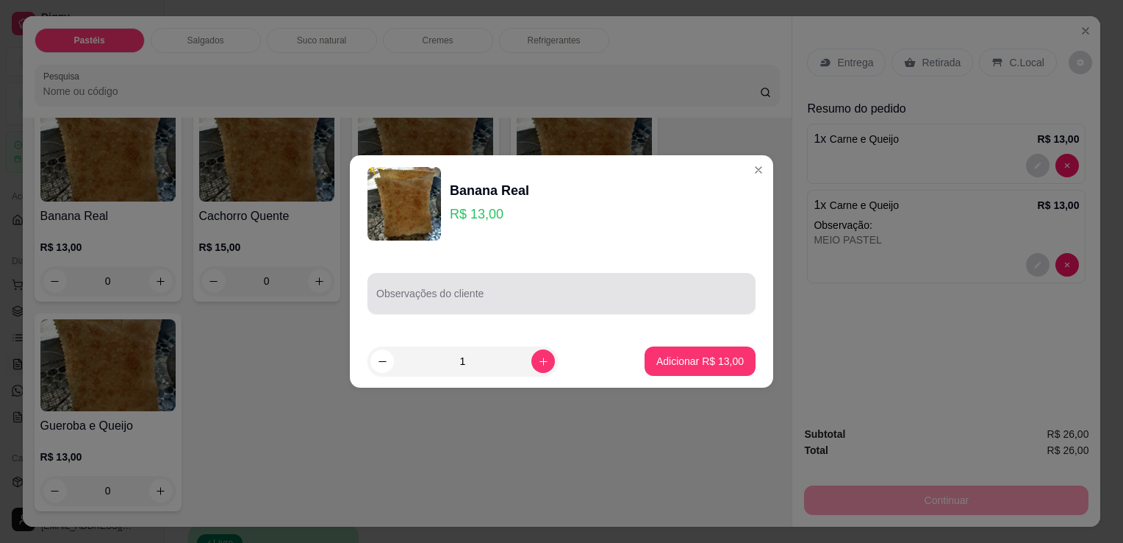
click at [430, 307] on div at bounding box center [561, 293] width 371 height 29
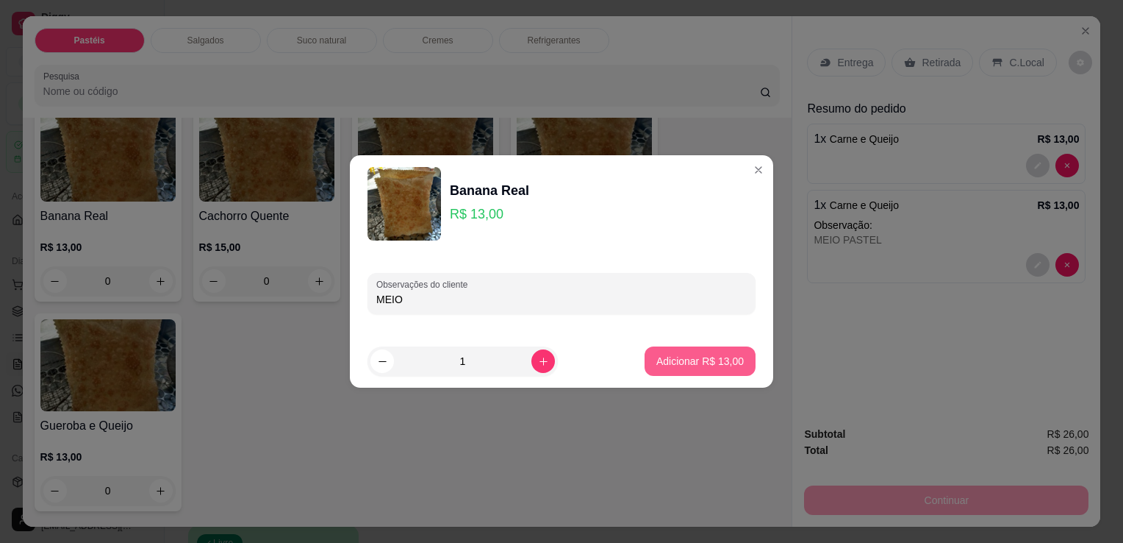
type input "MEIO"
click at [719, 368] on p "Adicionar R$ 13,00" at bounding box center [700, 361] width 87 height 15
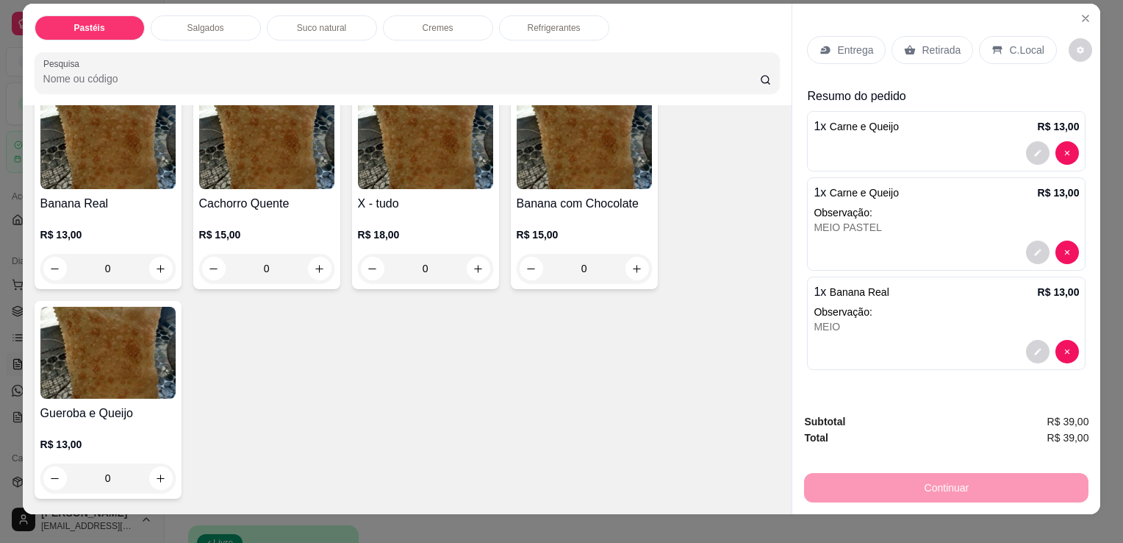
scroll to position [0, 0]
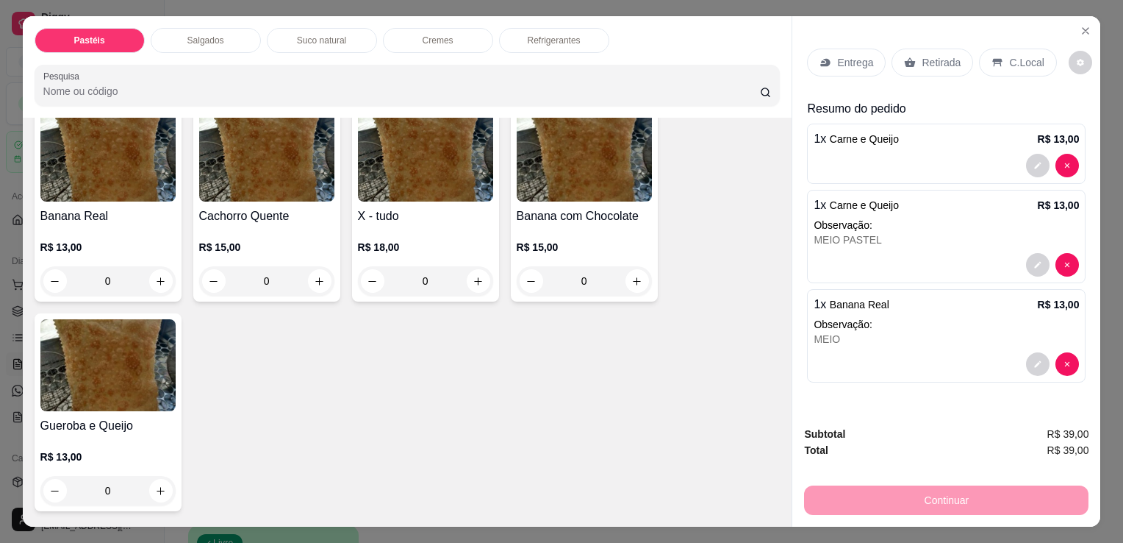
click at [929, 62] on p "Retirada" at bounding box center [941, 62] width 39 height 15
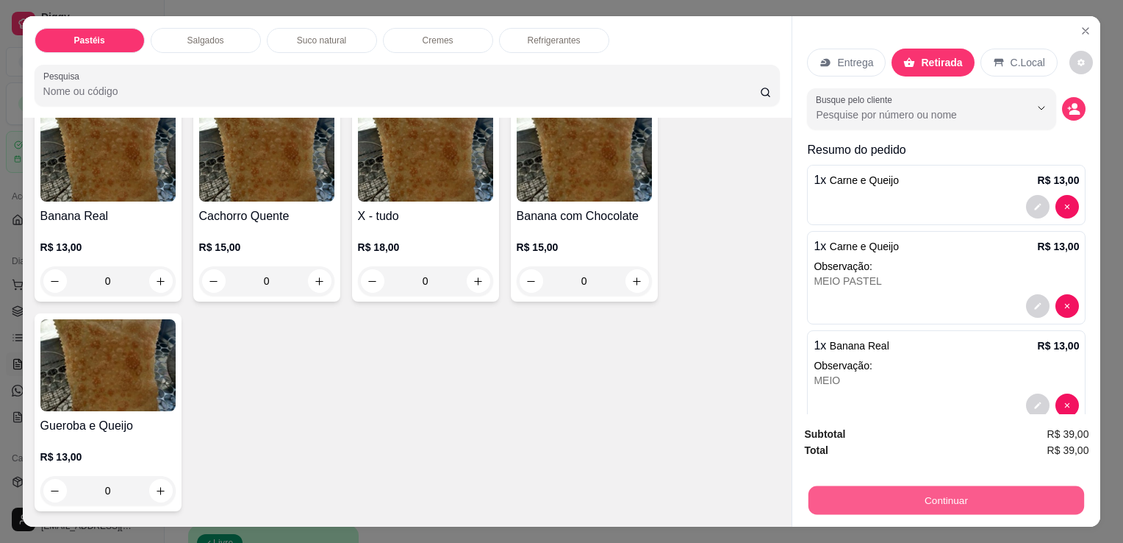
click at [852, 490] on button "Continuar" at bounding box center [947, 499] width 276 height 29
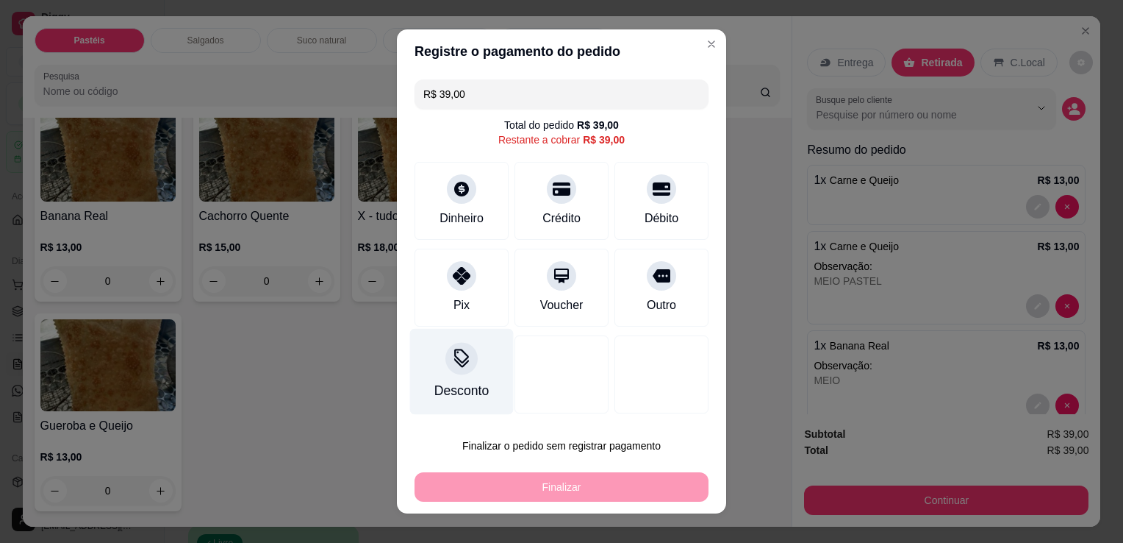
click at [452, 354] on icon at bounding box center [461, 357] width 19 height 19
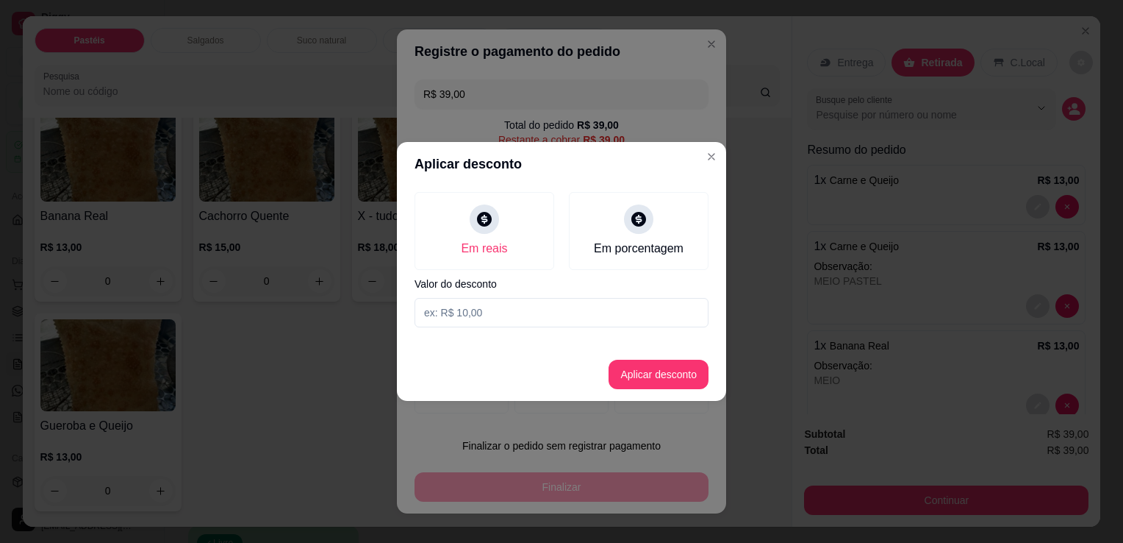
click at [493, 321] on input at bounding box center [562, 312] width 294 height 29
type input "13,00"
click at [642, 369] on button "Aplicar desconto" at bounding box center [659, 374] width 96 height 29
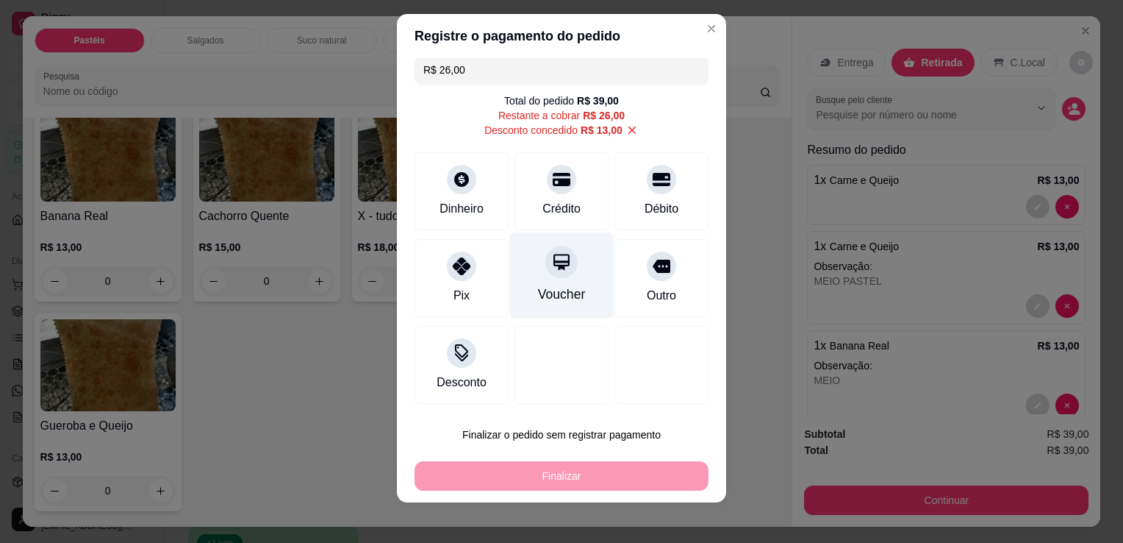
scroll to position [20, 0]
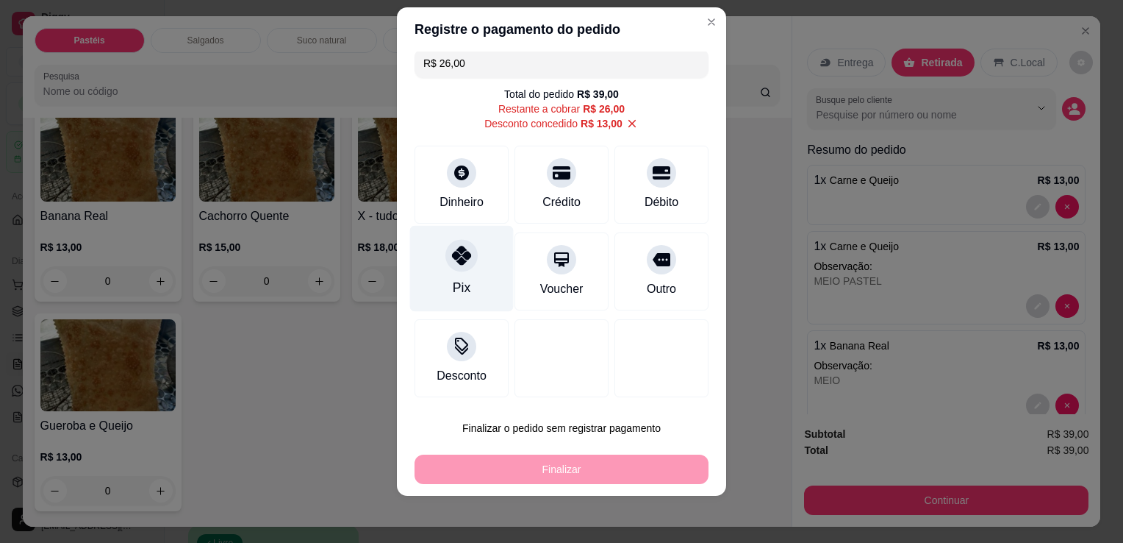
click at [435, 253] on div "Pix" at bounding box center [462, 269] width 104 height 86
type input "R$ 0,00"
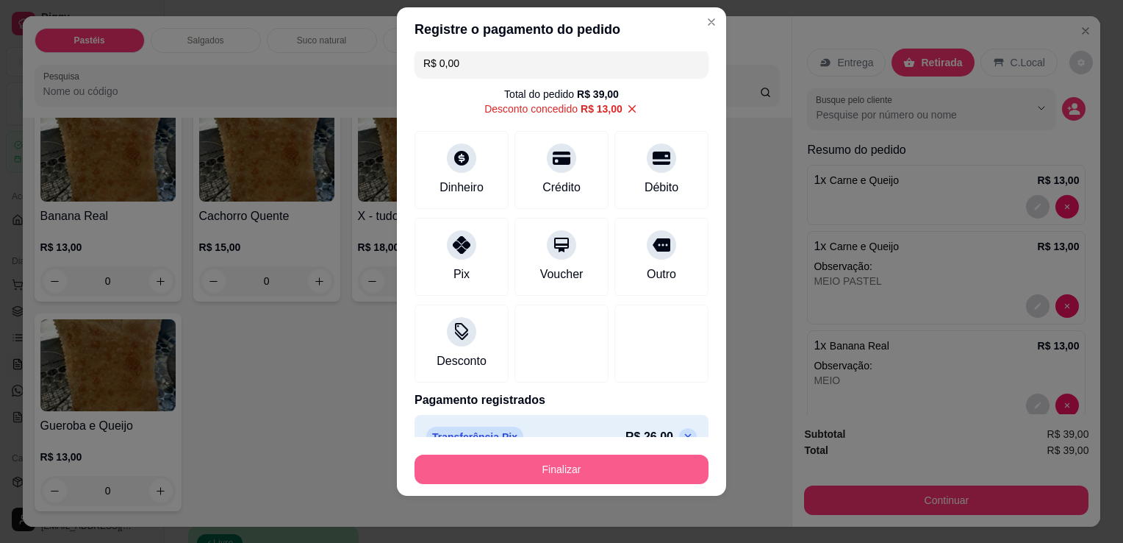
click at [491, 474] on button "Finalizar" at bounding box center [562, 468] width 294 height 29
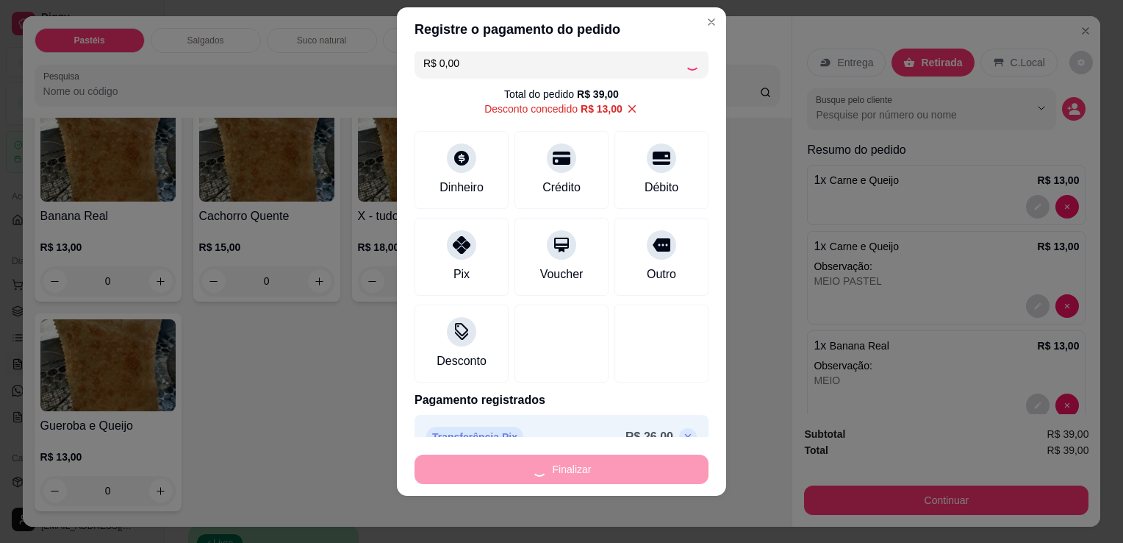
type input "0"
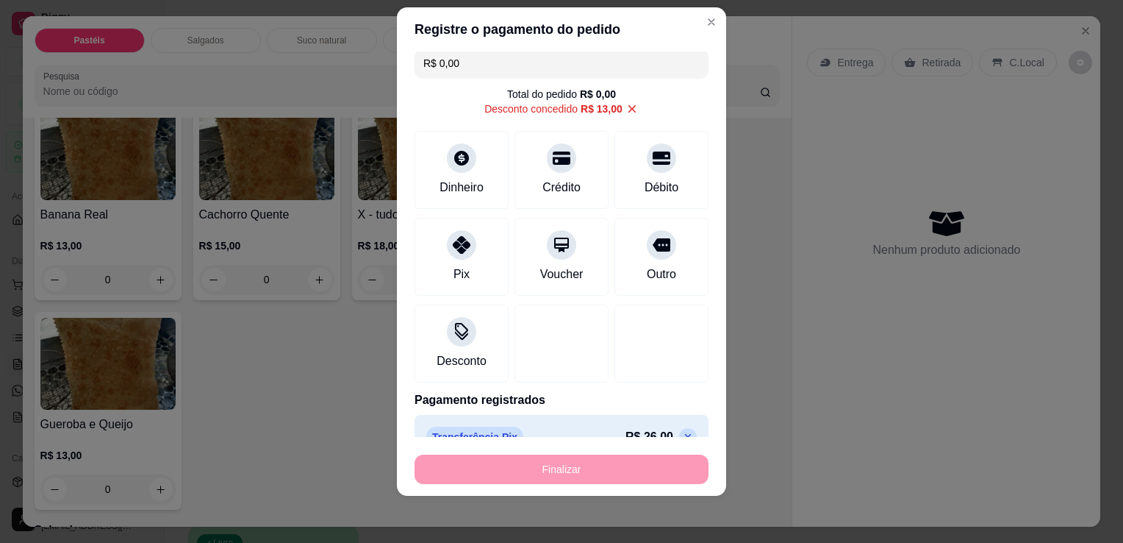
type input "-R$ 39,00"
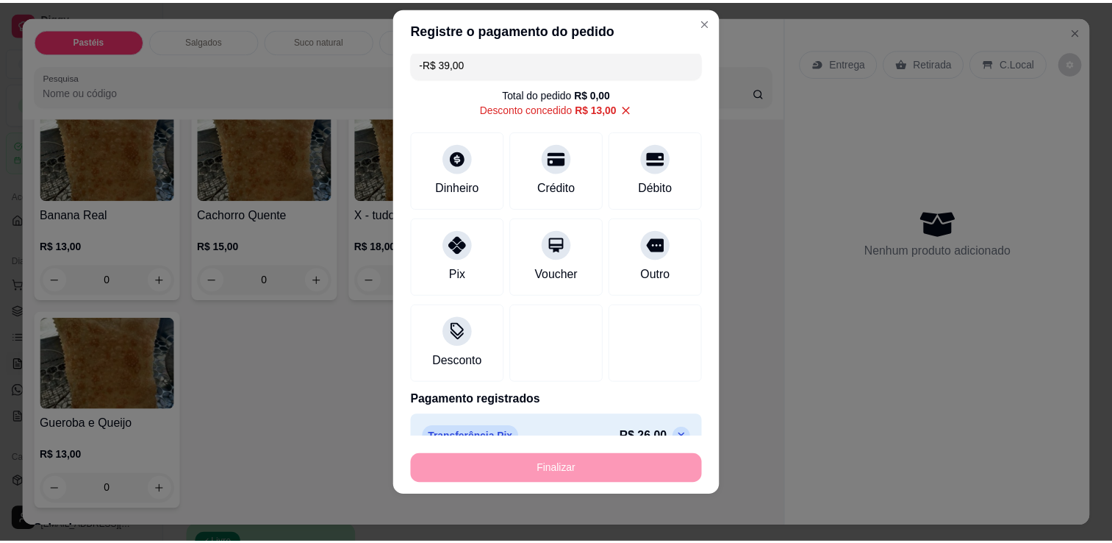
scroll to position [1175, 0]
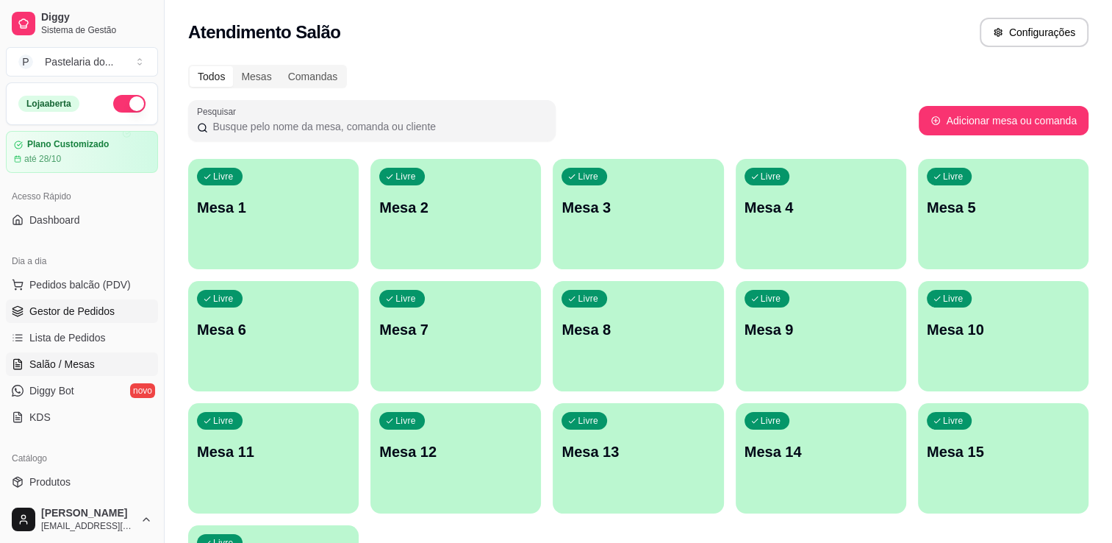
click at [95, 314] on span "Gestor de Pedidos" at bounding box center [71, 311] width 85 height 15
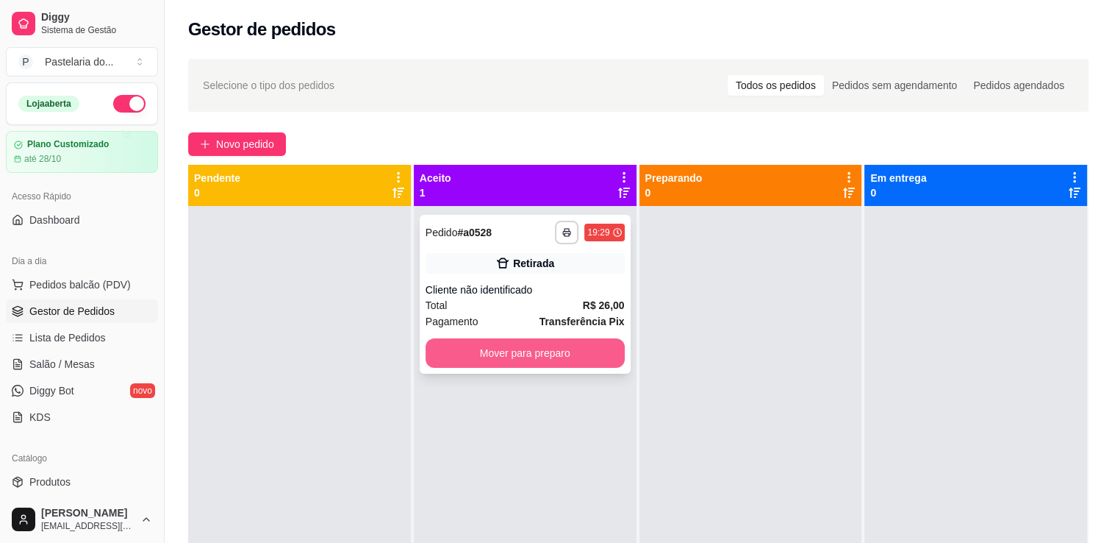
click at [551, 356] on button "Mover para preparo" at bounding box center [525, 352] width 199 height 29
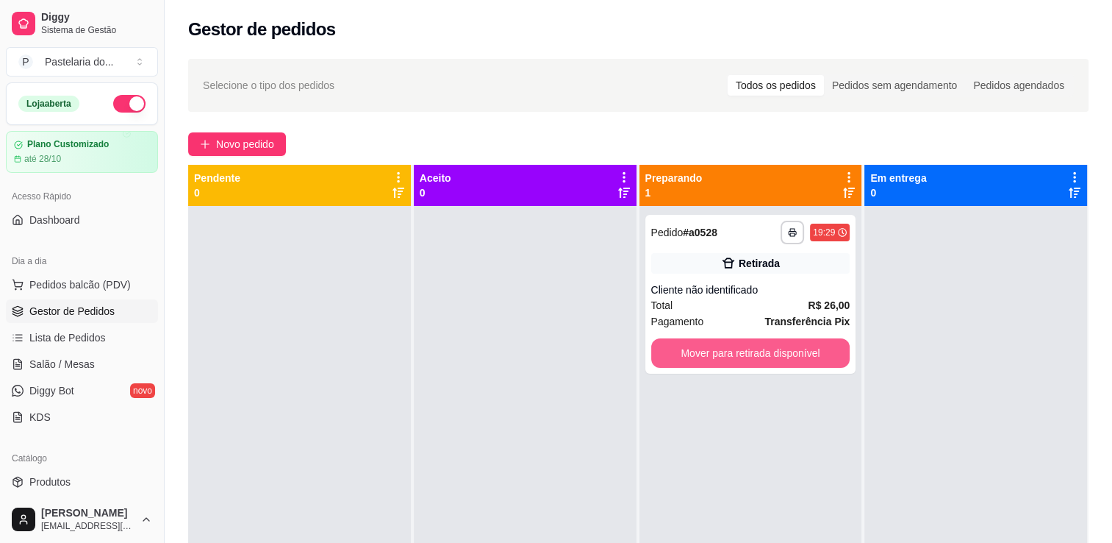
click at [735, 360] on button "Mover para retirada disponível" at bounding box center [750, 352] width 199 height 29
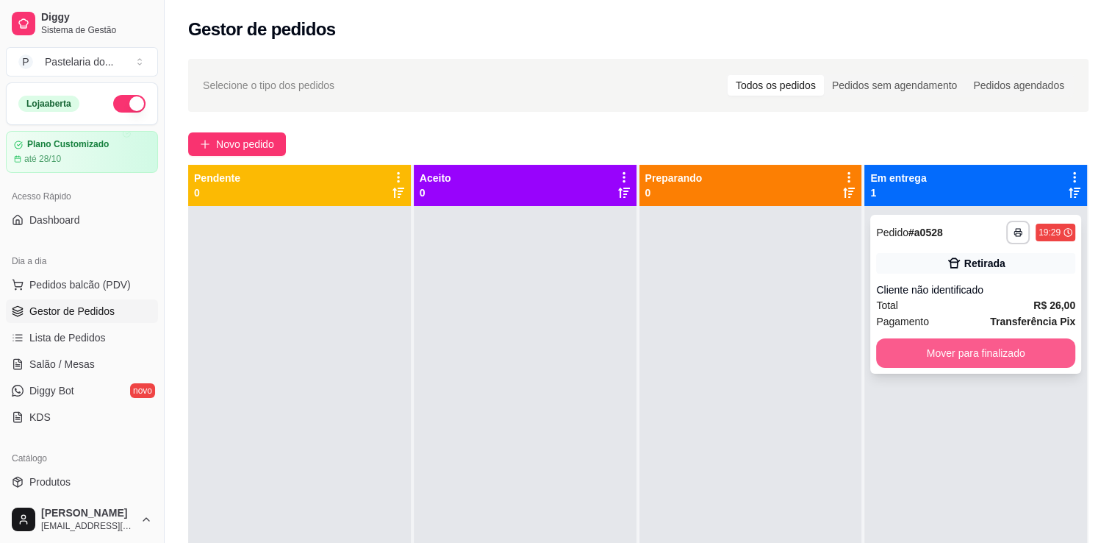
click at [954, 354] on button "Mover para finalizado" at bounding box center [975, 352] width 199 height 29
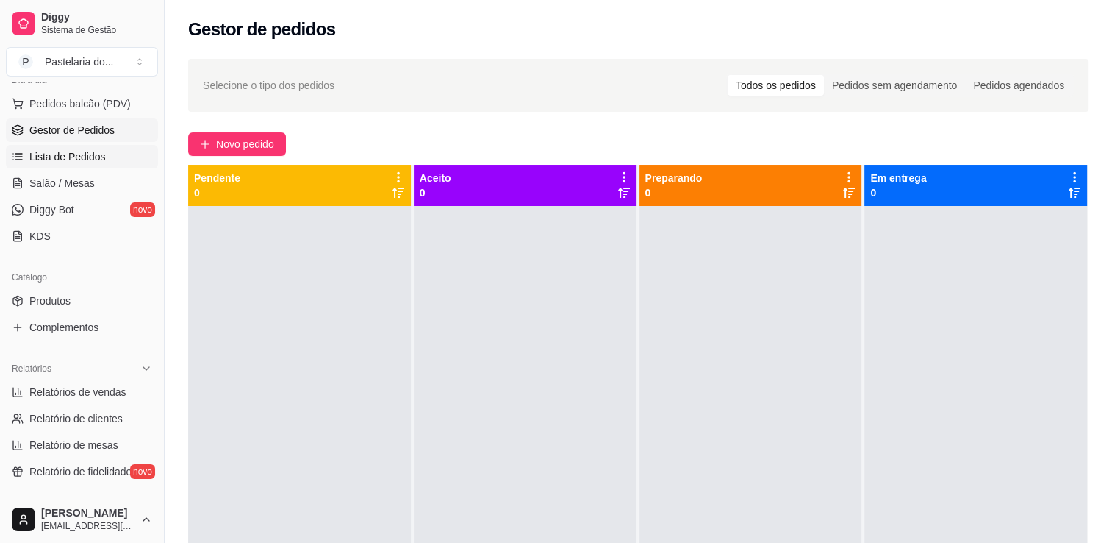
scroll to position [294, 0]
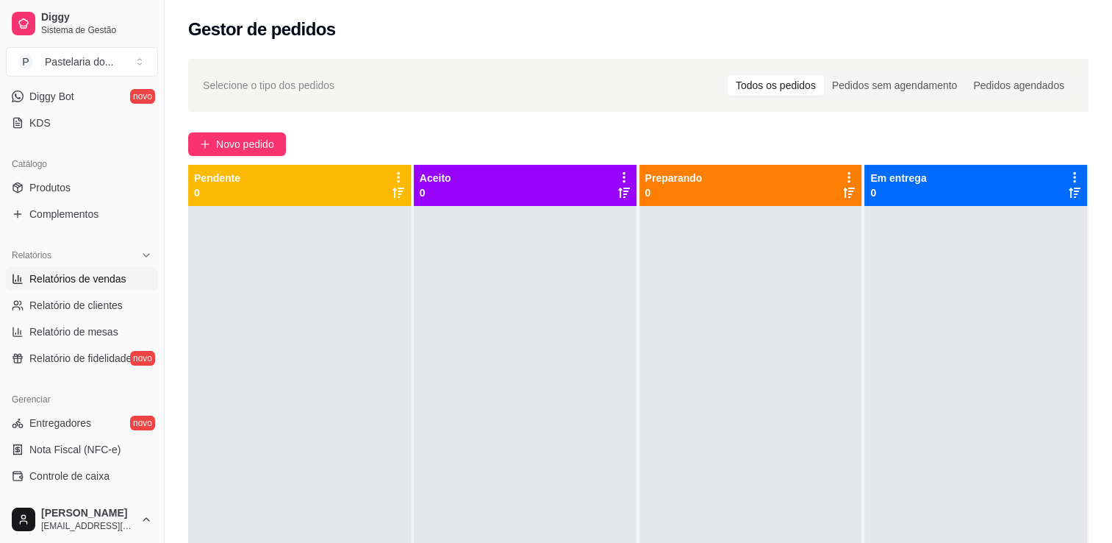
click at [54, 278] on span "Relatórios de vendas" at bounding box center [77, 278] width 97 height 15
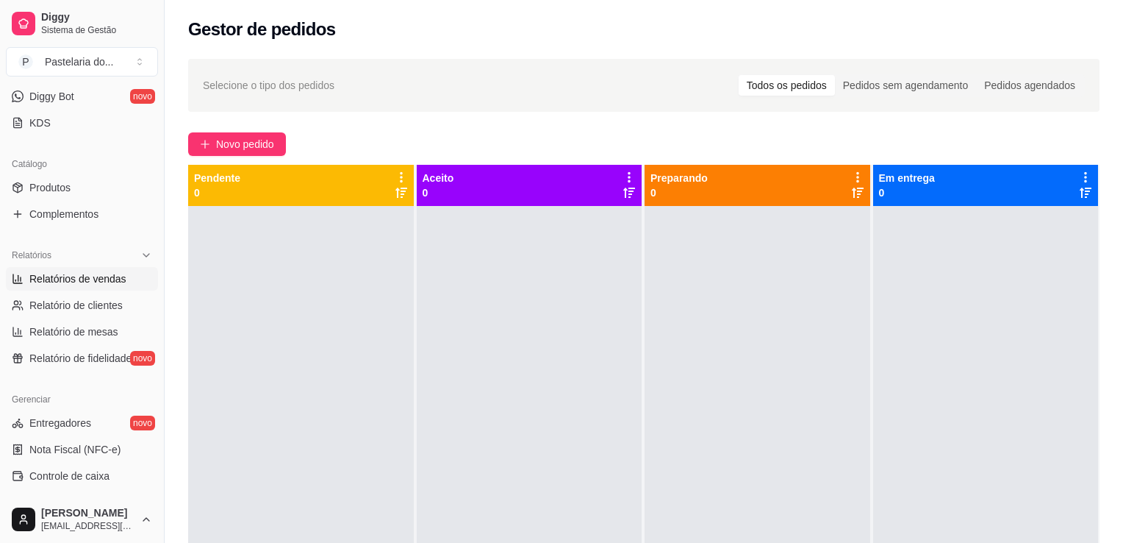
select select "ALL"
select select "0"
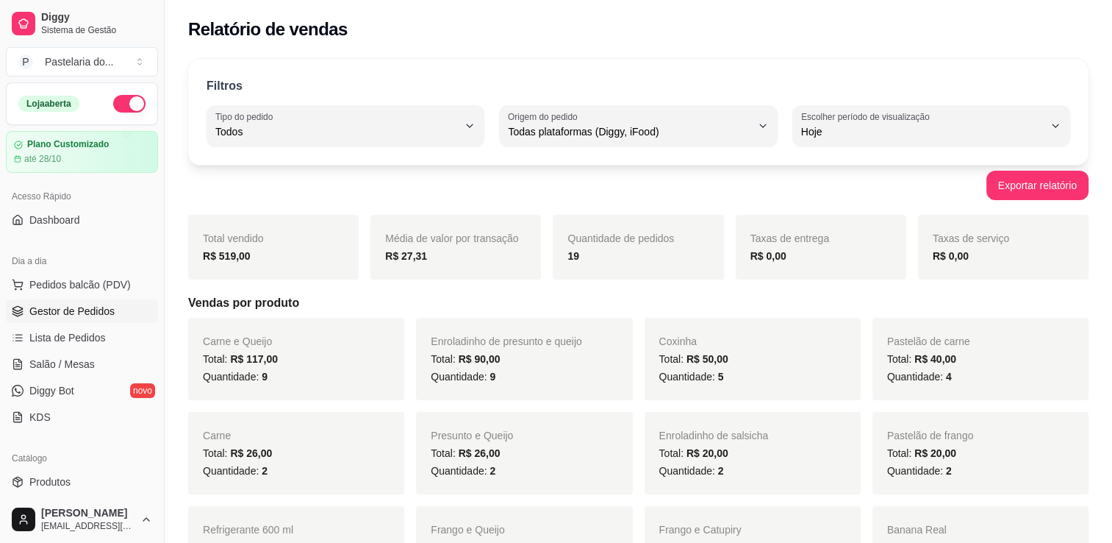
click at [92, 306] on span "Gestor de Pedidos" at bounding box center [71, 311] width 85 height 15
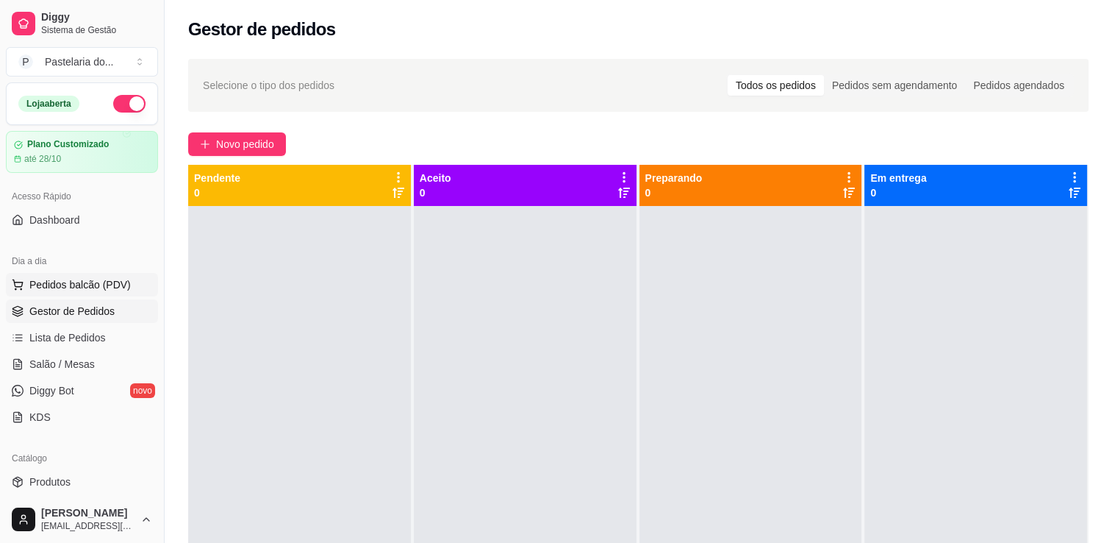
click at [81, 287] on span "Pedidos balcão (PDV)" at bounding box center [79, 284] width 101 height 15
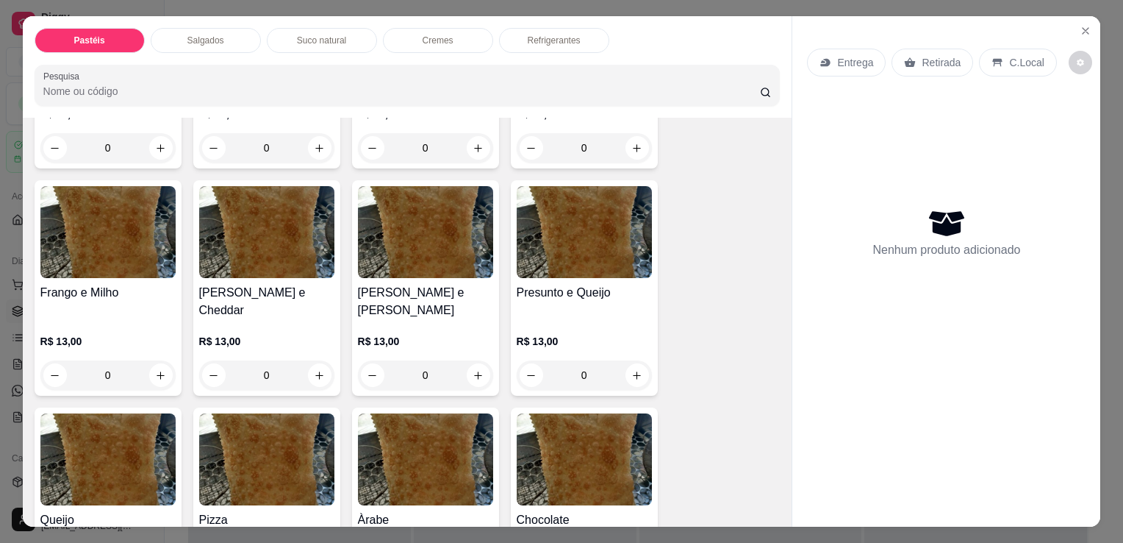
scroll to position [882, 0]
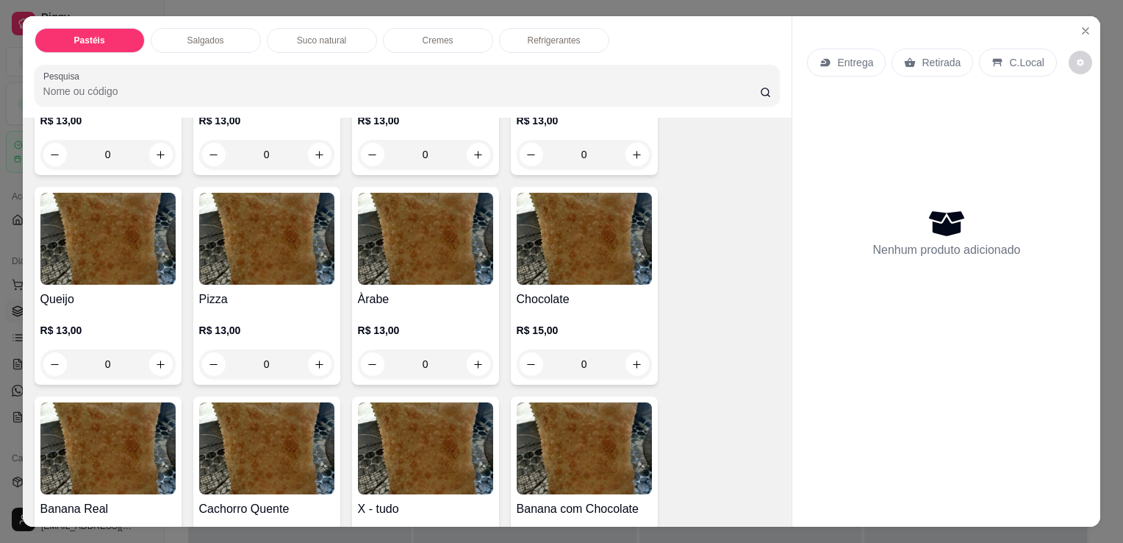
click at [569, 290] on h4 "Chocolate" at bounding box center [584, 299] width 135 height 18
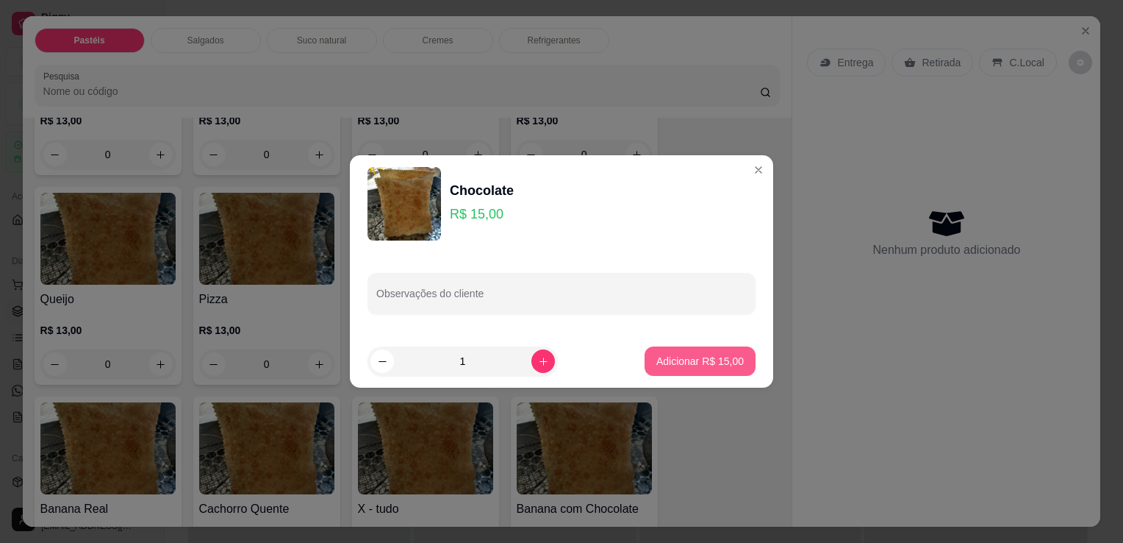
click at [735, 359] on button "Adicionar R$ 15,00" at bounding box center [700, 360] width 111 height 29
type input "1"
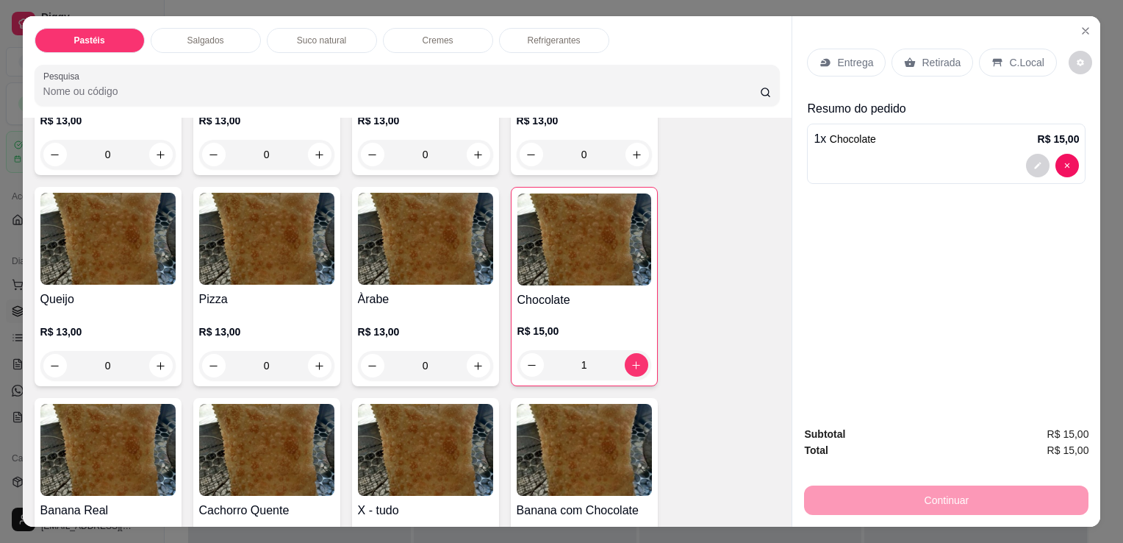
click at [925, 61] on p "Retirada" at bounding box center [941, 62] width 39 height 15
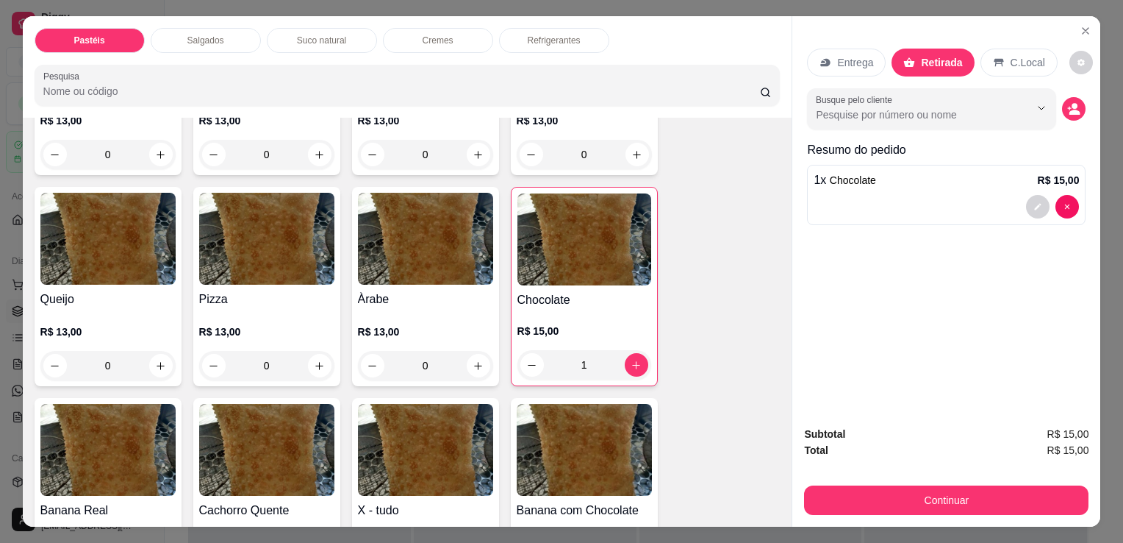
click at [931, 490] on button "Continuar" at bounding box center [946, 499] width 285 height 29
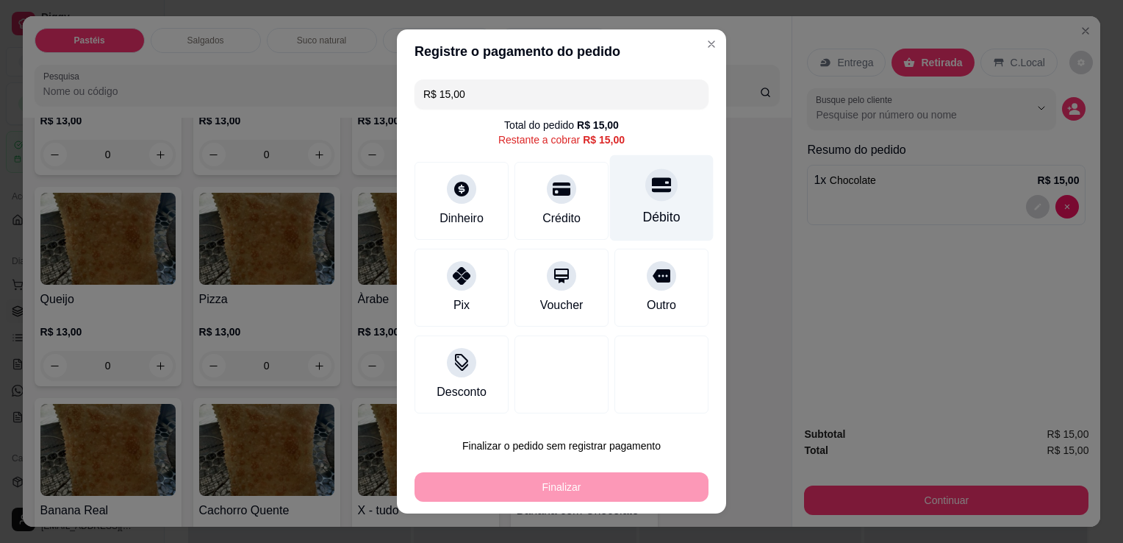
click at [664, 204] on div "Débito" at bounding box center [662, 198] width 104 height 86
type input "R$ 0,00"
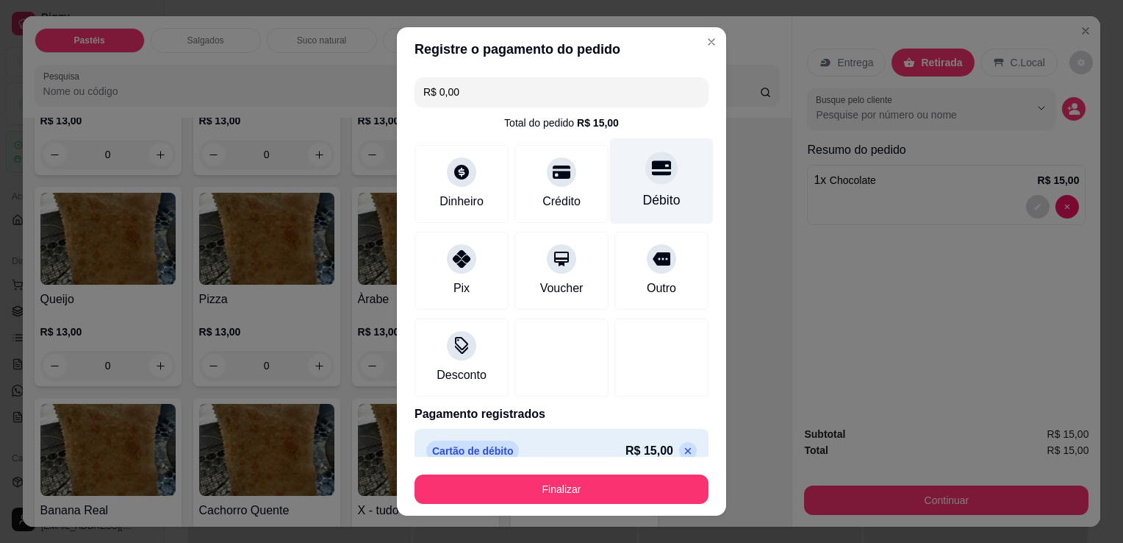
click at [652, 174] on icon at bounding box center [661, 167] width 19 height 15
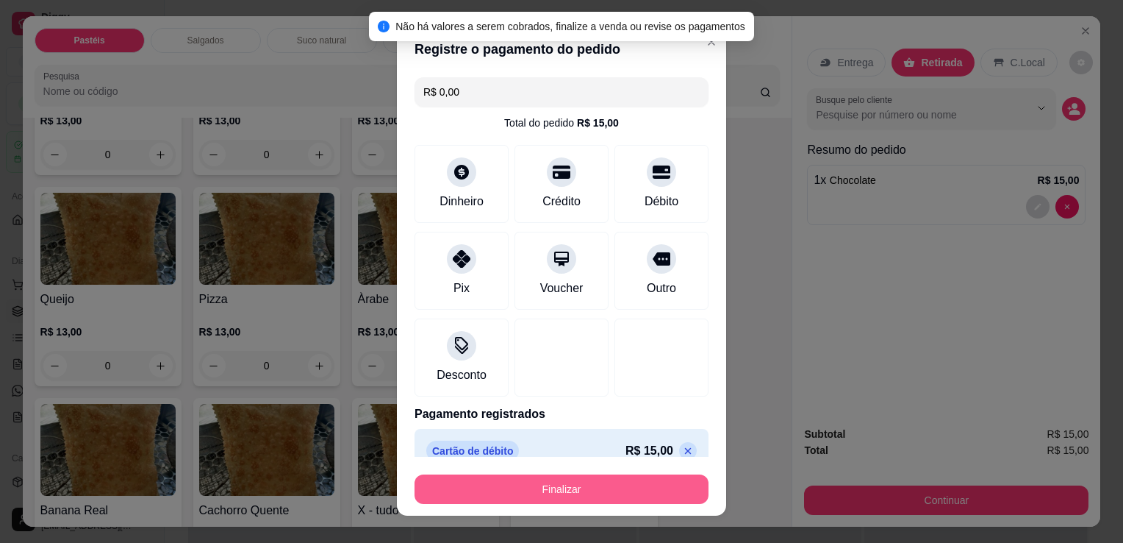
click at [473, 490] on button "Finalizar" at bounding box center [562, 488] width 294 height 29
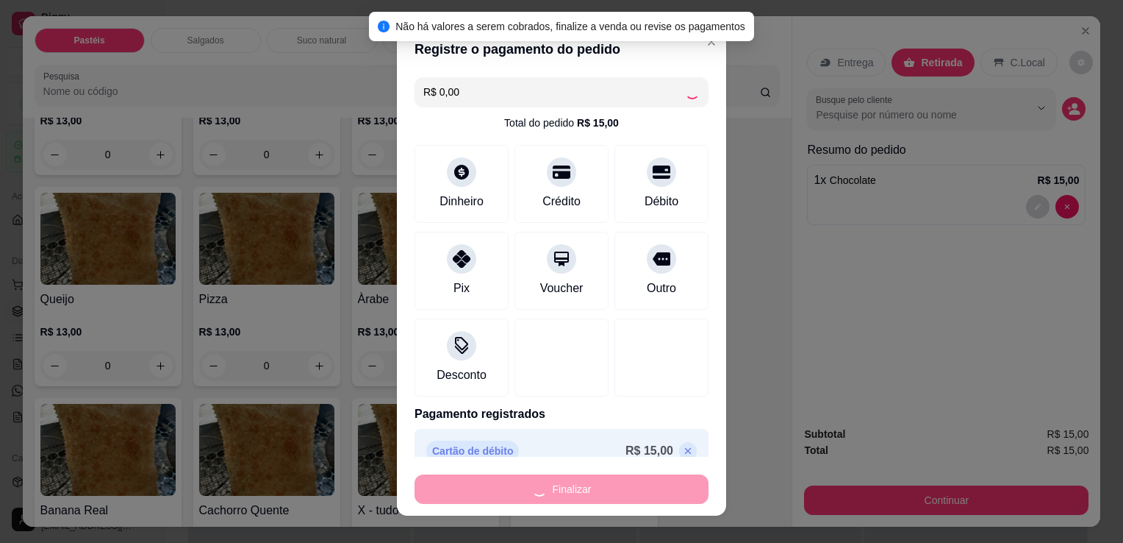
type input "0"
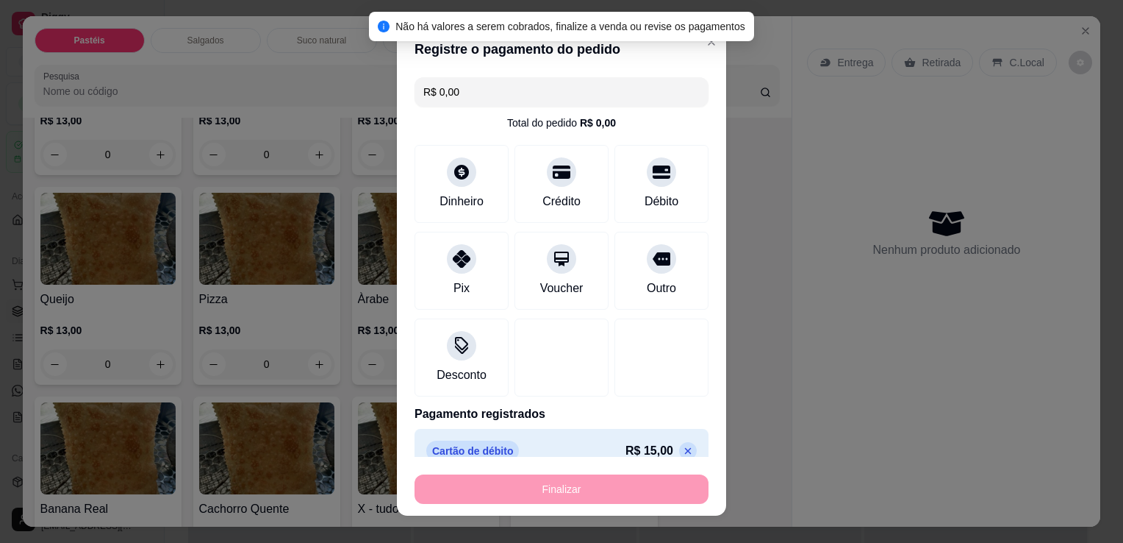
type input "-R$ 15,00"
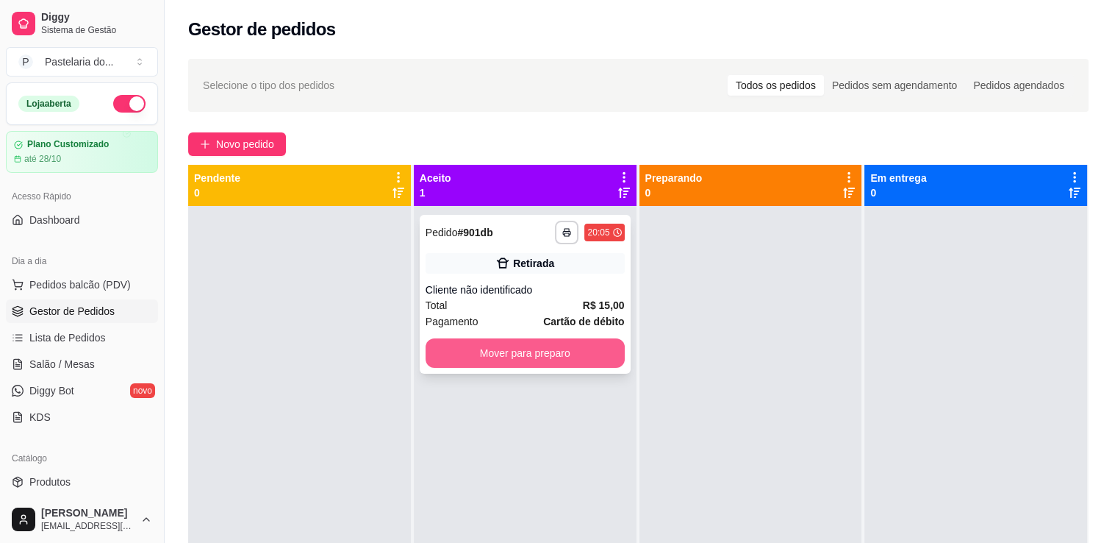
click at [538, 360] on button "Mover para preparo" at bounding box center [525, 352] width 199 height 29
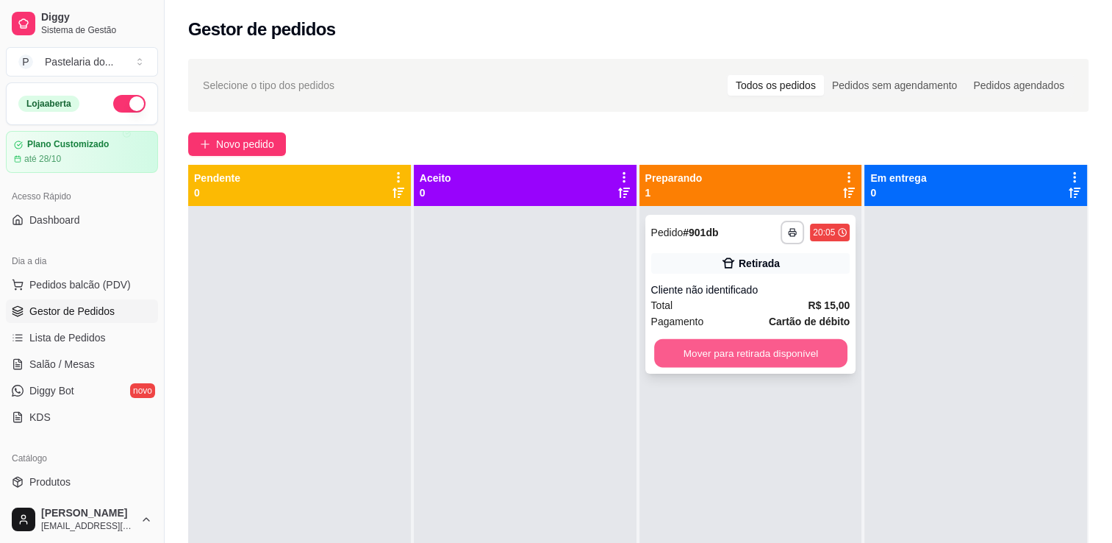
click at [776, 346] on button "Mover para retirada disponível" at bounding box center [750, 353] width 193 height 29
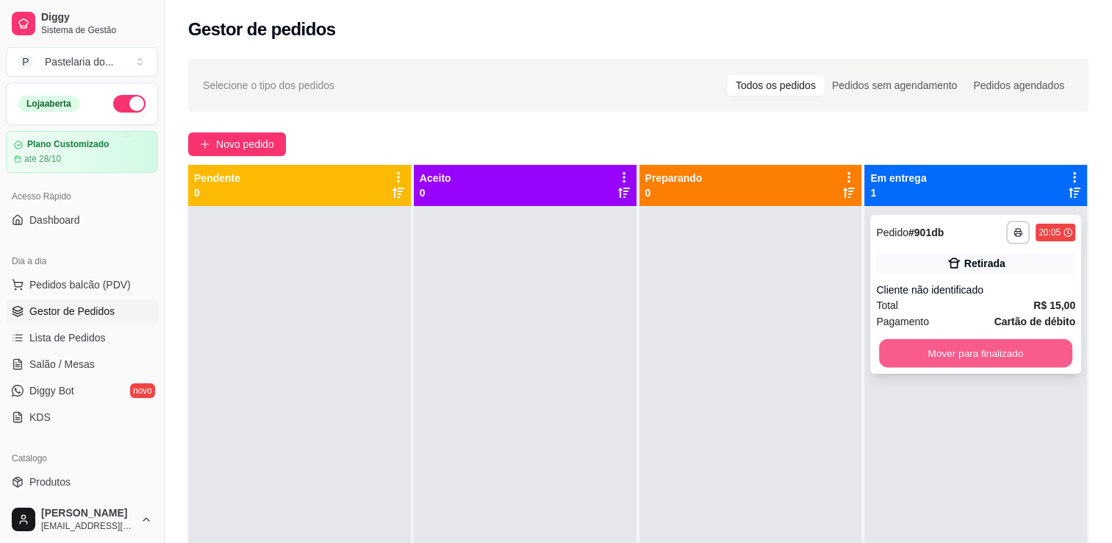
click at [1009, 350] on button "Mover para finalizado" at bounding box center [975, 353] width 193 height 29
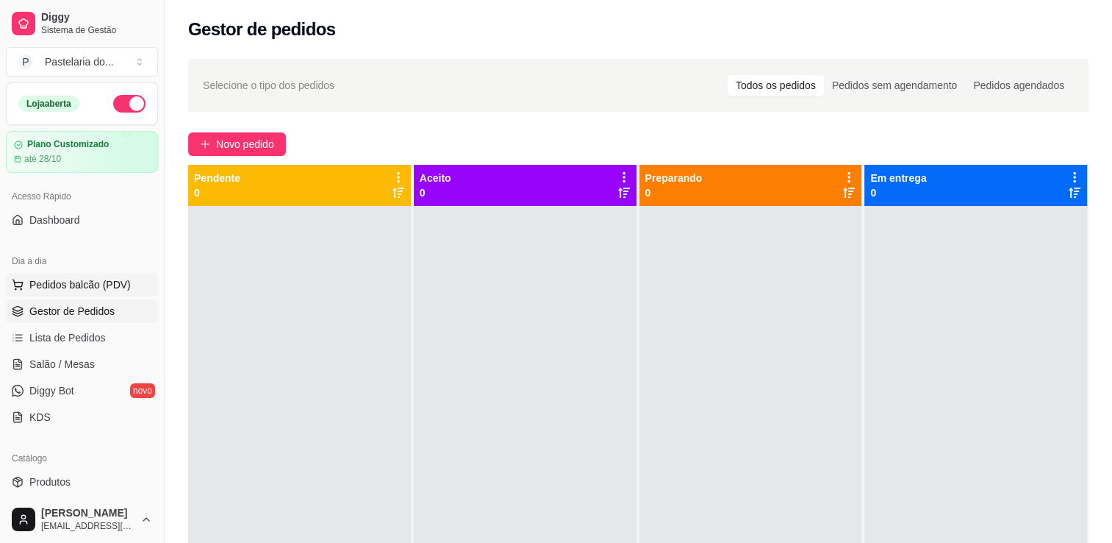
click at [68, 275] on button "Pedidos balcão (PDV)" at bounding box center [82, 285] width 152 height 24
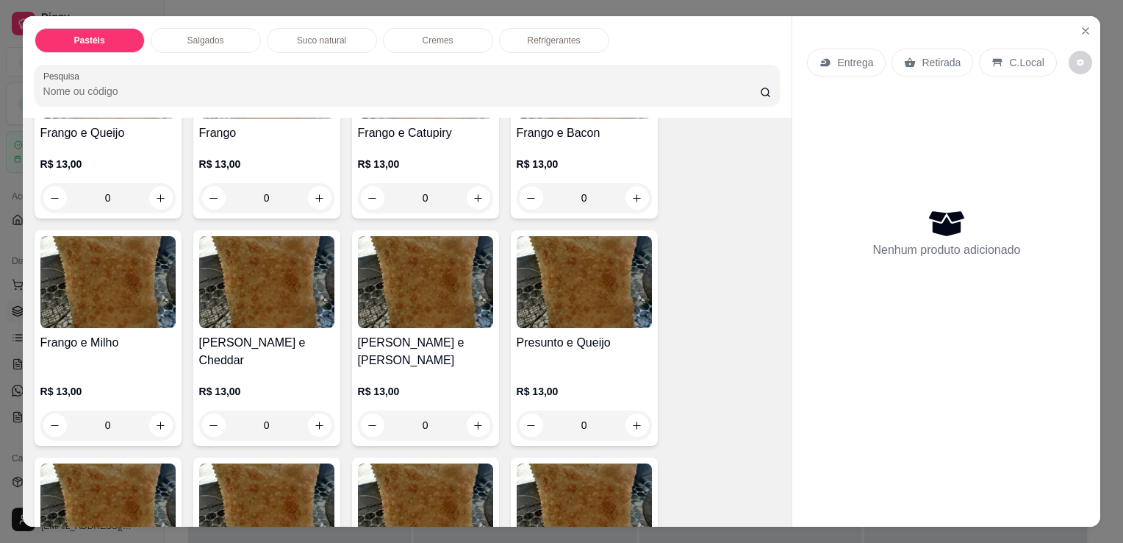
scroll to position [515, 0]
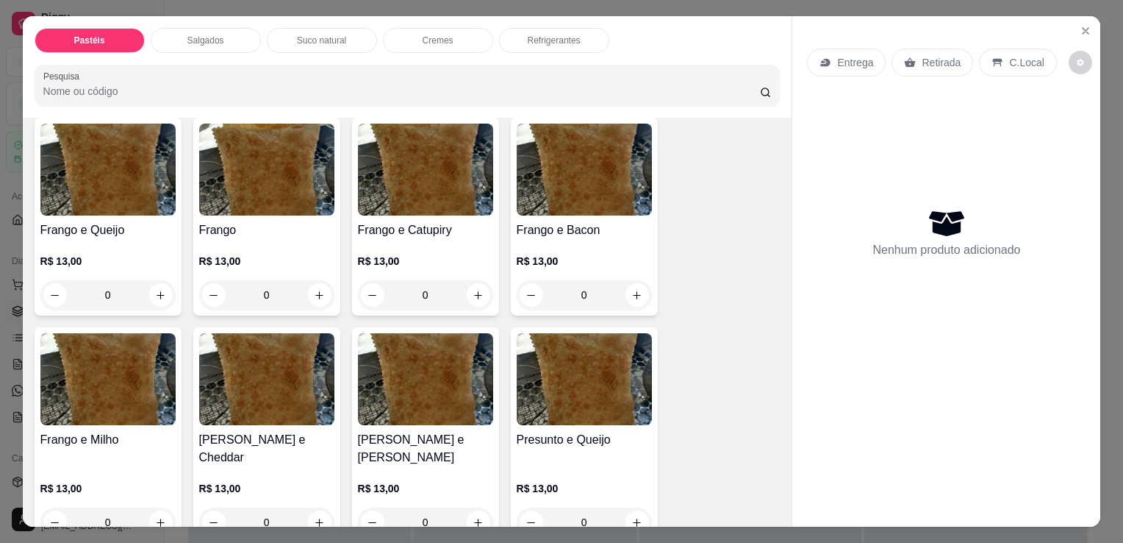
click at [422, 211] on div "Frango e Catupiry R$ 13,00 0" at bounding box center [425, 217] width 147 height 198
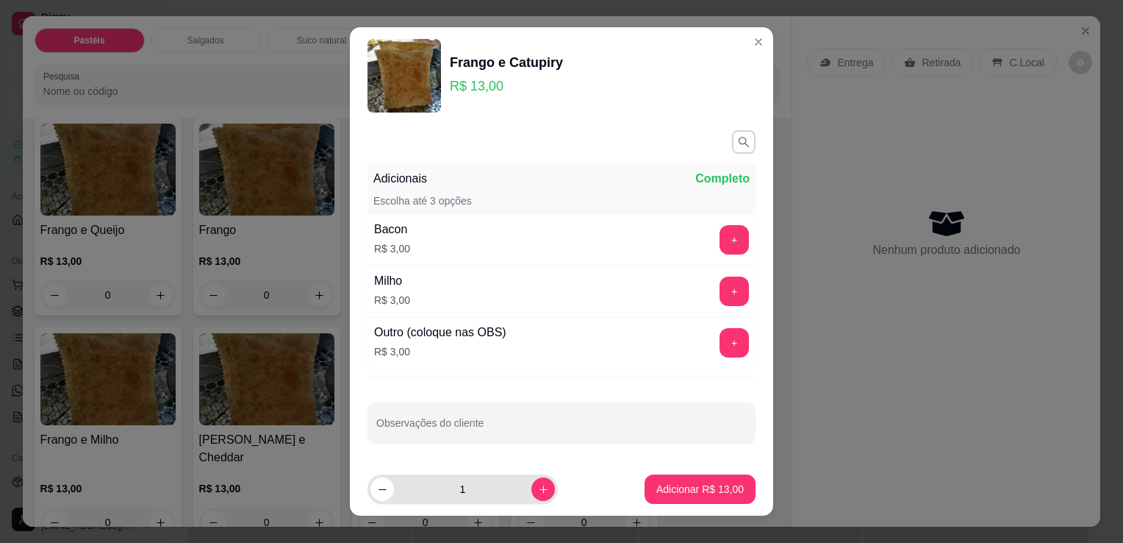
click at [535, 482] on button "increase-product-quantity" at bounding box center [544, 489] width 24 height 24
type input "2"
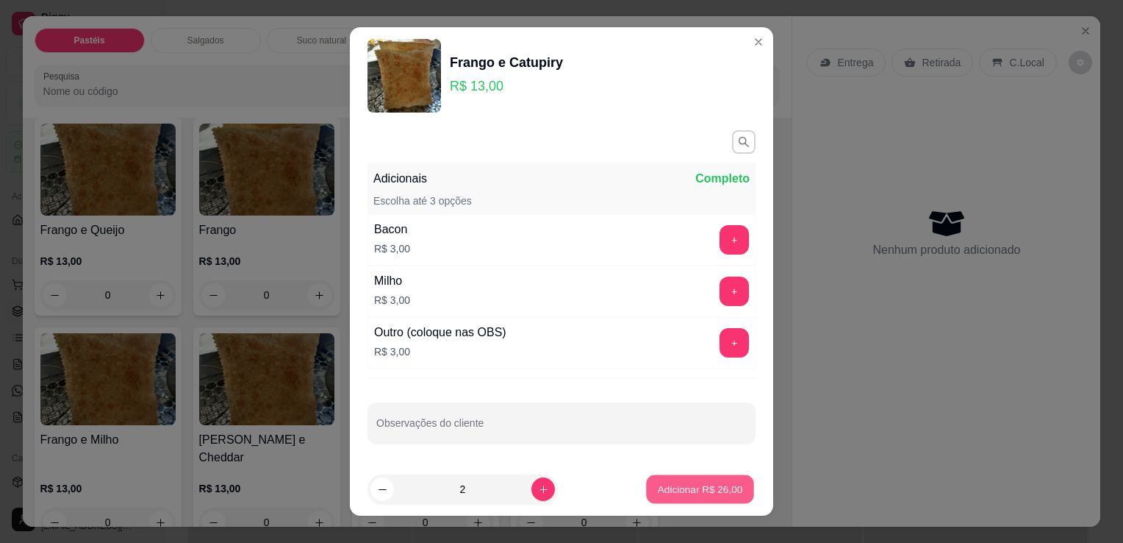
click at [658, 483] on p "Adicionar R$ 26,00" at bounding box center [700, 489] width 85 height 14
type input "2"
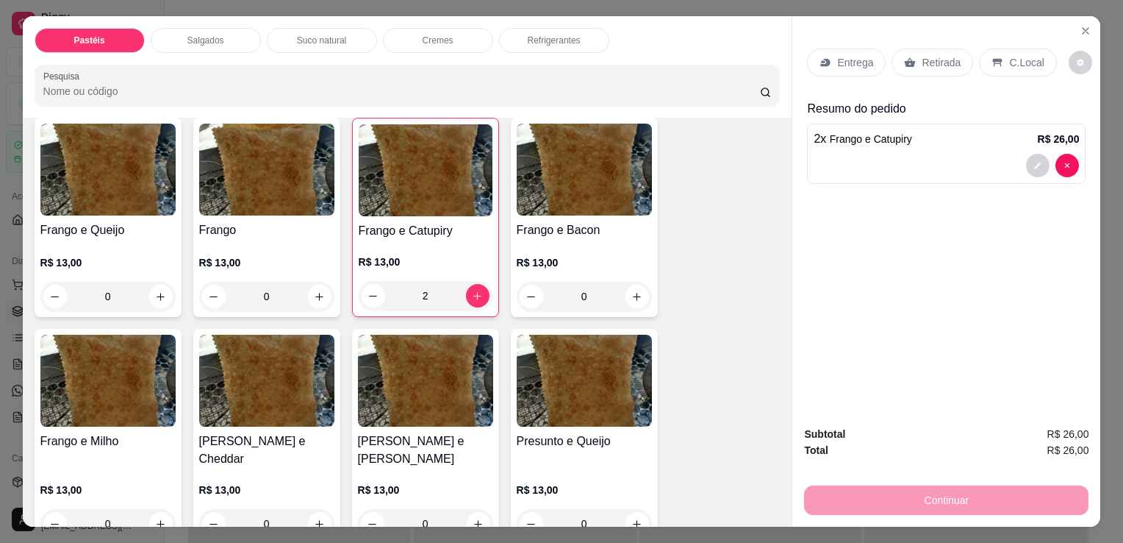
click at [932, 55] on p "Retirada" at bounding box center [941, 62] width 39 height 15
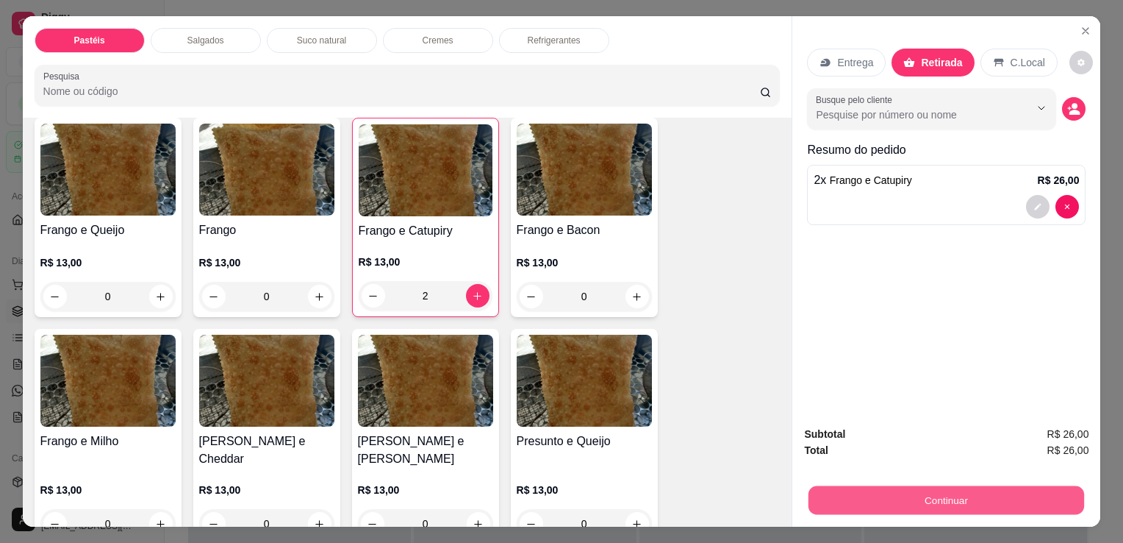
click at [897, 487] on button "Continuar" at bounding box center [947, 499] width 276 height 29
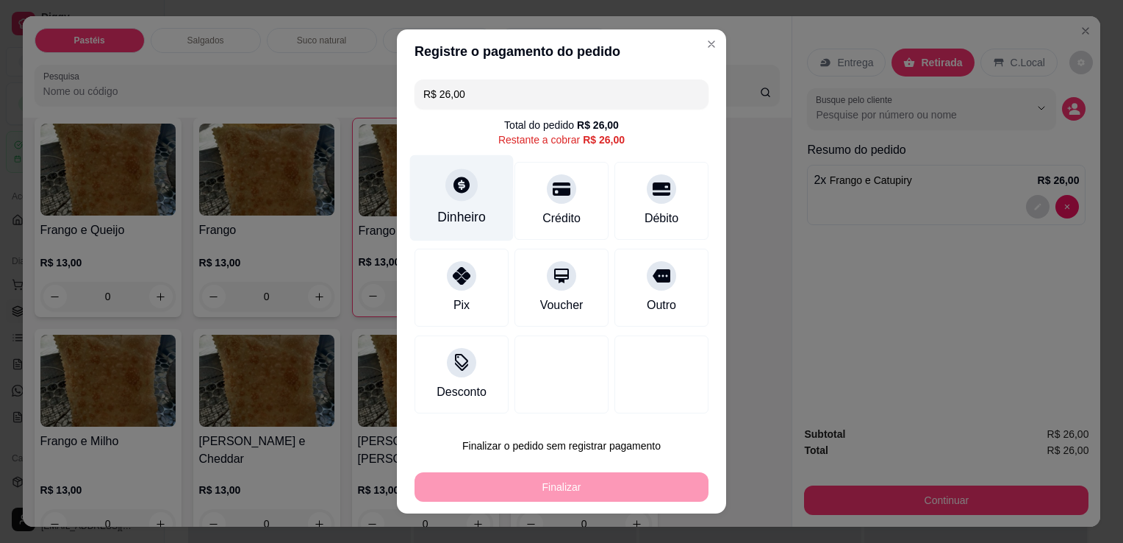
click at [472, 204] on div "Dinheiro" at bounding box center [462, 198] width 104 height 86
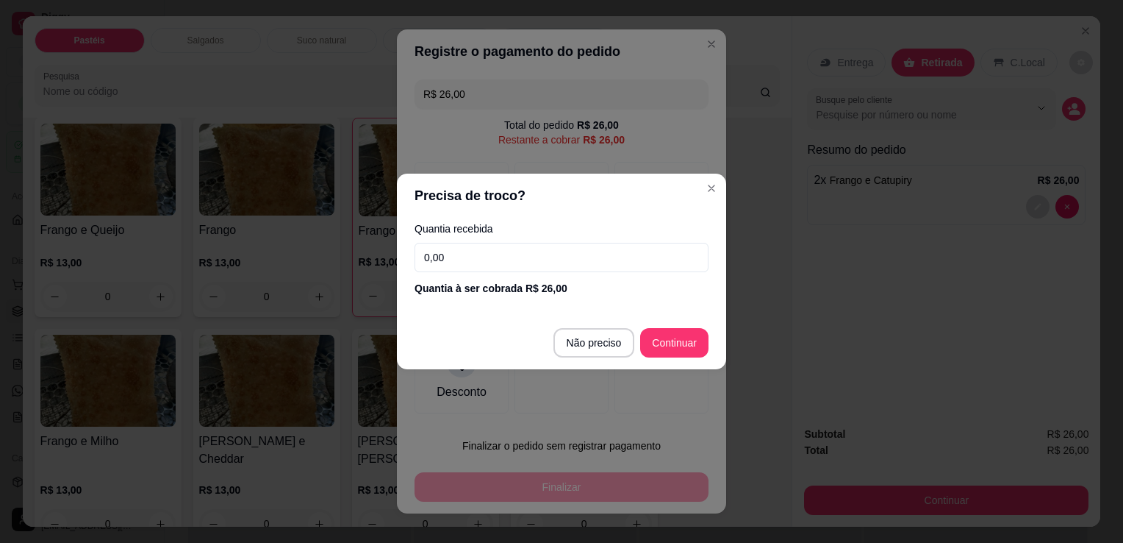
click at [467, 256] on input "0,00" at bounding box center [562, 257] width 294 height 29
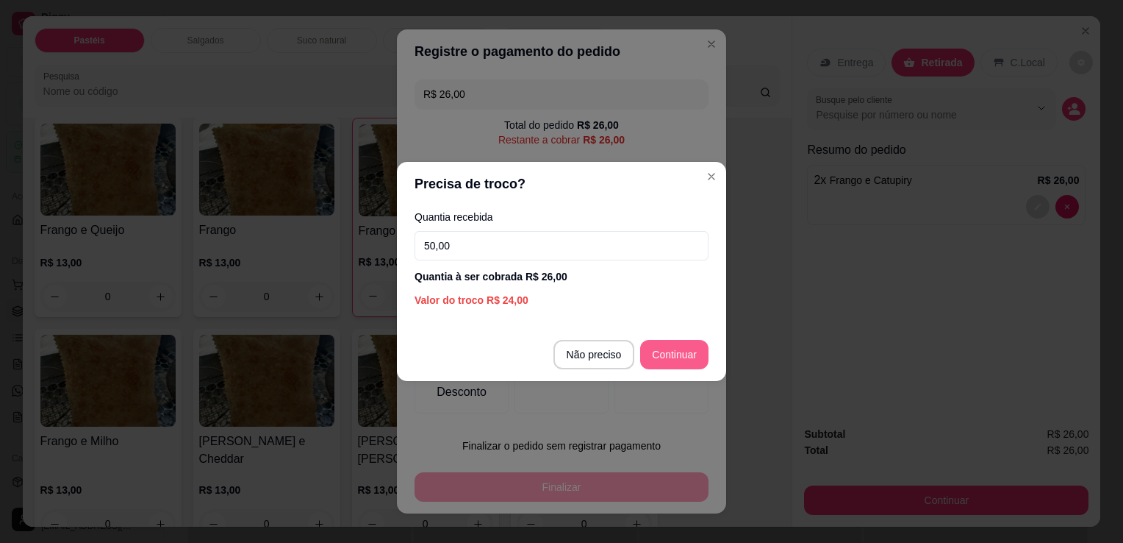
type input "50,00"
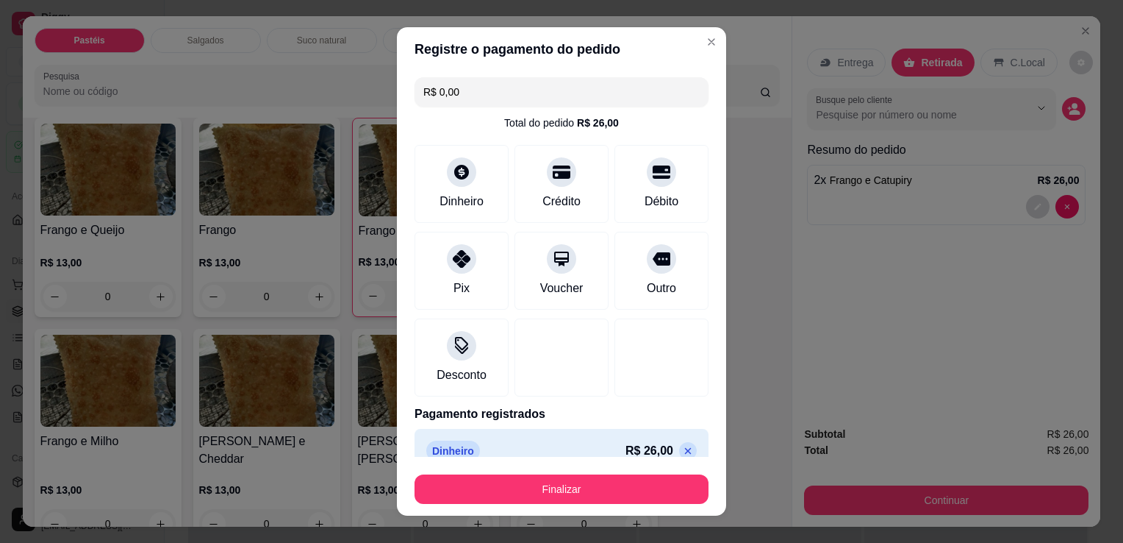
type input "R$ 0,00"
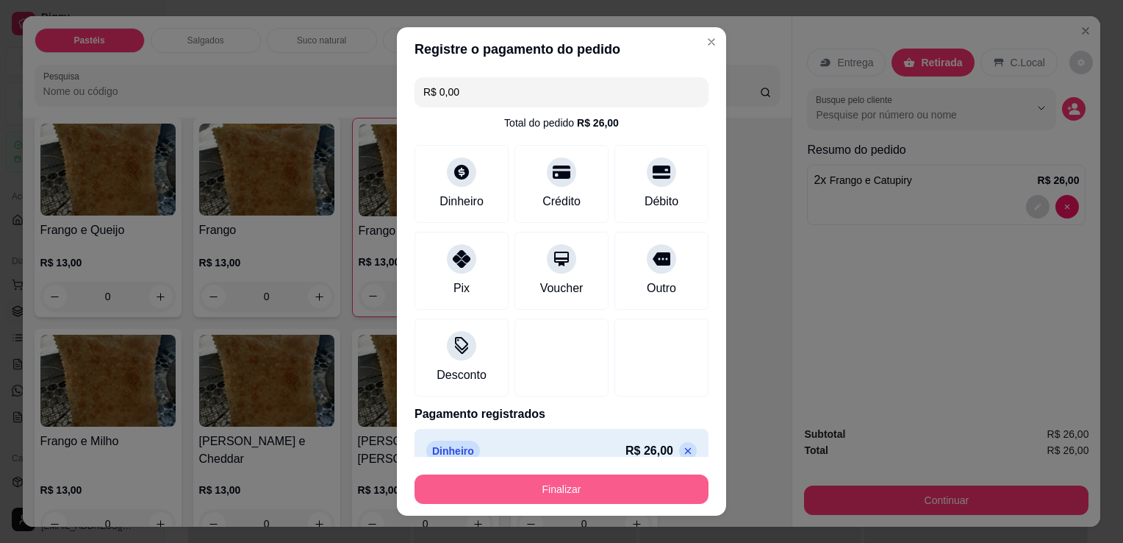
click at [611, 496] on button "Finalizar" at bounding box center [562, 488] width 294 height 29
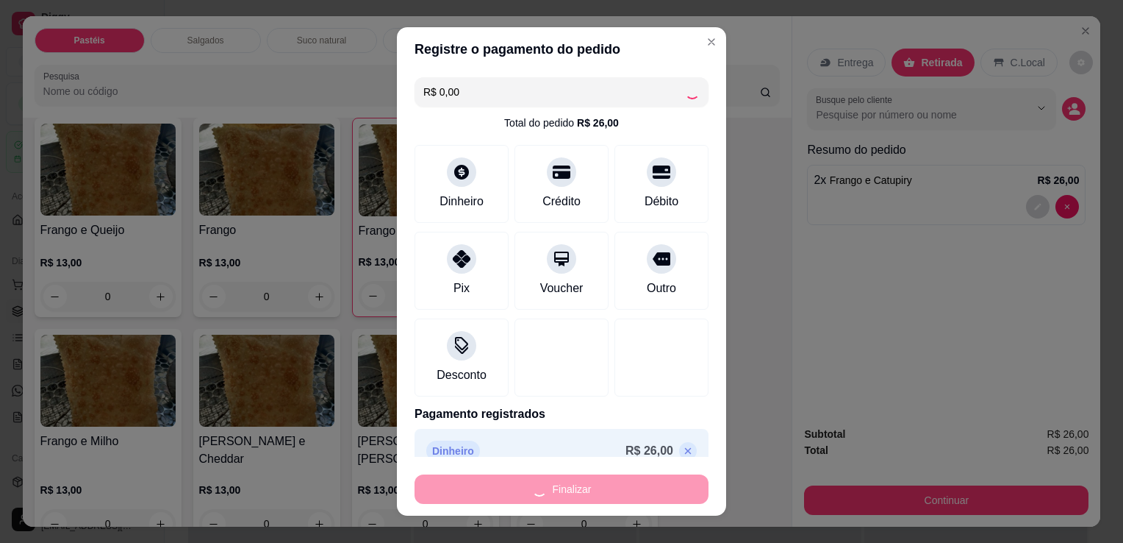
type input "0"
type input "-R$ 26,00"
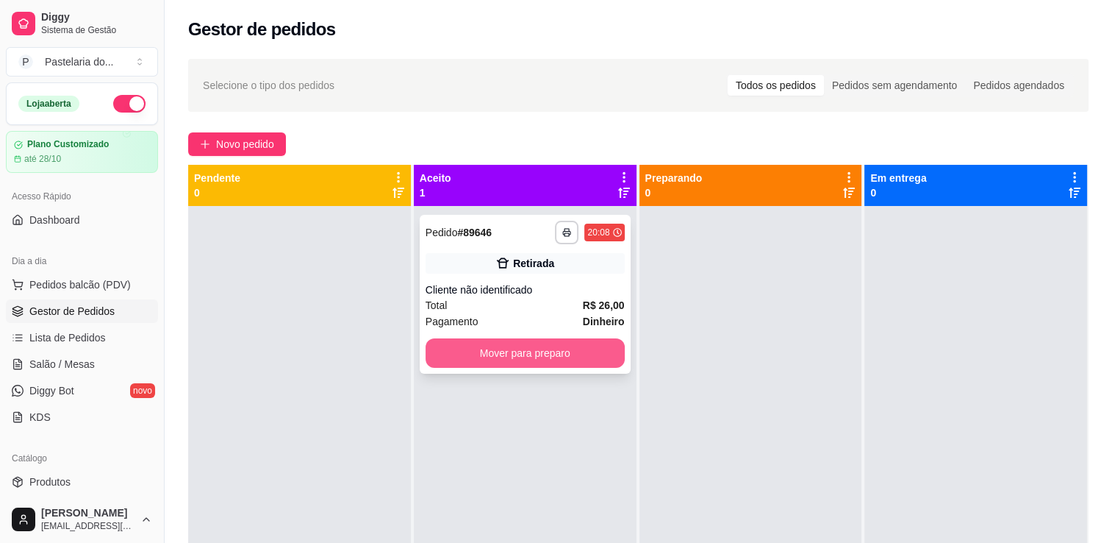
click at [576, 358] on button "Mover para preparo" at bounding box center [525, 352] width 199 height 29
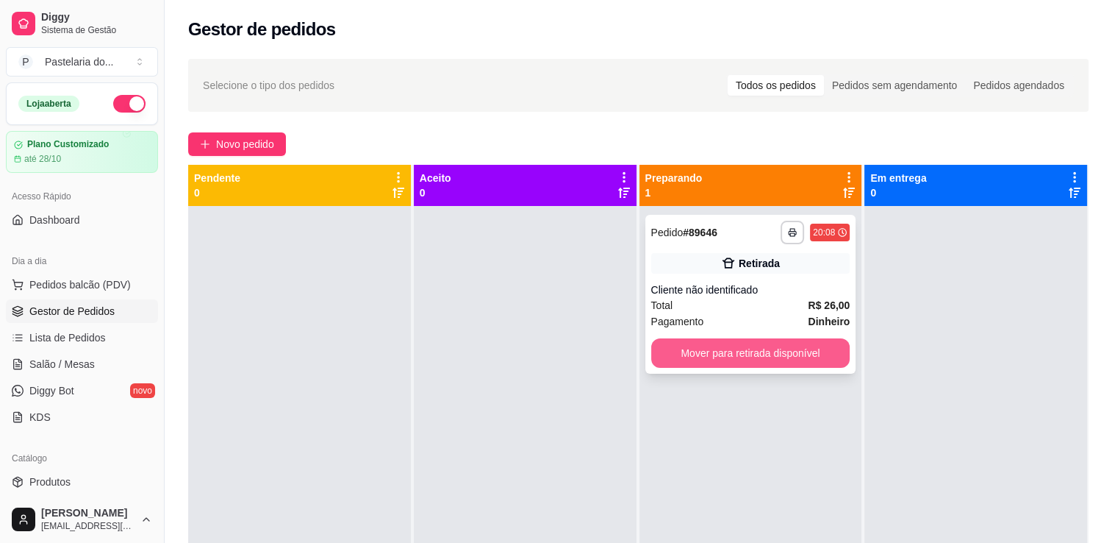
click at [741, 348] on button "Mover para retirada disponível" at bounding box center [750, 352] width 199 height 29
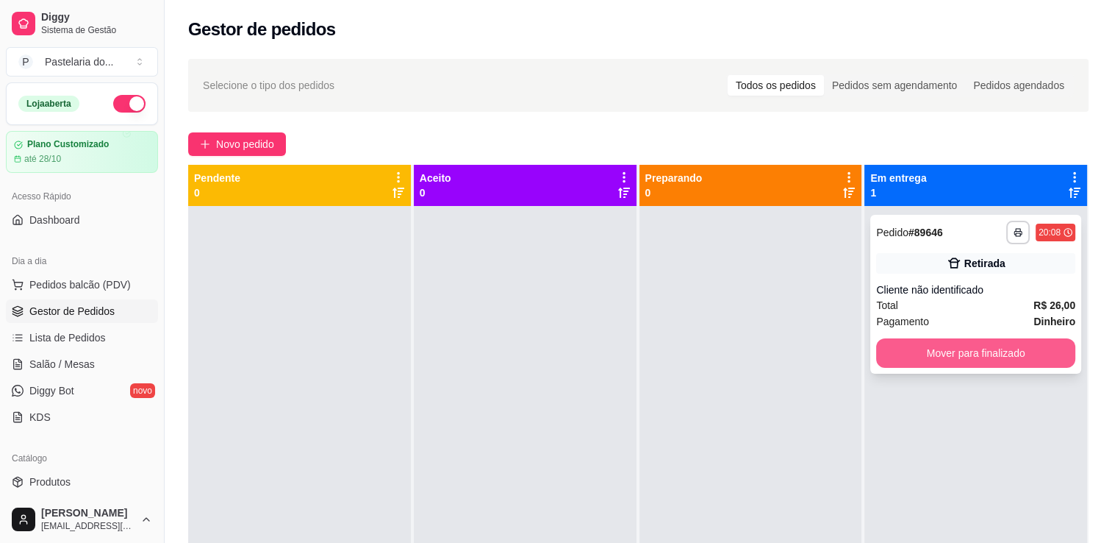
click at [915, 359] on button "Mover para finalizado" at bounding box center [975, 352] width 199 height 29
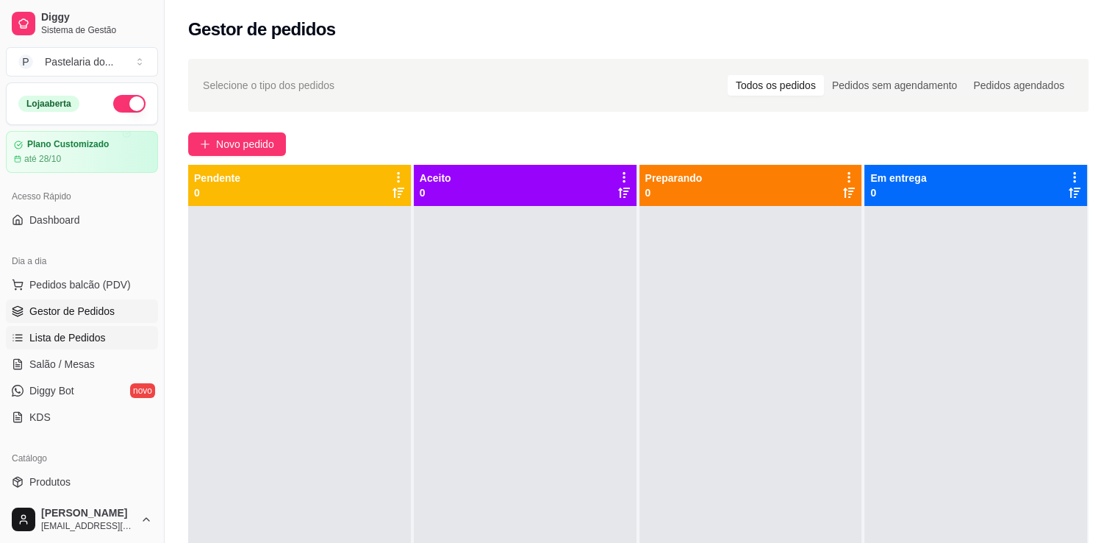
click at [94, 326] on link "Lista de Pedidos" at bounding box center [82, 338] width 152 height 24
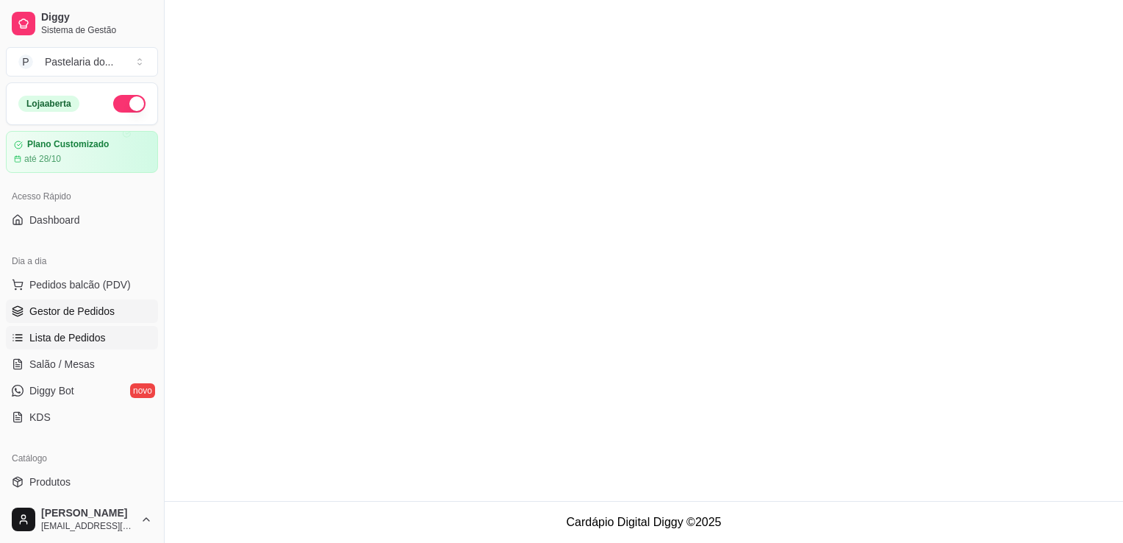
drag, startPoint x: 111, startPoint y: 311, endPoint x: 127, endPoint y: 305, distance: 17.2
click at [112, 311] on link "Gestor de Pedidos" at bounding box center [82, 311] width 152 height 24
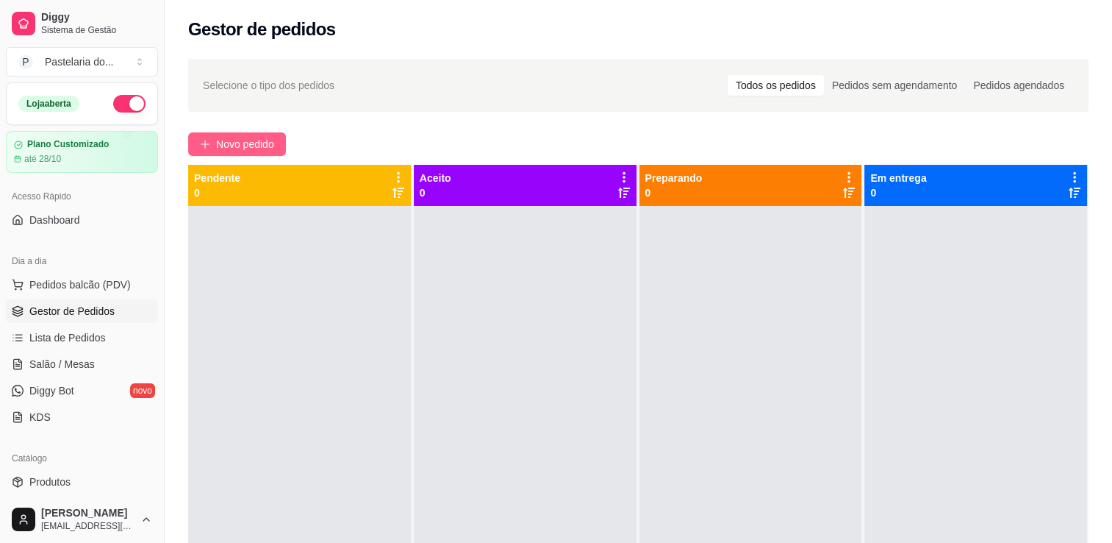
click at [259, 139] on span "Novo pedido" at bounding box center [245, 144] width 58 height 16
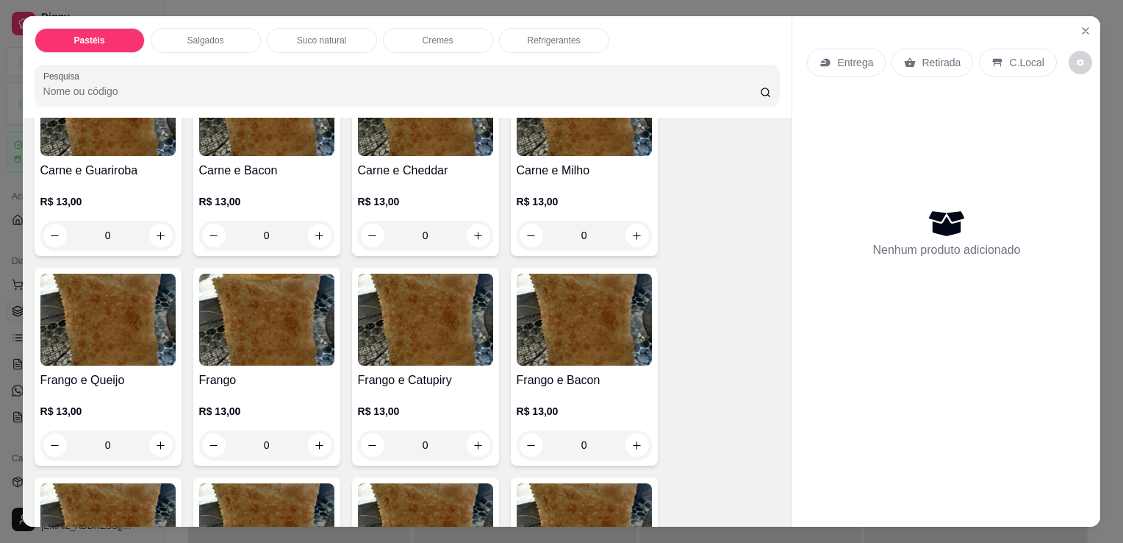
scroll to position [368, 0]
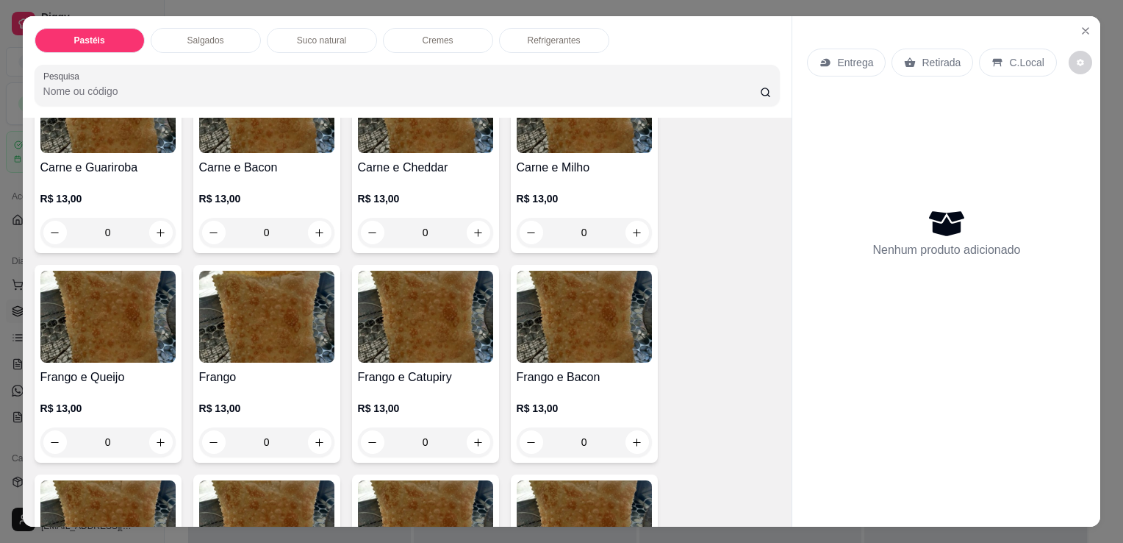
click at [164, 345] on img at bounding box center [107, 317] width 135 height 92
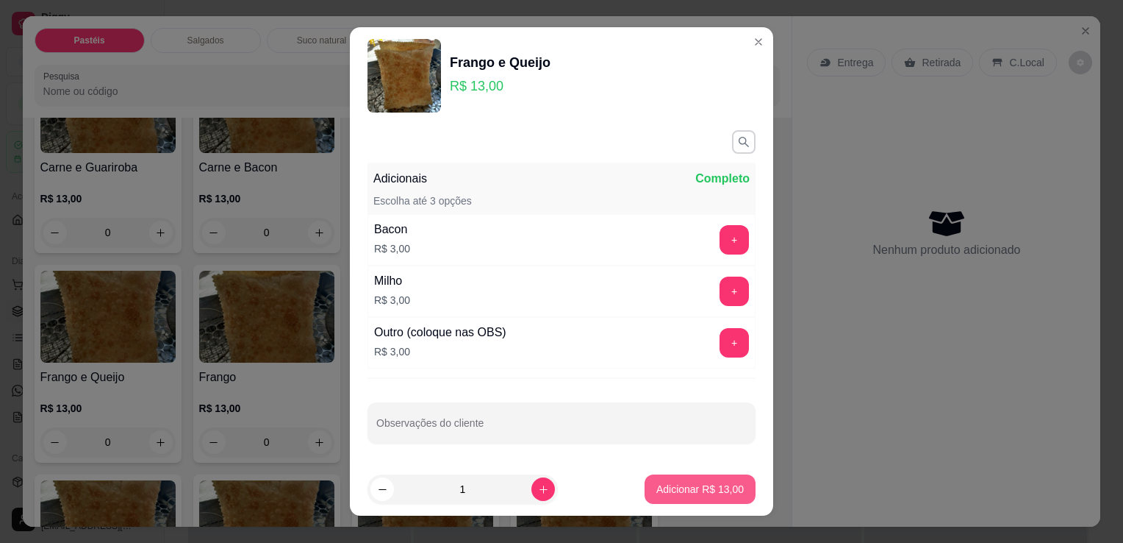
click at [684, 498] on button "Adicionar R$ 13,00" at bounding box center [700, 488] width 111 height 29
type input "1"
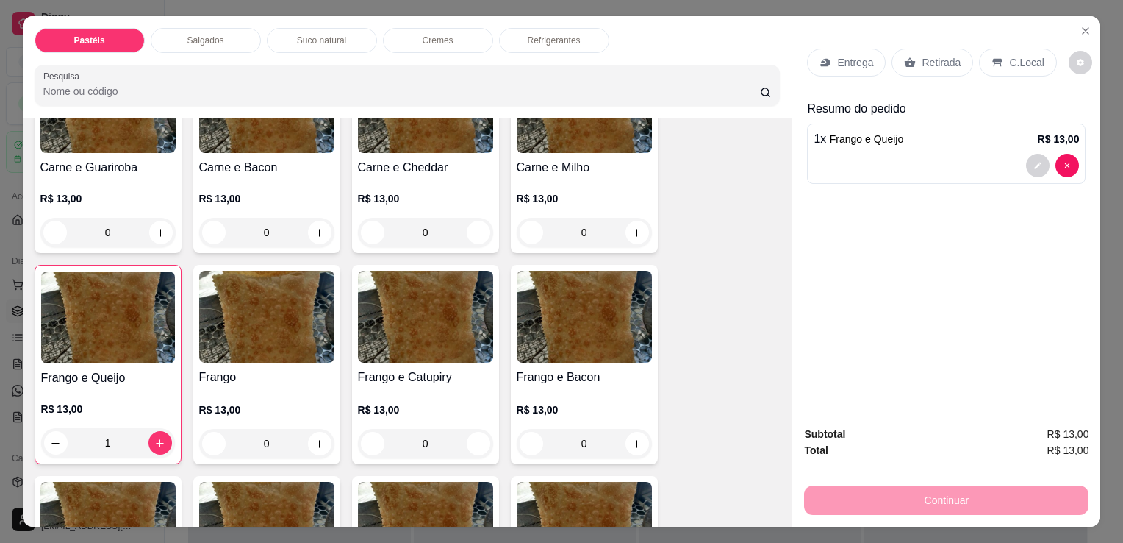
drag, startPoint x: 922, startPoint y: 85, endPoint x: 932, endPoint y: 58, distance: 28.1
click at [925, 76] on div "Entrega Retirada C.Local Resumo do pedido 1 x Frango e Queijo R$ 13,00" at bounding box center [946, 113] width 279 height 153
click at [932, 58] on p "Retirada" at bounding box center [941, 62] width 39 height 15
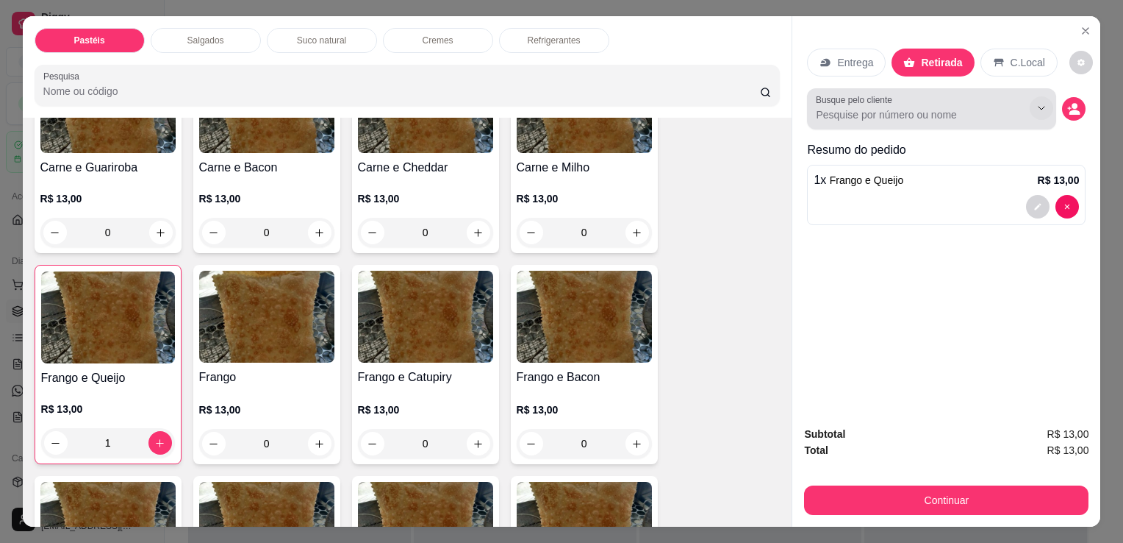
click at [1040, 102] on icon "Show suggestions" at bounding box center [1042, 108] width 12 height 12
click at [1040, 102] on icon "Show suggestions" at bounding box center [1043, 108] width 12 height 12
click at [1040, 102] on icon "Show suggestions" at bounding box center [1042, 108] width 12 height 12
click at [1040, 102] on icon "Show suggestions" at bounding box center [1043, 108] width 12 height 12
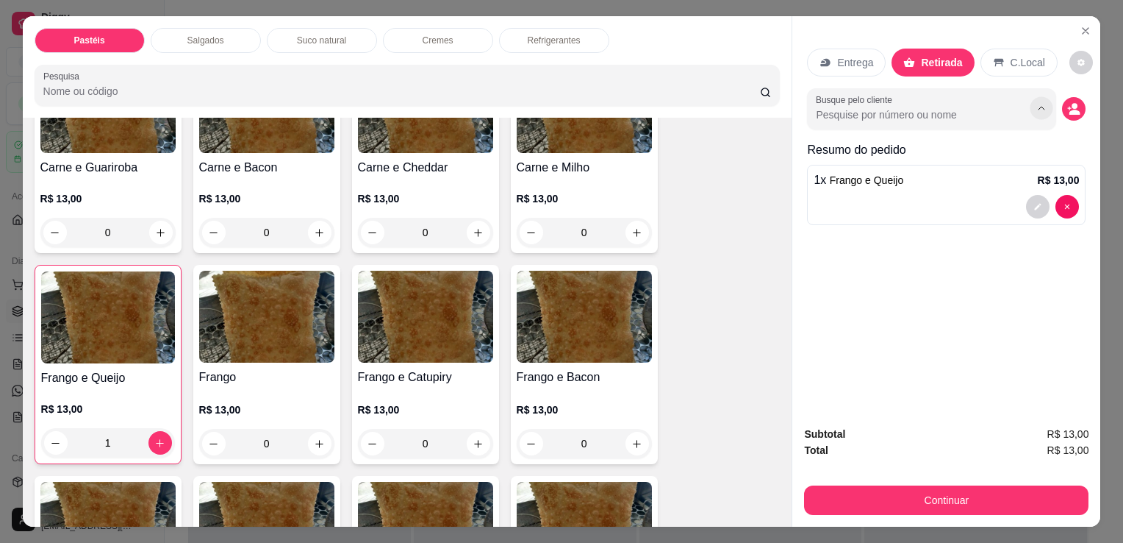
click at [1040, 102] on icon "Show suggestions" at bounding box center [1043, 108] width 12 height 12
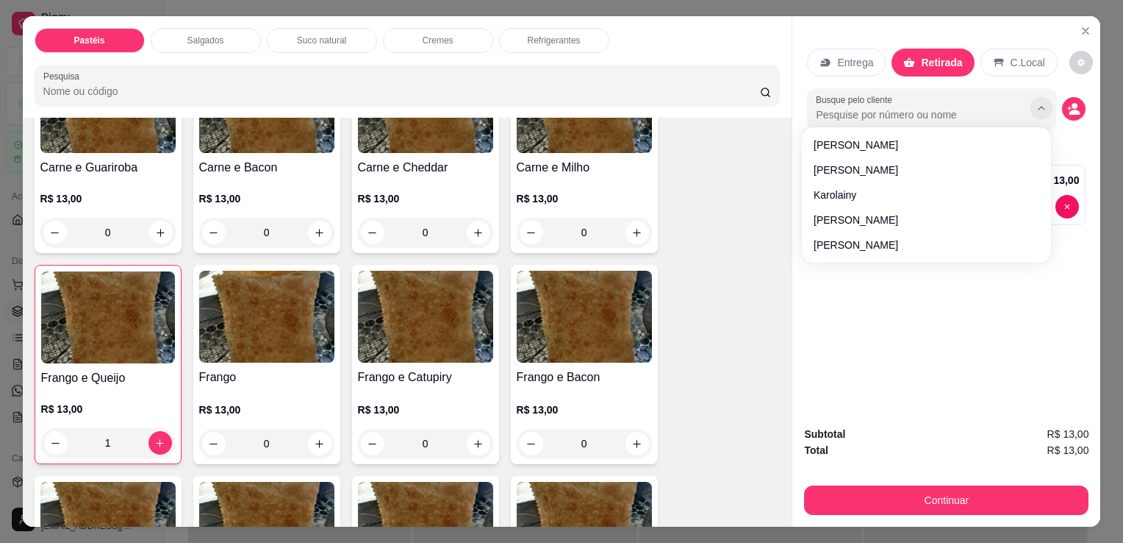
click at [1040, 102] on icon "Show suggestions" at bounding box center [1043, 108] width 12 height 12
click at [1040, 102] on icon "Show suggestions" at bounding box center [1042, 108] width 12 height 12
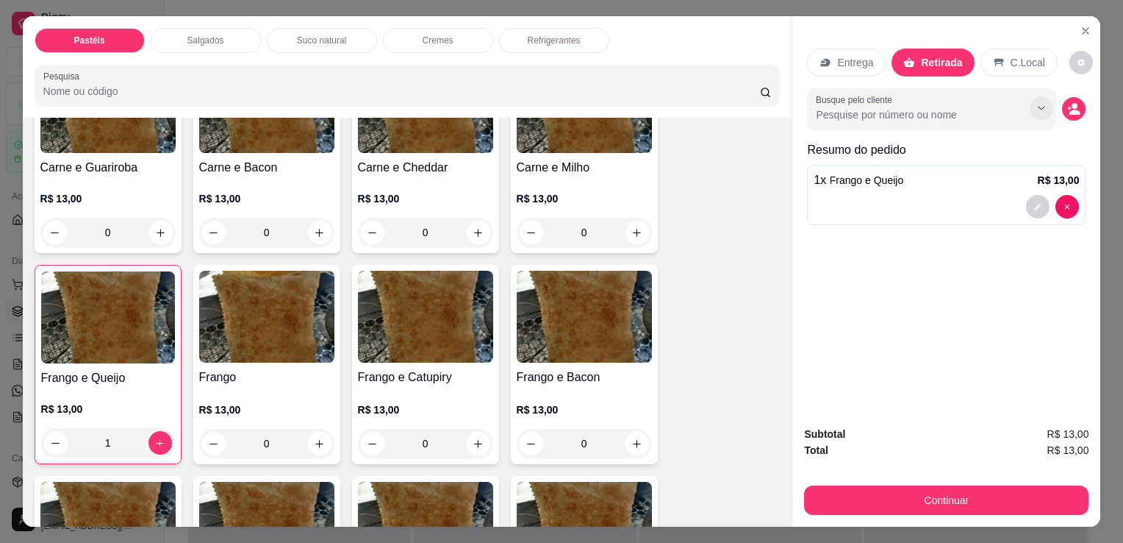
click at [1040, 102] on icon "Show suggestions" at bounding box center [1042, 108] width 12 height 12
click at [1039, 102] on icon "Show suggestions" at bounding box center [1042, 108] width 12 height 12
click at [1040, 102] on icon "Show suggestions" at bounding box center [1043, 108] width 12 height 12
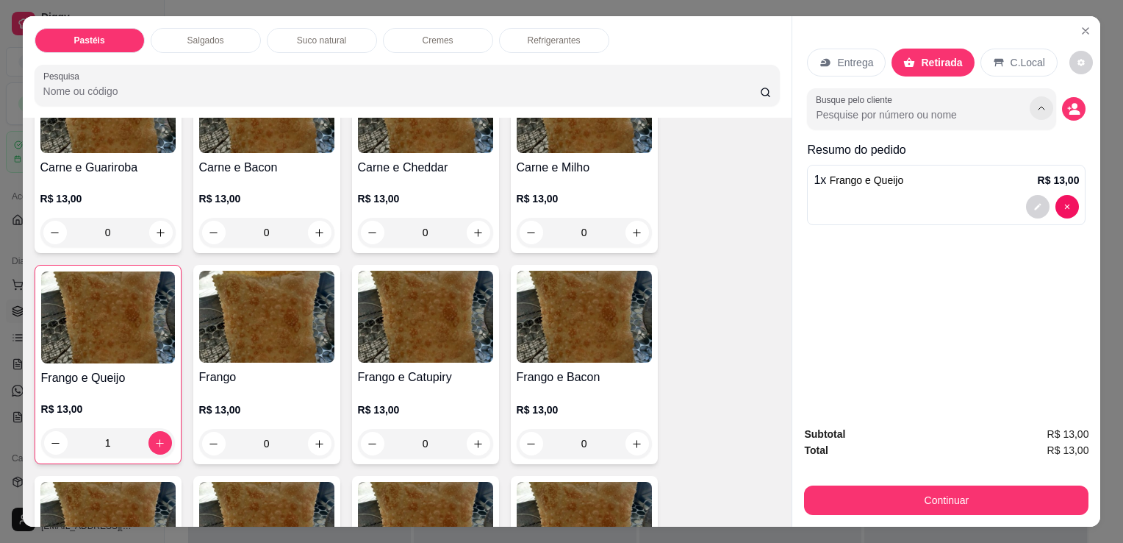
click at [1040, 102] on icon "Show suggestions" at bounding box center [1042, 108] width 12 height 12
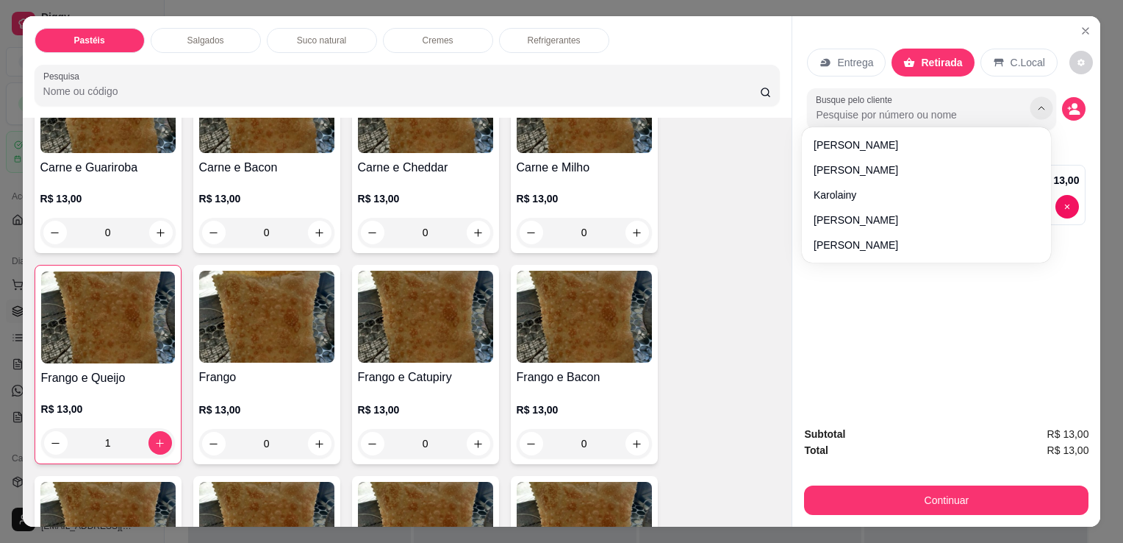
click at [1040, 102] on icon "Show suggestions" at bounding box center [1043, 108] width 12 height 12
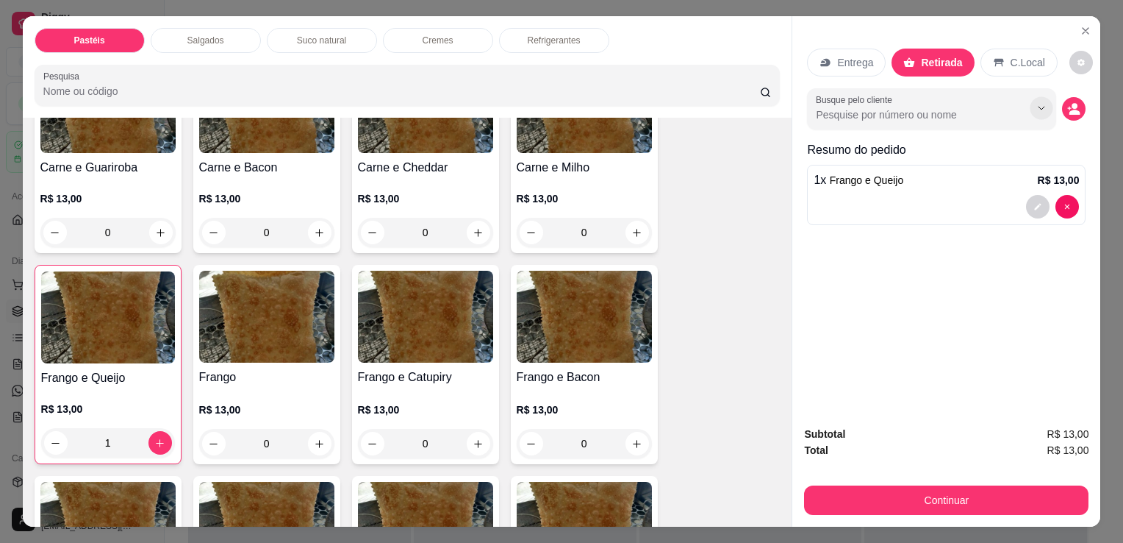
click at [1040, 102] on icon "Show suggestions" at bounding box center [1043, 108] width 12 height 12
click at [1039, 109] on button "Show suggestions" at bounding box center [1042, 108] width 23 height 23
click at [1039, 109] on button "Show suggestions" at bounding box center [1042, 108] width 24 height 24
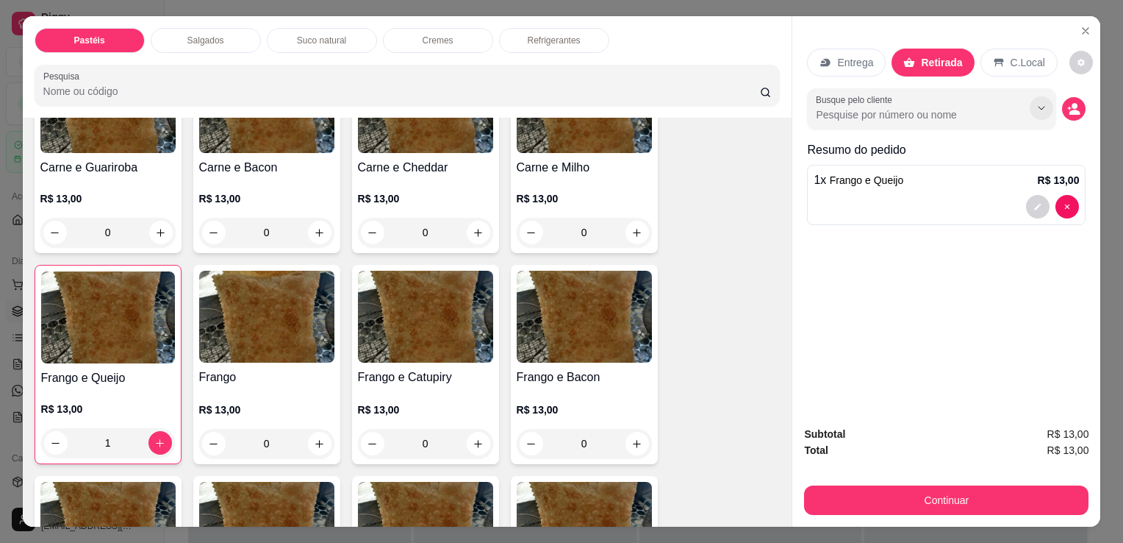
click at [1039, 109] on button "Show suggestions" at bounding box center [1042, 108] width 24 height 24
click at [1039, 109] on button "Show suggestions" at bounding box center [1042, 108] width 23 height 23
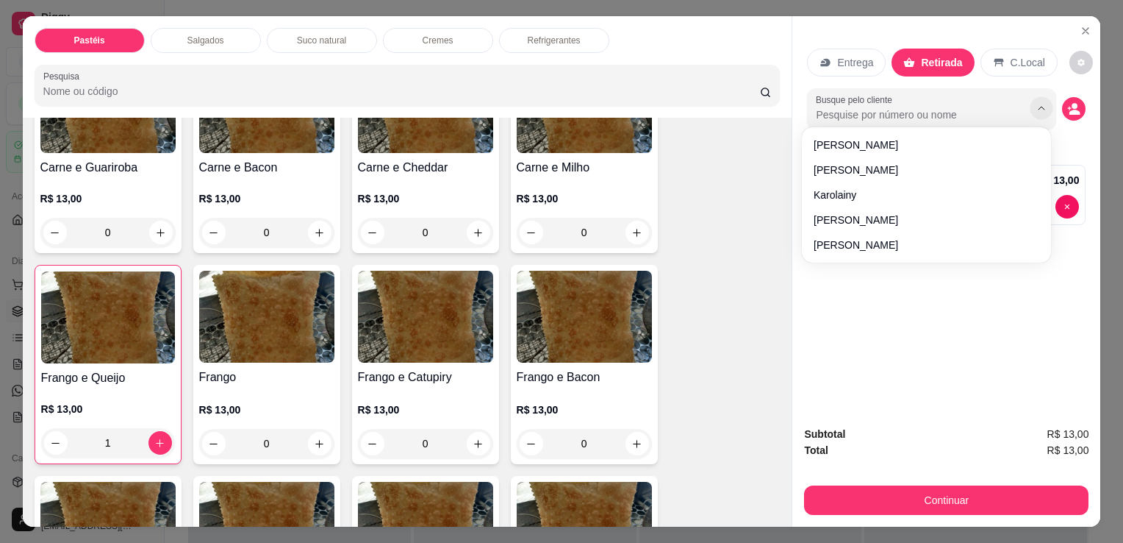
click at [1039, 109] on button "Show suggestions" at bounding box center [1042, 108] width 23 height 23
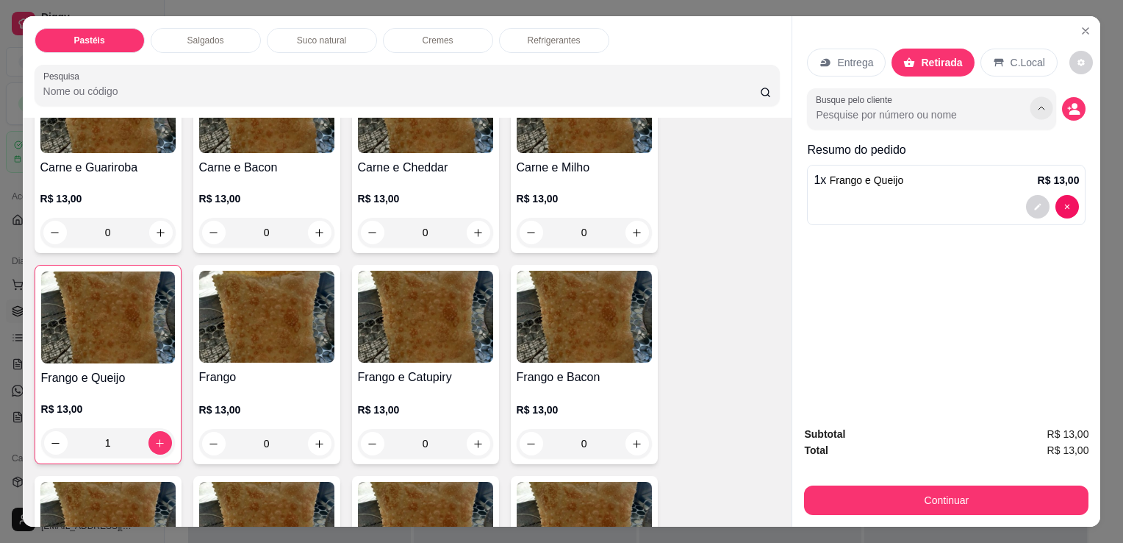
click at [1039, 109] on button "Show suggestions" at bounding box center [1042, 108] width 23 height 23
click at [1039, 109] on button "Show suggestions" at bounding box center [1042, 108] width 24 height 24
click at [1039, 109] on button "Show suggestions" at bounding box center [1042, 108] width 23 height 23
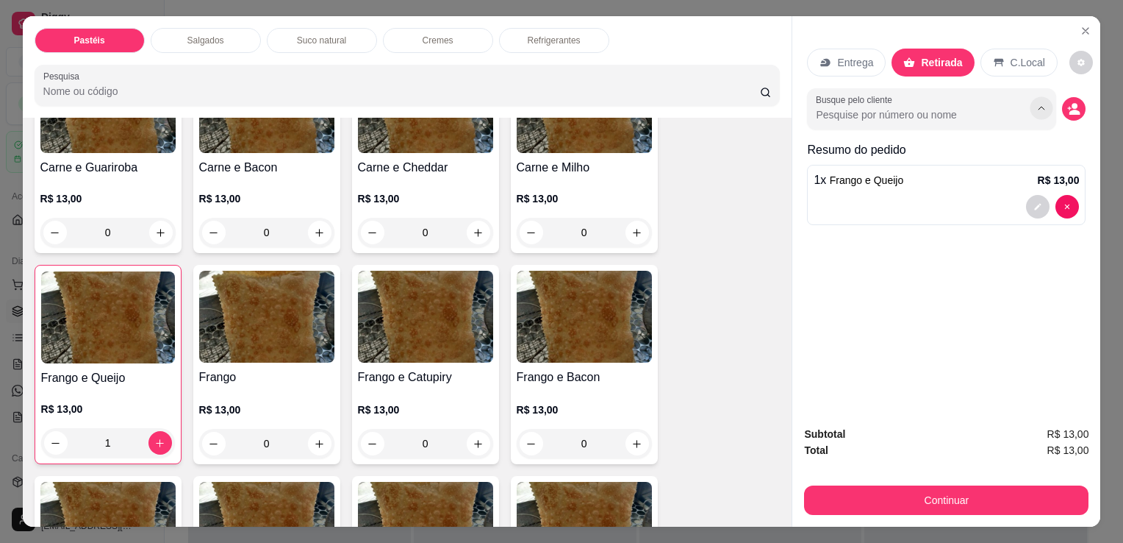
click at [1039, 109] on button "Show suggestions" at bounding box center [1042, 108] width 23 height 23
click at [1039, 109] on button "Show suggestions" at bounding box center [1042, 108] width 24 height 24
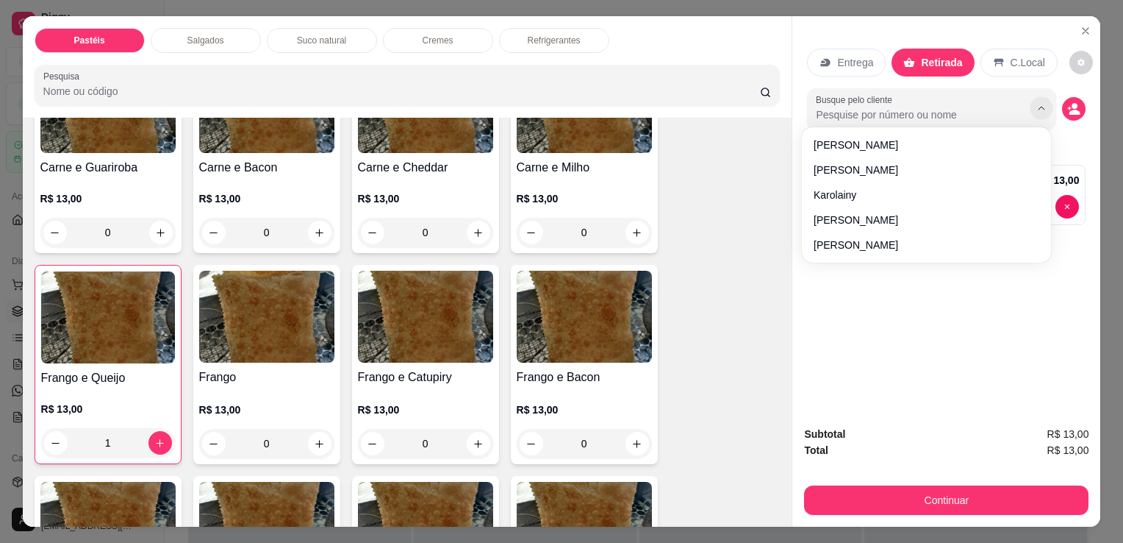
click at [1039, 109] on button "Show suggestions" at bounding box center [1042, 108] width 23 height 23
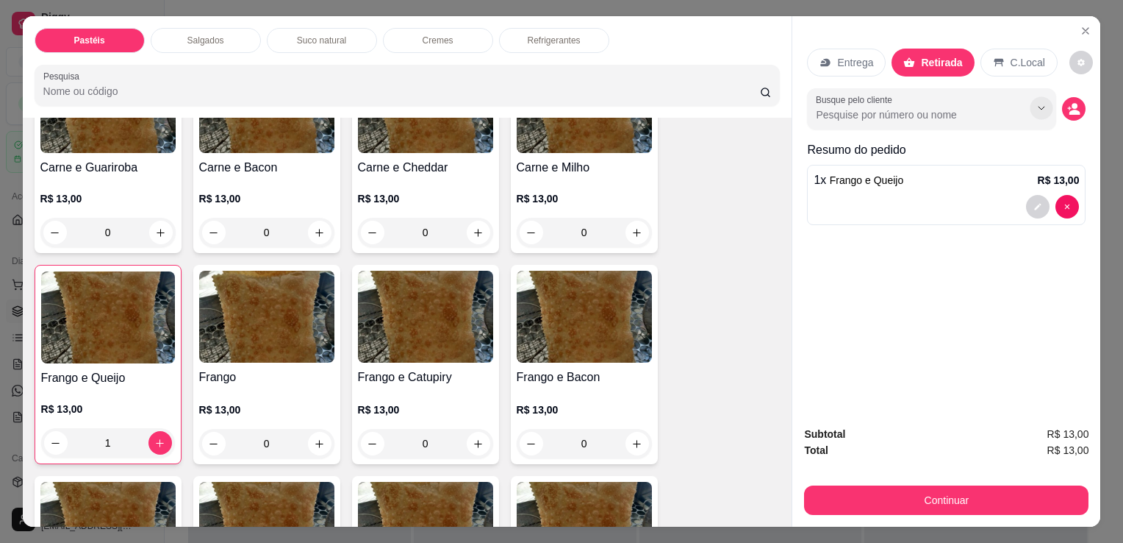
click at [1039, 109] on button "Show suggestions" at bounding box center [1042, 108] width 23 height 23
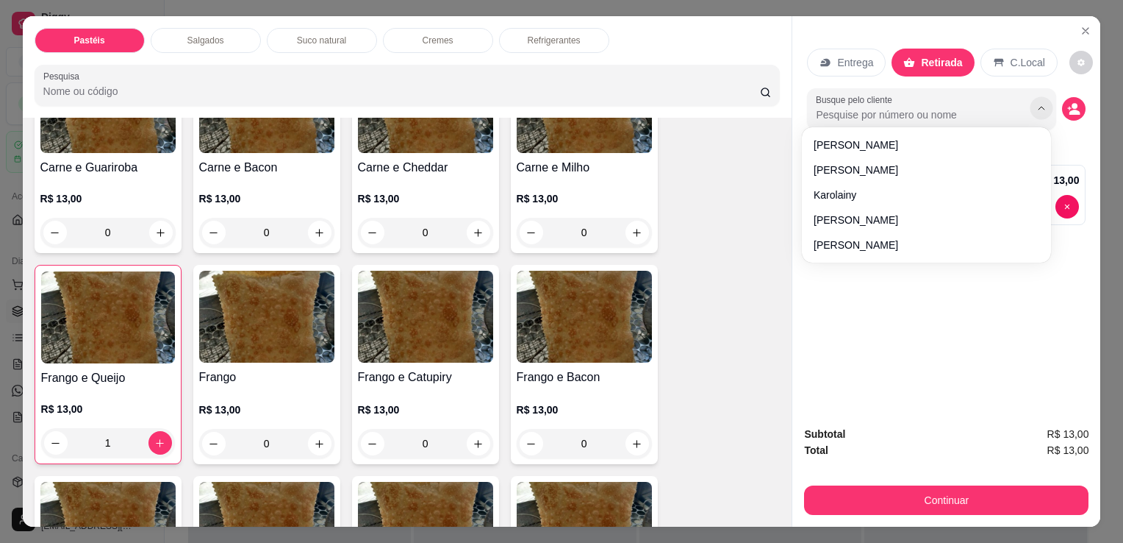
click at [1039, 109] on button "Show suggestions" at bounding box center [1042, 108] width 23 height 23
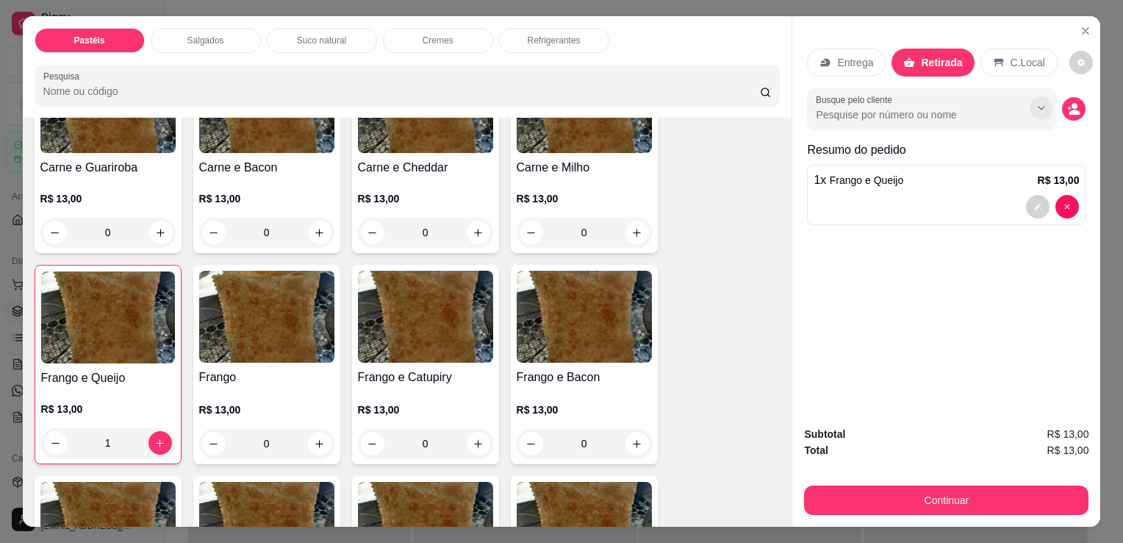
click at [1039, 109] on button "Show suggestions" at bounding box center [1042, 108] width 23 height 23
click at [1039, 109] on button "Show suggestions" at bounding box center [1042, 108] width 24 height 24
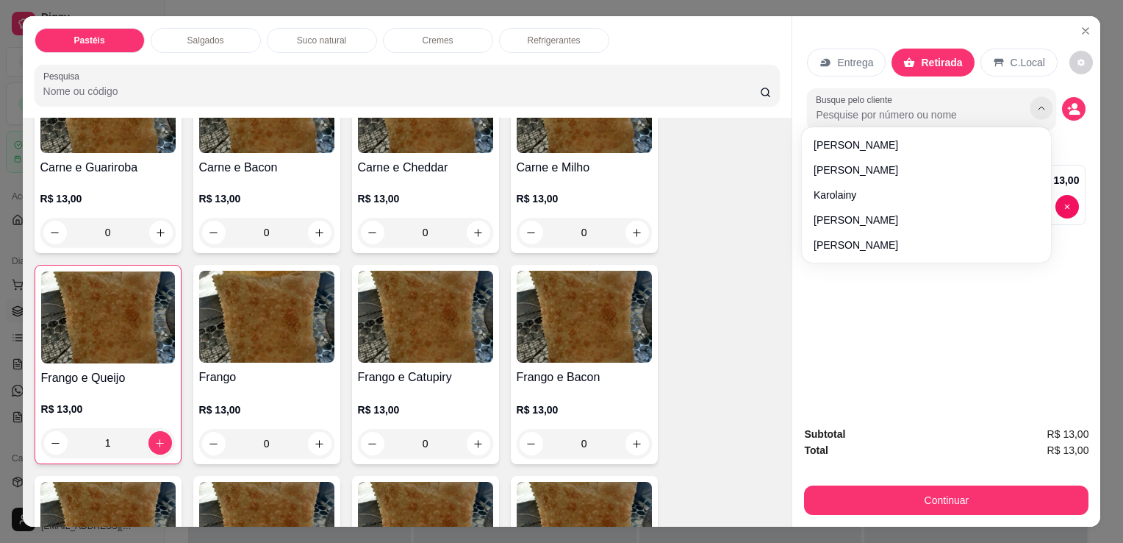
click at [1039, 109] on button "Show suggestions" at bounding box center [1042, 108] width 23 height 23
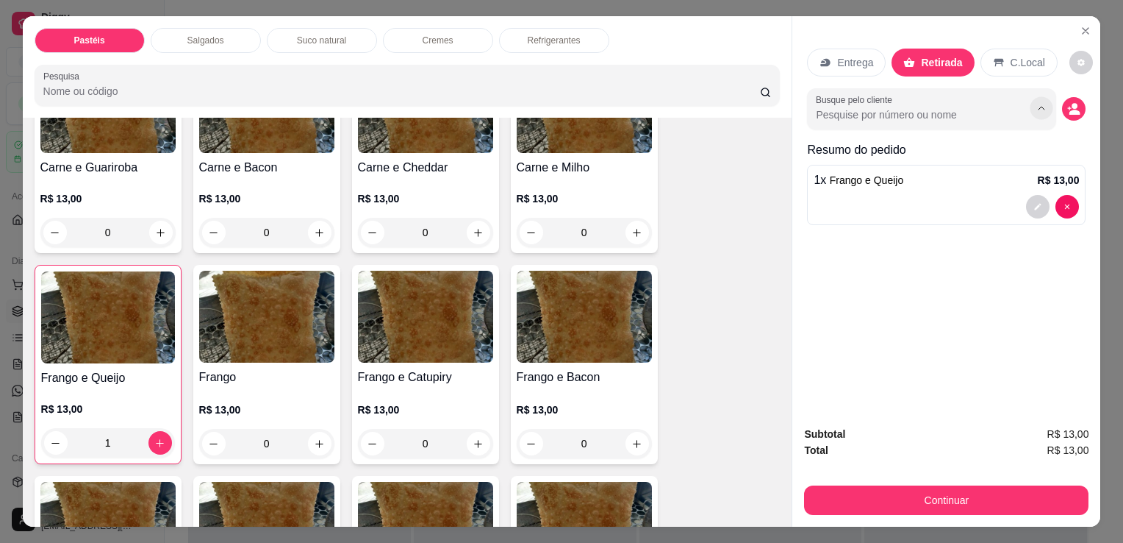
click at [1039, 109] on button "Show suggestions" at bounding box center [1042, 108] width 23 height 23
click at [1037, 107] on icon "Show suggestions" at bounding box center [1043, 108] width 12 height 12
click at [1037, 107] on icon "Show suggestions" at bounding box center [1042, 108] width 12 height 12
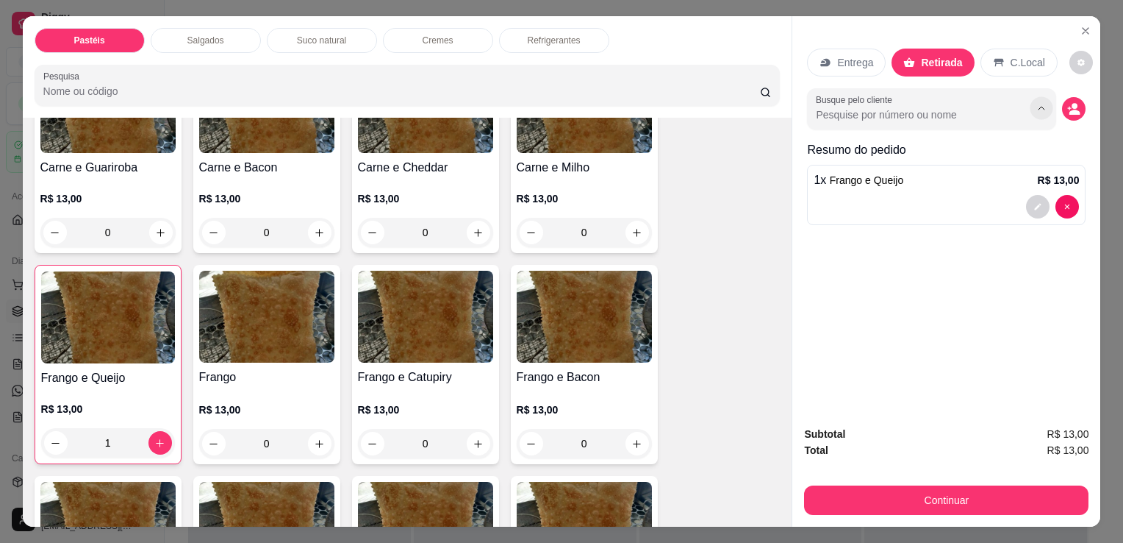
click at [1037, 107] on icon "Show suggestions" at bounding box center [1043, 108] width 12 height 12
click at [1038, 107] on icon "Show suggestions" at bounding box center [1043, 108] width 12 height 12
click at [1038, 107] on icon "Show suggestions" at bounding box center [1042, 108] width 12 height 12
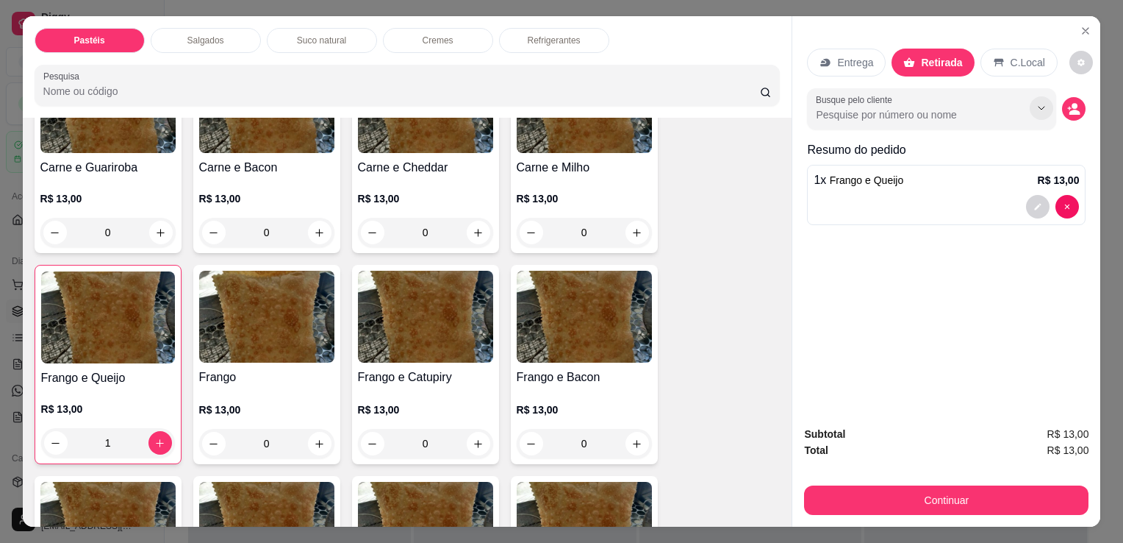
click at [1038, 107] on icon "Show suggestions" at bounding box center [1042, 108] width 12 height 12
click at [1038, 107] on icon "Show suggestions" at bounding box center [1043, 108] width 12 height 12
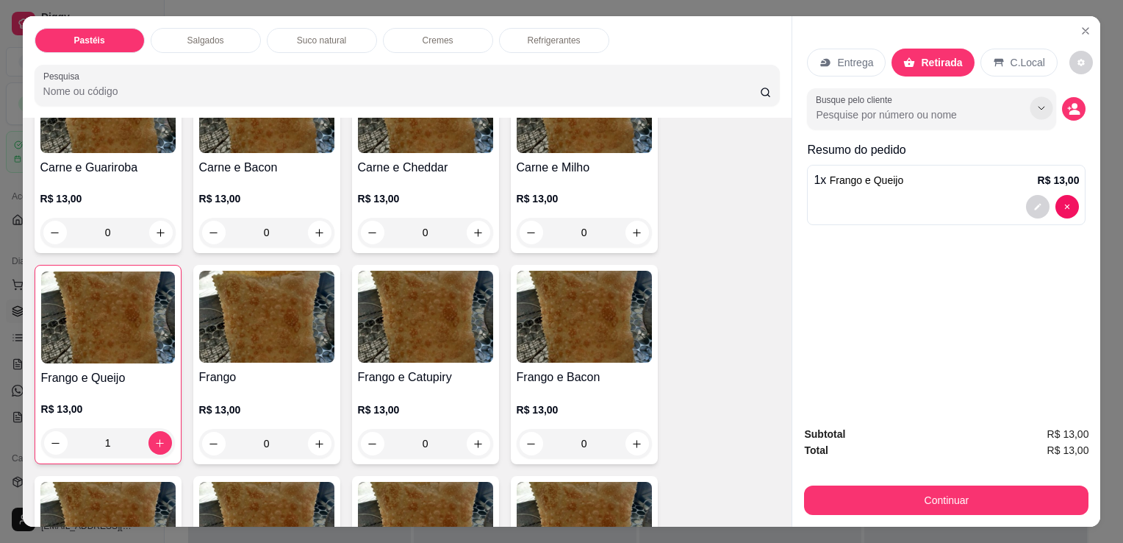
click at [1038, 107] on icon "Show suggestions" at bounding box center [1043, 108] width 12 height 12
click at [1038, 107] on icon "Show suggestions" at bounding box center [1042, 108] width 12 height 12
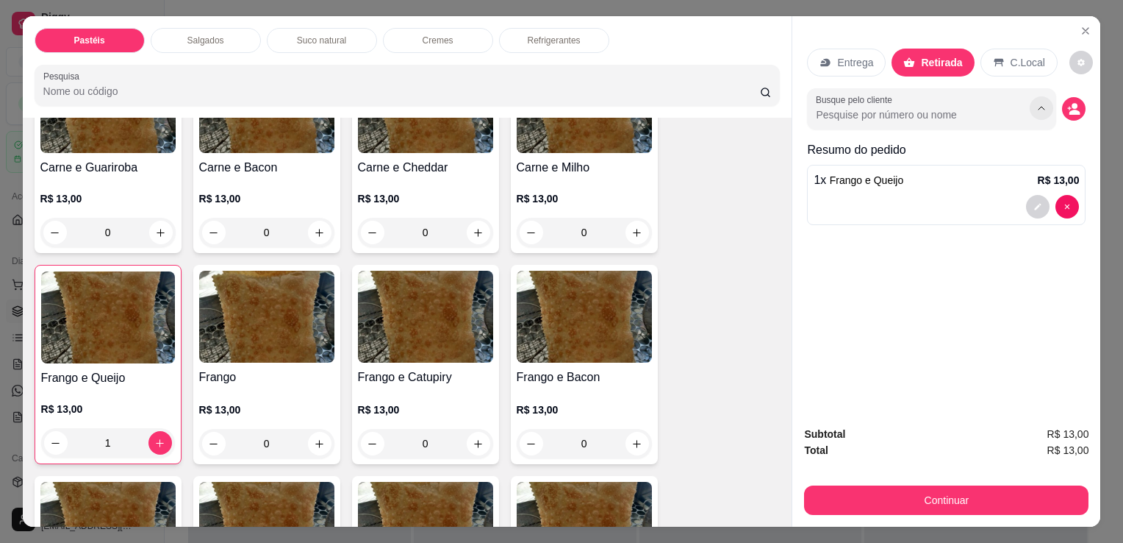
click at [1038, 107] on icon "Show suggestions" at bounding box center [1042, 108] width 12 height 12
click at [1038, 107] on icon "Show suggestions" at bounding box center [1043, 108] width 12 height 12
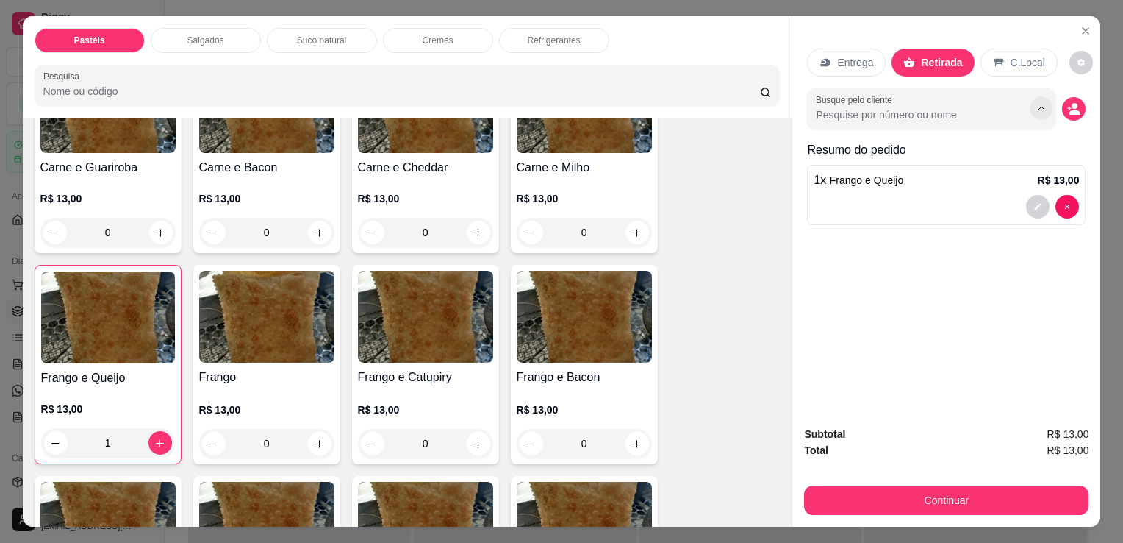
click at [1038, 107] on icon "Show suggestions" at bounding box center [1043, 108] width 12 height 12
click at [1038, 107] on icon "Show suggestions" at bounding box center [1042, 108] width 12 height 12
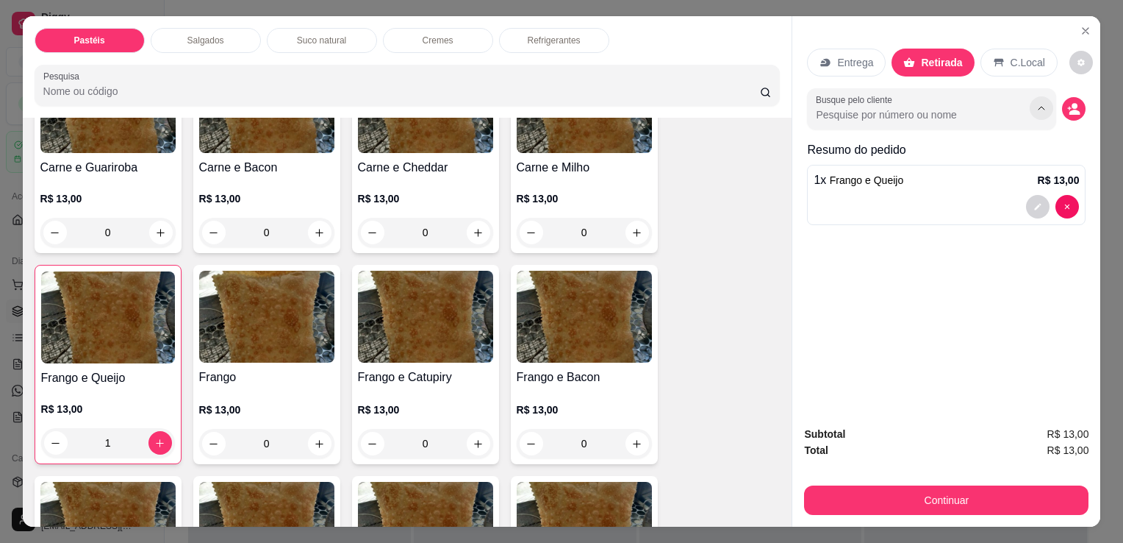
click at [1038, 107] on icon "Show suggestions" at bounding box center [1042, 108] width 12 height 12
click at [1038, 107] on icon "Show suggestions" at bounding box center [1043, 108] width 12 height 12
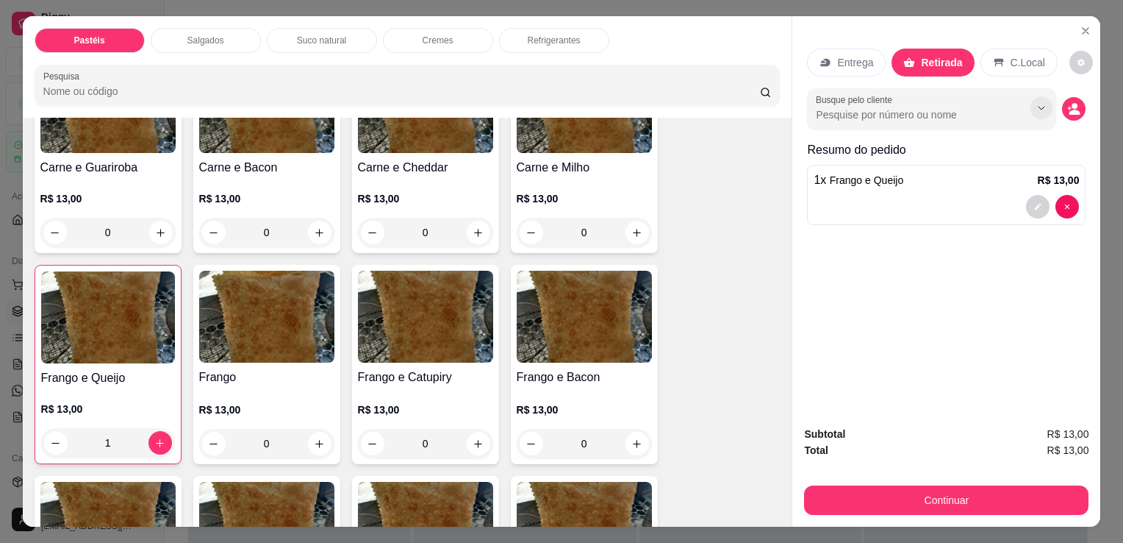
click at [1038, 107] on icon "Show suggestions" at bounding box center [1043, 108] width 12 height 12
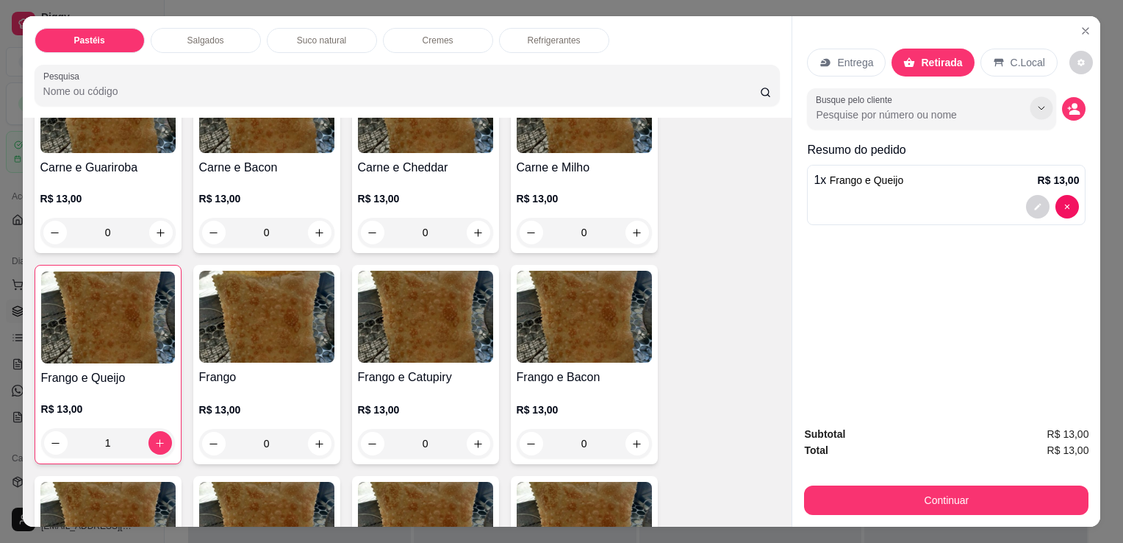
click at [1038, 107] on icon "Show suggestions" at bounding box center [1043, 108] width 12 height 12
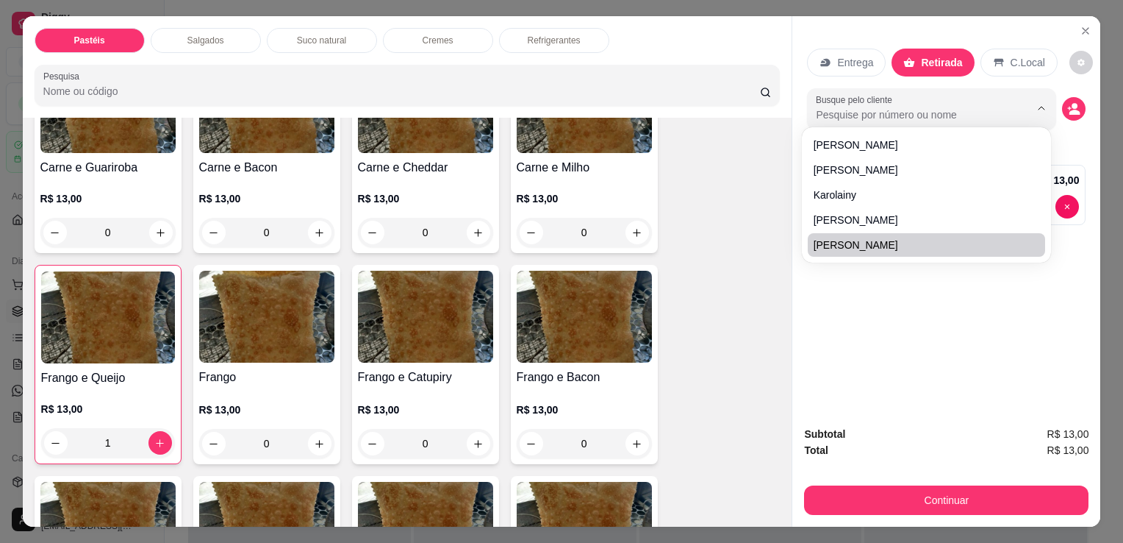
click at [974, 416] on div "Subtotal R$ 13,00 Total R$ 13,00 Continuar" at bounding box center [947, 470] width 308 height 112
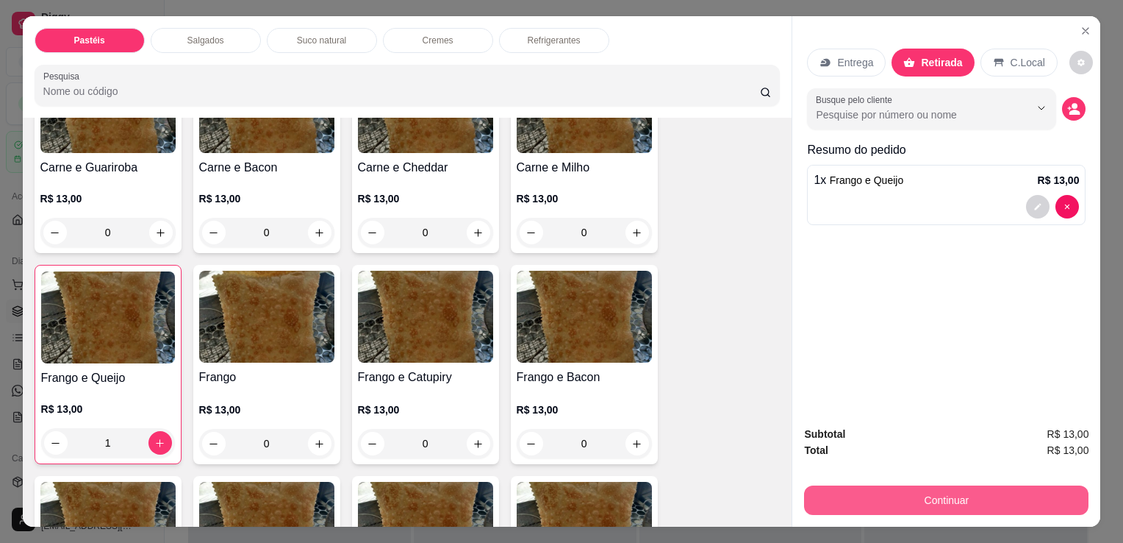
click at [930, 504] on button "Continuar" at bounding box center [946, 499] width 285 height 29
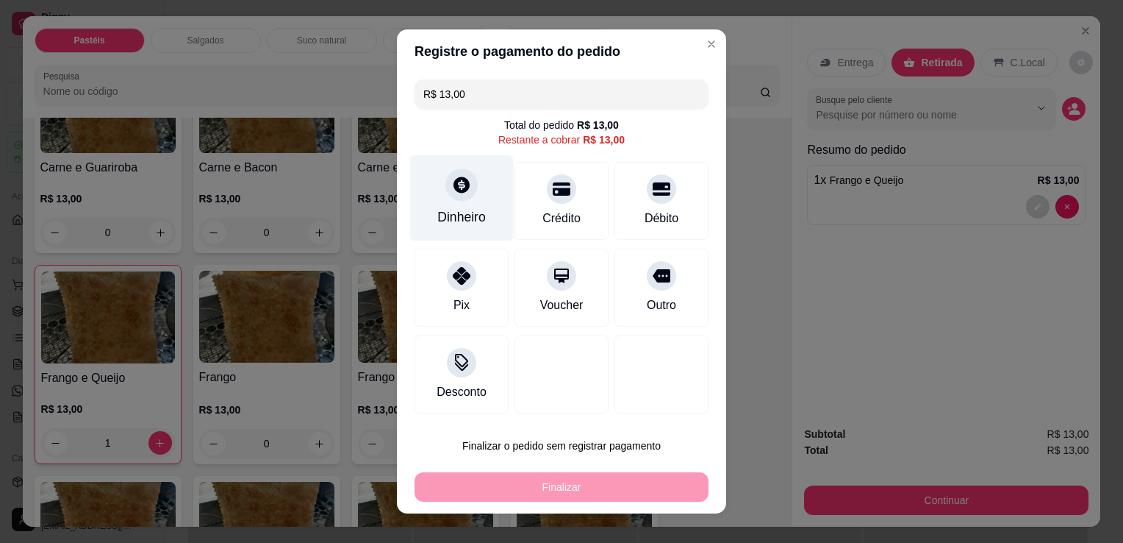
click at [458, 212] on div "Dinheiro" at bounding box center [461, 216] width 49 height 19
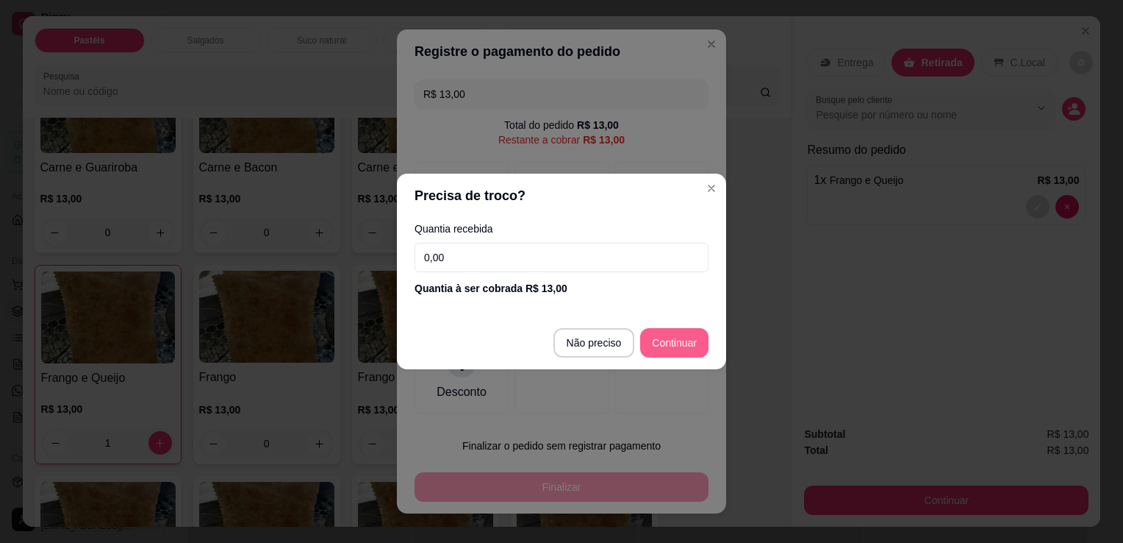
type input "R$ 0,00"
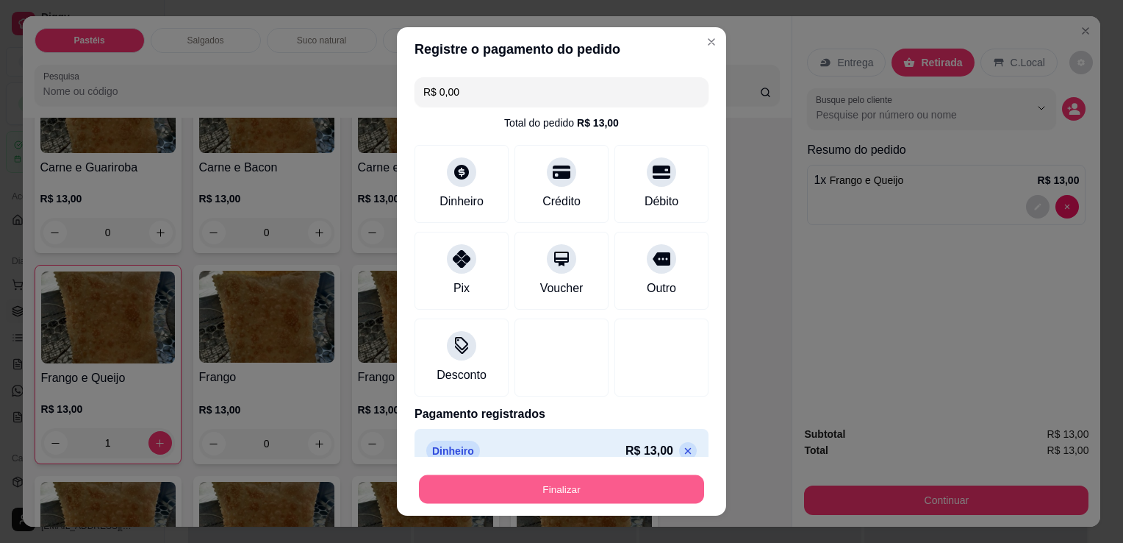
click at [649, 493] on button "Finalizar" at bounding box center [561, 489] width 285 height 29
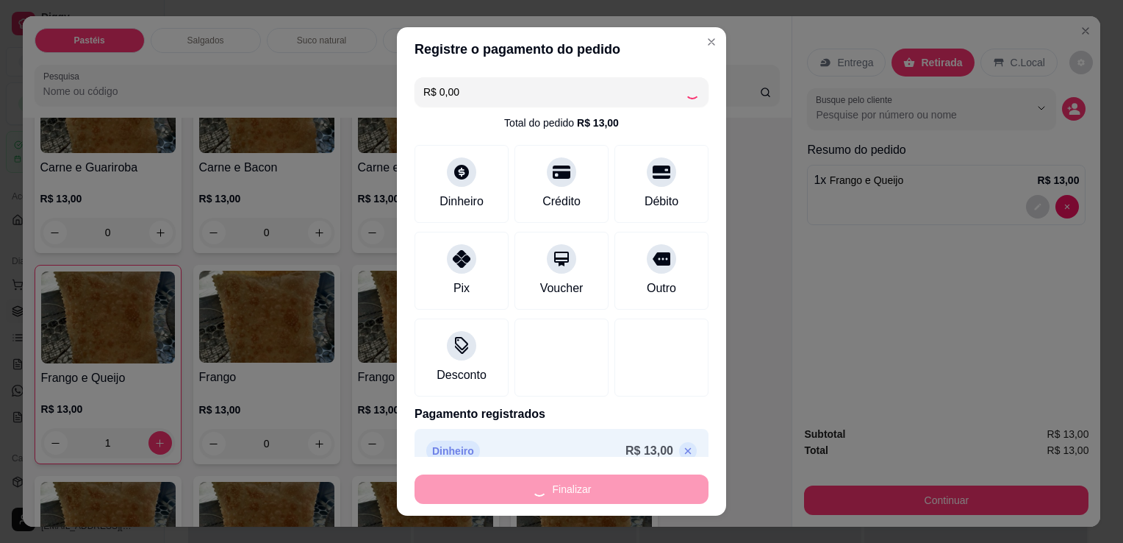
type input "0"
type input "-R$ 13,00"
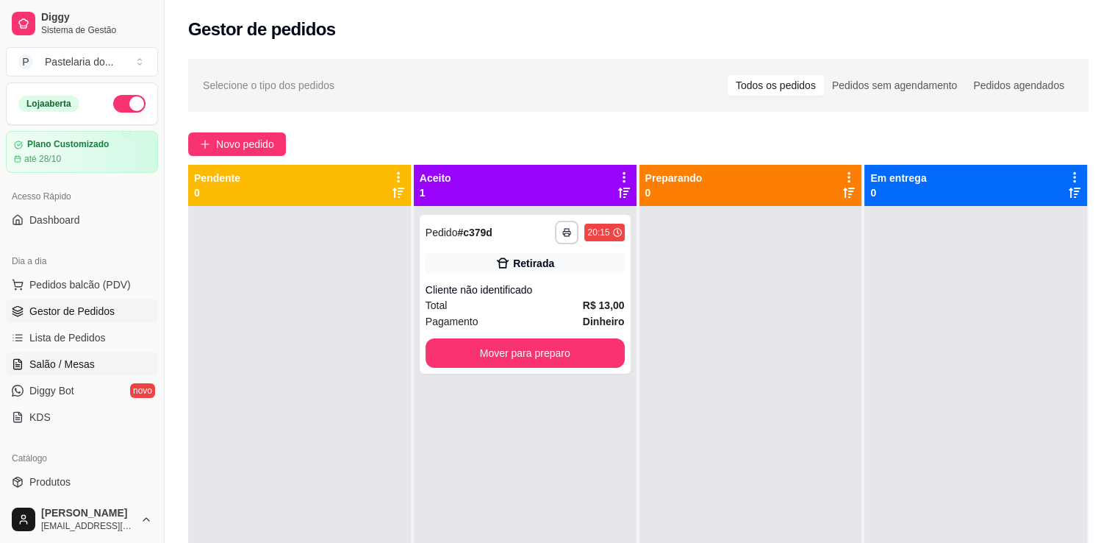
click at [62, 357] on span "Salão / Mesas" at bounding box center [61, 364] width 65 height 15
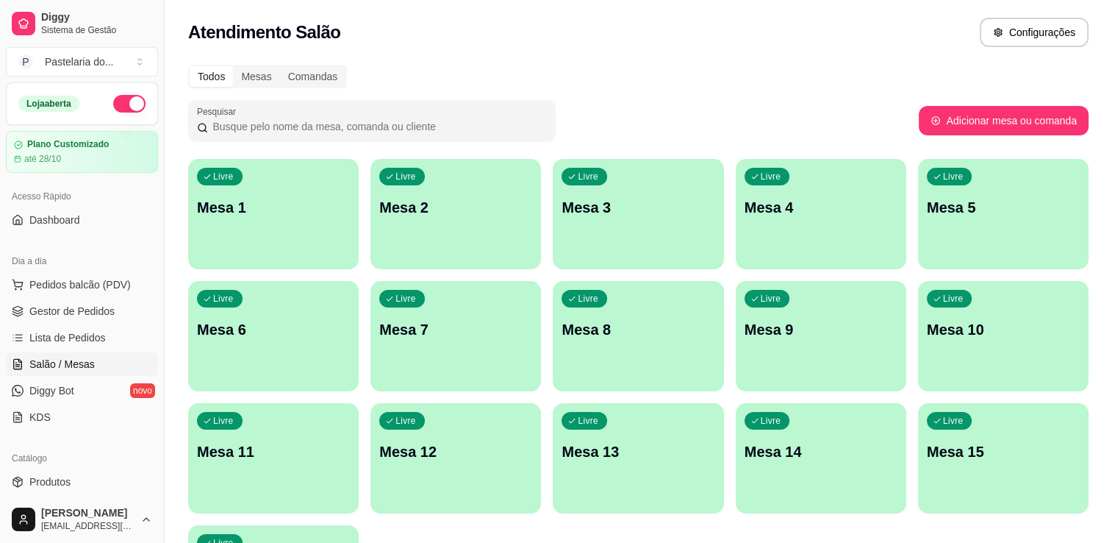
click at [949, 202] on p "Mesa 5" at bounding box center [1003, 207] width 153 height 21
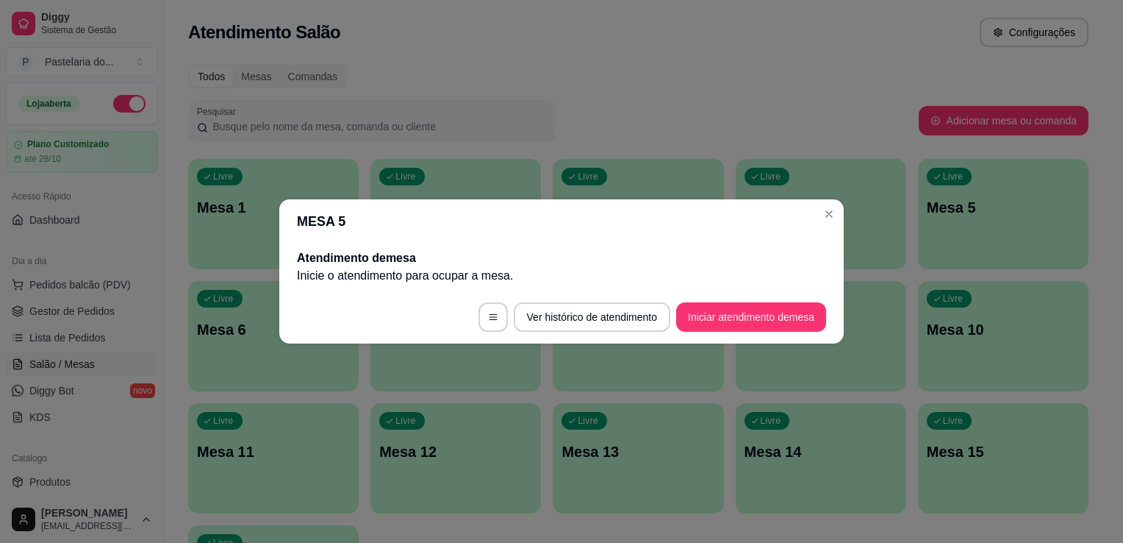
click at [700, 296] on footer "Ver histórico de atendimento Iniciar atendimento de mesa" at bounding box center [561, 316] width 565 height 53
click at [712, 309] on button "Iniciar atendimento de mesa" at bounding box center [751, 316] width 150 height 29
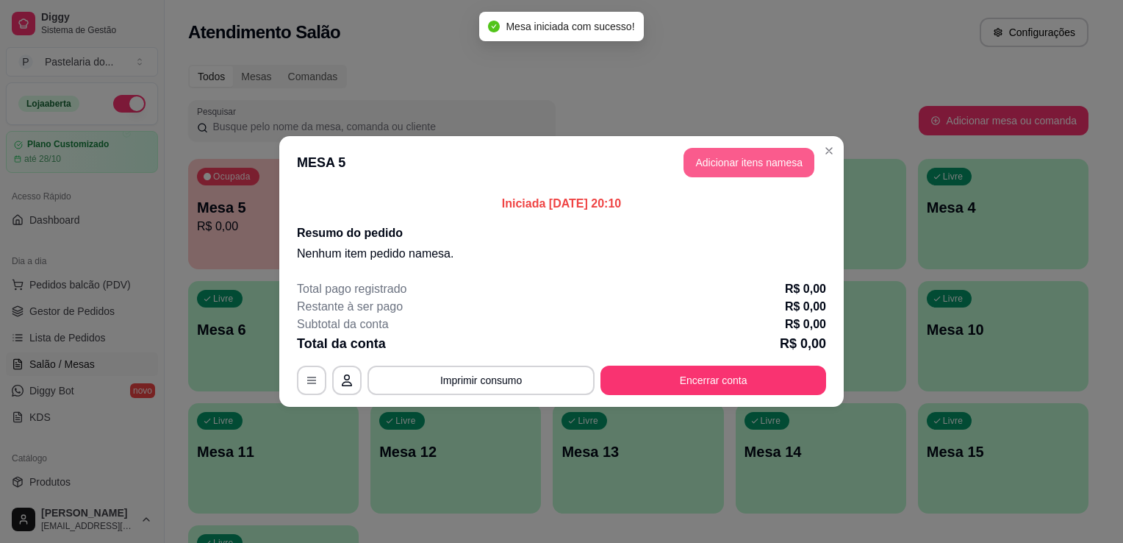
click at [693, 160] on button "Adicionar itens na mesa" at bounding box center [749, 162] width 131 height 29
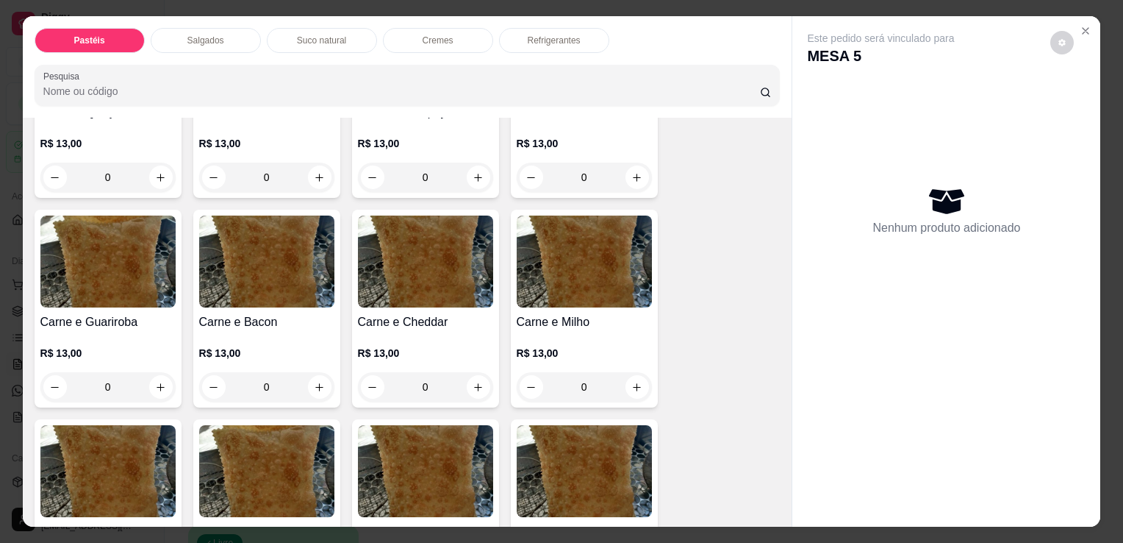
scroll to position [294, 0]
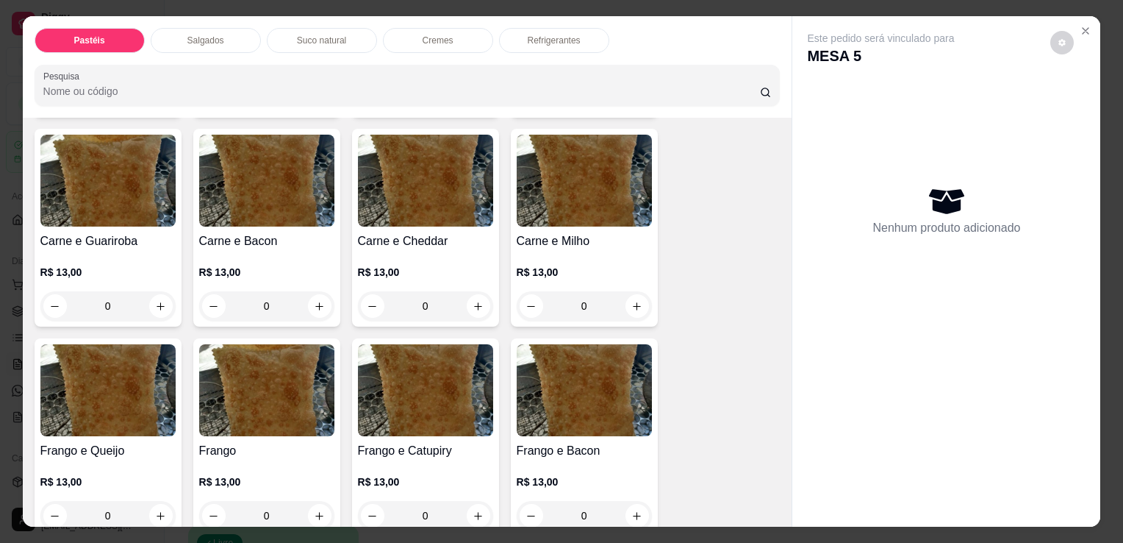
click at [416, 460] on div "R$ 13,00 0" at bounding box center [425, 495] width 135 height 71
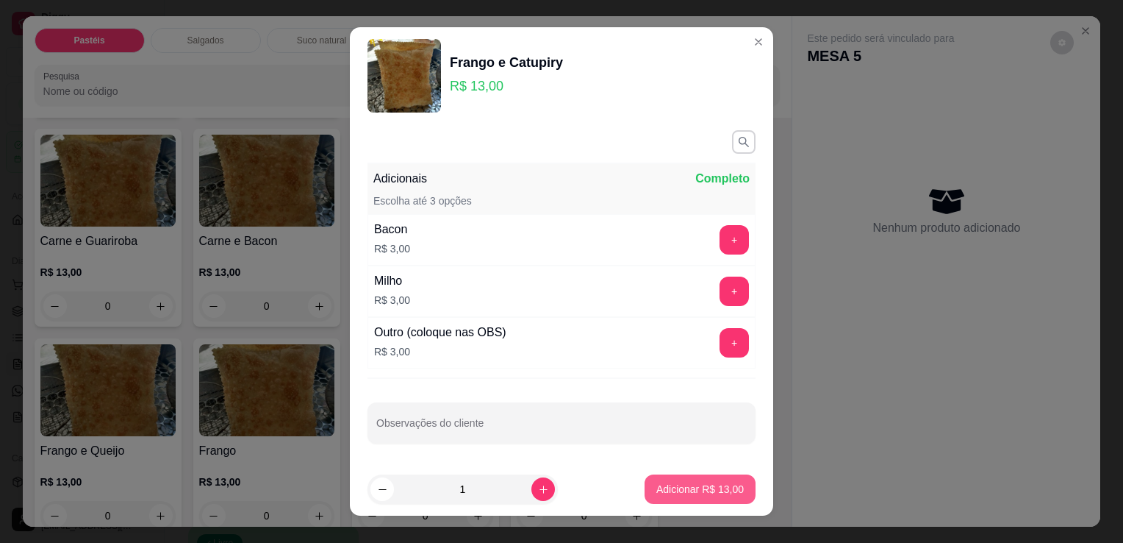
click at [704, 489] on p "Adicionar R$ 13,00" at bounding box center [700, 489] width 87 height 15
type input "1"
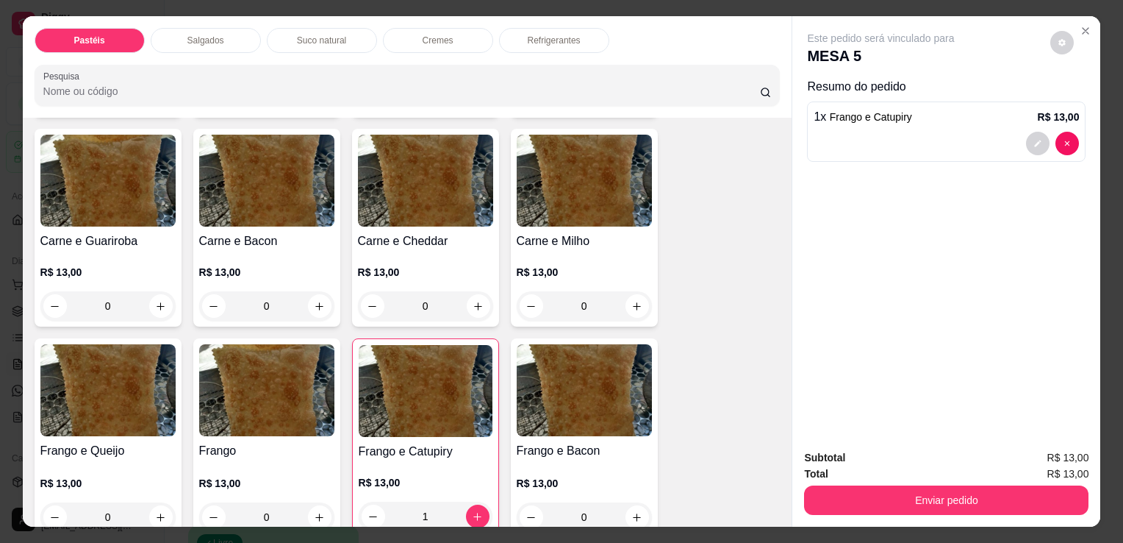
click at [441, 390] on img at bounding box center [426, 391] width 134 height 92
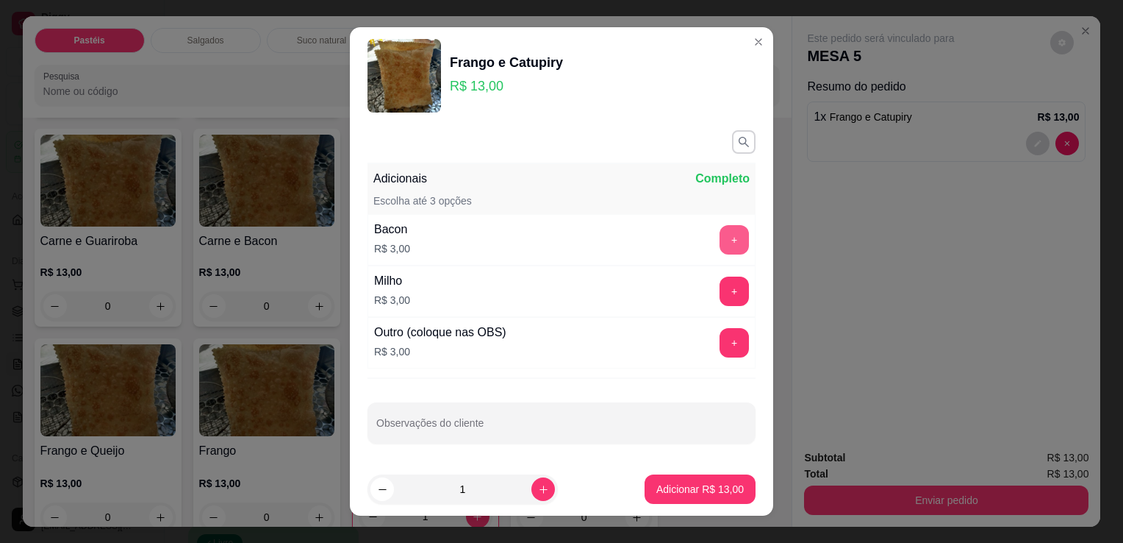
click at [720, 240] on button "+" at bounding box center [734, 239] width 29 height 29
click at [685, 498] on button "Adicionar R$ 16,00" at bounding box center [700, 489] width 108 height 29
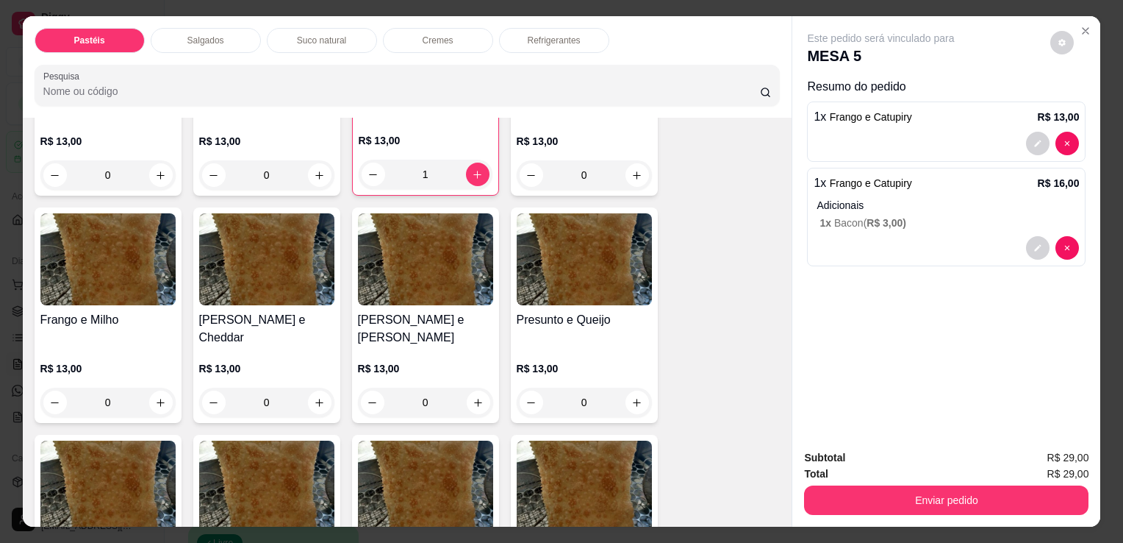
scroll to position [662, 0]
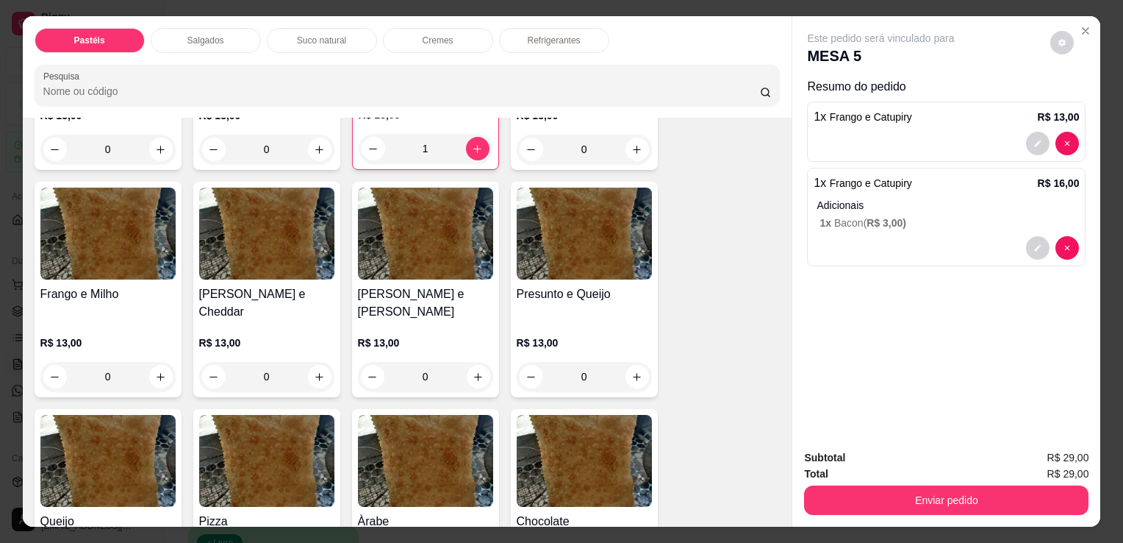
click at [556, 255] on img at bounding box center [584, 233] width 135 height 92
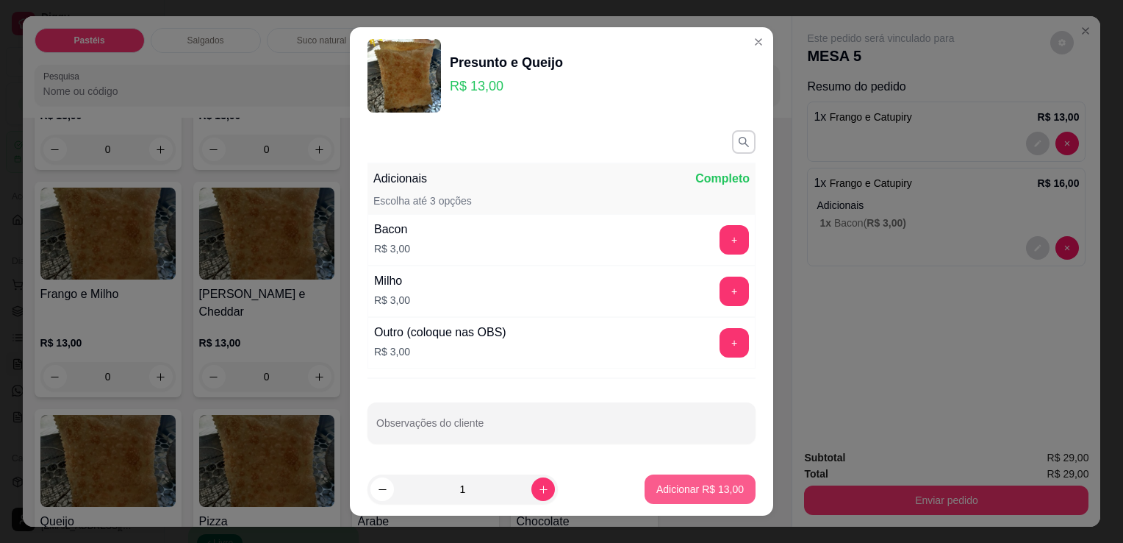
click at [658, 484] on p "Adicionar R$ 13,00" at bounding box center [700, 489] width 87 height 15
type input "1"
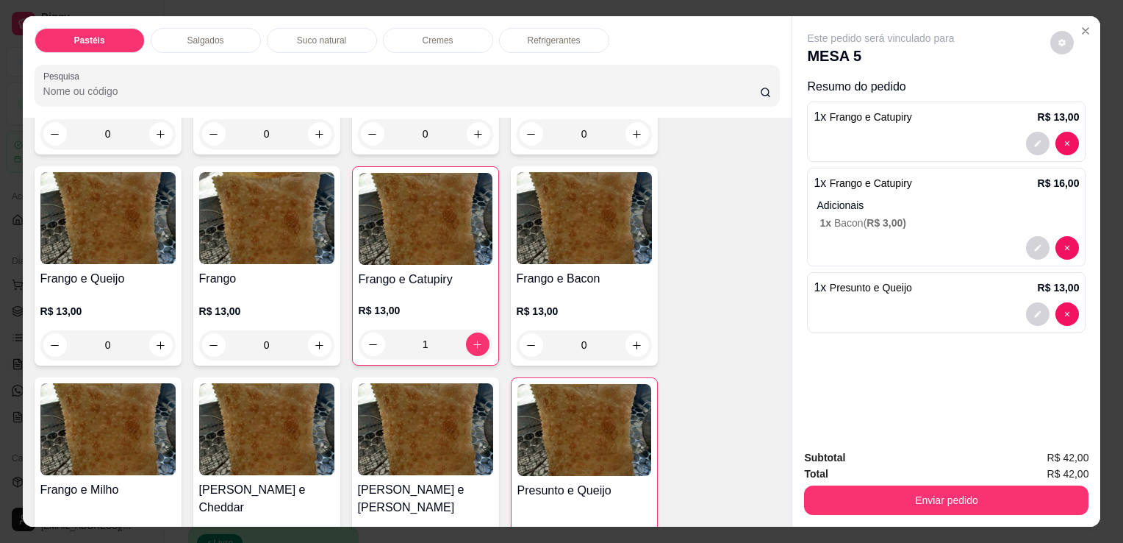
scroll to position [441, 0]
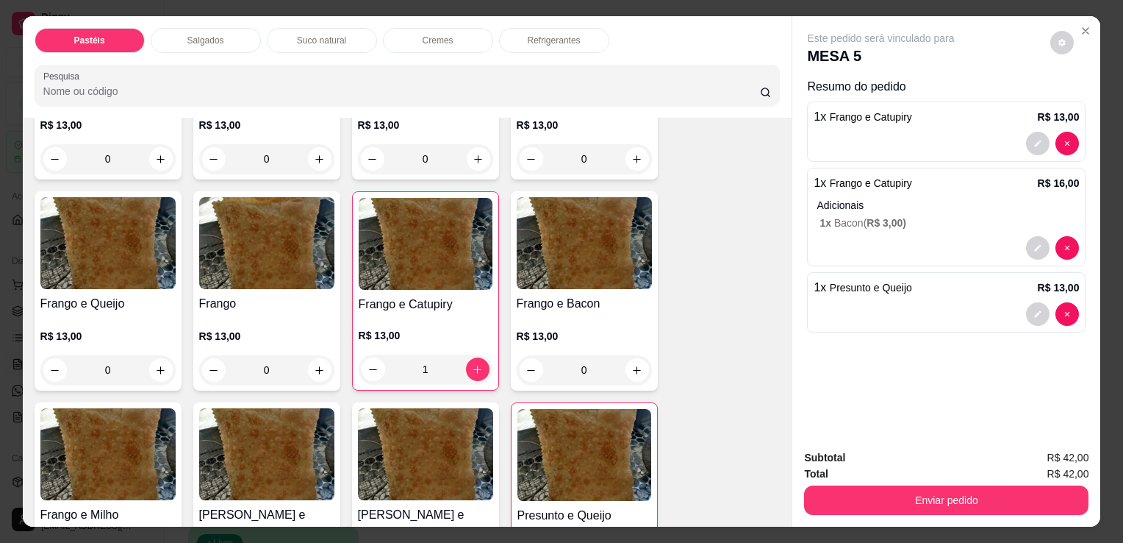
click at [267, 304] on h4 "Frango" at bounding box center [266, 304] width 135 height 18
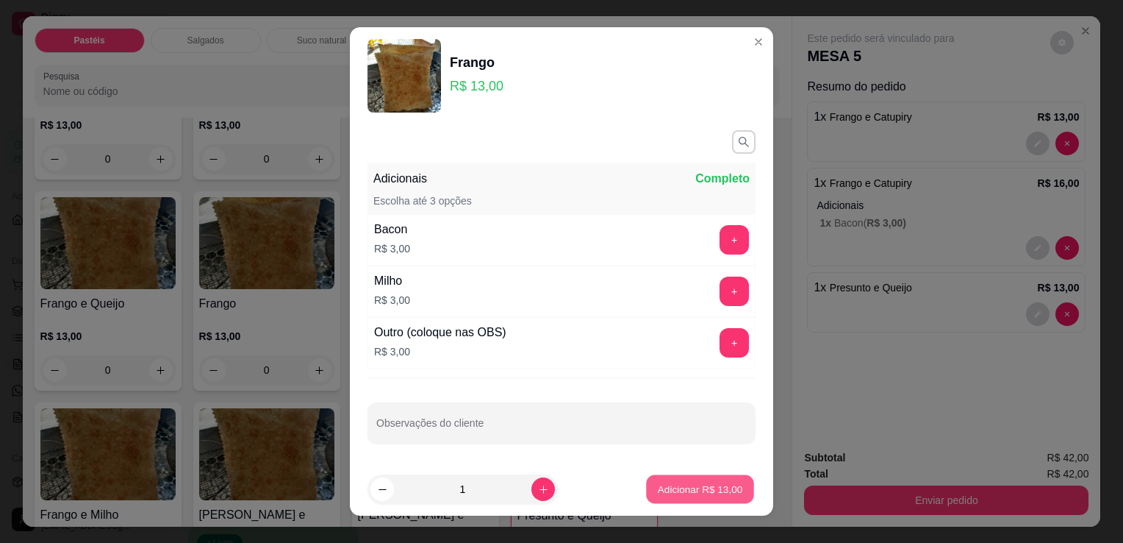
click at [696, 493] on p "Adicionar R$ 13,00" at bounding box center [700, 489] width 85 height 14
type input "1"
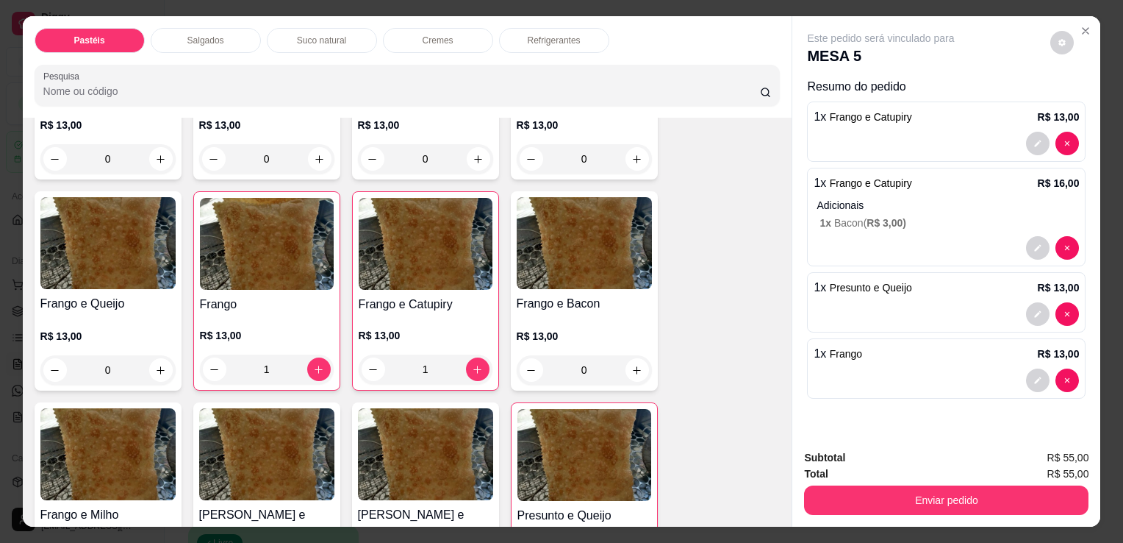
click at [519, 28] on div "Refrigerantes" at bounding box center [554, 40] width 110 height 25
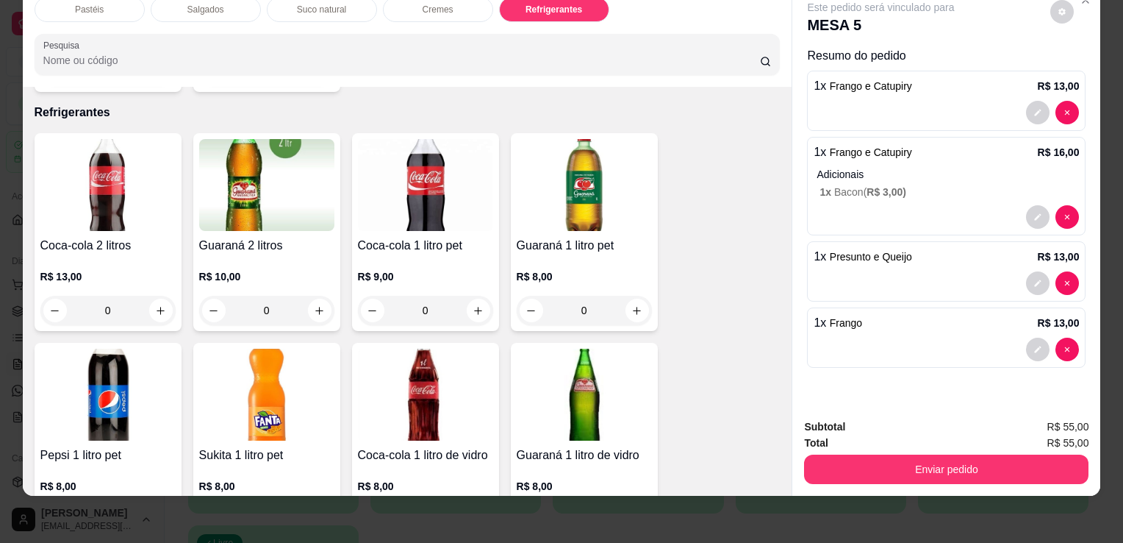
drag, startPoint x: 18, startPoint y: 164, endPoint x: 85, endPoint y: 174, distance: 68.4
click at [23, 166] on div "Item avulso Pastéis Carne e Queijo R$ 13,00 0 Carne R$ 13,00 0 Carne e Catupiry…" at bounding box center [408, 291] width 770 height 409
click at [97, 179] on img at bounding box center [107, 185] width 135 height 92
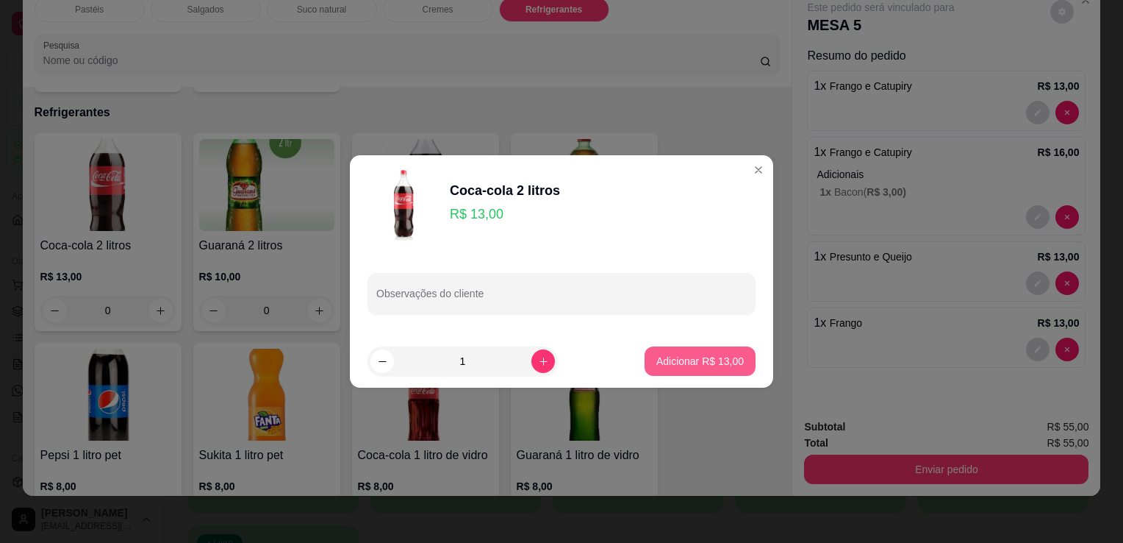
click at [662, 357] on p "Adicionar R$ 13,00" at bounding box center [700, 361] width 87 height 15
type input "1"
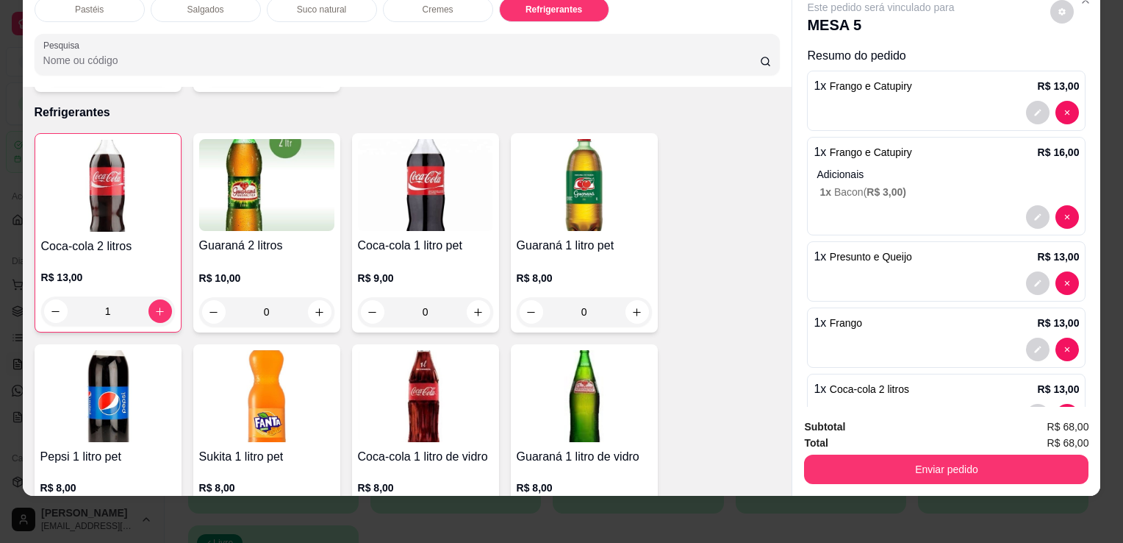
click at [934, 464] on button "Enviar pedido" at bounding box center [946, 468] width 285 height 29
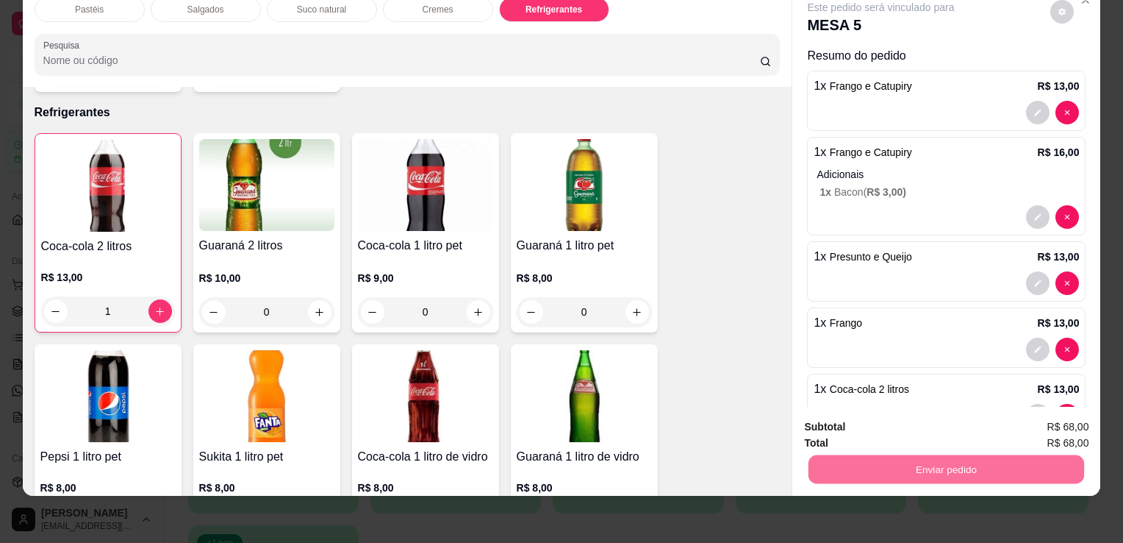
click at [1073, 417] on button "Enviar pedido" at bounding box center [1050, 422] width 83 height 28
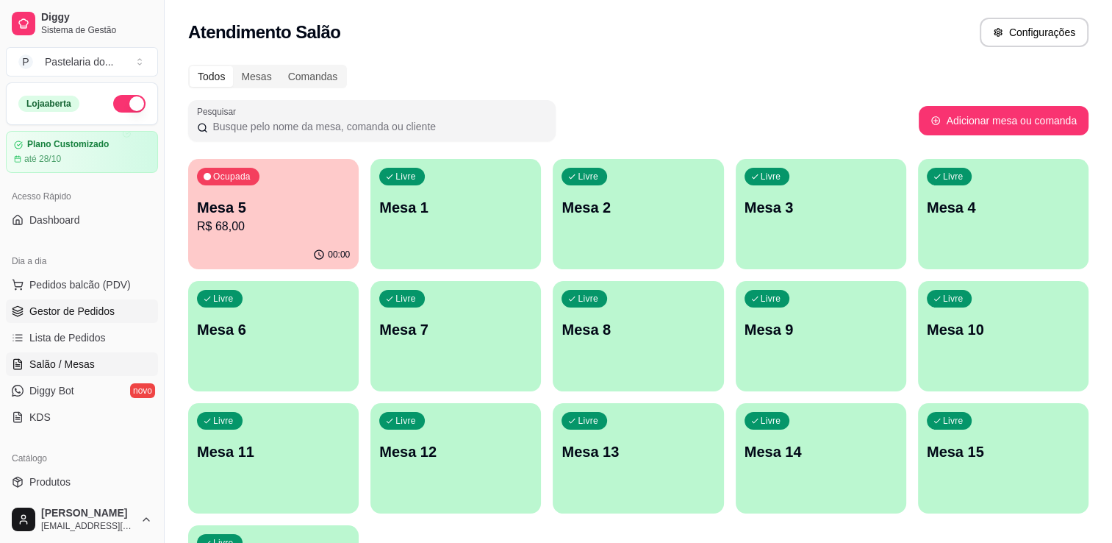
click at [82, 304] on span "Gestor de Pedidos" at bounding box center [71, 311] width 85 height 15
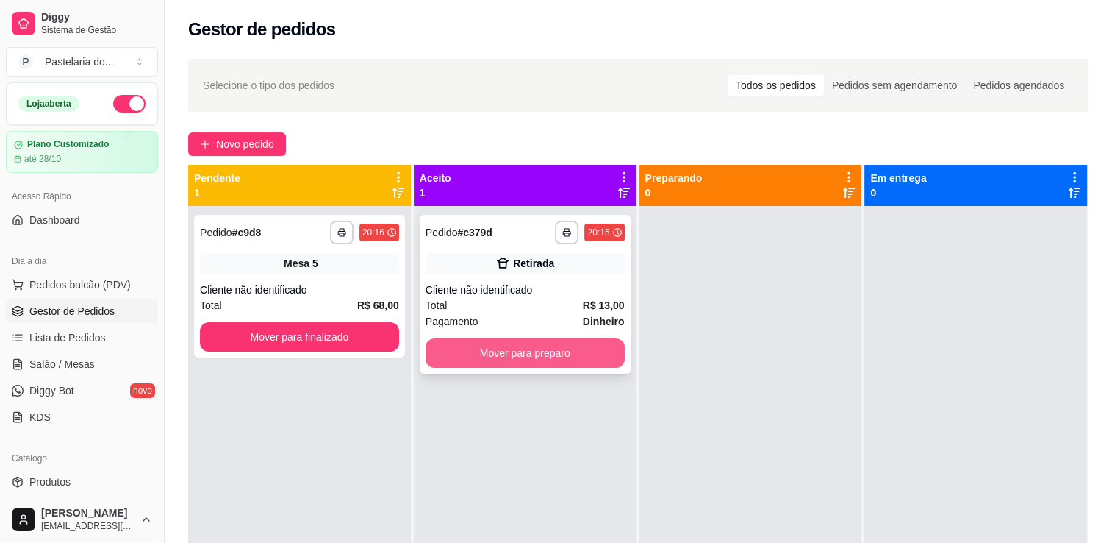
click at [506, 363] on button "Mover para preparo" at bounding box center [525, 352] width 199 height 29
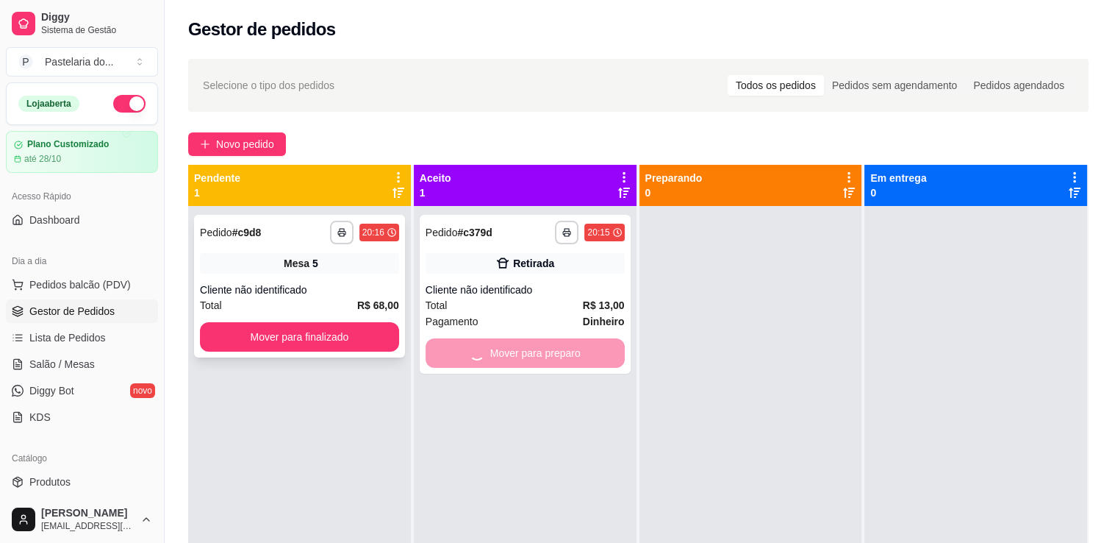
click at [368, 341] on div "**********" at bounding box center [299, 286] width 211 height 143
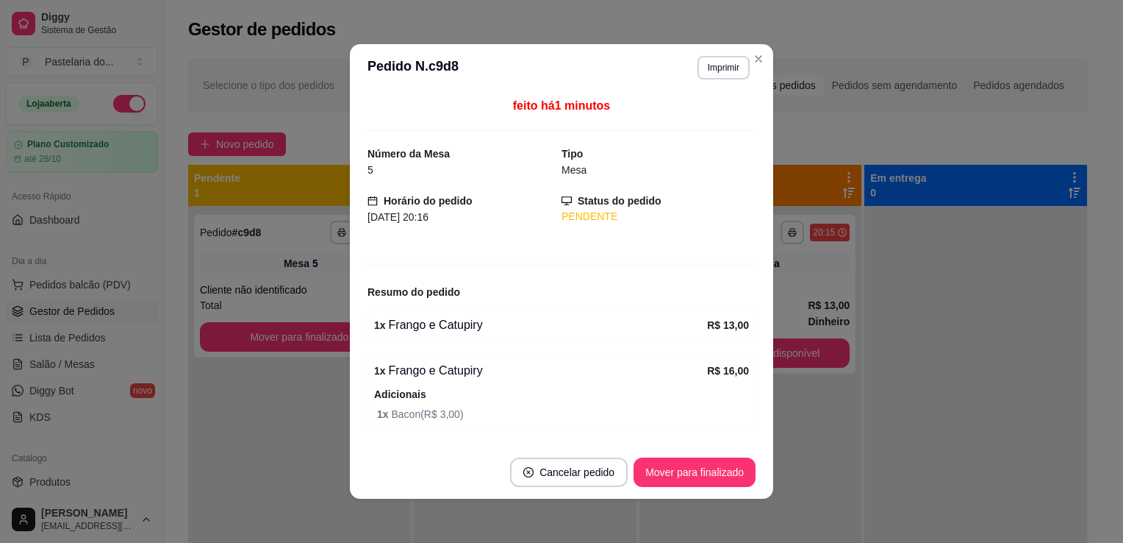
click at [790, 346] on div "**********" at bounding box center [561, 271] width 1123 height 543
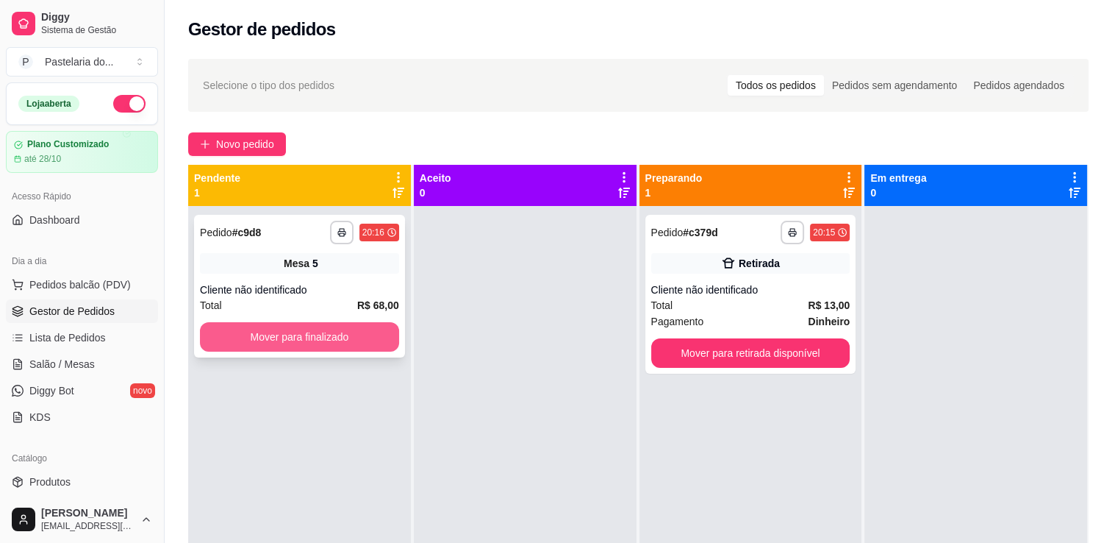
click at [359, 344] on button "Mover para finalizado" at bounding box center [299, 336] width 199 height 29
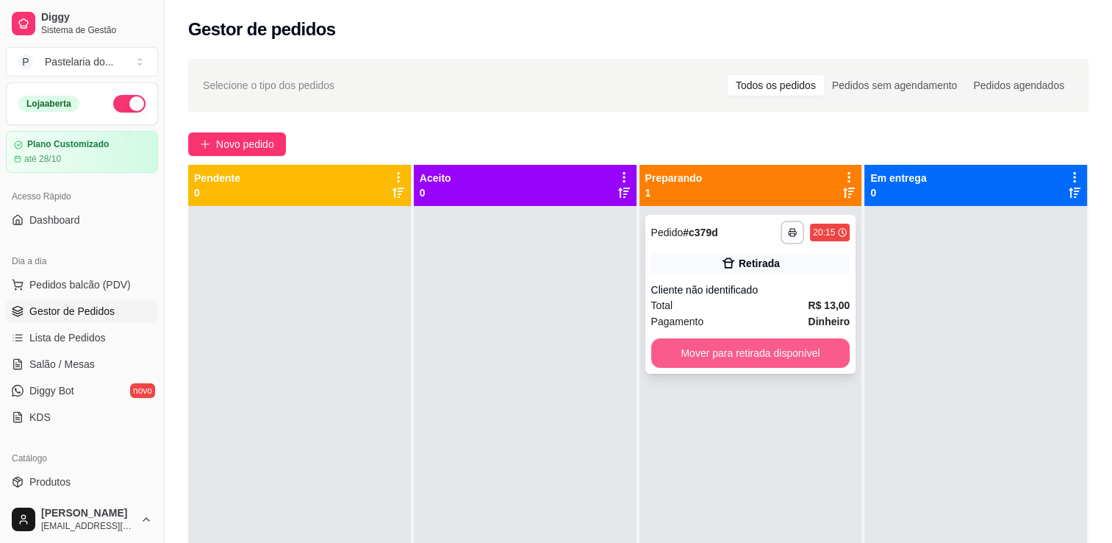
click at [732, 346] on button "Mover para retirada disponível" at bounding box center [750, 352] width 199 height 29
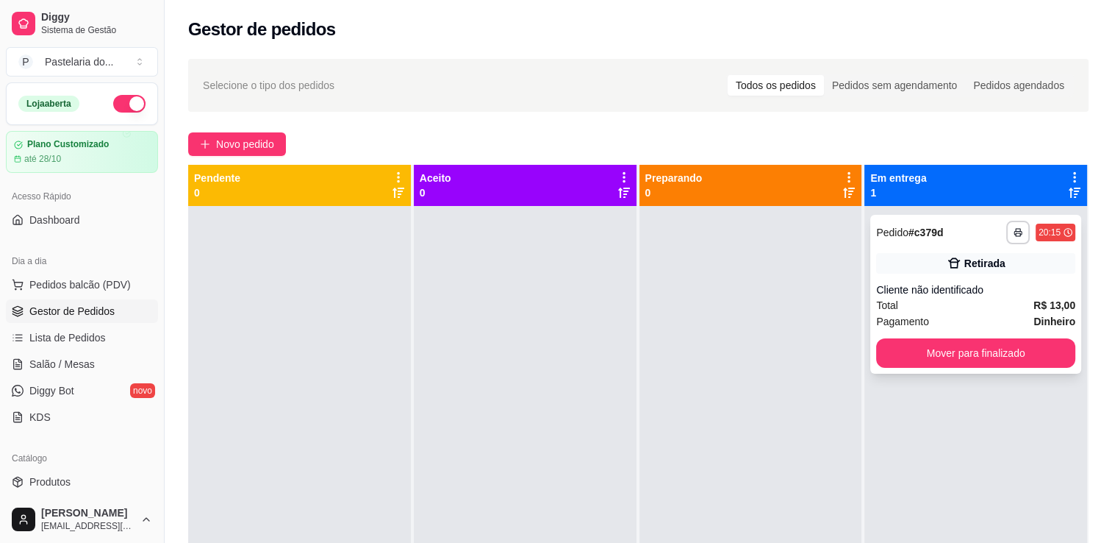
click at [982, 334] on div "**********" at bounding box center [975, 294] width 211 height 159
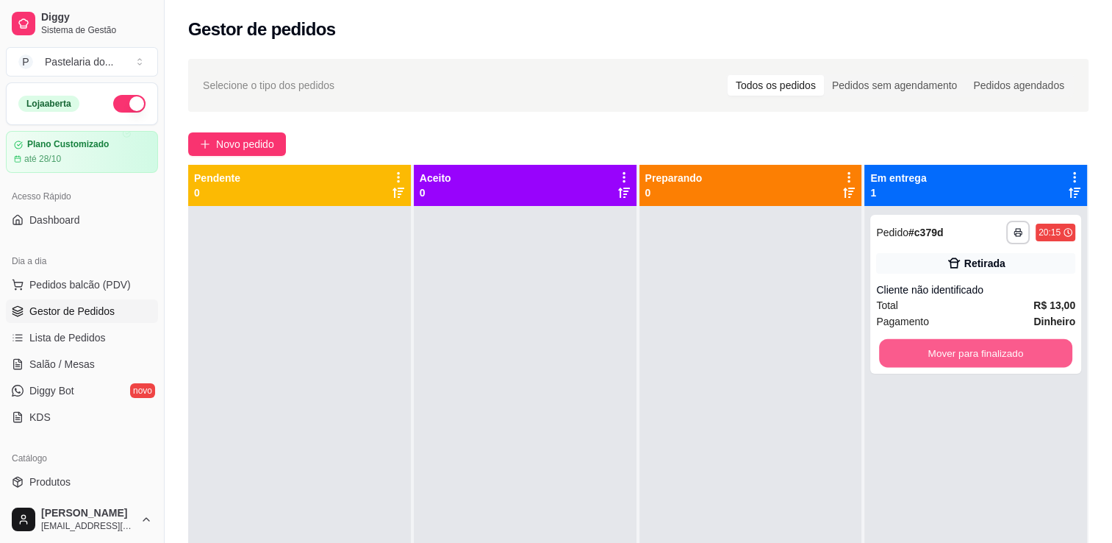
click at [985, 345] on button "Mover para finalizado" at bounding box center [975, 353] width 193 height 29
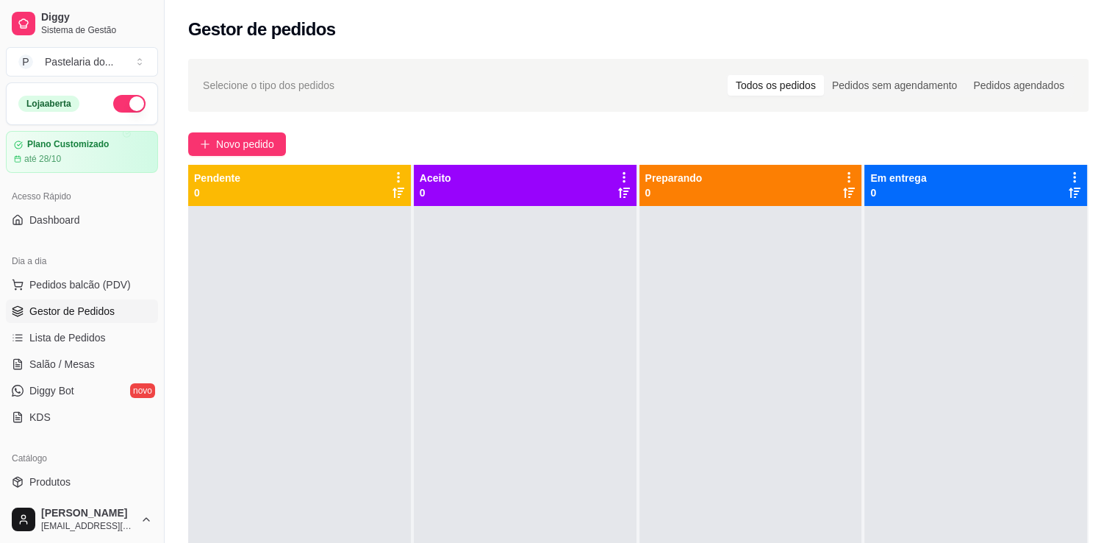
click at [553, 181] on div "Aceito 0" at bounding box center [525, 185] width 211 height 29
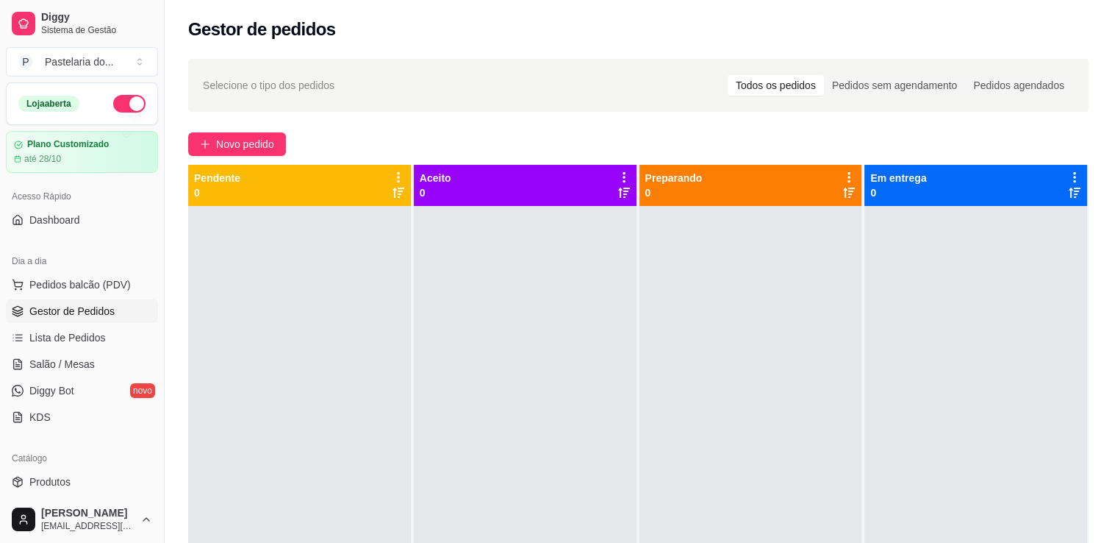
click at [553, 181] on div "Aceito 0" at bounding box center [525, 185] width 211 height 29
click at [86, 290] on span "Pedidos balcão (PDV)" at bounding box center [79, 284] width 101 height 15
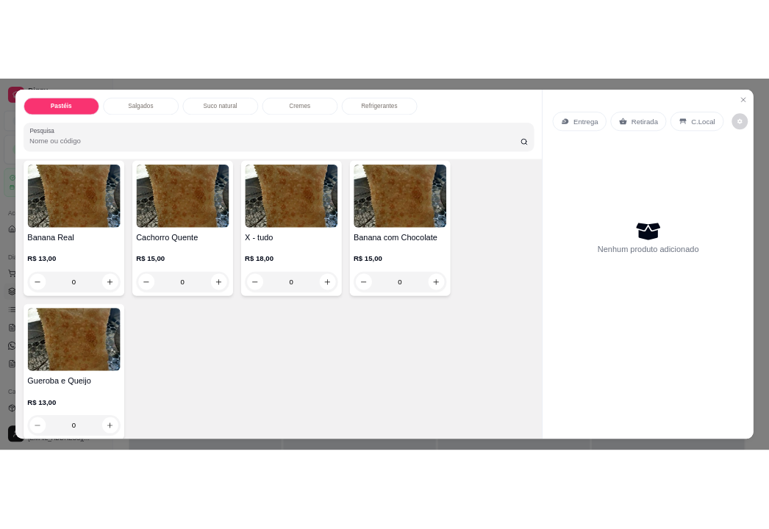
scroll to position [1103, 0]
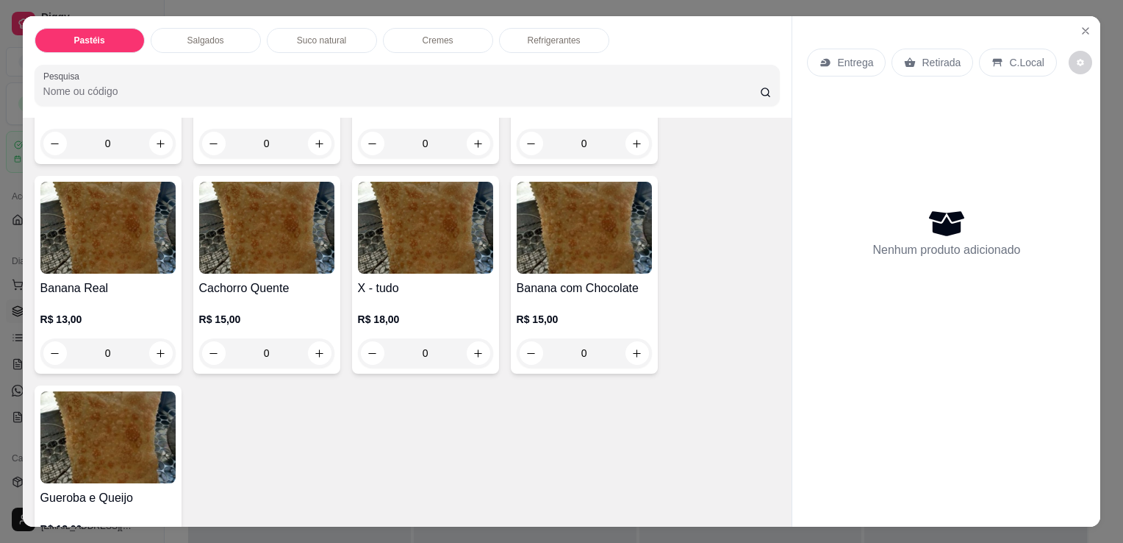
click at [390, 279] on h4 "X - tudo" at bounding box center [425, 288] width 135 height 18
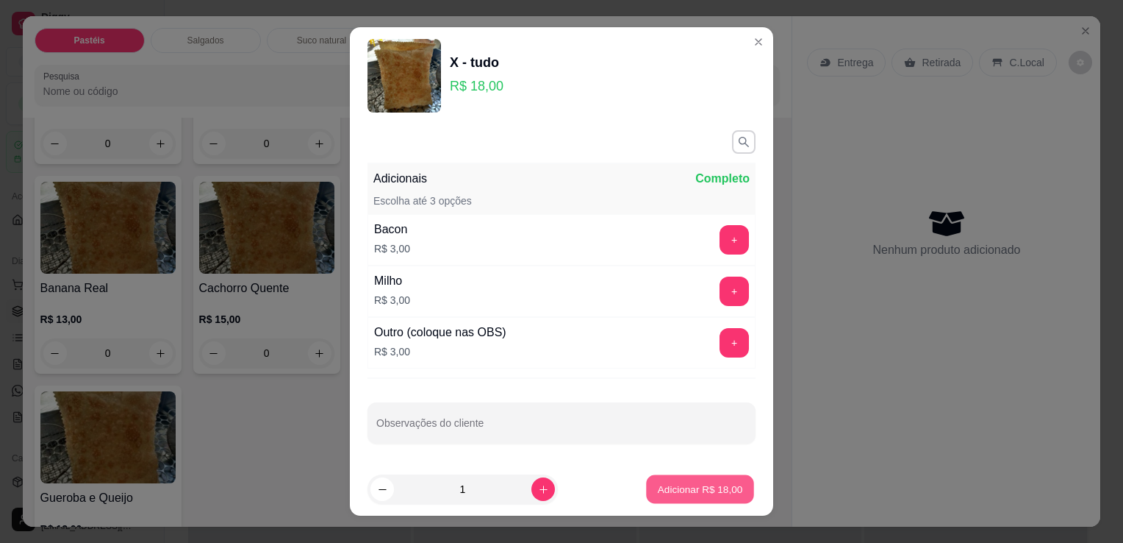
click at [658, 483] on p "Adicionar R$ 18,00" at bounding box center [700, 489] width 85 height 14
type input "1"
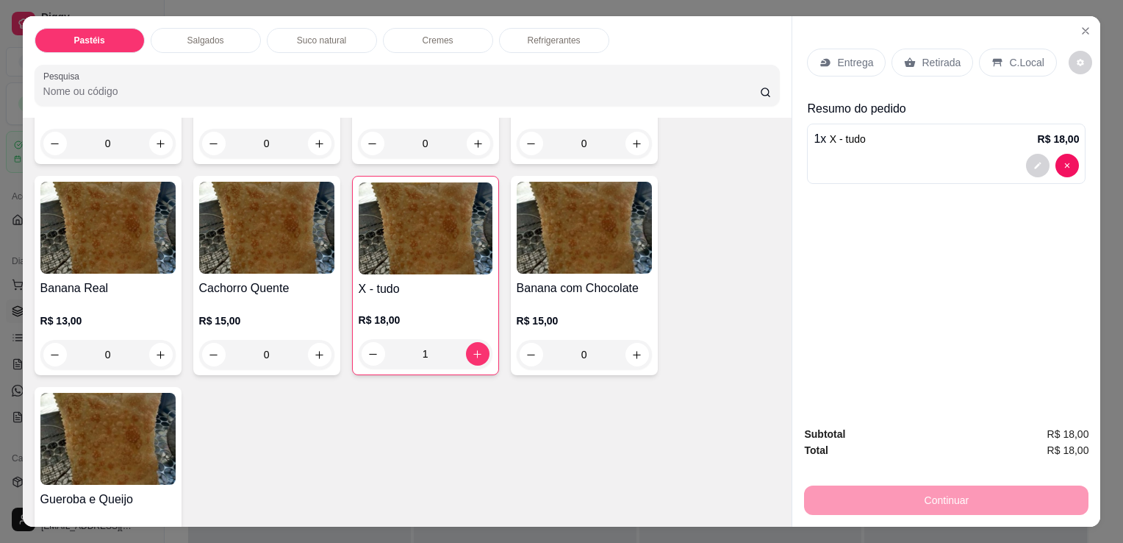
click at [544, 50] on div "Pastéis Salgados Suco natural Cremes Refrigerantes Pesquisa" at bounding box center [408, 66] width 770 height 101
click at [544, 43] on div "Refrigerantes" at bounding box center [554, 40] width 110 height 25
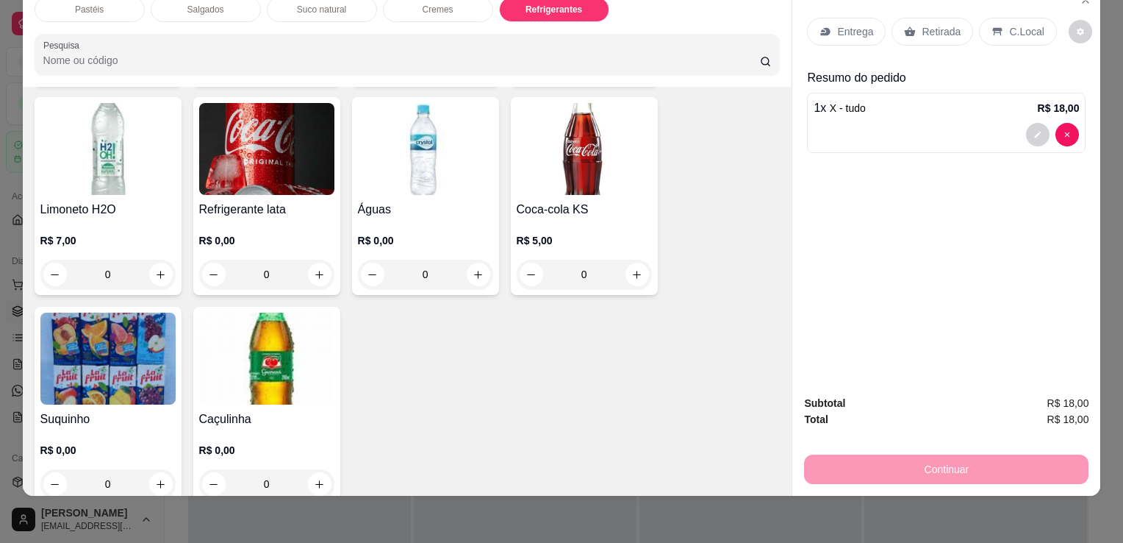
scroll to position [4066, 0]
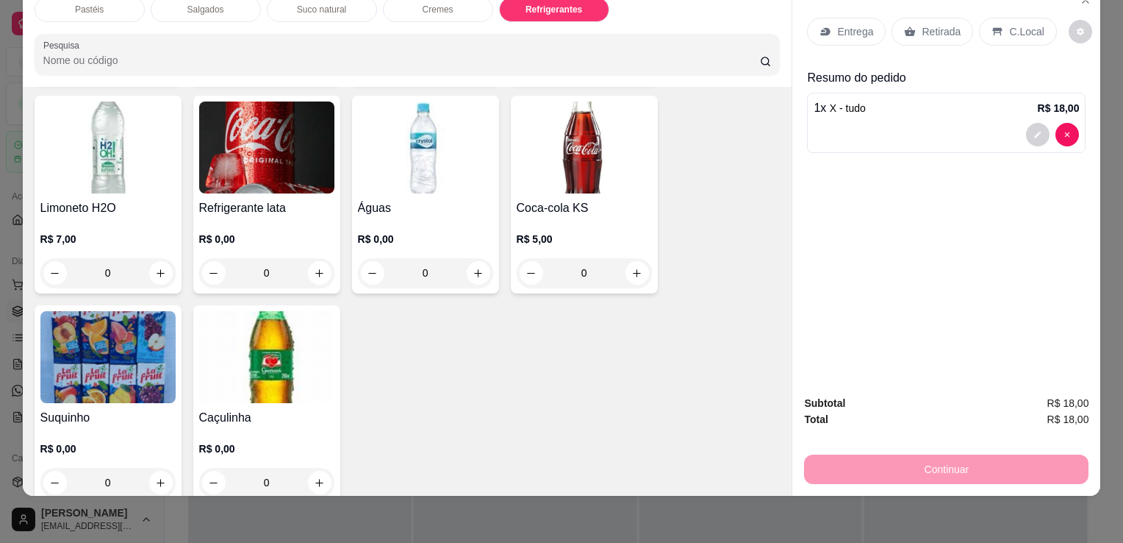
click at [401, 151] on img at bounding box center [425, 147] width 135 height 92
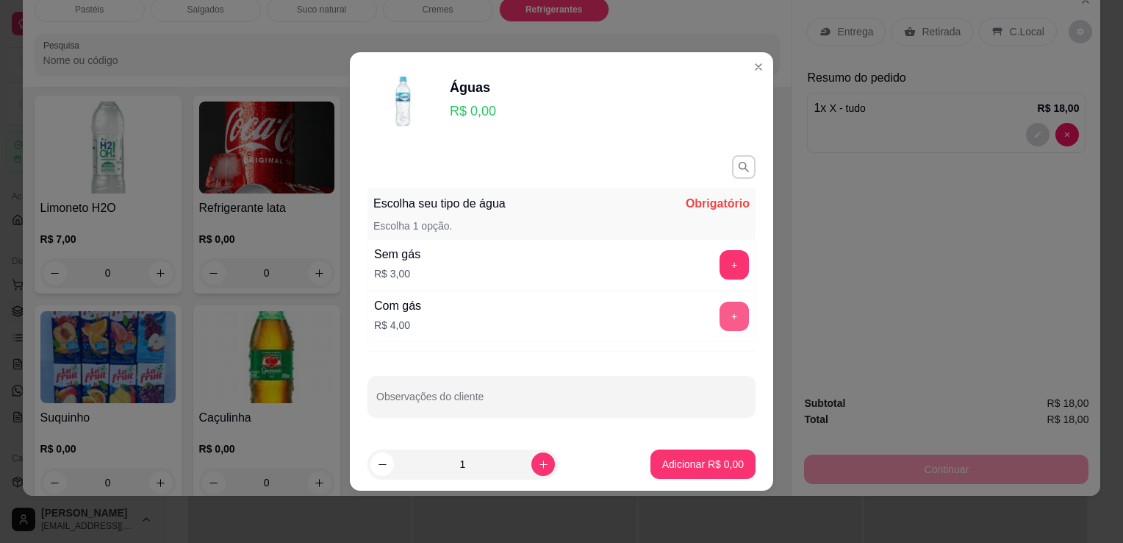
click at [720, 309] on button "+" at bounding box center [734, 315] width 29 height 29
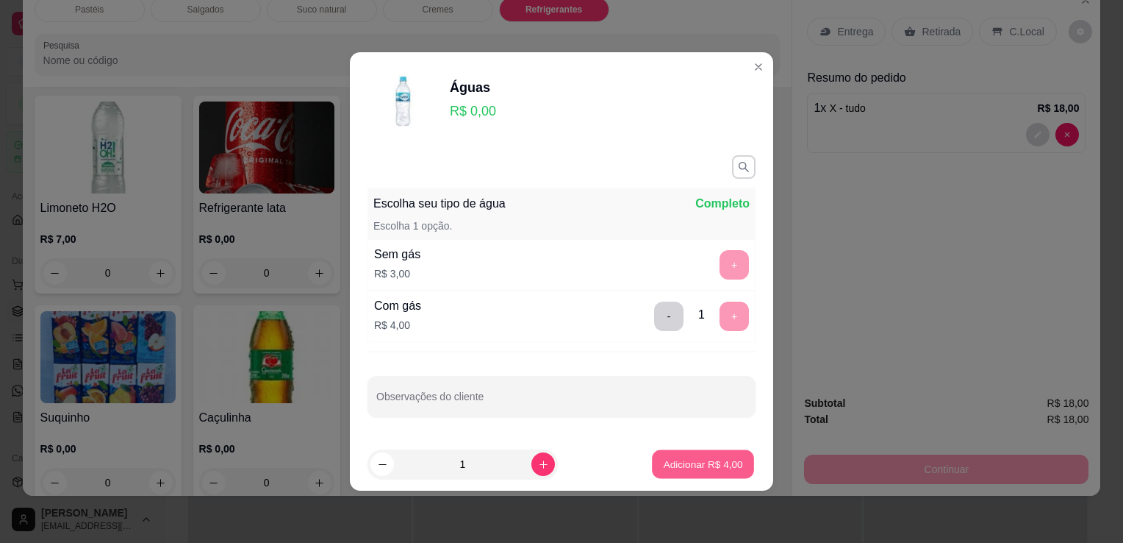
click at [701, 464] on p "Adicionar R$ 4,00" at bounding box center [702, 464] width 79 height 14
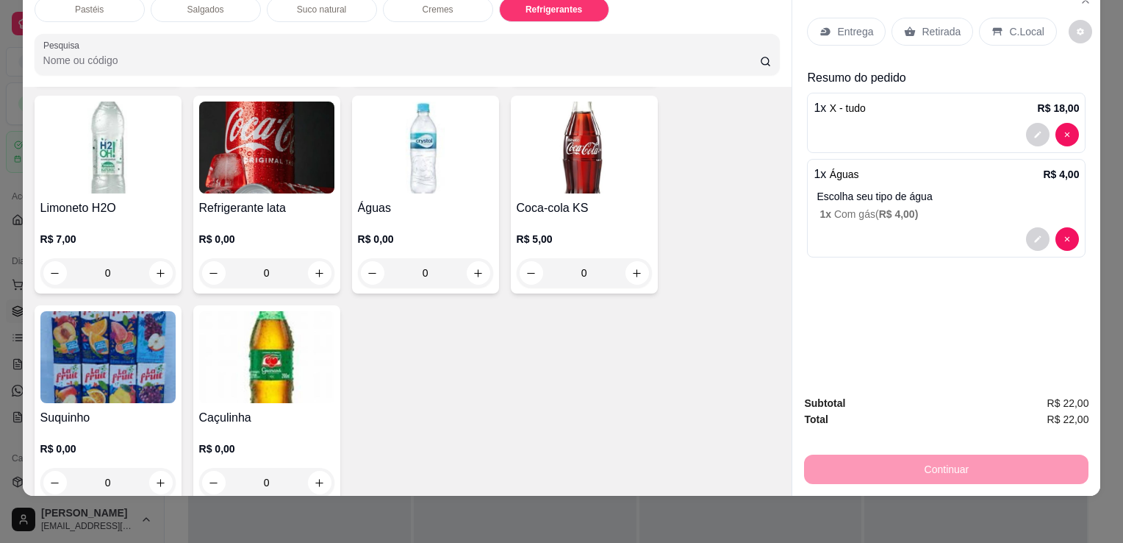
click at [941, 26] on p "Retirada" at bounding box center [941, 31] width 39 height 15
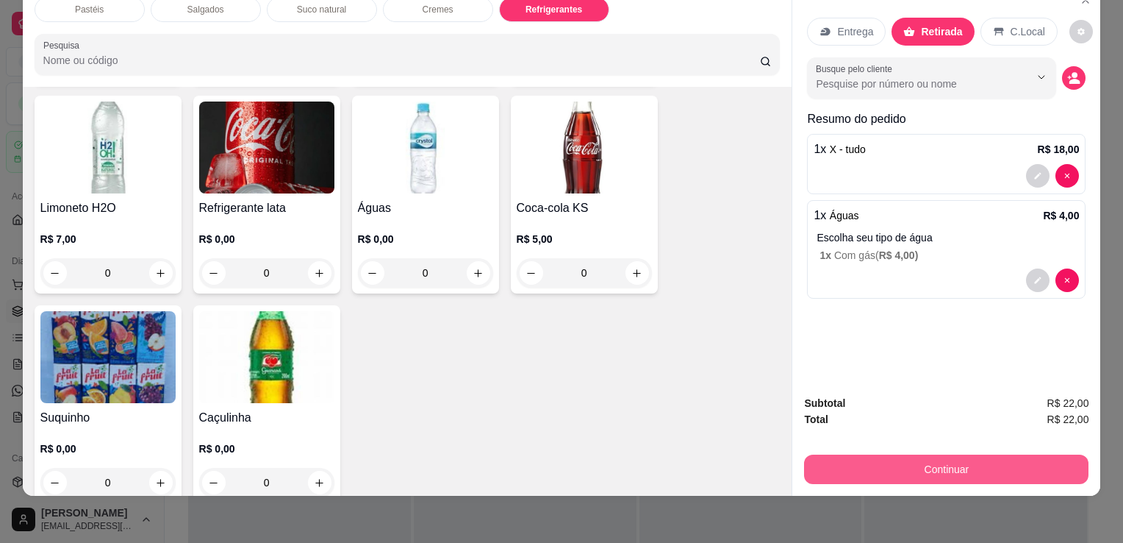
click at [934, 455] on button "Continuar" at bounding box center [946, 468] width 285 height 29
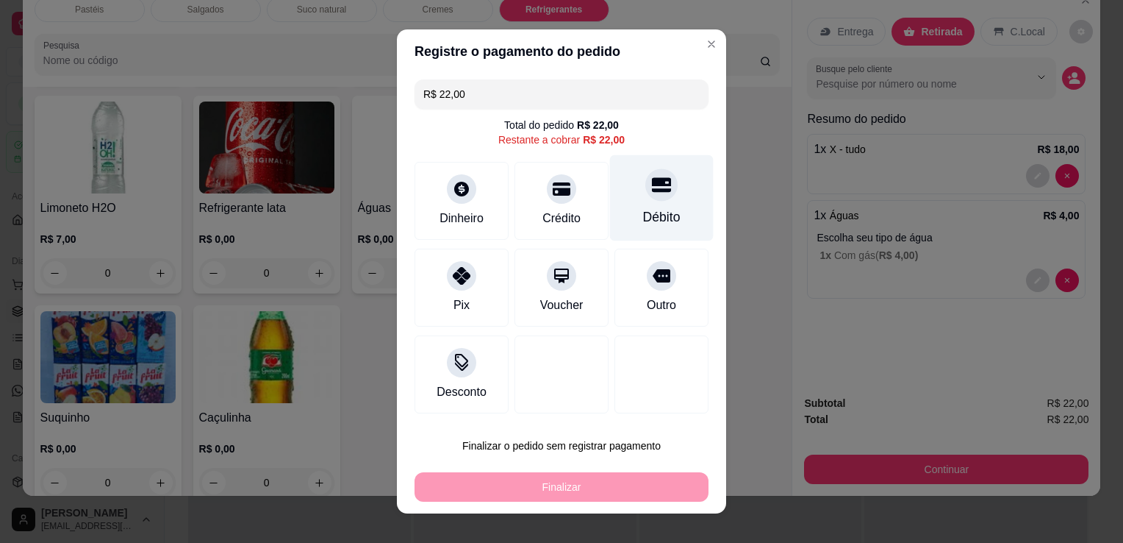
click at [662, 202] on div "Débito" at bounding box center [662, 198] width 104 height 86
type input "R$ 0,00"
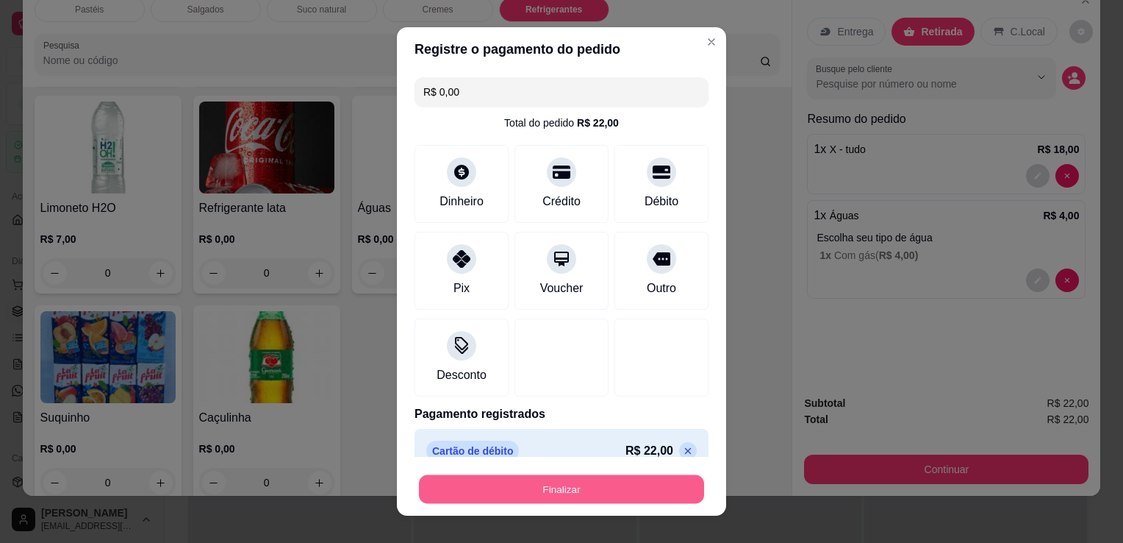
click at [620, 491] on button "Finalizar" at bounding box center [561, 489] width 285 height 29
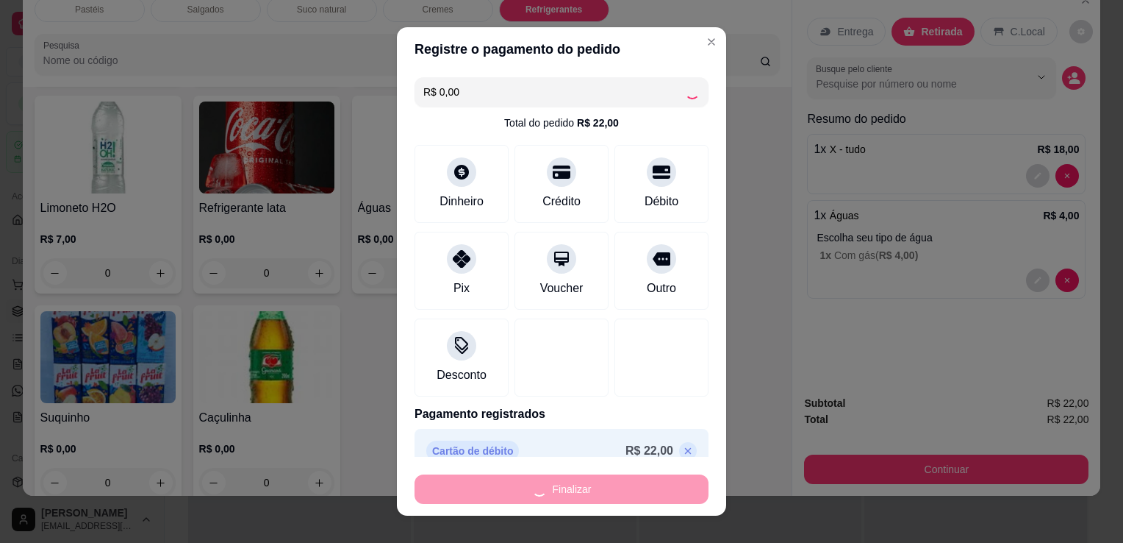
type input "0"
type input "-R$ 22,00"
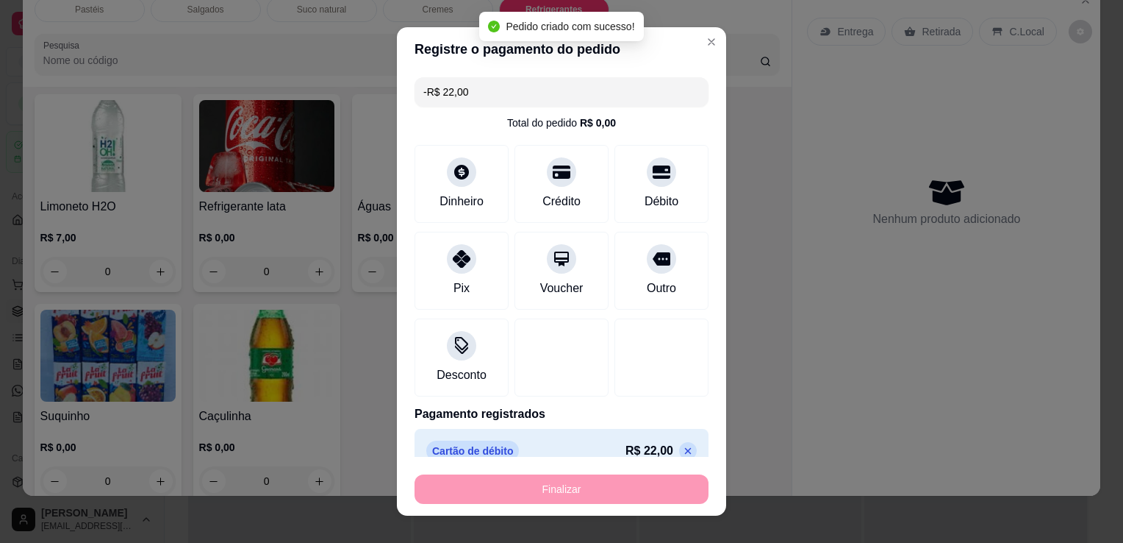
scroll to position [4064, 0]
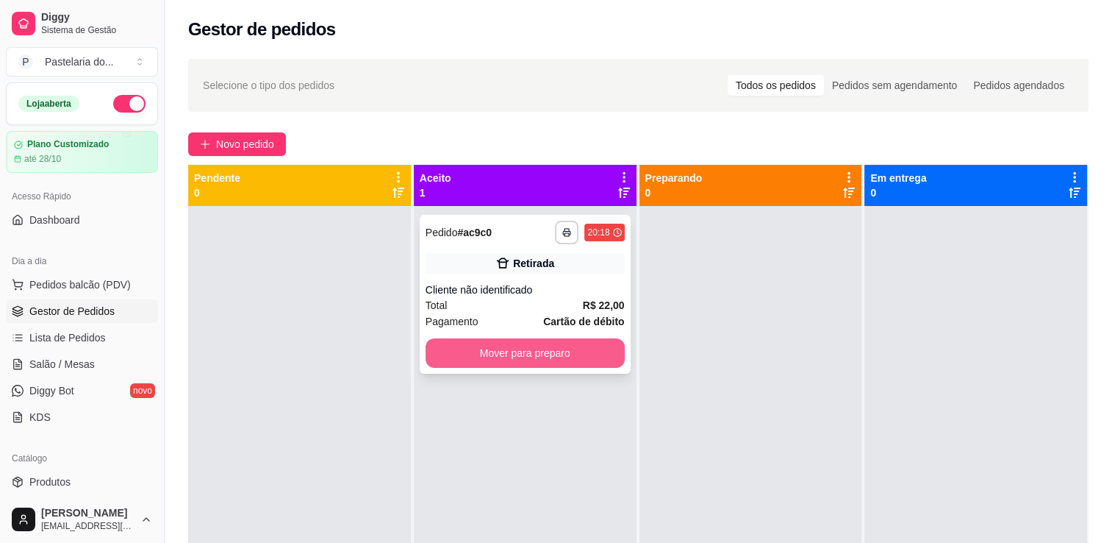
click at [597, 349] on button "Mover para preparo" at bounding box center [525, 352] width 199 height 29
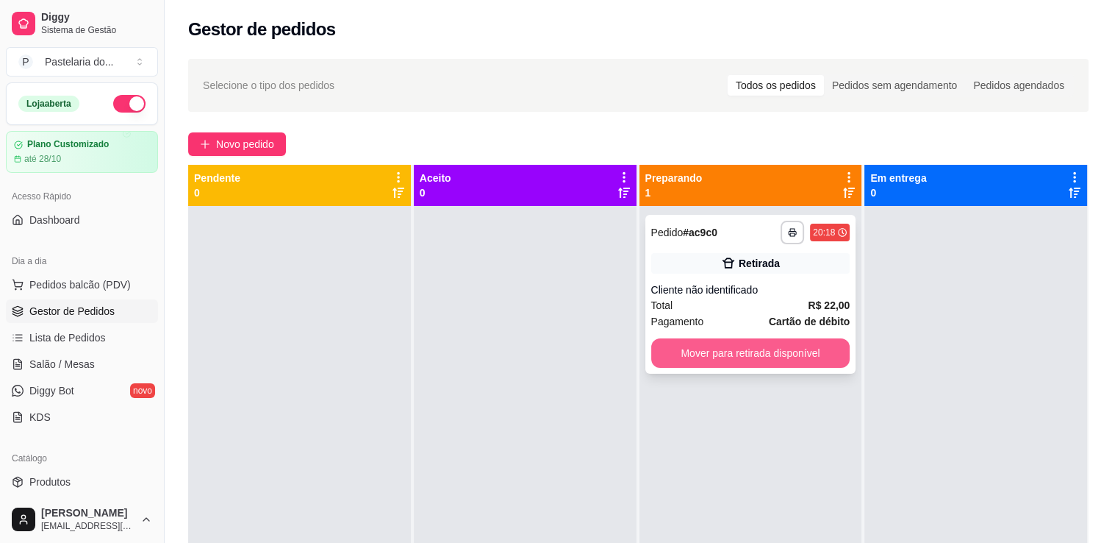
click at [818, 372] on div "**********" at bounding box center [751, 294] width 211 height 159
click at [818, 365] on button "Mover para retirada disponível" at bounding box center [750, 352] width 199 height 29
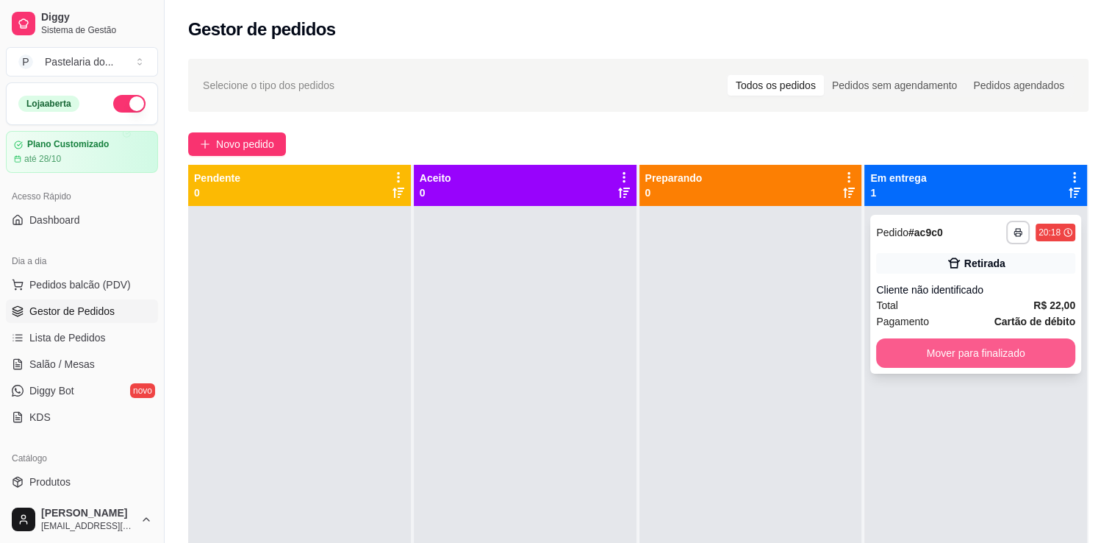
click at [935, 340] on button "Mover para finalizado" at bounding box center [975, 352] width 199 height 29
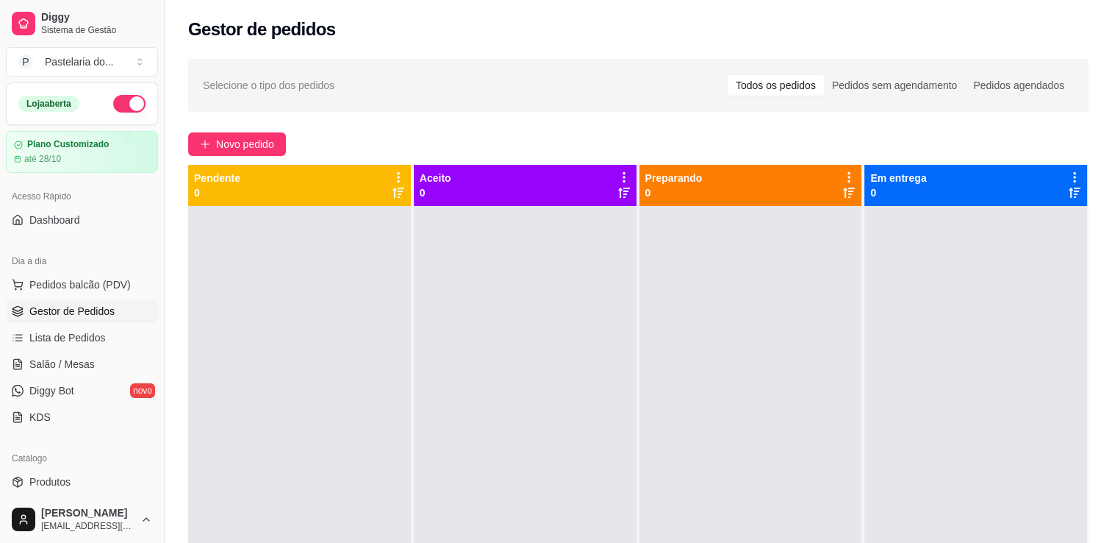
drag, startPoint x: 43, startPoint y: 306, endPoint x: 56, endPoint y: 310, distance: 13.9
click at [43, 306] on span "Gestor de Pedidos" at bounding box center [71, 311] width 85 height 15
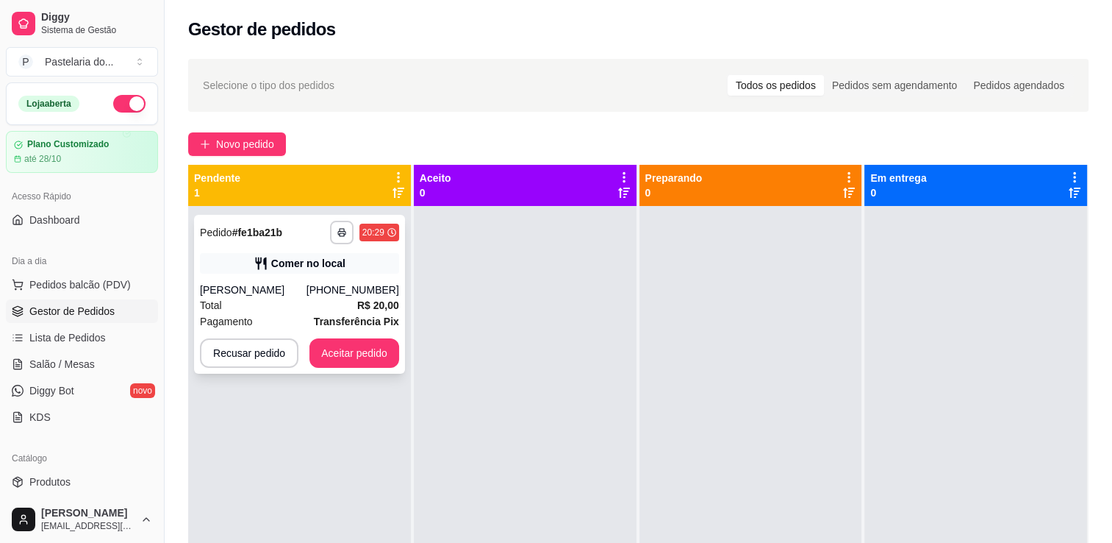
click at [237, 278] on div "**********" at bounding box center [299, 294] width 211 height 159
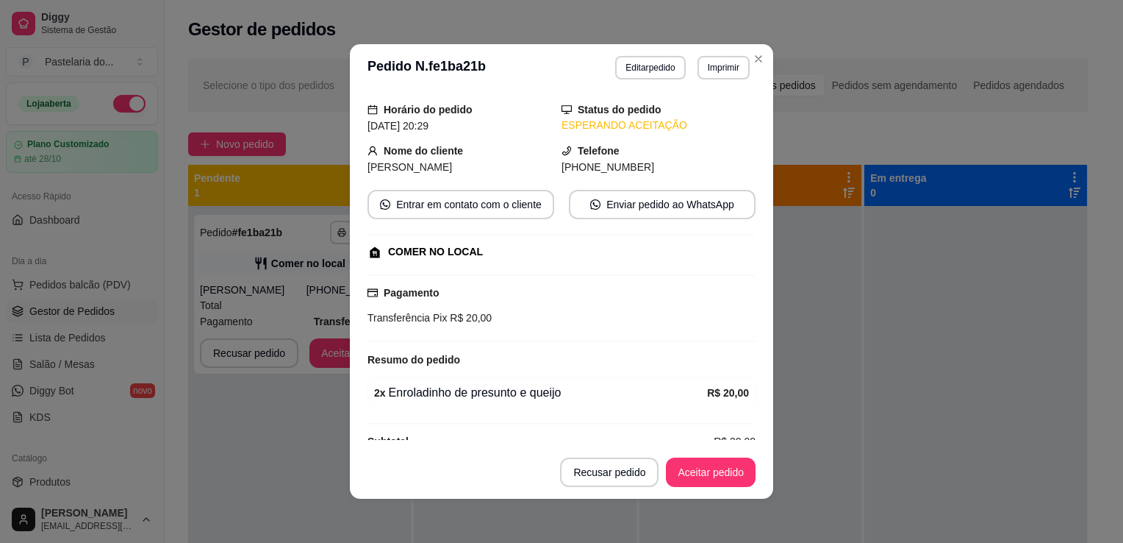
scroll to position [68, 0]
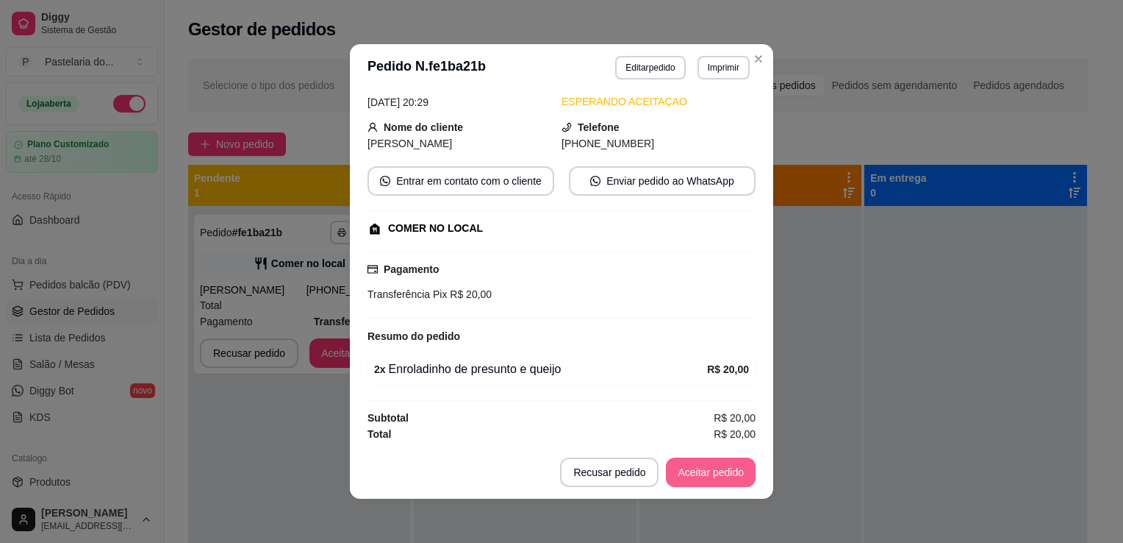
click at [721, 480] on button "Aceitar pedido" at bounding box center [711, 471] width 90 height 29
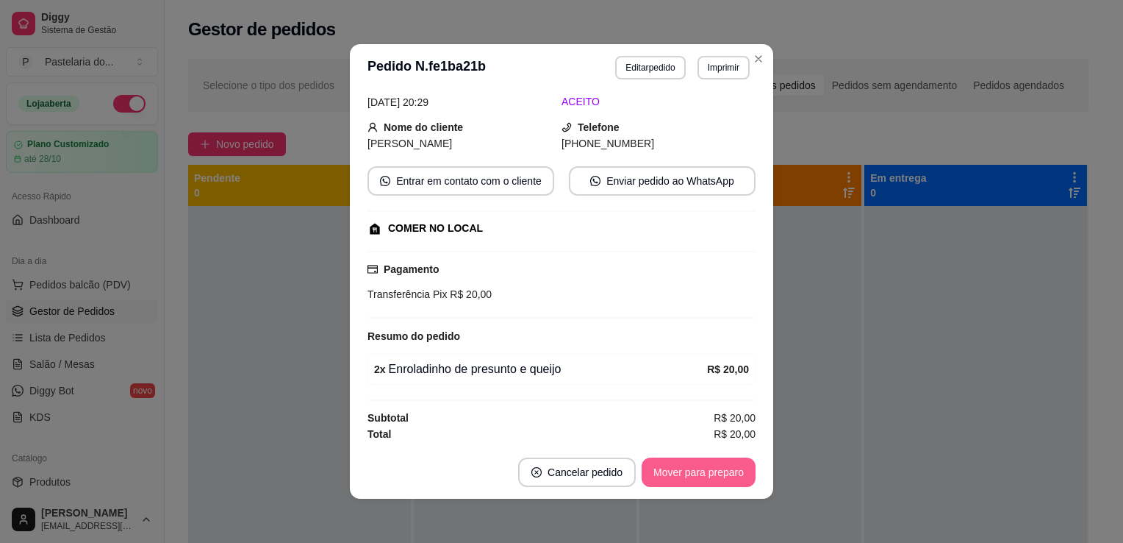
click at [721, 480] on button "Mover para preparo" at bounding box center [699, 471] width 114 height 29
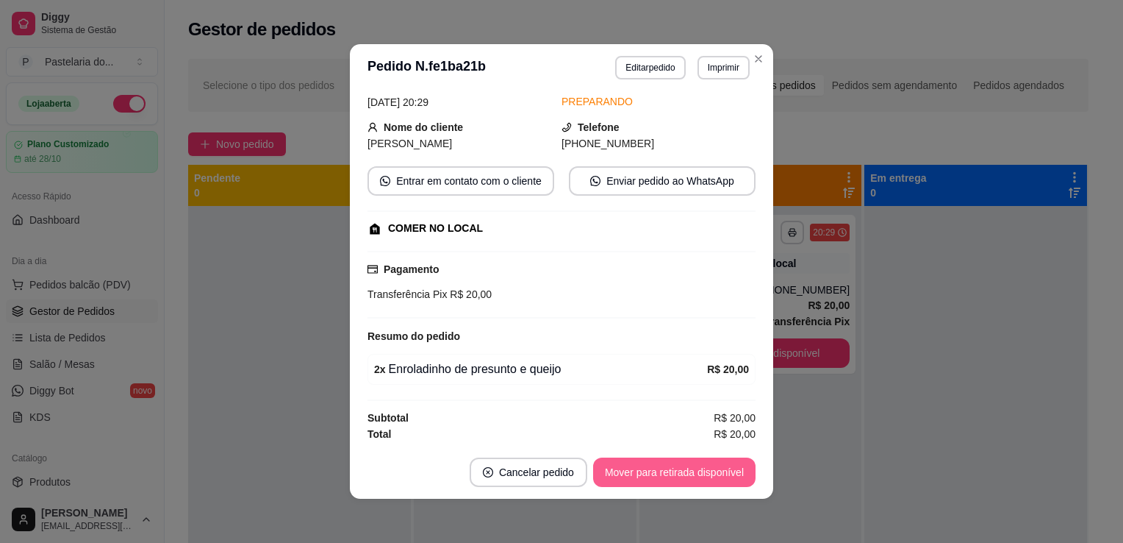
click at [722, 480] on button "Mover para retirada disponível" at bounding box center [674, 471] width 162 height 29
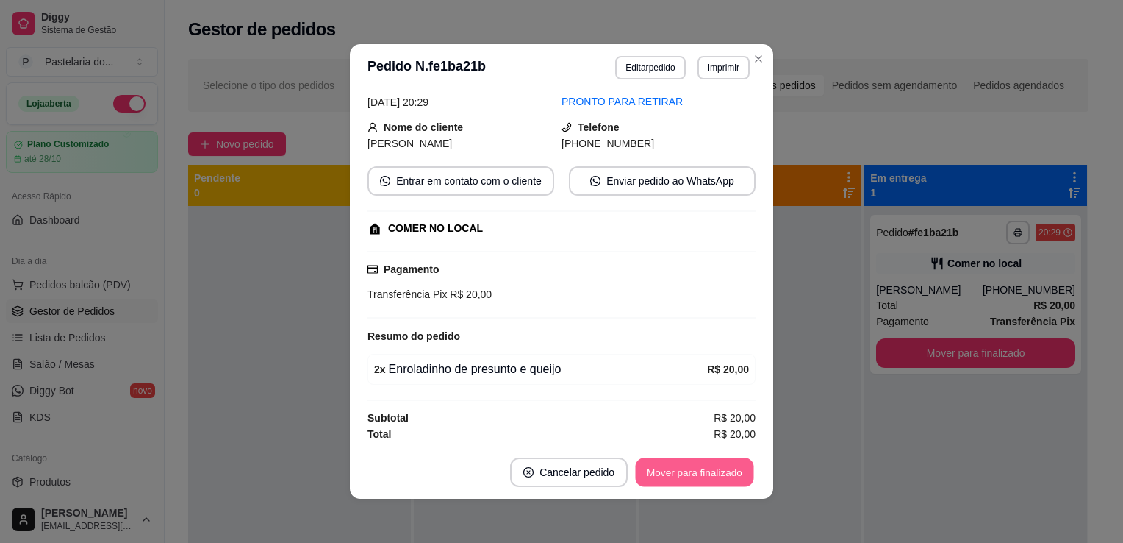
click at [722, 480] on button "Mover para finalizado" at bounding box center [695, 472] width 118 height 29
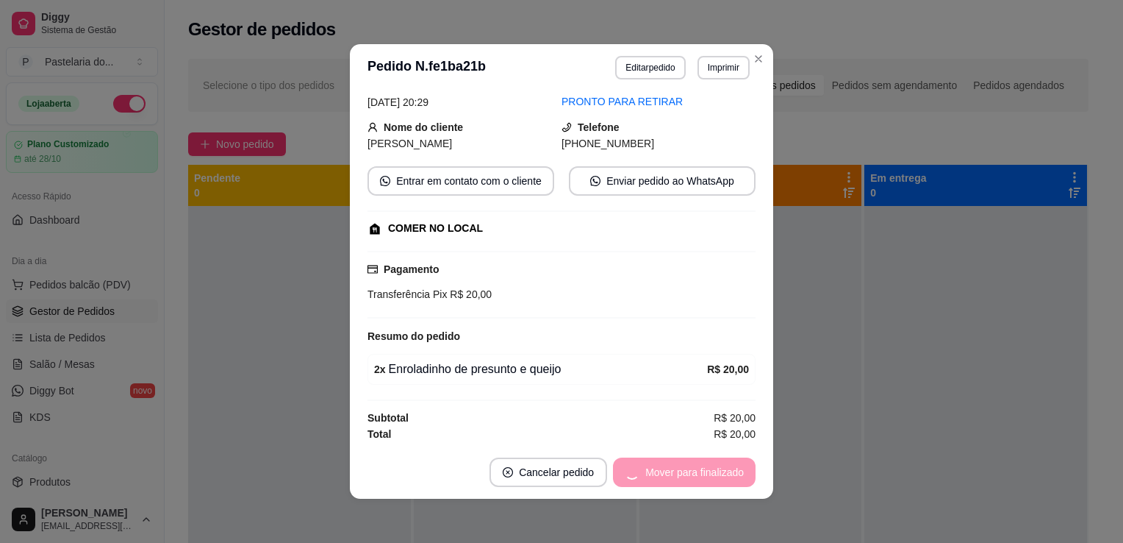
scroll to position [34, 0]
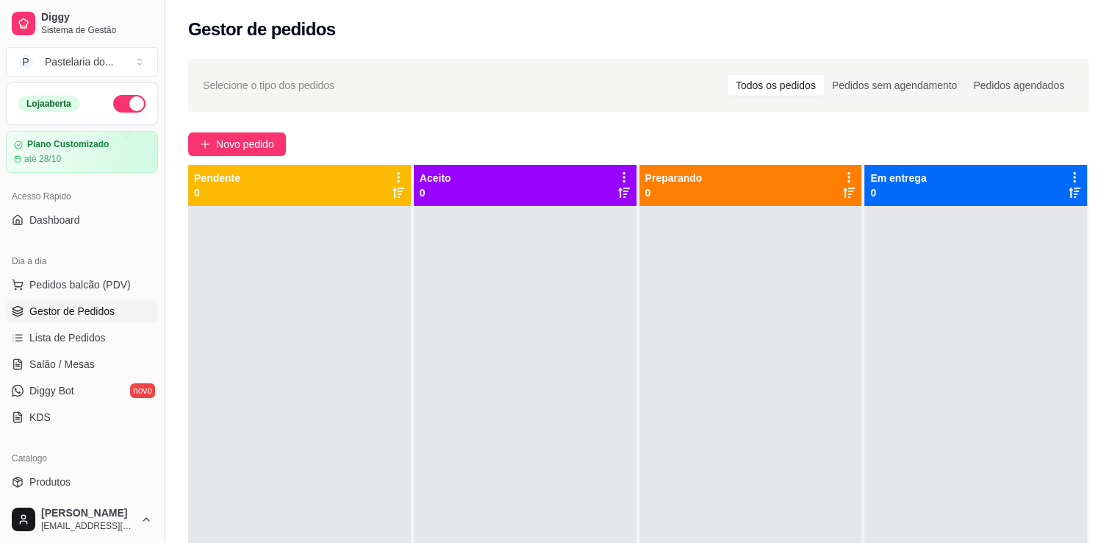
click at [71, 348] on ul "Pedidos balcão (PDV) Gestor de Pedidos Lista de Pedidos Salão / Mesas Diggy Bot…" at bounding box center [82, 351] width 152 height 156
click at [115, 284] on span "Pedidos balcão (PDV)" at bounding box center [79, 284] width 101 height 15
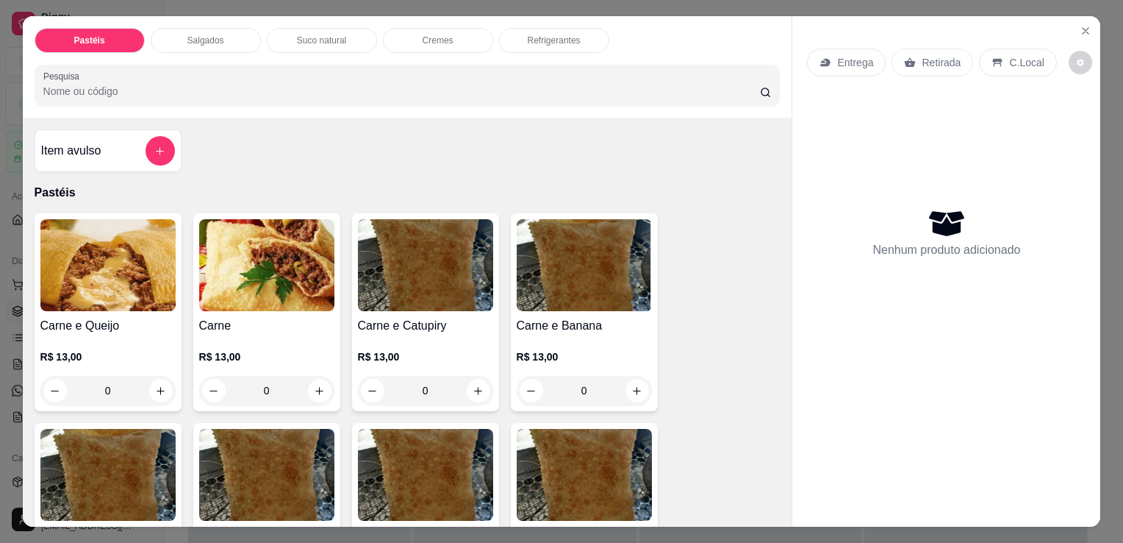
click at [515, 33] on div "Refrigerantes" at bounding box center [554, 40] width 110 height 25
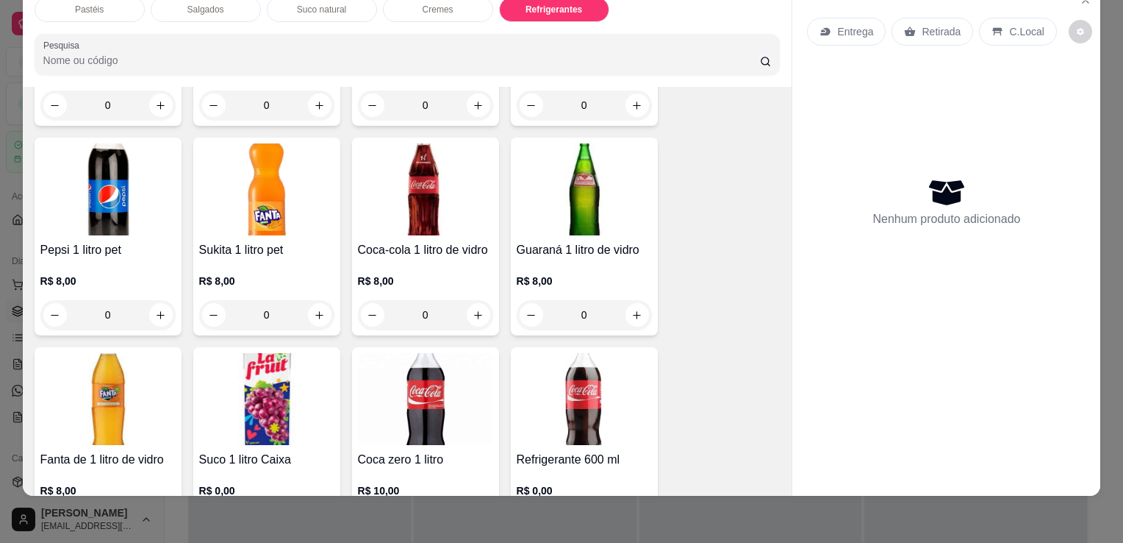
scroll to position [3617, 0]
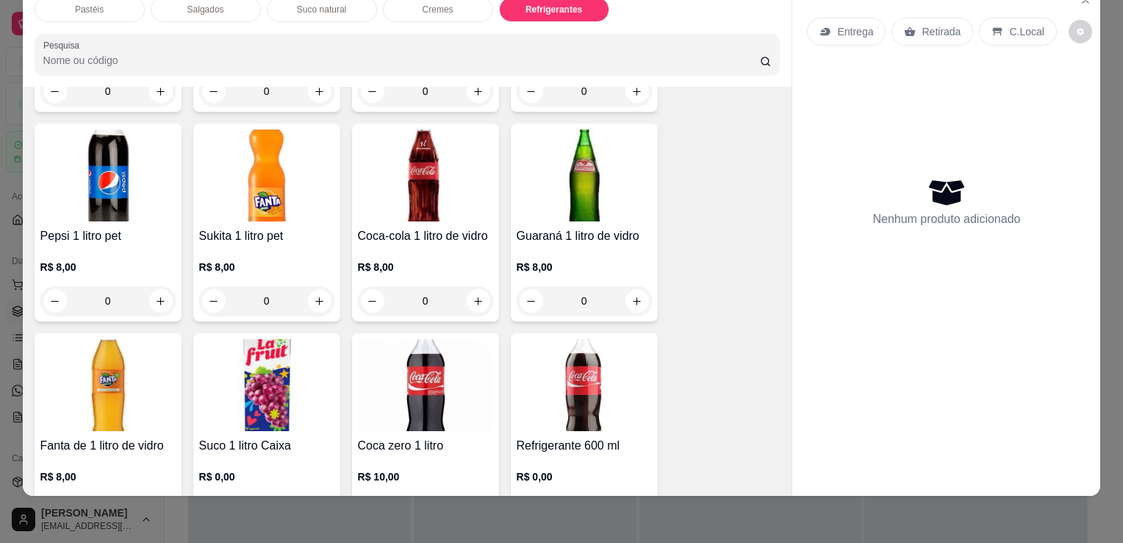
click at [597, 339] on img at bounding box center [584, 385] width 135 height 92
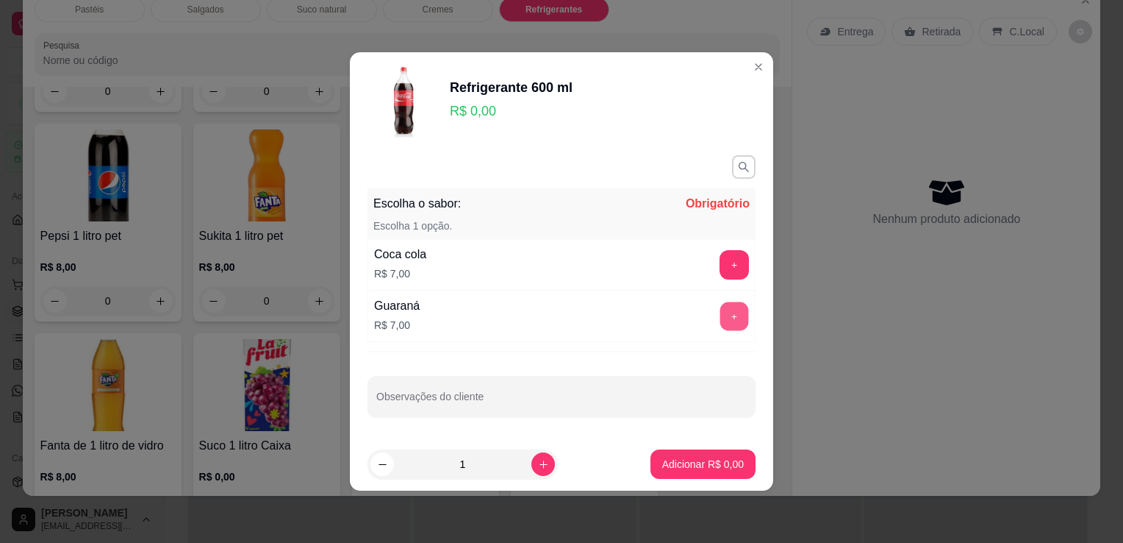
click at [721, 310] on button "+" at bounding box center [735, 316] width 29 height 29
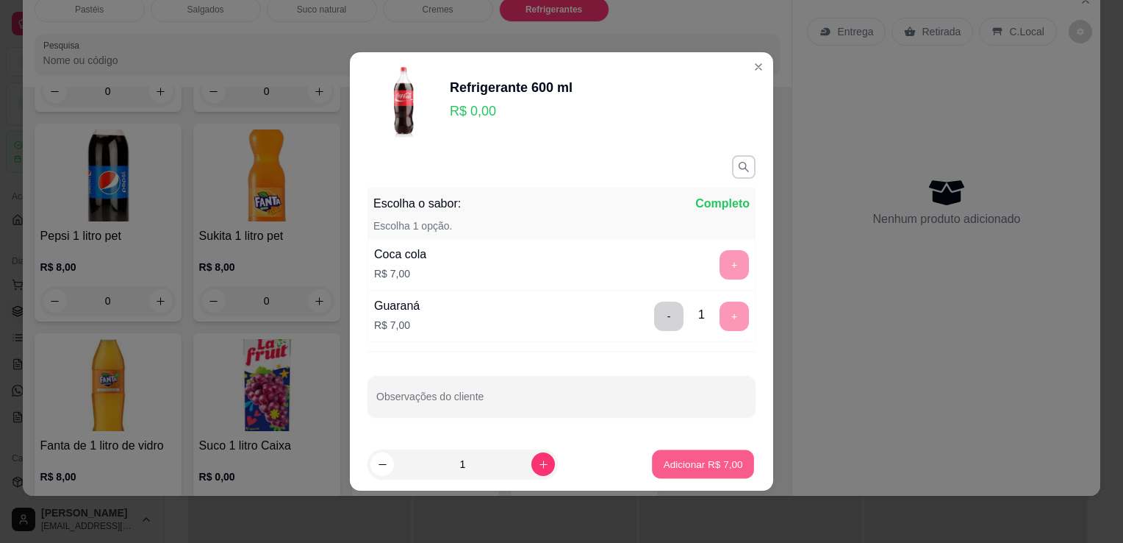
click at [707, 459] on p "Adicionar R$ 7,00" at bounding box center [702, 464] width 79 height 14
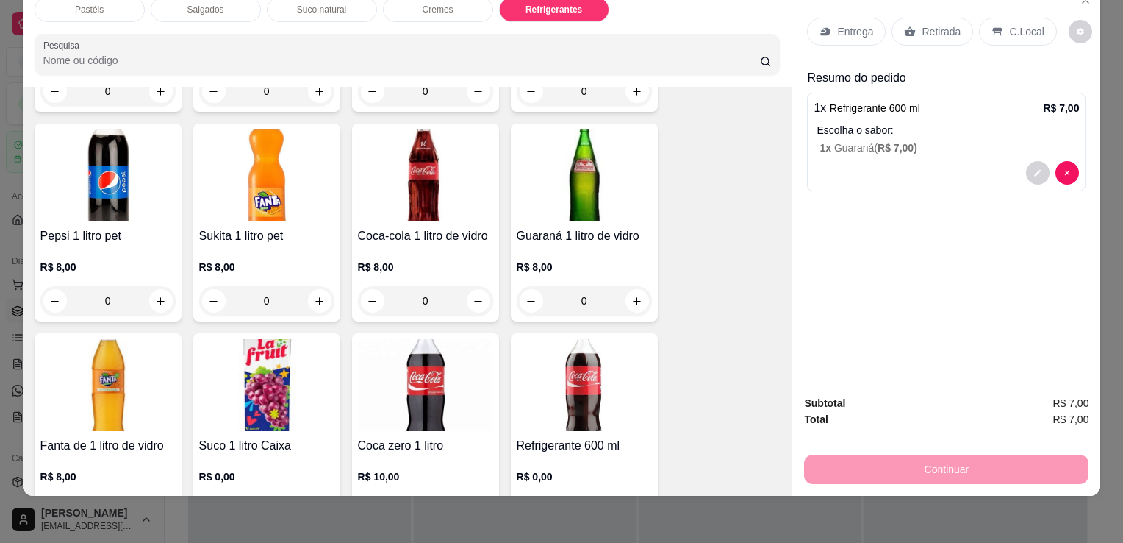
click at [907, 28] on div "Retirada" at bounding box center [933, 32] width 82 height 28
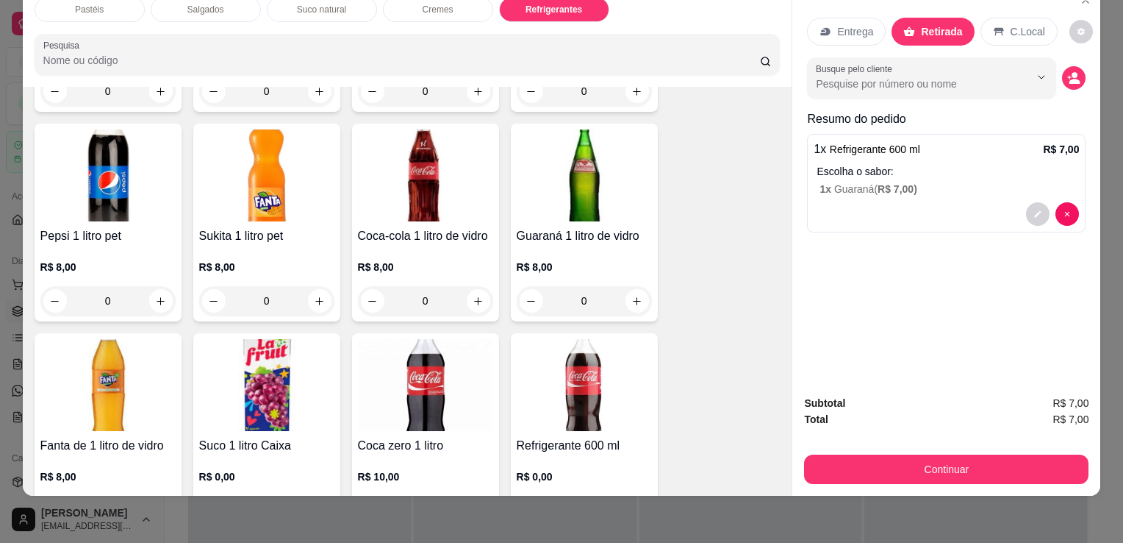
click at [940, 469] on button "Continuar" at bounding box center [946, 468] width 285 height 29
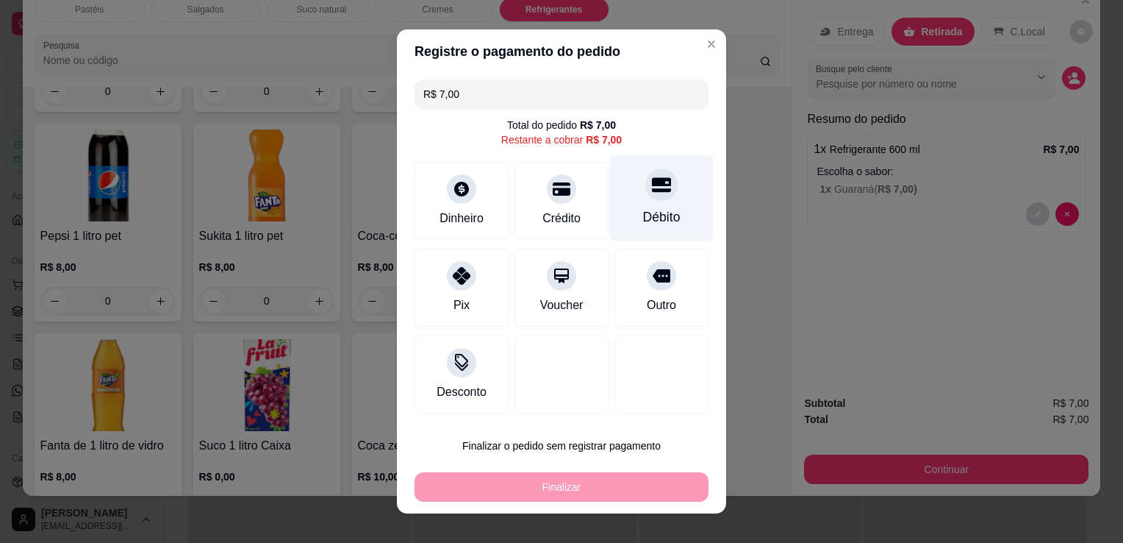
click at [643, 210] on div "Débito" at bounding box center [661, 216] width 37 height 19
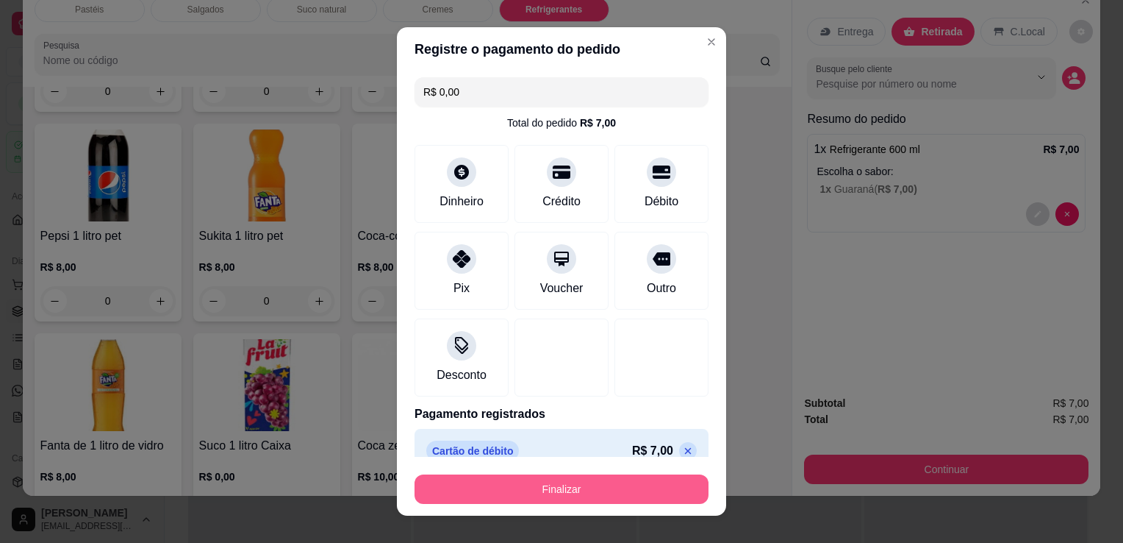
click at [581, 498] on button "Finalizar" at bounding box center [562, 488] width 294 height 29
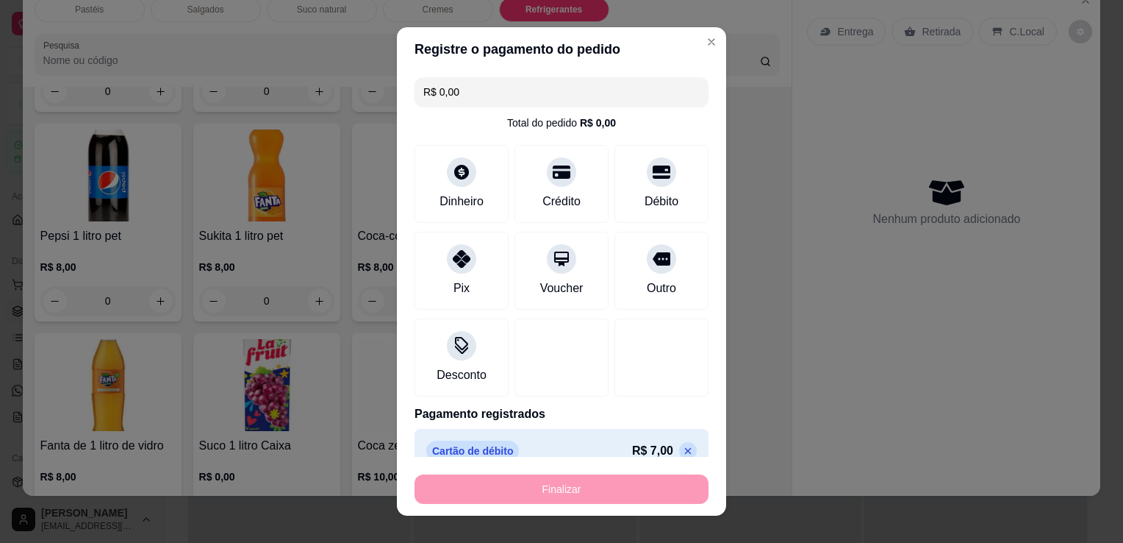
type input "-R$ 7,00"
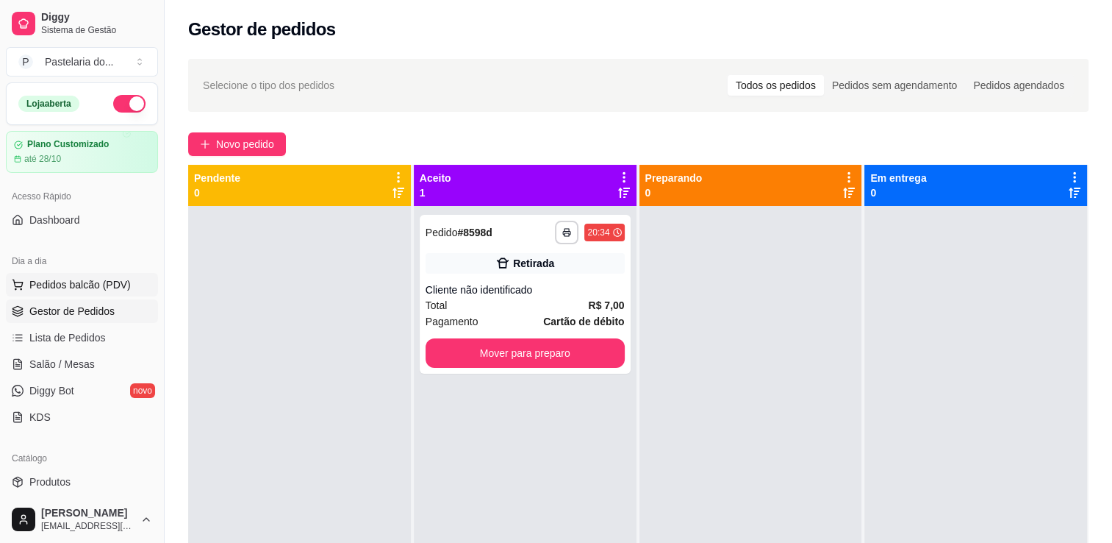
click at [126, 281] on button "Pedidos balcão (PDV)" at bounding box center [82, 285] width 152 height 24
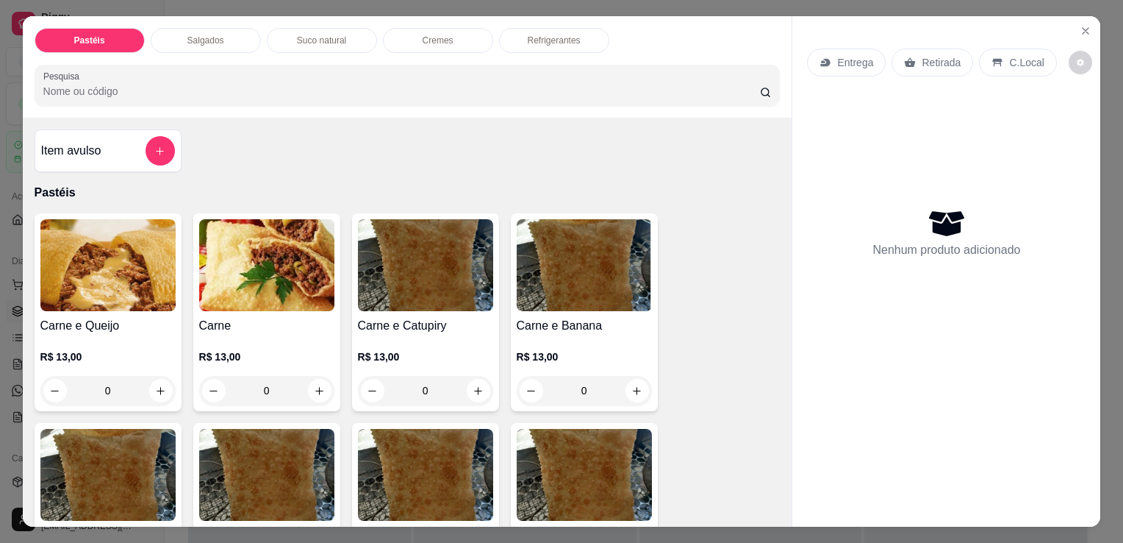
click at [244, 28] on div "Salgados" at bounding box center [206, 40] width 110 height 25
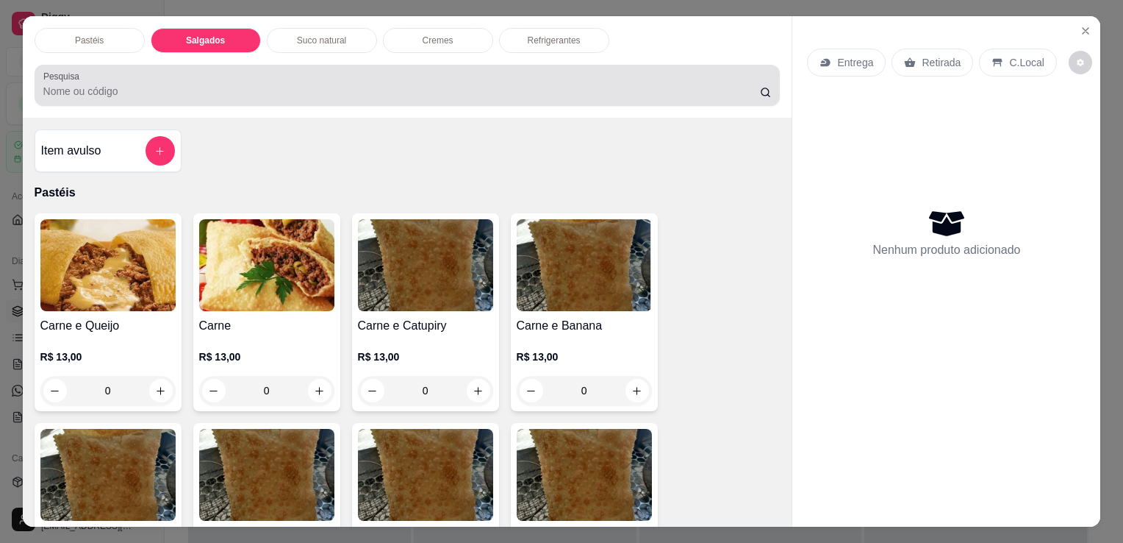
scroll to position [36, 0]
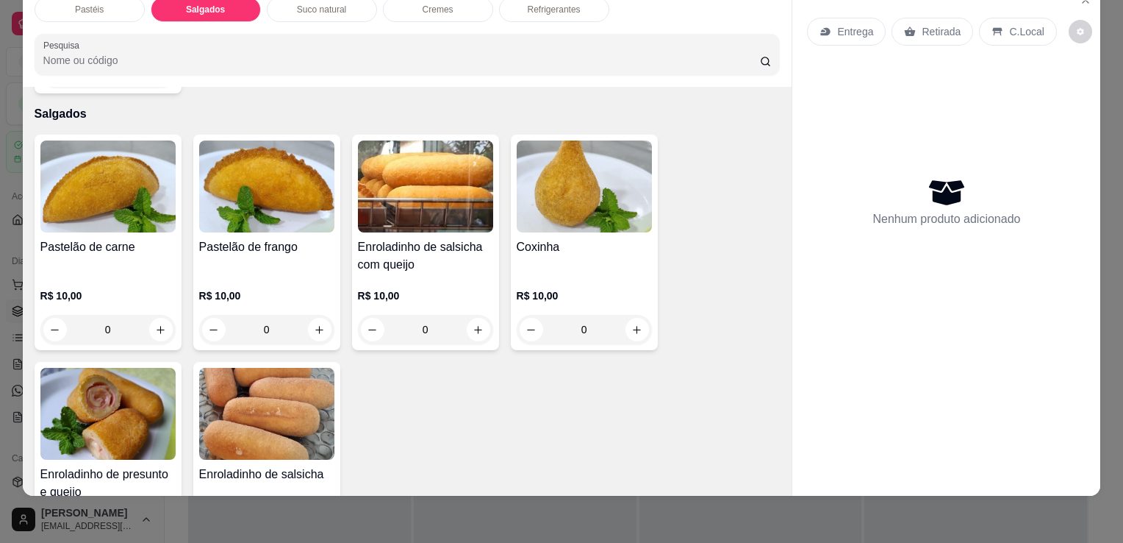
click at [554, 238] on h4 "Coxinha" at bounding box center [584, 247] width 135 height 18
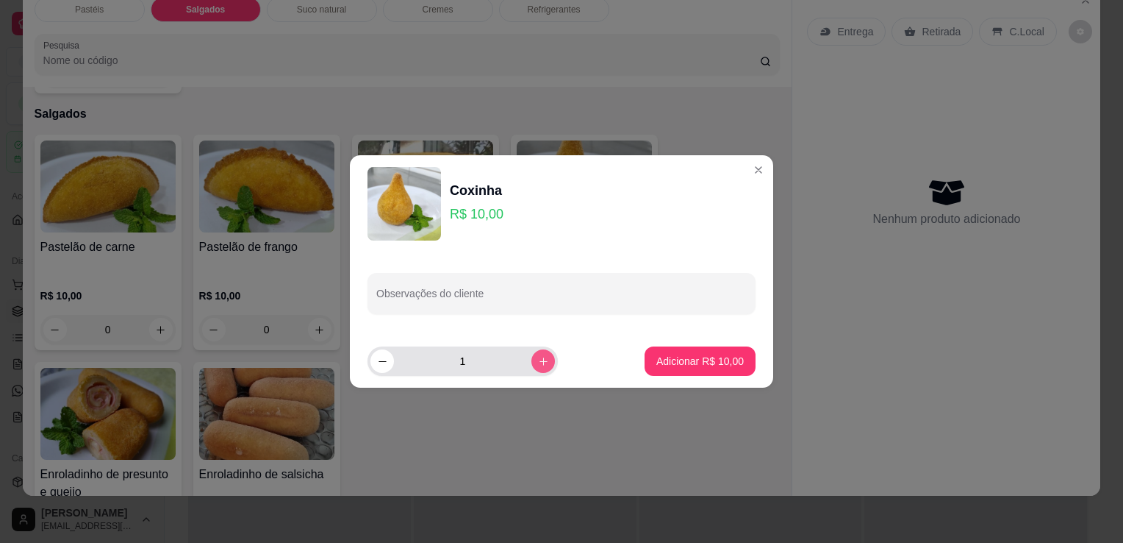
click at [538, 356] on icon "increase-product-quantity" at bounding box center [543, 361] width 11 height 11
type input "5"
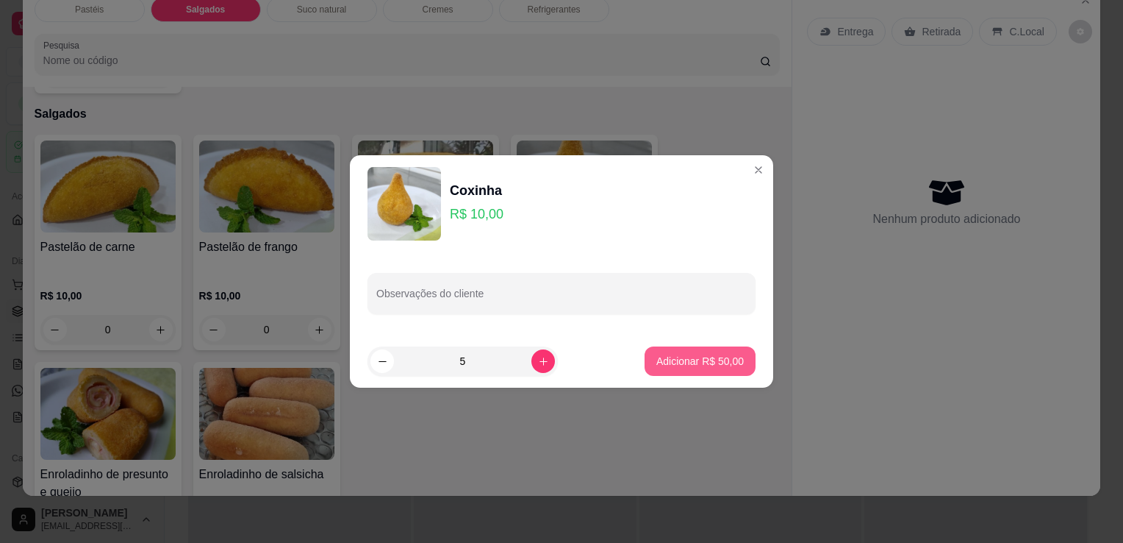
click at [730, 369] on button "Adicionar R$ 50,00" at bounding box center [700, 360] width 111 height 29
type input "5"
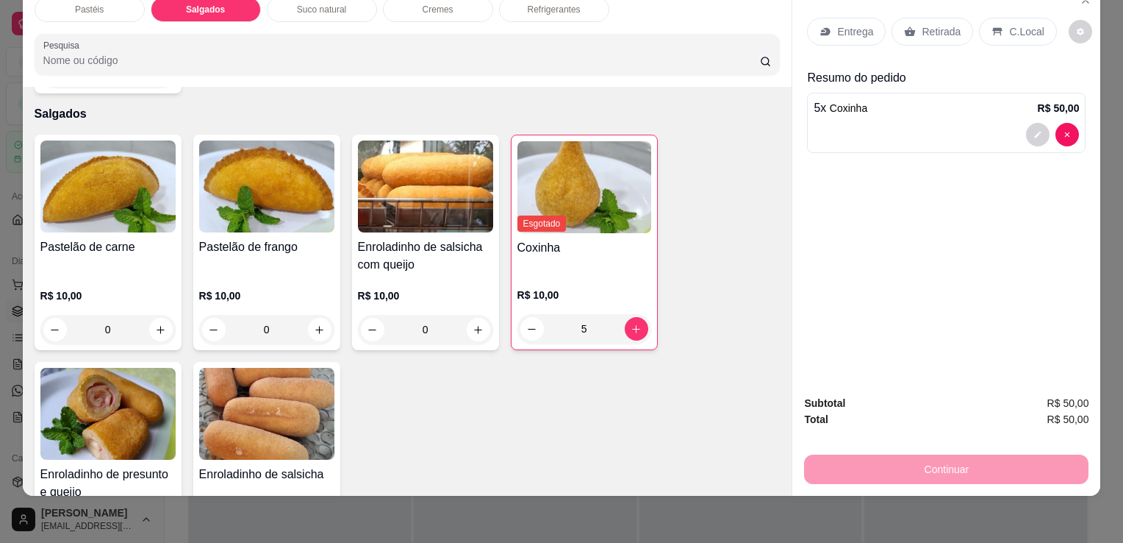
click at [945, 24] on p "Retirada" at bounding box center [941, 31] width 39 height 15
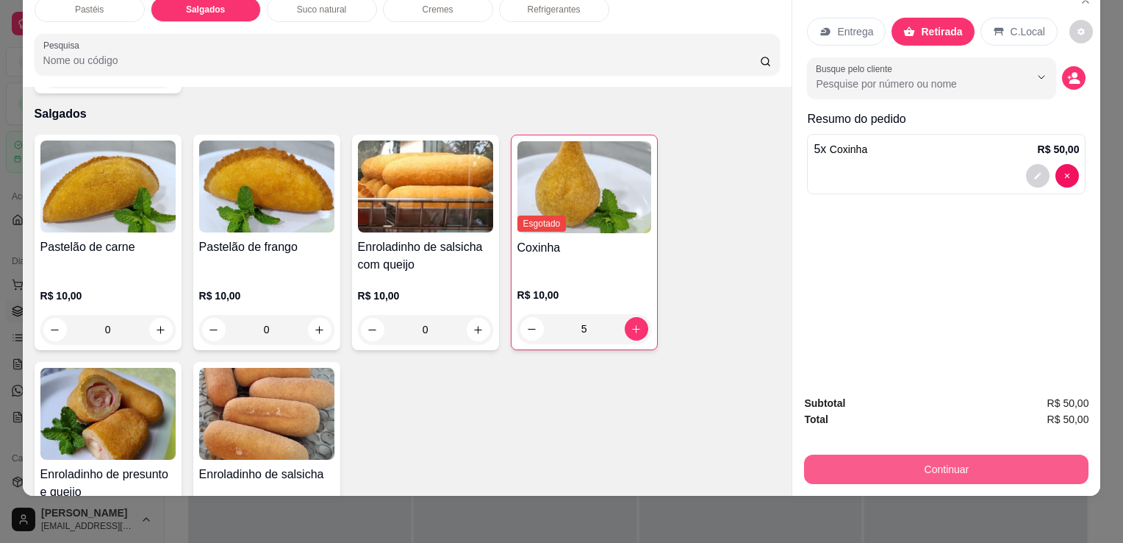
click at [909, 469] on button "Continuar" at bounding box center [946, 468] width 285 height 29
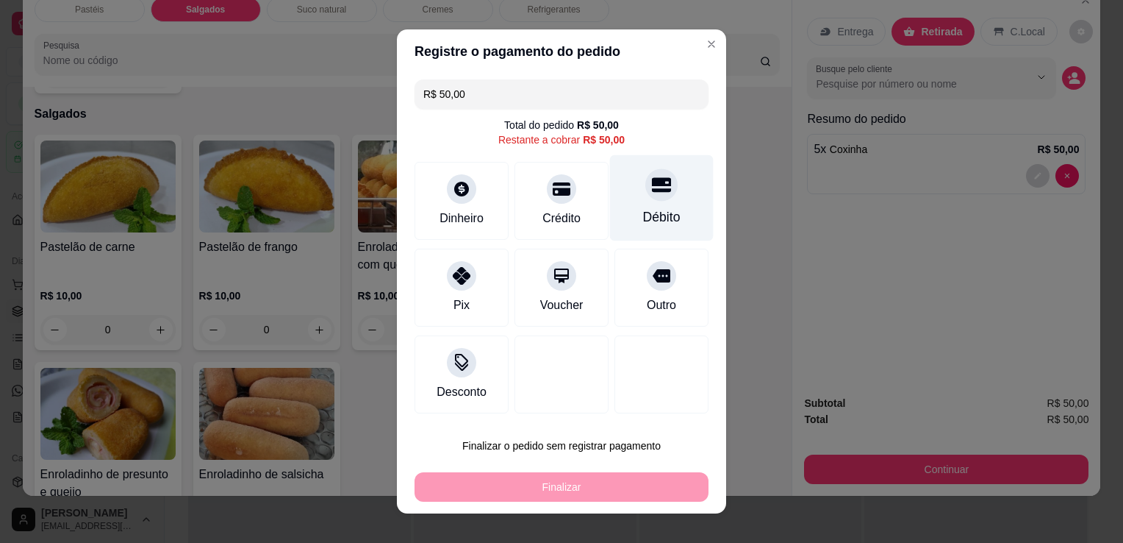
click at [621, 204] on div "Débito" at bounding box center [662, 198] width 104 height 86
type input "R$ 0,00"
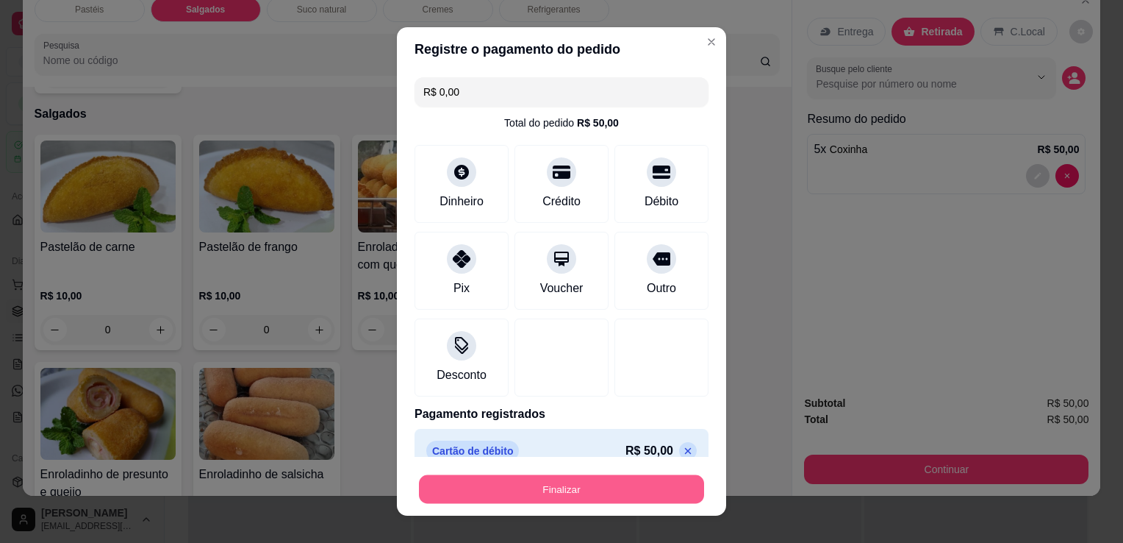
click at [591, 485] on button "Finalizar" at bounding box center [561, 489] width 285 height 29
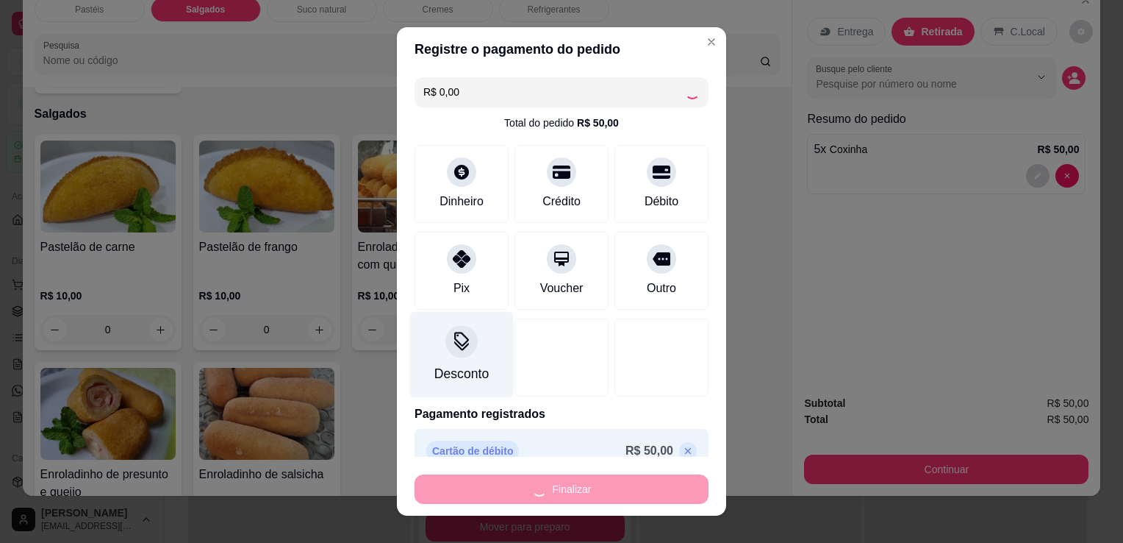
type input "0"
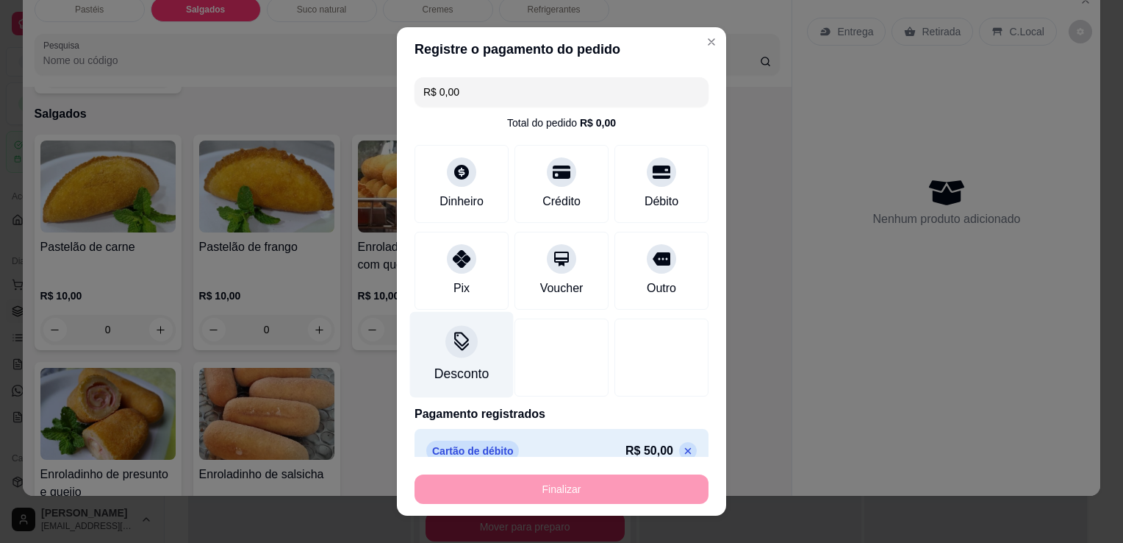
type input "-R$ 50,00"
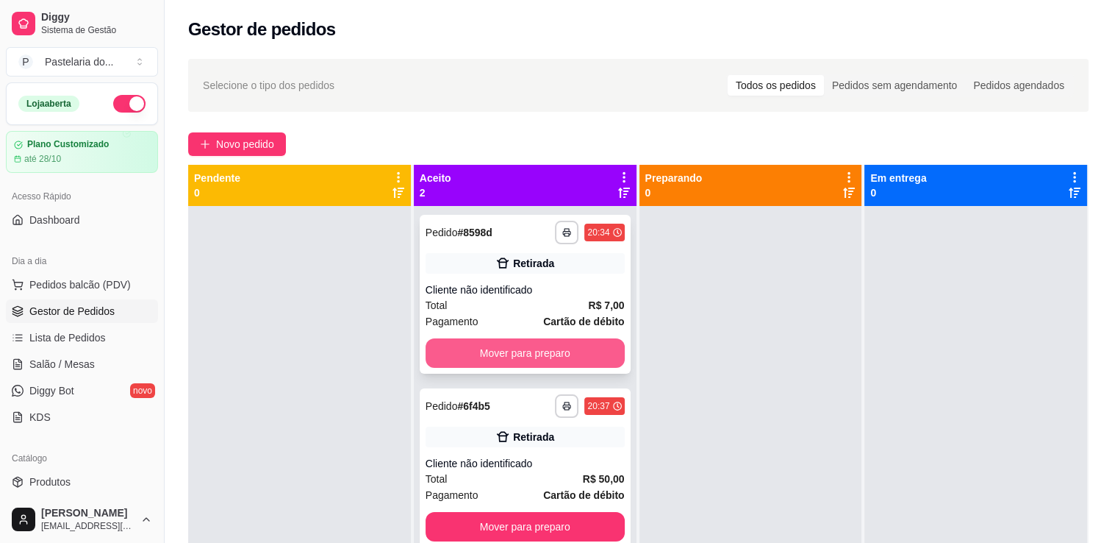
click at [499, 351] on button "Mover para preparo" at bounding box center [525, 352] width 199 height 29
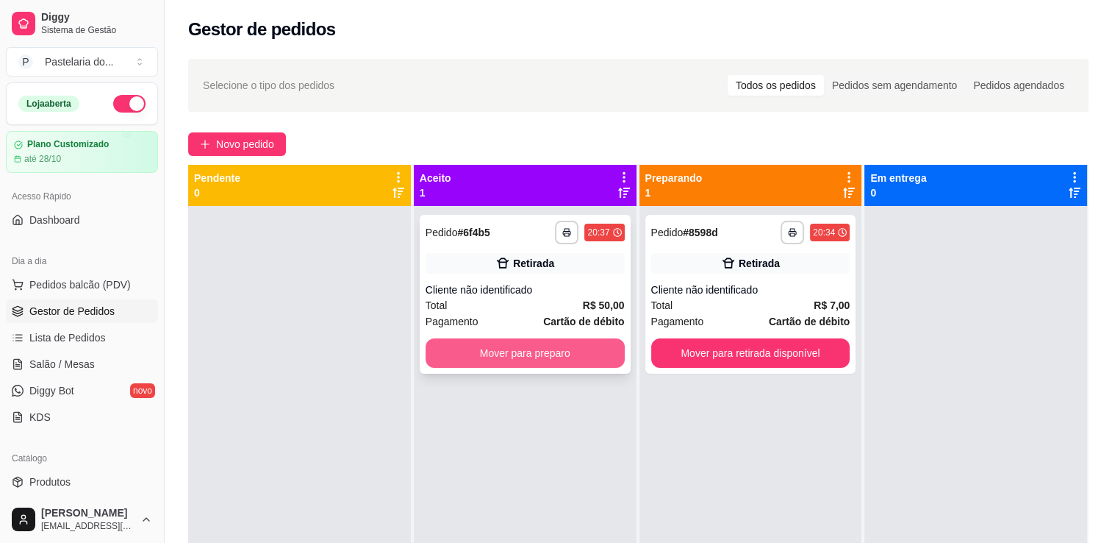
click at [507, 363] on button "Mover para preparo" at bounding box center [525, 352] width 199 height 29
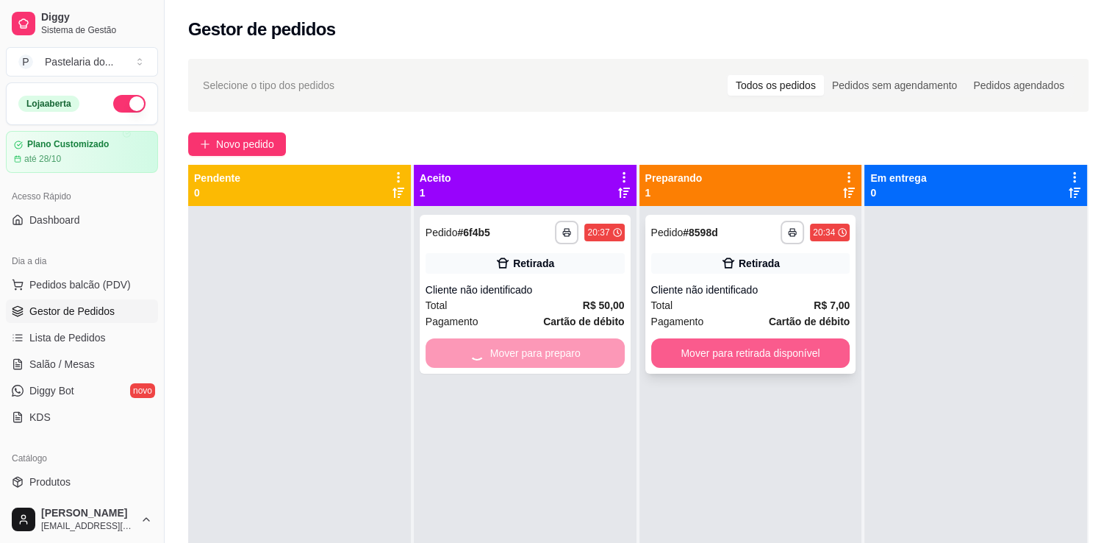
click at [746, 340] on button "Mover para retirada disponível" at bounding box center [750, 352] width 199 height 29
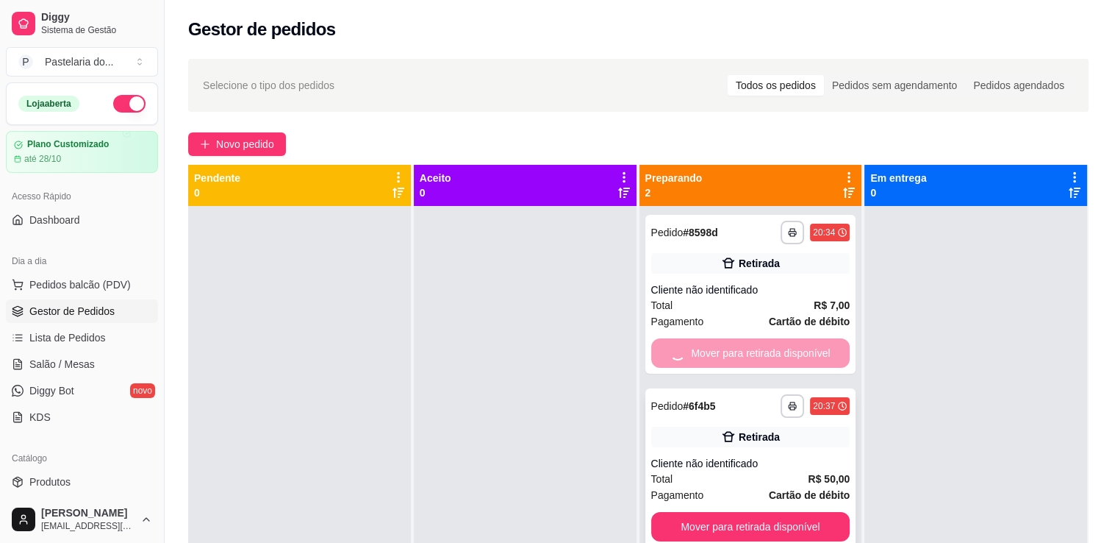
click at [765, 512] on button "Mover para retirada disponível" at bounding box center [750, 526] width 199 height 29
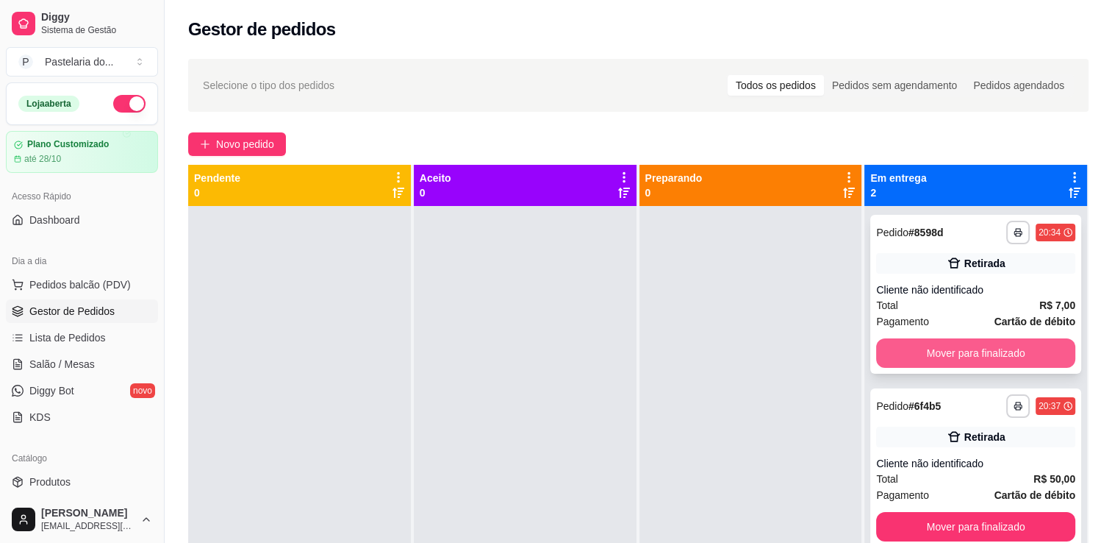
click at [968, 346] on button "Mover para finalizado" at bounding box center [975, 352] width 199 height 29
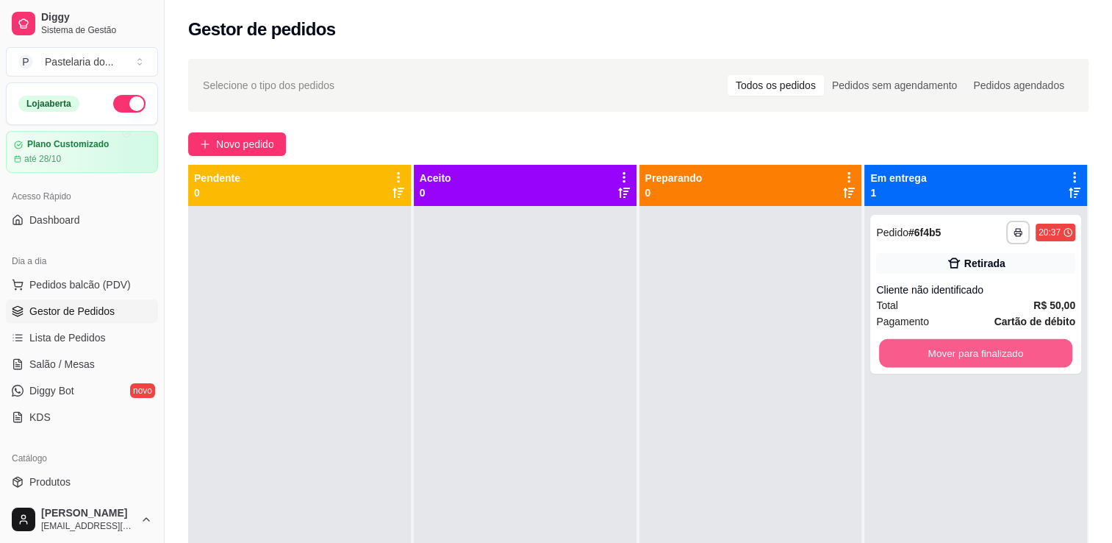
click at [969, 346] on button "Mover para finalizado" at bounding box center [975, 353] width 193 height 29
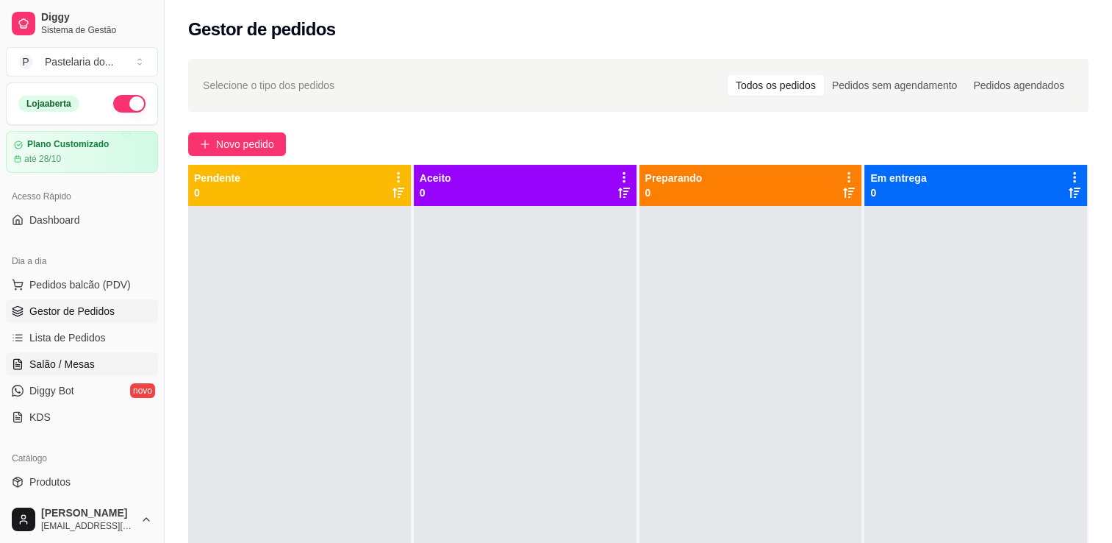
click at [63, 357] on span "Salão / Mesas" at bounding box center [61, 364] width 65 height 15
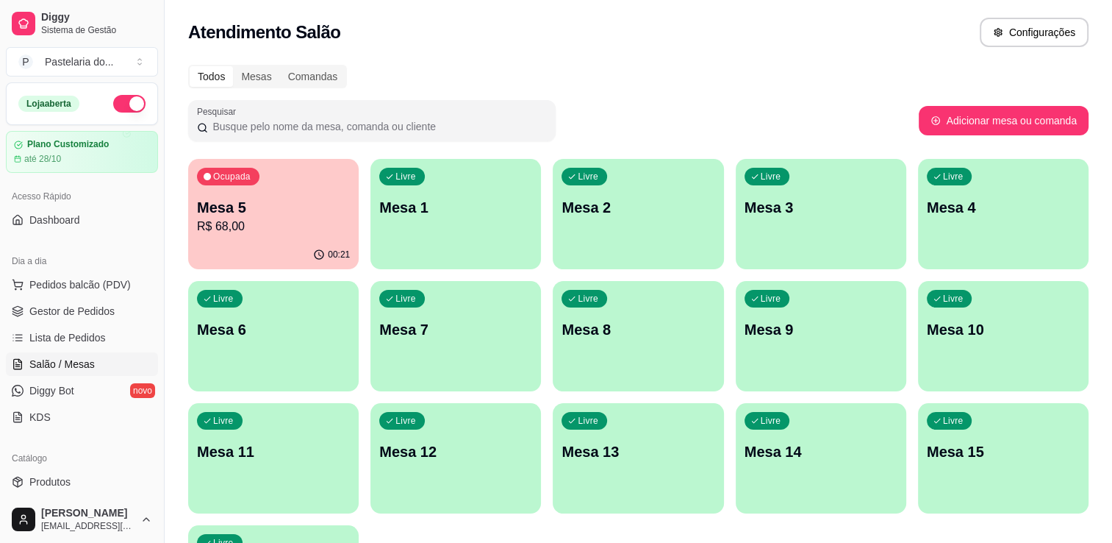
click at [254, 250] on div "00:21" at bounding box center [273, 254] width 171 height 29
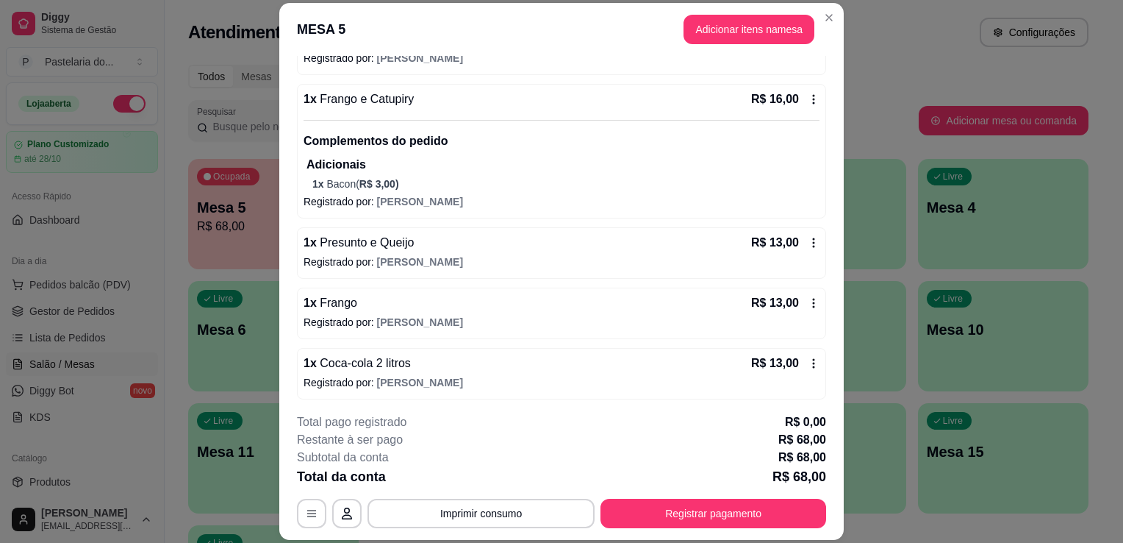
scroll to position [172, 0]
click at [776, 17] on button "Adicionar itens na mesa" at bounding box center [749, 29] width 126 height 29
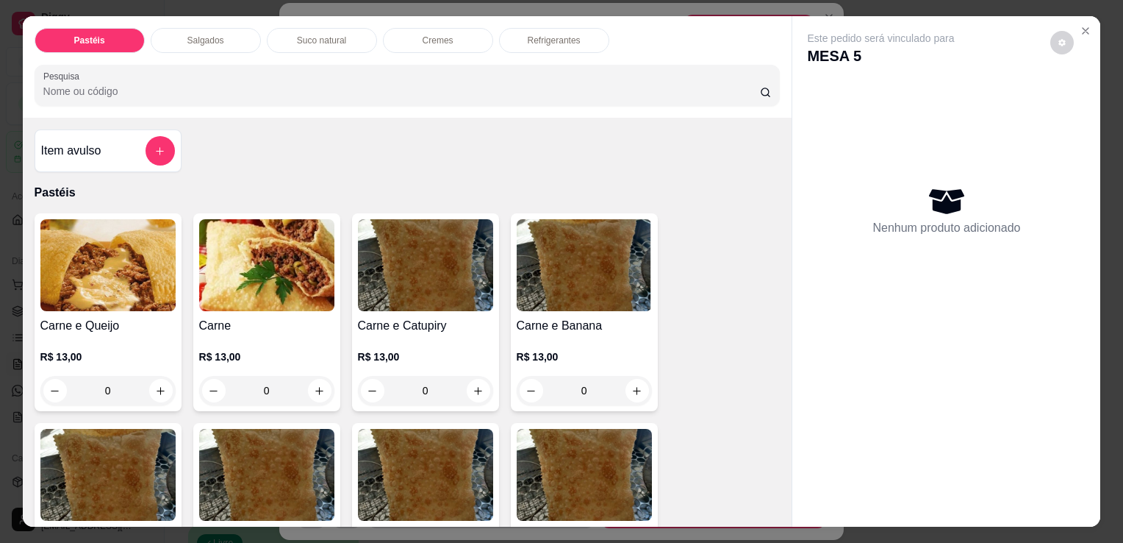
click at [212, 36] on p "Salgados" at bounding box center [205, 41] width 37 height 12
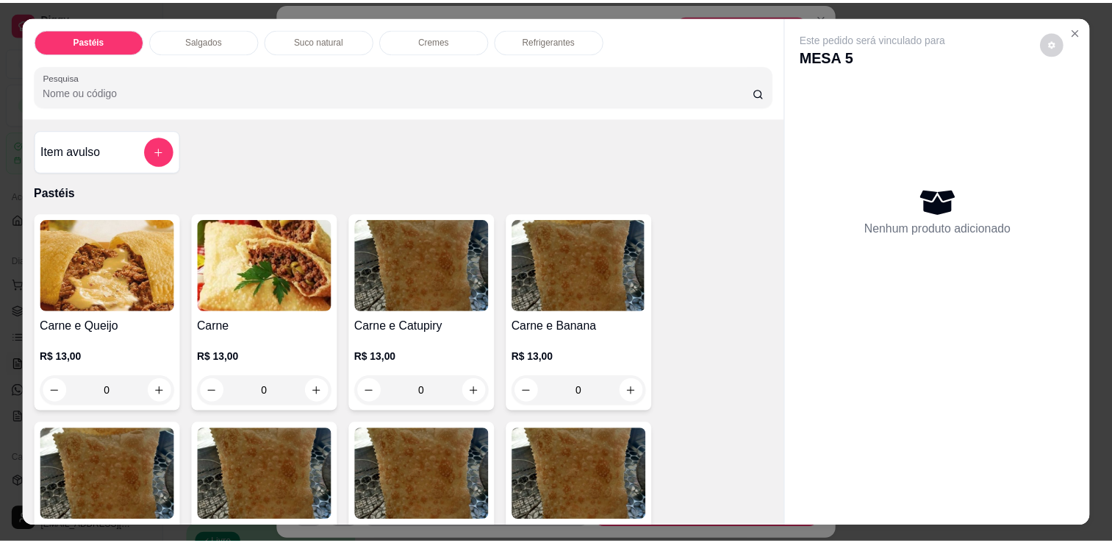
scroll to position [36, 0]
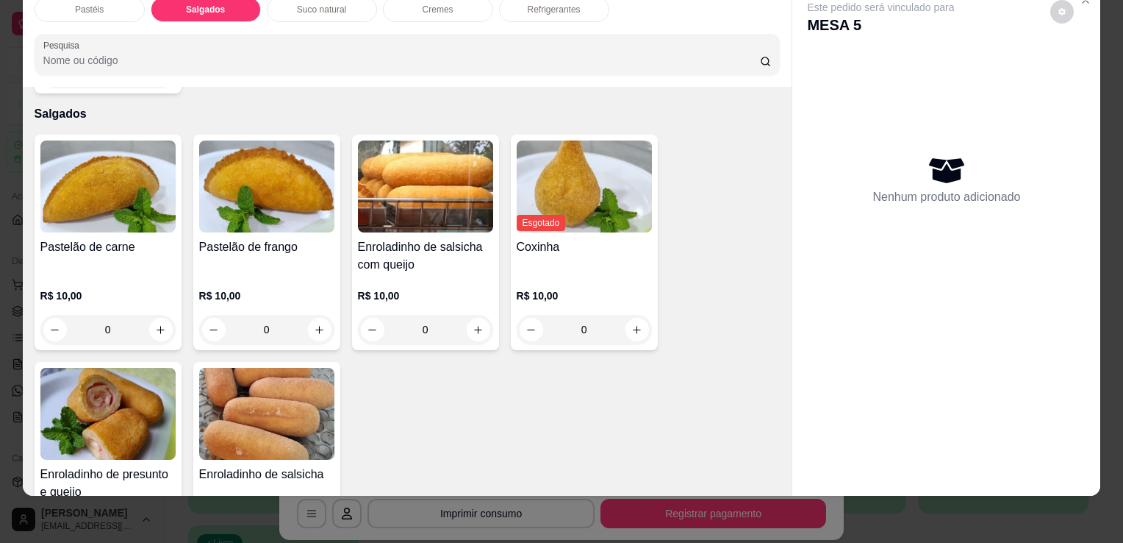
click at [118, 384] on img at bounding box center [107, 414] width 135 height 92
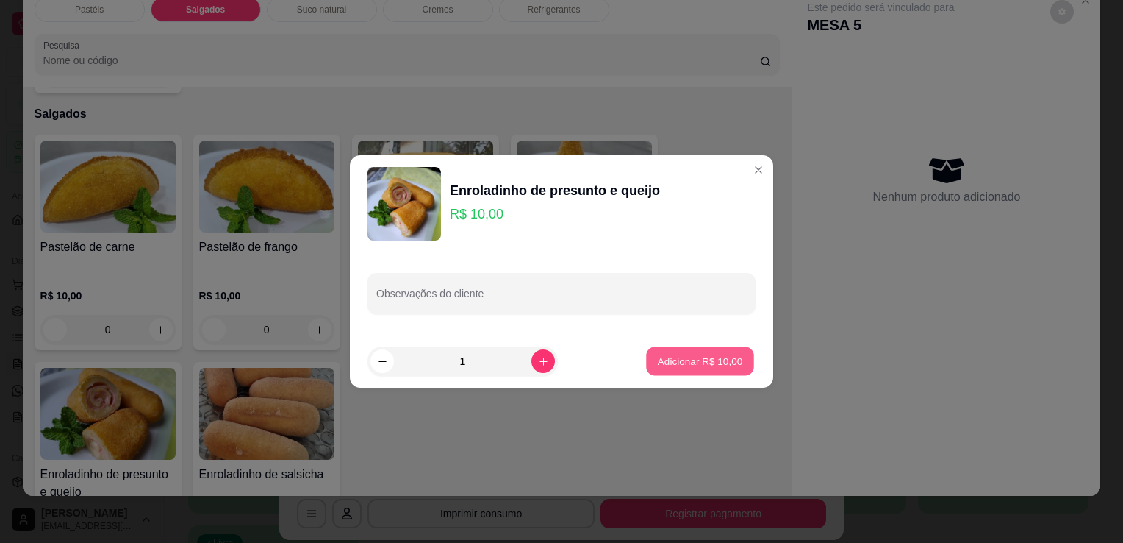
click at [697, 367] on p "Adicionar R$ 10,00" at bounding box center [700, 361] width 85 height 14
type input "1"
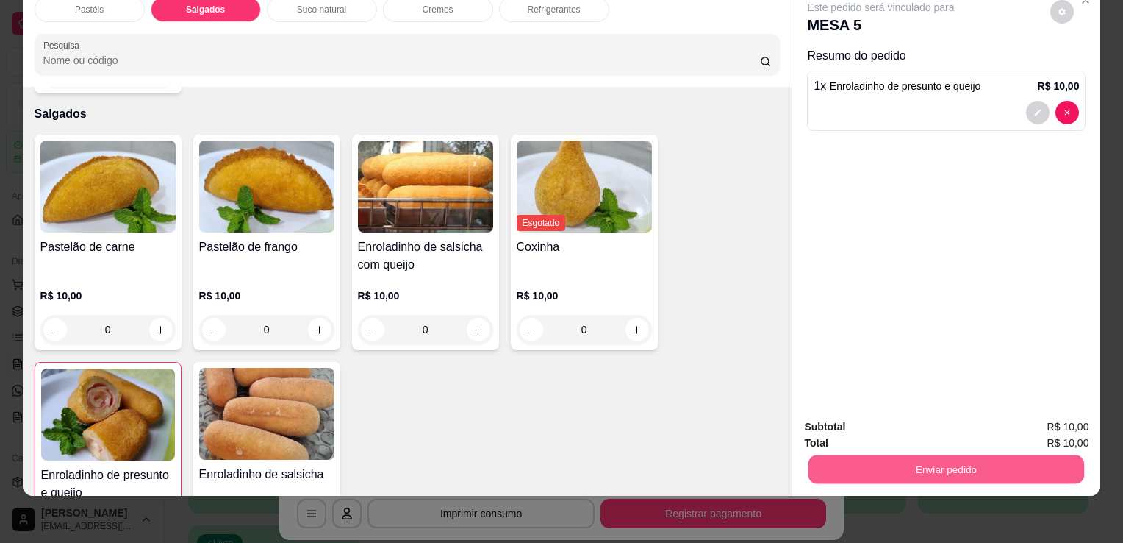
click at [944, 454] on button "Enviar pedido" at bounding box center [947, 468] width 276 height 29
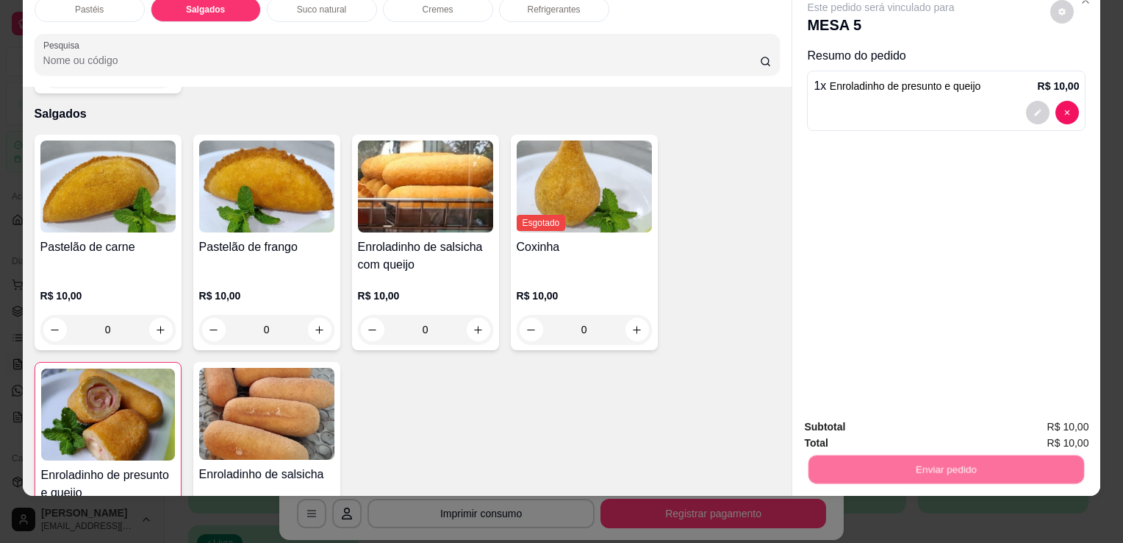
click at [1054, 409] on button "Enviar pedido" at bounding box center [1050, 422] width 83 height 28
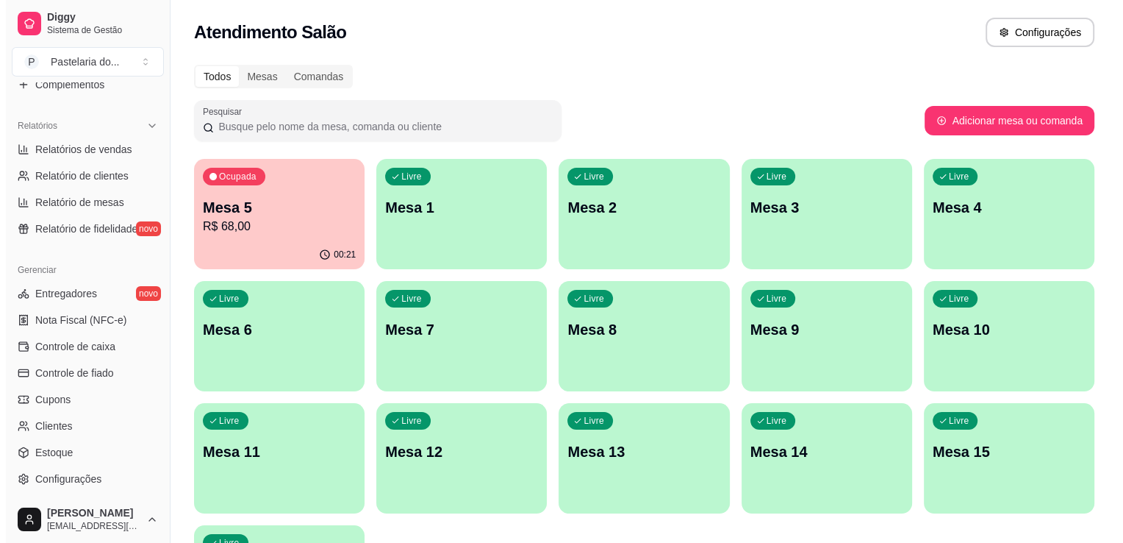
scroll to position [515, 0]
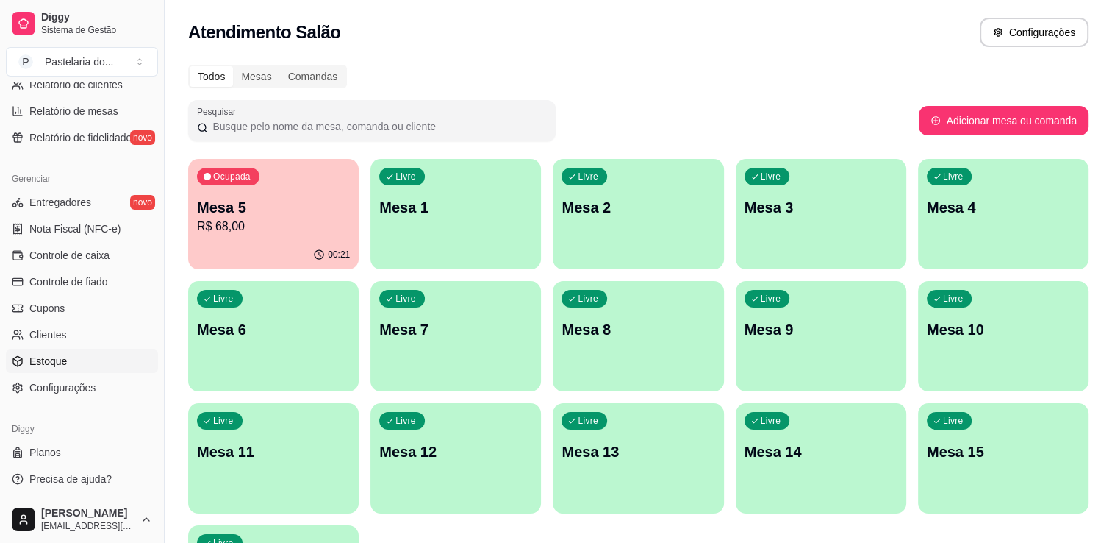
click at [97, 361] on link "Estoque" at bounding box center [82, 361] width 152 height 24
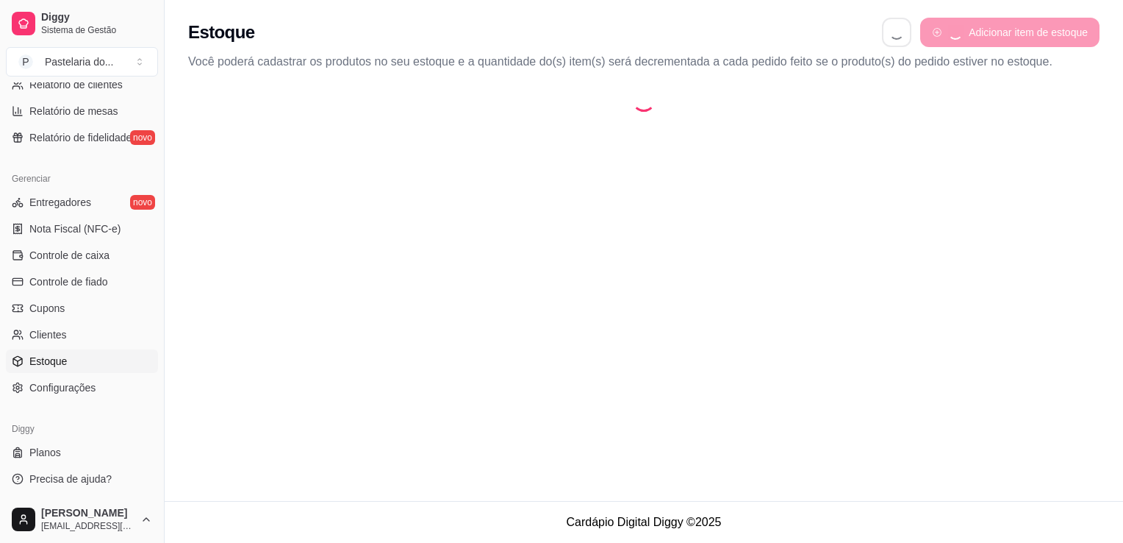
select select "QUANTITY_ORDER"
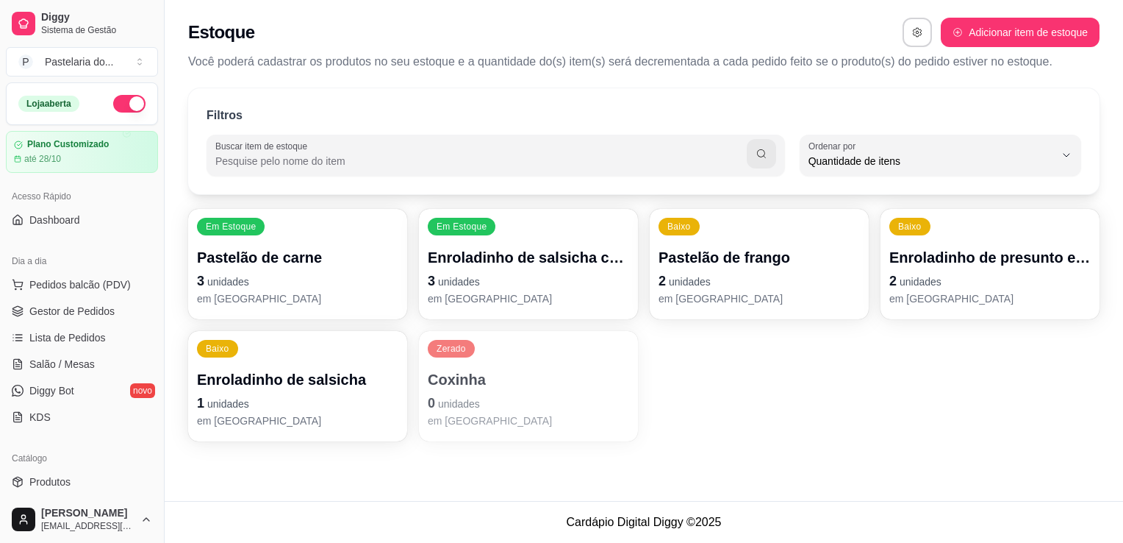
click at [1006, 260] on p "Enroladinho de presunto e queijo" at bounding box center [990, 257] width 201 height 21
click at [60, 357] on span "Salão / Mesas" at bounding box center [61, 364] width 65 height 15
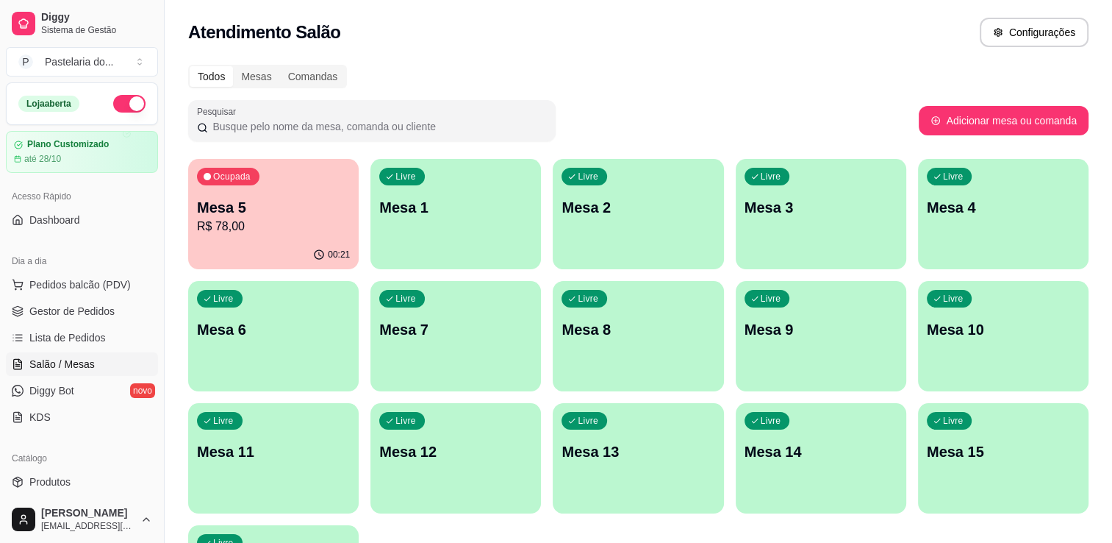
click at [255, 218] on p "R$ 78,00" at bounding box center [273, 227] width 153 height 18
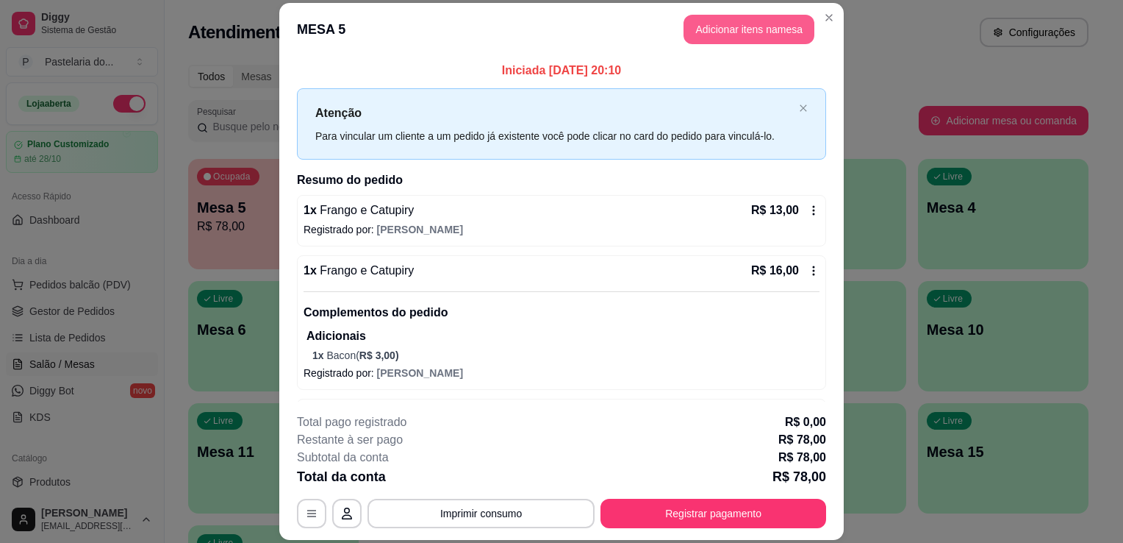
click at [765, 31] on button "Adicionar itens na mesa" at bounding box center [749, 29] width 131 height 29
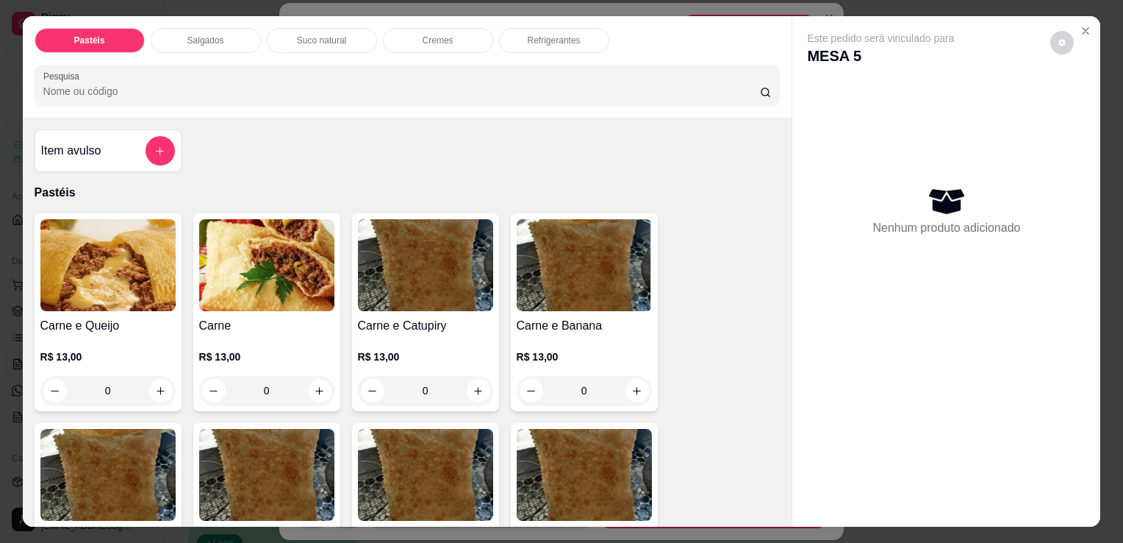
click at [203, 28] on div "Salgados" at bounding box center [206, 40] width 110 height 25
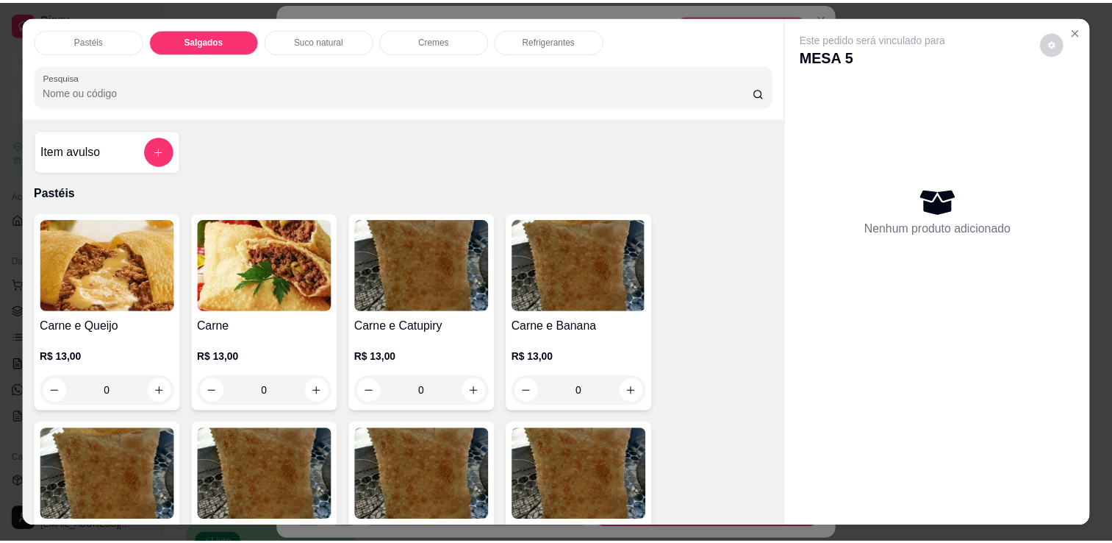
scroll to position [36, 0]
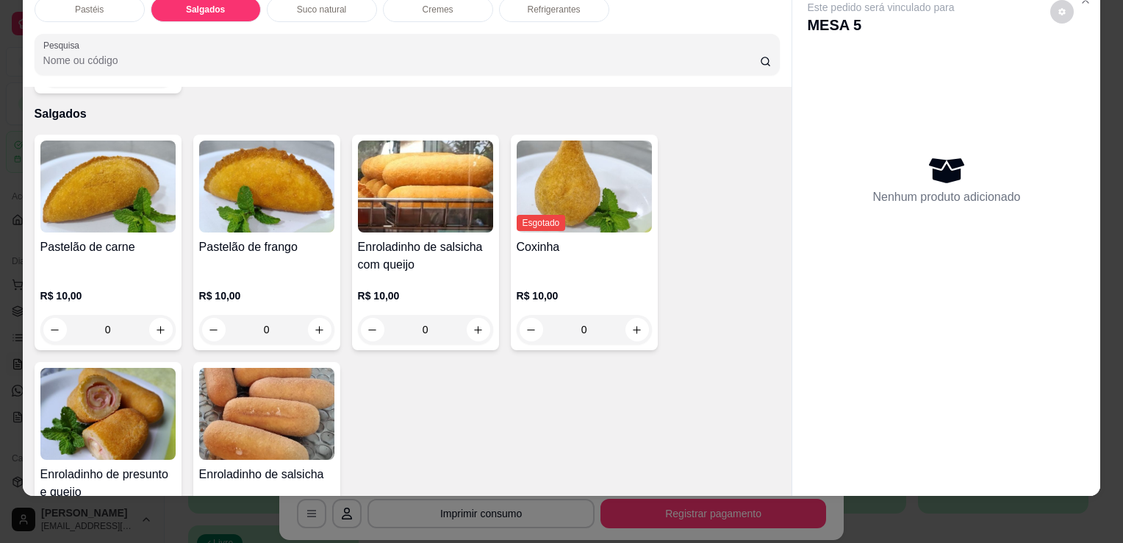
click at [53, 368] on img at bounding box center [107, 414] width 135 height 92
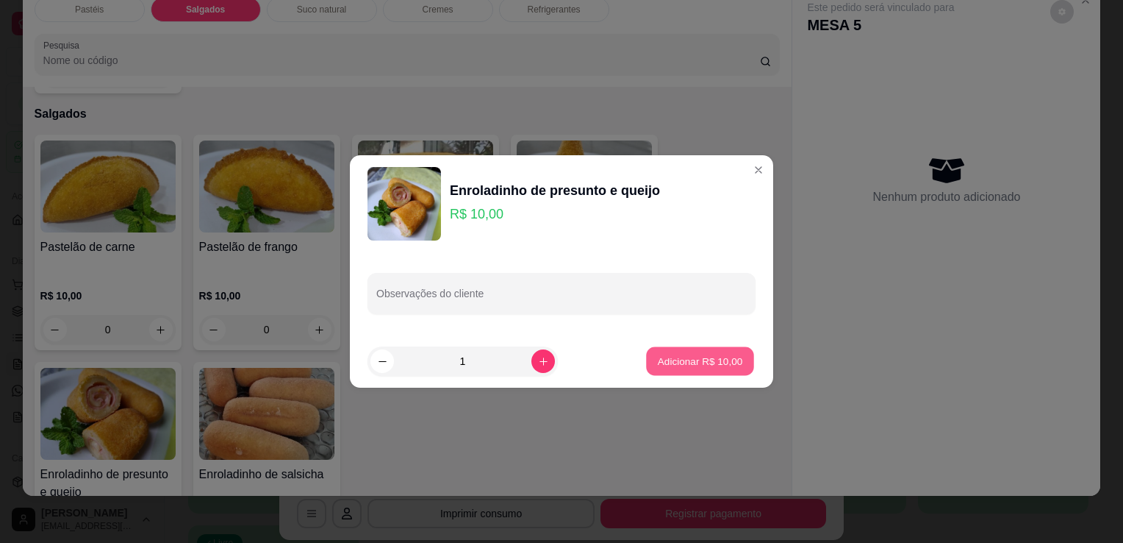
click at [729, 360] on p "Adicionar R$ 10,00" at bounding box center [700, 361] width 85 height 14
type input "1"
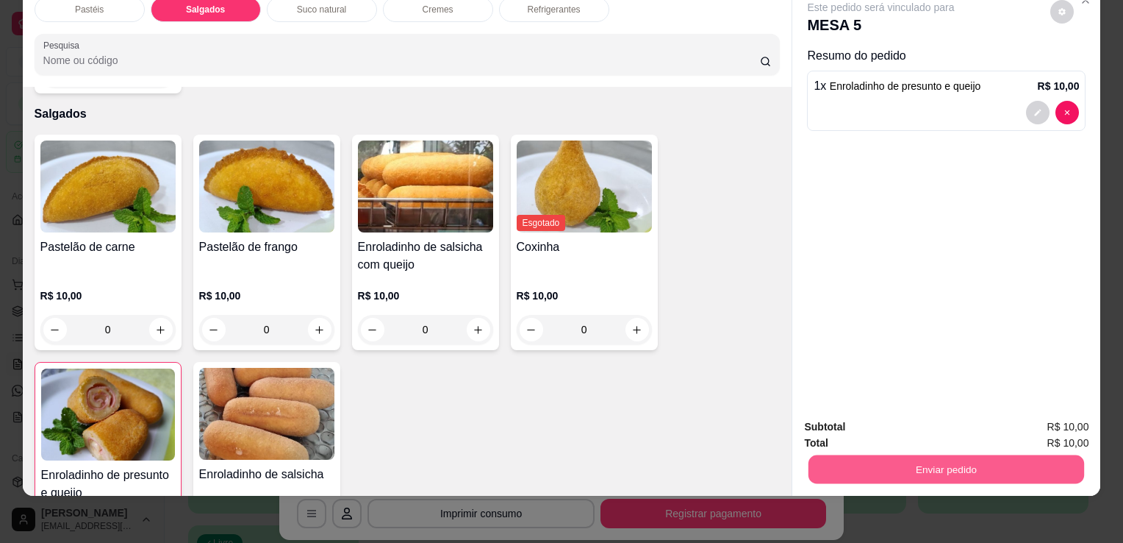
click at [891, 454] on button "Enviar pedido" at bounding box center [947, 468] width 276 height 29
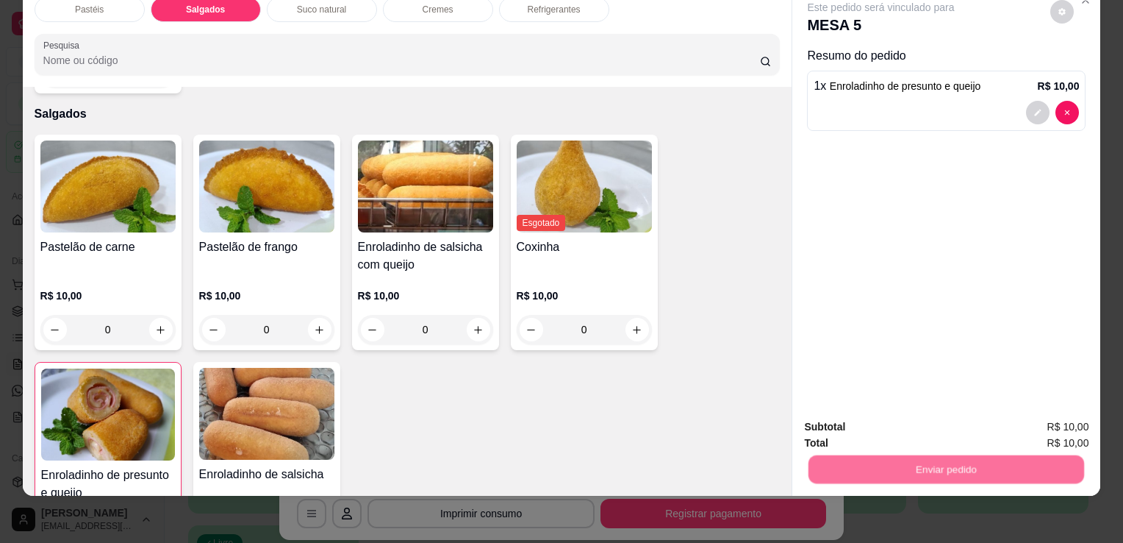
click at [1067, 420] on button "Enviar pedido" at bounding box center [1032, 425] width 69 height 24
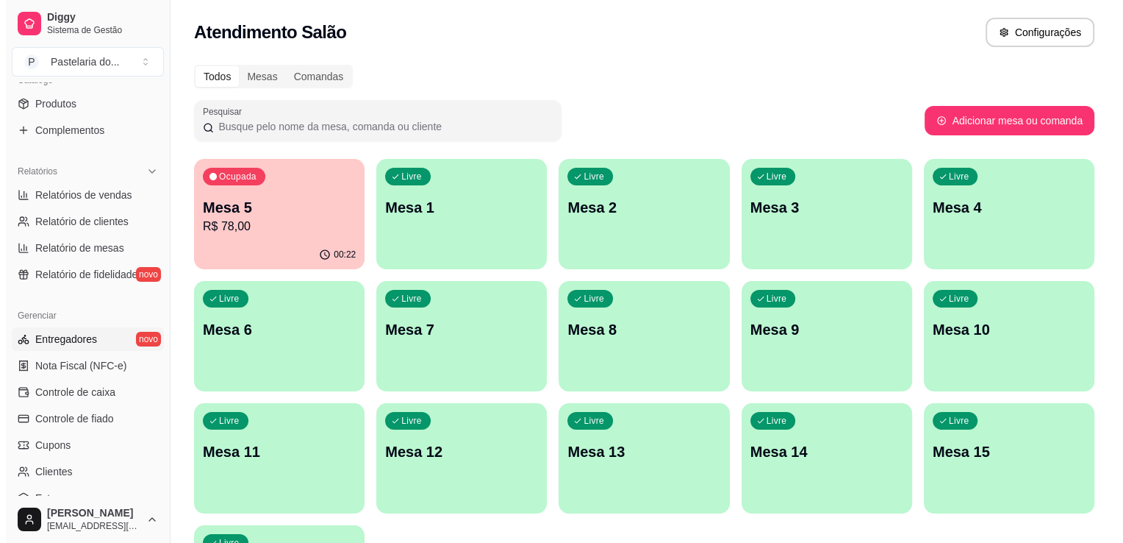
scroll to position [441, 0]
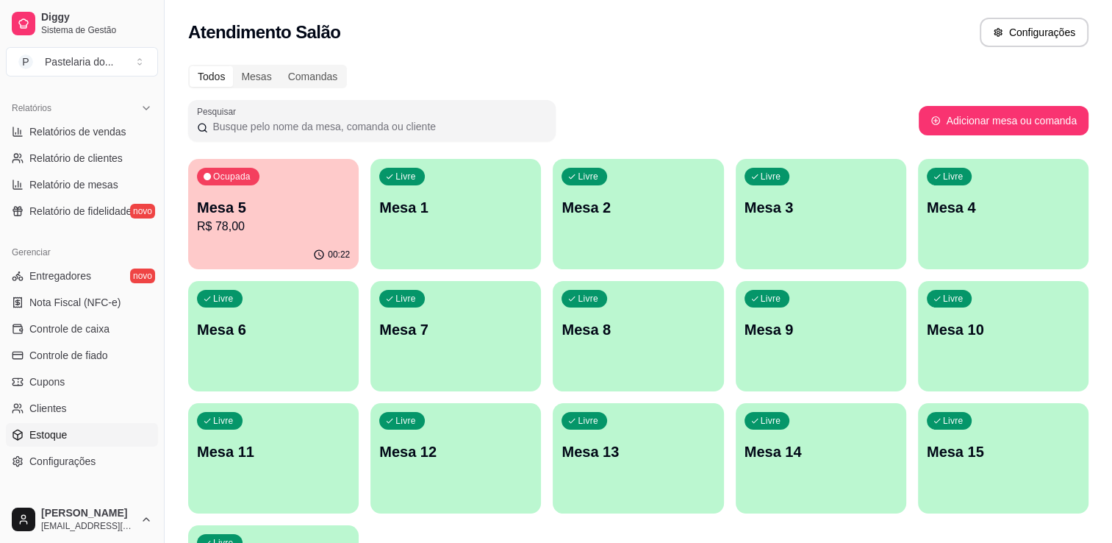
click at [73, 424] on link "Estoque" at bounding box center [82, 435] width 152 height 24
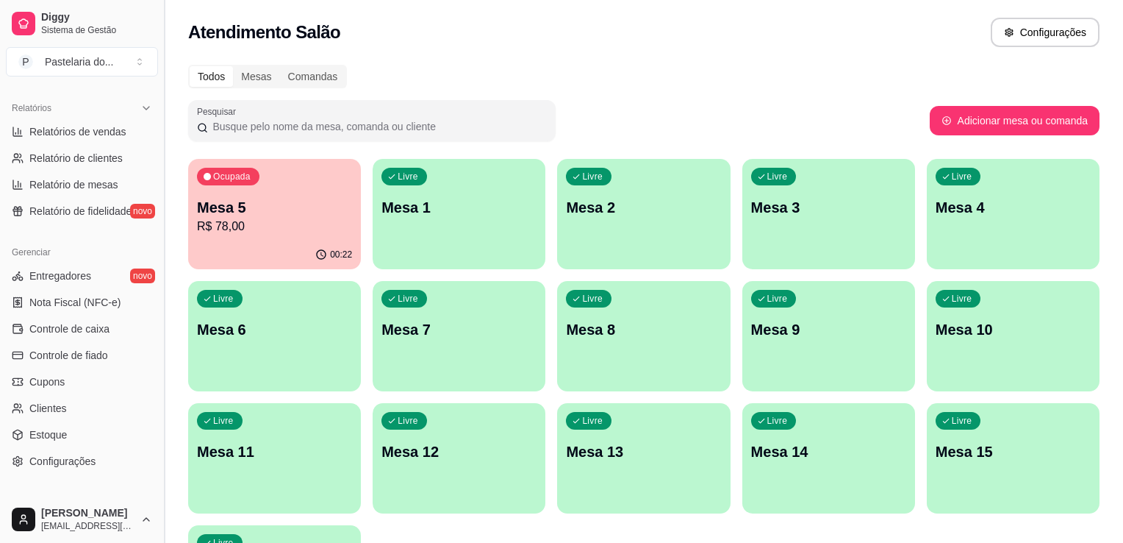
select select "QUANTITY_ORDER"
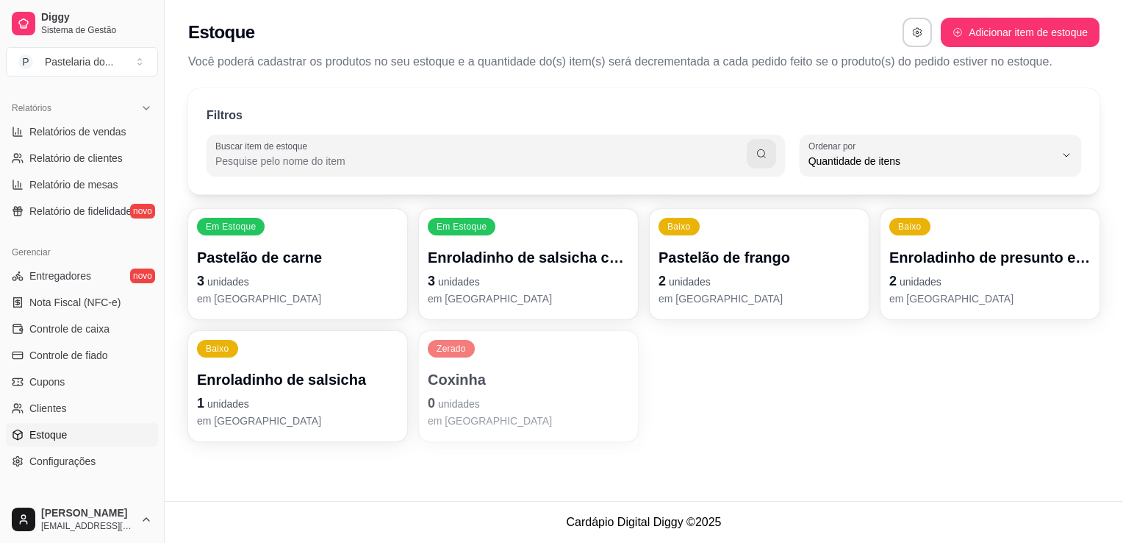
scroll to position [14, 0]
click at [941, 253] on p "Enroladinho de presunto e queijo" at bounding box center [991, 258] width 196 height 20
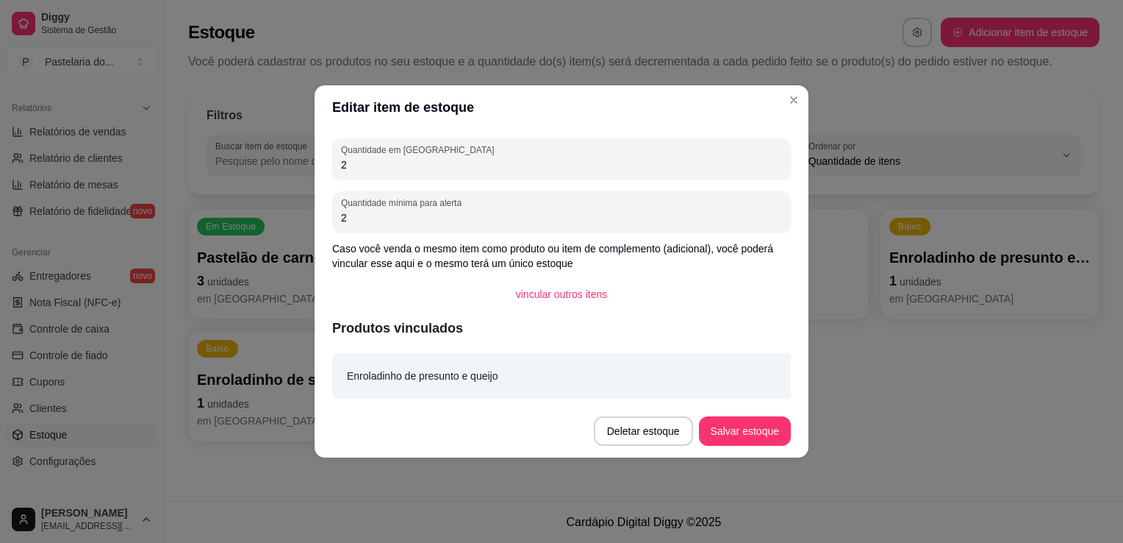
click at [618, 180] on div "Quantidade em estoque 2 Quantidade mínima para alerta 2 Caso você venda o mesmo…" at bounding box center [562, 266] width 494 height 275
click at [615, 179] on div "Quantidade em estoque 2" at bounding box center [561, 158] width 459 height 41
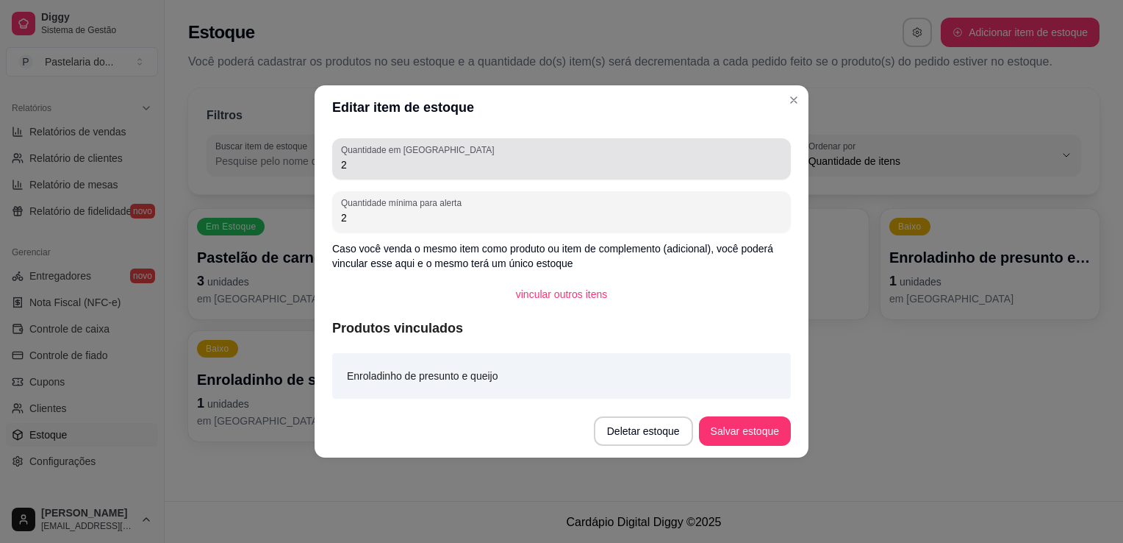
click at [612, 178] on div "Quantidade em estoque 2" at bounding box center [561, 158] width 459 height 41
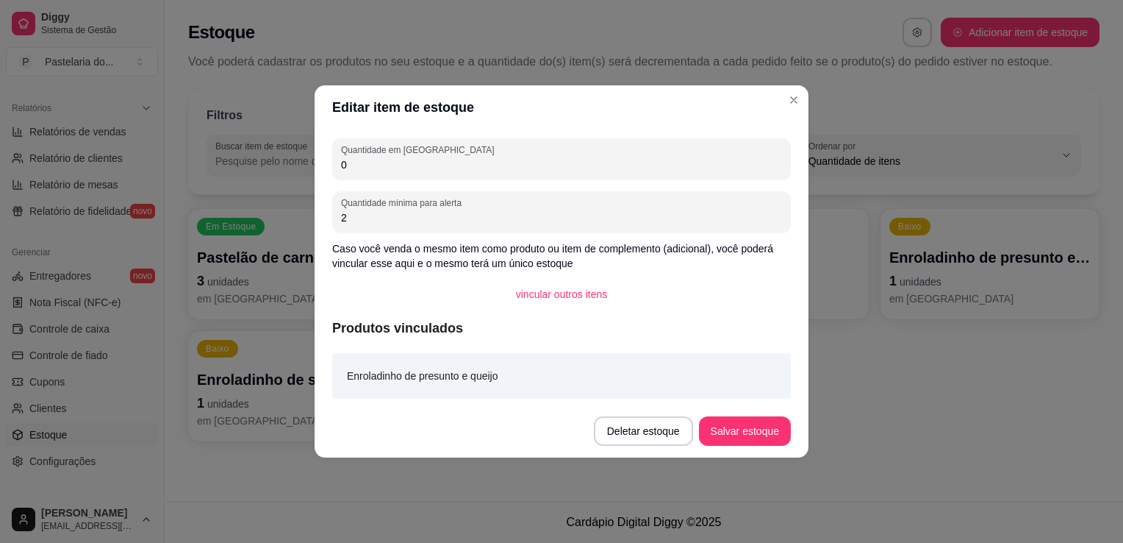
type input "0"
click at [743, 446] on button "Salvar estoque" at bounding box center [745, 430] width 92 height 29
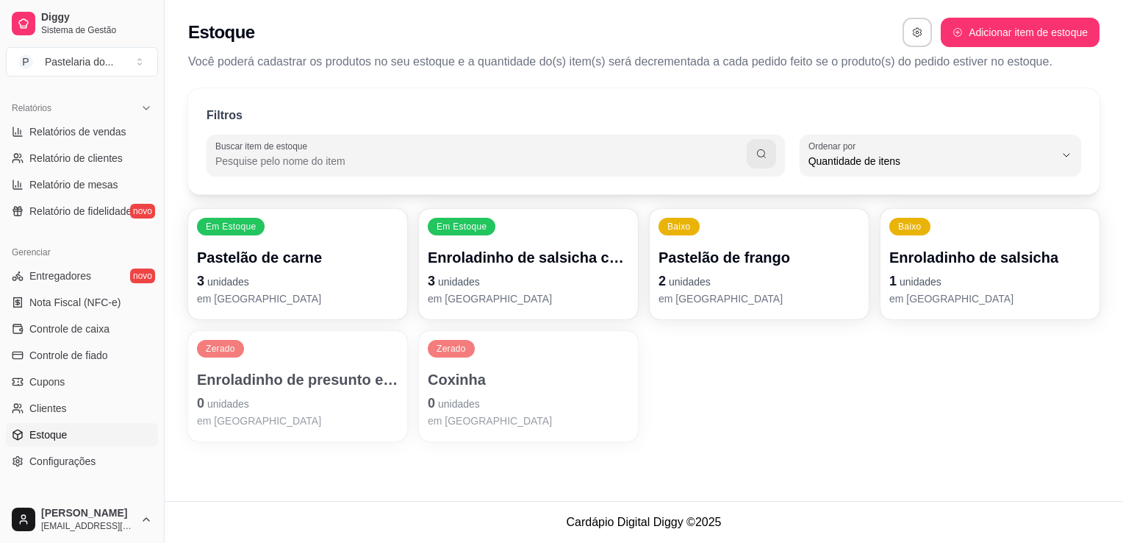
click at [709, 279] on span "unidades" at bounding box center [690, 282] width 42 height 12
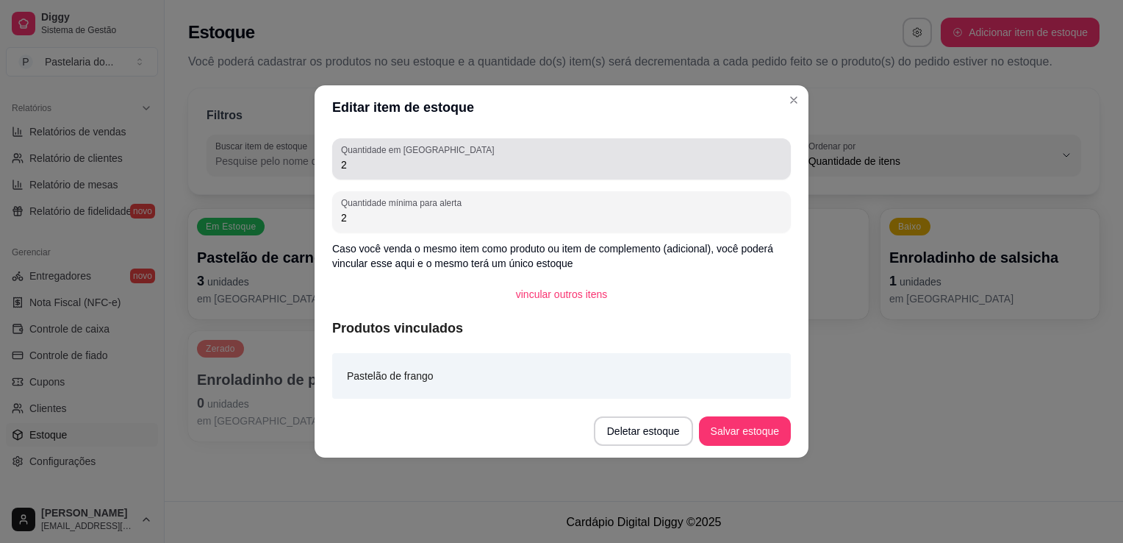
click at [390, 162] on input "2" at bounding box center [561, 164] width 441 height 15
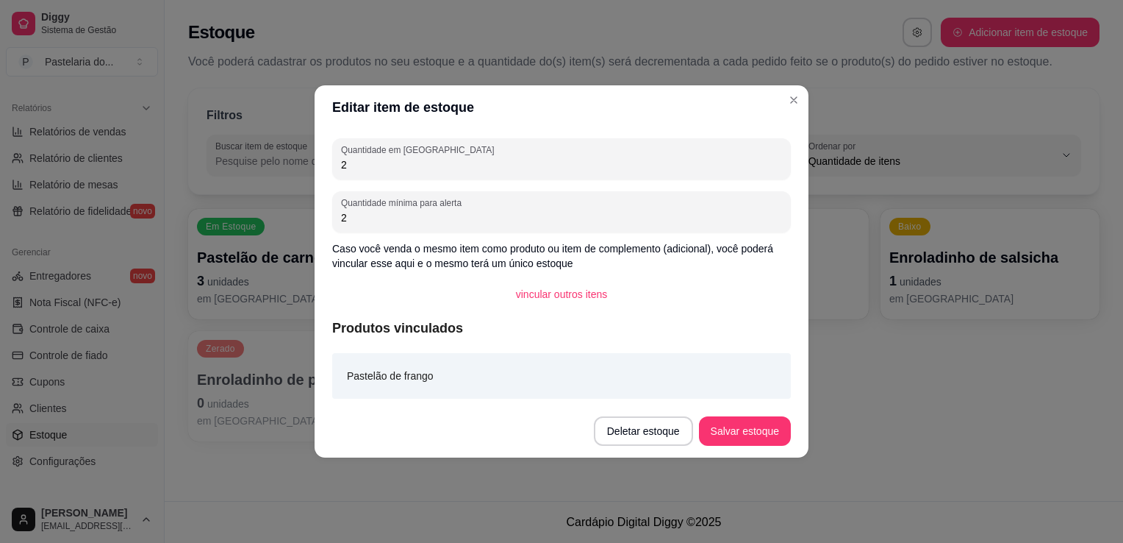
click at [390, 162] on input "2" at bounding box center [561, 164] width 441 height 15
type input "1"
click at [766, 426] on button "Salvar estoque" at bounding box center [745, 430] width 92 height 29
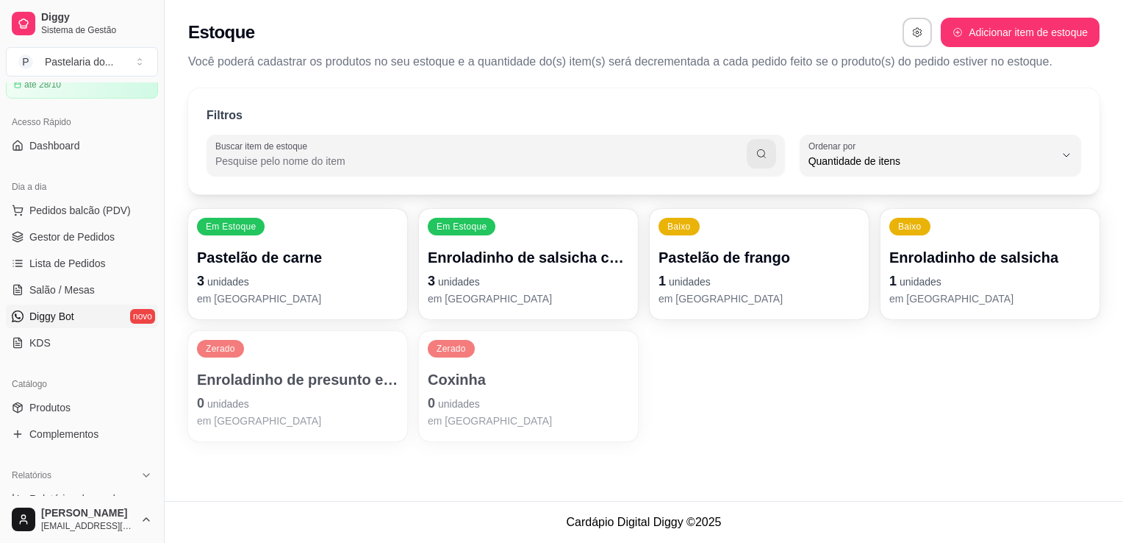
scroll to position [74, 0]
click at [49, 246] on link "Gestor de Pedidos" at bounding box center [82, 238] width 152 height 24
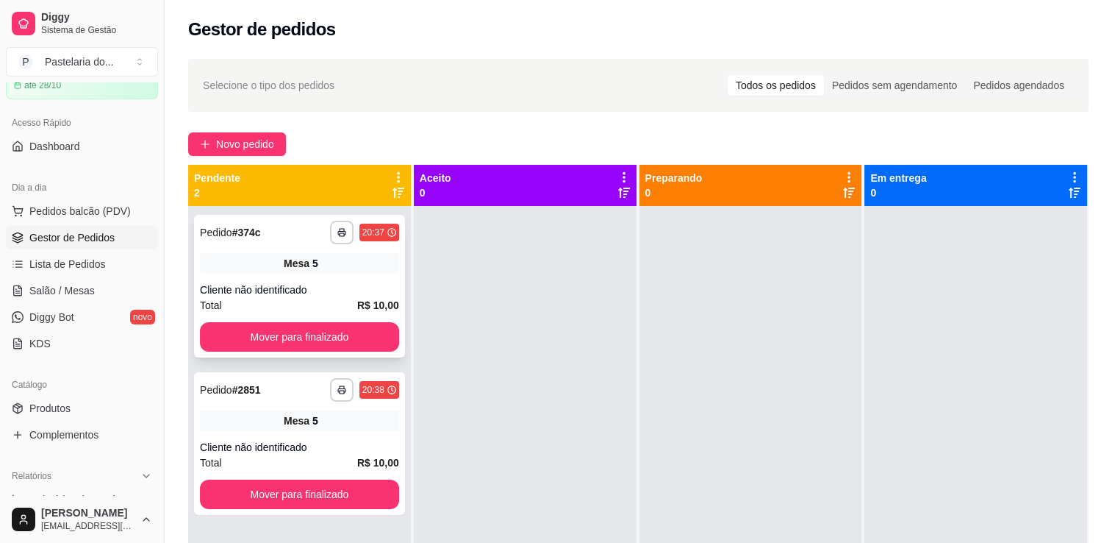
click at [350, 354] on div "**********" at bounding box center [299, 286] width 211 height 143
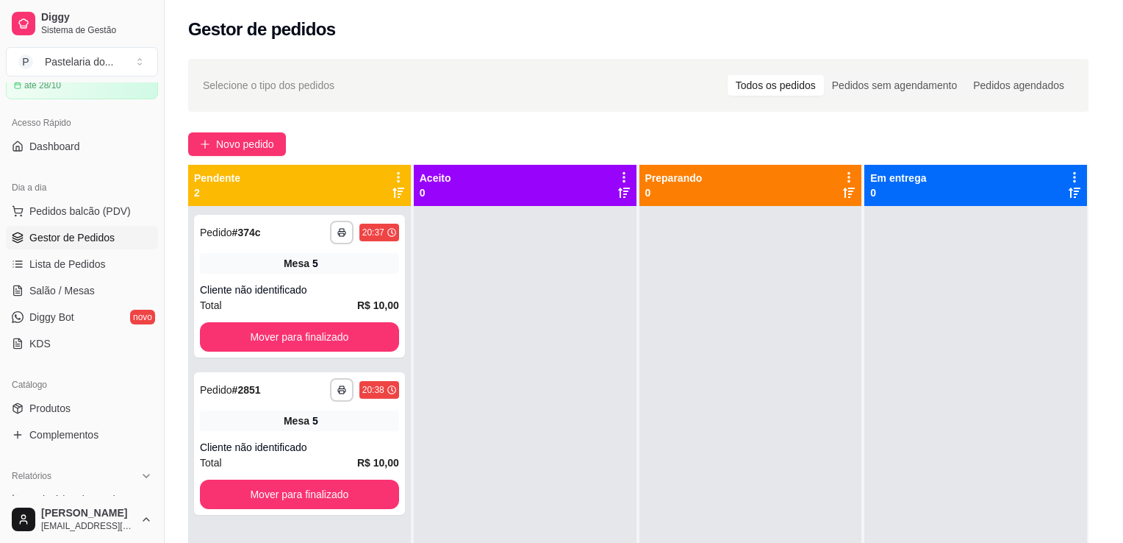
drag, startPoint x: 350, startPoint y: 348, endPoint x: 334, endPoint y: 341, distance: 17.5
click at [348, 348] on div "**********" at bounding box center [561, 271] width 1123 height 543
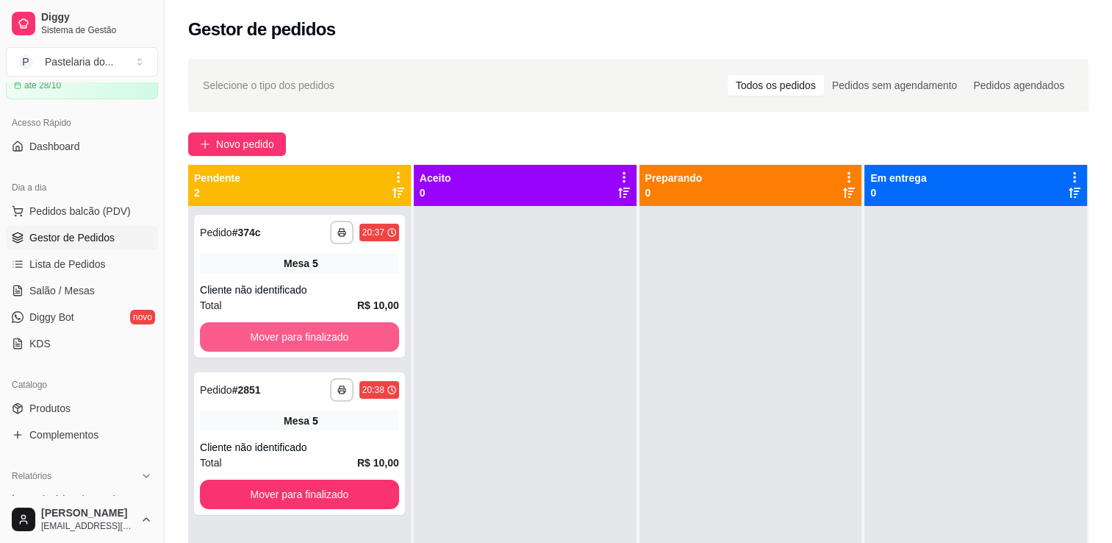
click at [334, 341] on button "Mover para finalizado" at bounding box center [299, 336] width 199 height 29
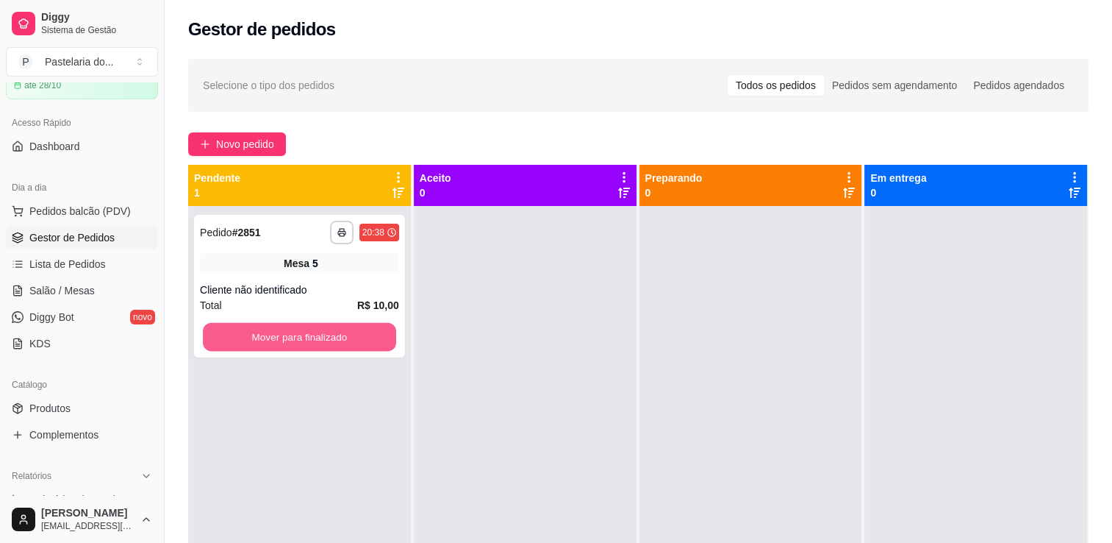
click at [334, 341] on button "Mover para finalizado" at bounding box center [299, 337] width 193 height 29
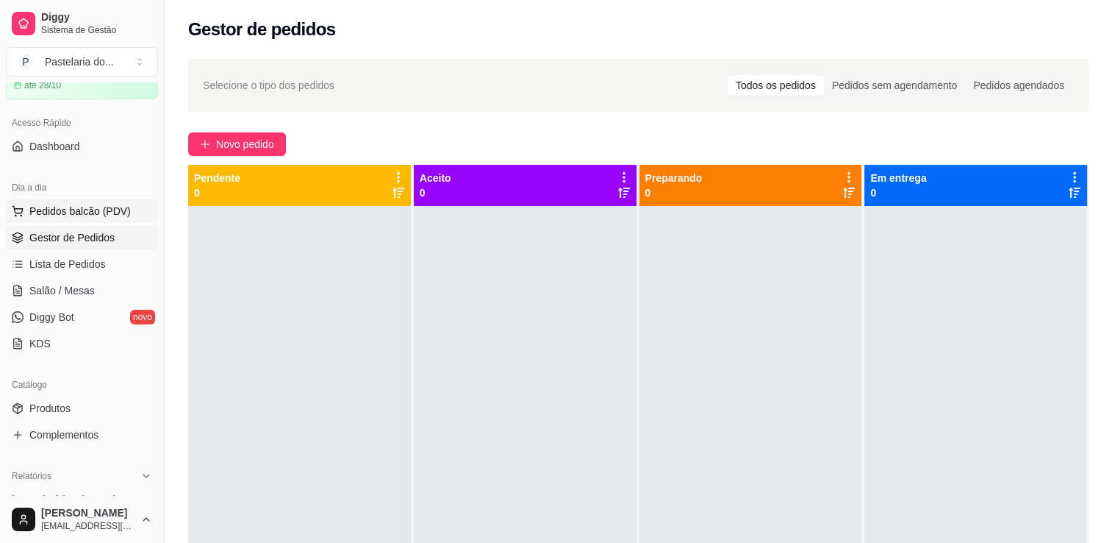
click at [78, 207] on span "Pedidos balcão (PDV)" at bounding box center [79, 211] width 101 height 15
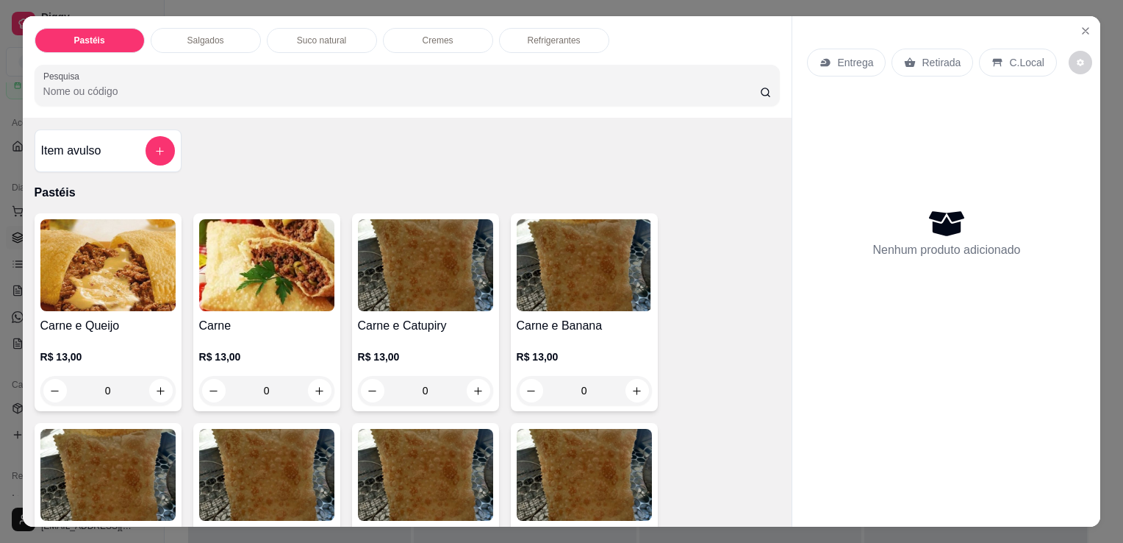
click at [182, 43] on div "Salgados" at bounding box center [206, 40] width 110 height 25
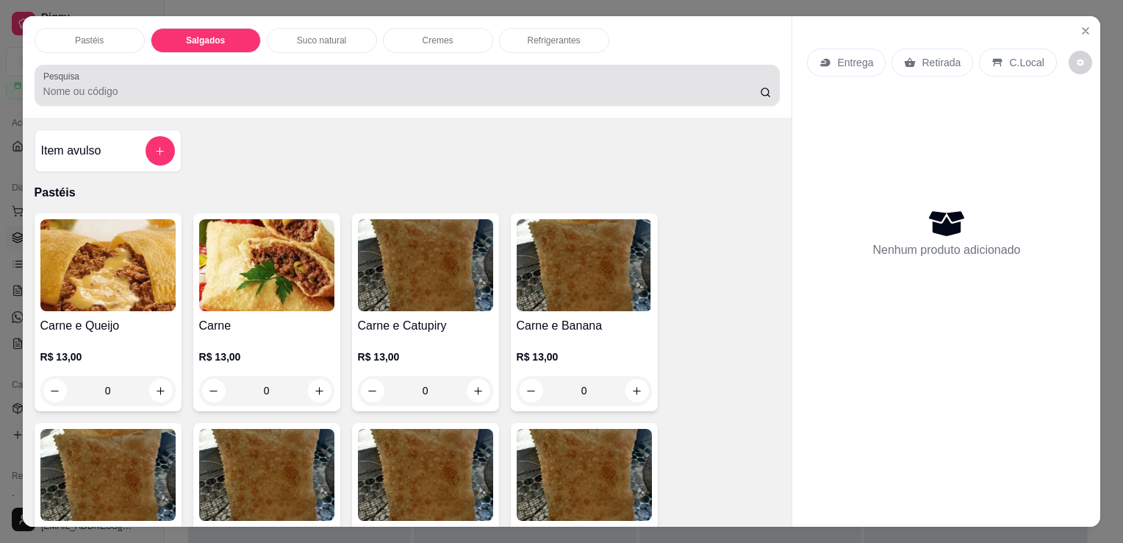
scroll to position [36, 0]
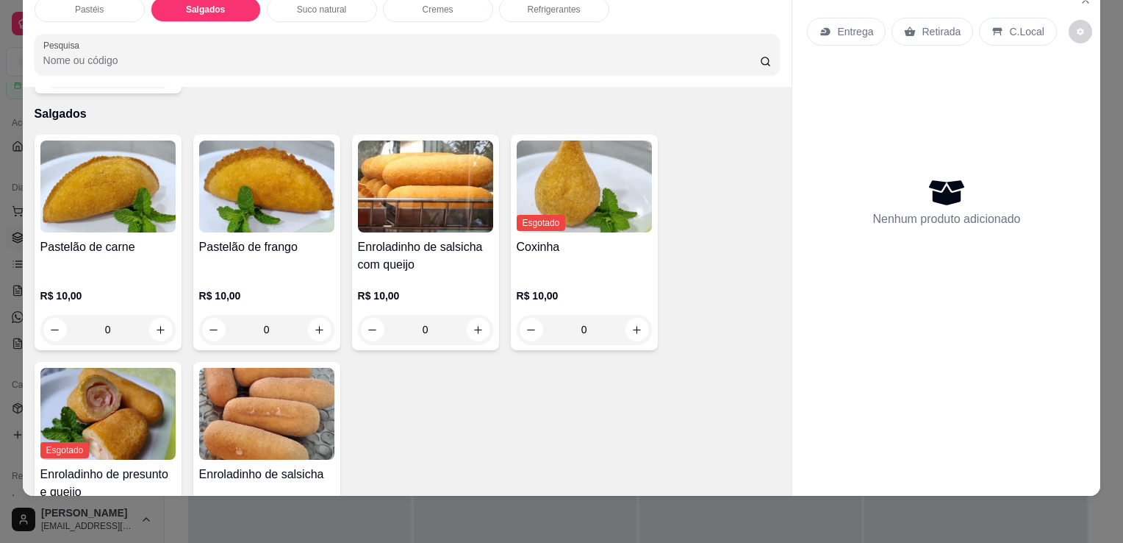
click at [106, 238] on h4 "Pastelão de carne" at bounding box center [107, 247] width 135 height 18
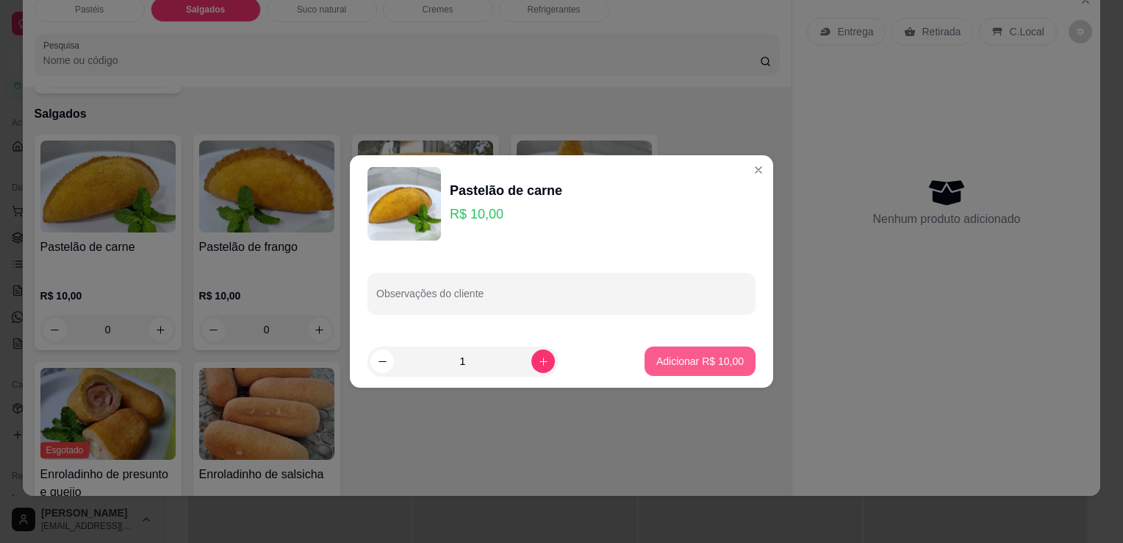
click at [690, 368] on button "Adicionar R$ 10,00" at bounding box center [700, 360] width 111 height 29
type input "1"
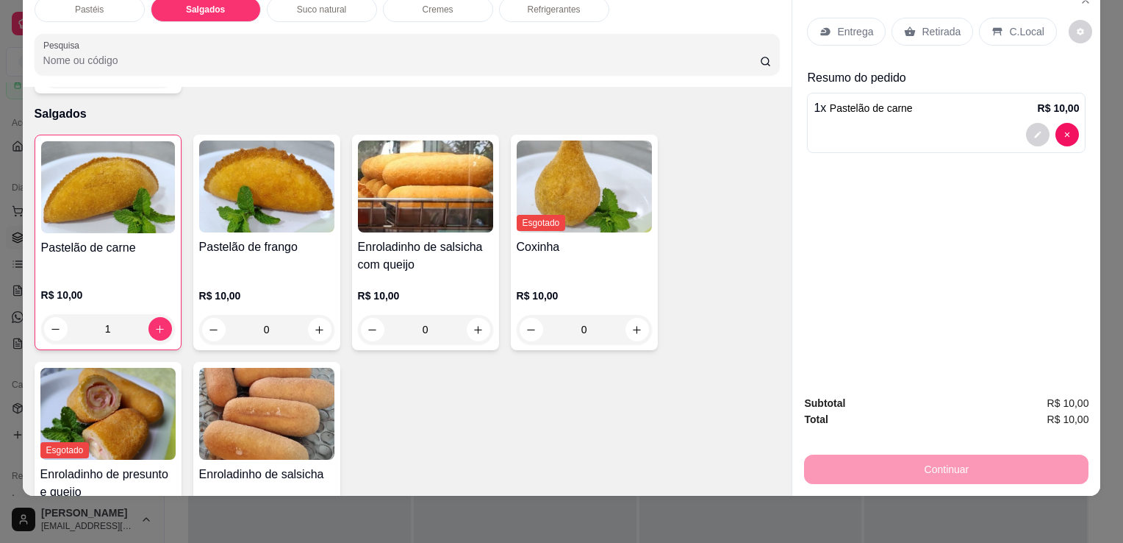
click at [539, 10] on div "Pastéis Salgados Suco natural Cremes Refrigerantes Pesquisa" at bounding box center [408, 35] width 770 height 101
click at [539, 5] on div "Refrigerantes" at bounding box center [554, 9] width 110 height 25
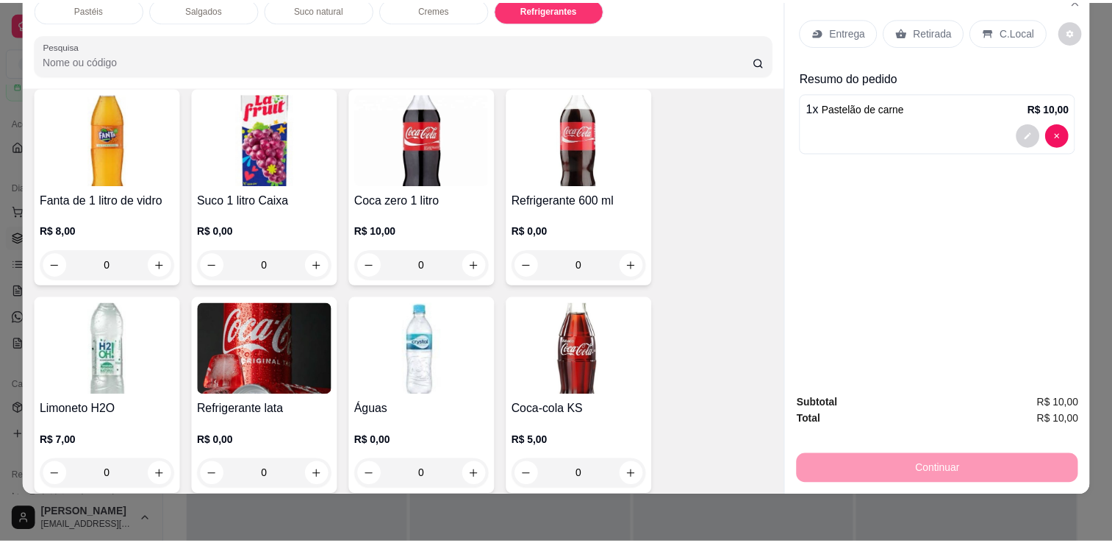
scroll to position [3985, 0]
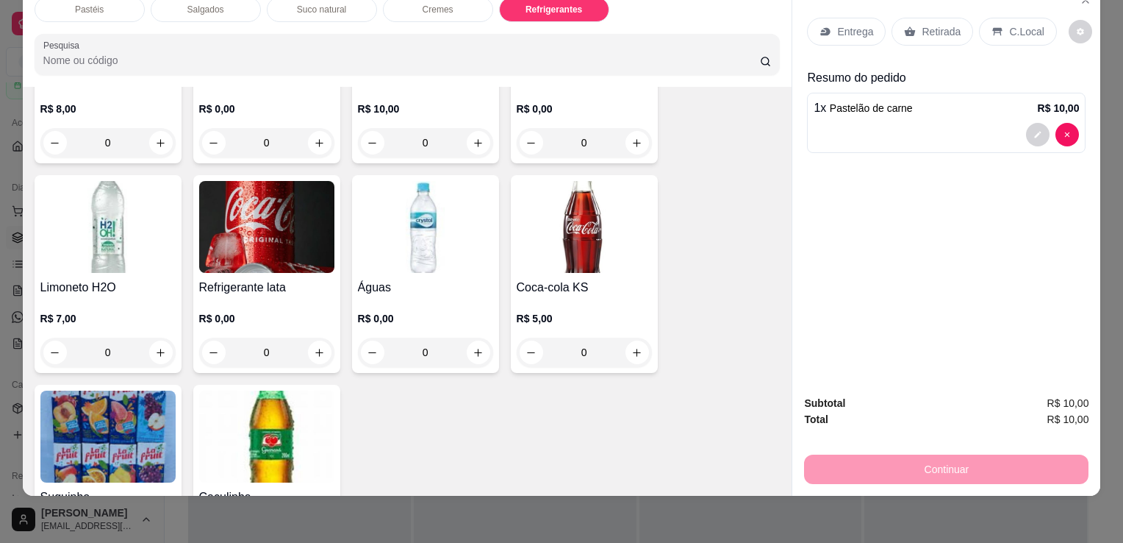
click at [260, 311] on p "R$ 0,00" at bounding box center [266, 318] width 135 height 15
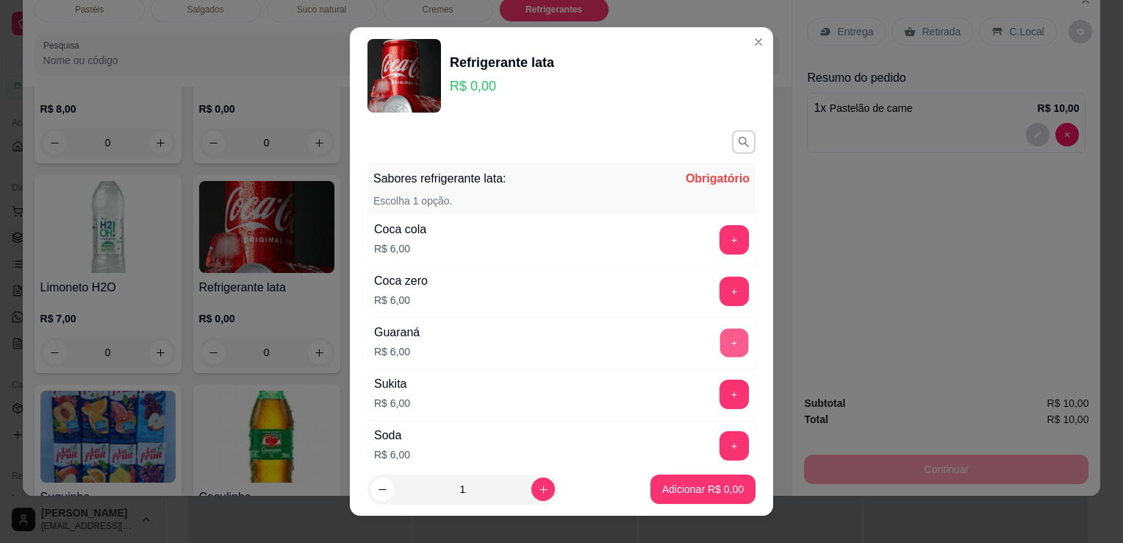
click at [721, 343] on button "+" at bounding box center [735, 343] width 29 height 29
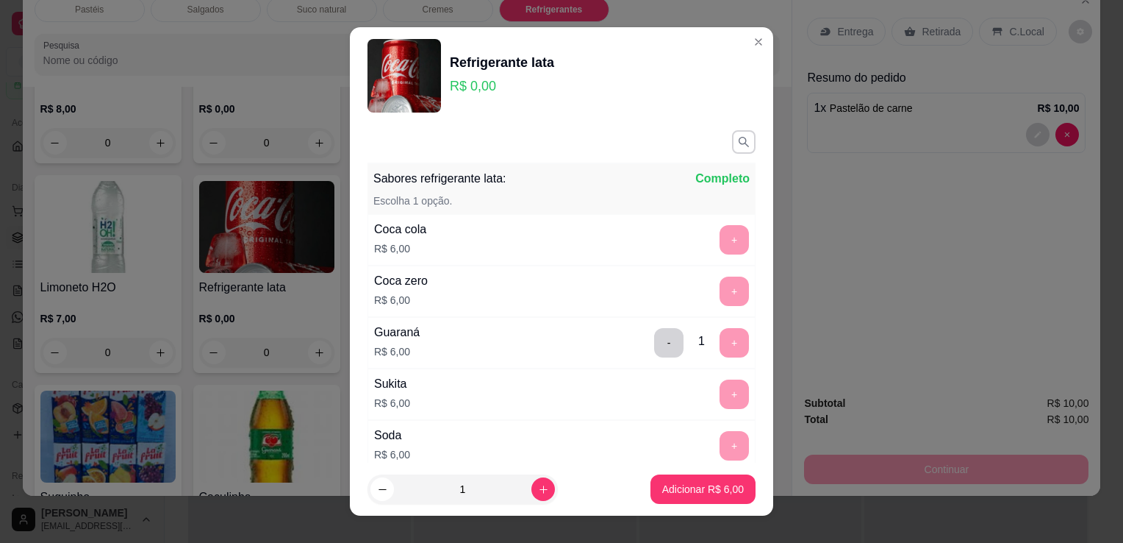
drag, startPoint x: 689, startPoint y: 463, endPoint x: 691, endPoint y: 478, distance: 14.9
click at [690, 469] on footer "1 Adicionar R$ 6,00" at bounding box center [561, 488] width 423 height 53
click at [692, 487] on p "Adicionar R$ 6,00" at bounding box center [703, 489] width 82 height 15
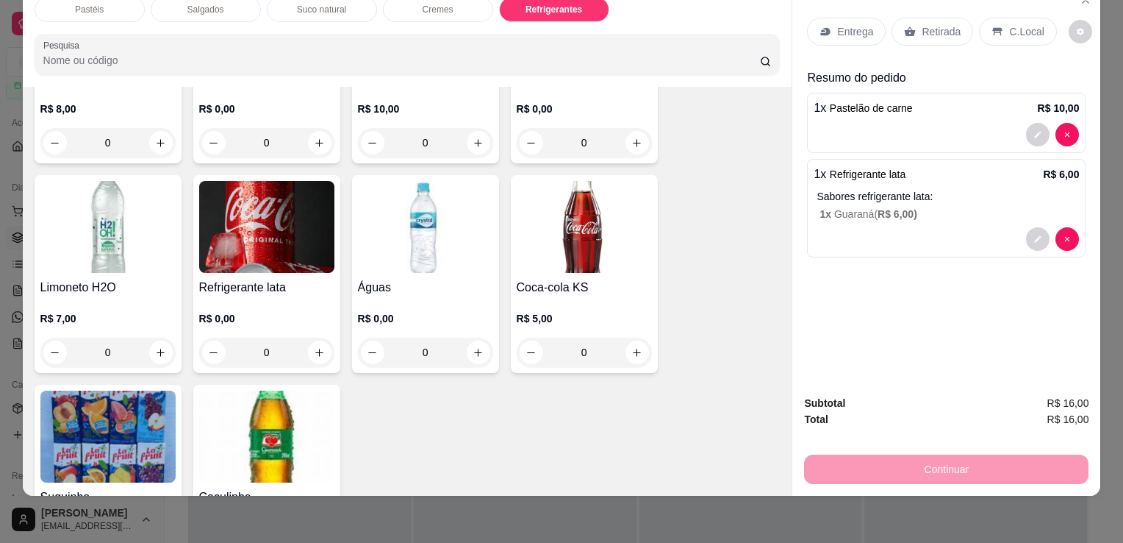
click at [920, 18] on div "Retirada" at bounding box center [933, 32] width 82 height 28
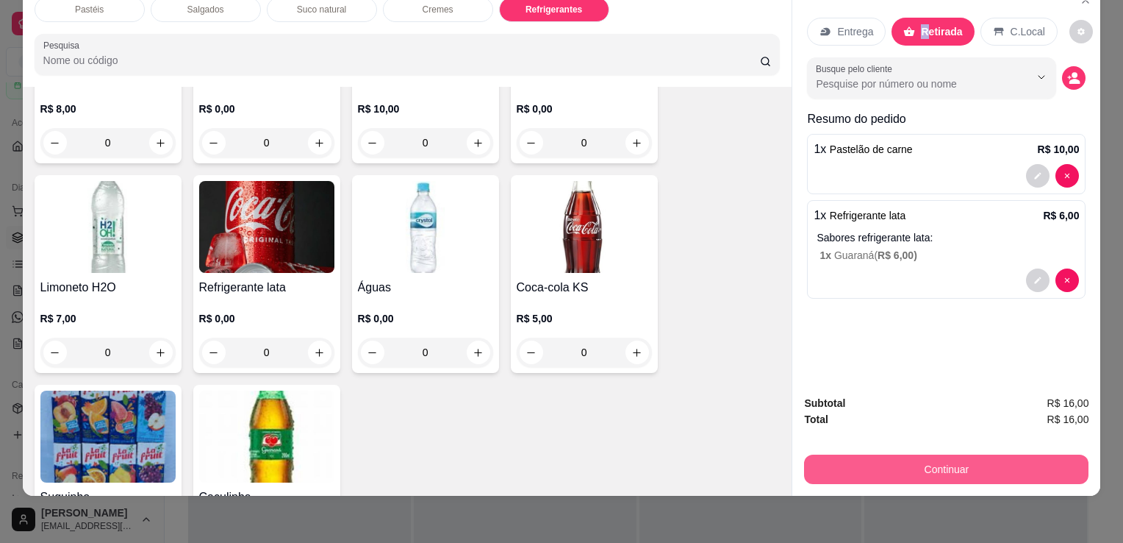
click at [964, 454] on button "Continuar" at bounding box center [946, 468] width 285 height 29
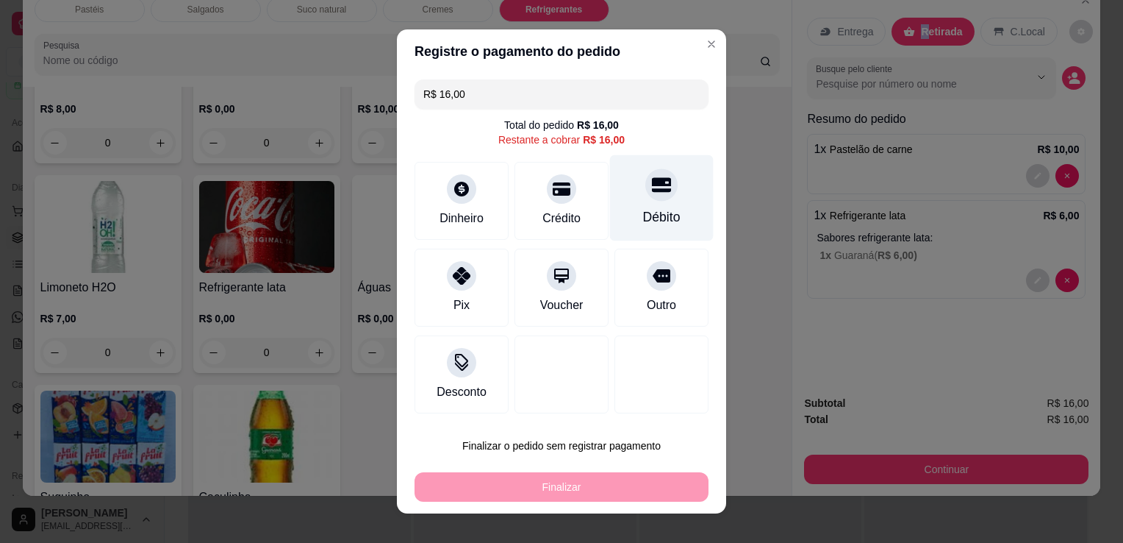
click at [652, 190] on icon at bounding box center [661, 185] width 19 height 15
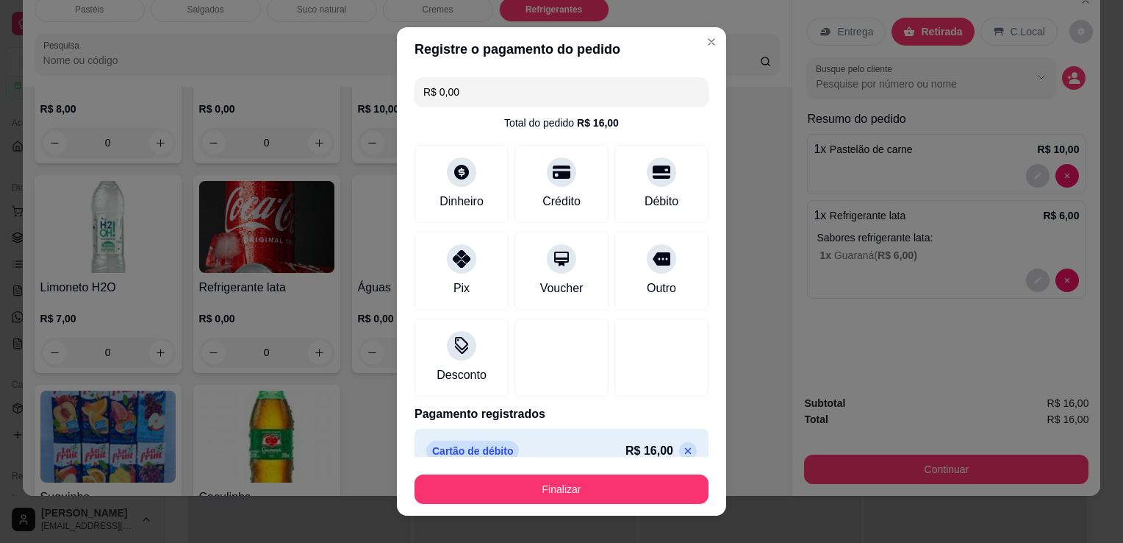
click at [682, 446] on icon at bounding box center [688, 451] width 12 height 12
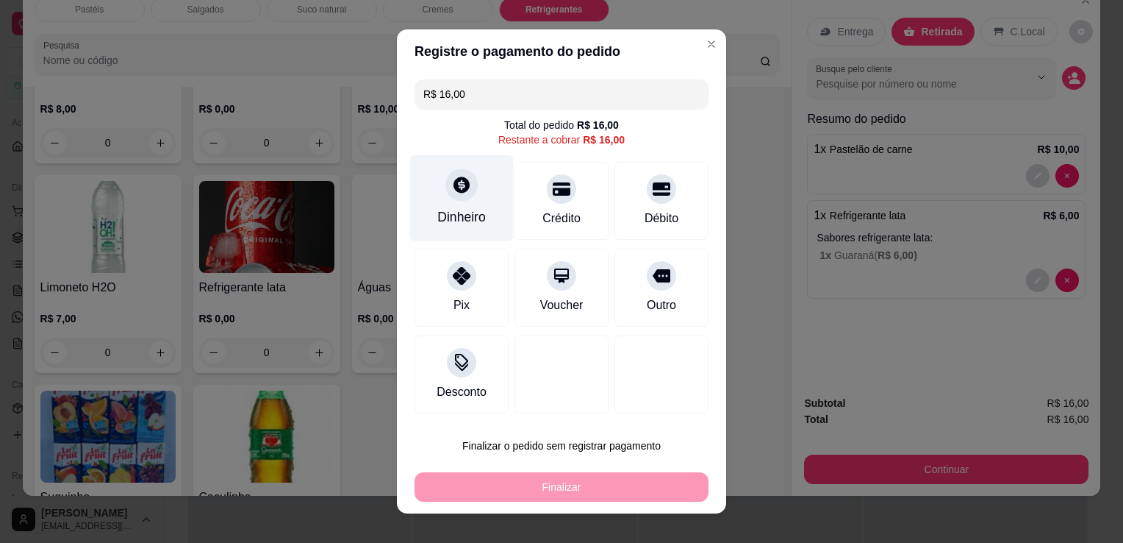
click at [465, 195] on div at bounding box center [462, 184] width 32 height 32
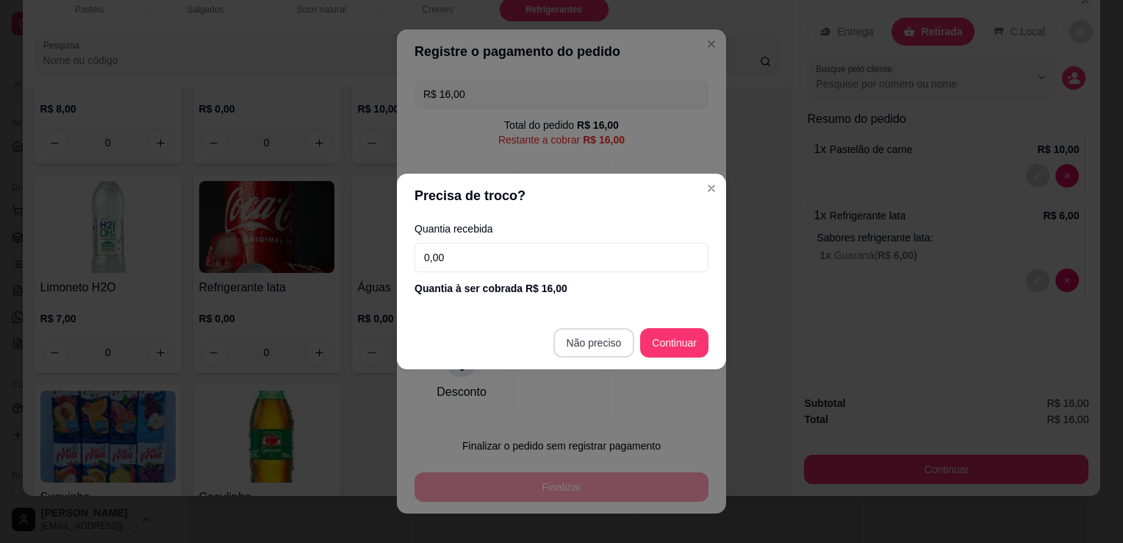
type input "R$ 0,00"
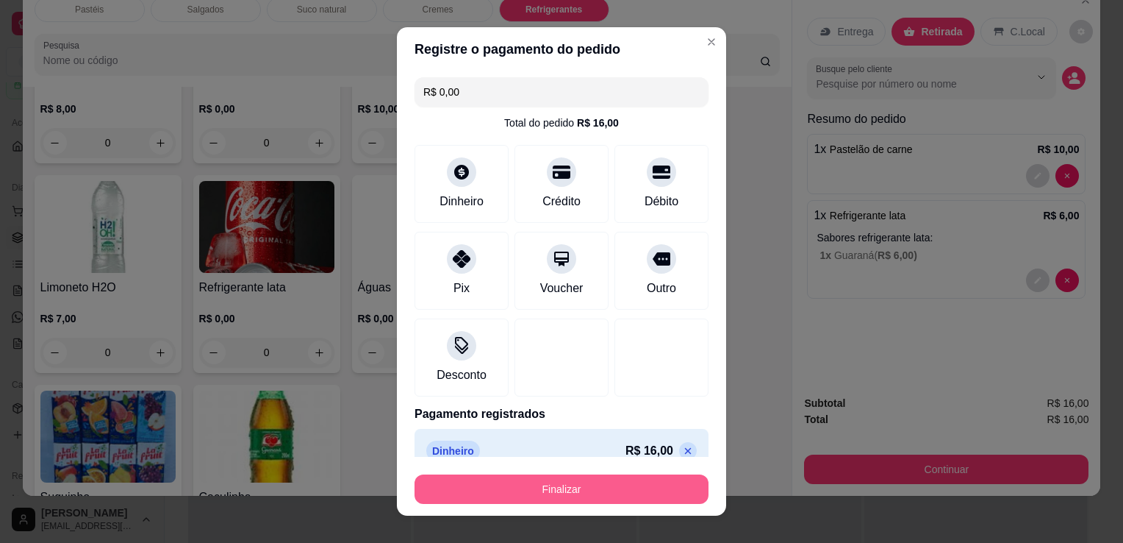
click at [610, 490] on button "Finalizar" at bounding box center [562, 488] width 294 height 29
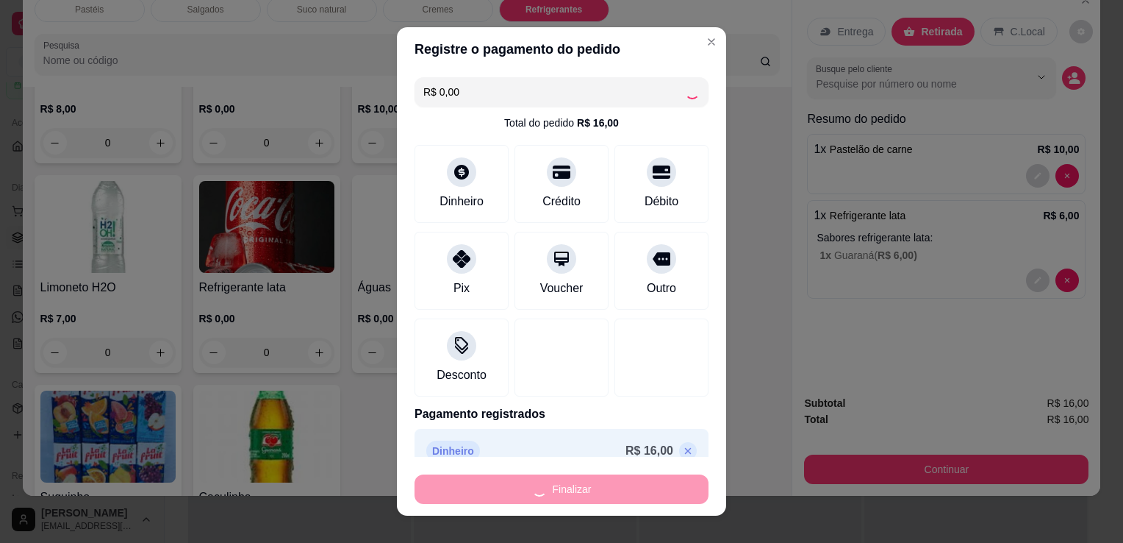
type input "0"
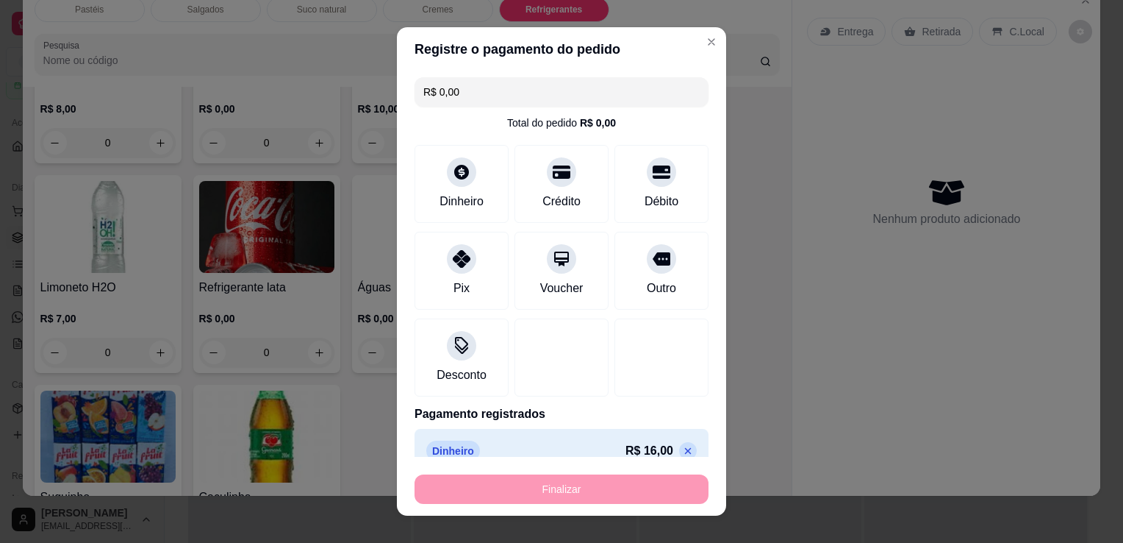
type input "-R$ 16,00"
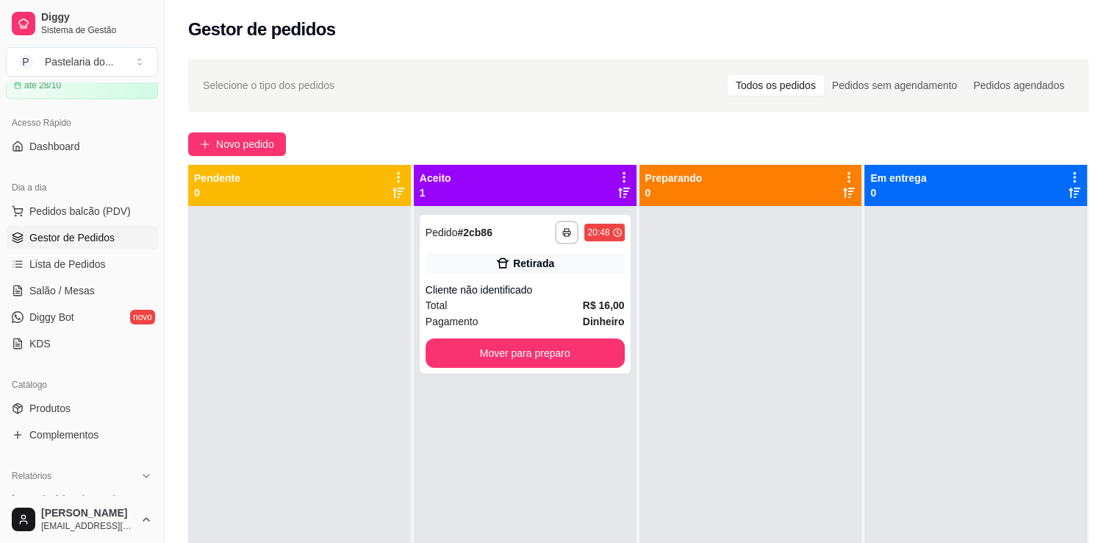
drag, startPoint x: 555, startPoint y: -54, endPoint x: 238, endPoint y: -54, distance: 316.9
click at [565, 343] on button "Mover para preparo" at bounding box center [525, 352] width 199 height 29
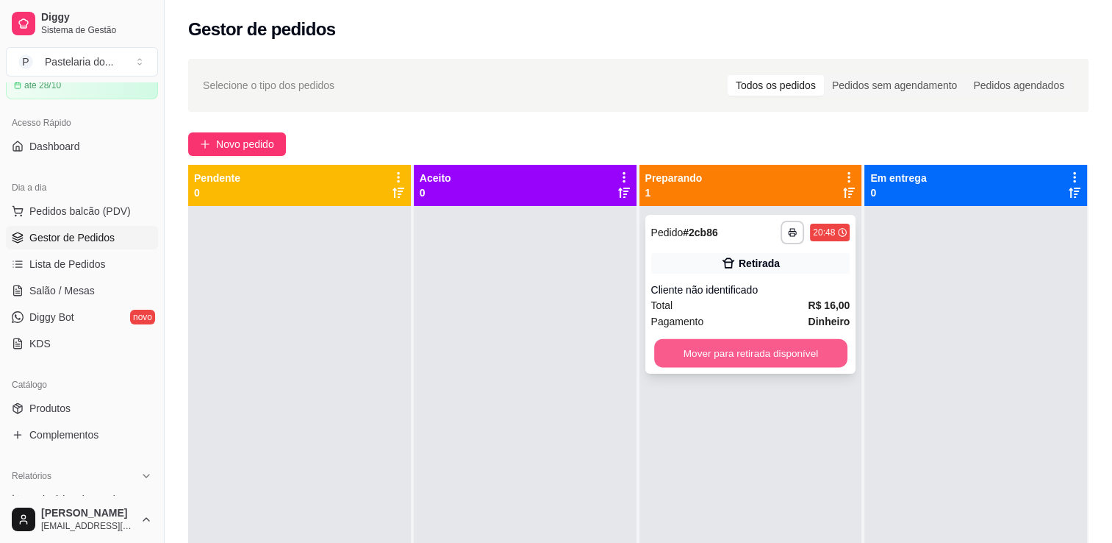
click at [674, 354] on button "Mover para retirada disponível" at bounding box center [750, 353] width 193 height 29
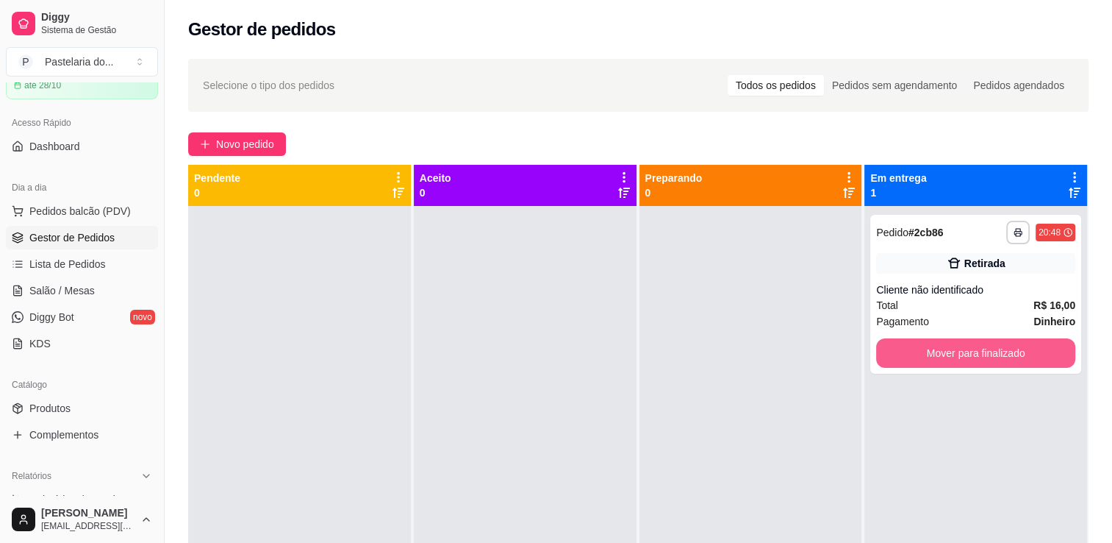
click at [904, 360] on button "Mover para finalizado" at bounding box center [975, 352] width 199 height 29
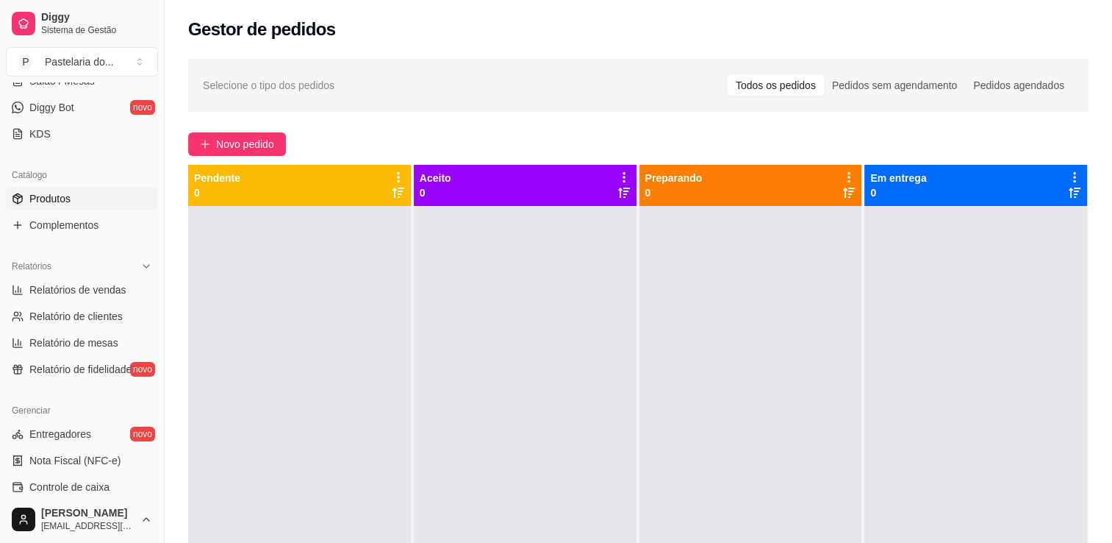
scroll to position [294, 0]
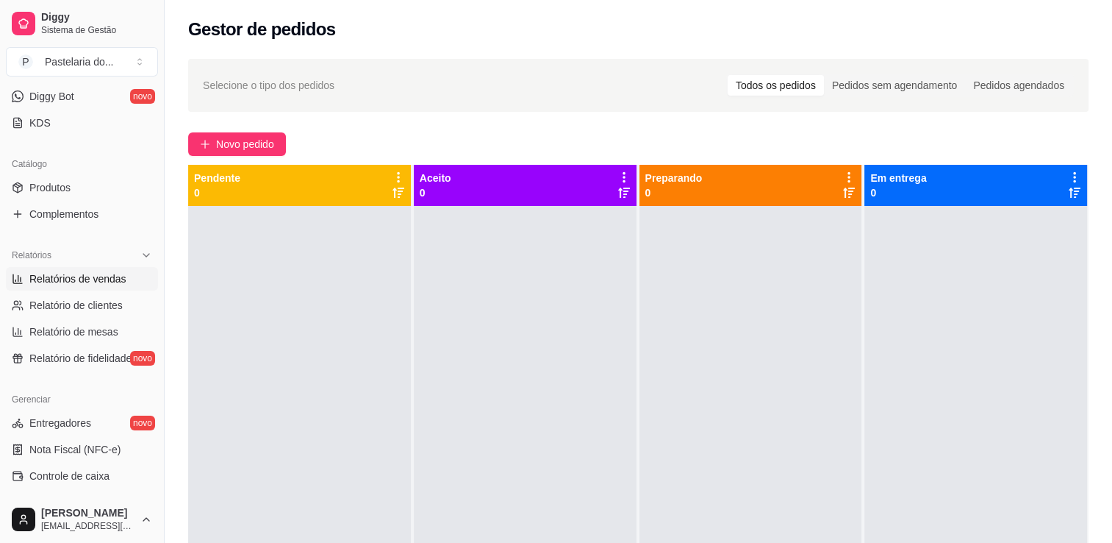
click at [85, 277] on span "Relatórios de vendas" at bounding box center [77, 278] width 97 height 15
select select "ALL"
select select "0"
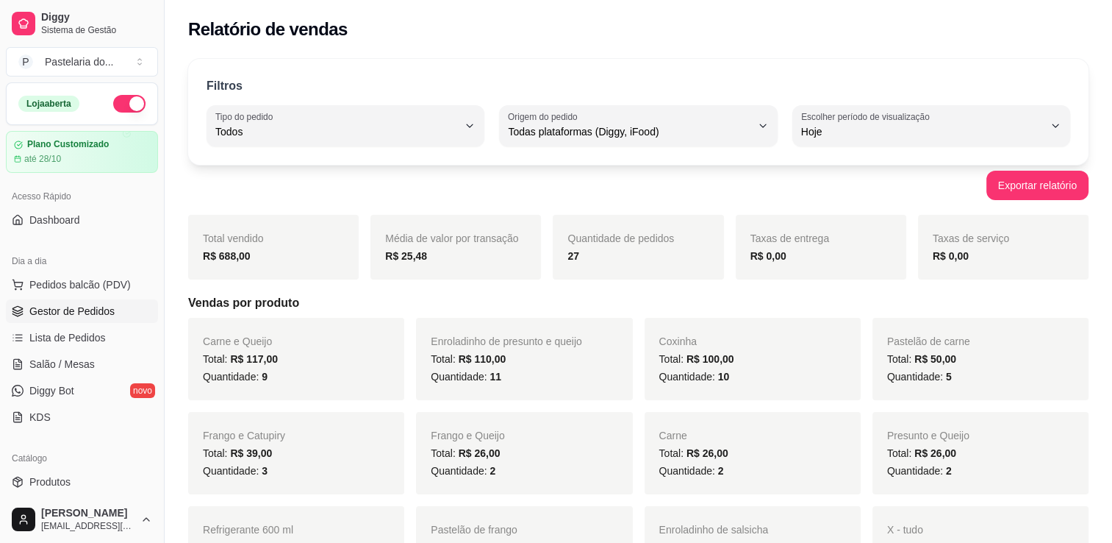
click at [79, 299] on link "Gestor de Pedidos" at bounding box center [82, 311] width 152 height 24
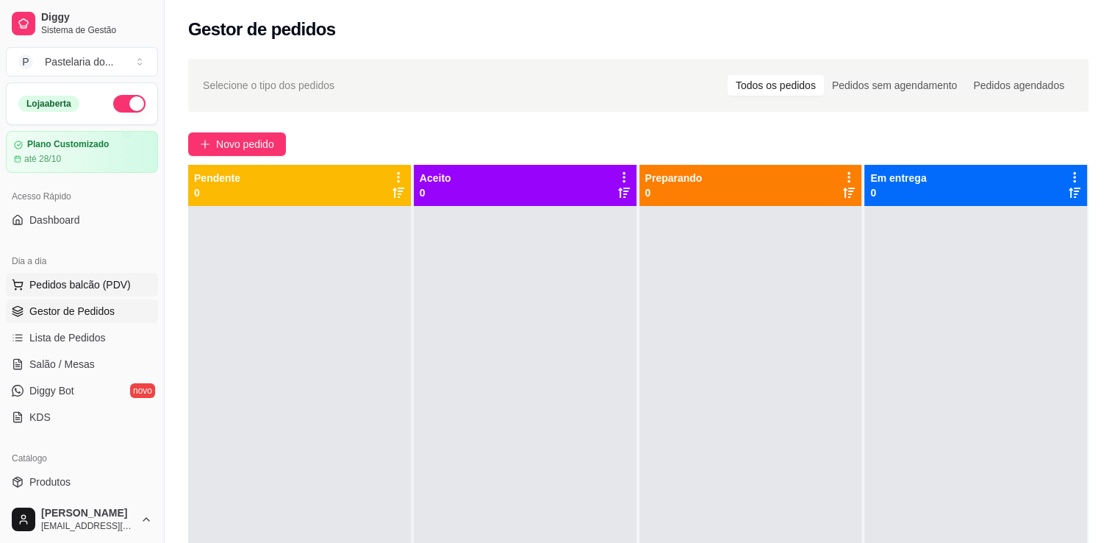
click at [83, 290] on span "Pedidos balcão (PDV)" at bounding box center [79, 284] width 101 height 15
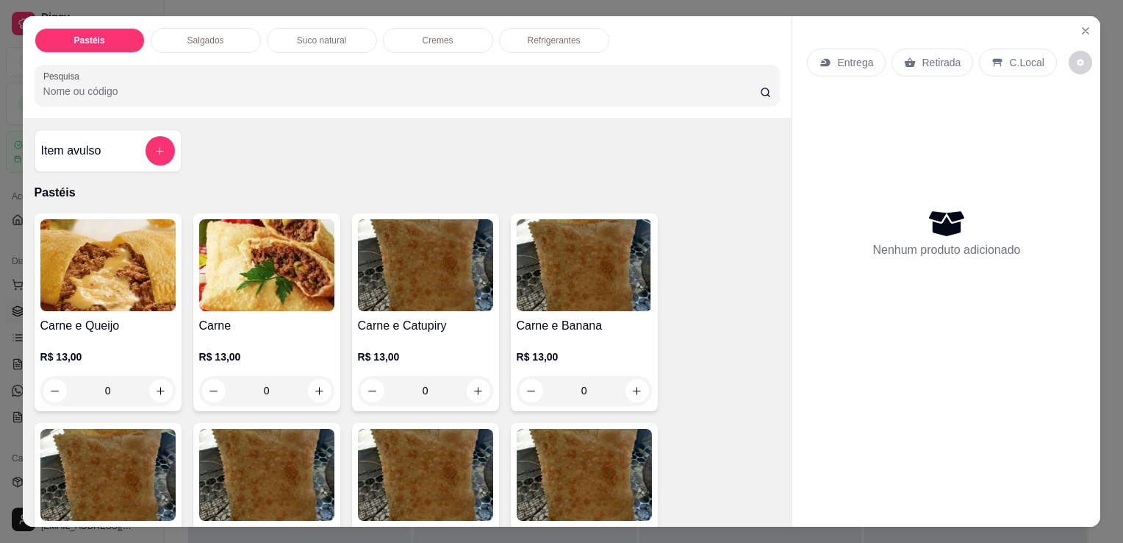
click at [83, 287] on img at bounding box center [107, 265] width 135 height 92
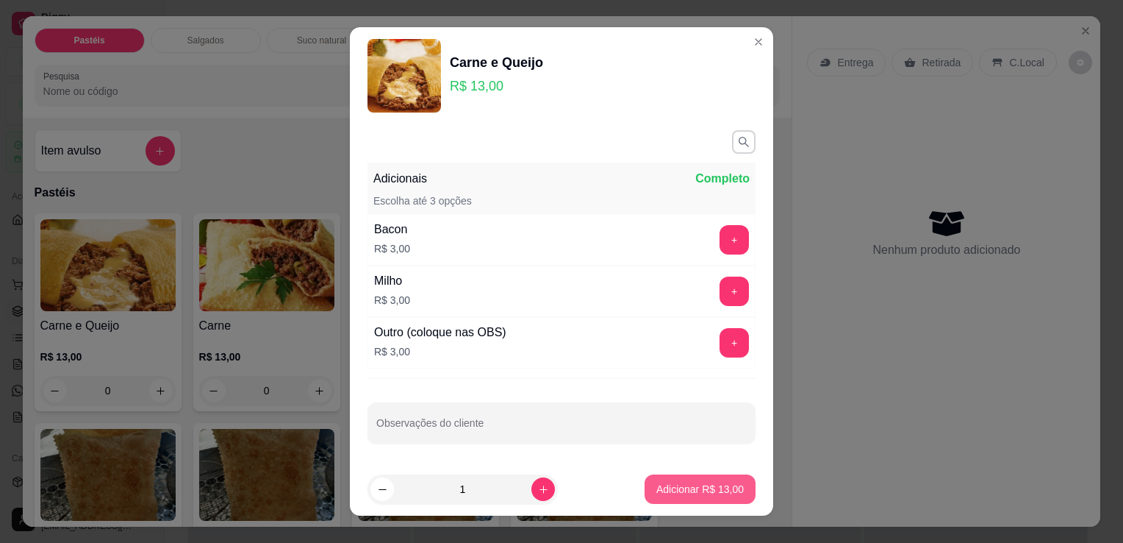
click at [665, 476] on button "Adicionar R$ 13,00" at bounding box center [700, 488] width 111 height 29
type input "1"
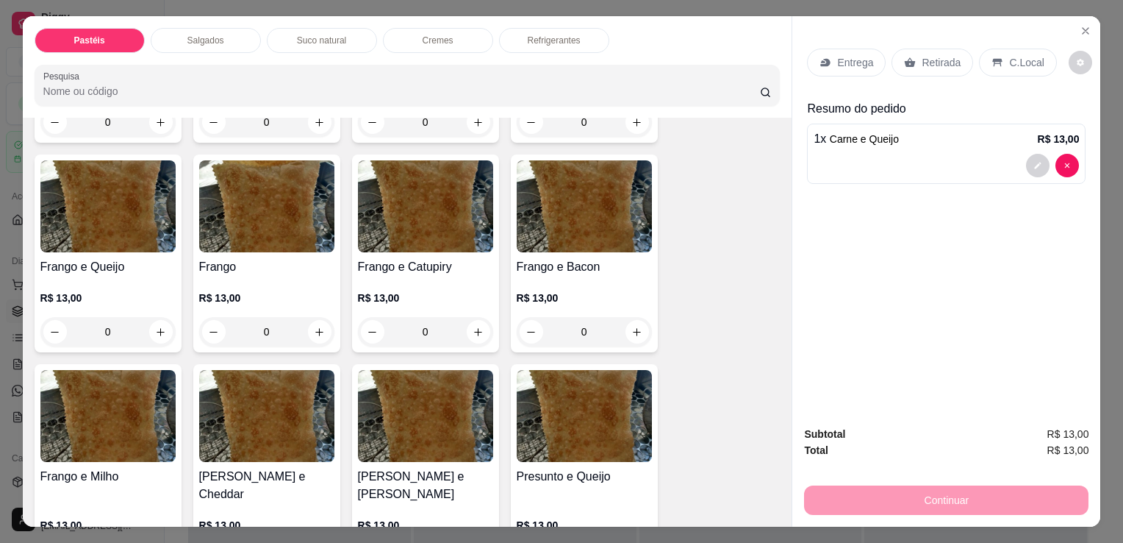
scroll to position [515, 0]
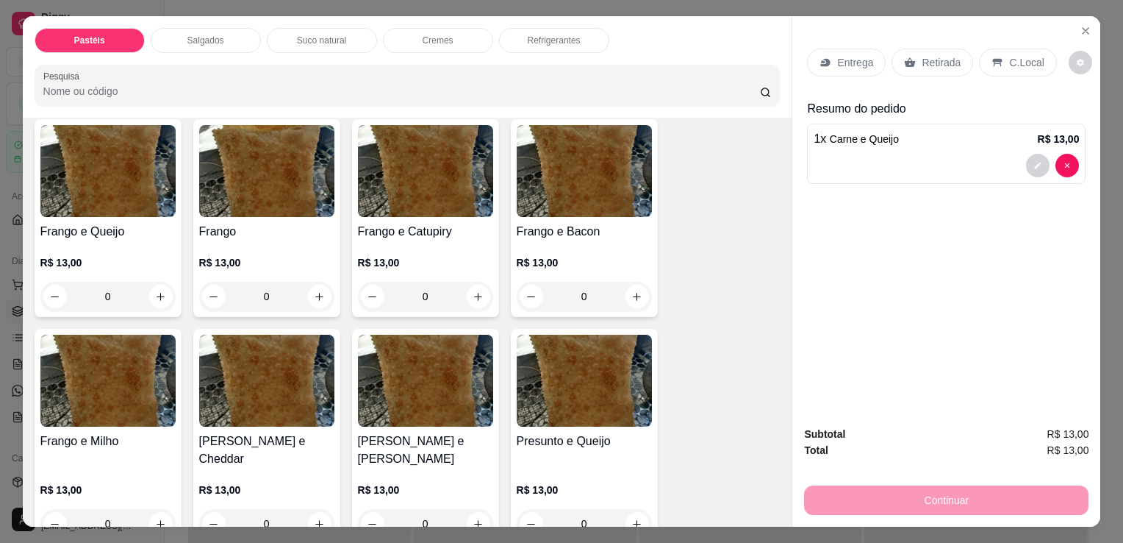
click at [100, 226] on h4 "Frango e Queijo" at bounding box center [107, 232] width 135 height 18
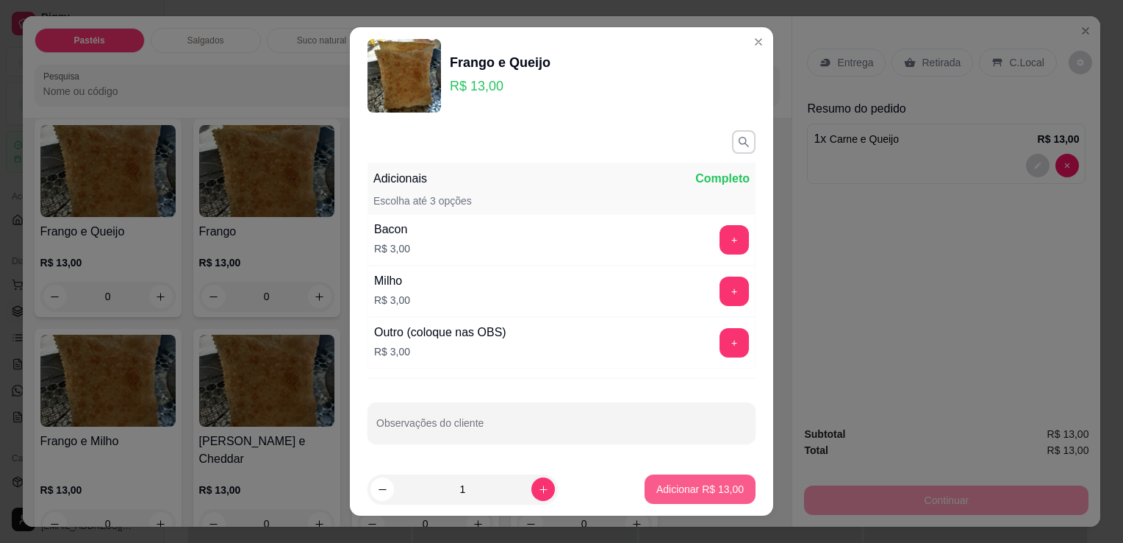
click at [704, 484] on p "Adicionar R$ 13,00" at bounding box center [700, 489] width 87 height 15
type input "1"
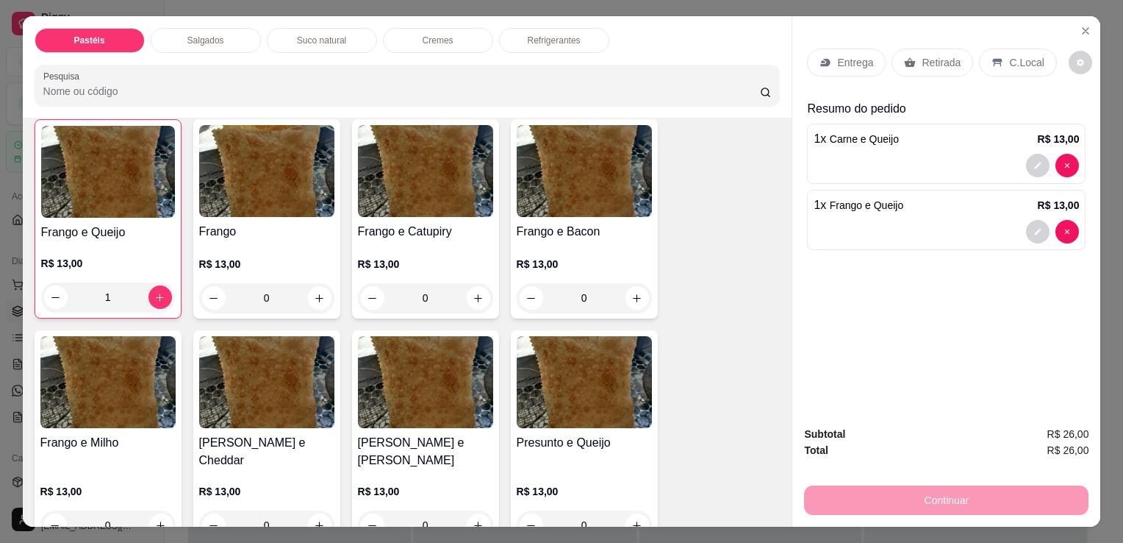
click at [918, 65] on div "Retirada" at bounding box center [933, 63] width 82 height 28
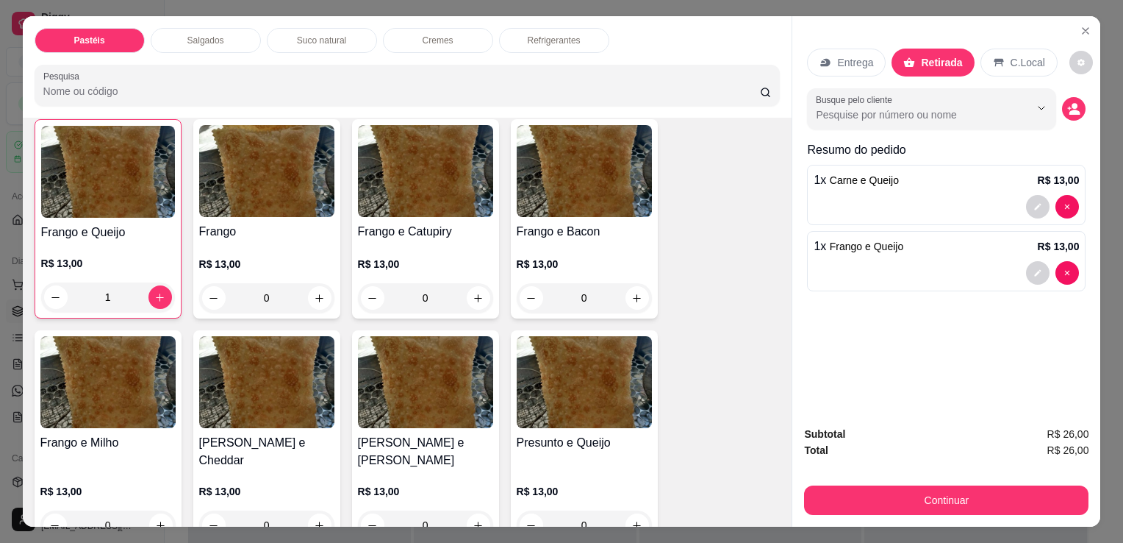
click at [907, 515] on div "Subtotal R$ 26,00 Total R$ 26,00 Continuar" at bounding box center [947, 470] width 308 height 112
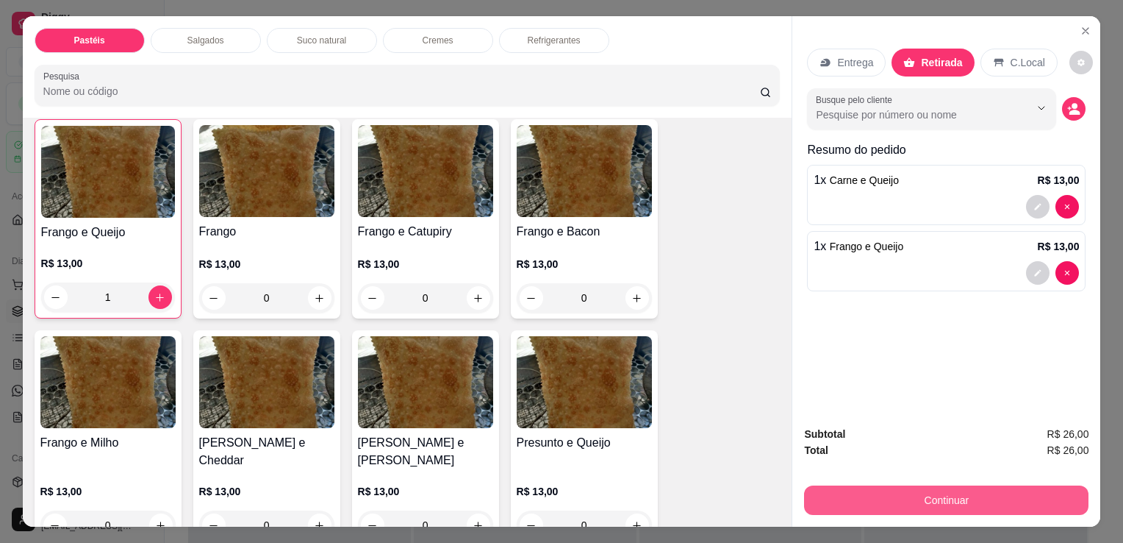
click at [907, 495] on button "Continuar" at bounding box center [946, 499] width 285 height 29
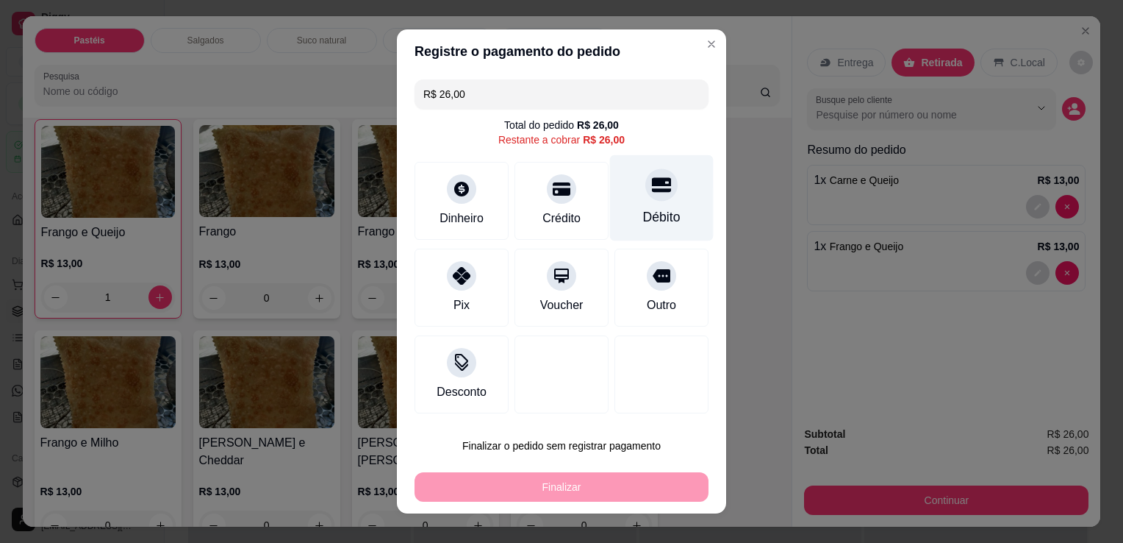
click at [655, 196] on div at bounding box center [662, 184] width 32 height 32
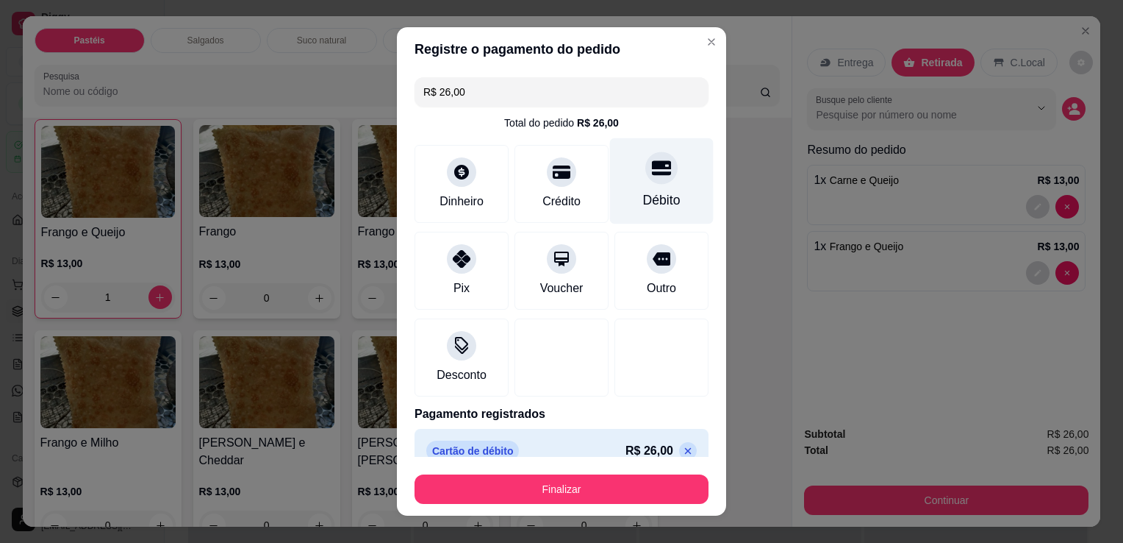
type input "R$ 0,00"
click at [485, 487] on button "Finalizar" at bounding box center [562, 488] width 294 height 29
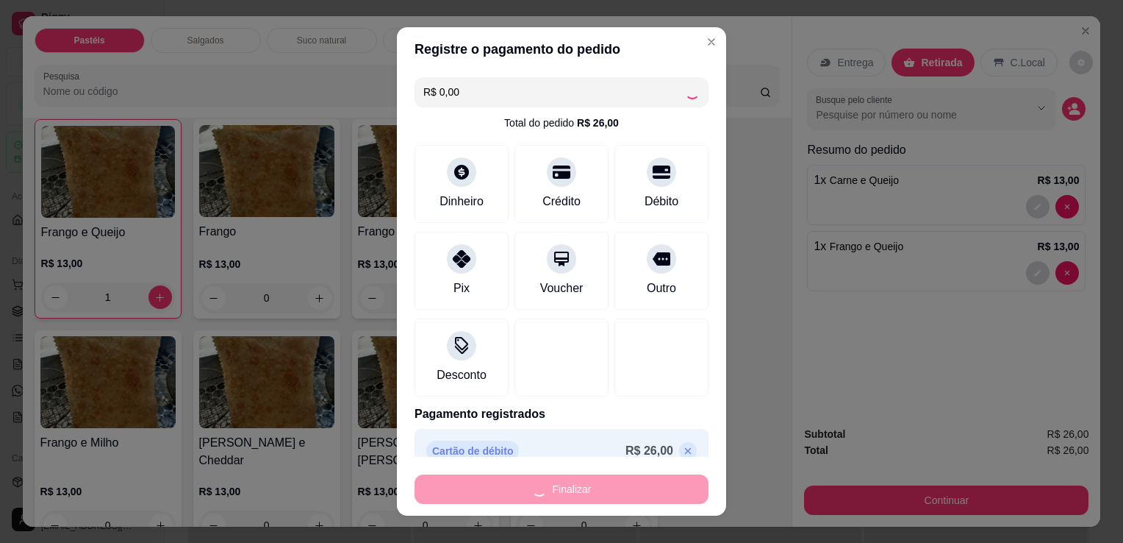
type input "0"
type input "-R$ 26,00"
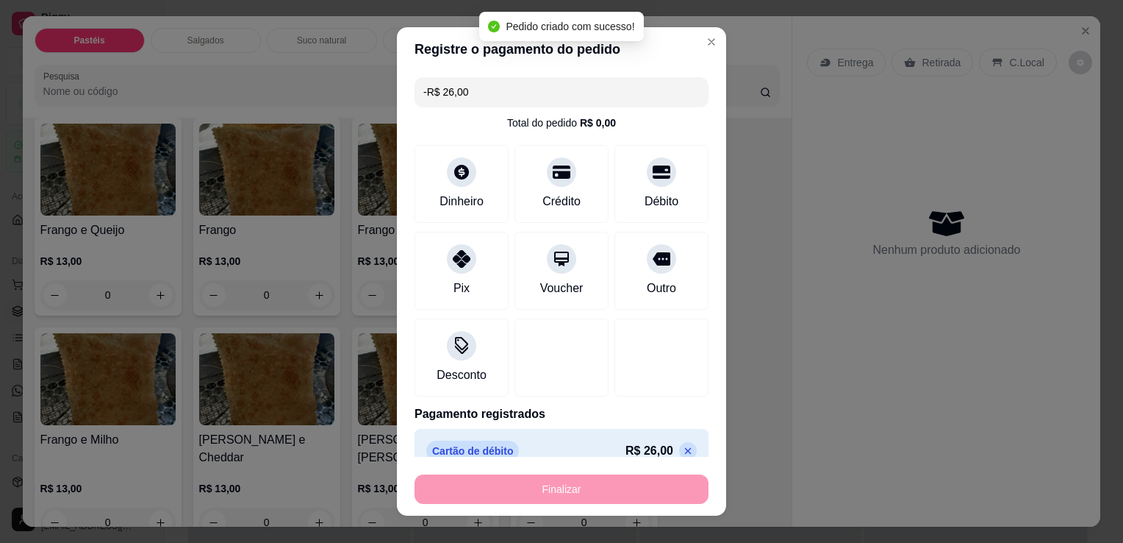
scroll to position [513, 0]
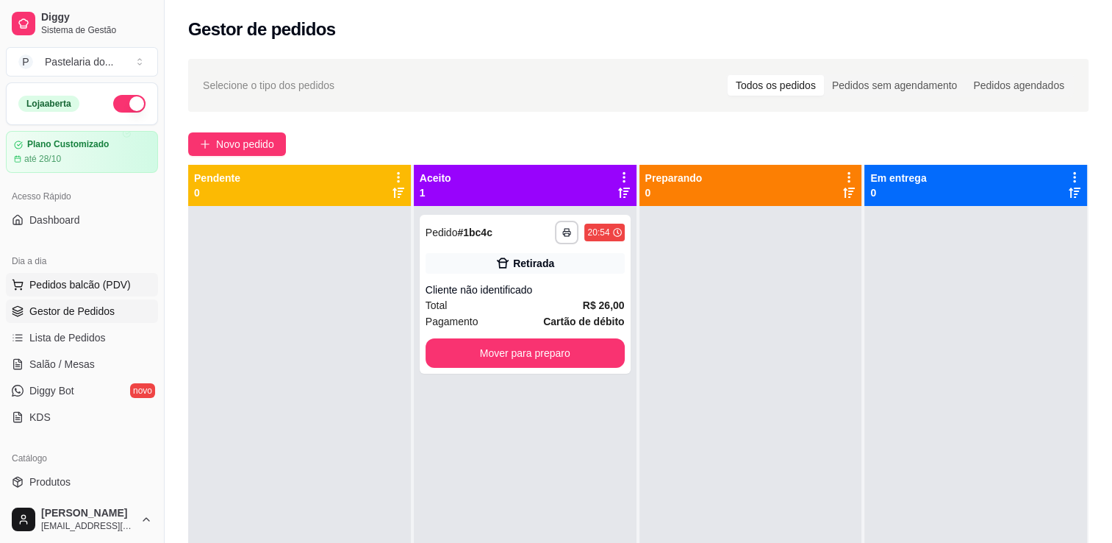
click at [127, 287] on button "Pedidos balcão (PDV)" at bounding box center [82, 285] width 152 height 24
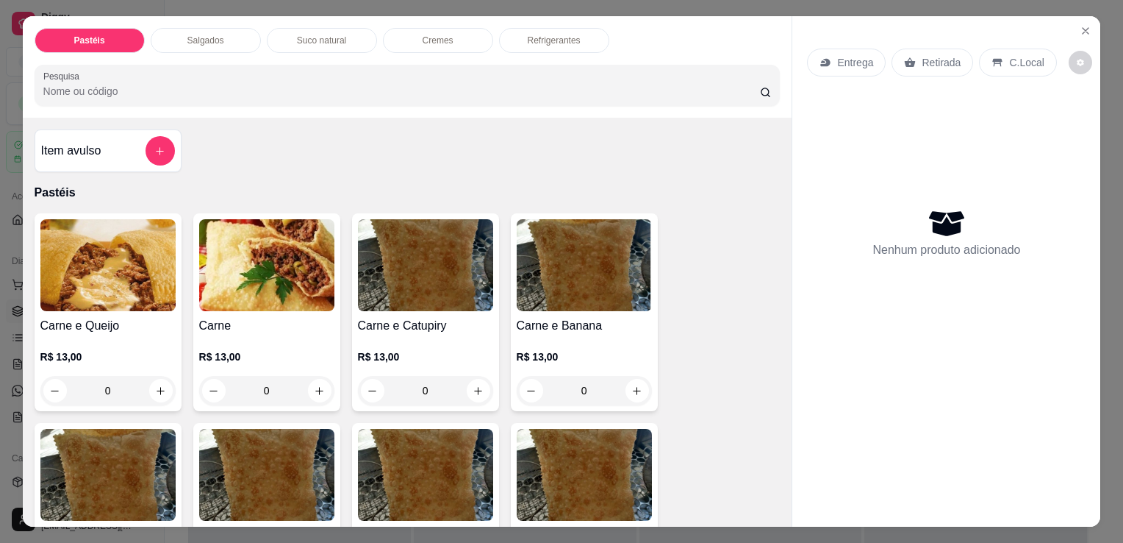
click at [190, 41] on div "Salgados" at bounding box center [206, 40] width 110 height 25
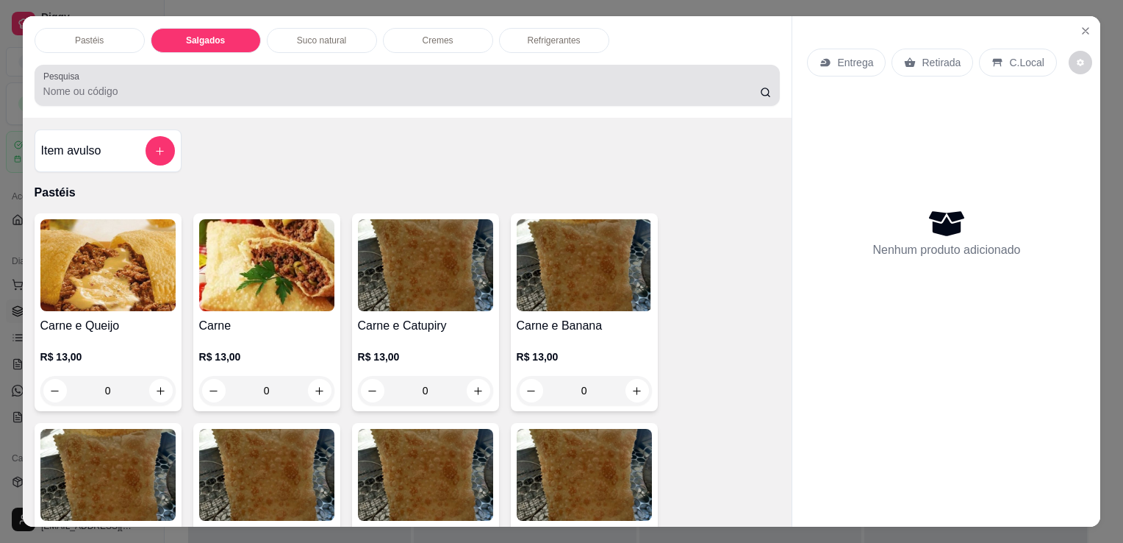
scroll to position [36, 0]
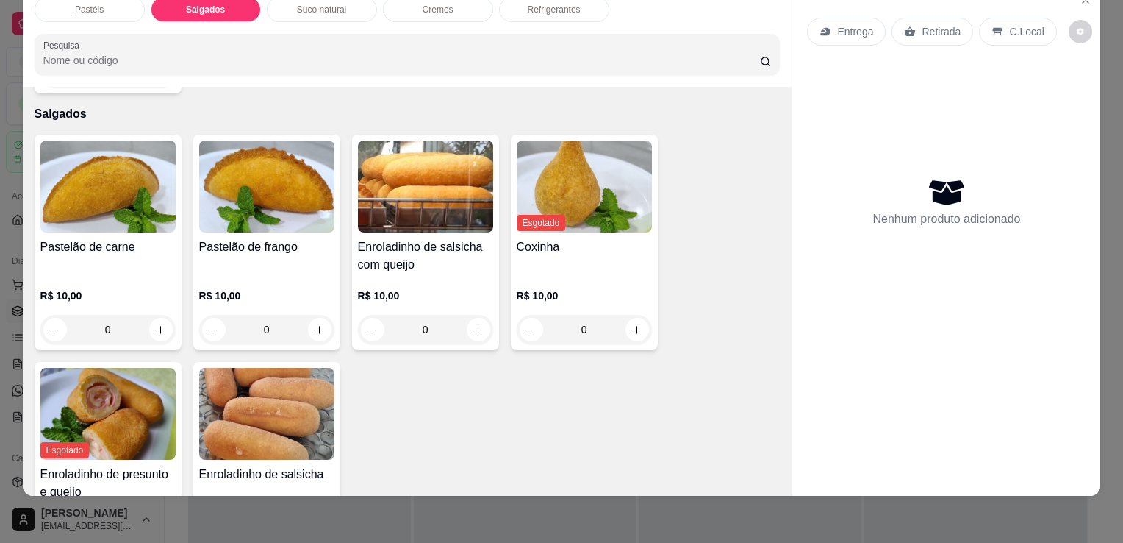
click at [404, 201] on img at bounding box center [425, 186] width 135 height 92
click at [259, 465] on h4 "Enroladinho de salsicha" at bounding box center [266, 474] width 135 height 18
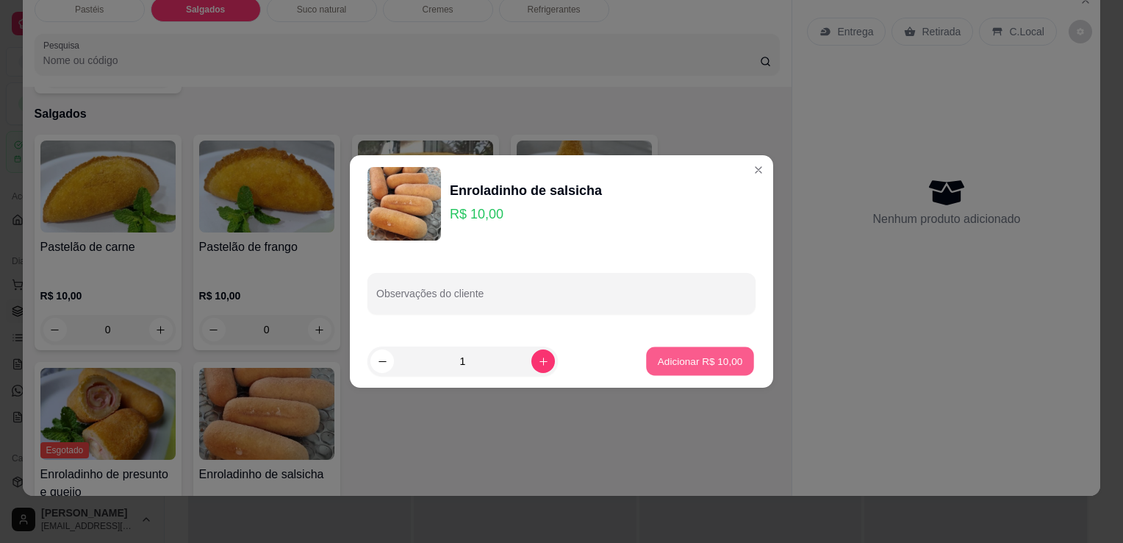
click at [706, 351] on button "Adicionar R$ 10,00" at bounding box center [700, 361] width 108 height 29
type input "1"
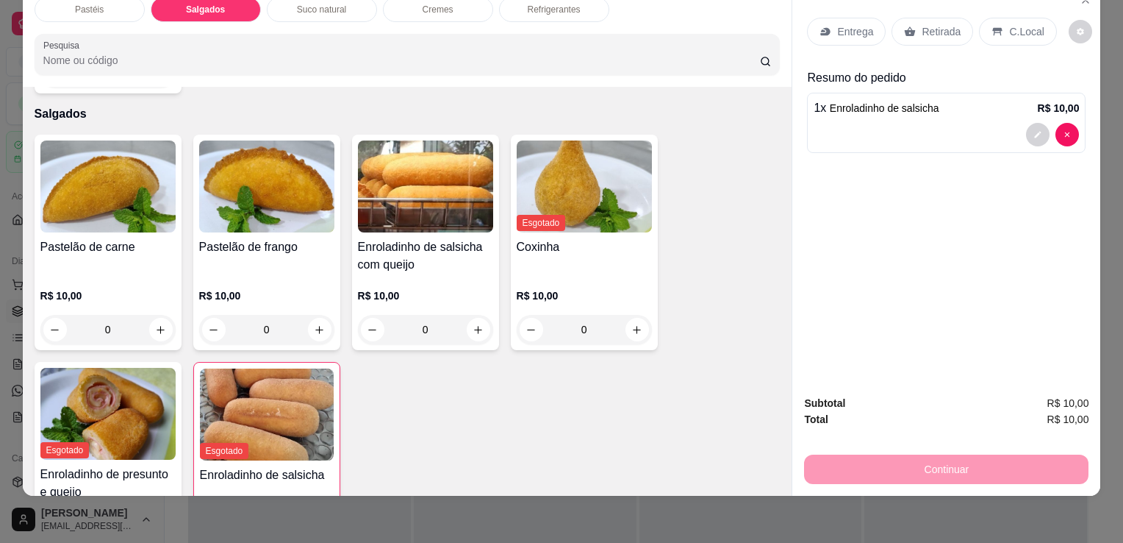
click at [141, 274] on div "R$ 10,00 0" at bounding box center [107, 309] width 135 height 71
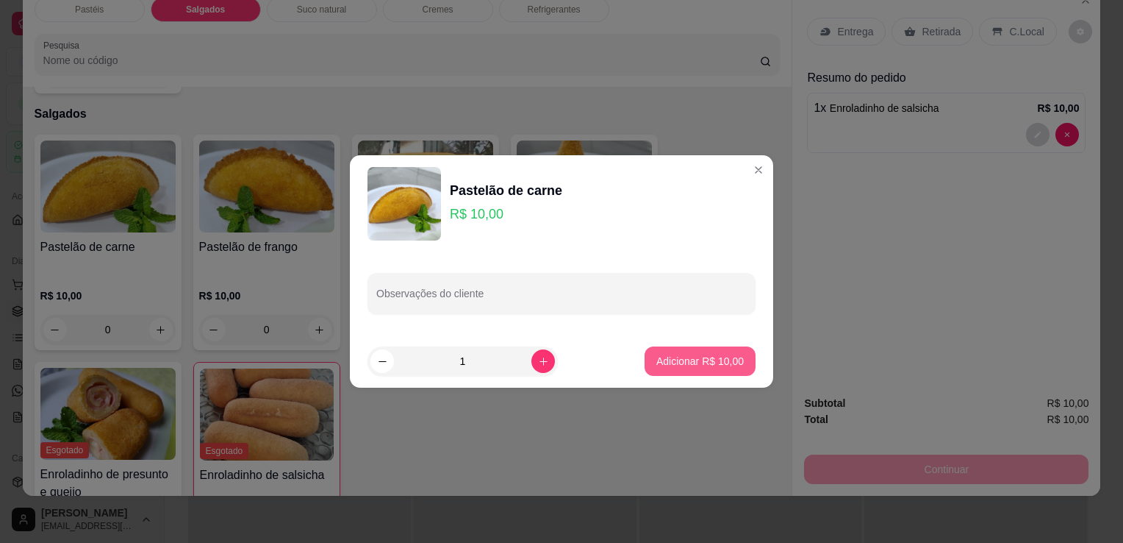
click at [679, 363] on p "Adicionar R$ 10,00" at bounding box center [700, 361] width 87 height 15
type input "1"
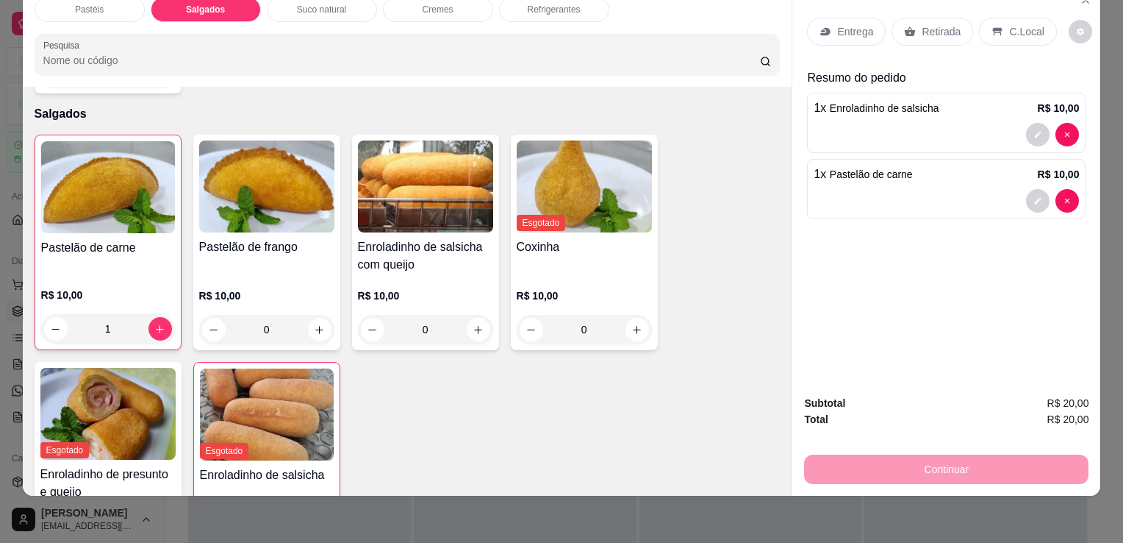
click at [538, 4] on div "Refrigerantes" at bounding box center [554, 9] width 110 height 25
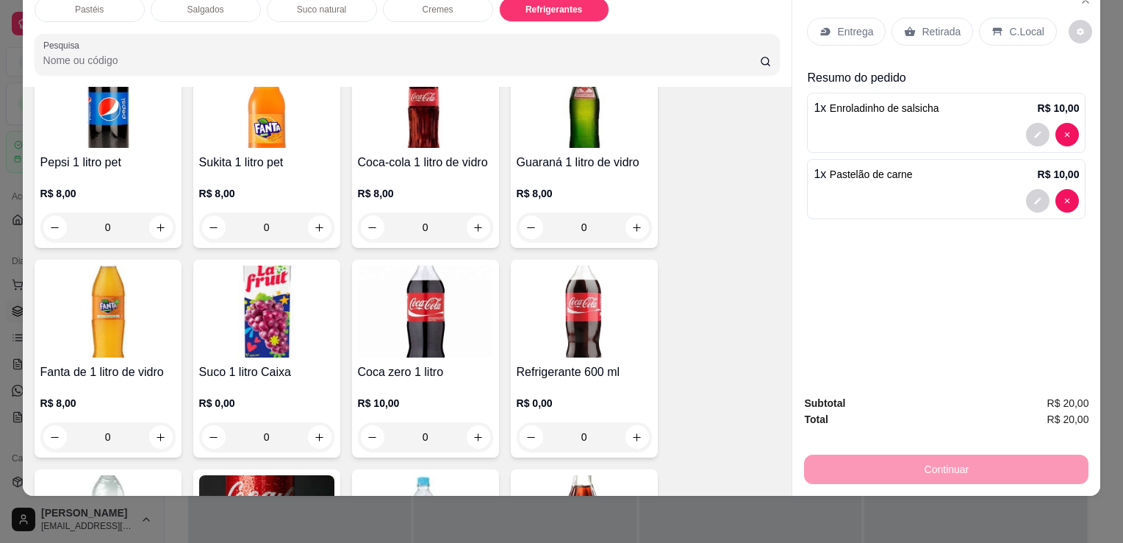
scroll to position [4058, 0]
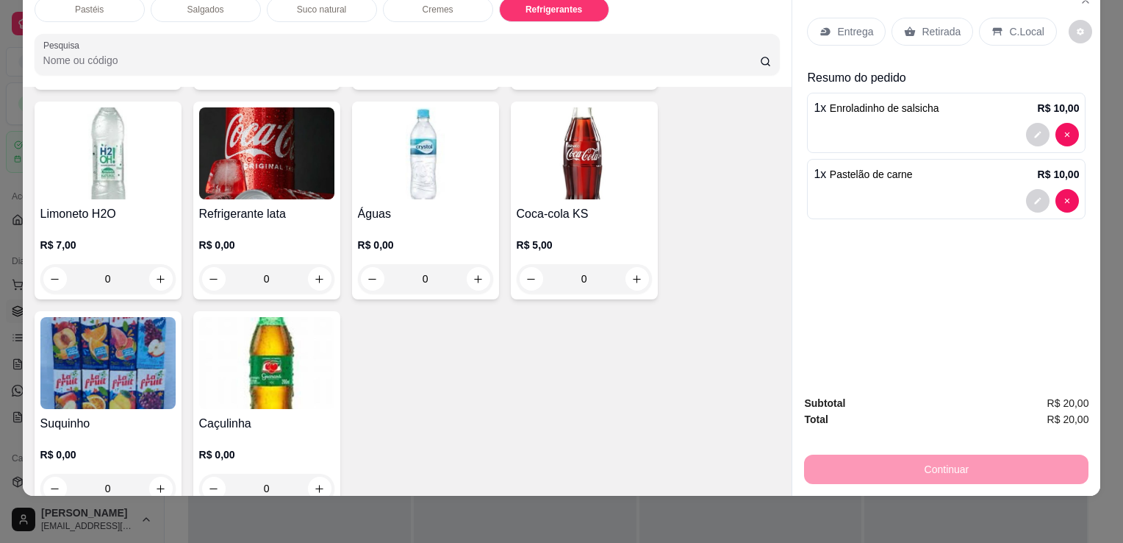
click at [552, 162] on img at bounding box center [584, 153] width 135 height 92
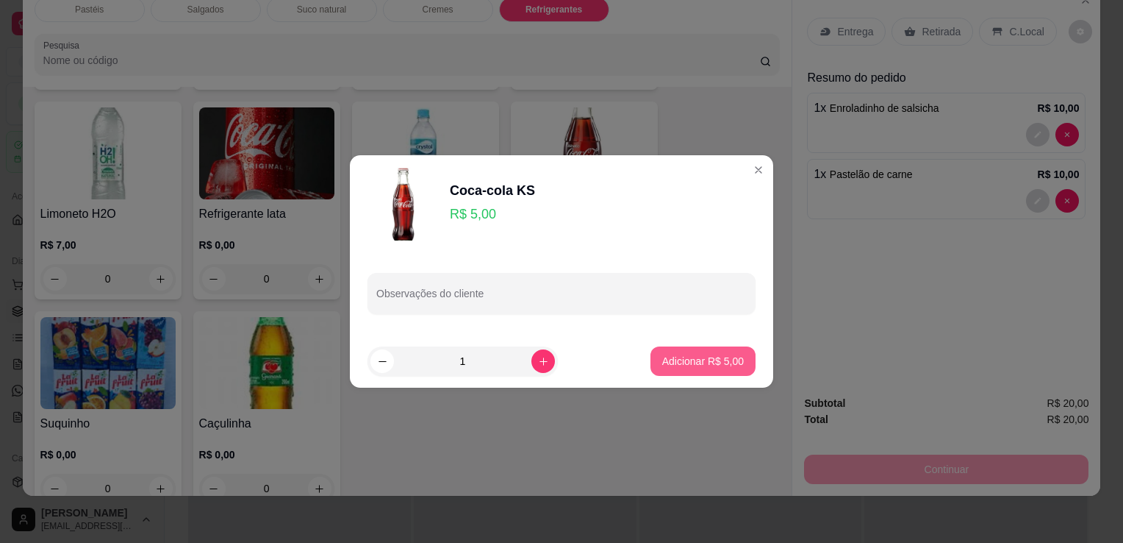
click at [712, 363] on p "Adicionar R$ 5,00" at bounding box center [703, 361] width 82 height 15
type input "1"
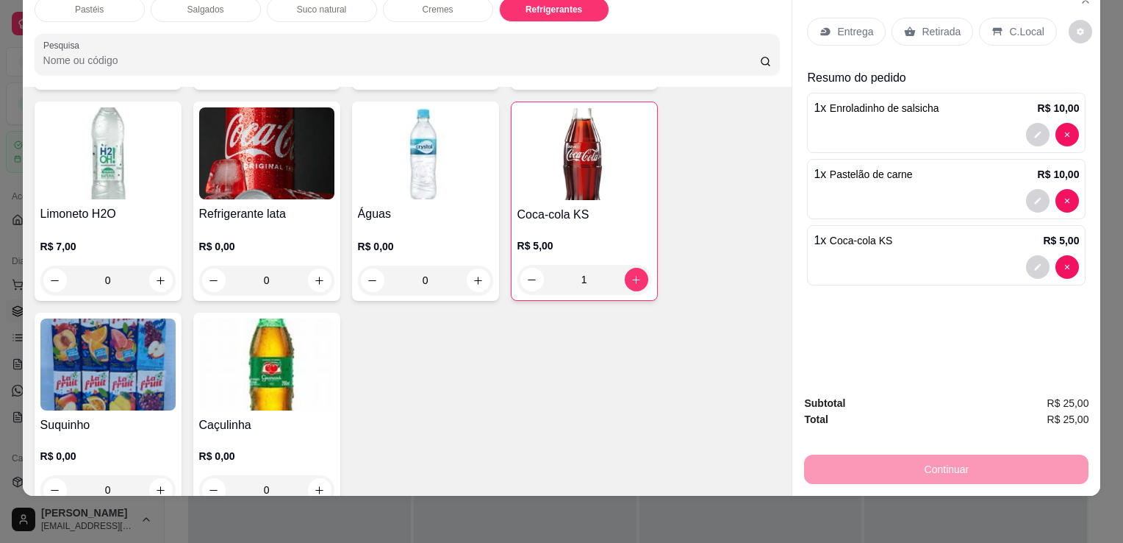
click at [912, 18] on div "Retirada" at bounding box center [933, 32] width 82 height 28
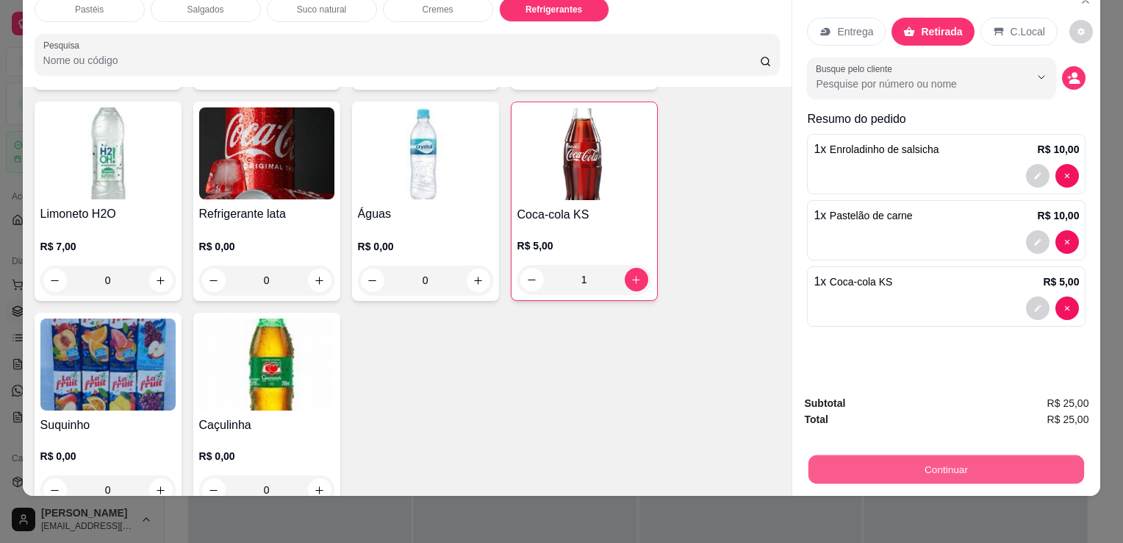
click at [926, 460] on button "Continuar" at bounding box center [947, 468] width 276 height 29
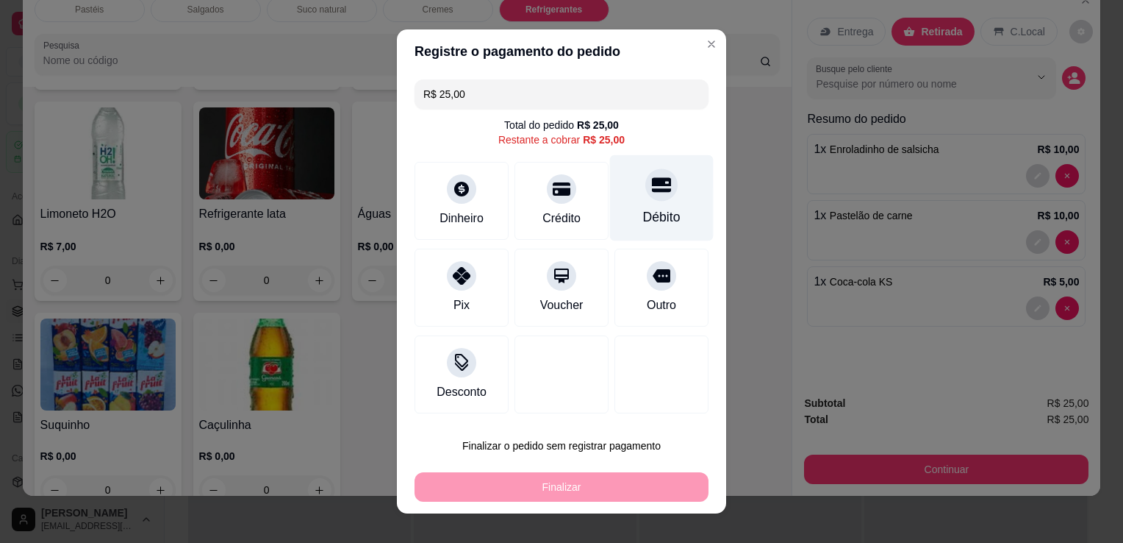
click at [643, 224] on div "Débito" at bounding box center [661, 216] width 37 height 19
type input "R$ 0,00"
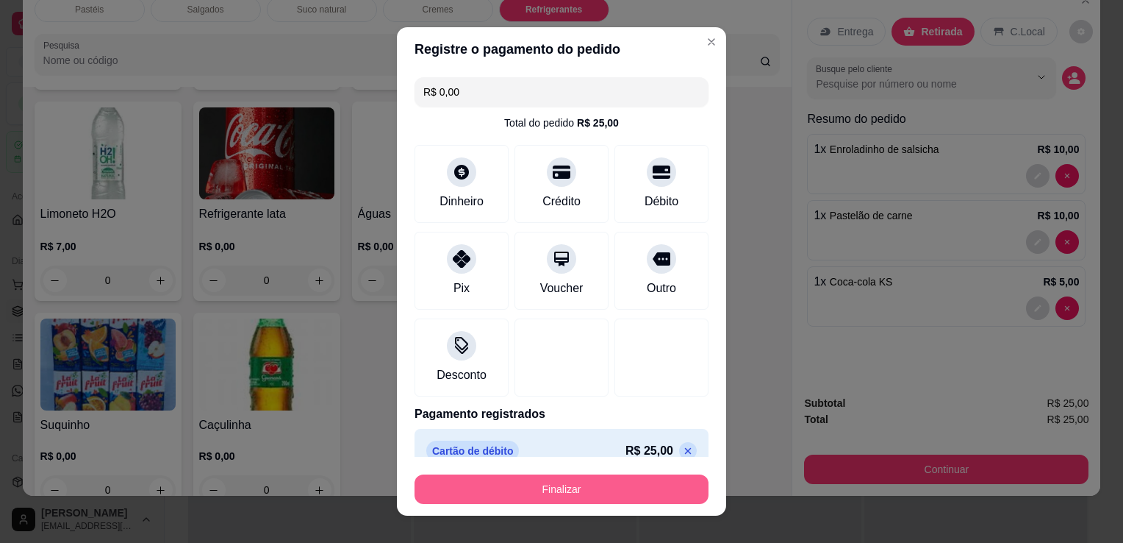
click at [588, 487] on button "Finalizar" at bounding box center [562, 488] width 294 height 29
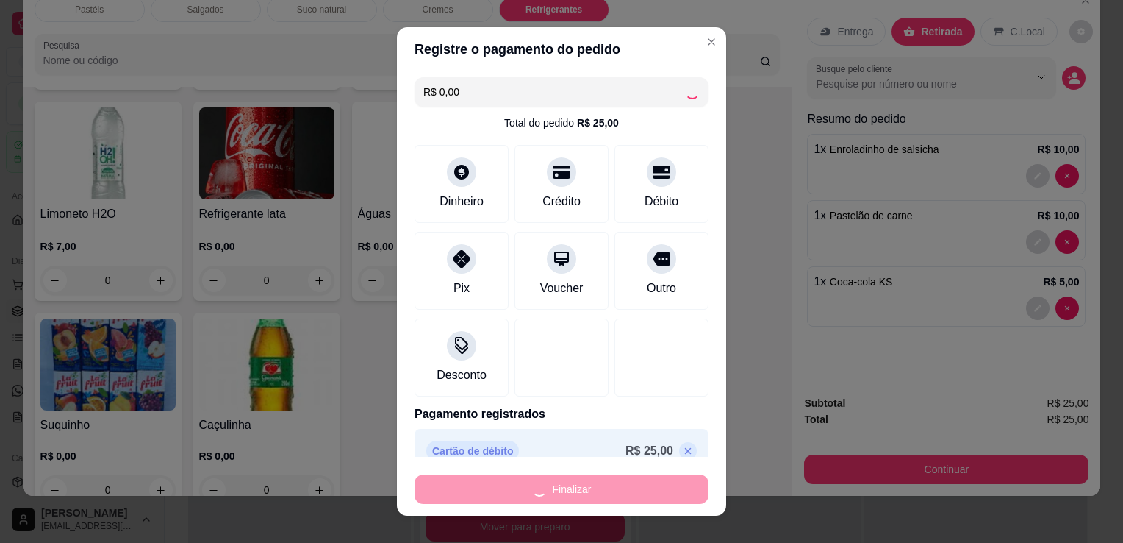
type input "0"
type input "-R$ 25,00"
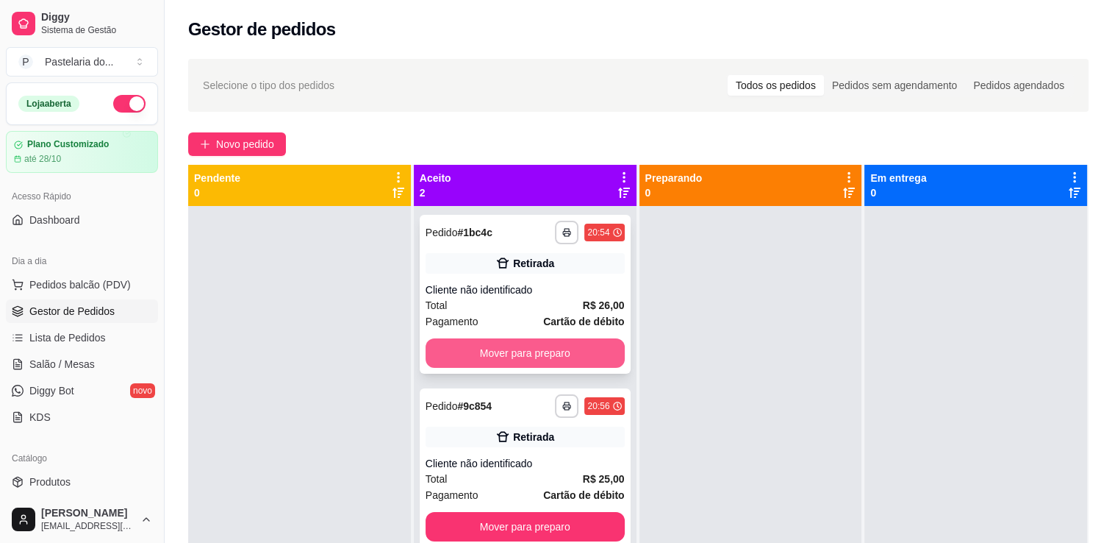
click at [462, 360] on button "Mover para preparo" at bounding box center [525, 352] width 199 height 29
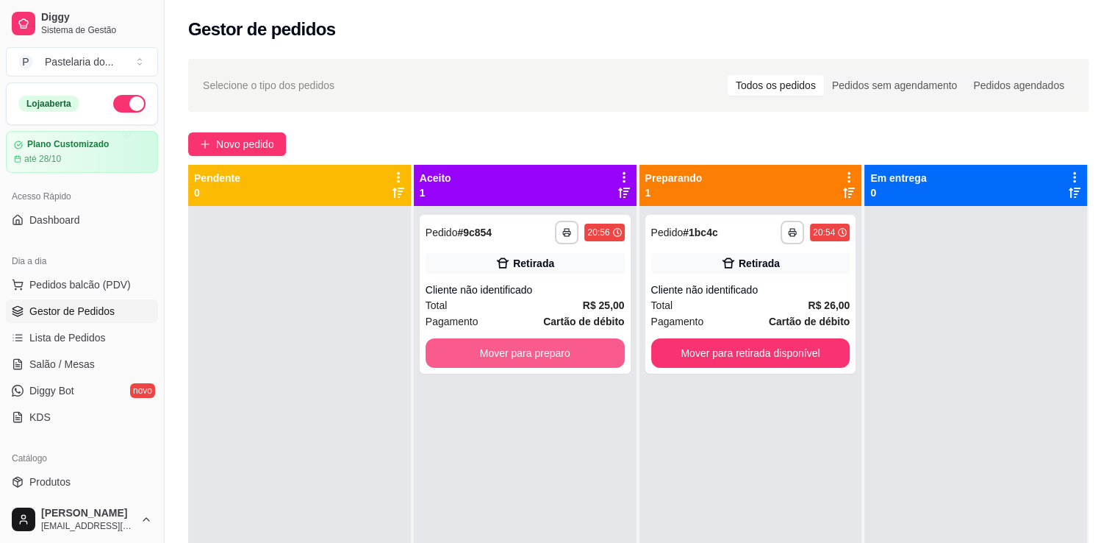
click at [462, 359] on button "Mover para preparo" at bounding box center [525, 352] width 199 height 29
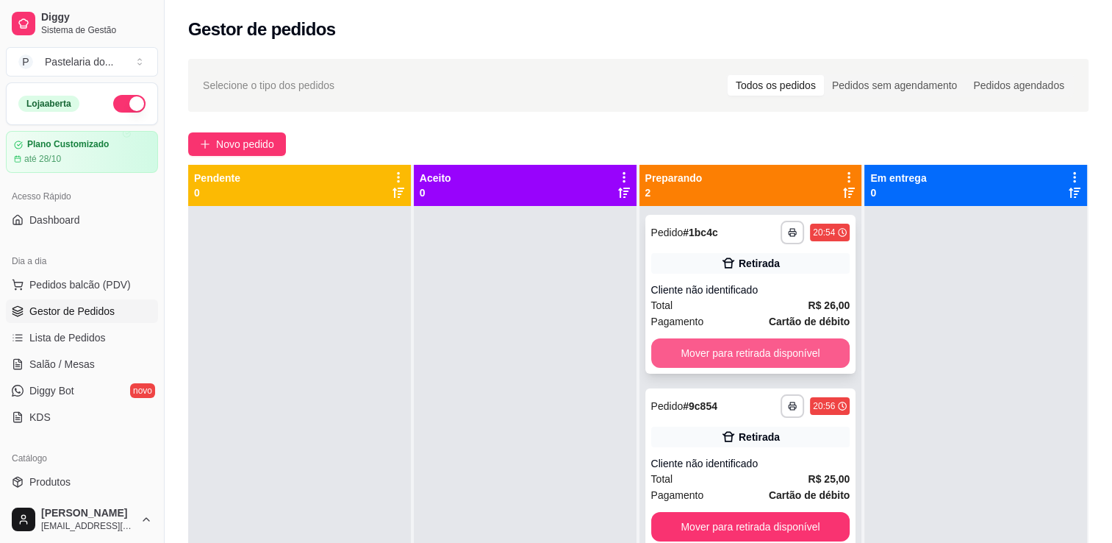
click at [768, 335] on div "**********" at bounding box center [751, 294] width 211 height 159
click at [800, 356] on button "Mover para retirada disponível" at bounding box center [750, 353] width 193 height 29
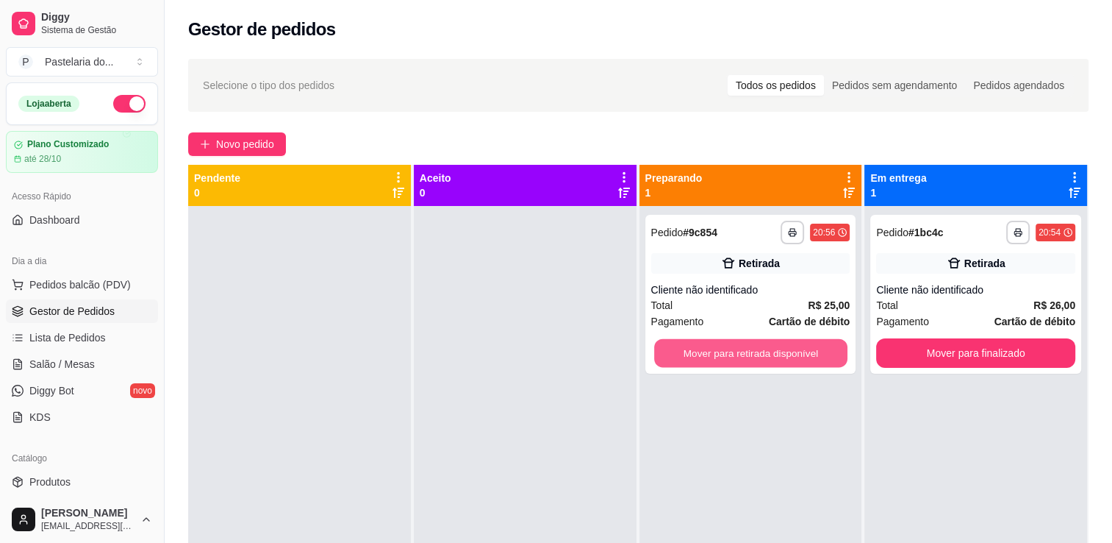
click at [800, 356] on button "Mover para retirada disponível" at bounding box center [750, 353] width 193 height 29
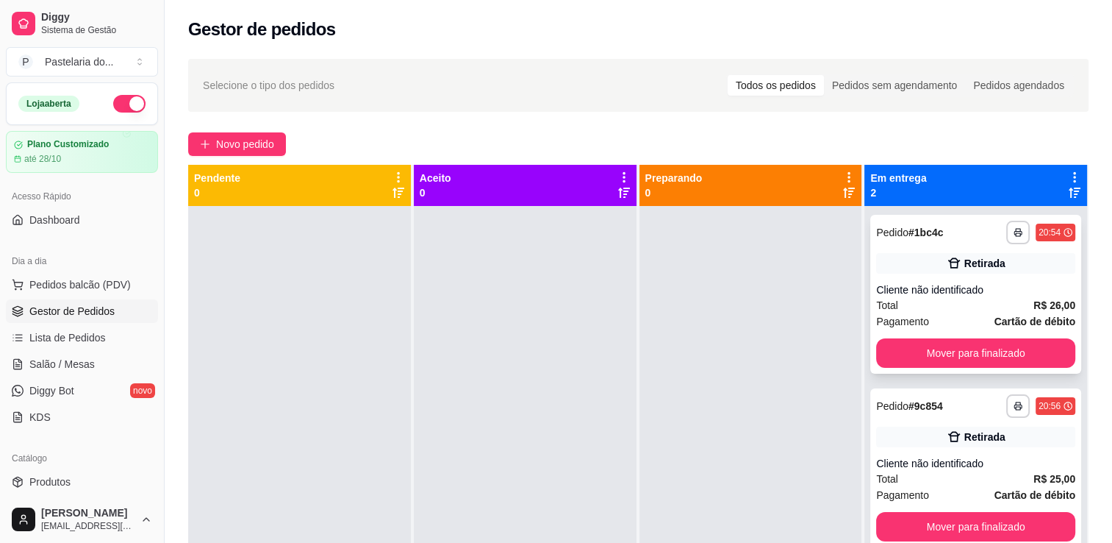
click at [956, 372] on div "**********" at bounding box center [975, 294] width 211 height 159
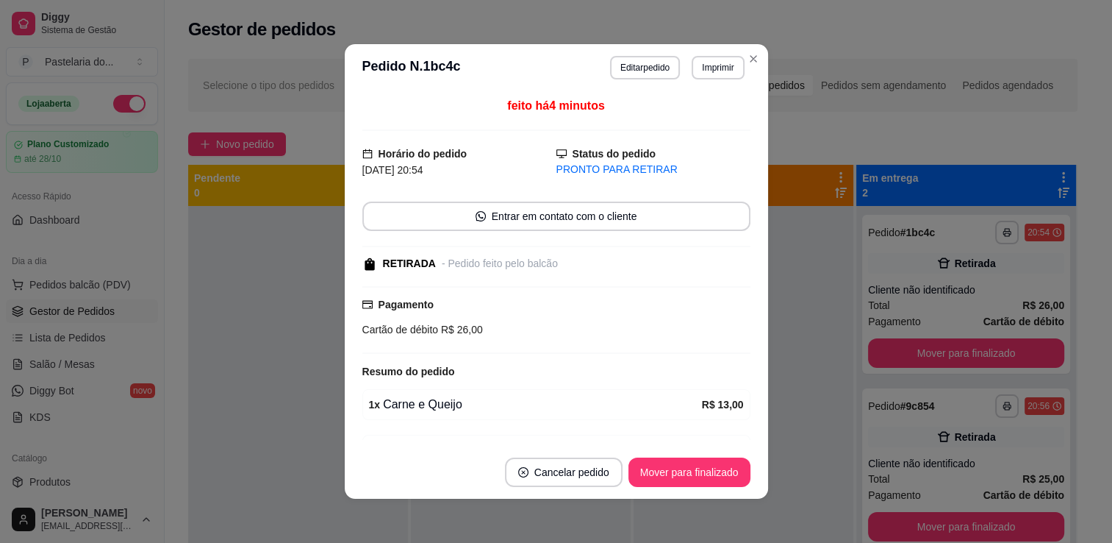
click at [959, 363] on button "Mover para finalizado" at bounding box center [966, 352] width 196 height 29
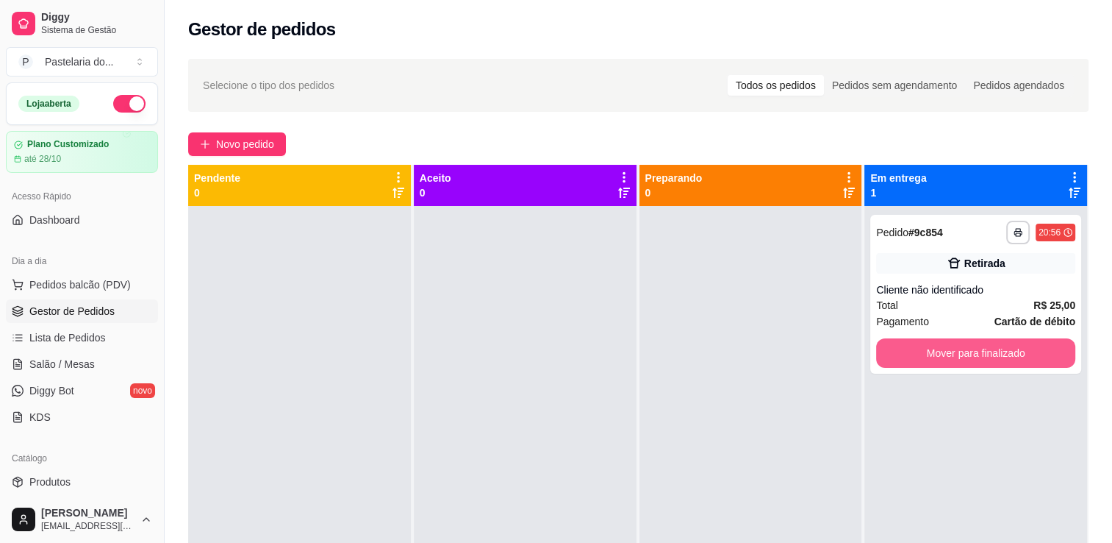
click at [959, 363] on button "Mover para finalizado" at bounding box center [975, 352] width 199 height 29
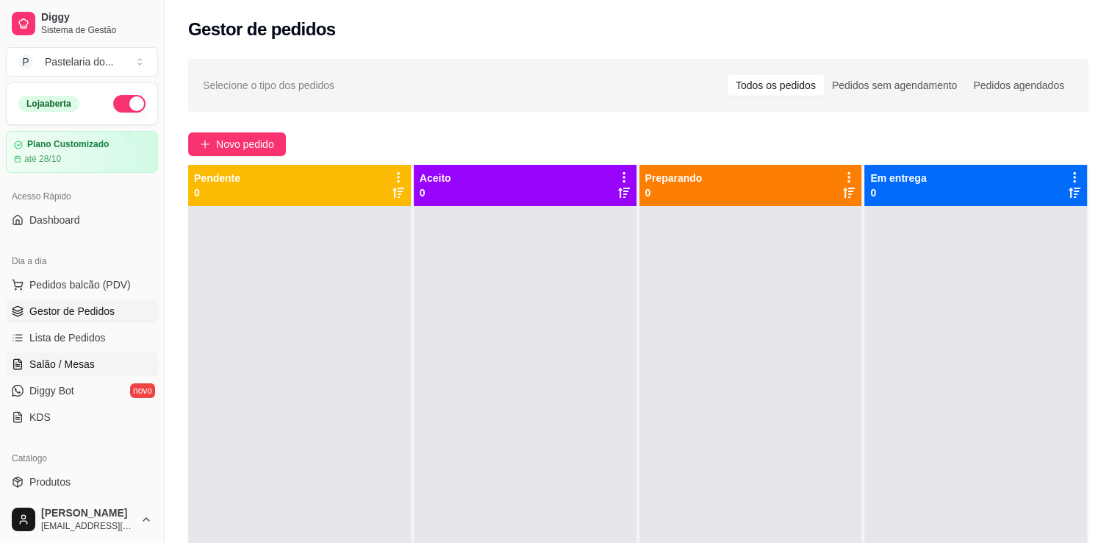
click at [76, 354] on link "Salão / Mesas" at bounding box center [82, 364] width 152 height 24
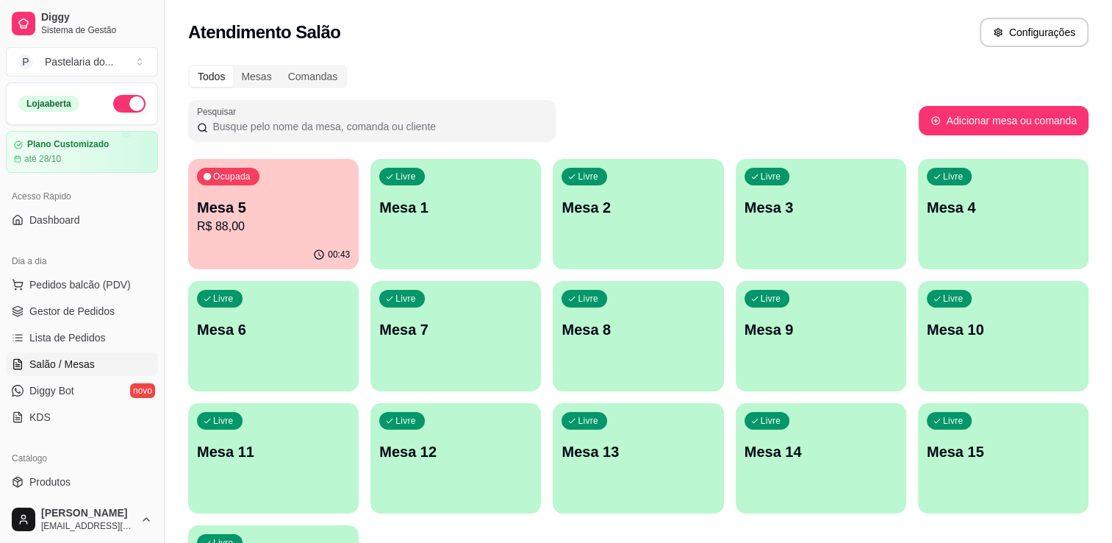
click at [300, 220] on p "R$ 88,00" at bounding box center [273, 227] width 153 height 18
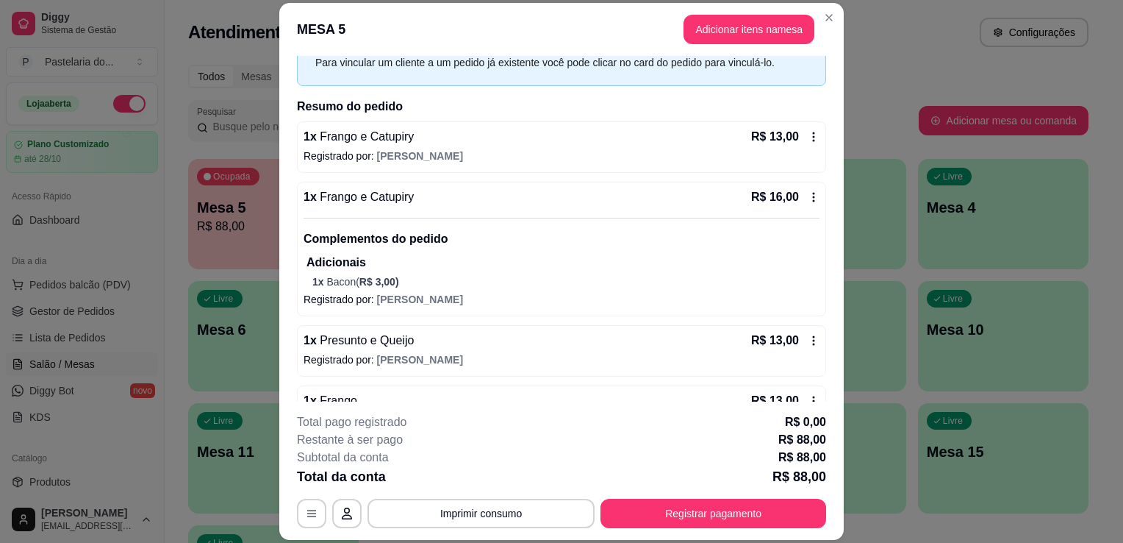
scroll to position [147, 0]
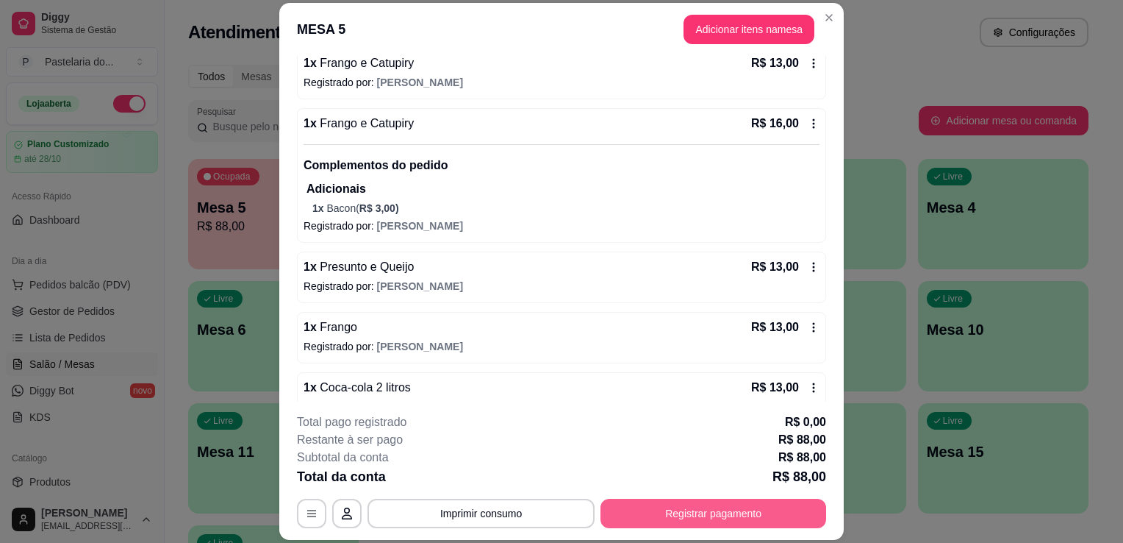
click at [648, 503] on button "Registrar pagamento" at bounding box center [714, 512] width 226 height 29
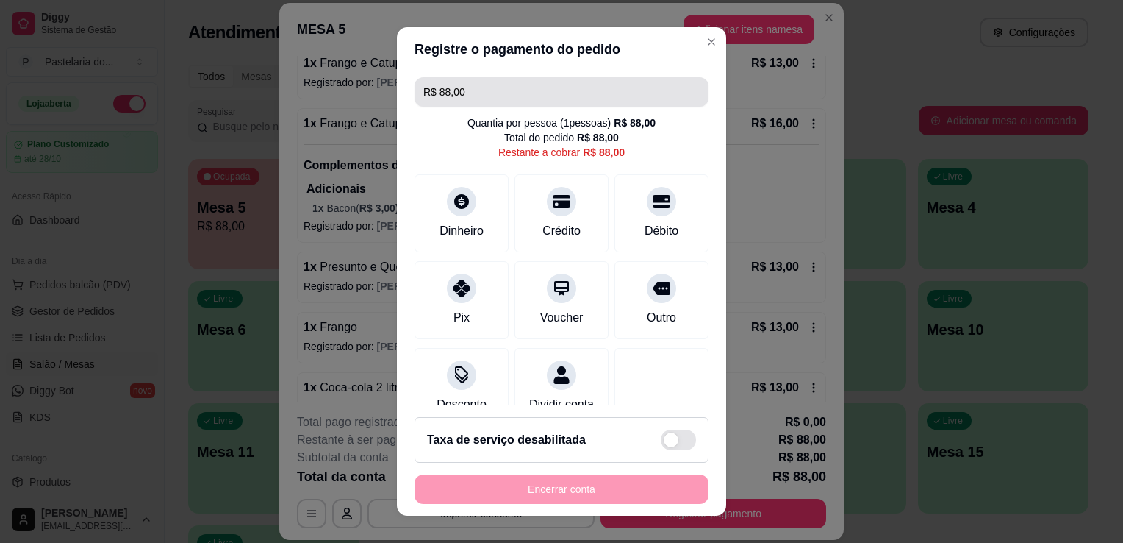
click at [454, 89] on input "R$ 88,00" at bounding box center [561, 91] width 276 height 29
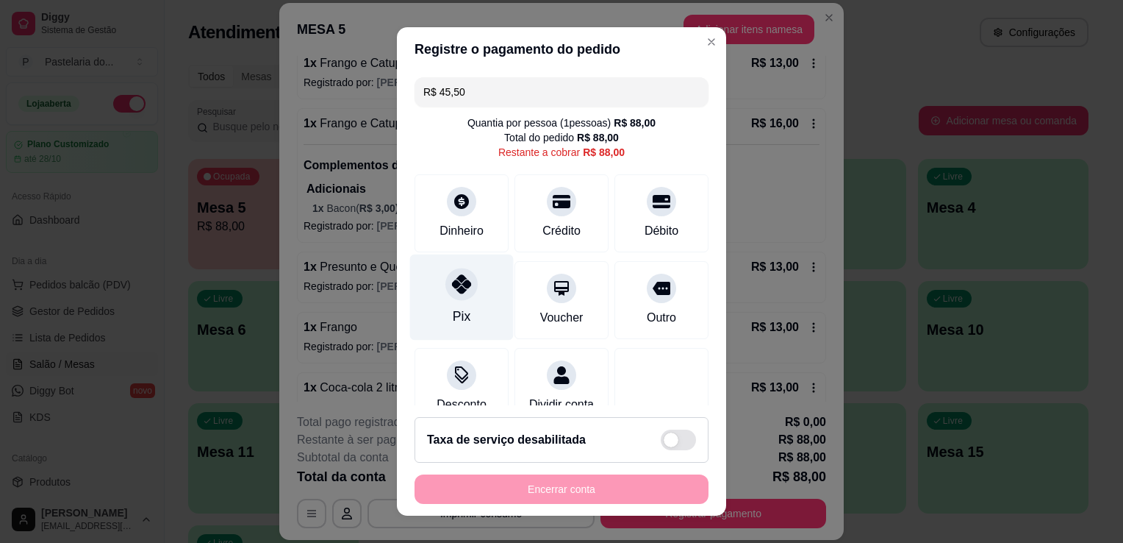
click at [456, 310] on div "Pix" at bounding box center [462, 316] width 18 height 19
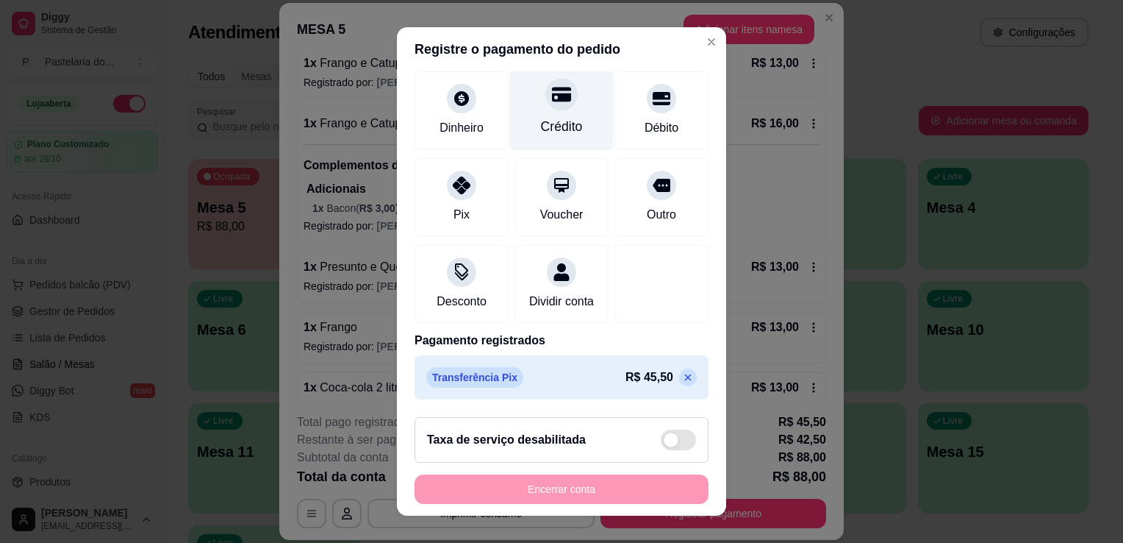
scroll to position [0, 0]
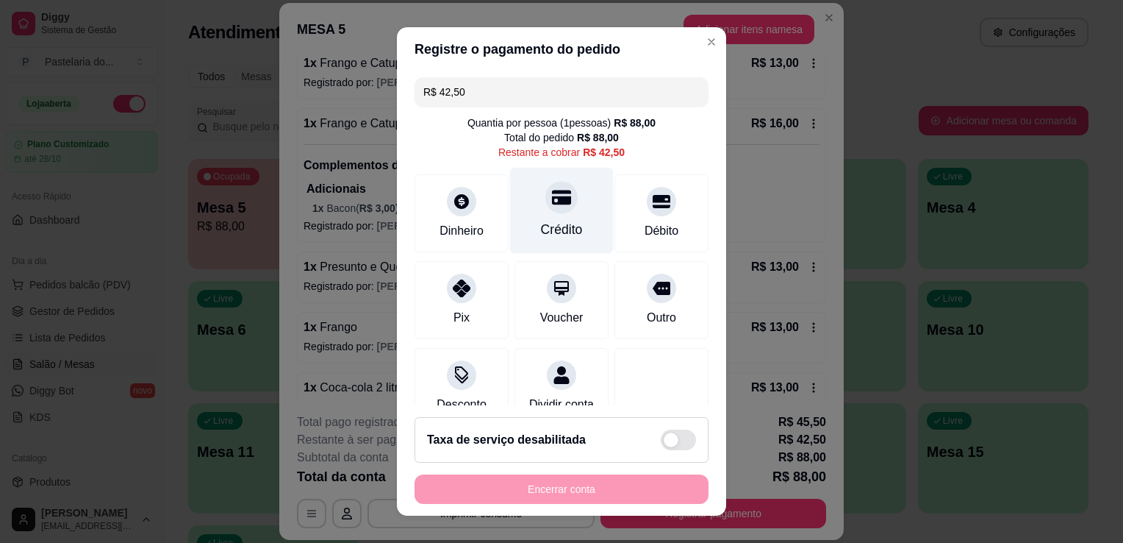
click at [557, 198] on div at bounding box center [562, 197] width 32 height 32
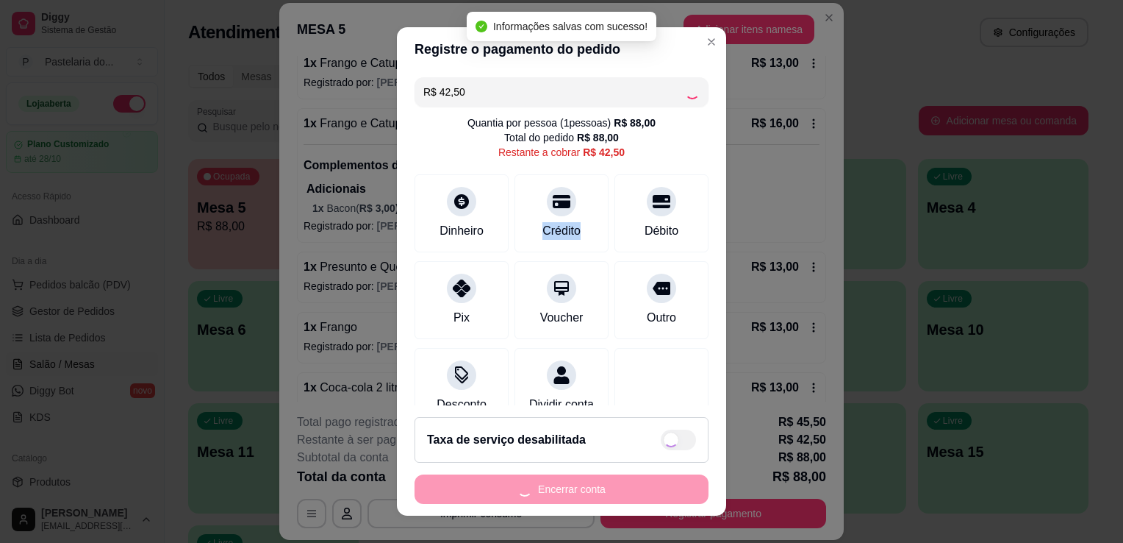
type input "R$ 0,00"
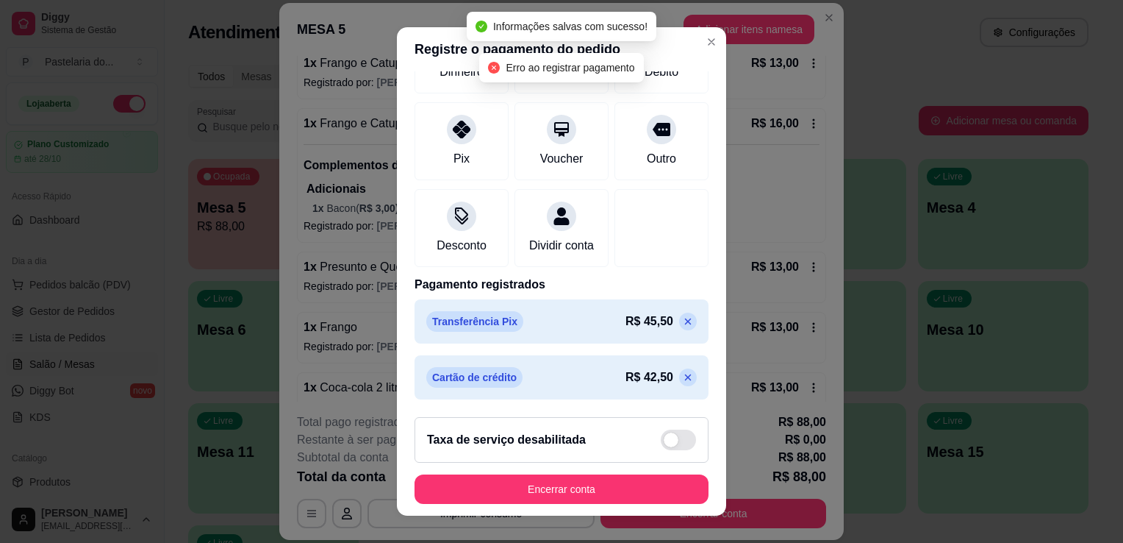
scroll to position [20, 0]
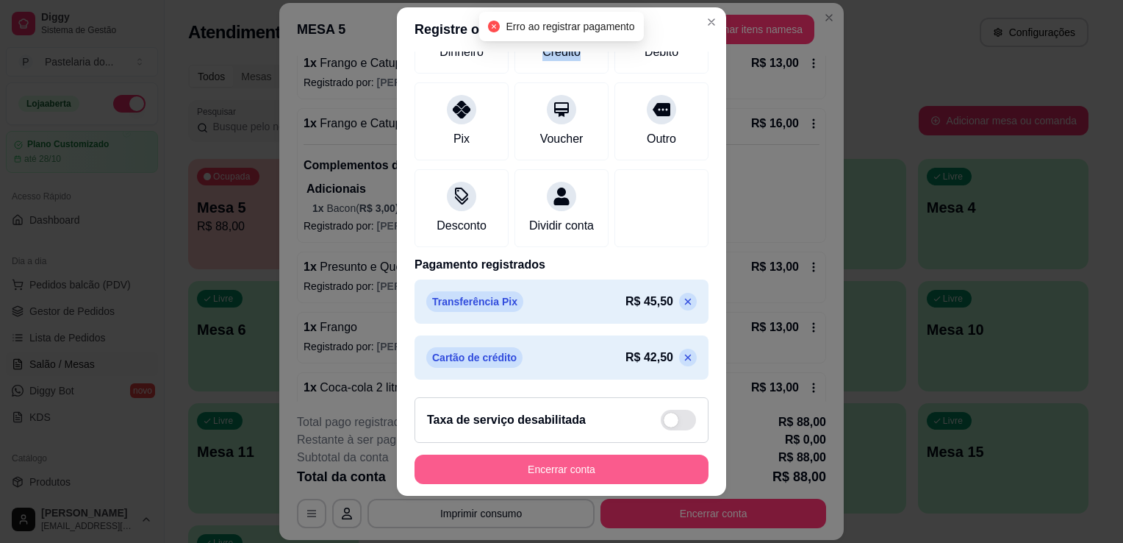
click at [587, 479] on button "Encerrar conta" at bounding box center [562, 468] width 294 height 29
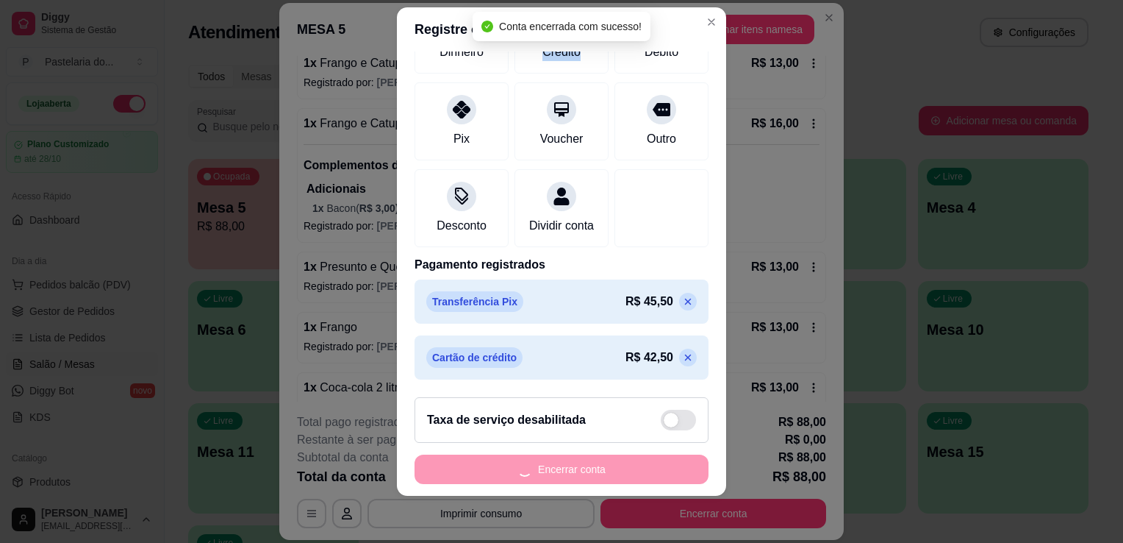
scroll to position [0, 0]
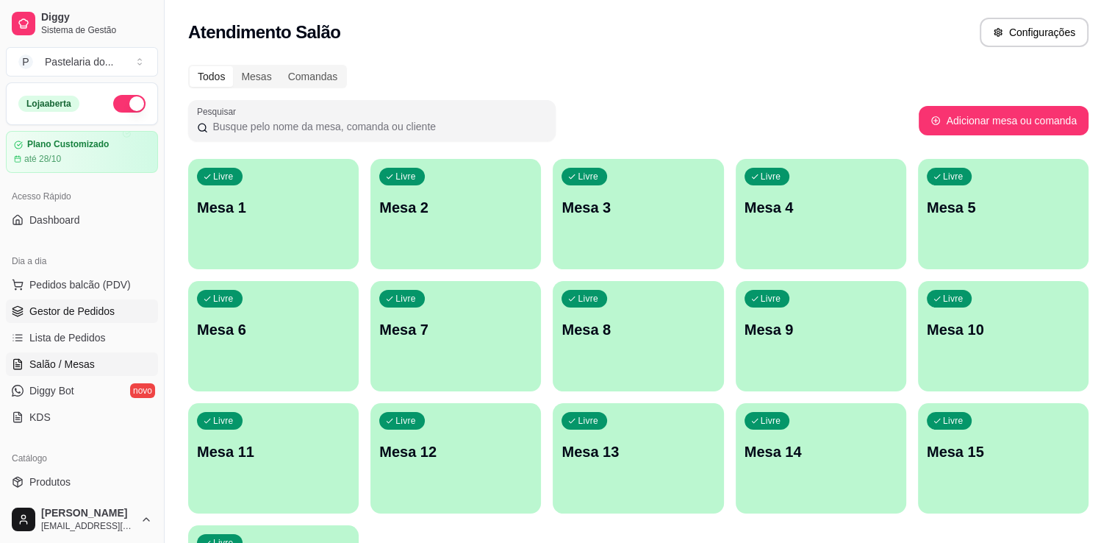
click at [95, 318] on link "Gestor de Pedidos" at bounding box center [82, 311] width 152 height 24
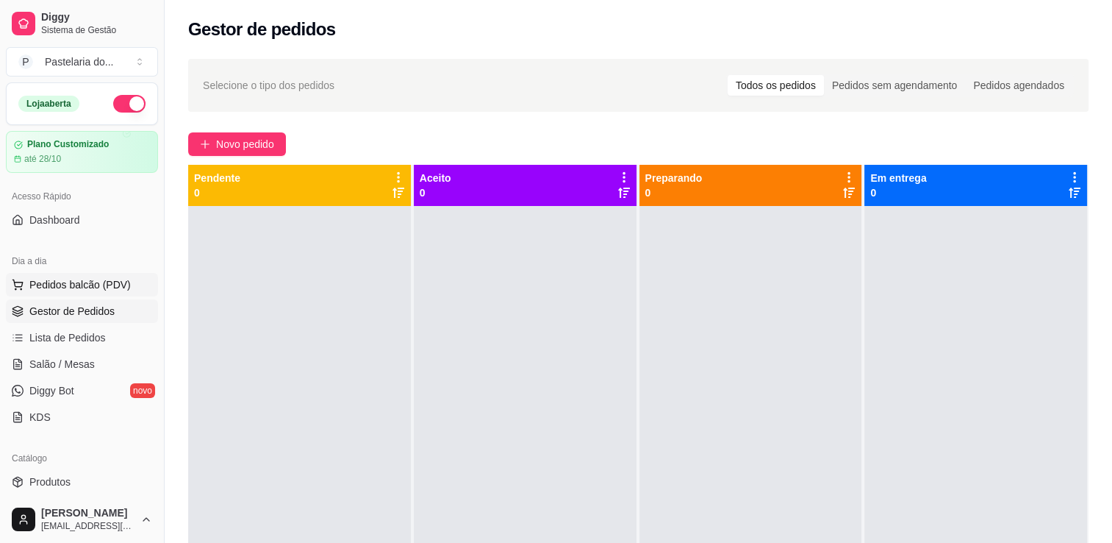
click at [68, 293] on button "Pedidos balcão (PDV)" at bounding box center [82, 285] width 152 height 24
click at [87, 291] on button "Pedidos balcão (PDV)" at bounding box center [82, 285] width 152 height 24
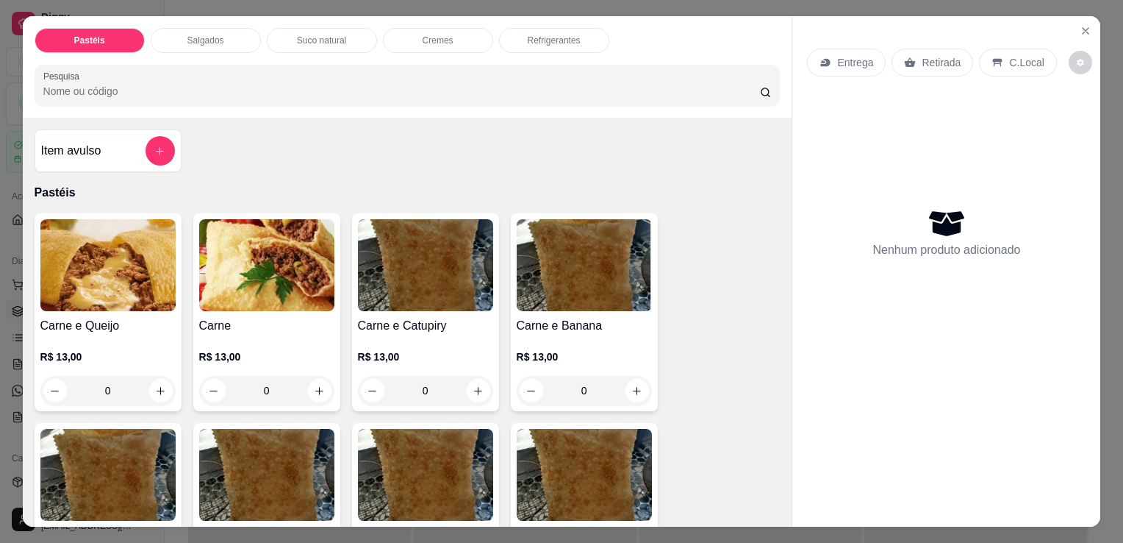
click at [206, 35] on p "Salgados" at bounding box center [205, 41] width 37 height 12
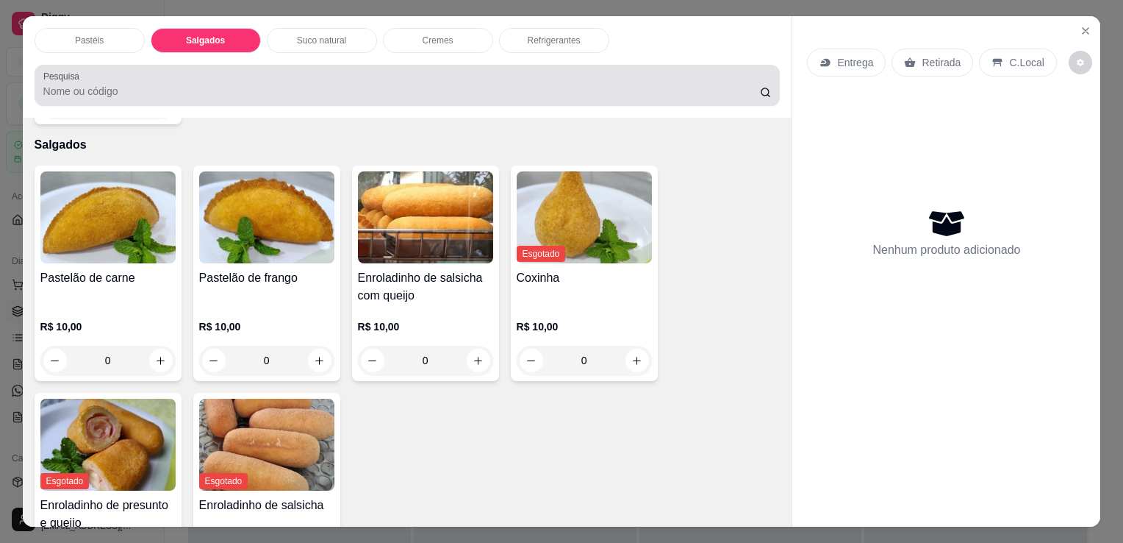
scroll to position [36, 0]
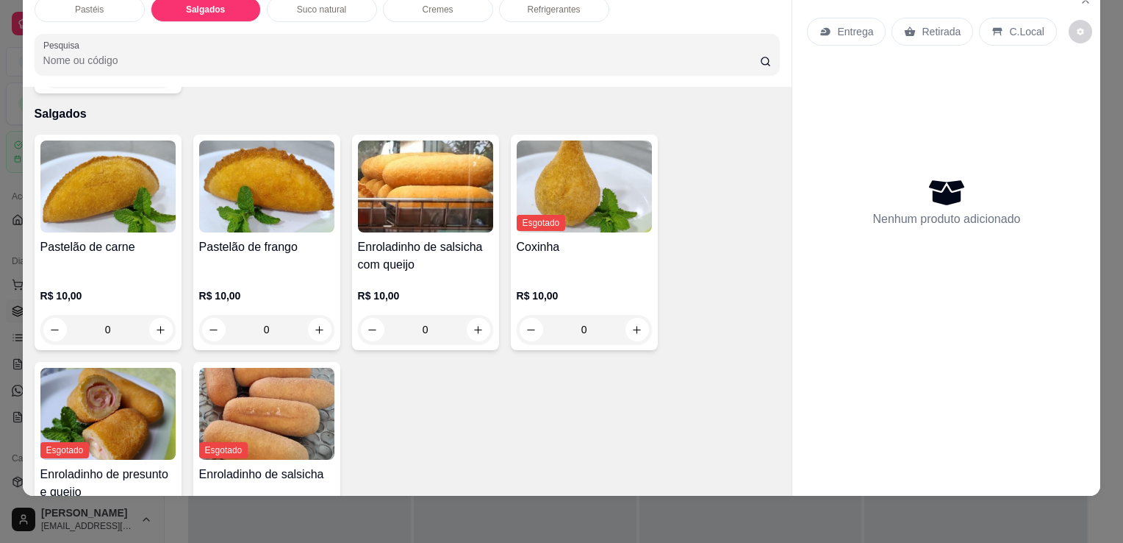
click at [126, 187] on img at bounding box center [107, 186] width 135 height 92
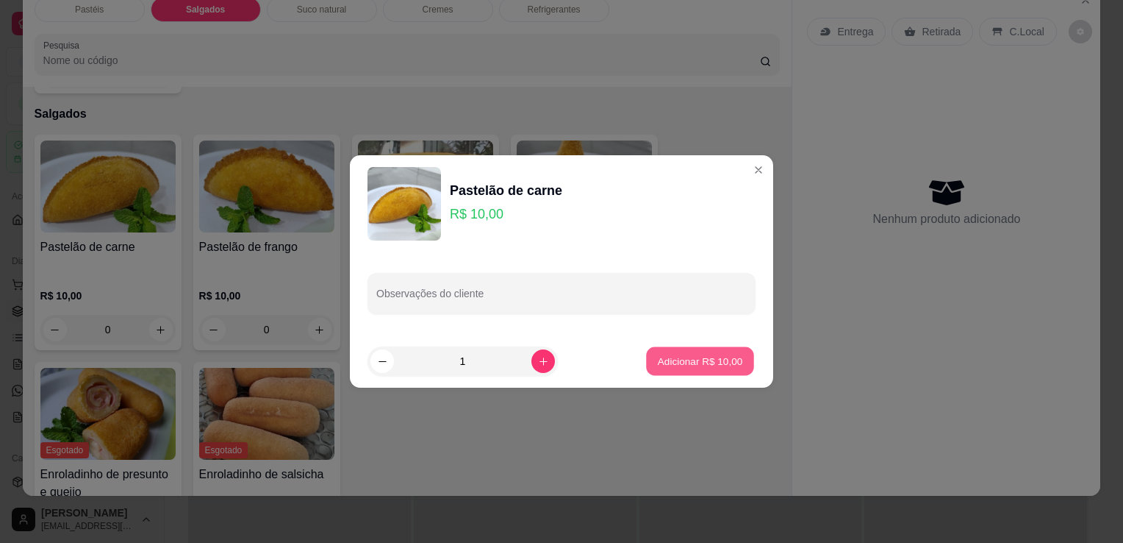
click at [712, 357] on p "Adicionar R$ 10,00" at bounding box center [700, 361] width 85 height 14
type input "1"
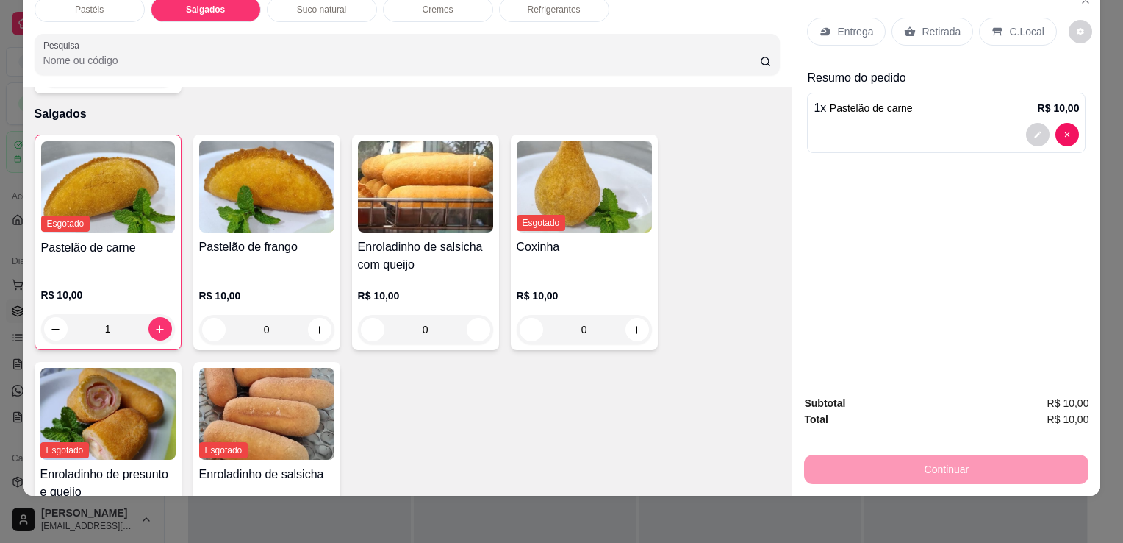
click at [311, 238] on h4 "Pastelão de frango" at bounding box center [266, 247] width 135 height 18
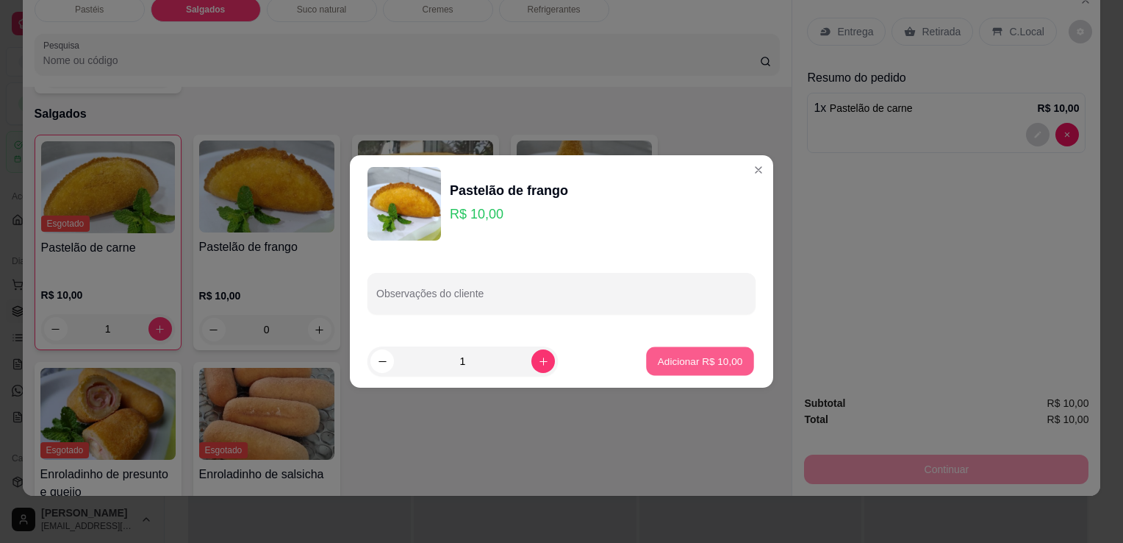
click at [706, 367] on p "Adicionar R$ 10,00" at bounding box center [700, 361] width 85 height 14
type input "1"
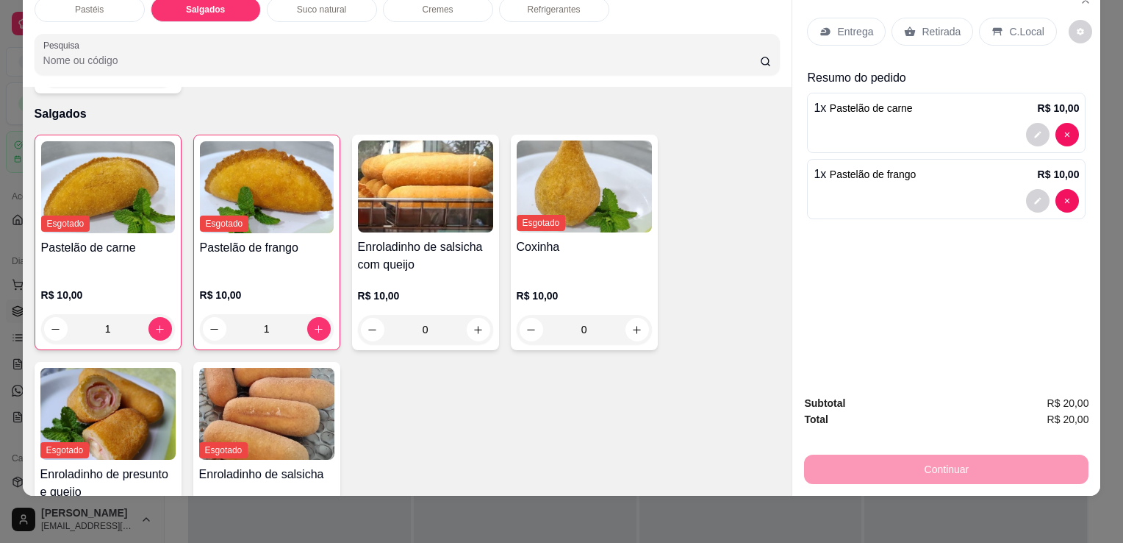
click at [994, 18] on div "C.Local" at bounding box center [1017, 32] width 77 height 28
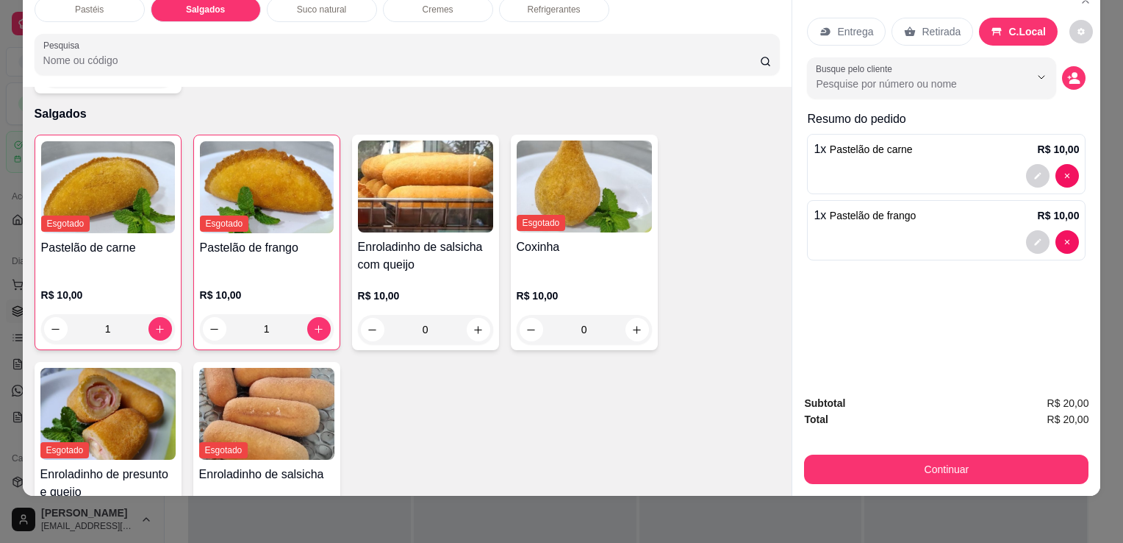
click at [965, 340] on div "Entrega Retirada C.Local Busque pelo cliente Resumo do pedido 1 x Pastelão de c…" at bounding box center [947, 184] width 308 height 398
click at [813, 457] on button "Continuar" at bounding box center [946, 468] width 285 height 29
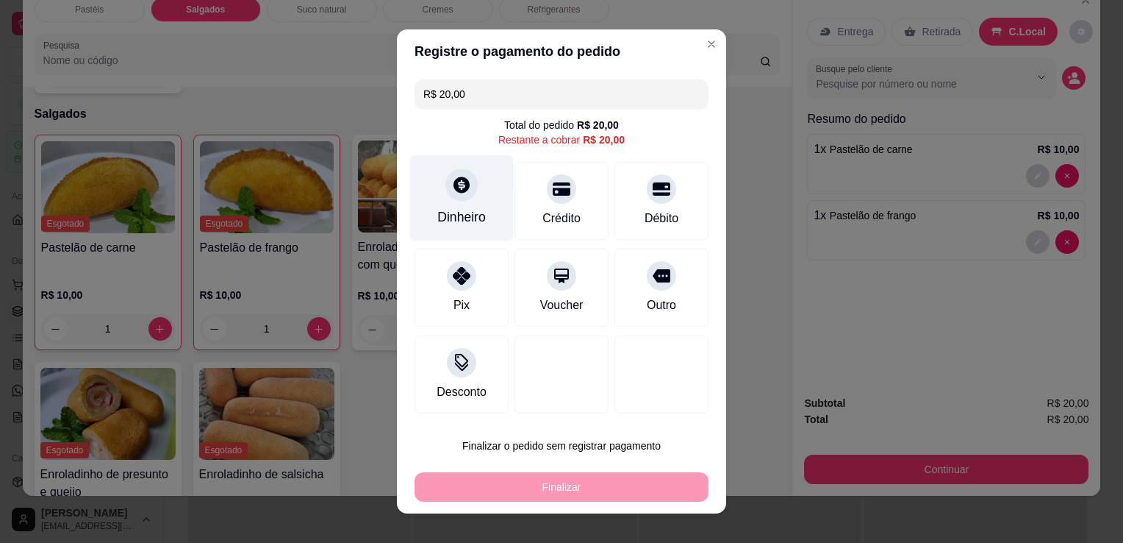
click at [437, 219] on div "Dinheiro" at bounding box center [461, 216] width 49 height 19
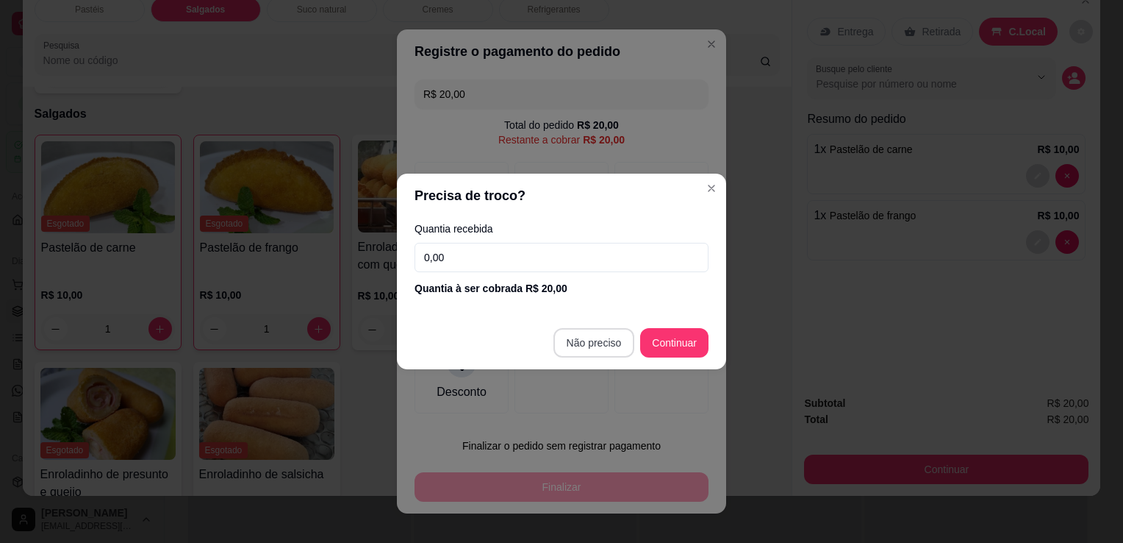
type input "R$ 0,00"
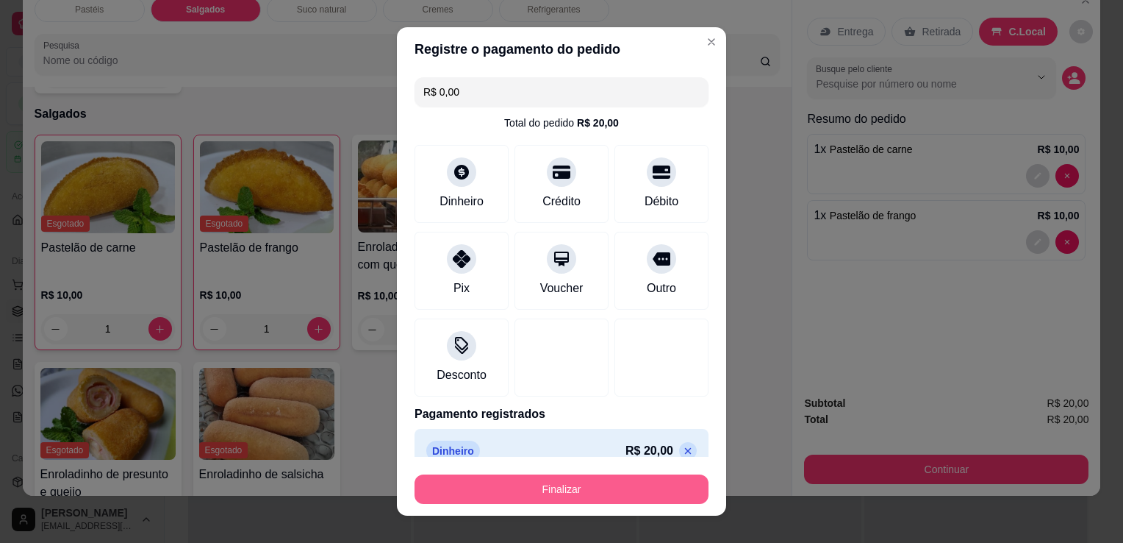
click at [583, 493] on button "Finalizar" at bounding box center [562, 488] width 294 height 29
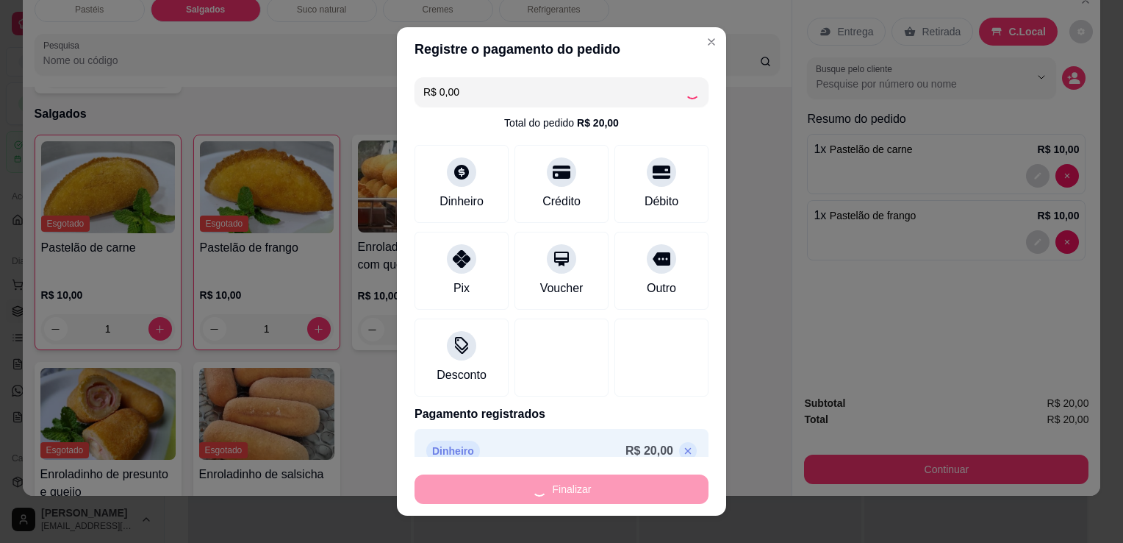
type input "0"
type input "-R$ 20,00"
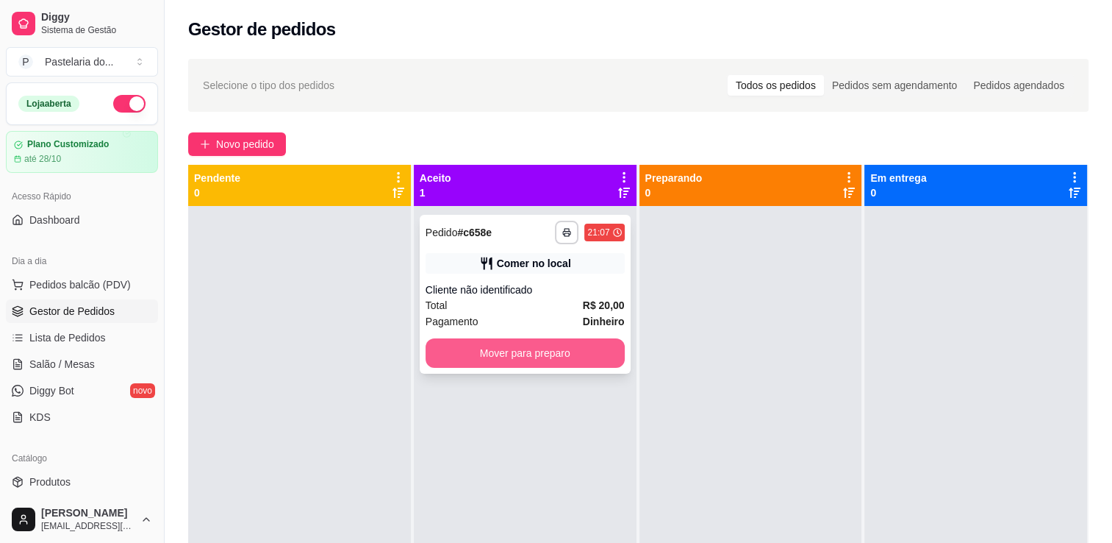
click at [588, 346] on button "Mover para preparo" at bounding box center [525, 352] width 199 height 29
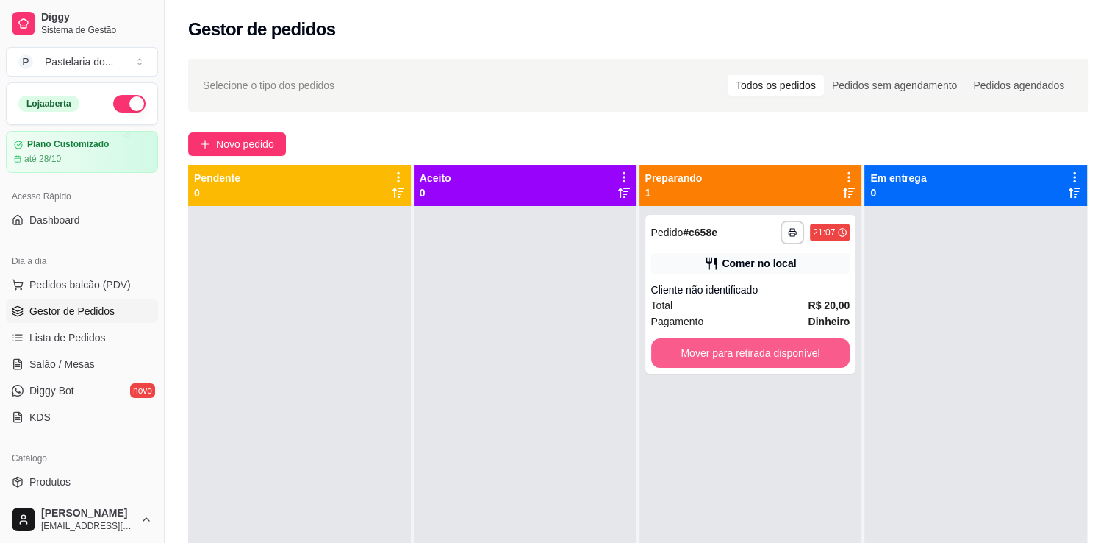
click at [762, 350] on button "Mover para retirada disponível" at bounding box center [750, 352] width 199 height 29
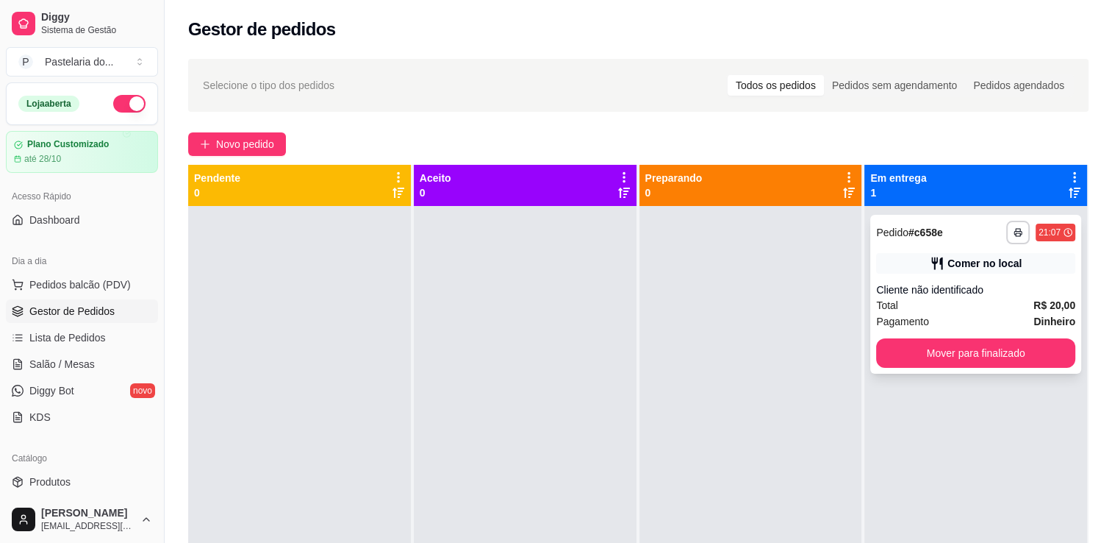
click at [981, 364] on button "Mover para finalizado" at bounding box center [975, 352] width 199 height 29
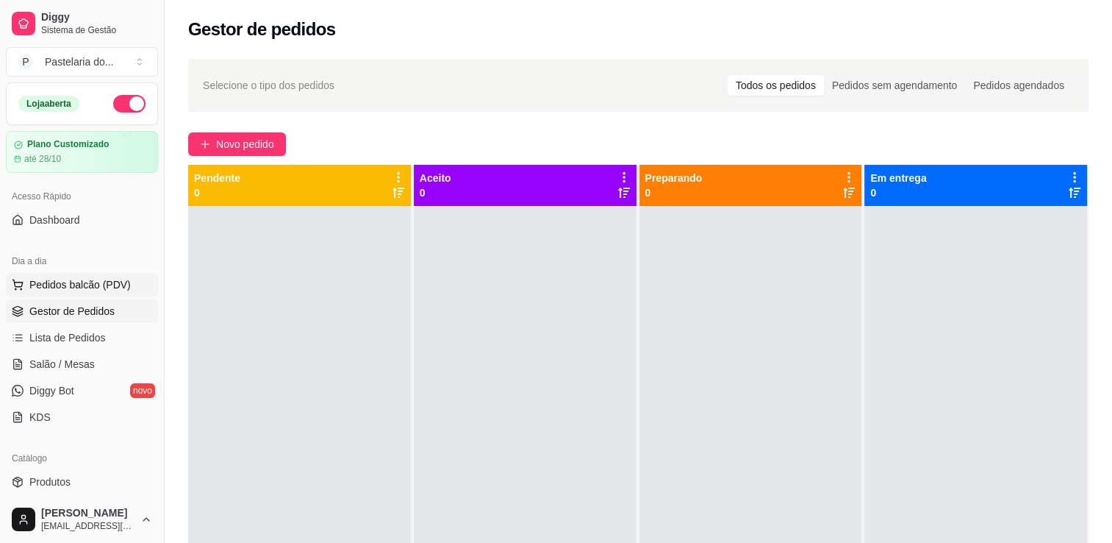
click at [79, 283] on span "Pedidos balcão (PDV)" at bounding box center [79, 284] width 101 height 15
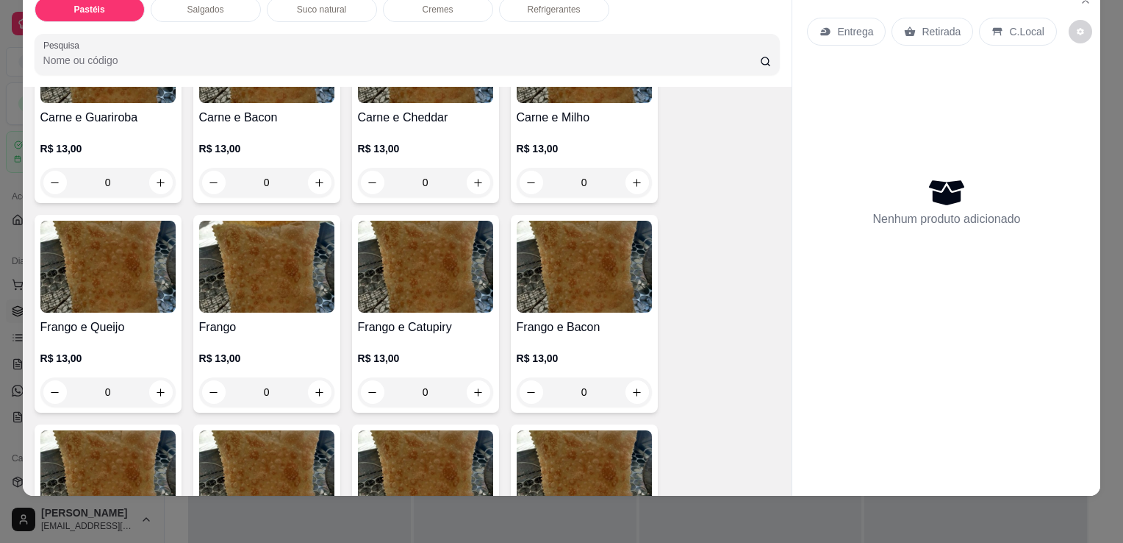
scroll to position [441, 0]
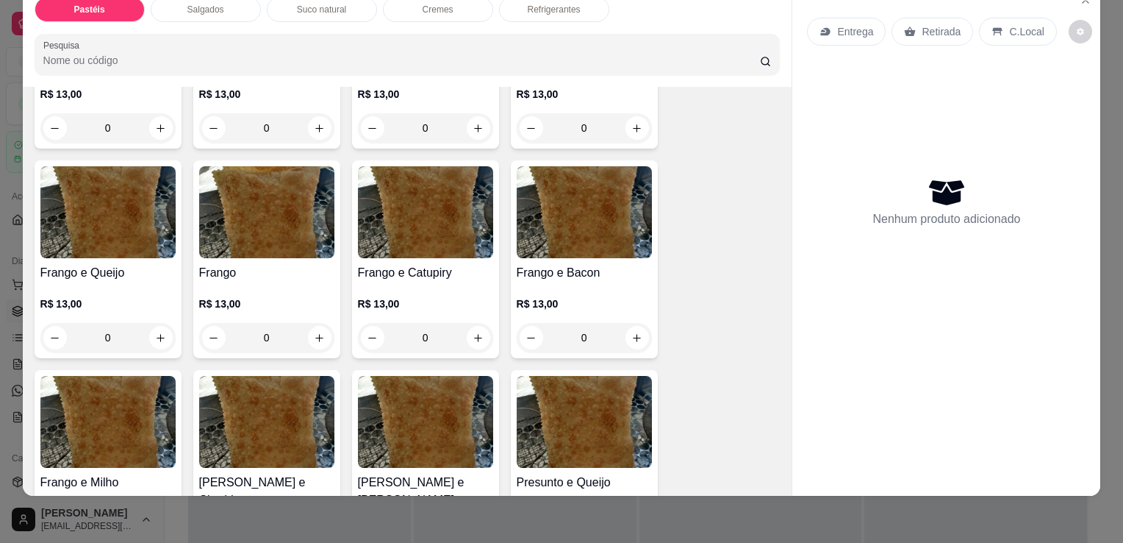
click at [125, 216] on img at bounding box center [107, 212] width 135 height 92
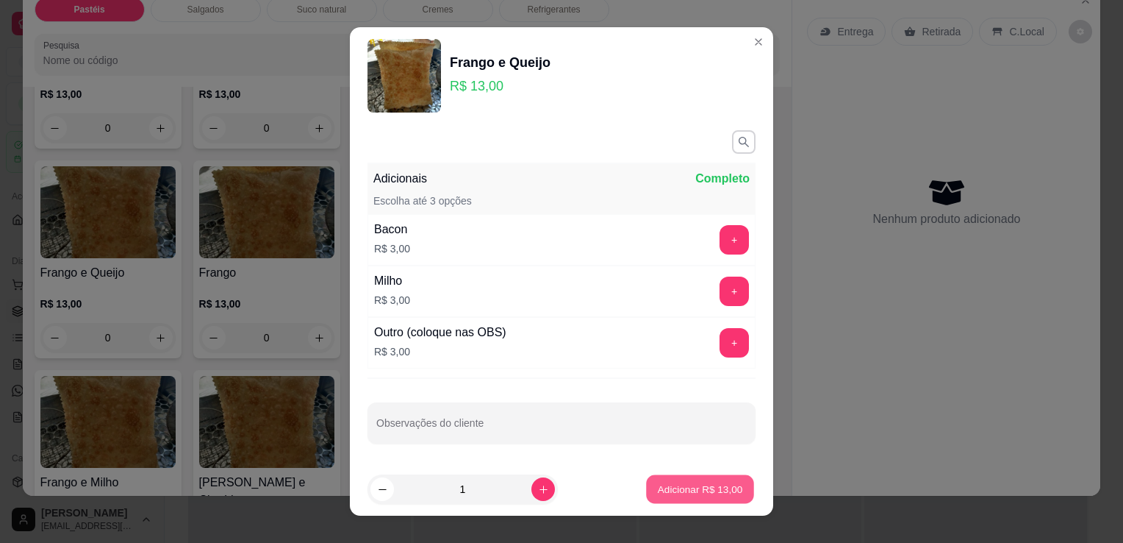
click at [658, 482] on p "Adicionar R$ 13,00" at bounding box center [700, 489] width 85 height 14
type input "1"
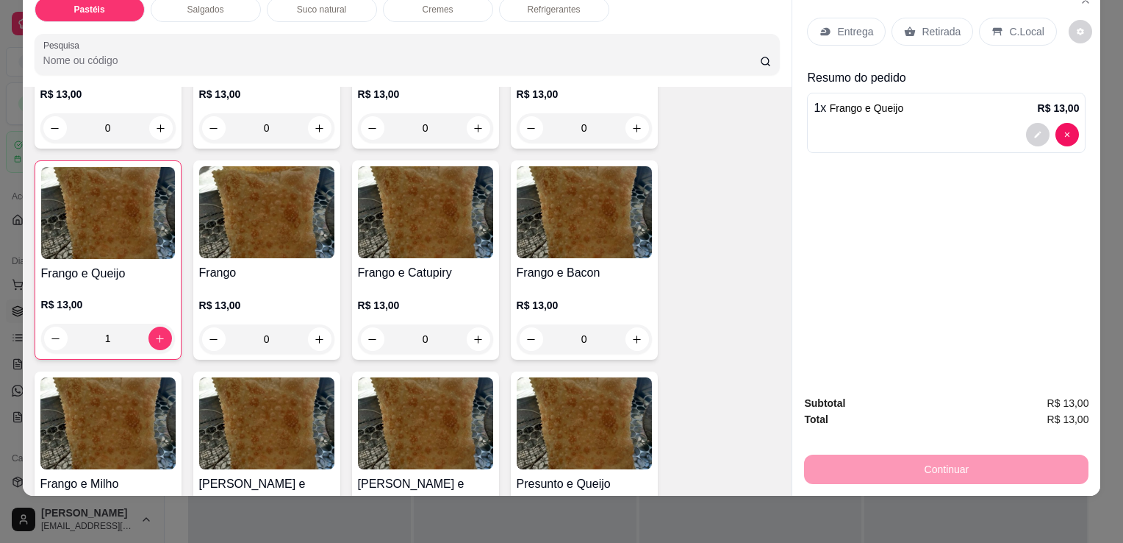
click at [460, 230] on img at bounding box center [425, 212] width 135 height 92
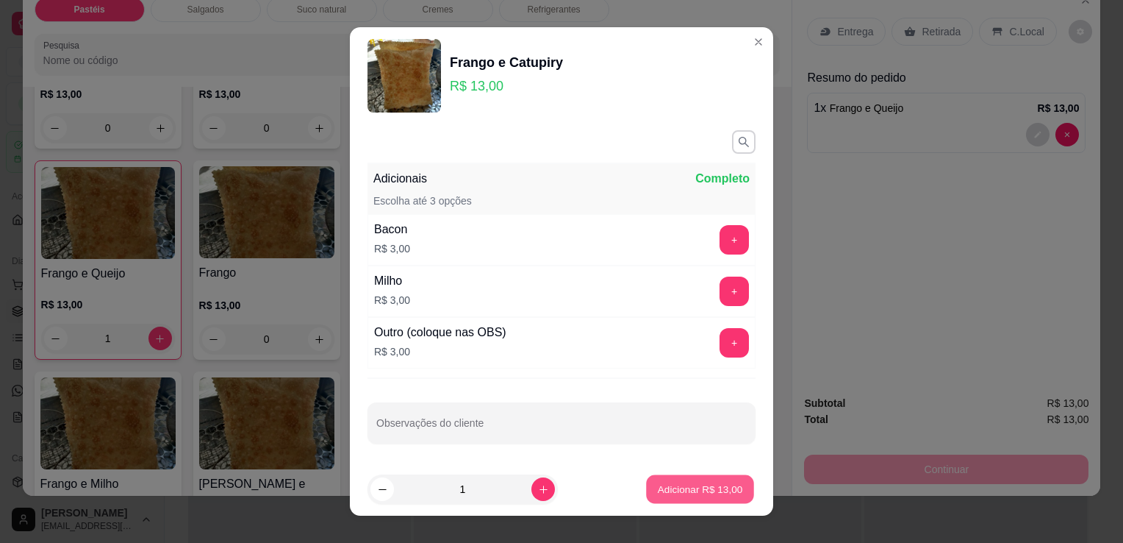
click at [716, 491] on p "Adicionar R$ 13,00" at bounding box center [700, 489] width 85 height 14
type input "1"
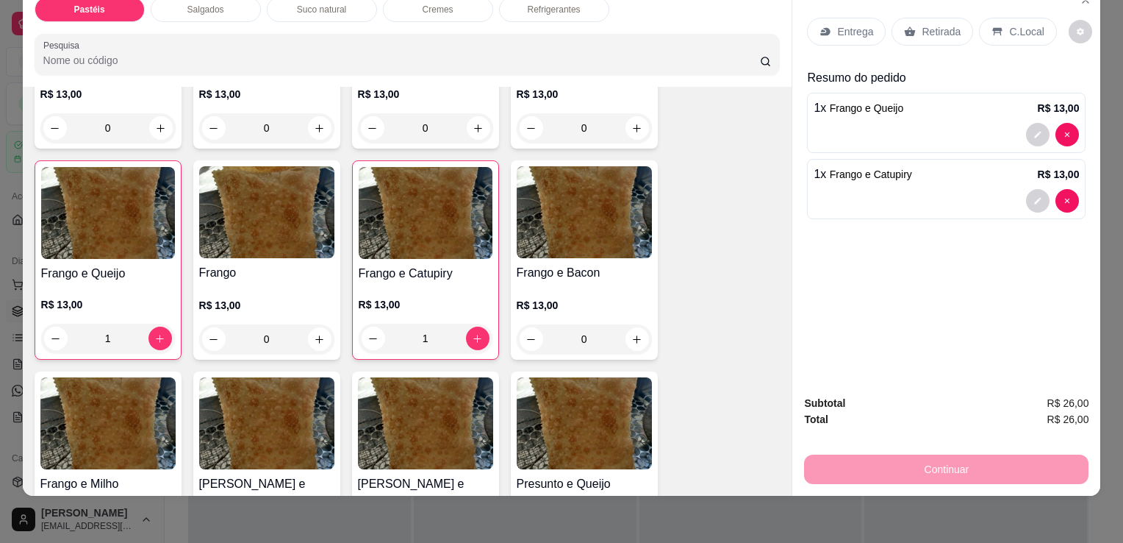
click at [554, 4] on p "Refrigerantes" at bounding box center [554, 10] width 53 height 12
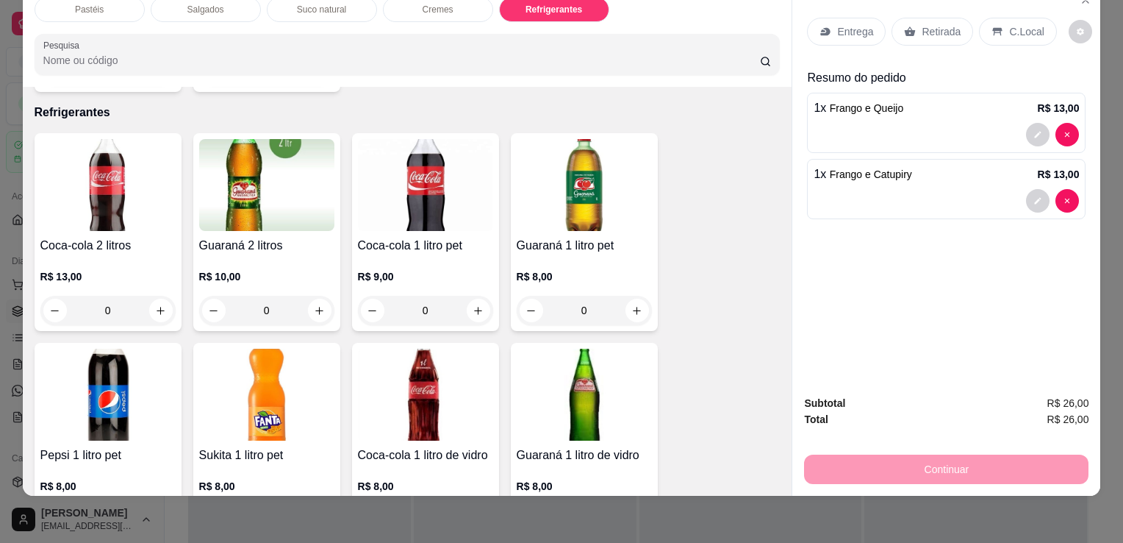
scroll to position [3398, 0]
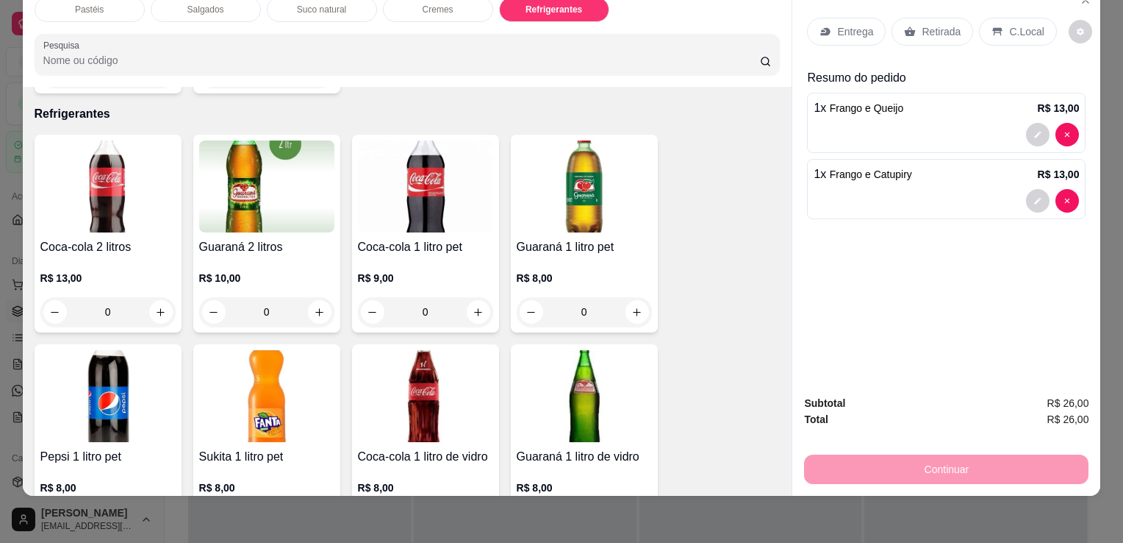
click at [58, 181] on img at bounding box center [107, 186] width 135 height 92
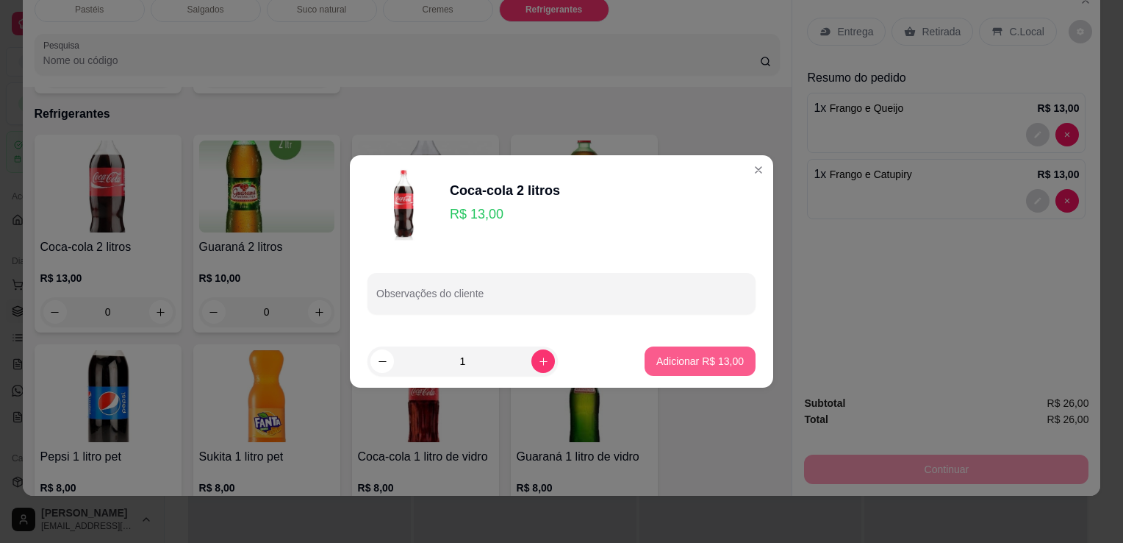
click at [684, 363] on p "Adicionar R$ 13,00" at bounding box center [700, 361] width 87 height 15
type input "1"
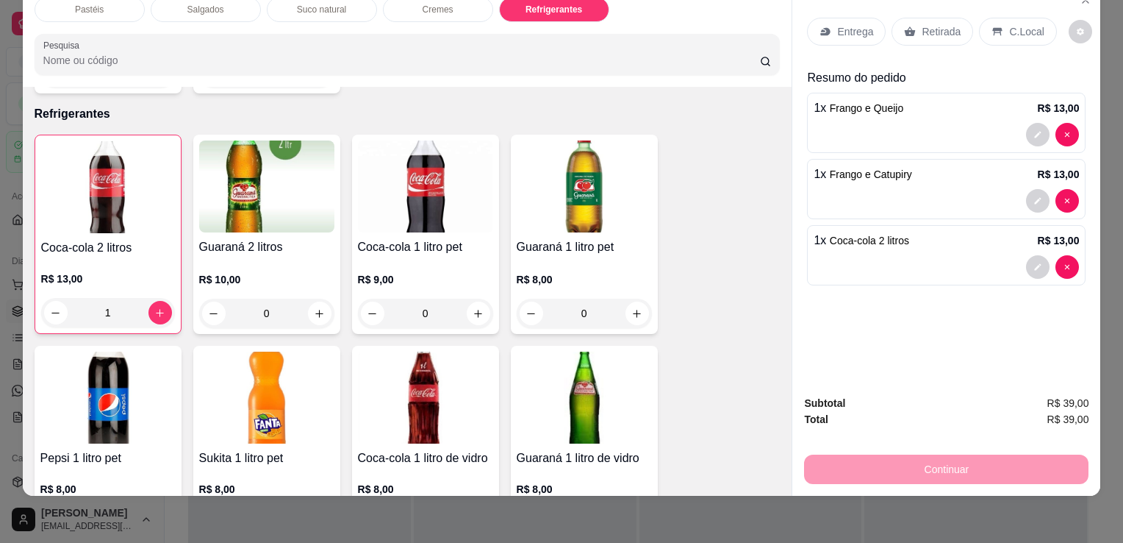
click at [909, 123] on div at bounding box center [946, 135] width 265 height 24
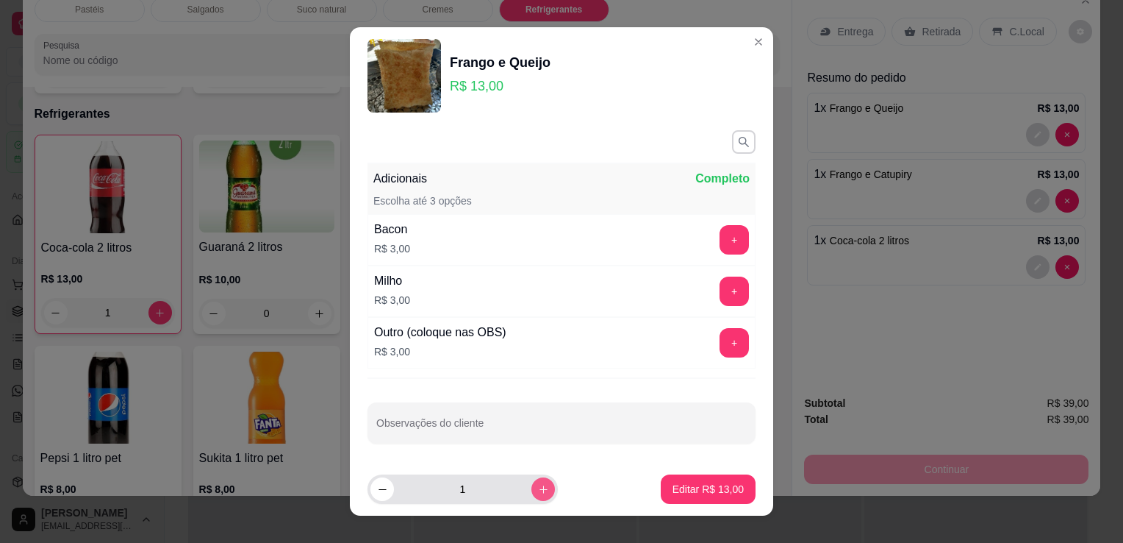
click at [532, 495] on button "increase-product-quantity" at bounding box center [544, 489] width 24 height 24
type input "2"
click at [673, 485] on p "Editar R$ 26,00" at bounding box center [708, 489] width 71 height 15
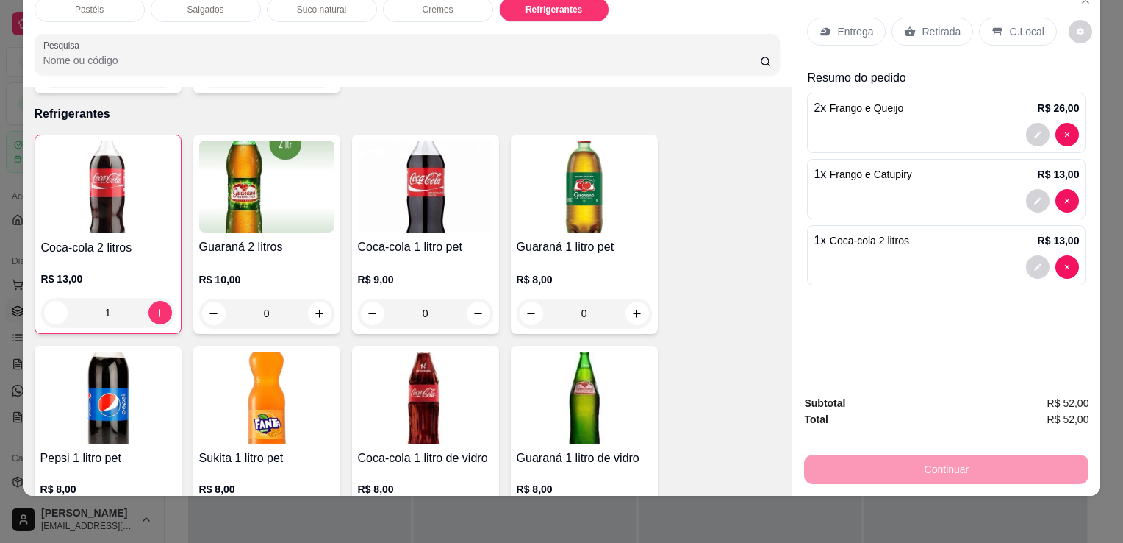
type input "2"
click at [909, 28] on div "Retirada" at bounding box center [933, 32] width 82 height 28
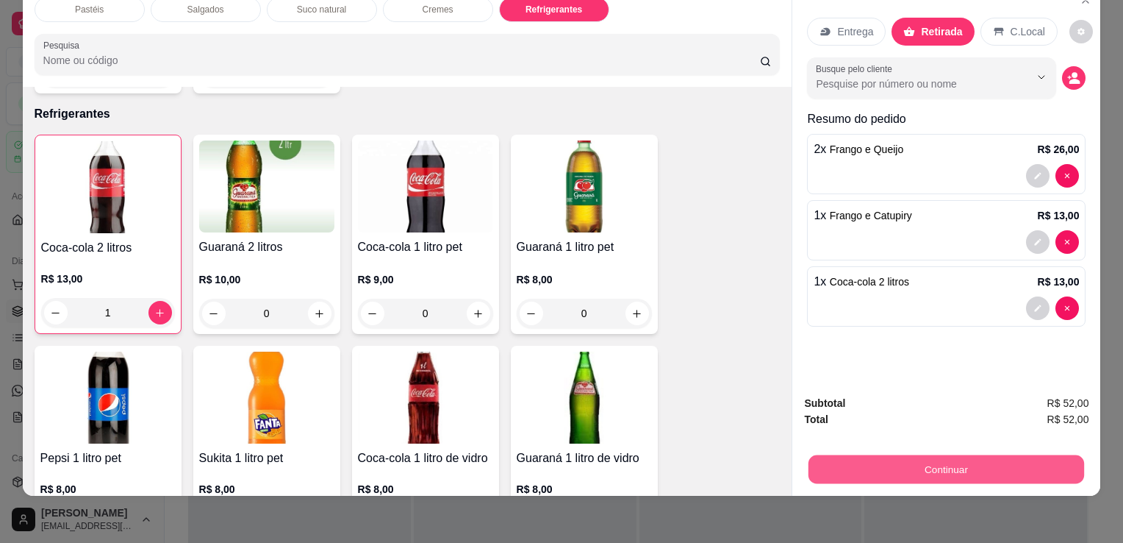
click at [973, 465] on button "Continuar" at bounding box center [947, 468] width 276 height 29
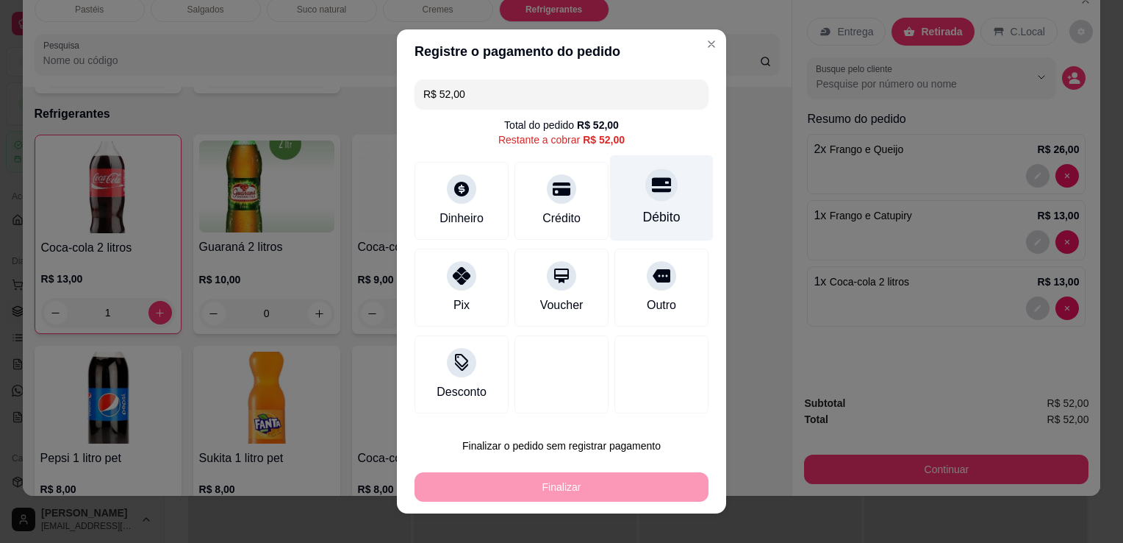
click at [669, 202] on div "Débito" at bounding box center [662, 198] width 104 height 86
type input "R$ 0,00"
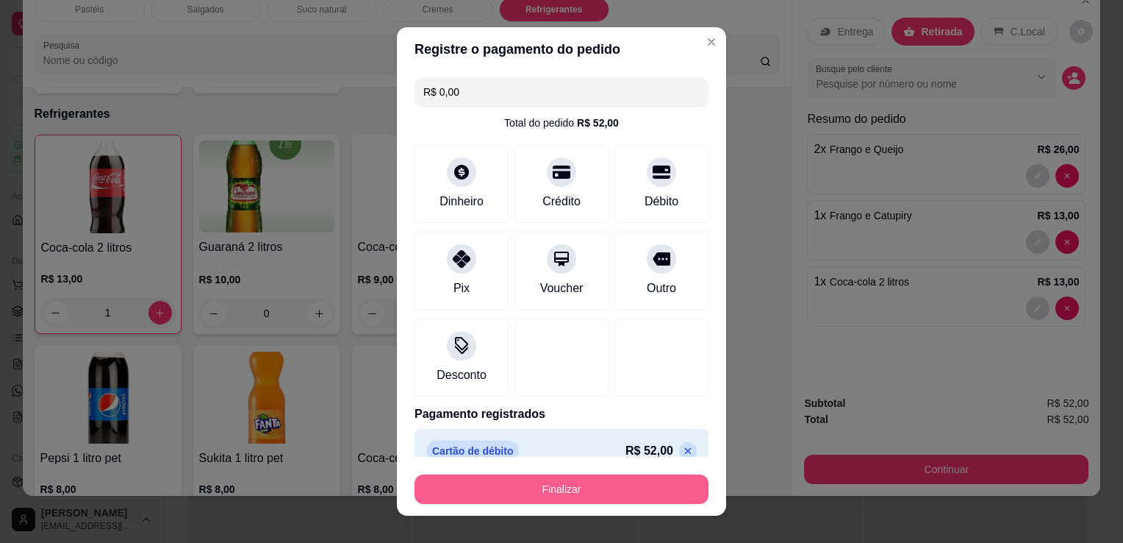
click at [598, 485] on button "Finalizar" at bounding box center [562, 488] width 294 height 29
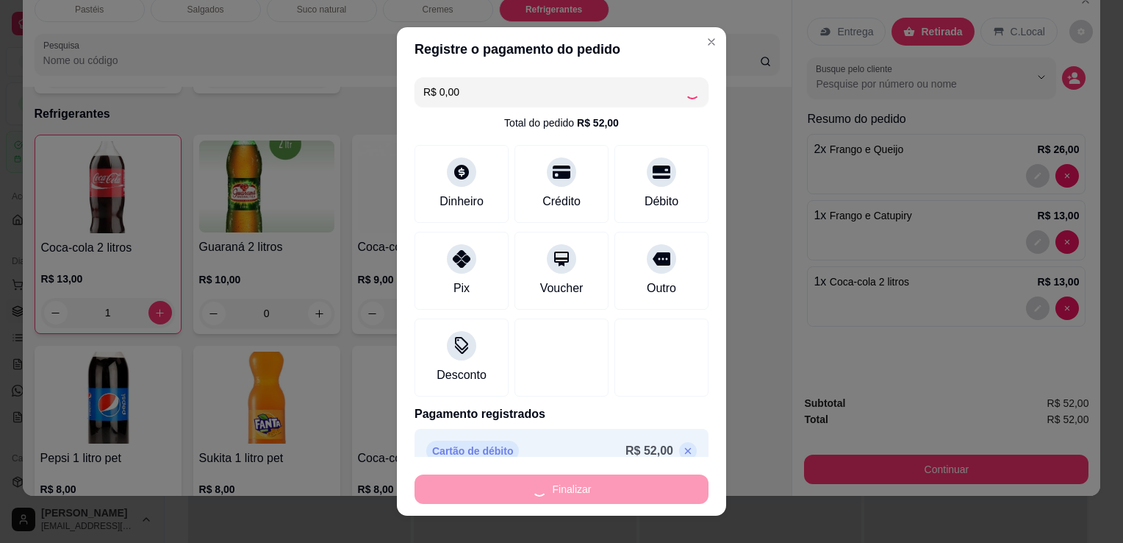
type input "0"
type input "-R$ 52,00"
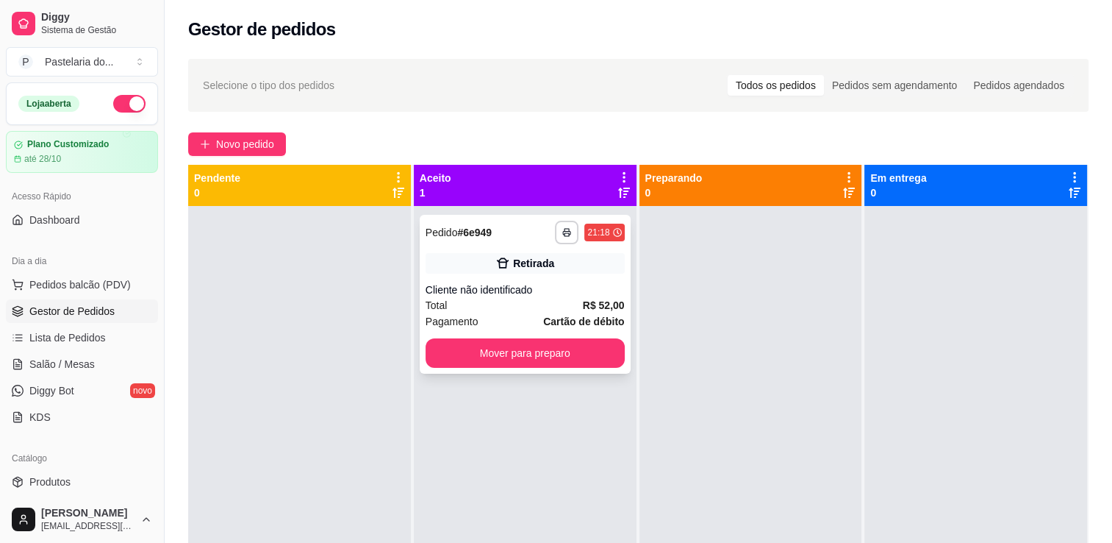
click at [506, 371] on div "**********" at bounding box center [525, 294] width 211 height 159
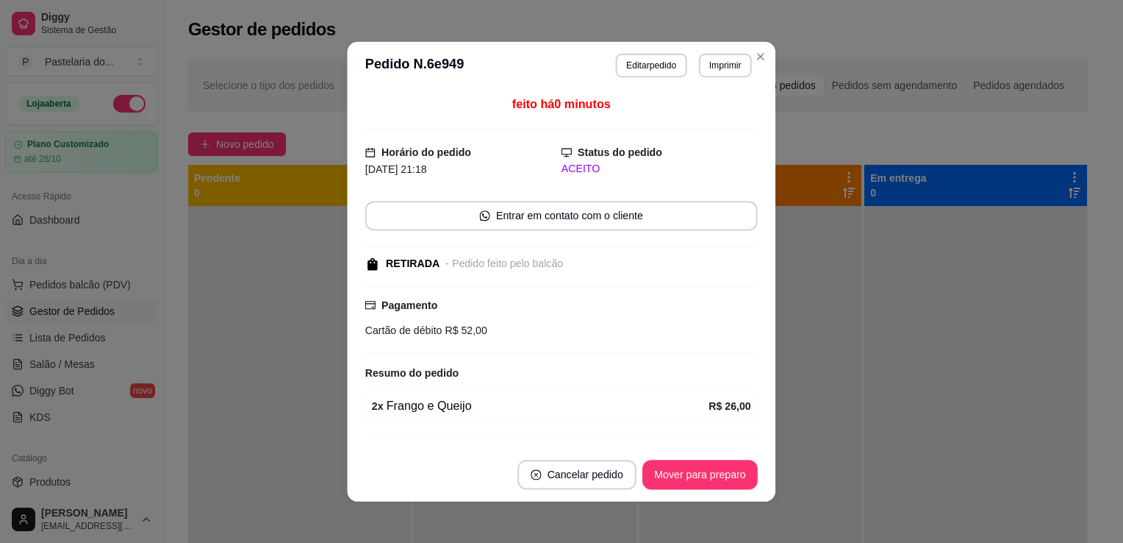
click at [515, 357] on div "feito há 0 minutos Horário do pedido 15/10/2025 21:18 Status do pedido ACEITO E…" at bounding box center [561, 268] width 393 height 346
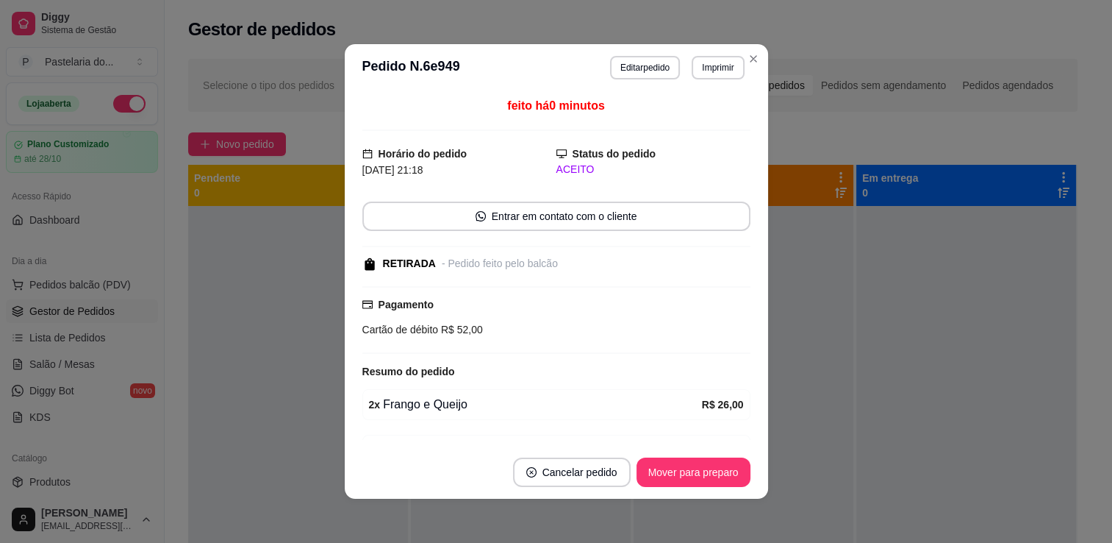
click at [788, 381] on div at bounding box center [744, 477] width 220 height 543
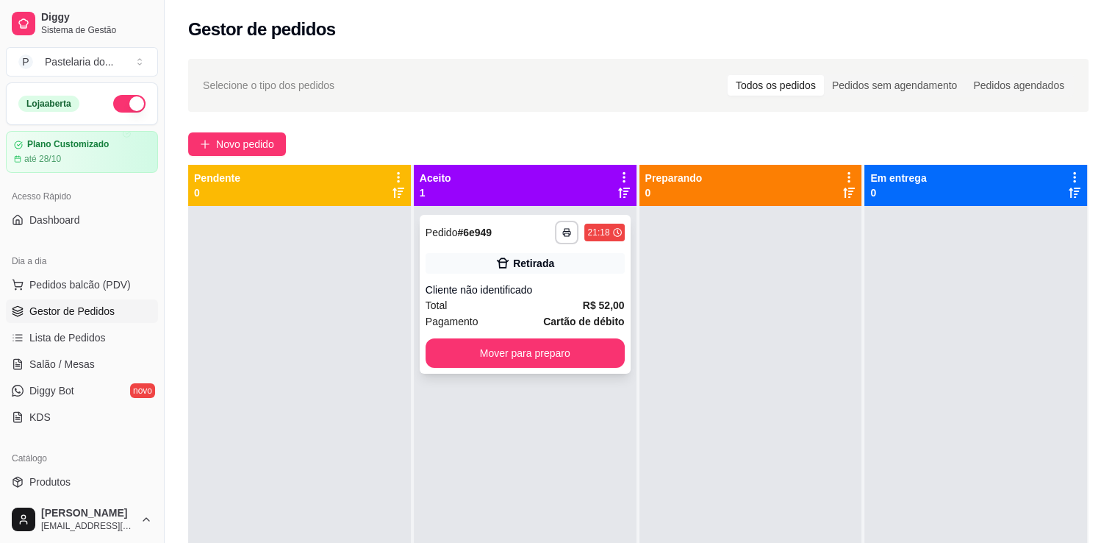
click at [544, 336] on div "**********" at bounding box center [525, 294] width 211 height 159
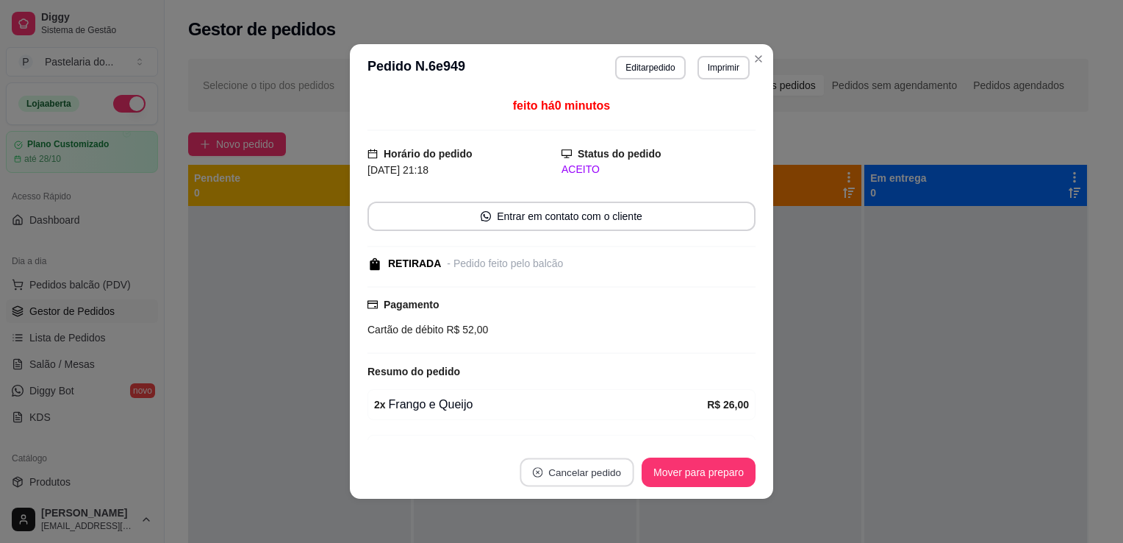
click at [565, 468] on button "Cancelar pedido" at bounding box center [577, 472] width 114 height 29
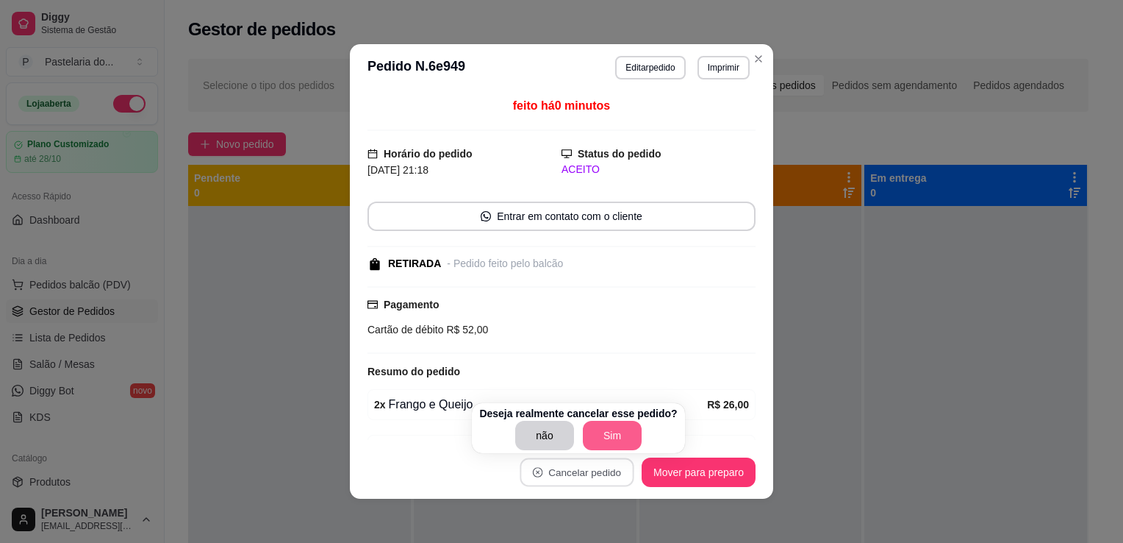
click at [618, 440] on button "Sim" at bounding box center [612, 435] width 59 height 29
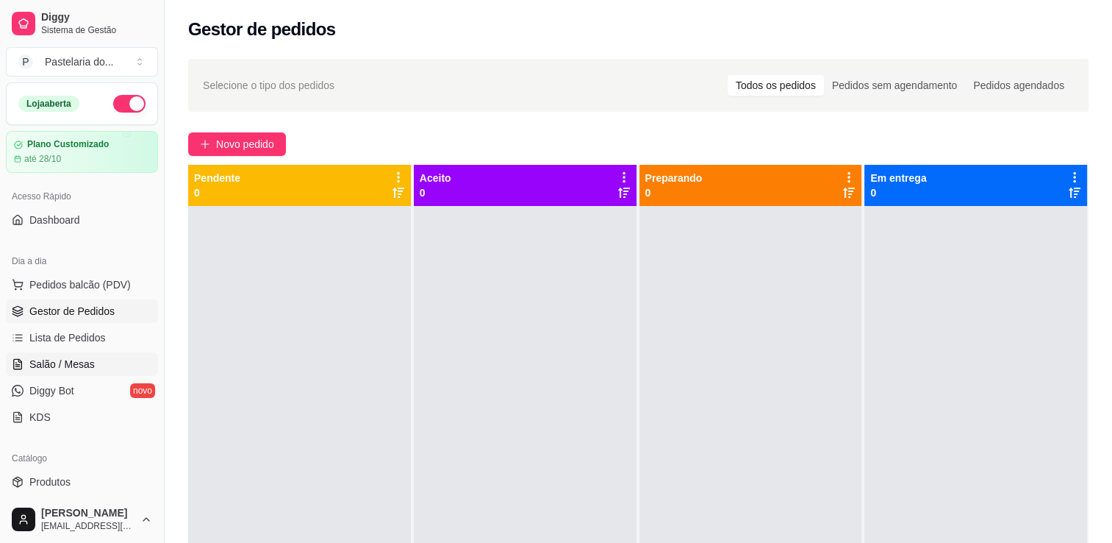
click at [88, 354] on link "Salão / Mesas" at bounding box center [82, 364] width 152 height 24
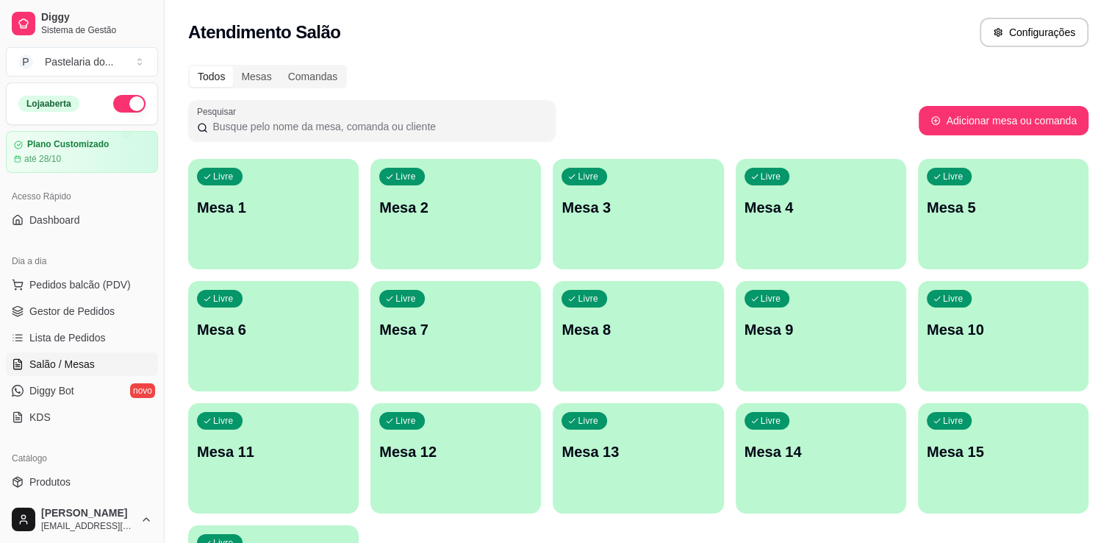
click at [852, 212] on p "Mesa 4" at bounding box center [821, 207] width 153 height 21
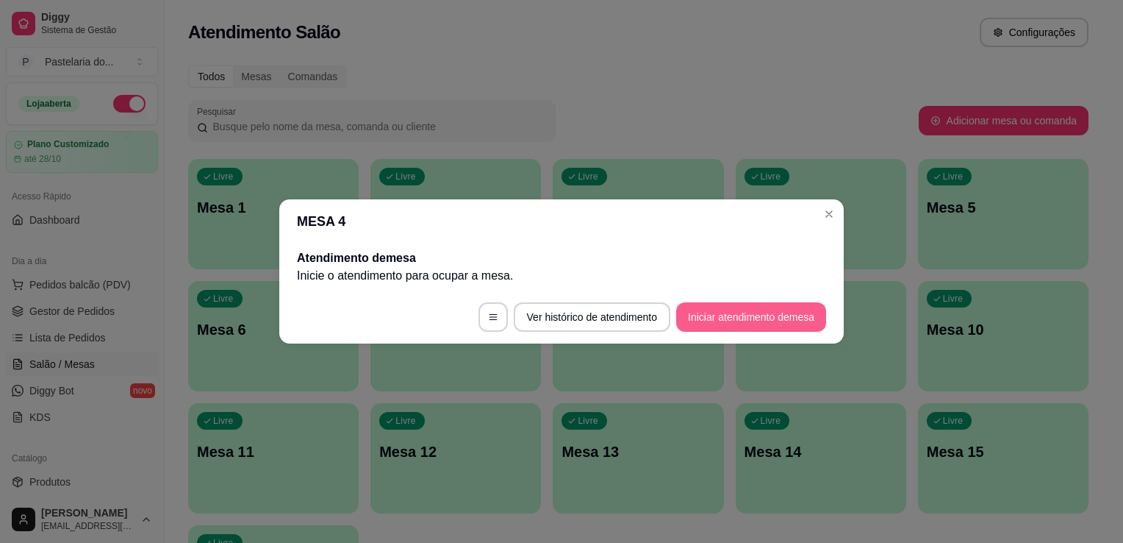
click at [748, 311] on button "Iniciar atendimento de mesa" at bounding box center [751, 316] width 150 height 29
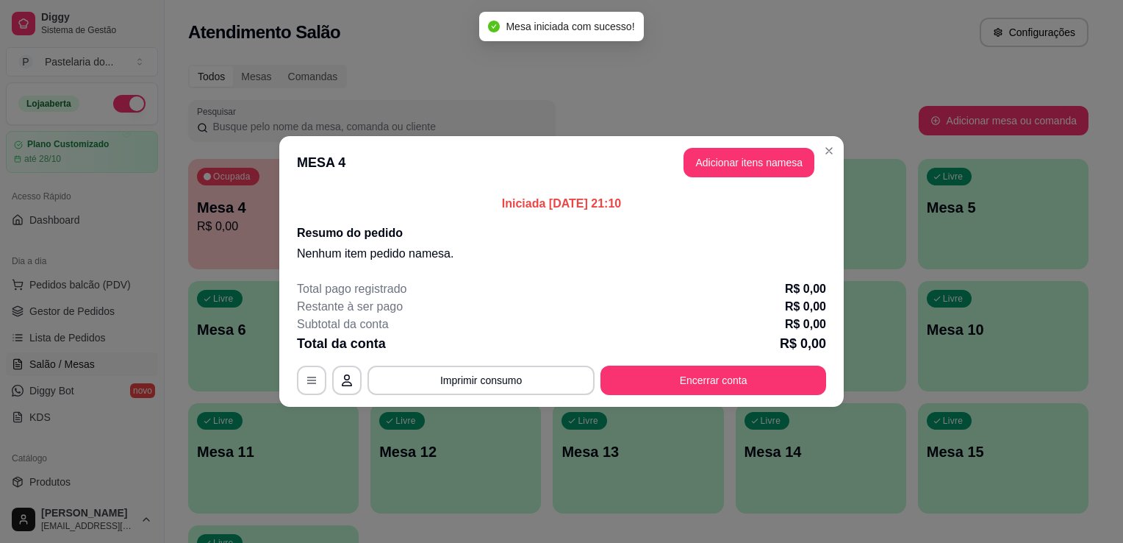
click at [773, 165] on button "Adicionar itens na mesa" at bounding box center [749, 162] width 131 height 29
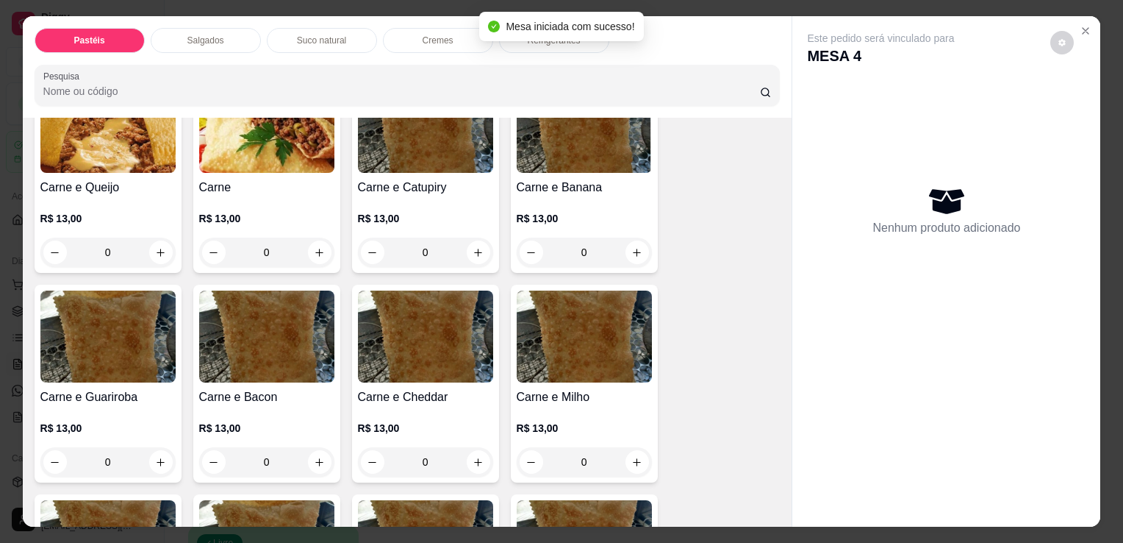
scroll to position [294, 0]
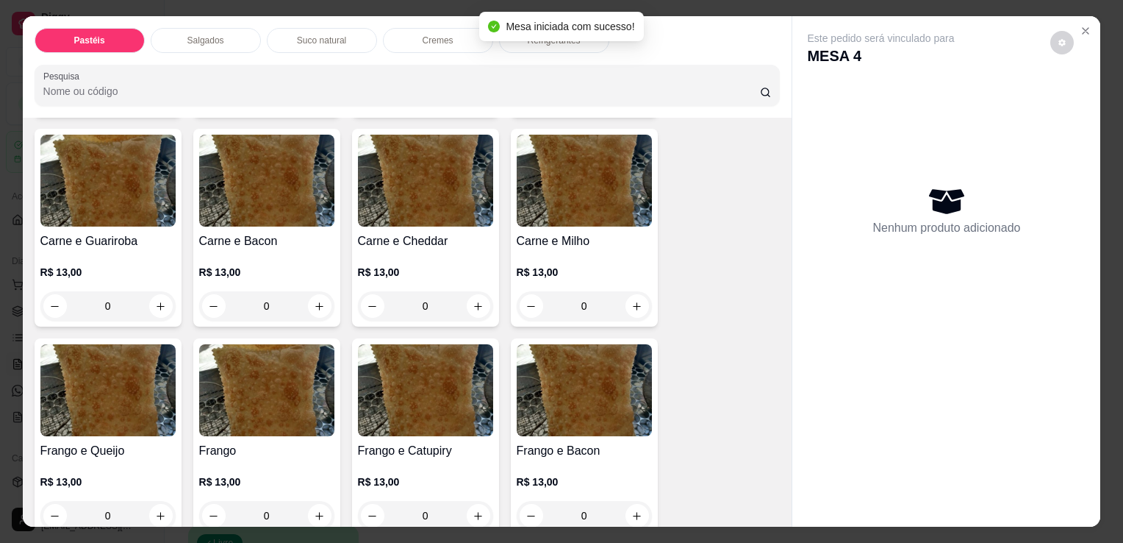
click at [97, 393] on img at bounding box center [107, 390] width 135 height 92
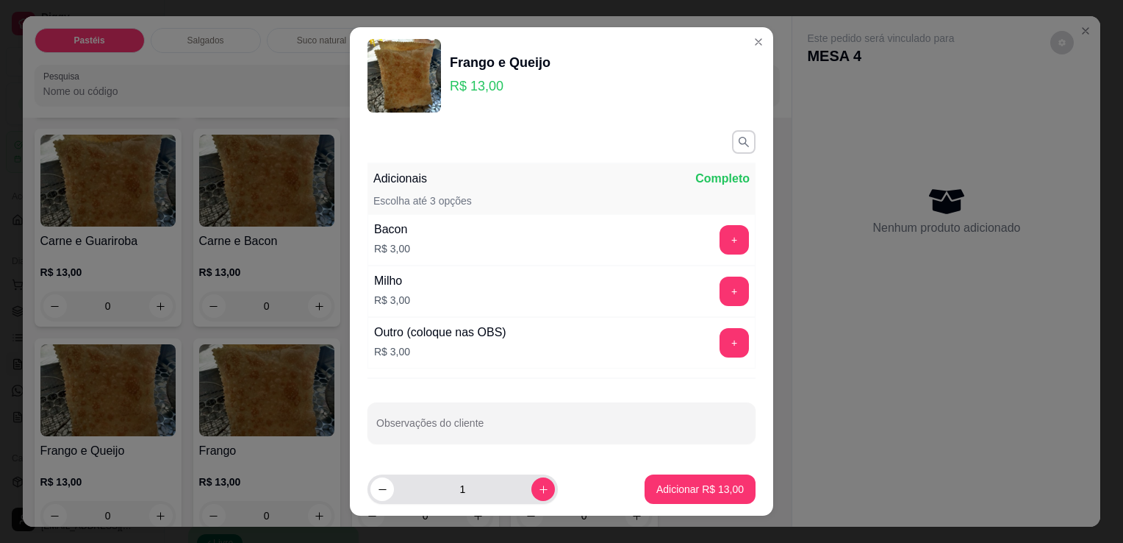
click at [538, 484] on div "1" at bounding box center [463, 488] width 190 height 29
click at [532, 487] on button "increase-product-quantity" at bounding box center [544, 489] width 24 height 24
type input "2"
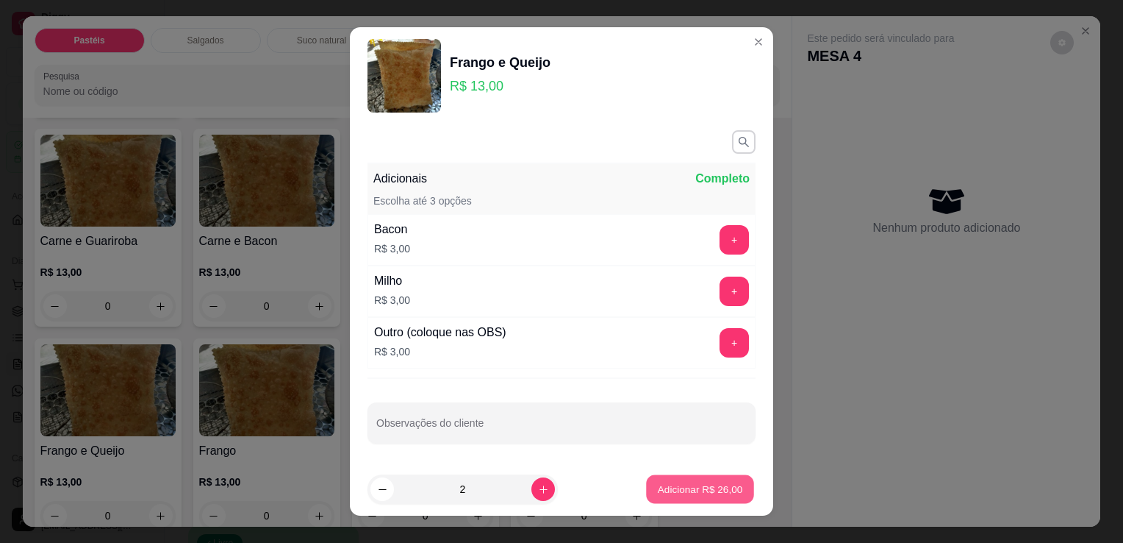
click at [684, 485] on p "Adicionar R$ 26,00" at bounding box center [700, 489] width 85 height 14
type input "2"
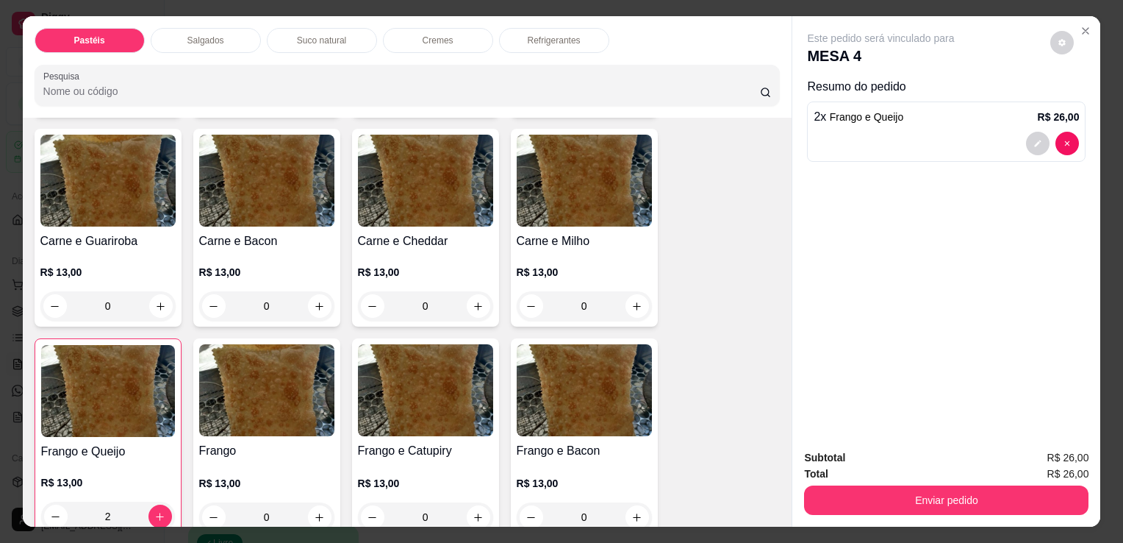
scroll to position [441, 0]
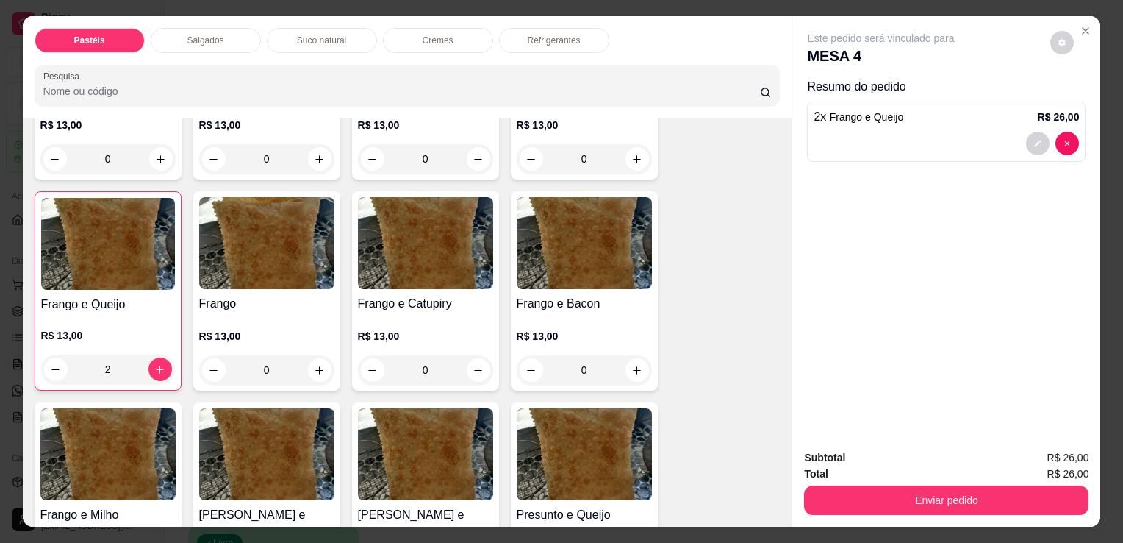
click at [407, 330] on p "R$ 13,00" at bounding box center [425, 336] width 135 height 15
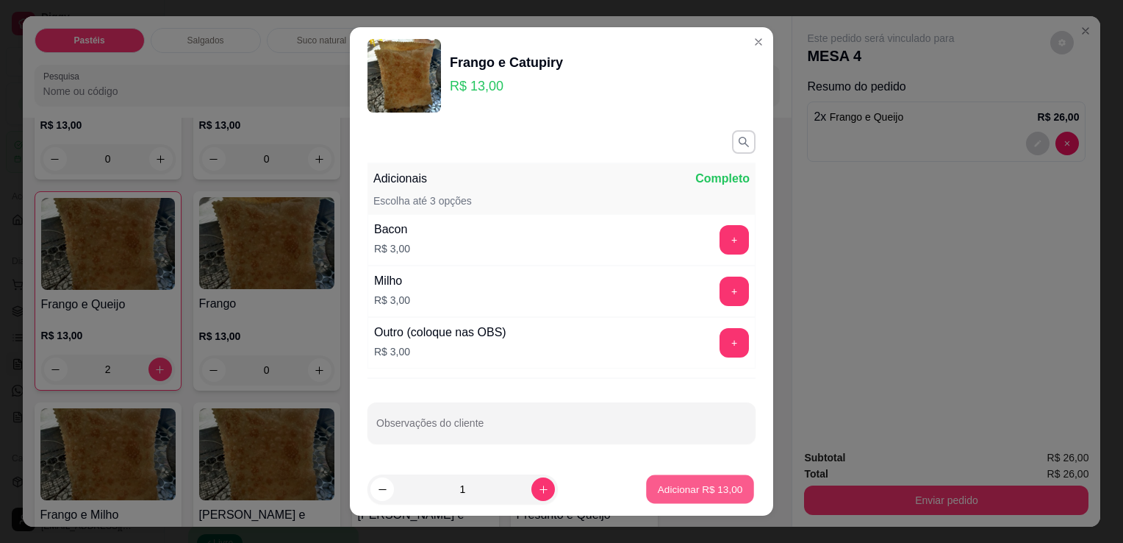
click at [676, 481] on button "Adicionar R$ 13,00" at bounding box center [700, 489] width 108 height 29
type input "1"
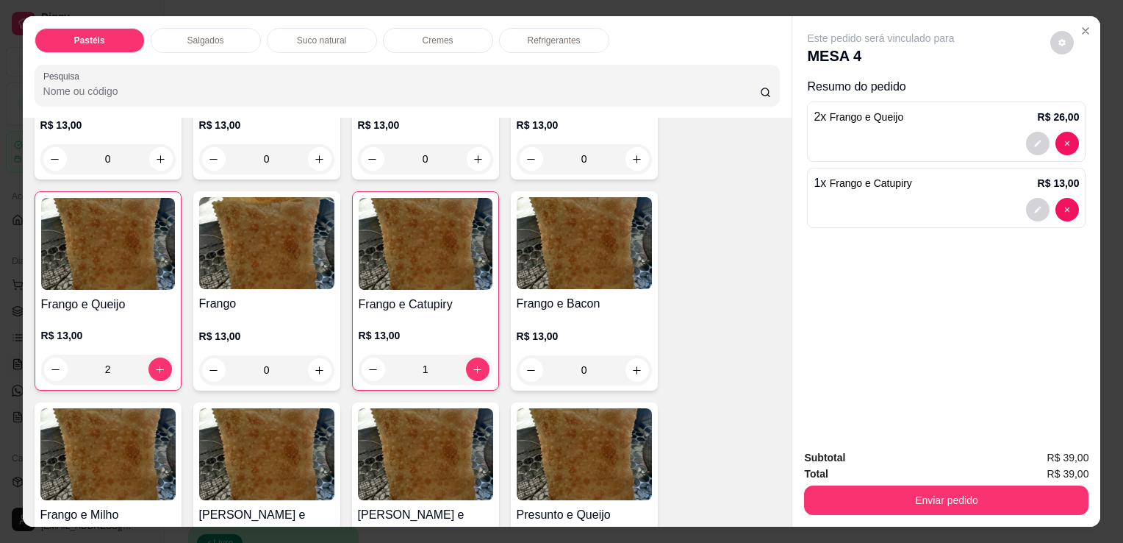
click at [538, 46] on div "Refrigerantes" at bounding box center [554, 40] width 110 height 25
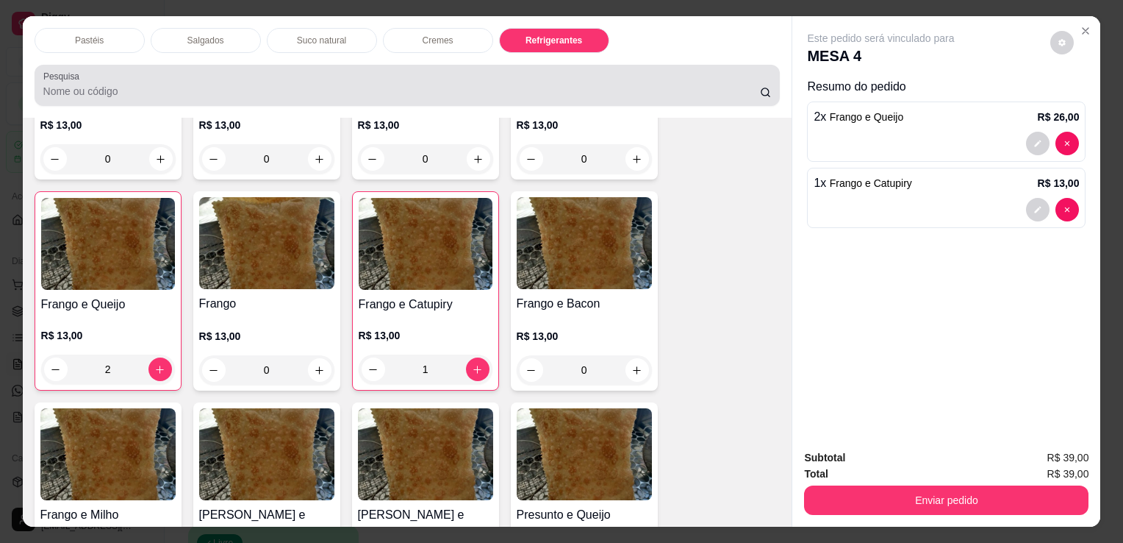
scroll to position [36, 0]
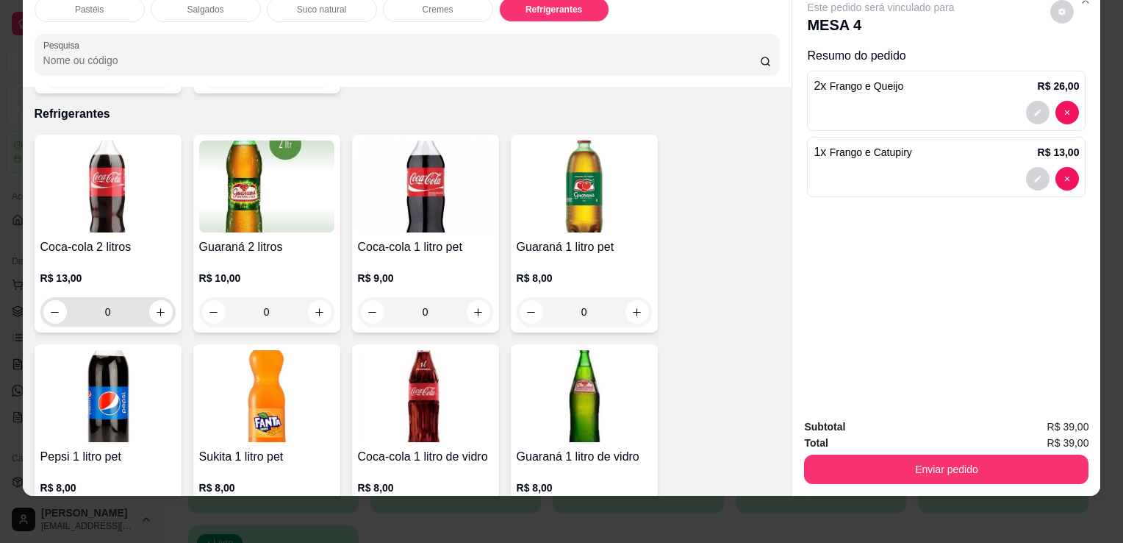
click at [92, 271] on div "R$ 13,00 0" at bounding box center [107, 299] width 135 height 56
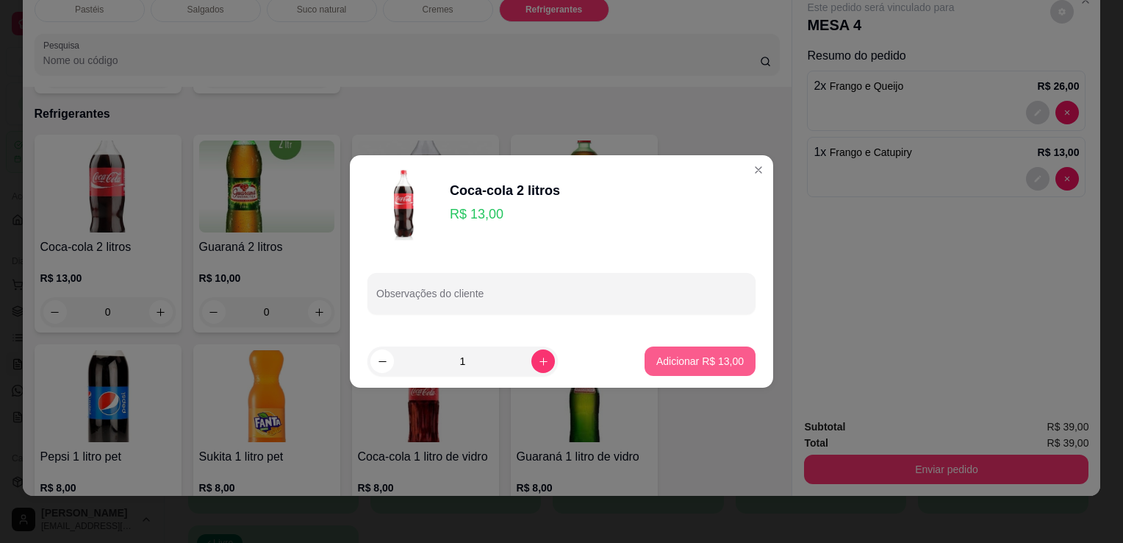
click at [676, 357] on p "Adicionar R$ 13,00" at bounding box center [700, 361] width 87 height 15
type input "1"
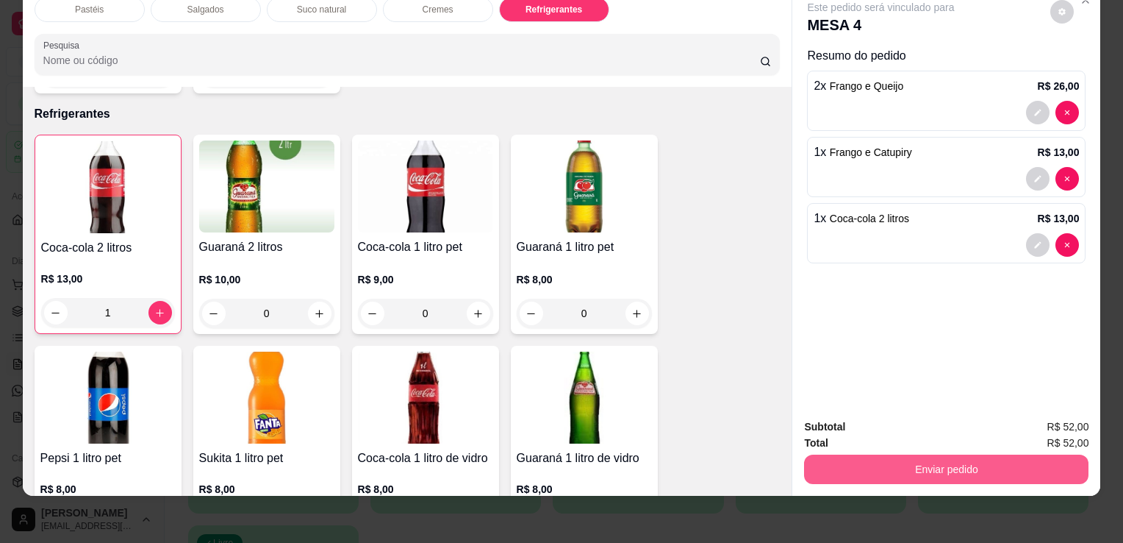
click at [993, 460] on button "Enviar pedido" at bounding box center [946, 468] width 285 height 29
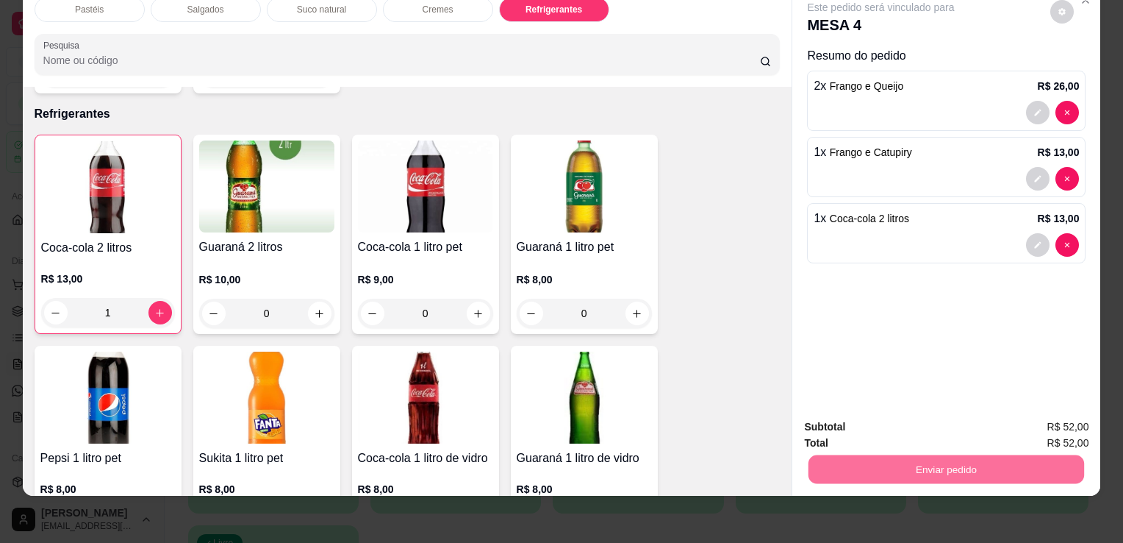
click at [1053, 429] on button "Enviar pedido" at bounding box center [1050, 422] width 83 height 28
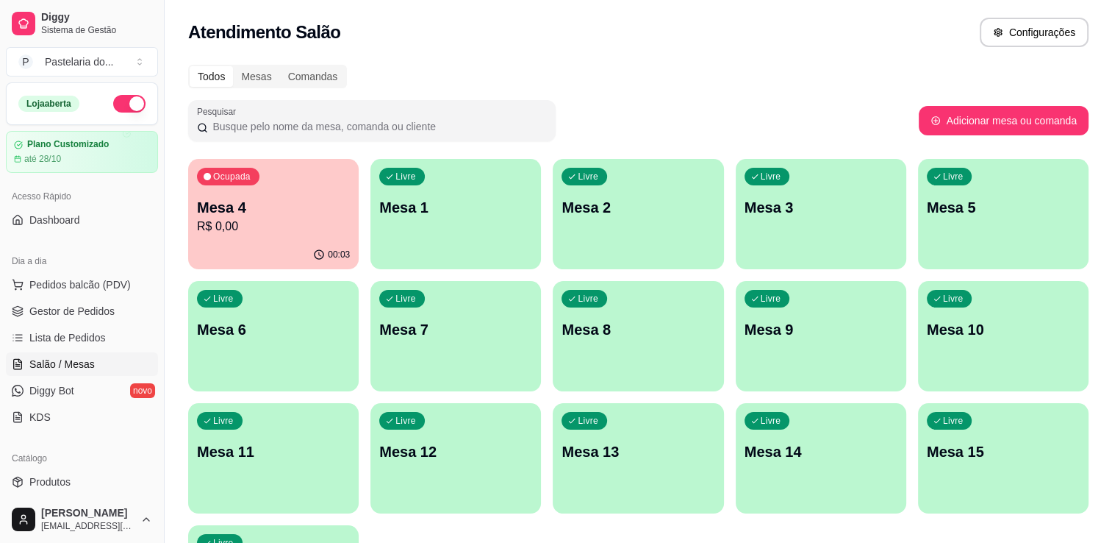
click at [50, 269] on div "Dia a dia" at bounding box center [82, 261] width 152 height 24
click at [56, 282] on span "Pedidos balcão (PDV)" at bounding box center [79, 284] width 101 height 15
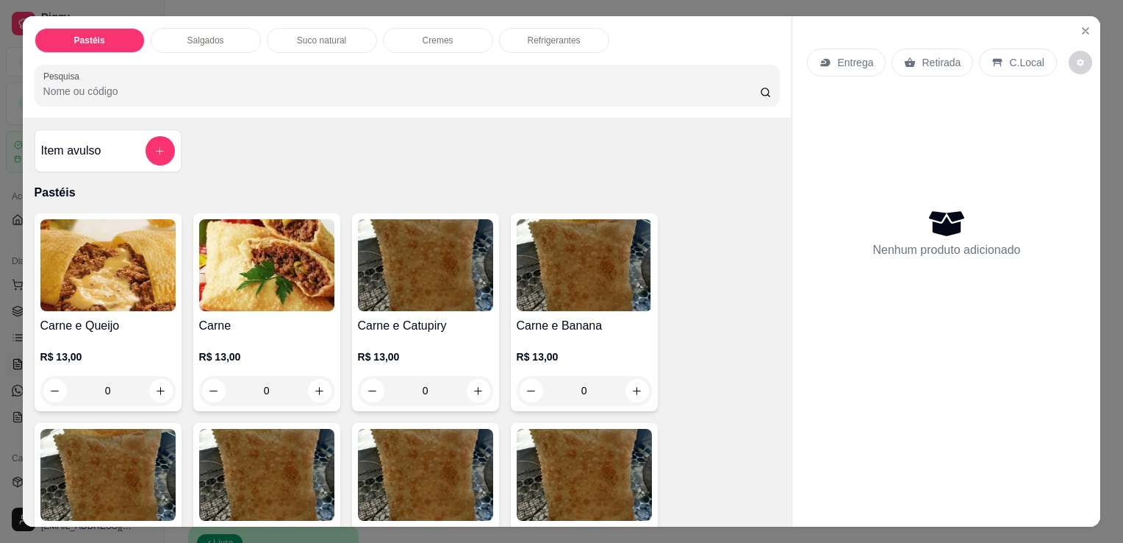
click at [546, 35] on p "Refrigerantes" at bounding box center [554, 41] width 53 height 12
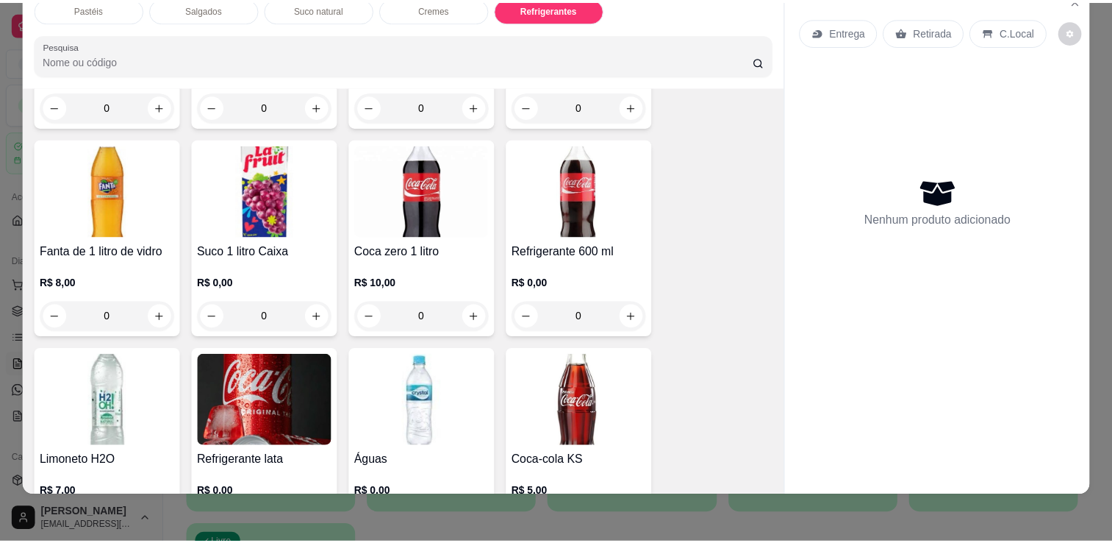
scroll to position [3911, 0]
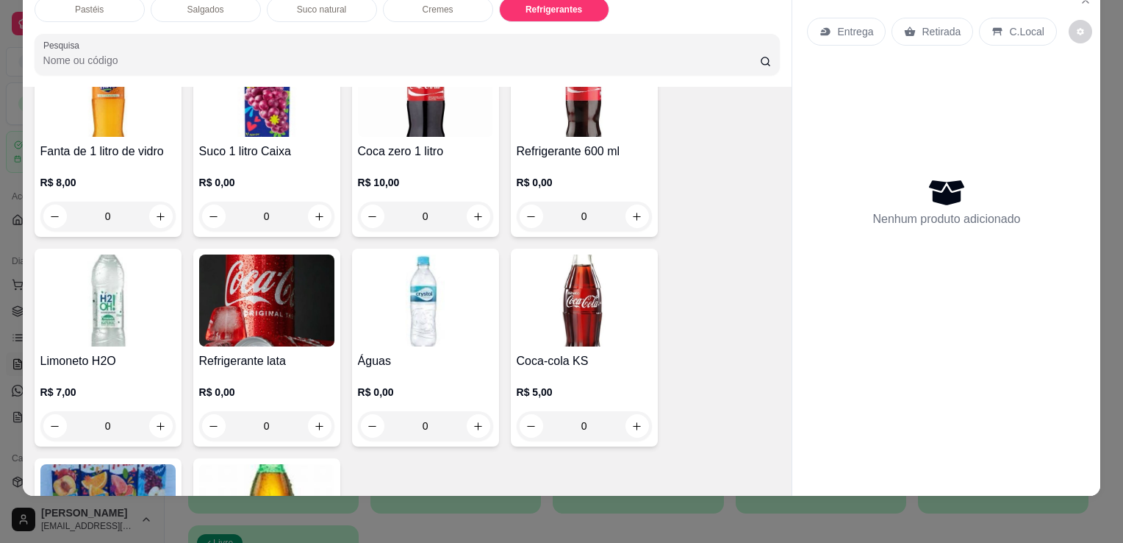
click at [585, 262] on img at bounding box center [584, 300] width 135 height 92
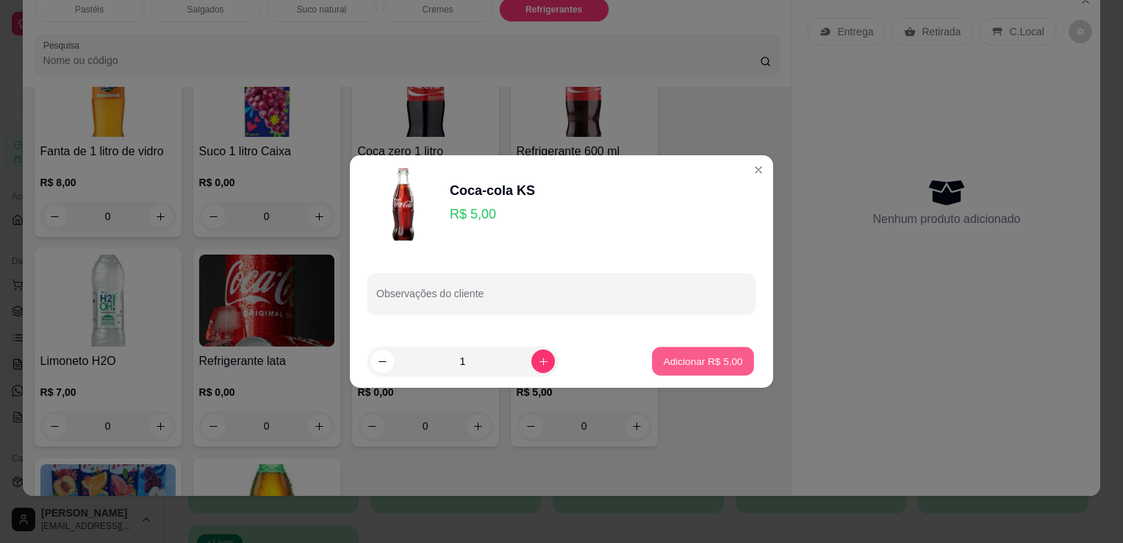
click at [710, 362] on p "Adicionar R$ 5,00" at bounding box center [702, 361] width 79 height 14
type input "1"
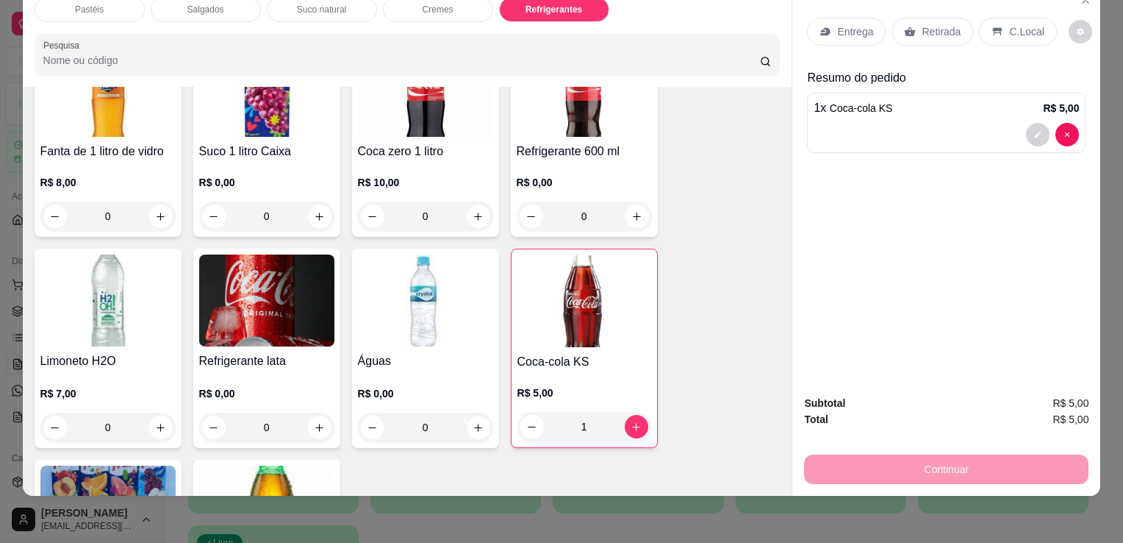
click at [945, 24] on p "Retirada" at bounding box center [941, 31] width 39 height 15
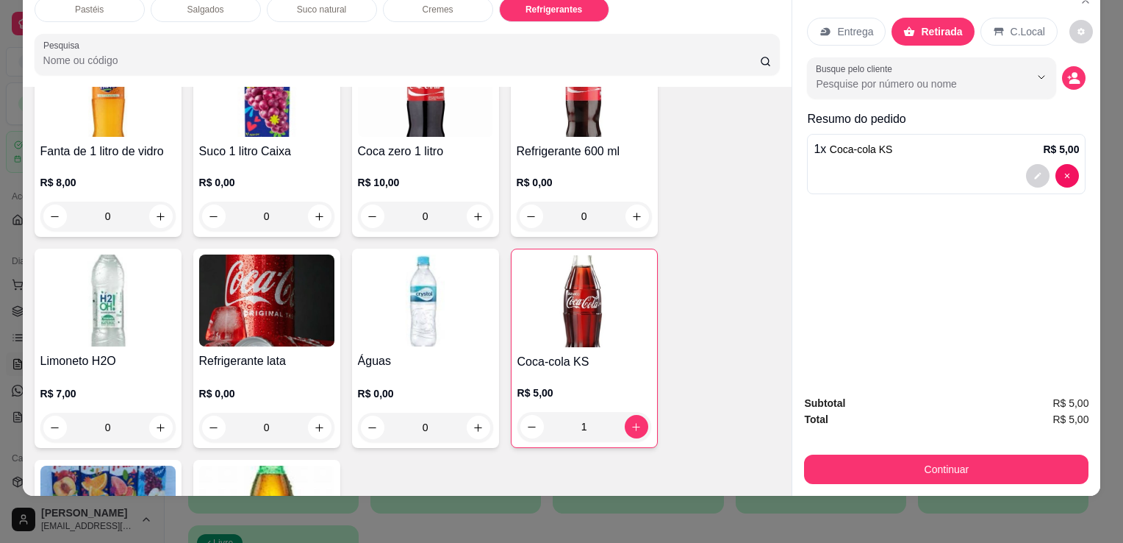
click at [894, 454] on button "Continuar" at bounding box center [946, 468] width 285 height 29
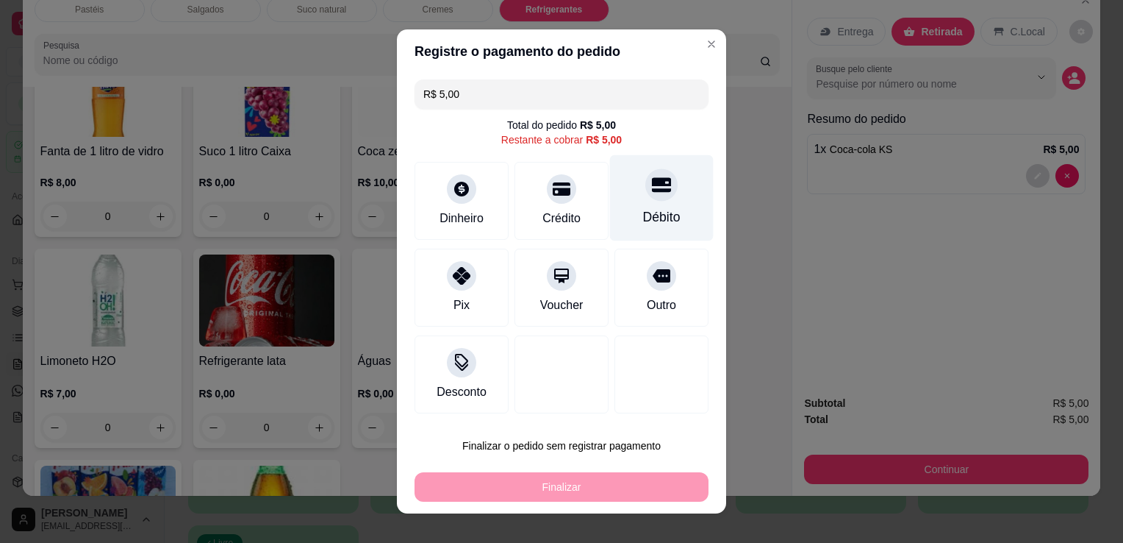
click at [643, 224] on div "Débito" at bounding box center [661, 216] width 37 height 19
type input "R$ 0,00"
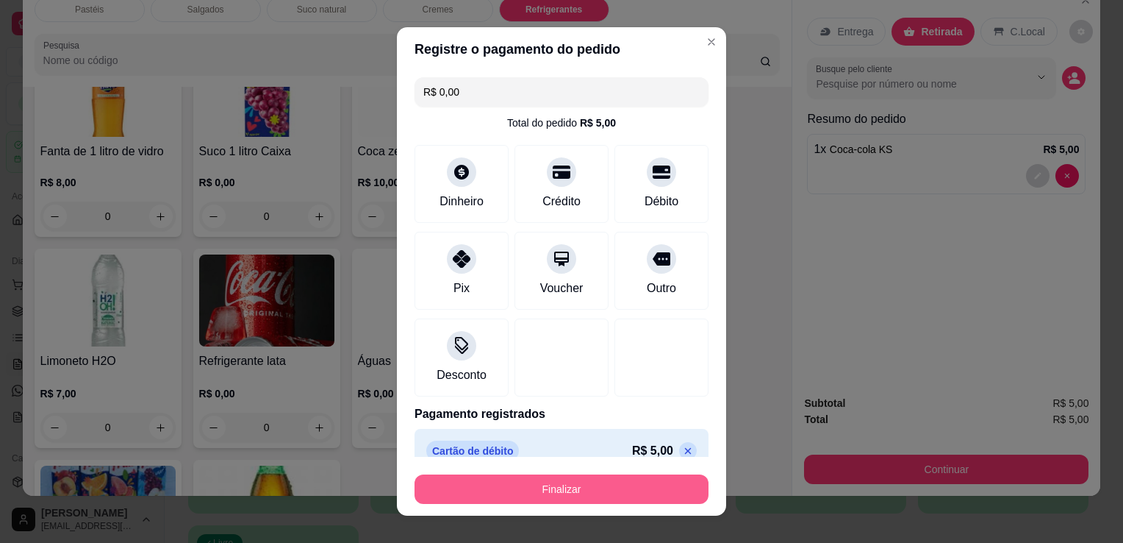
click at [547, 491] on button "Finalizar" at bounding box center [562, 488] width 294 height 29
click at [547, 490] on div "Finalizar" at bounding box center [562, 488] width 294 height 29
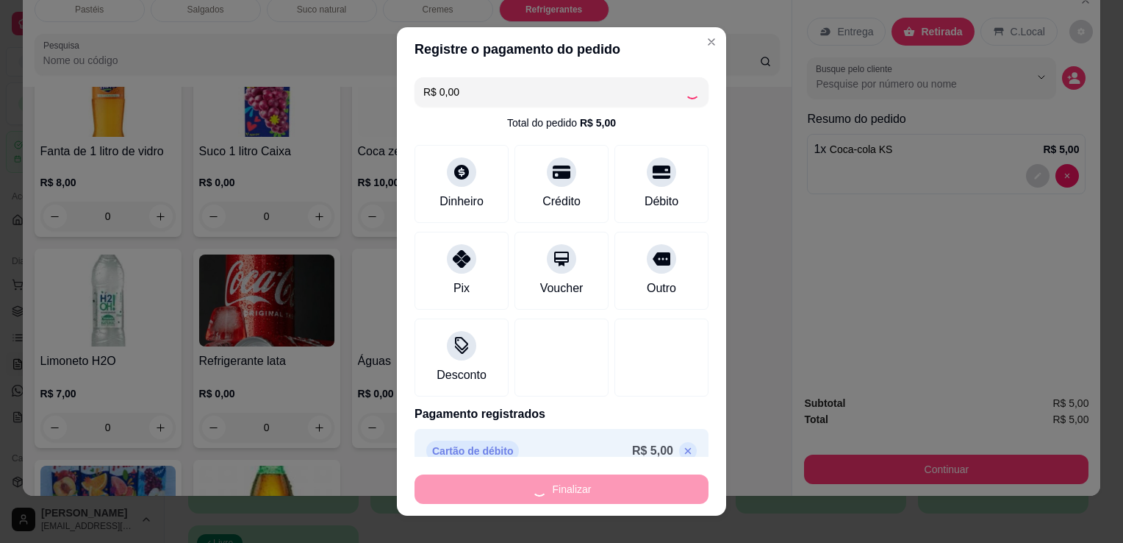
type input "0"
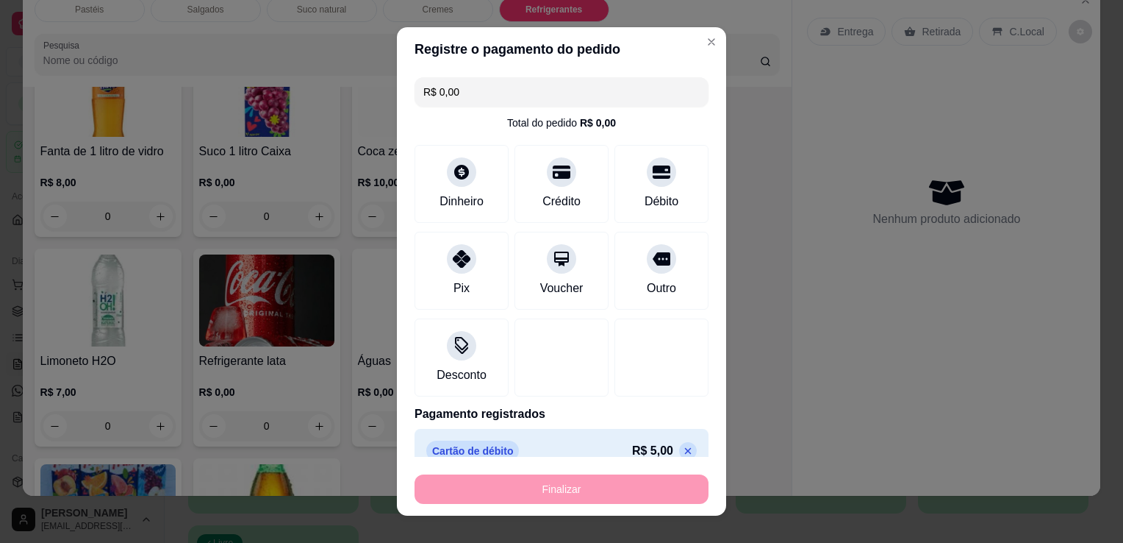
type input "-R$ 5,00"
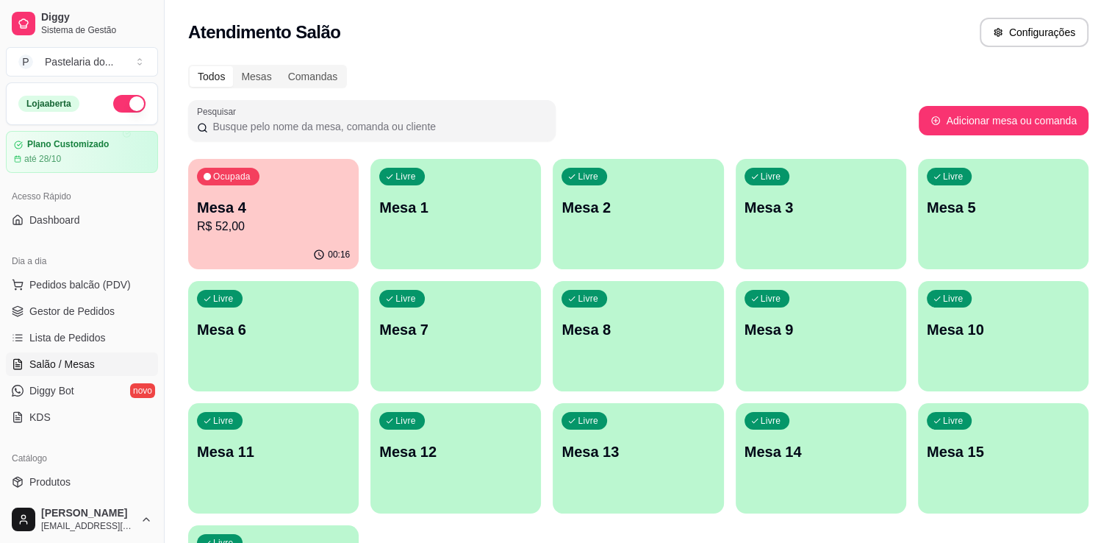
click at [217, 204] on p "Mesa 4" at bounding box center [273, 207] width 153 height 21
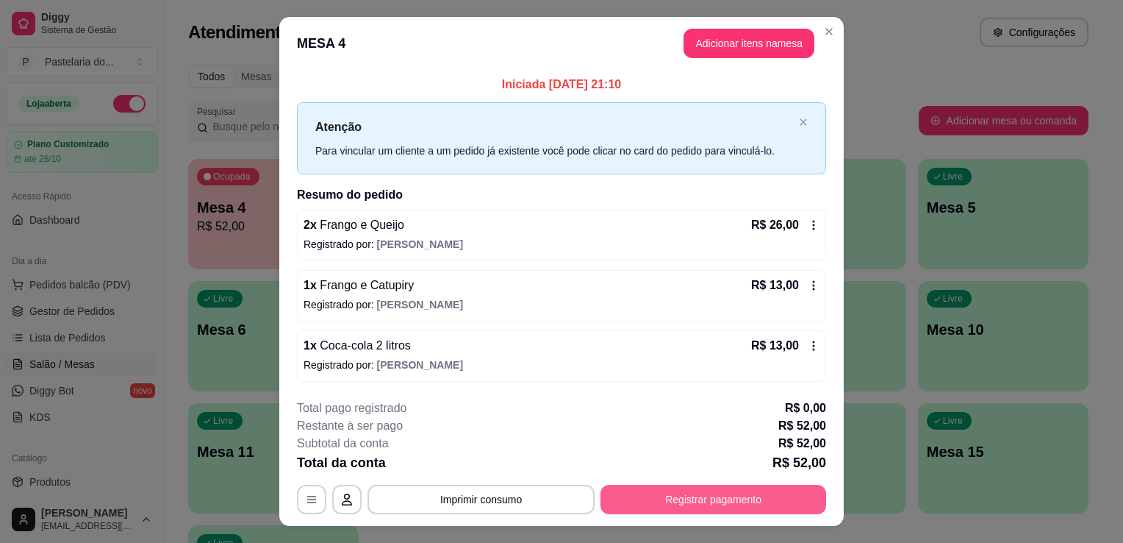
click at [740, 494] on button "Registrar pagamento" at bounding box center [714, 499] width 226 height 29
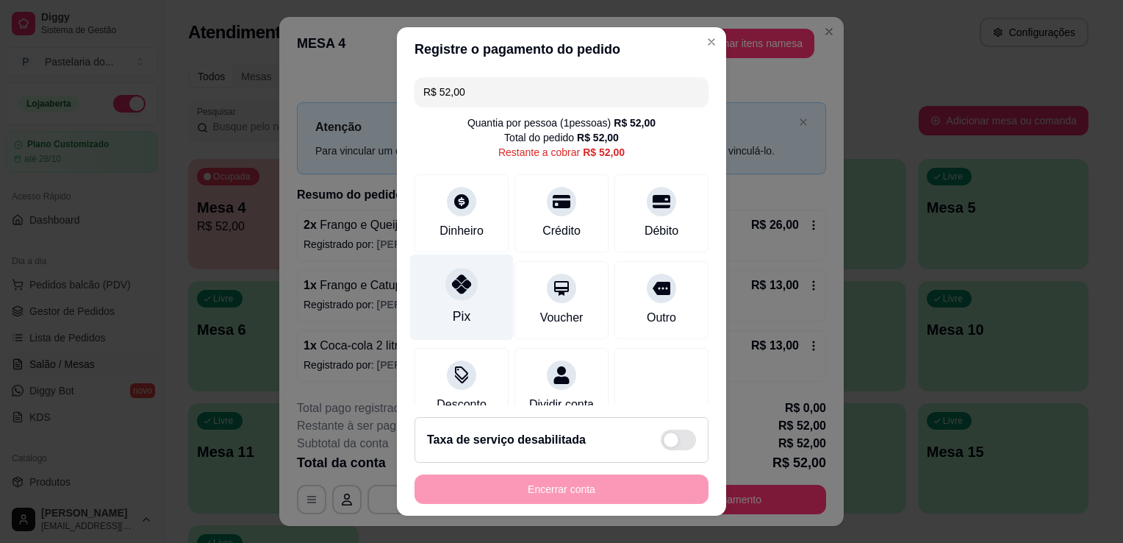
click at [473, 318] on div "Pix" at bounding box center [462, 297] width 104 height 86
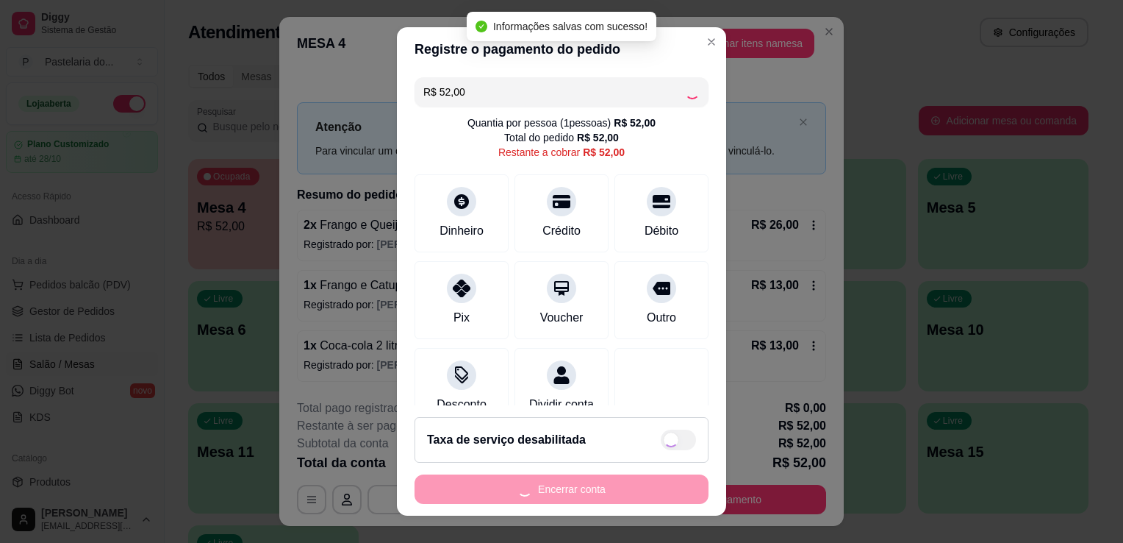
type input "R$ 0,00"
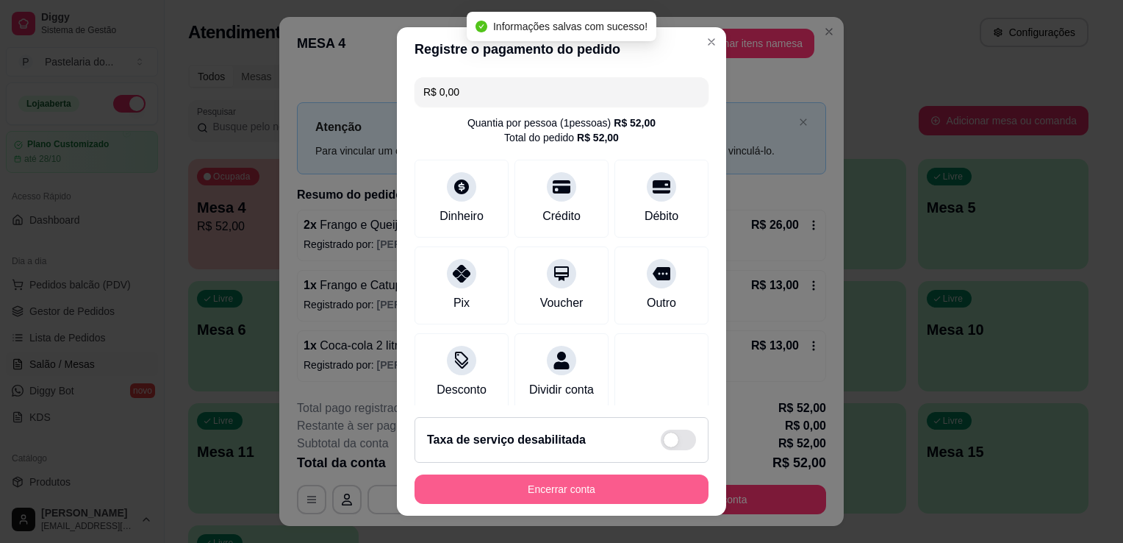
click at [554, 497] on button "Encerrar conta" at bounding box center [562, 488] width 294 height 29
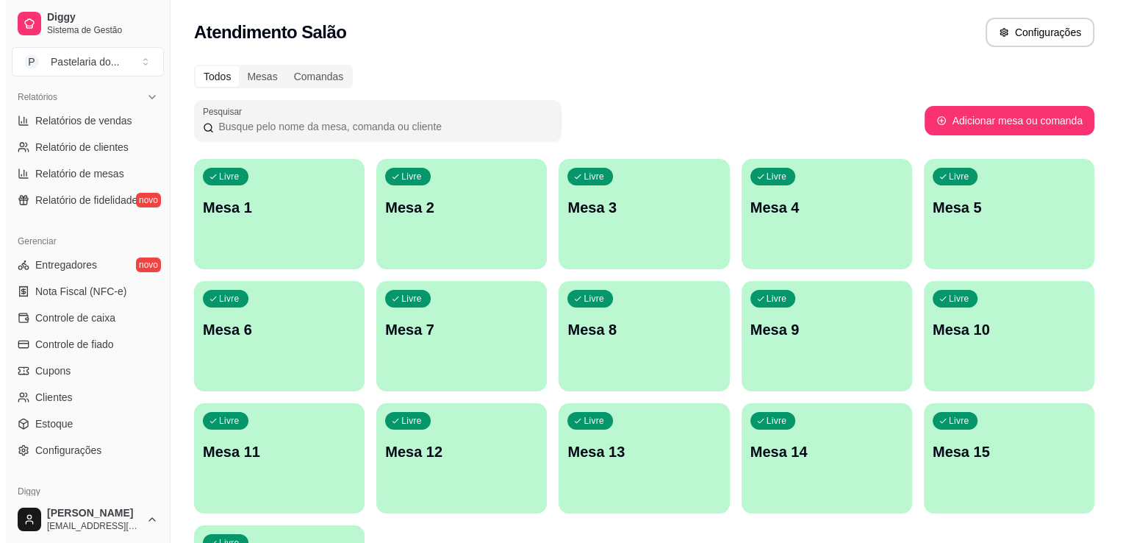
scroll to position [515, 0]
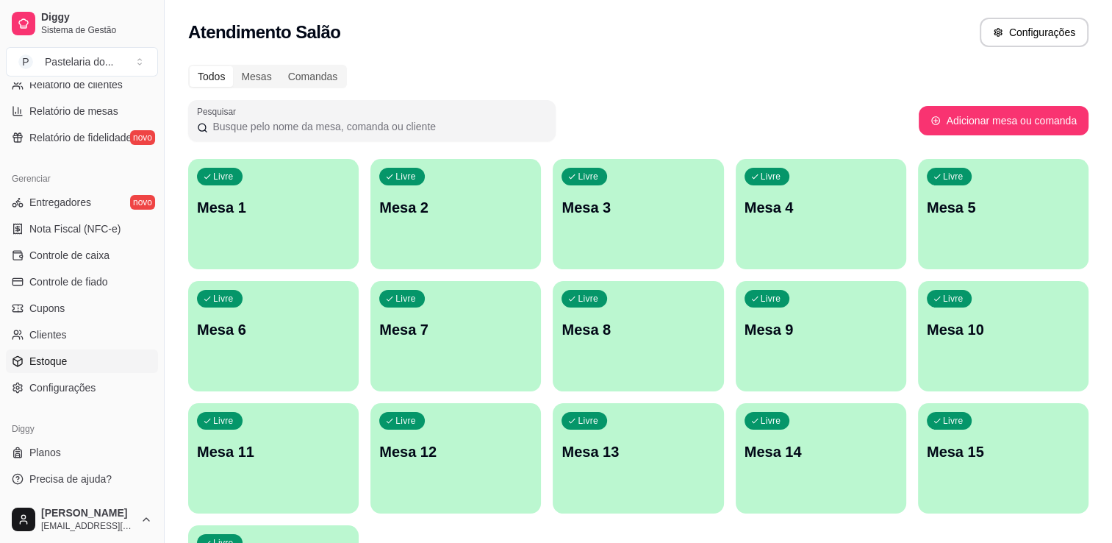
click at [76, 357] on link "Estoque" at bounding box center [82, 361] width 152 height 24
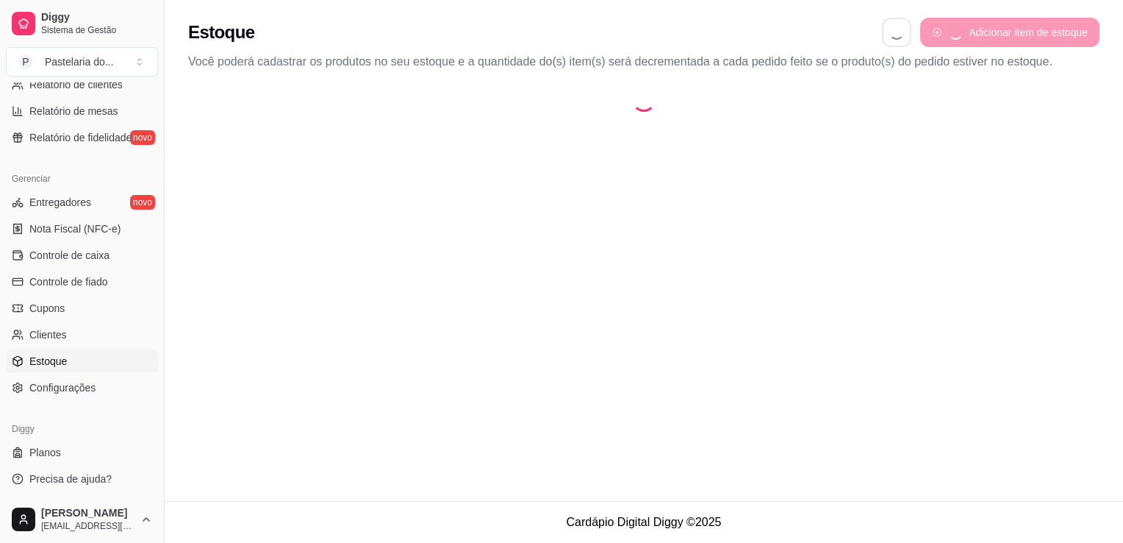
select select "QUANTITY_ORDER"
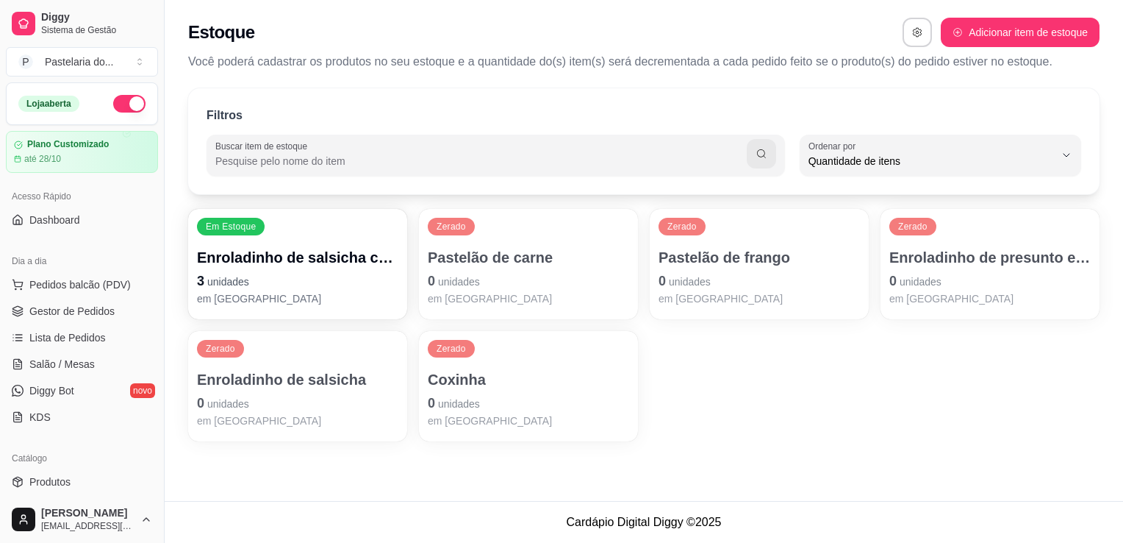
drag, startPoint x: 112, startPoint y: 96, endPoint x: 112, endPoint y: 126, distance: 30.1
click at [113, 96] on button "button" at bounding box center [129, 104] width 32 height 18
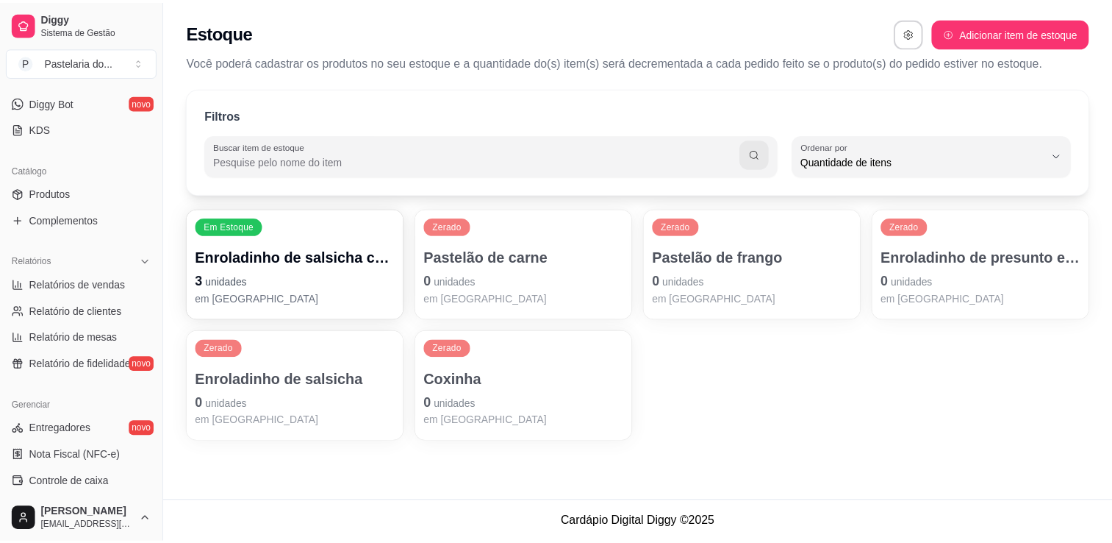
scroll to position [368, 0]
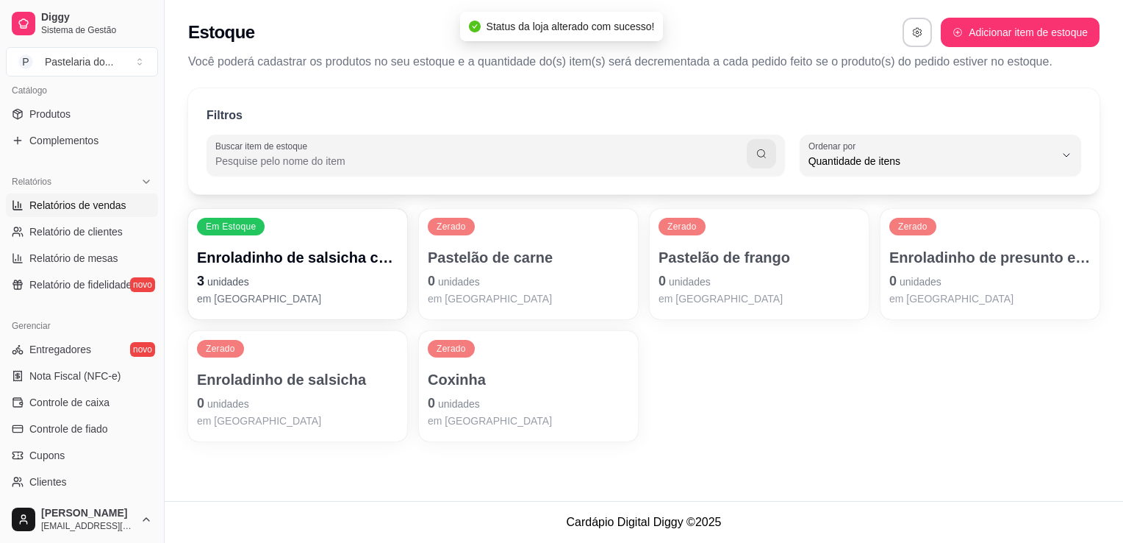
click at [68, 198] on span "Relatórios de vendas" at bounding box center [77, 205] width 97 height 15
select select "ALL"
select select "0"
